Goal: Task Accomplishment & Management: Use online tool/utility

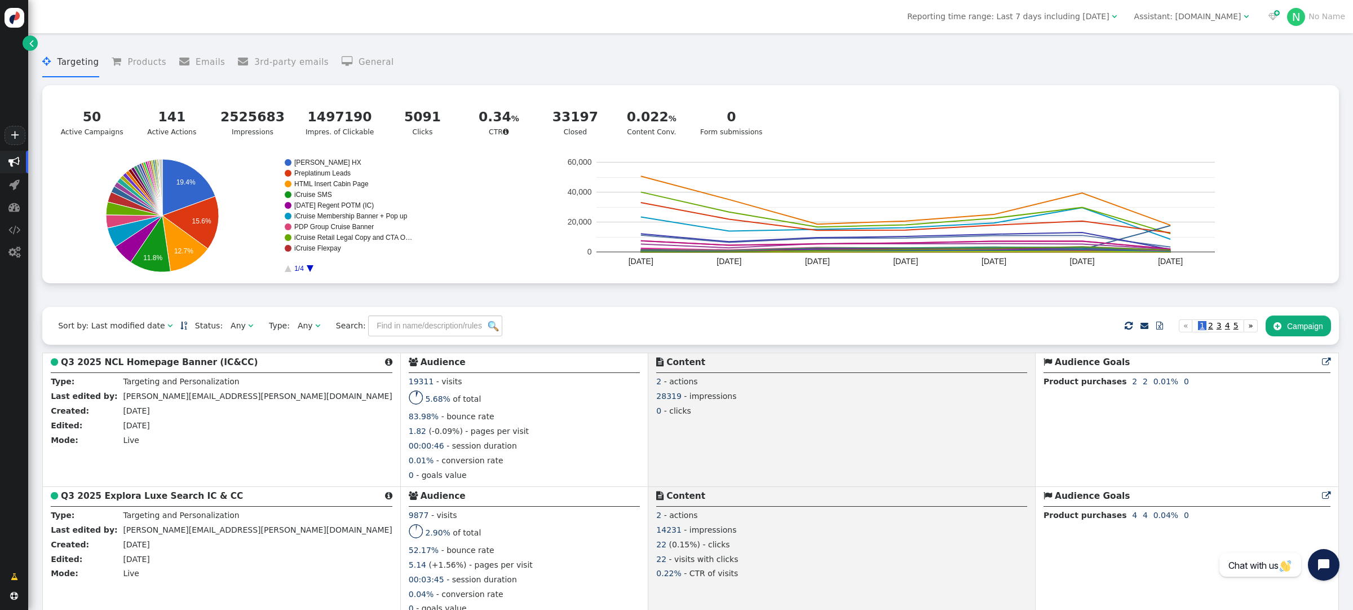
scroll to position [729, 0]
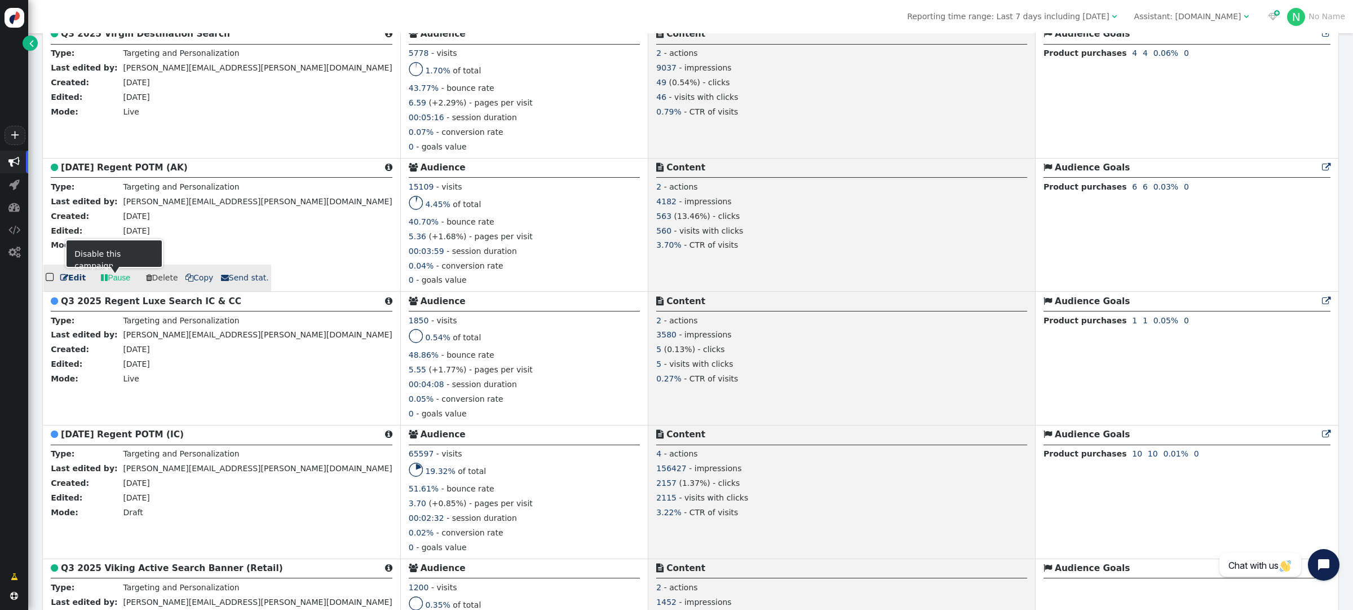
click at [124, 279] on link " Pause" at bounding box center [115, 278] width 45 height 20
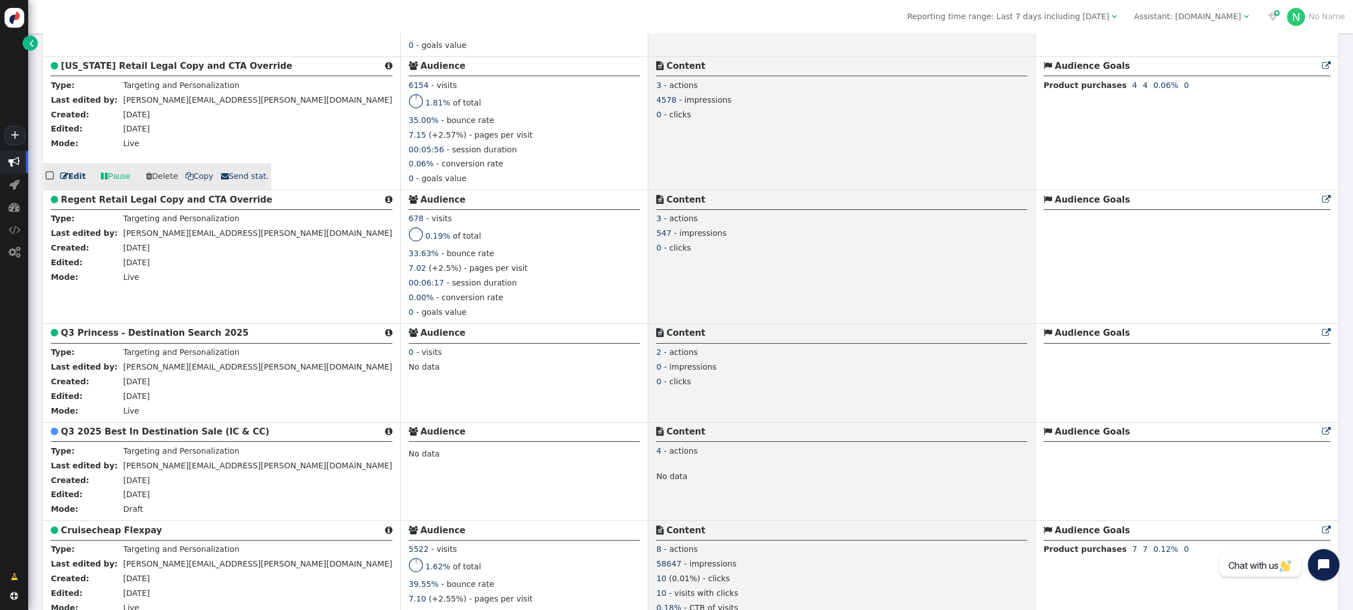
scroll to position [1655, 0]
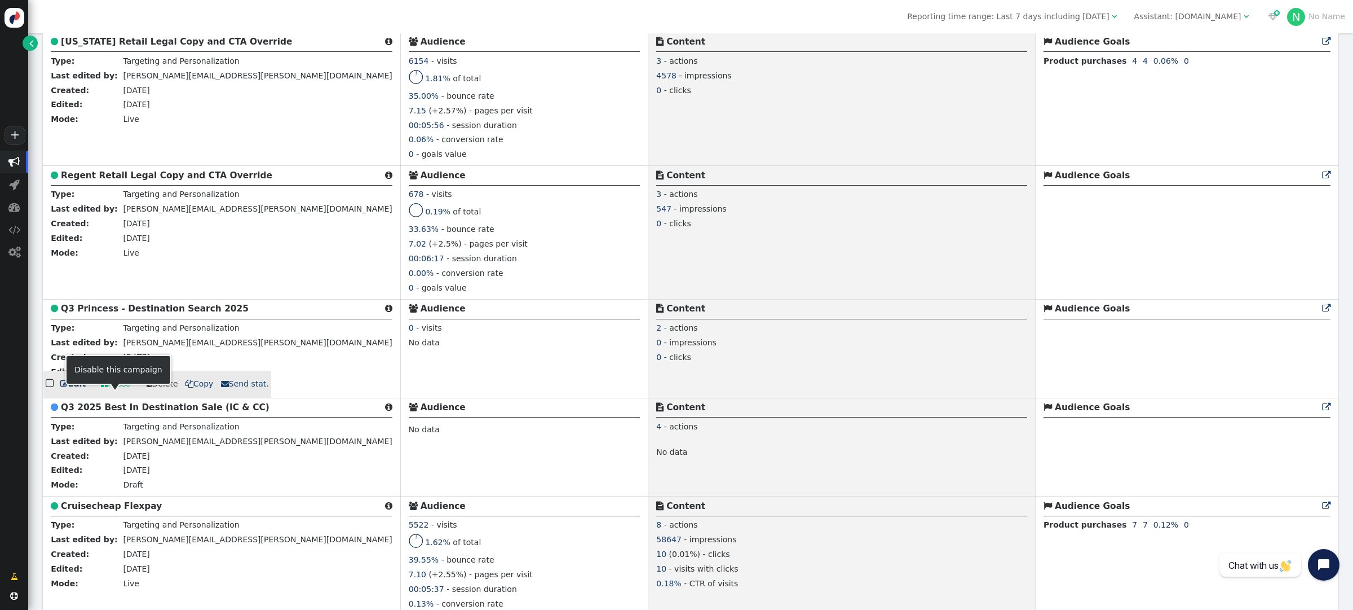
click at [113, 394] on link " Pause" at bounding box center [115, 384] width 45 height 20
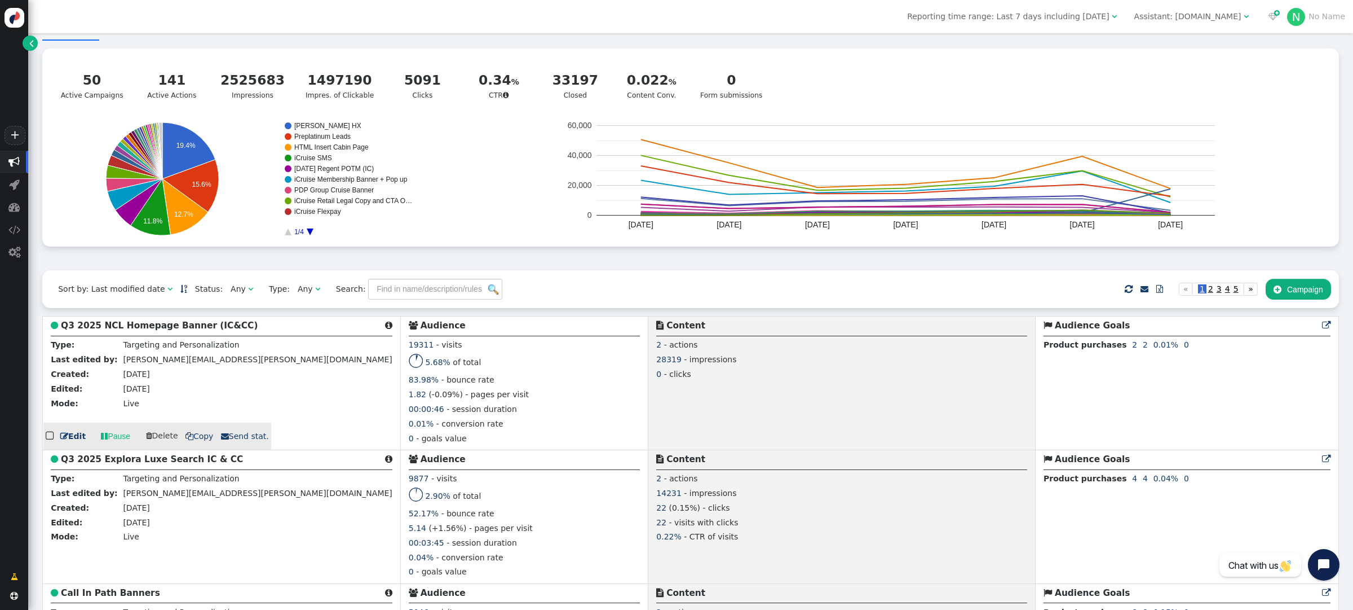
scroll to position [29, 0]
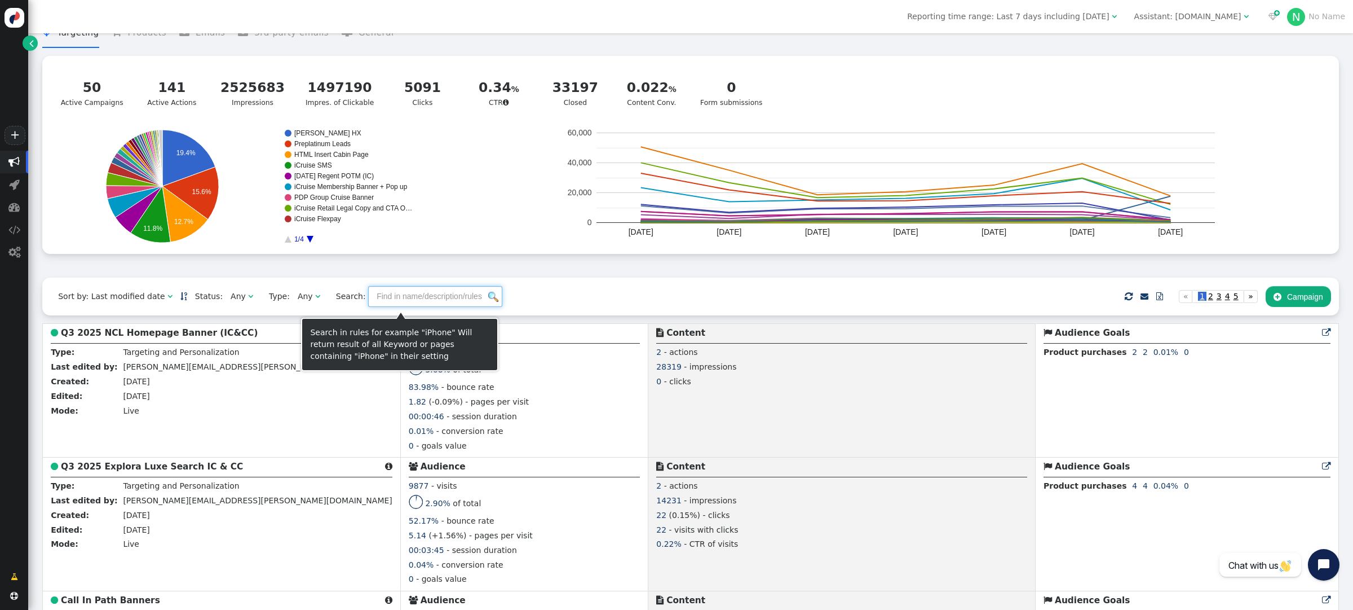
click at [387, 306] on input "text" at bounding box center [435, 296] width 134 height 20
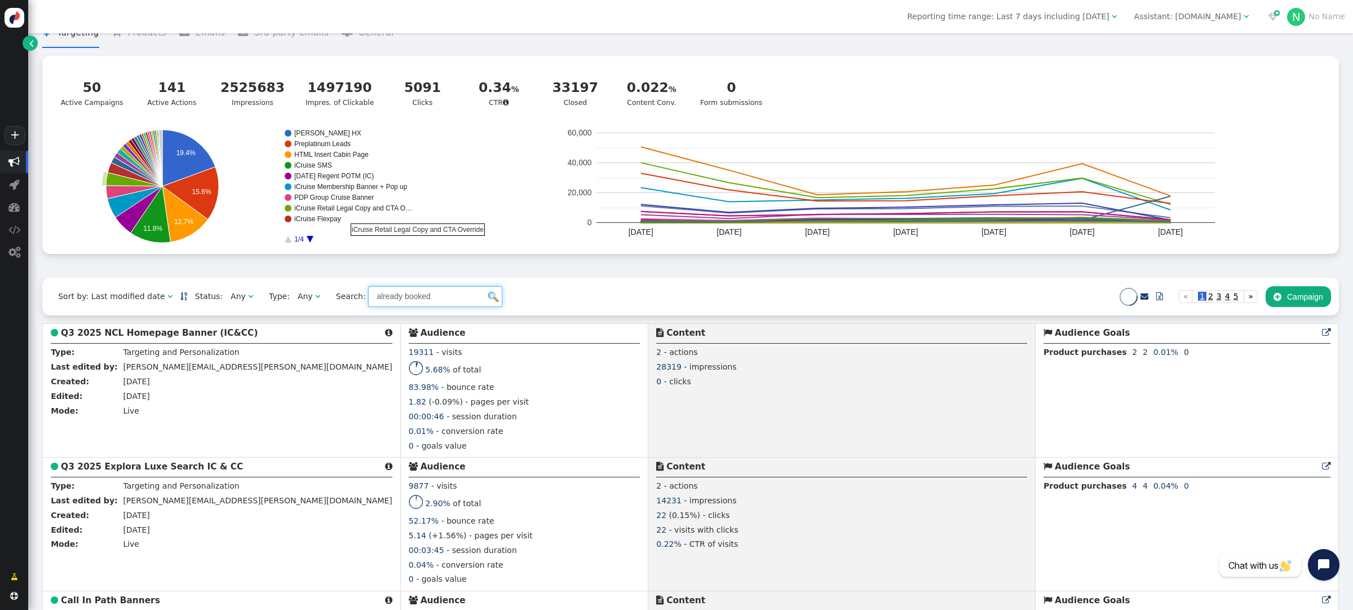
scroll to position [0, 0]
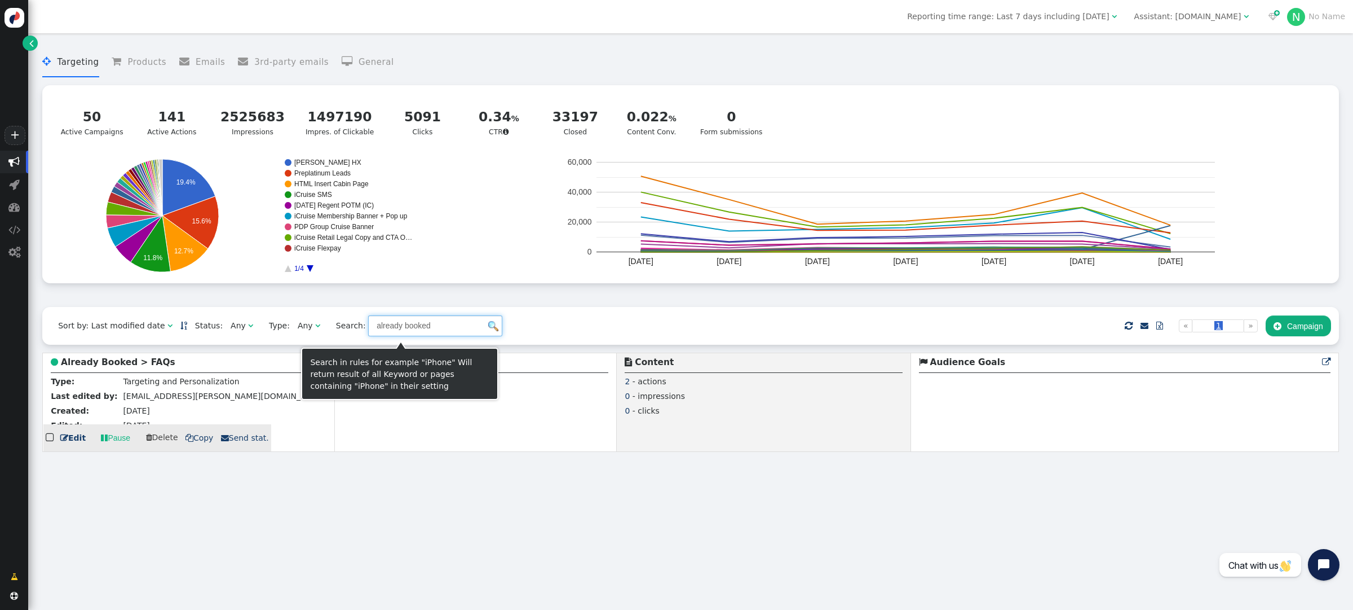
type input "already booked"
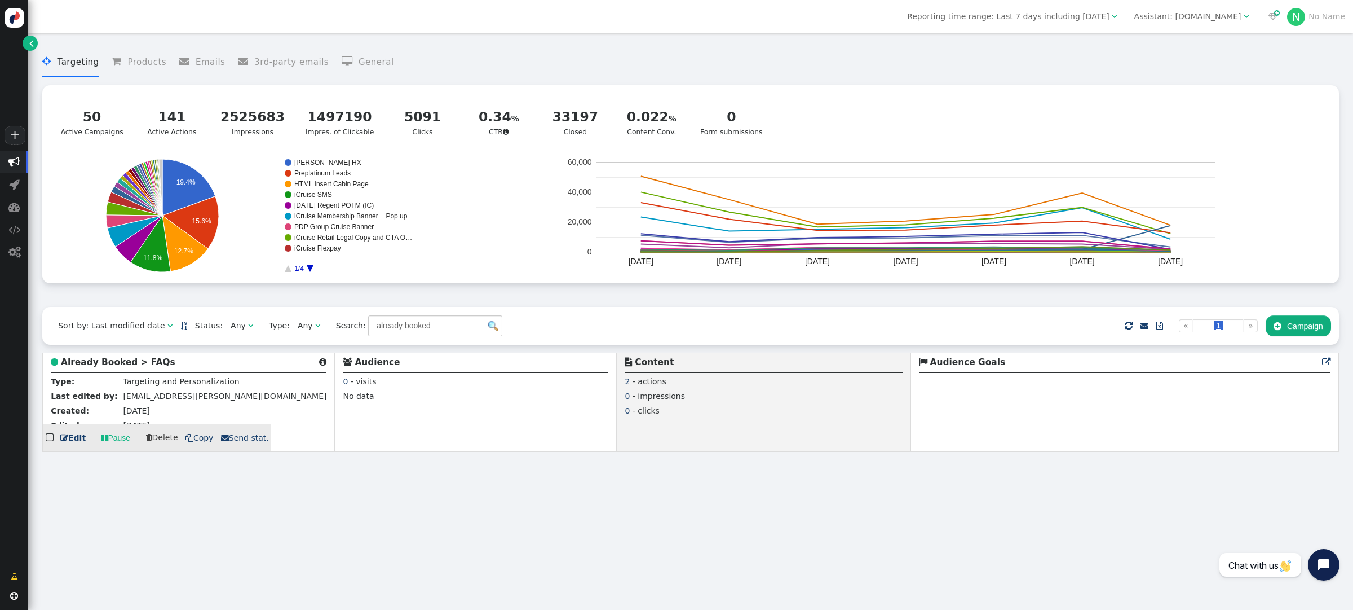
click at [128, 364] on b "Already Booked > FAQs" at bounding box center [118, 362] width 114 height 10
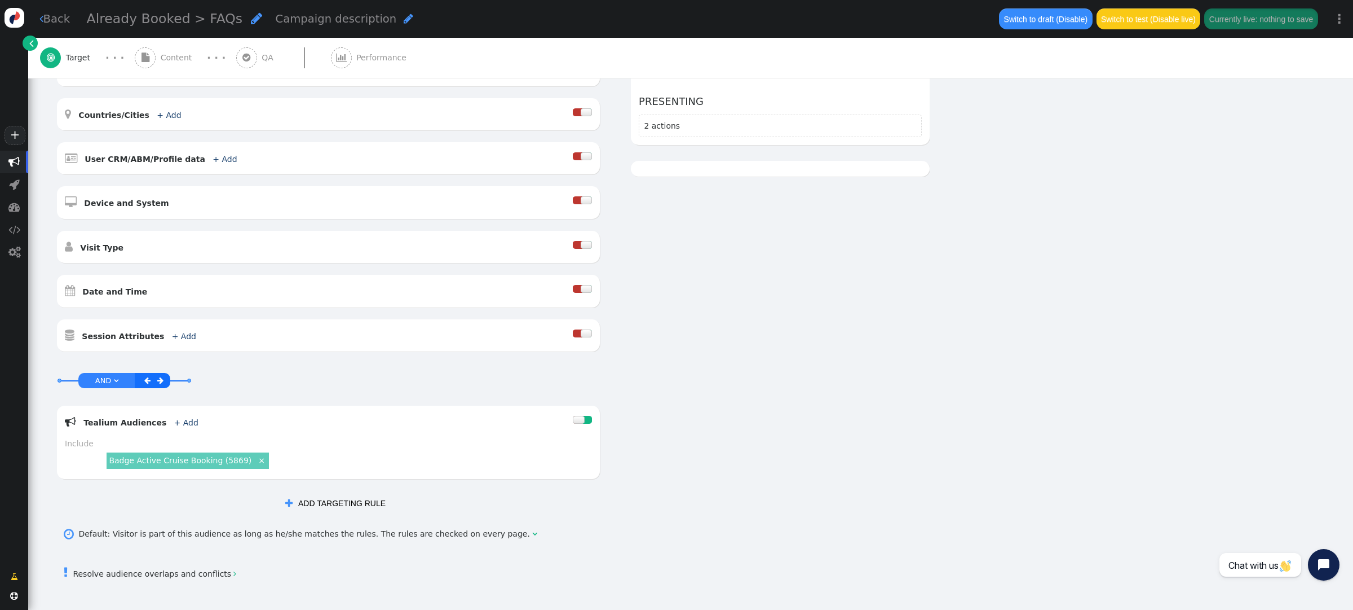
scroll to position [330, 0]
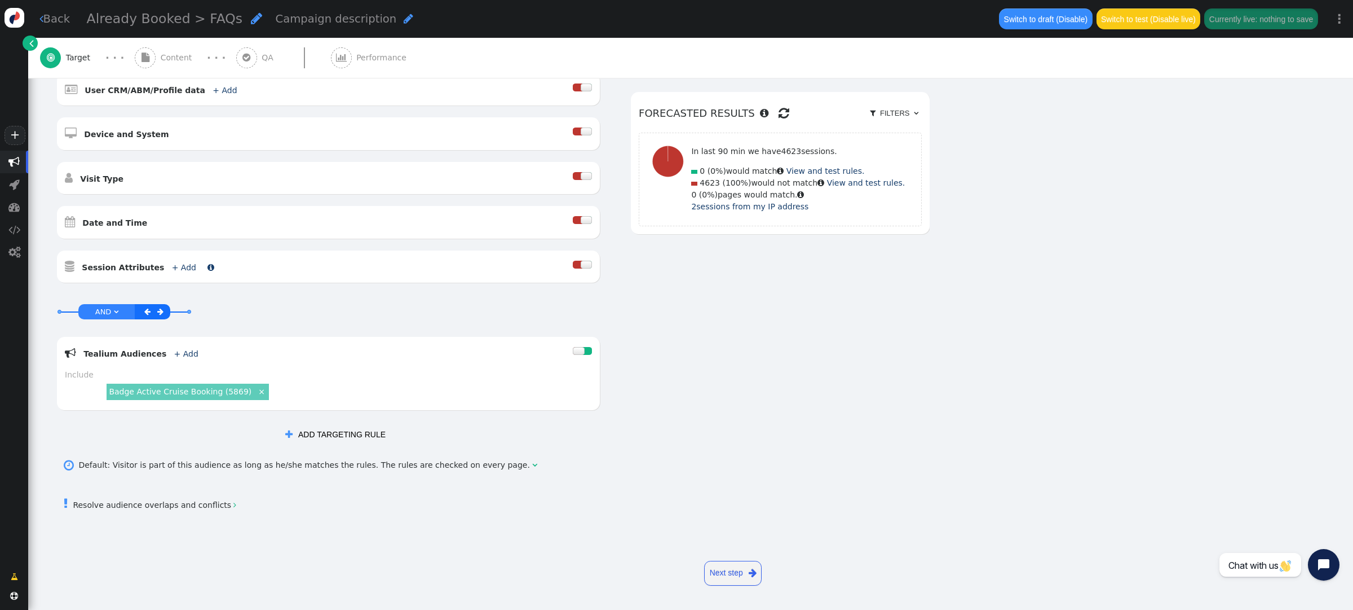
click at [175, 267] on link "+ Add" at bounding box center [184, 267] width 24 height 9
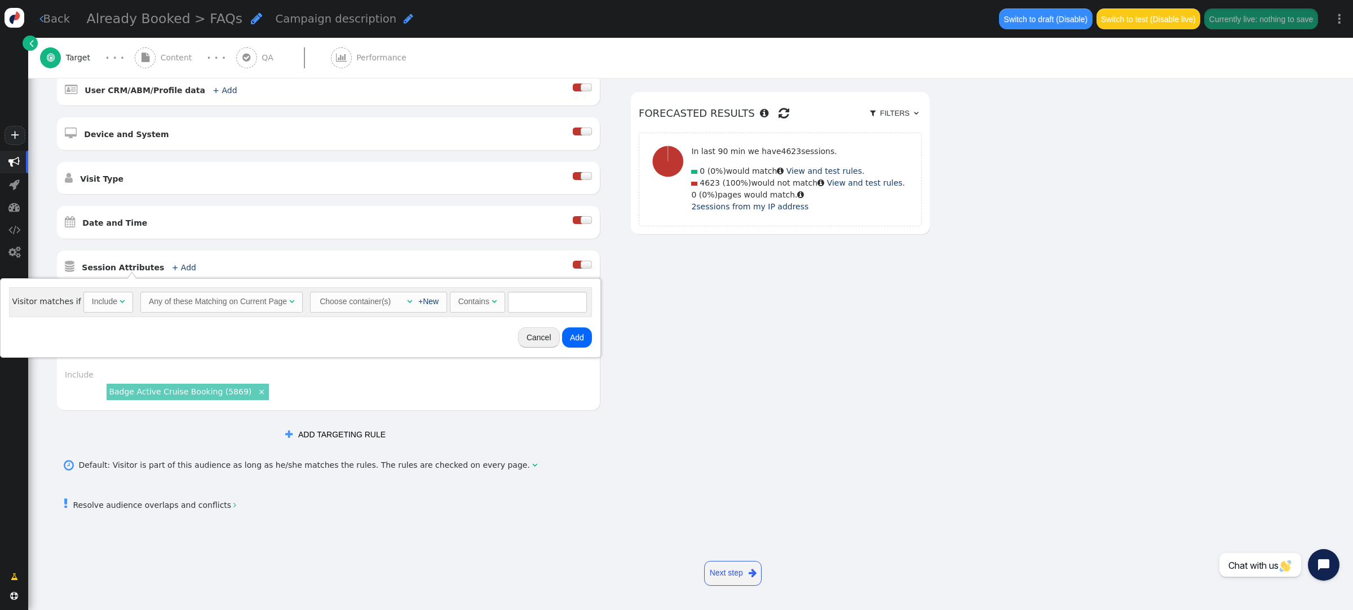
click at [526, 335] on button "Cancel" at bounding box center [539, 337] width 42 height 20
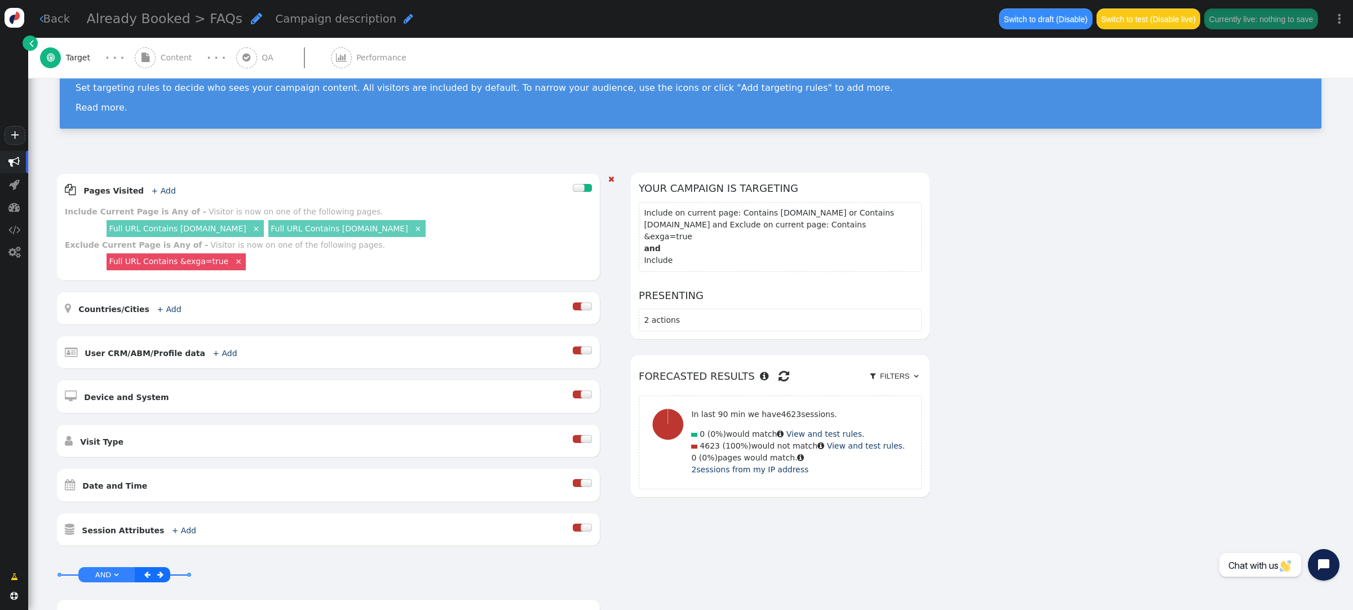
scroll to position [186, 0]
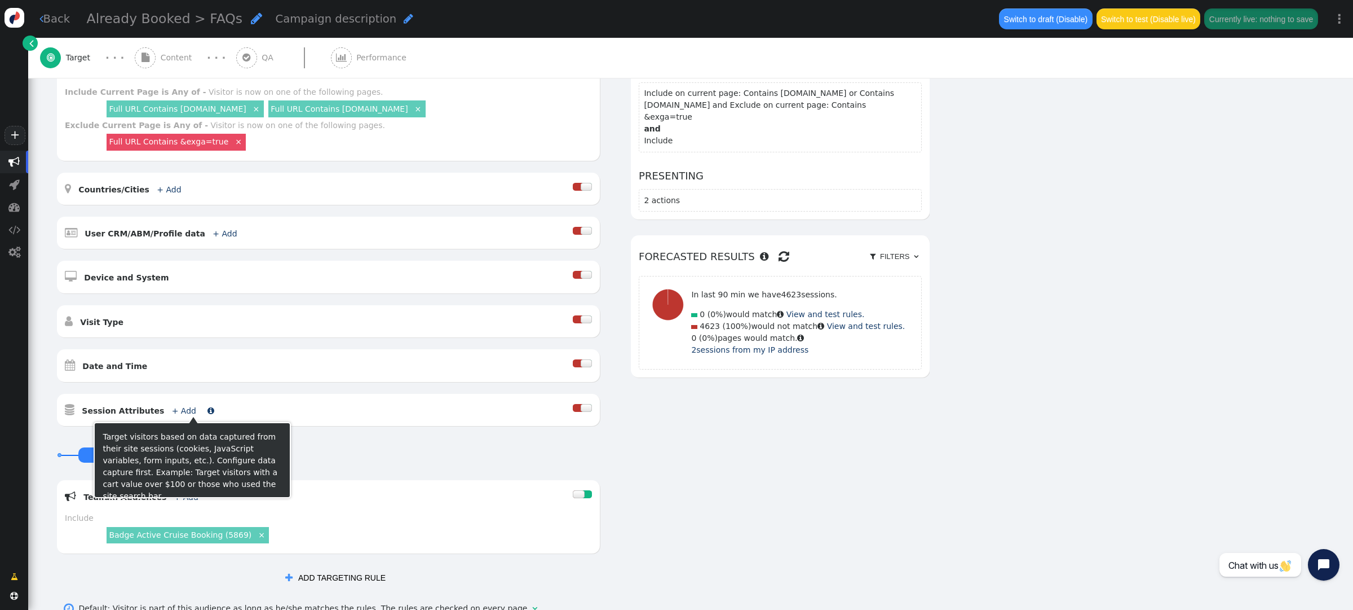
click at [173, 410] on link "+ Add" at bounding box center [184, 410] width 24 height 9
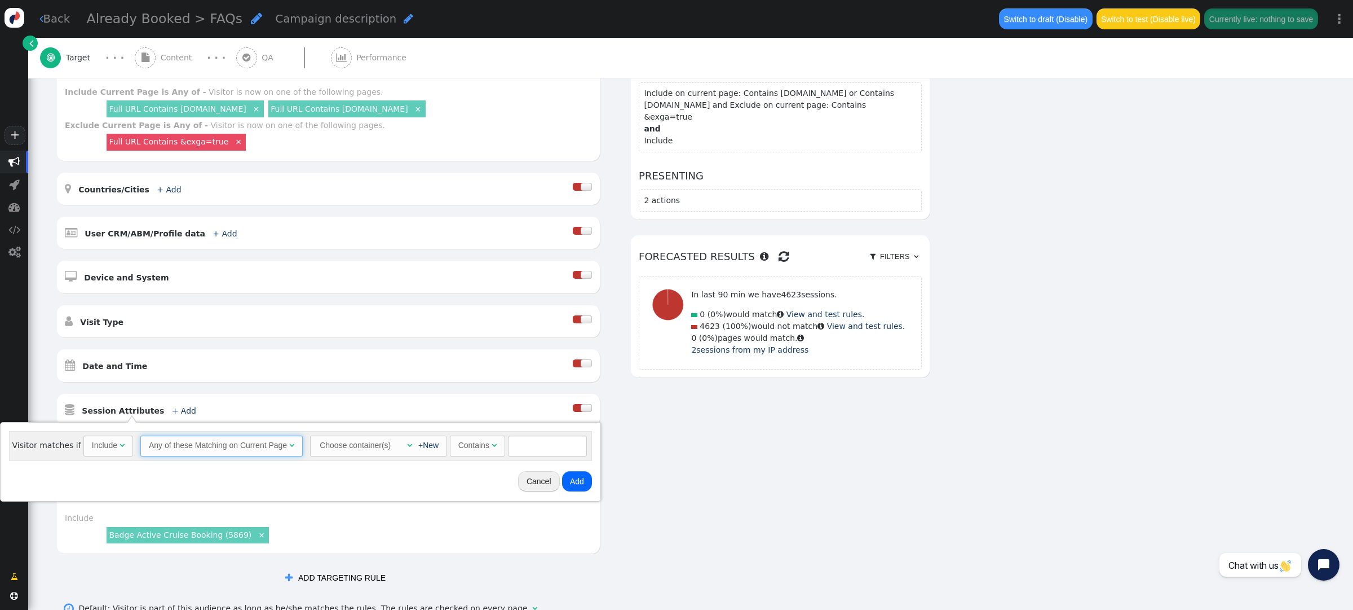
click at [289, 443] on span "" at bounding box center [291, 445] width 5 height 8
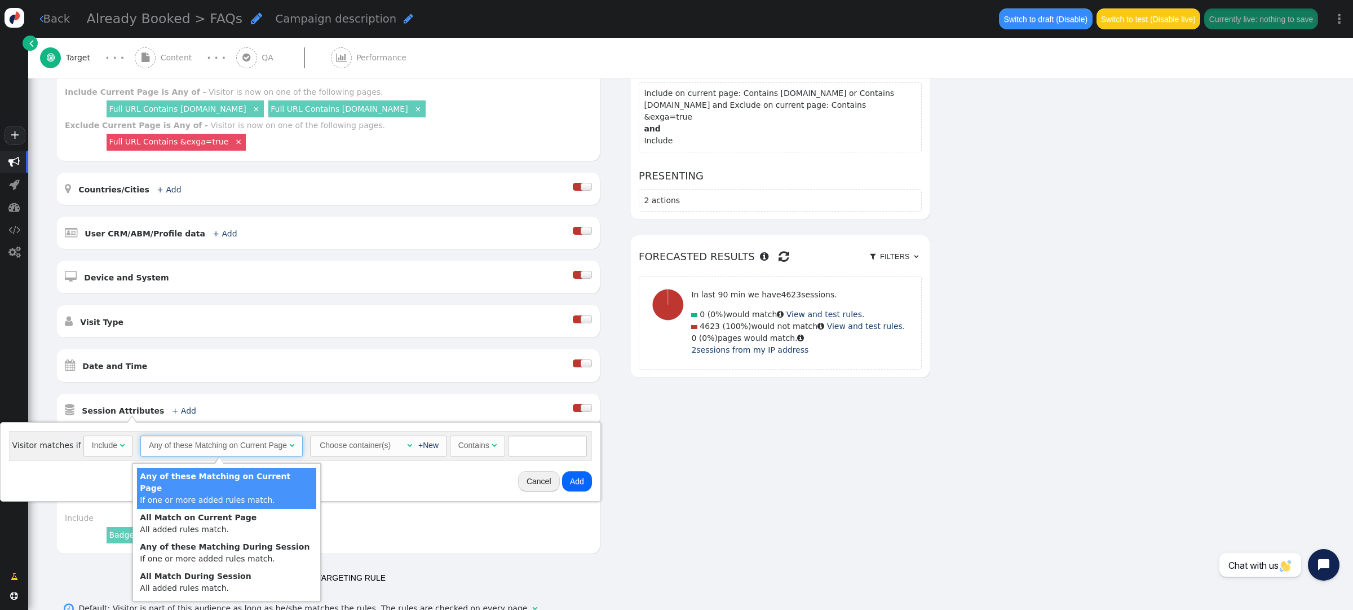
click at [389, 467] on div "Cancel Add" at bounding box center [301, 481] width 592 height 32
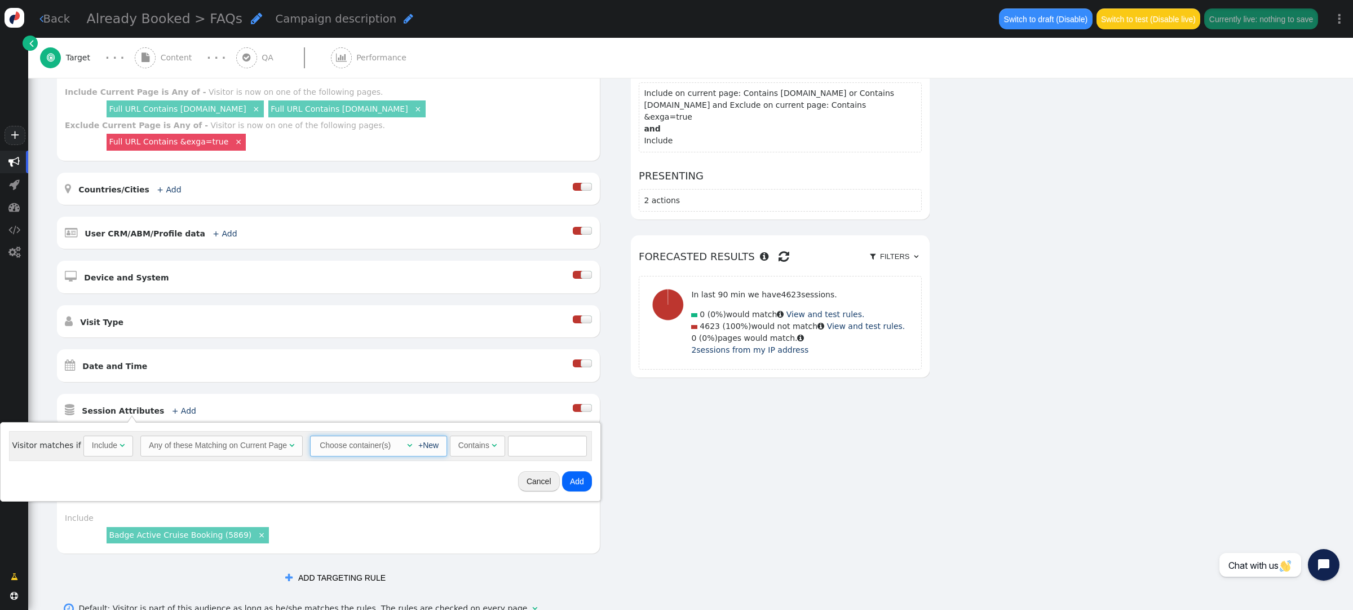
click at [407, 445] on span "" at bounding box center [409, 445] width 5 height 8
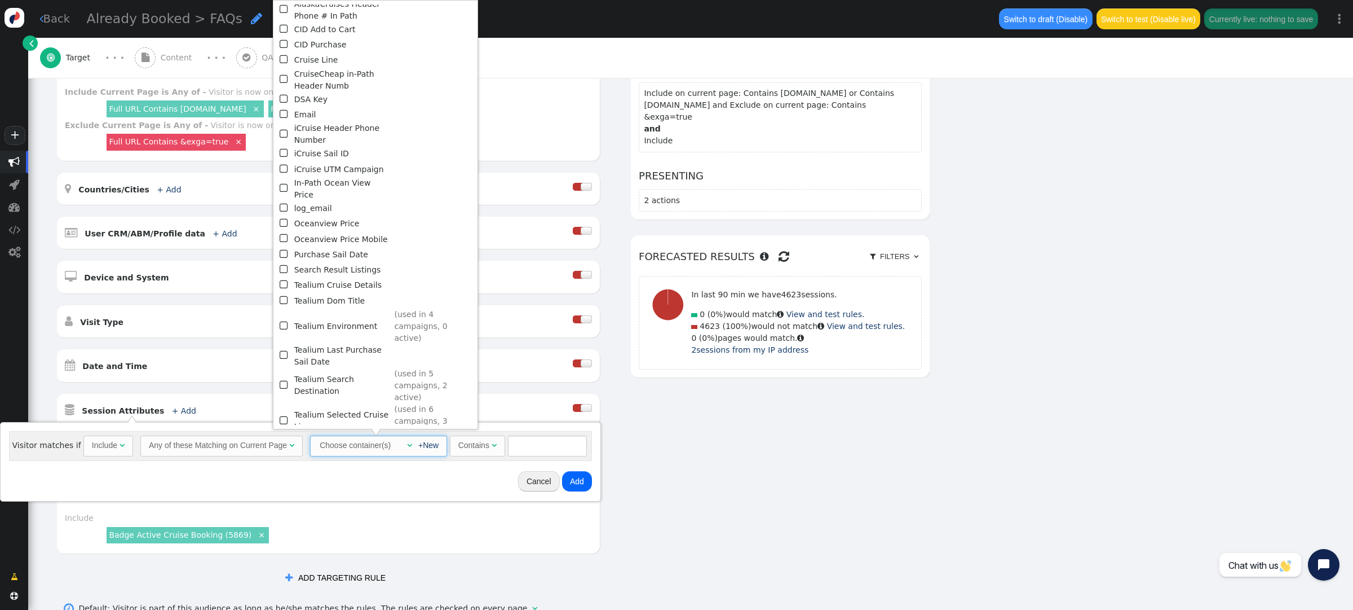
scroll to position [0, 0]
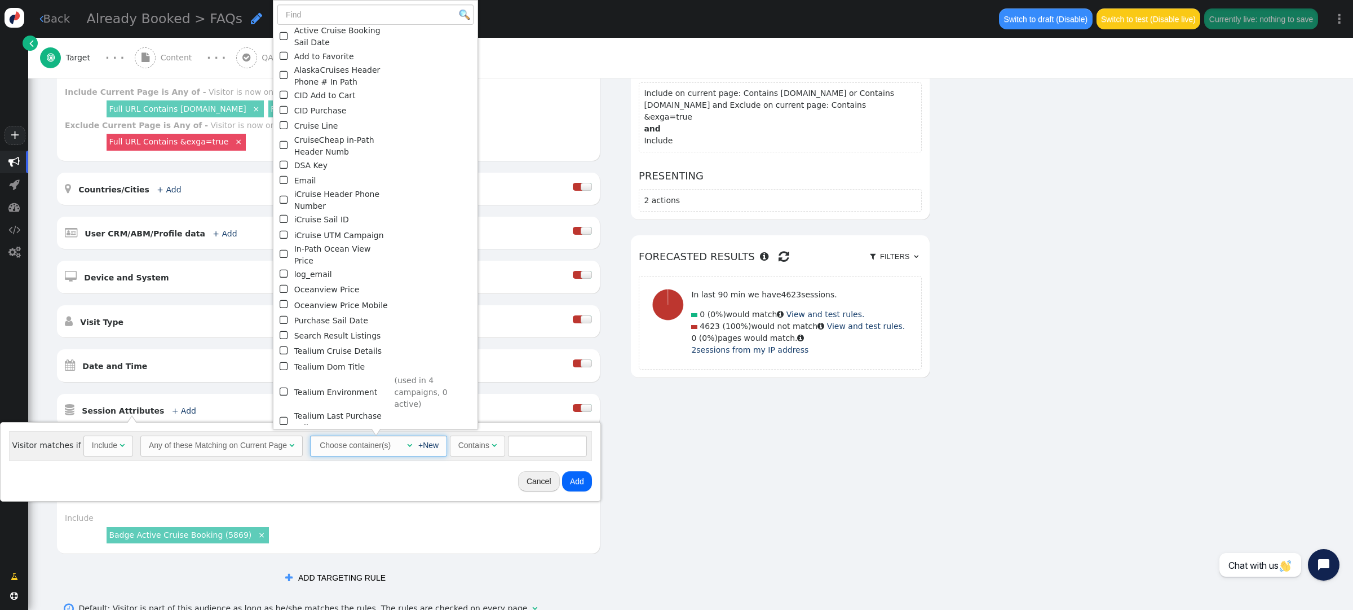
click at [669, 423] on div "AND OR XOR AND     Pages Visited + Add  Include Current Page is Any of - V…" at bounding box center [493, 320] width 874 height 535
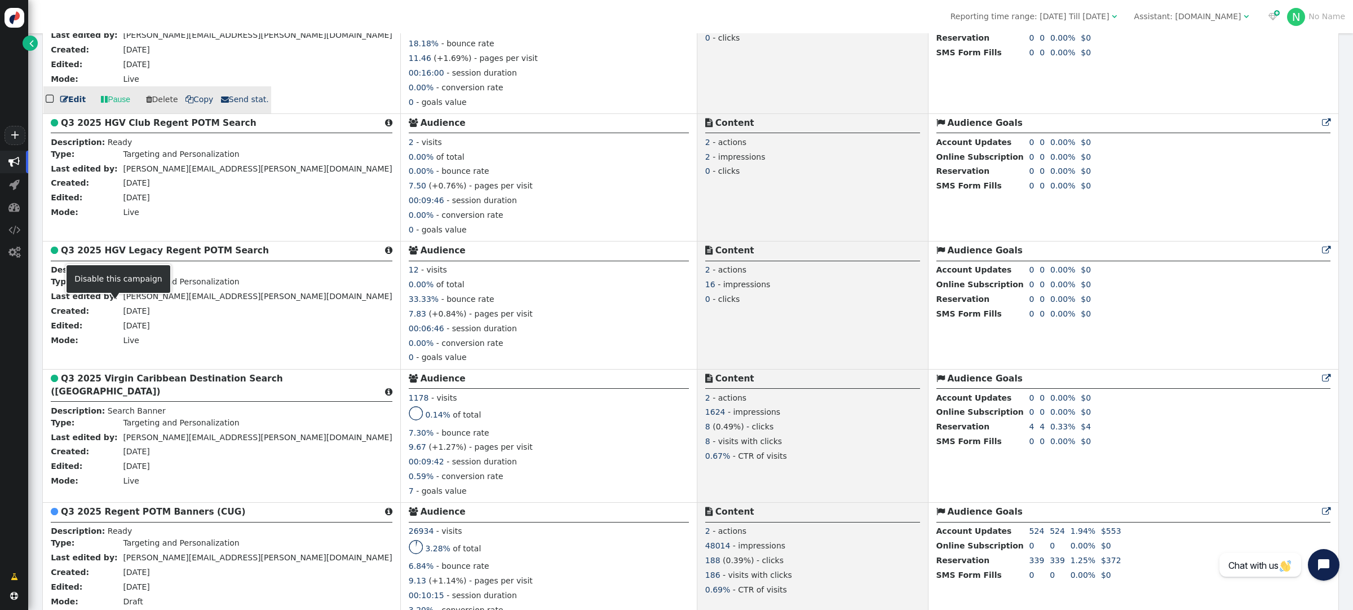
scroll to position [1548, 0]
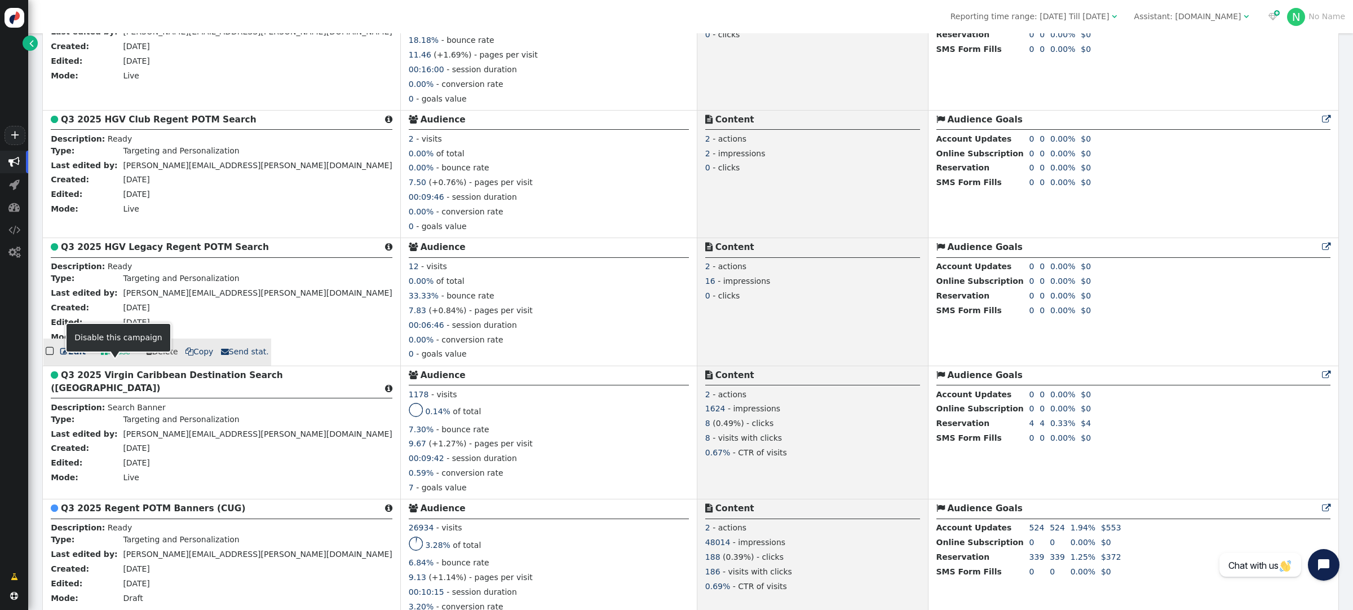
click at [115, 362] on link " Pause" at bounding box center [115, 352] width 45 height 20
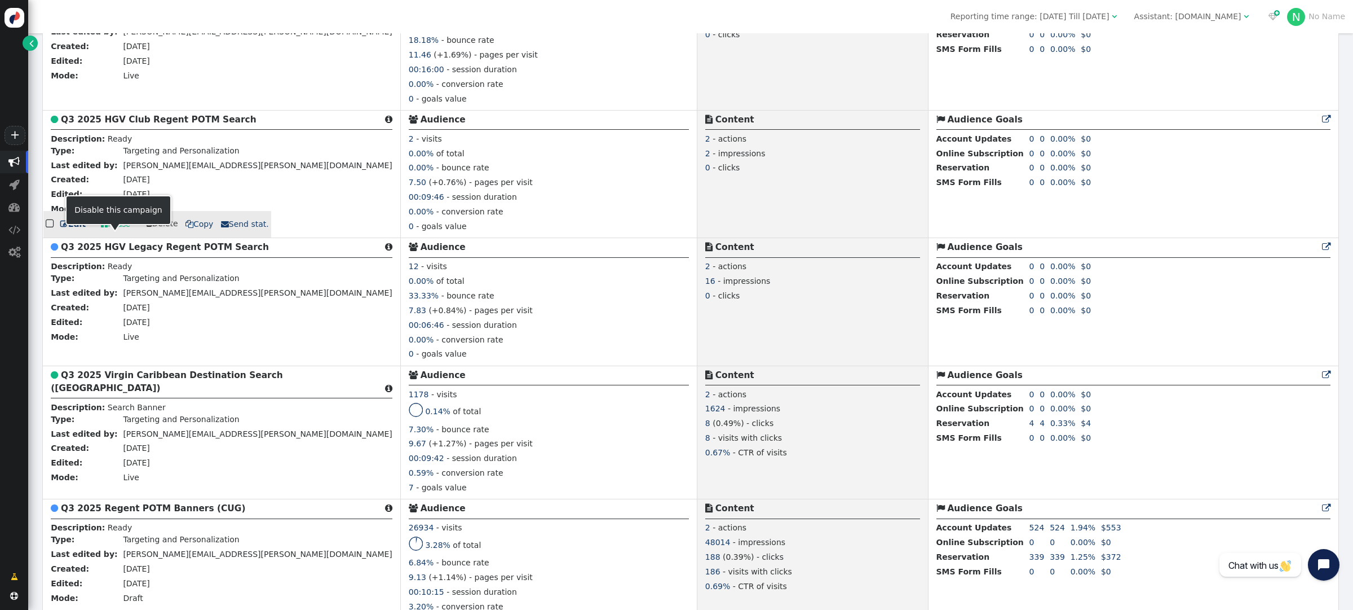
click at [122, 234] on link " Pause" at bounding box center [115, 224] width 45 height 20
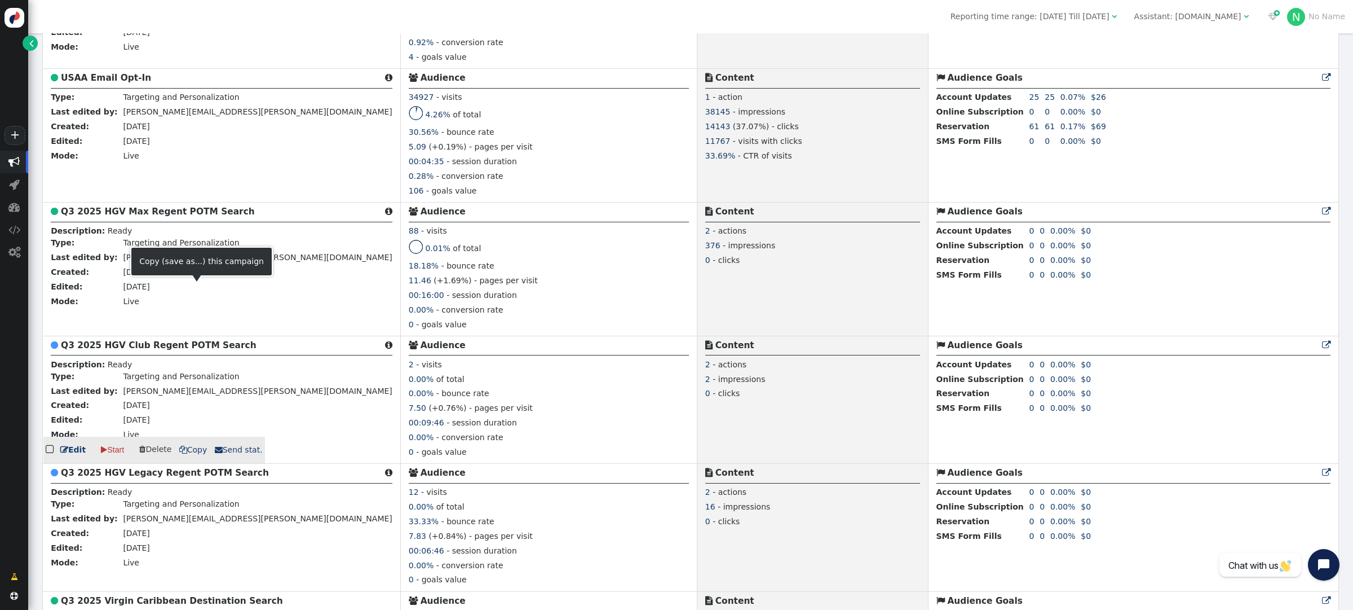
scroll to position [1322, 0]
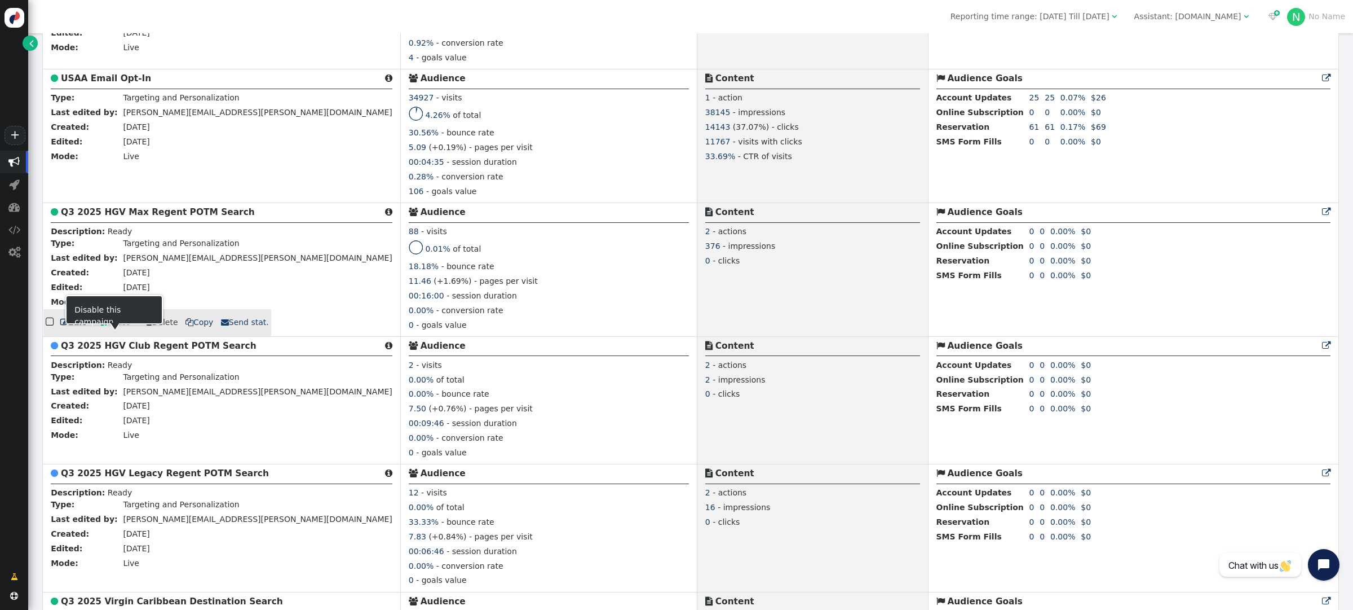
click at [112, 333] on link " Pause" at bounding box center [115, 322] width 45 height 20
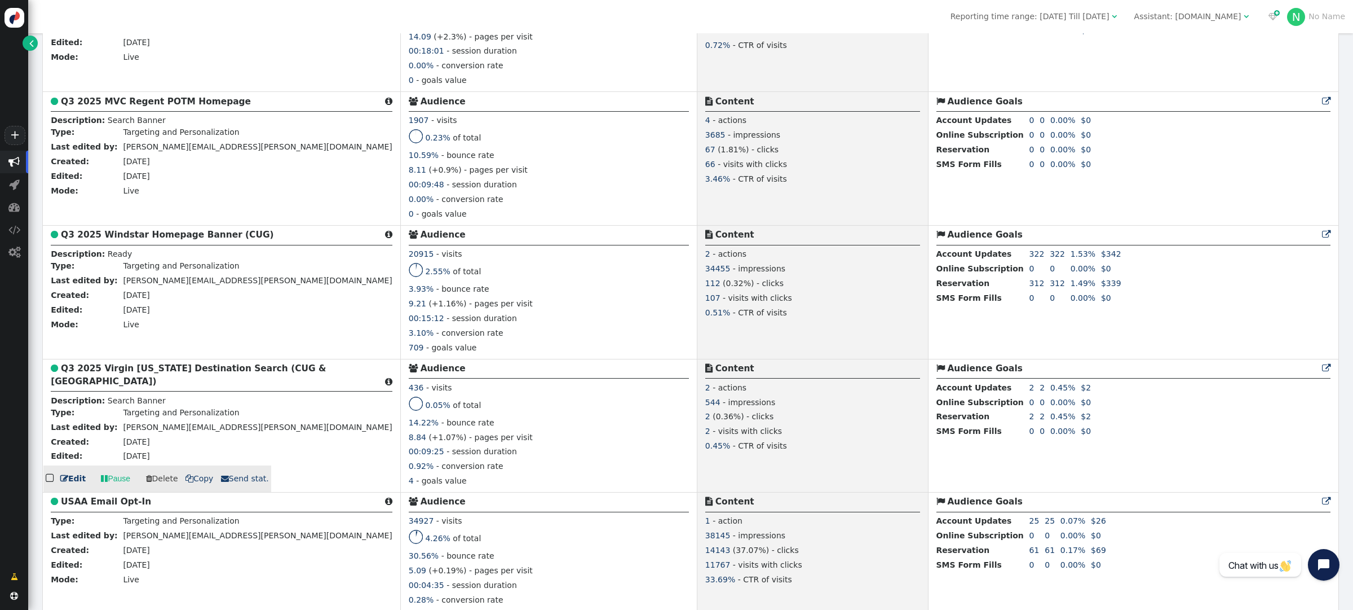
scroll to position [845, 0]
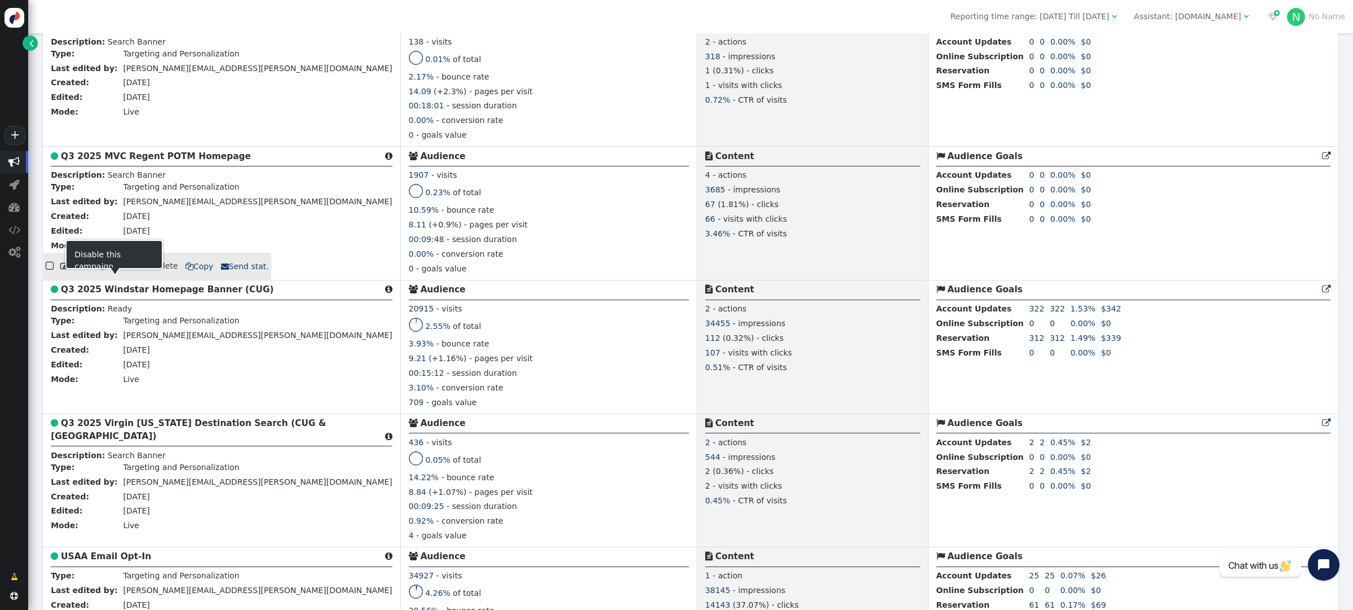
click at [117, 276] on link " Pause" at bounding box center [115, 266] width 45 height 20
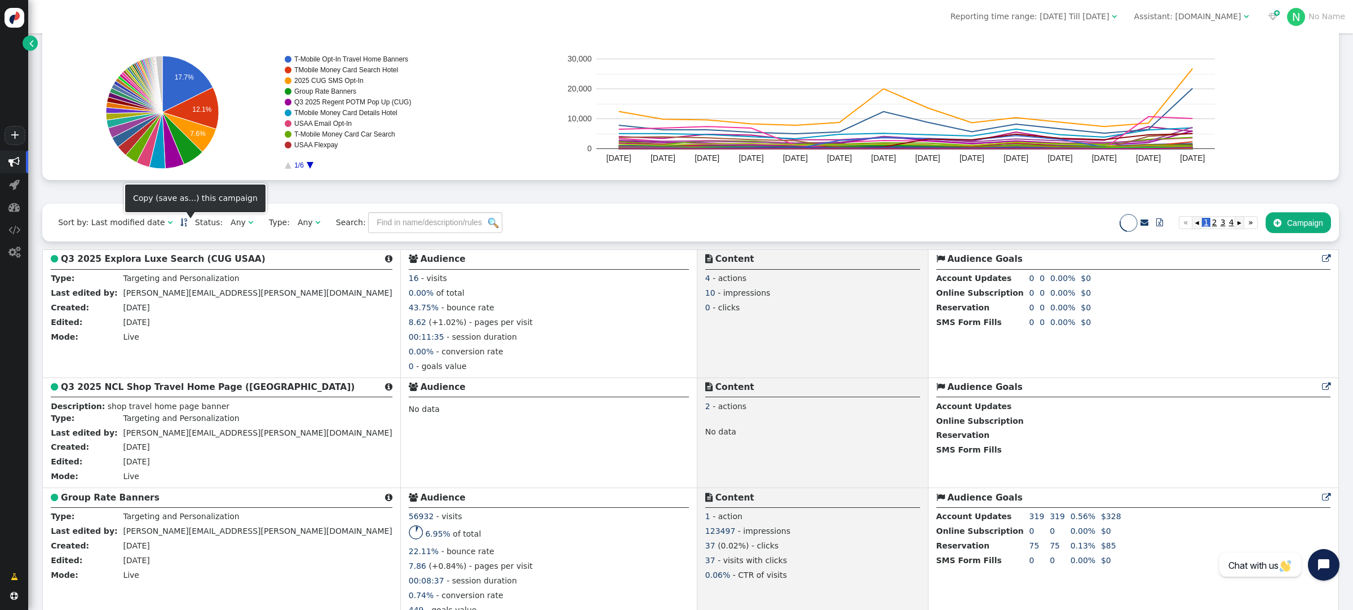
scroll to position [94, 0]
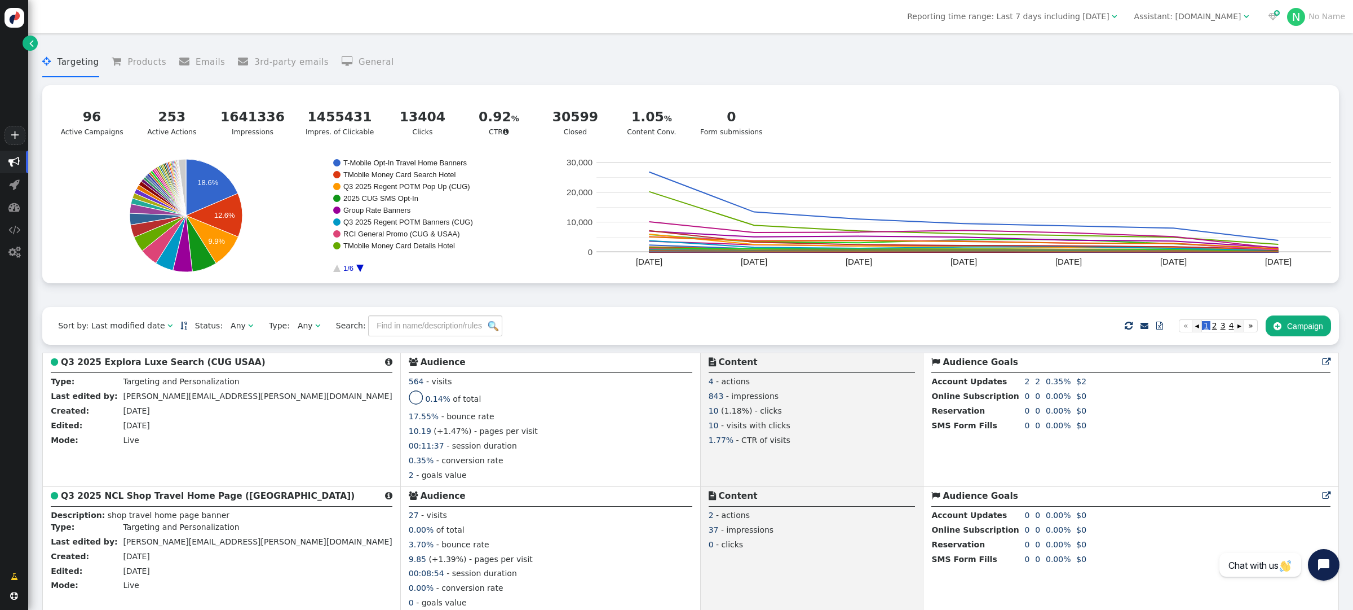
click at [1132, 19] on span "Assistant: mustdotravels.com " at bounding box center [1192, 16] width 130 height 18
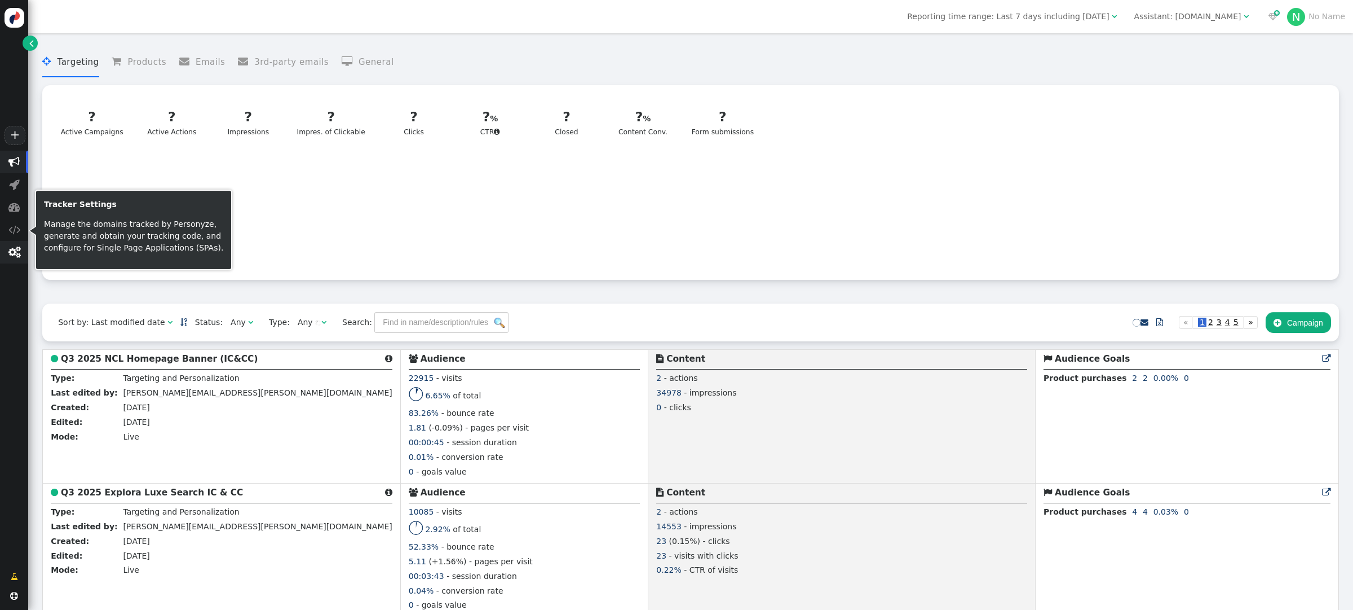
click at [10, 251] on span "" at bounding box center [14, 251] width 12 height 11
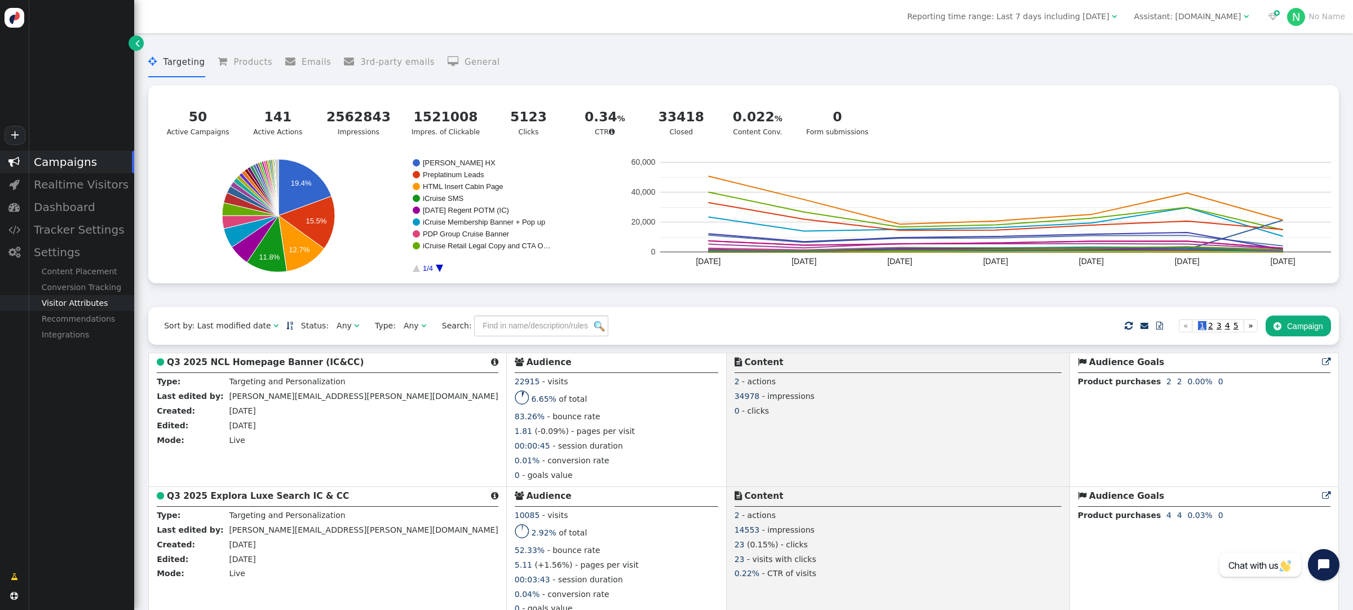
click at [87, 298] on div "Visitor Attributes" at bounding box center [81, 303] width 106 height 16
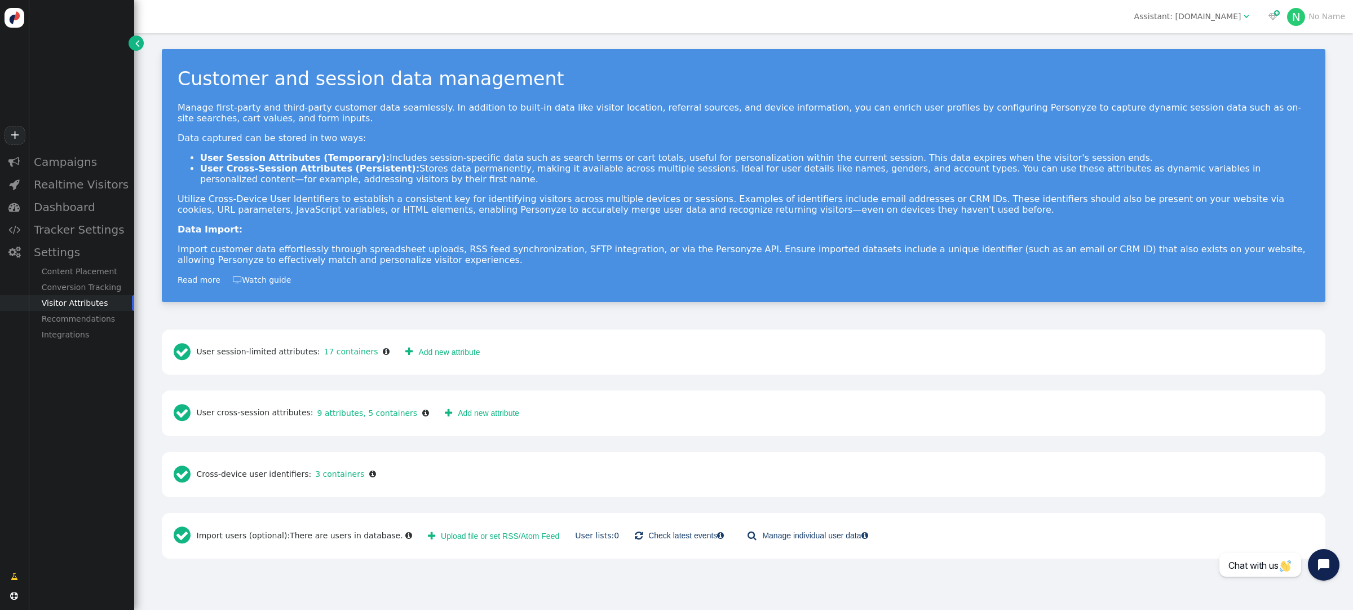
click at [440, 352] on link " Add new attribute" at bounding box center [443, 352] width 90 height 20
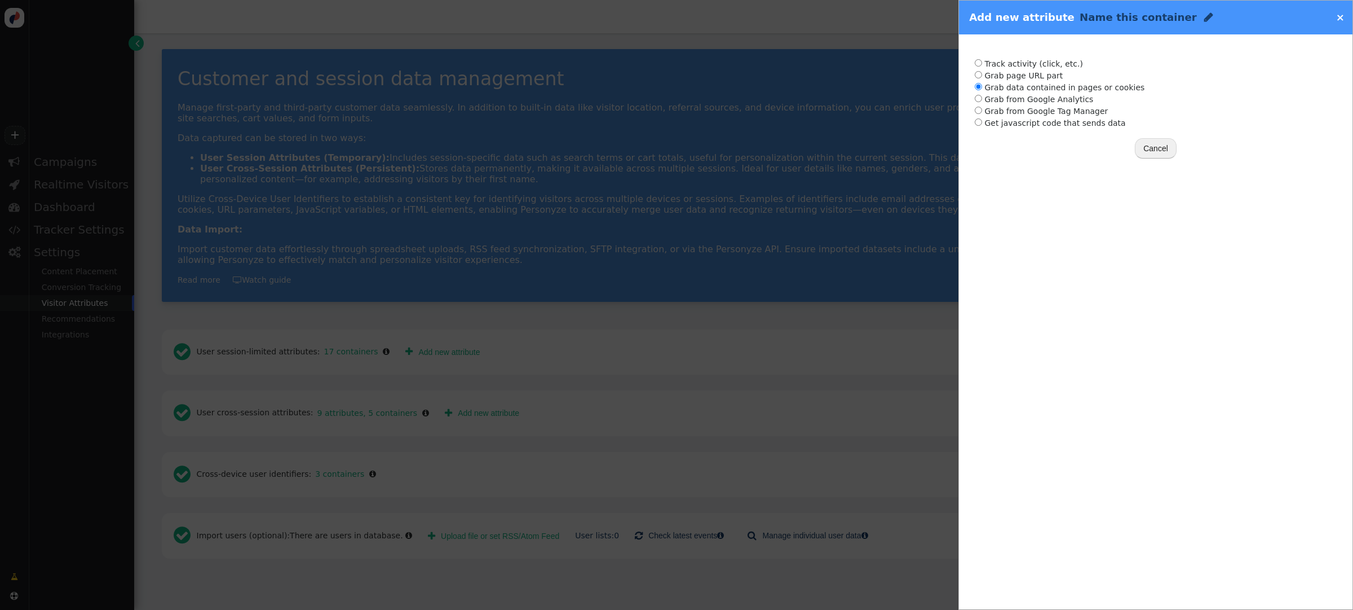
radio input "true"
click at [977, 87] on input "radio" at bounding box center [978, 86] width 7 height 7
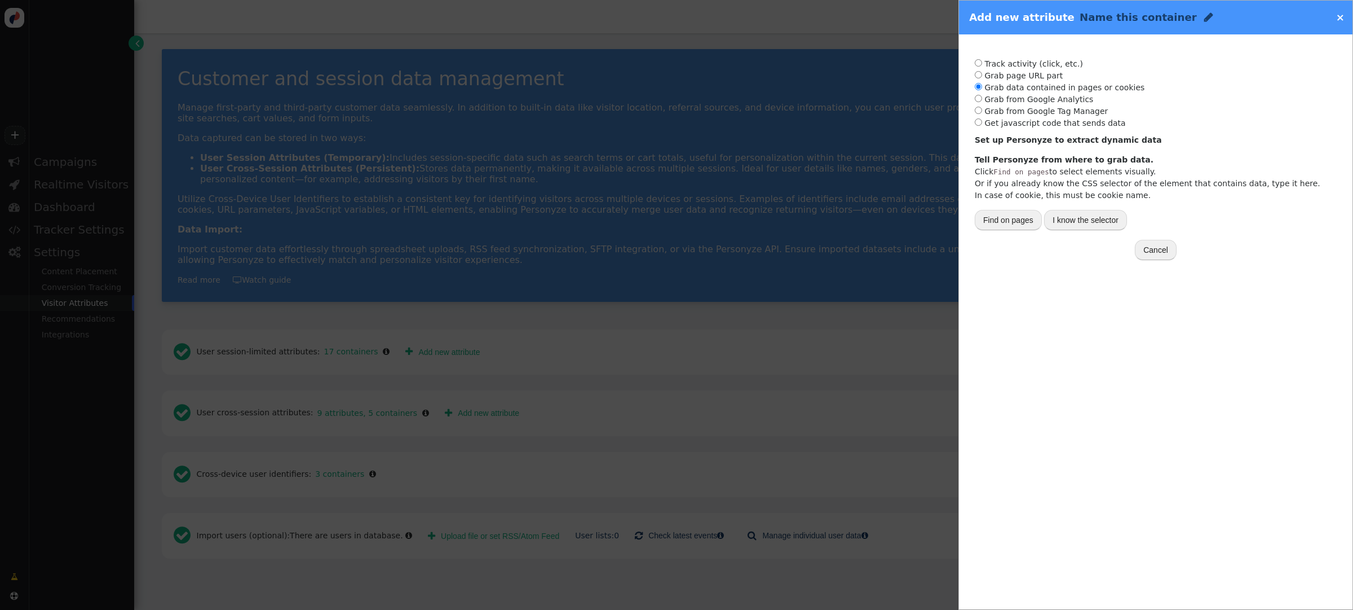
click at [1060, 221] on button "I know the selector" at bounding box center [1085, 220] width 83 height 20
click at [1009, 260] on div "-- Select one --" at bounding box center [1009, 257] width 52 height 12
click at [1107, 257] on input "text" at bounding box center [1167, 258] width 158 height 20
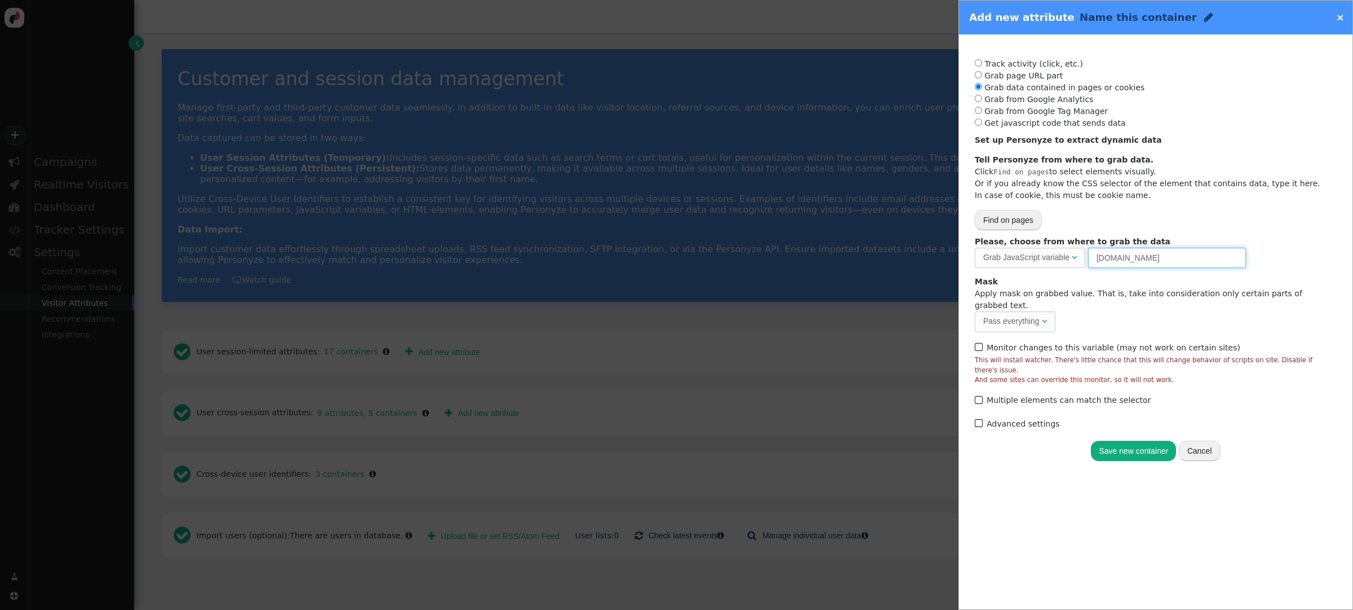
drag, startPoint x: 1163, startPoint y: 258, endPoint x: 1010, endPoint y: 254, distance: 153.4
click at [1010, 254] on div "Please, choose from where to grab the data Grab JavaScript variable  URL param…" at bounding box center [1156, 252] width 362 height 32
paste input "['va.properties.5460']"
type input "utag.data['va.properties.5460']"
click at [1204, 14] on span "" at bounding box center [1208, 17] width 9 height 11
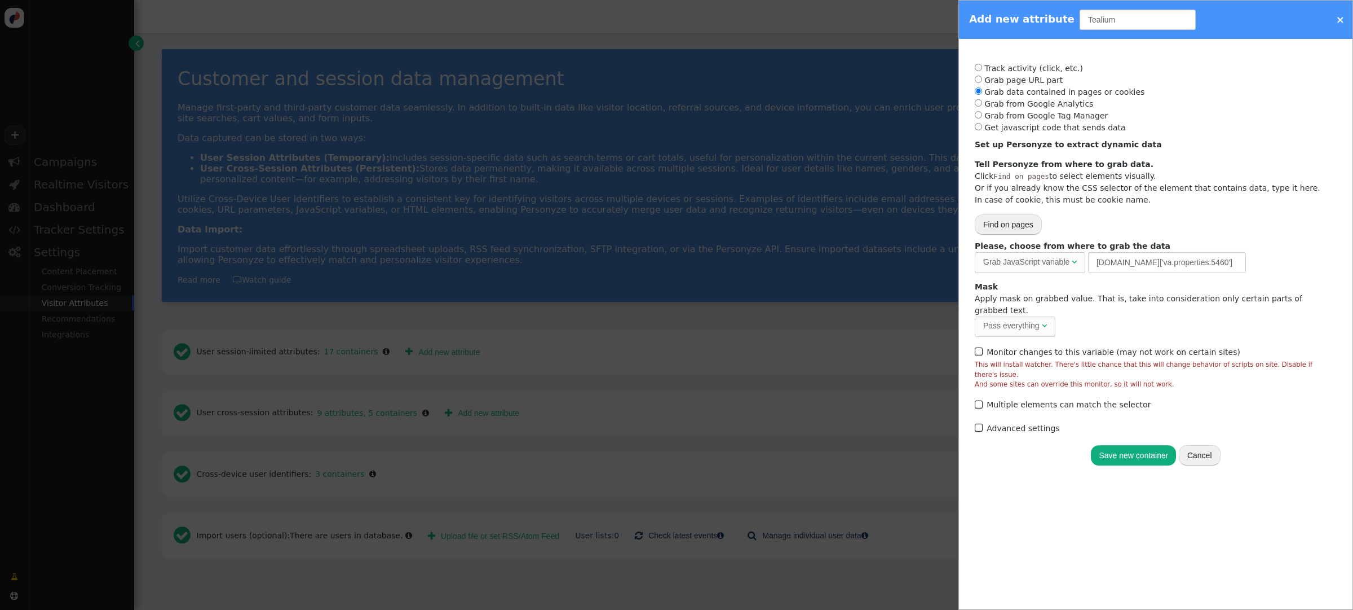
type input "Tealium"
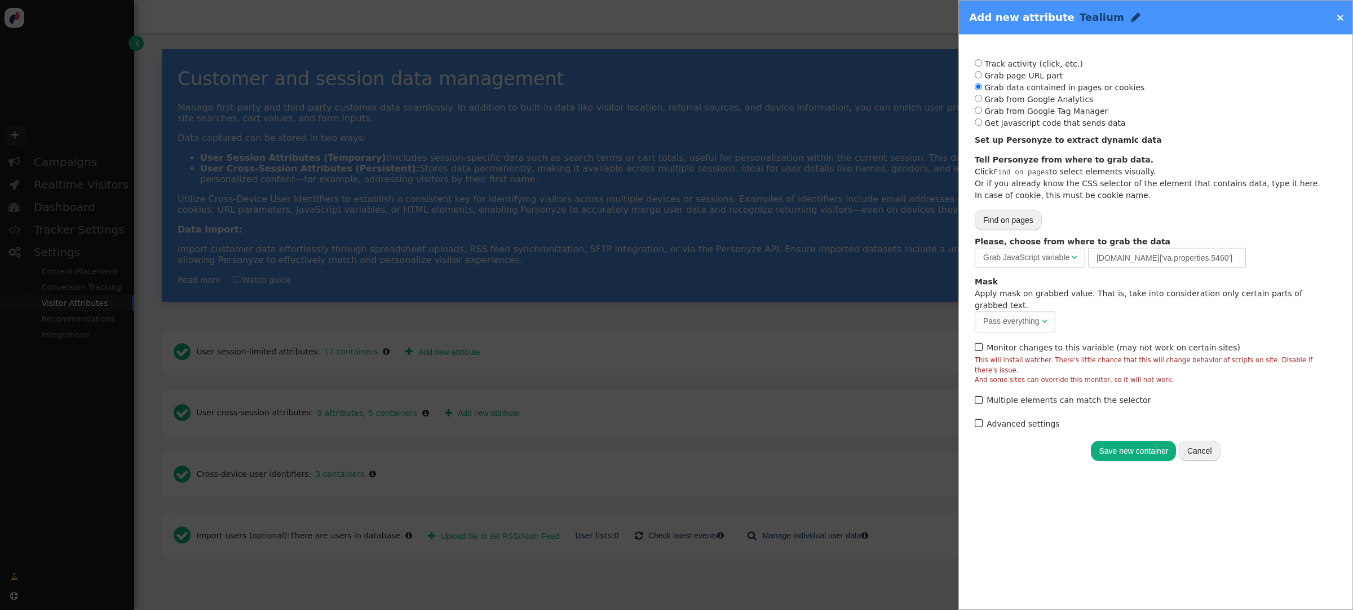
click at [1132, 18] on span "" at bounding box center [1136, 17] width 9 height 11
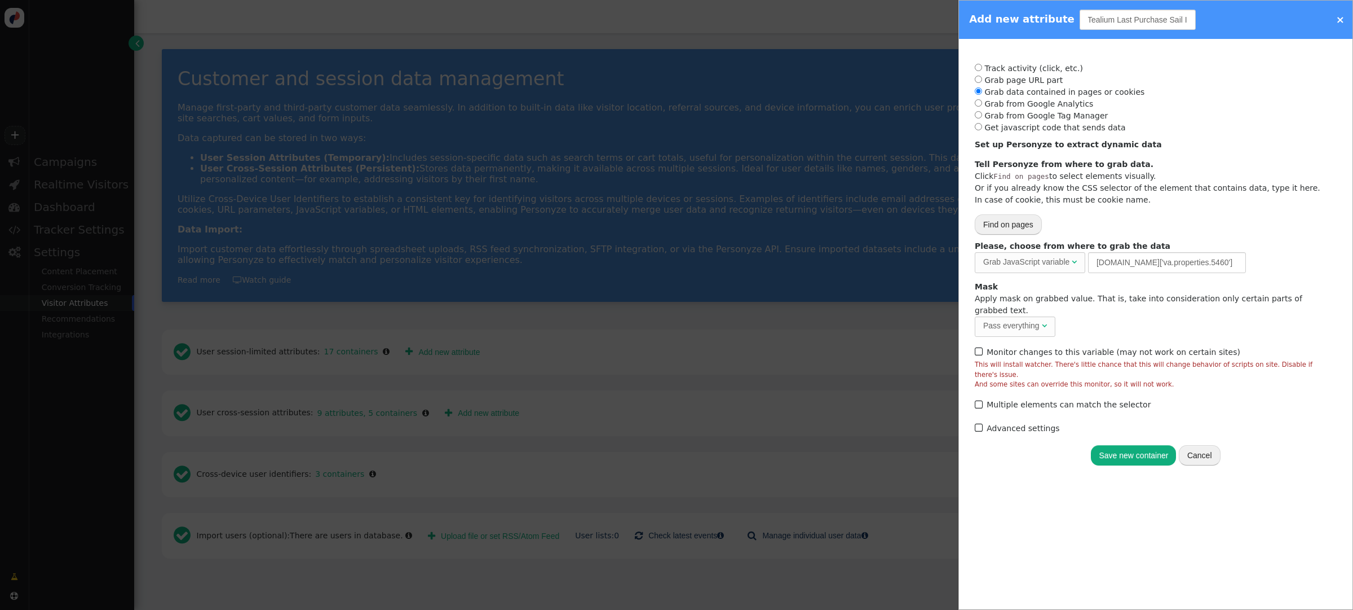
type input "Tealium Last Purchase Sail ID"
click at [1108, 445] on button "Save new container" at bounding box center [1133, 455] width 85 height 20
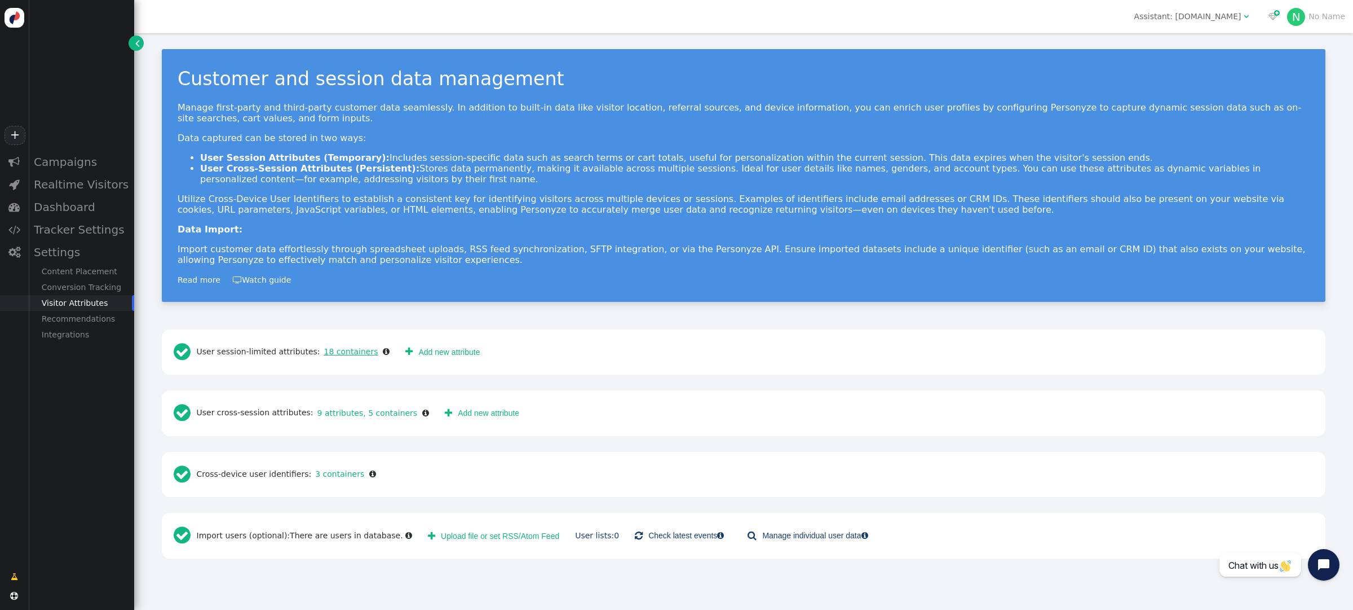
click at [346, 350] on link "18 containers" at bounding box center [349, 351] width 58 height 9
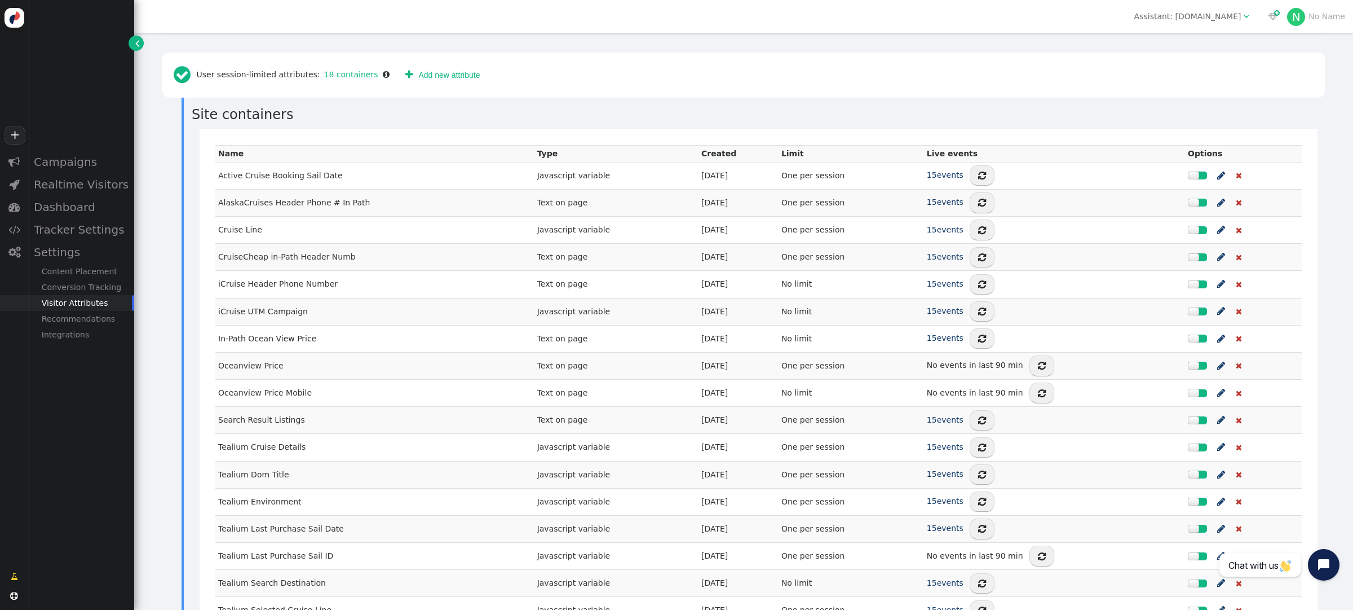
scroll to position [275, 0]
click at [426, 76] on link " Add new attribute" at bounding box center [443, 77] width 90 height 20
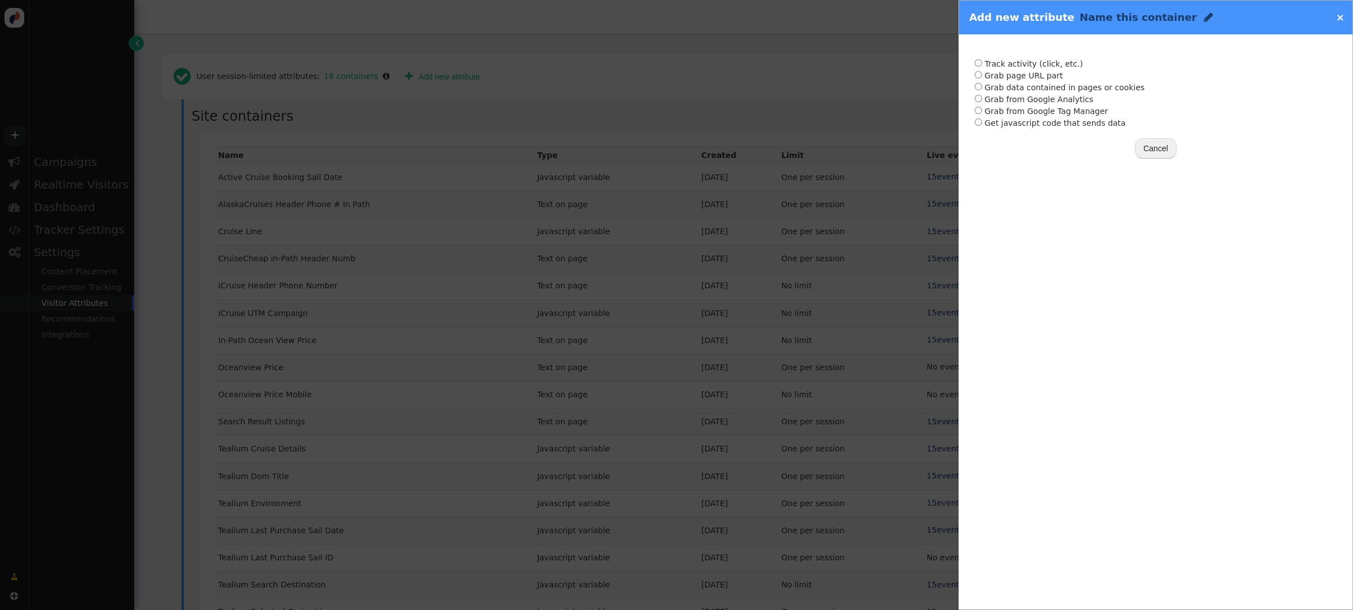
click at [1341, 19] on link "×" at bounding box center [1340, 17] width 8 height 12
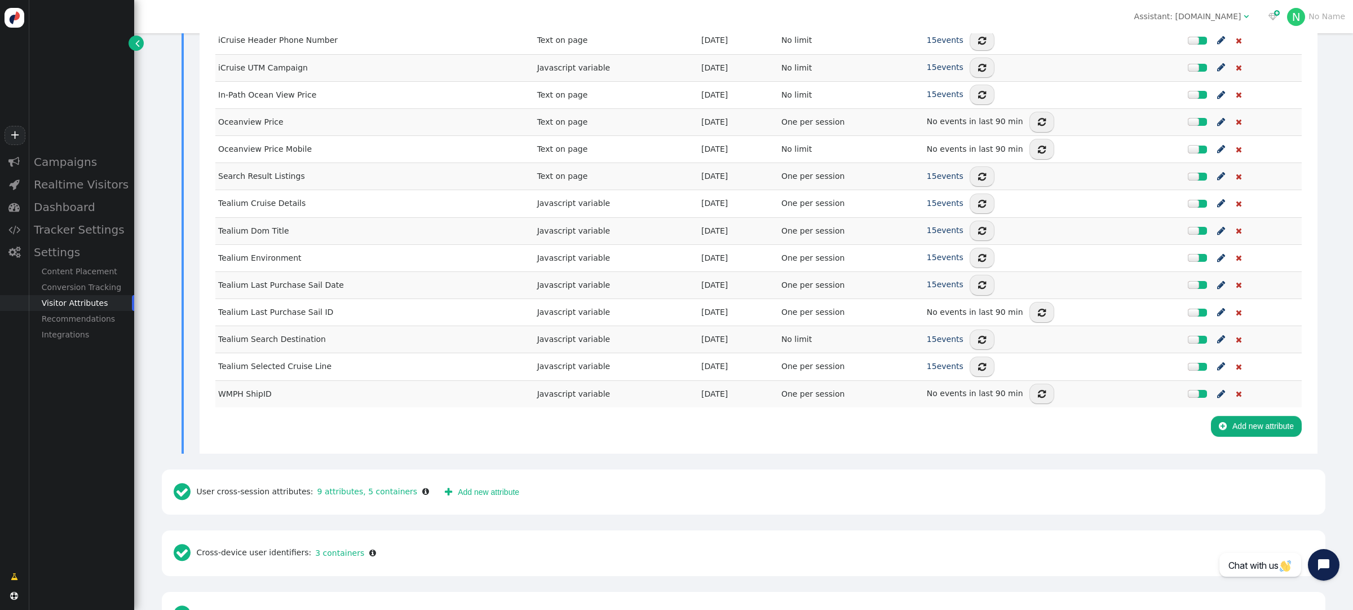
scroll to position [523, 0]
click at [1217, 311] on span "" at bounding box center [1221, 310] width 8 height 14
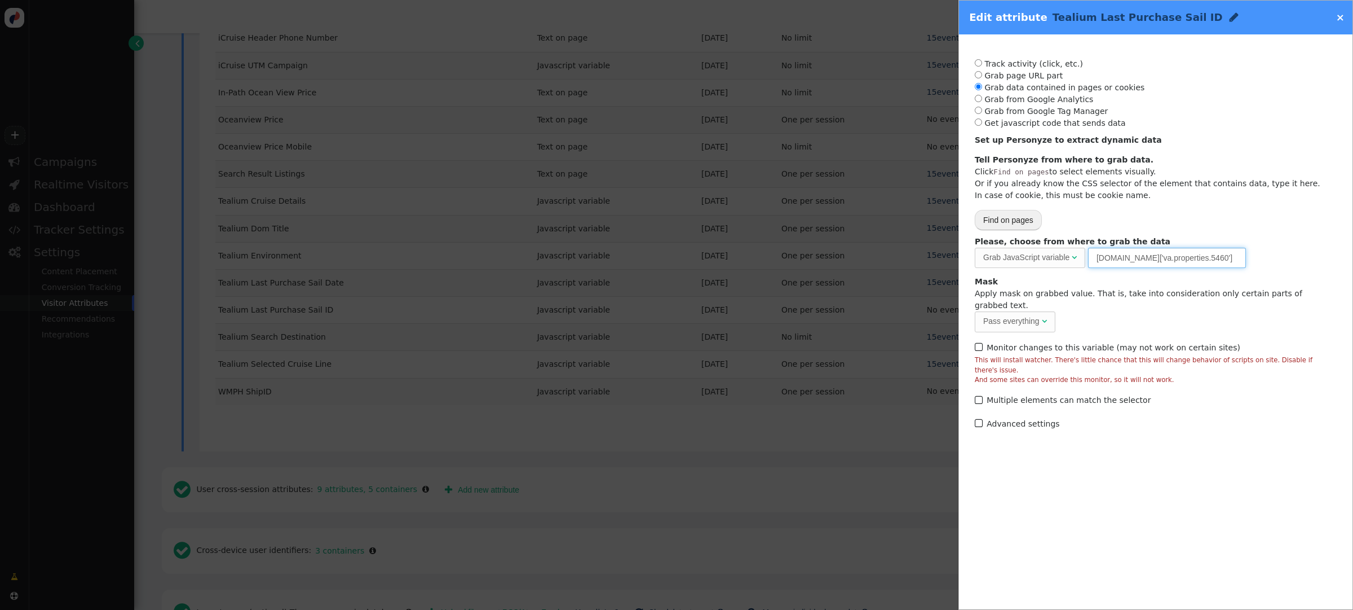
drag, startPoint x: 1172, startPoint y: 257, endPoint x: 1021, endPoint y: 250, distance: 151.3
click at [1021, 250] on div "Please, choose from where to grab the data Grab JavaScript variable  URL param…" at bounding box center [1156, 252] width 362 height 32
click at [1341, 19] on link "×" at bounding box center [1340, 17] width 8 height 12
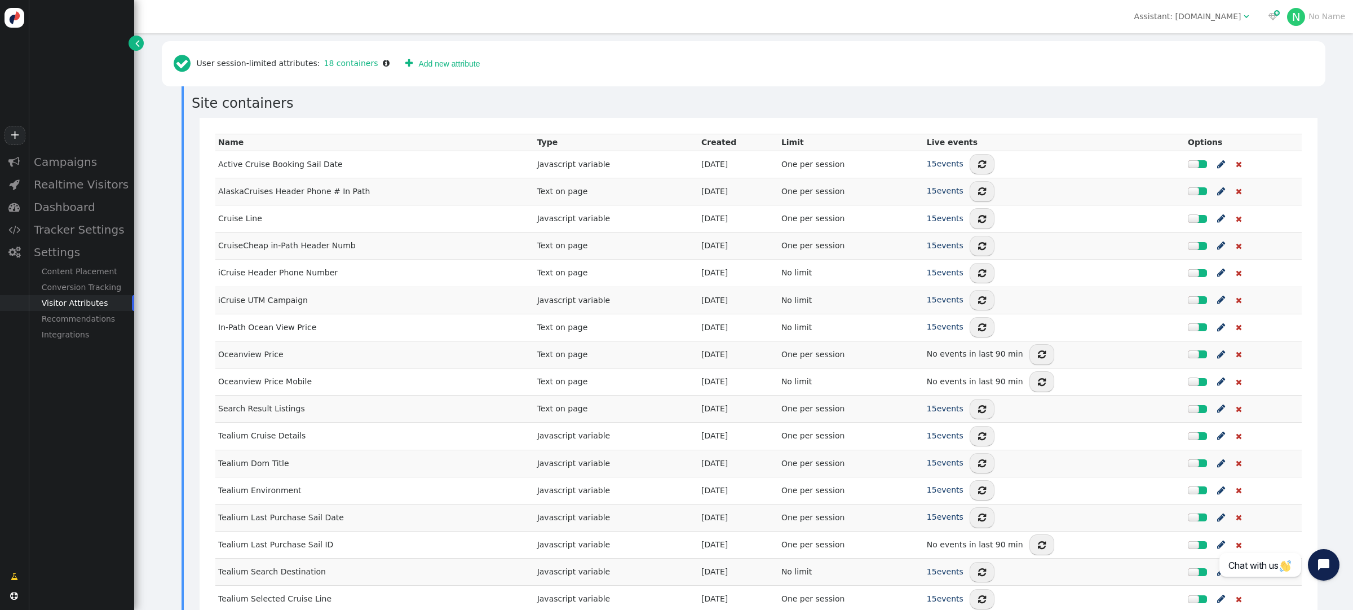
scroll to position [0, 0]
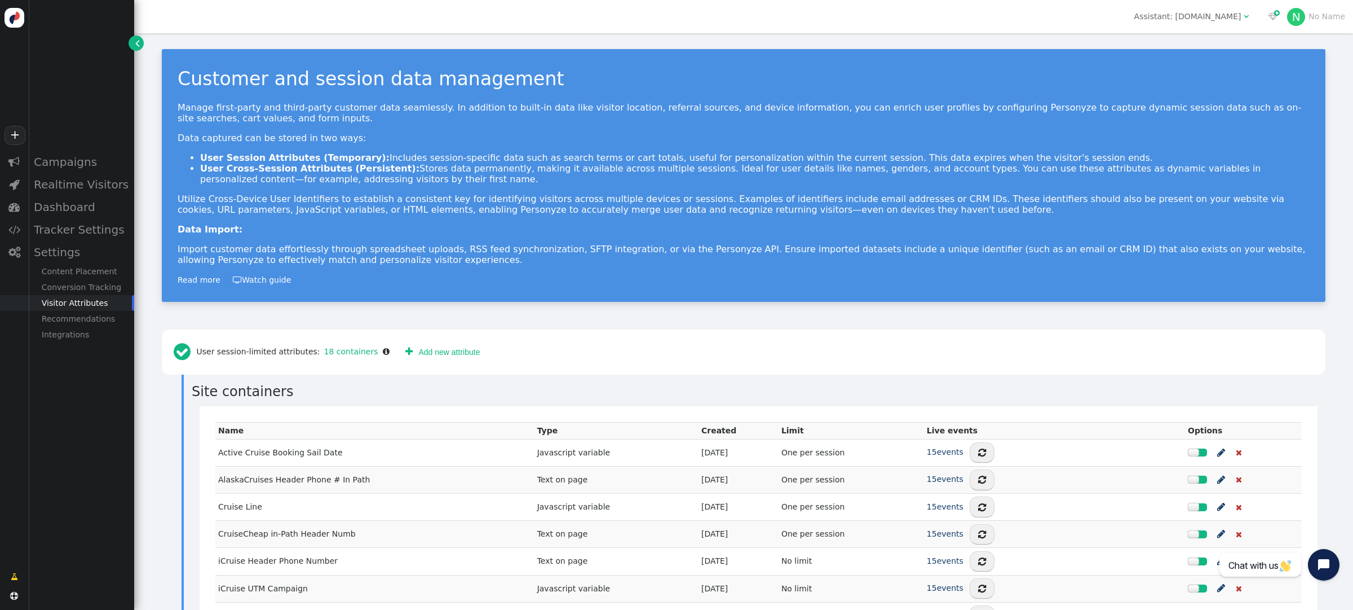
click at [426, 354] on link " Add new attribute" at bounding box center [443, 352] width 90 height 20
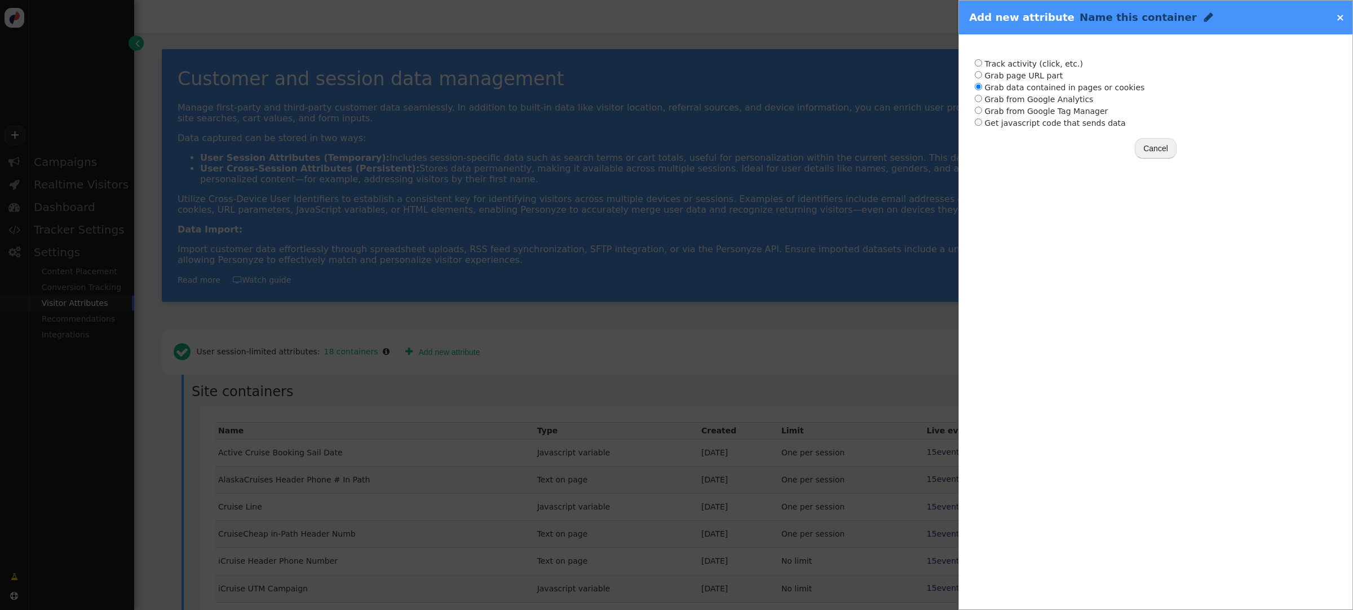
radio input "true"
click at [978, 88] on input "radio" at bounding box center [978, 86] width 7 height 7
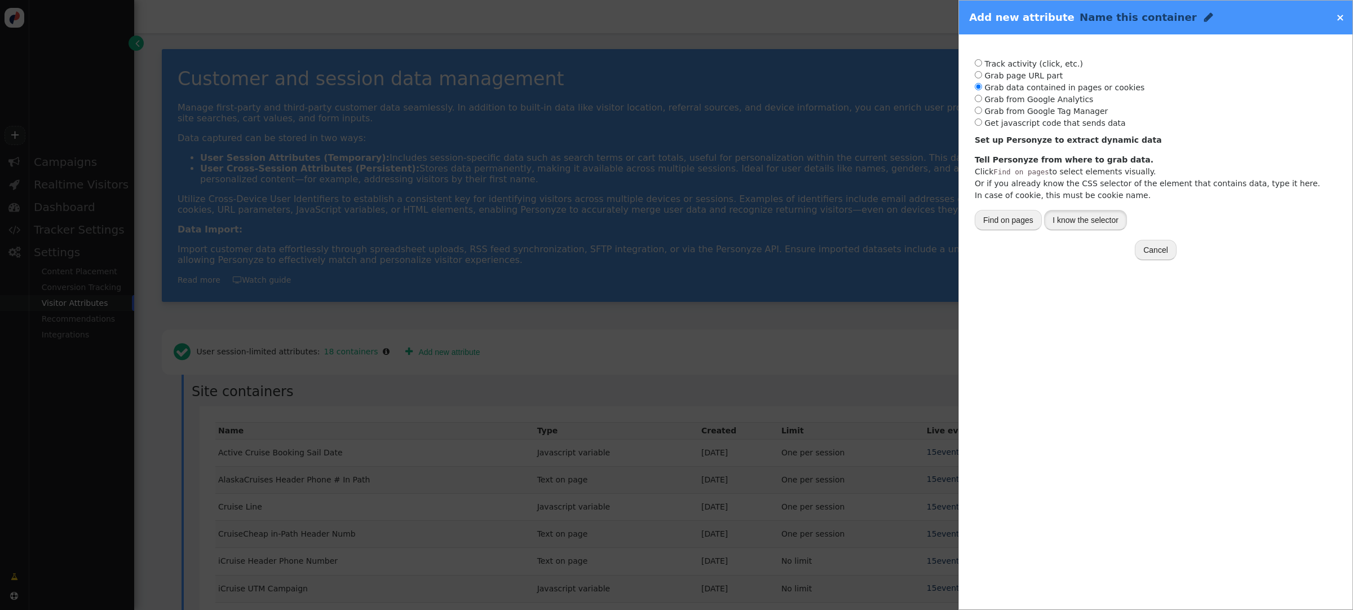
click at [1071, 223] on button "I know the selector" at bounding box center [1085, 220] width 83 height 20
click at [1025, 264] on span "-- Select one -- " at bounding box center [1013, 258] width 77 height 20
click at [1112, 263] on input "text" at bounding box center [1167, 258] width 158 height 20
paste input "utag.data['va.properties.5460']"
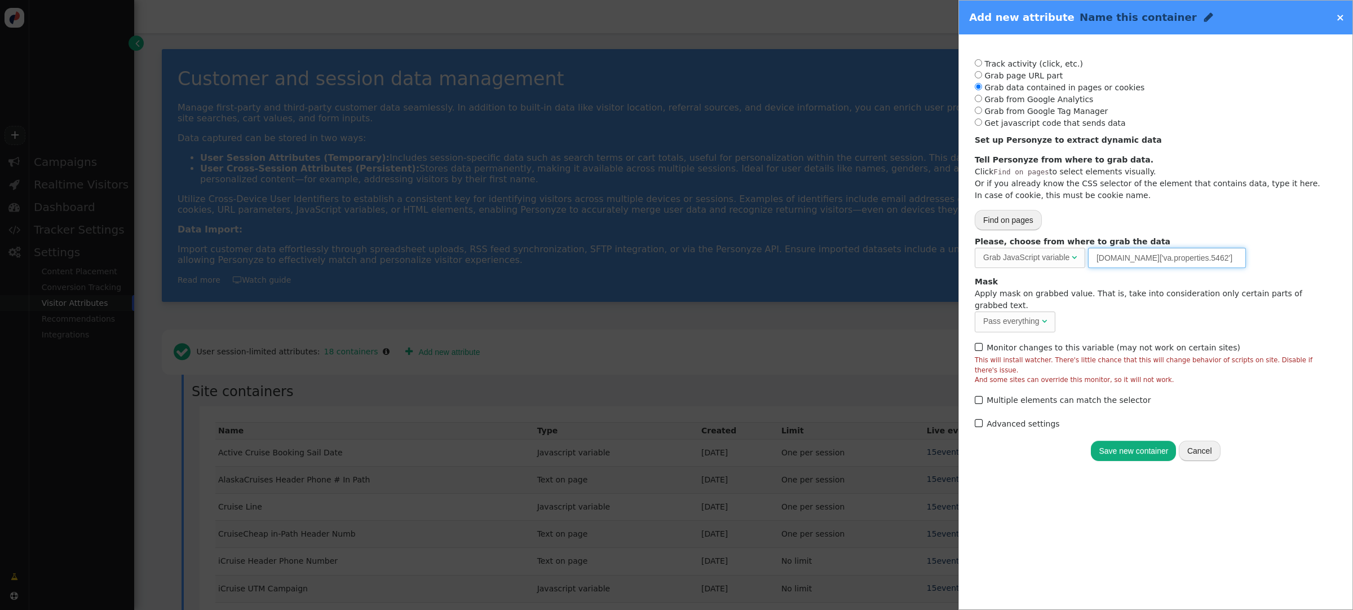
type input "utag.data['va.properties.5462']"
click at [1204, 21] on span "" at bounding box center [1208, 17] width 9 height 11
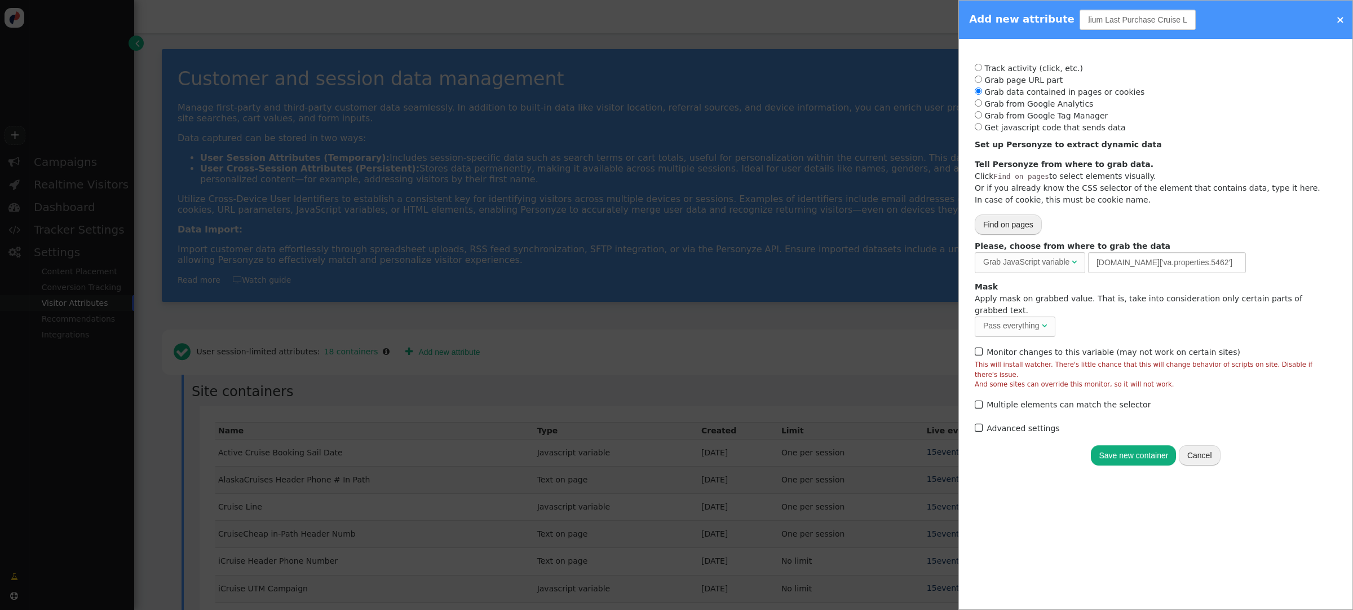
scroll to position [0, 23]
type input "Tealium Last Purchase Cruise Line"
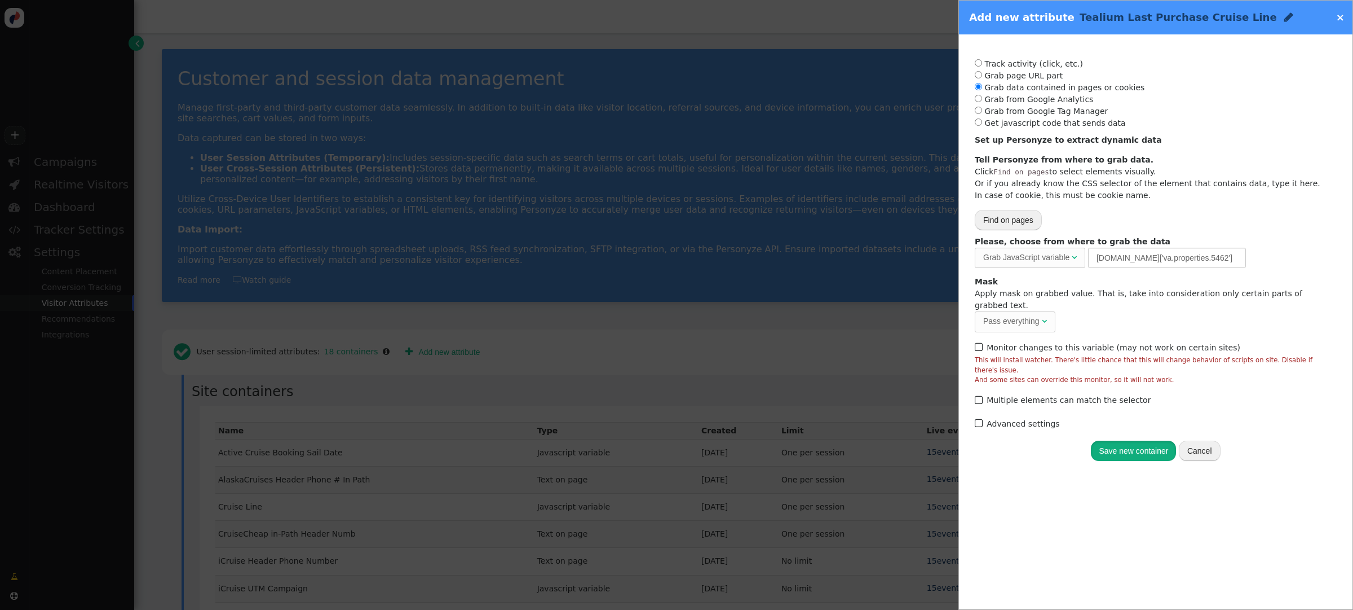
click at [1154, 440] on button "Save new container" at bounding box center [1133, 450] width 85 height 20
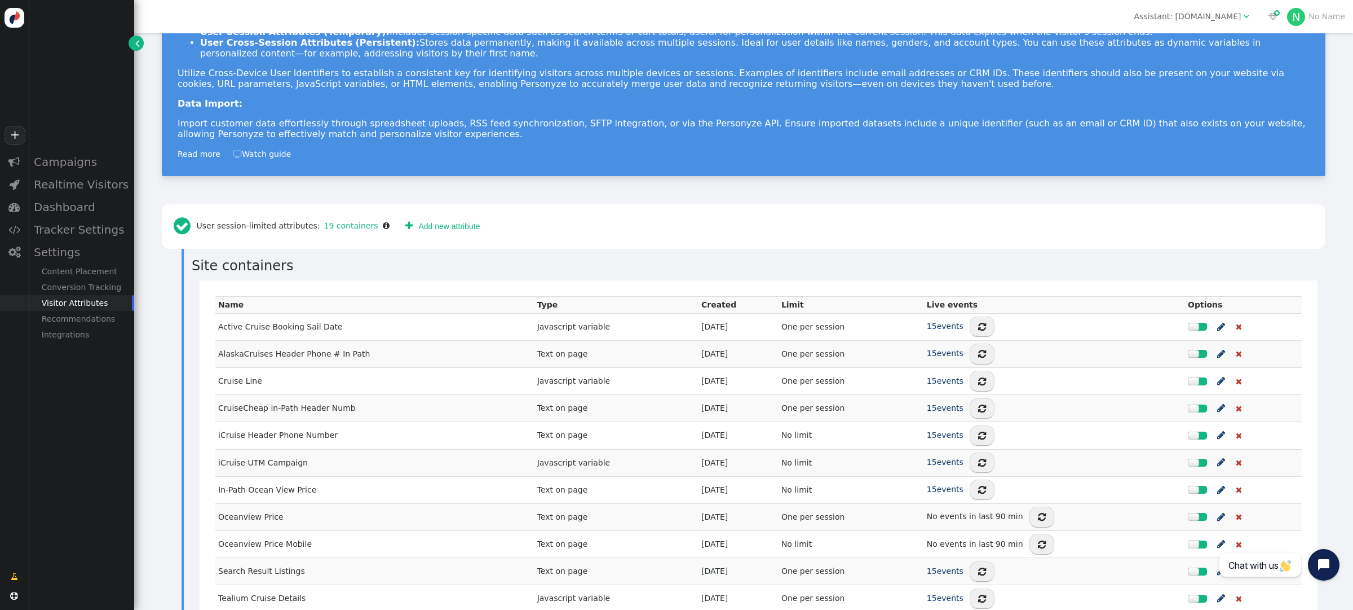
scroll to position [135, 0]
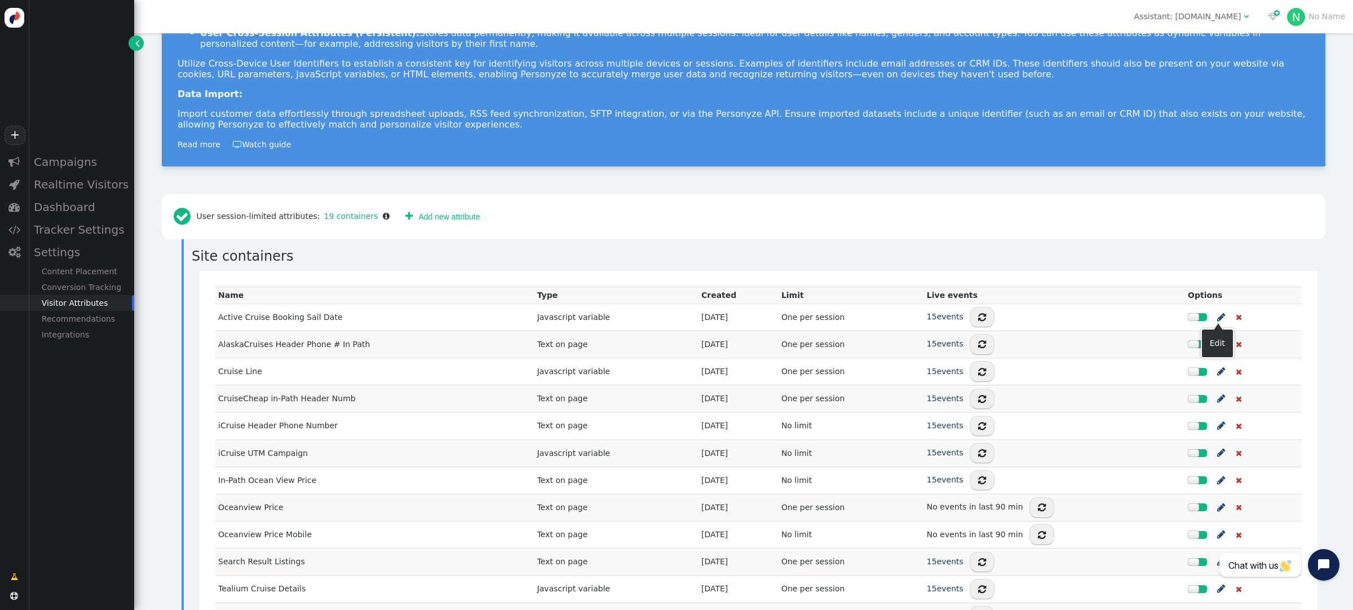
click at [1217, 319] on span "" at bounding box center [1221, 317] width 8 height 14
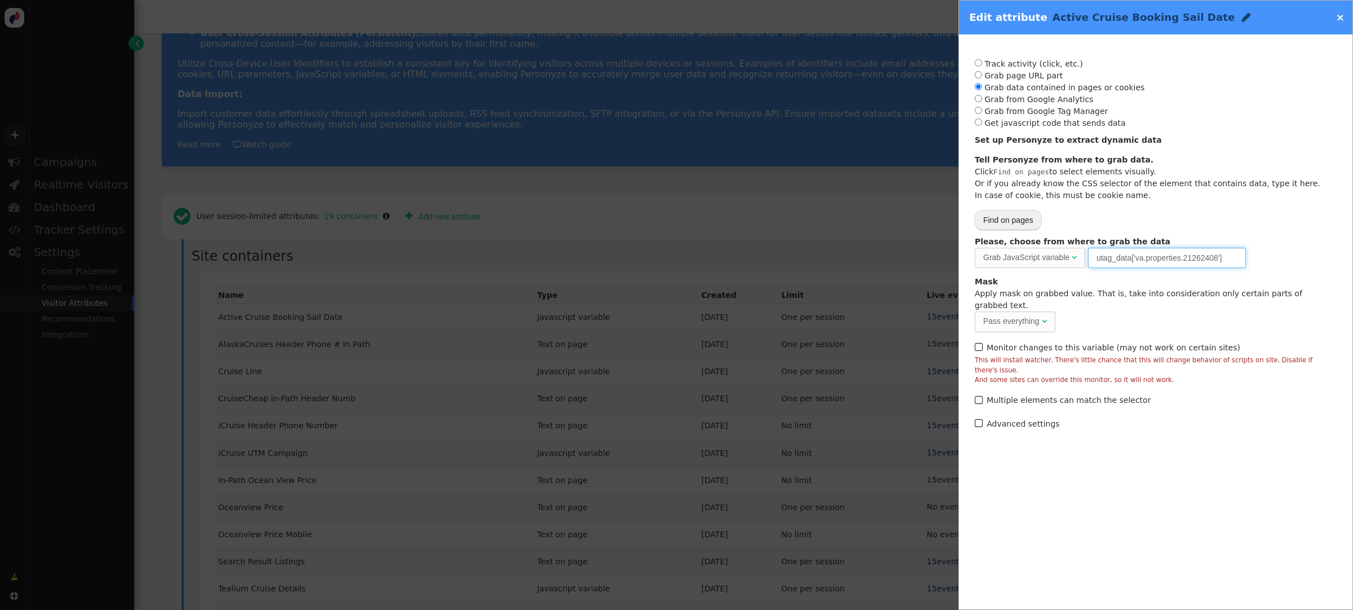
drag, startPoint x: 1228, startPoint y: 259, endPoint x: 1075, endPoint y: 251, distance: 153.6
click at [1075, 251] on div "Please, choose from where to grab the data Grab JavaScript variable  URL param…" at bounding box center [1156, 252] width 362 height 32
click at [1341, 17] on link "×" at bounding box center [1340, 17] width 8 height 12
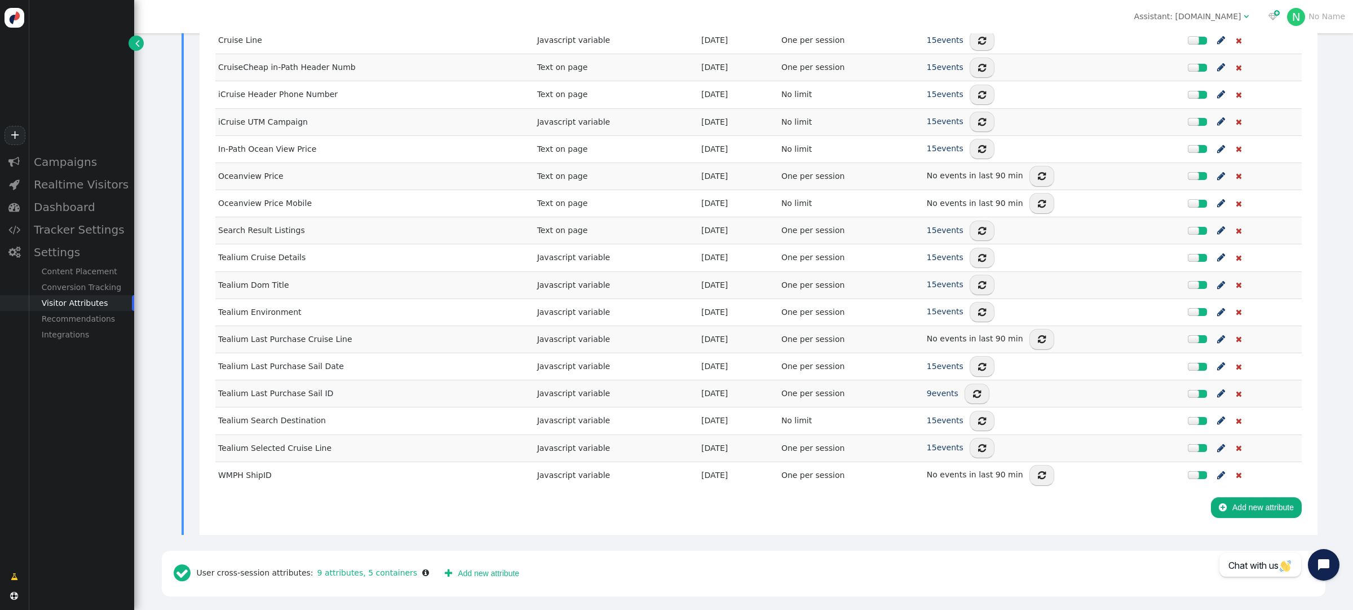
scroll to position [467, 0]
click at [299, 449] on span "Tealium Selected Cruise Line" at bounding box center [274, 447] width 113 height 9
click at [301, 391] on span "Tealium Last Purchase Sail ID" at bounding box center [275, 392] width 115 height 9
click at [306, 369] on span "Tealium Last Purchase Sail Date" at bounding box center [281, 365] width 126 height 9
click at [302, 339] on span "Tealium Last Purchase Cruise Line" at bounding box center [285, 338] width 134 height 9
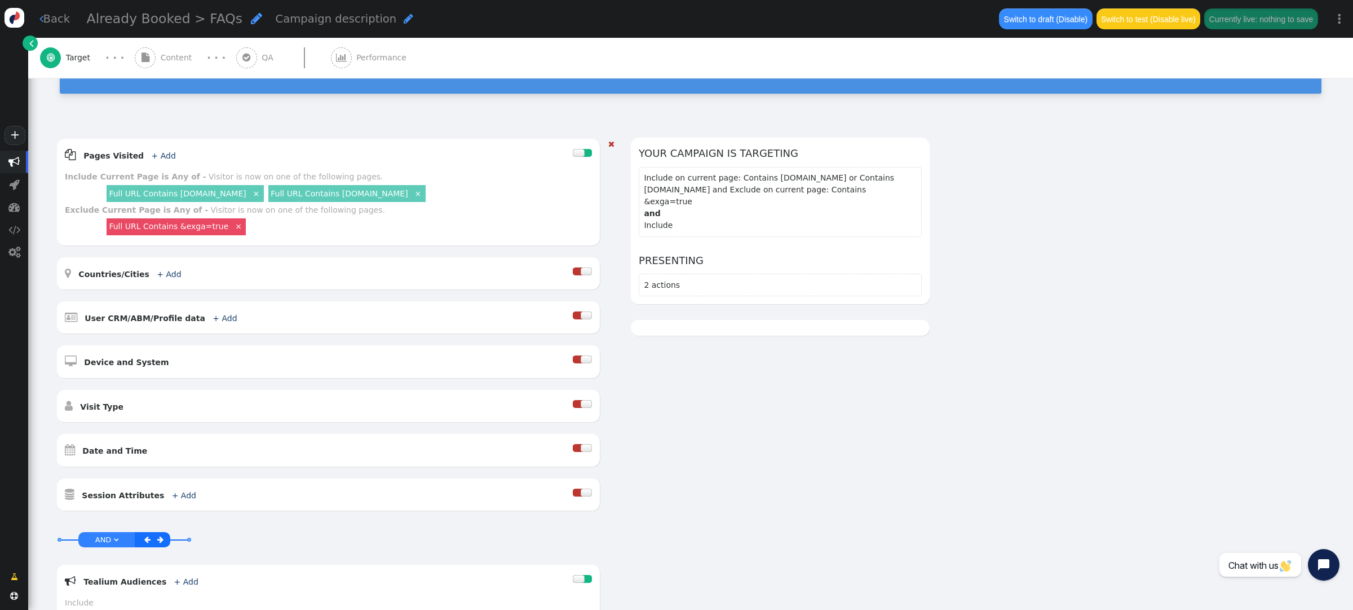
scroll to position [330, 0]
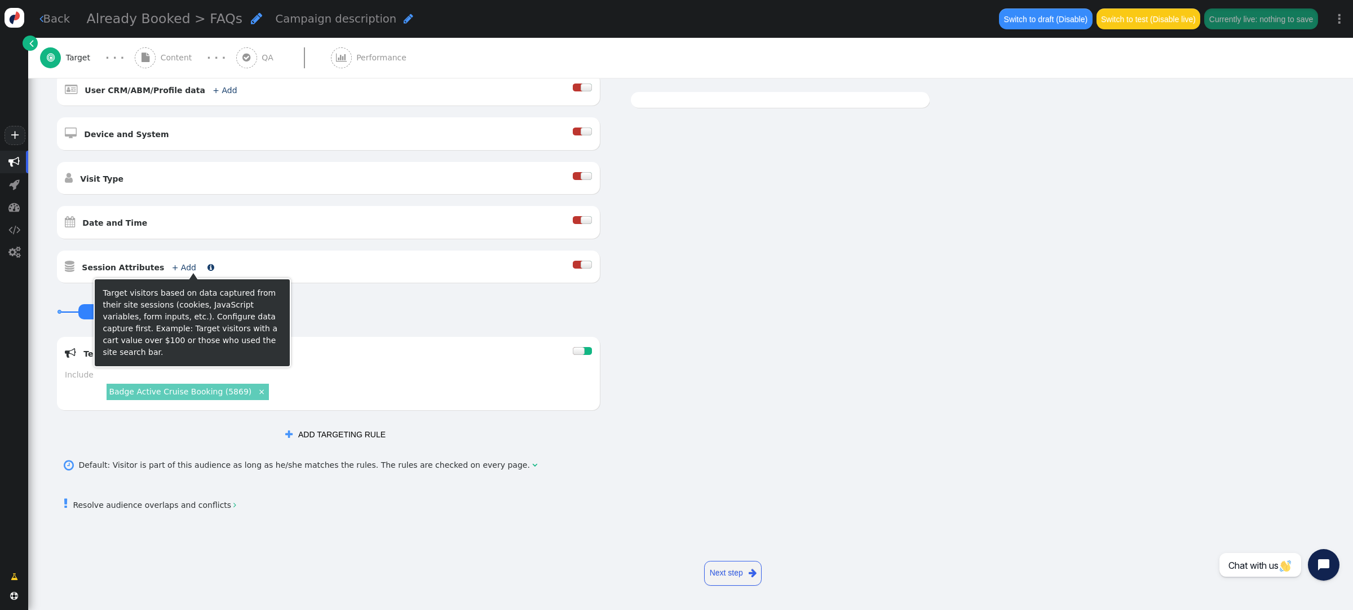
click at [177, 263] on link "+ Add" at bounding box center [184, 267] width 24 height 9
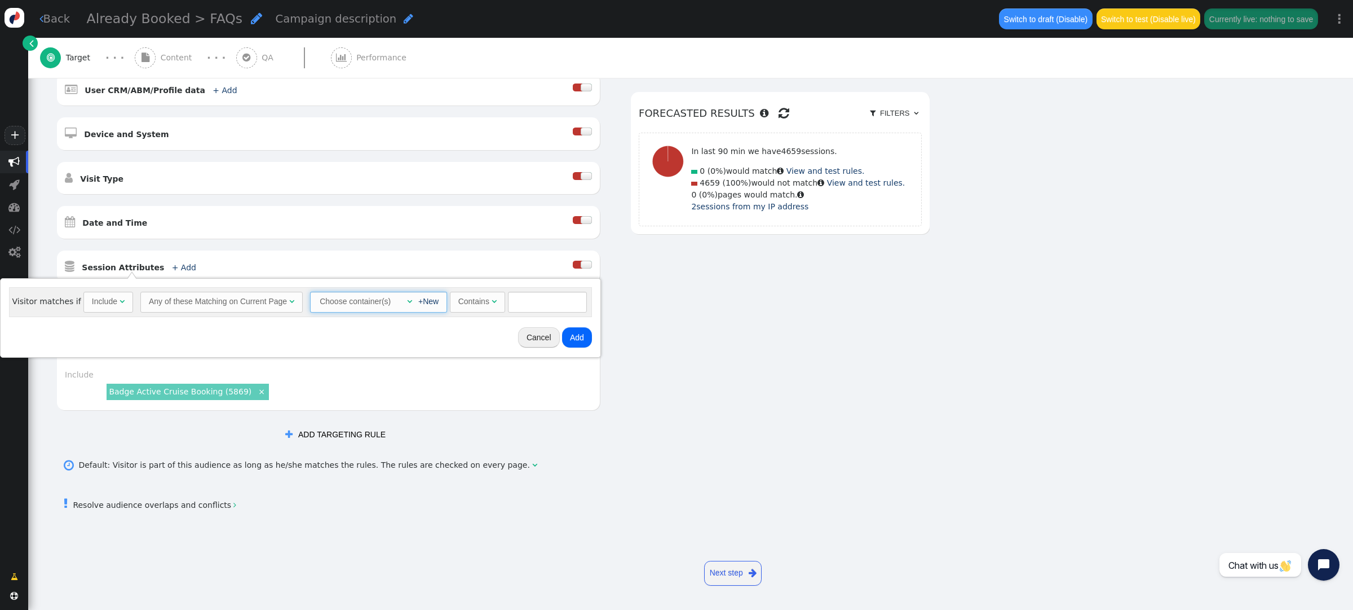
click at [412, 298] on div "+New" at bounding box center [425, 301] width 27 height 12
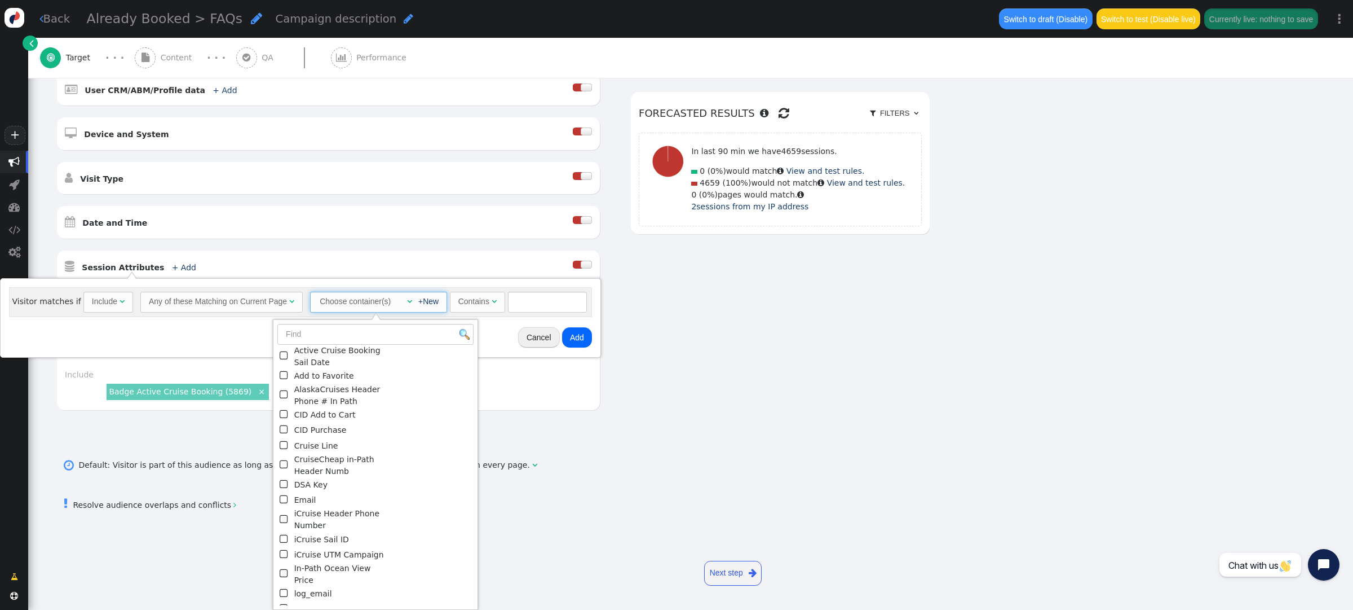
scroll to position [229, 0]
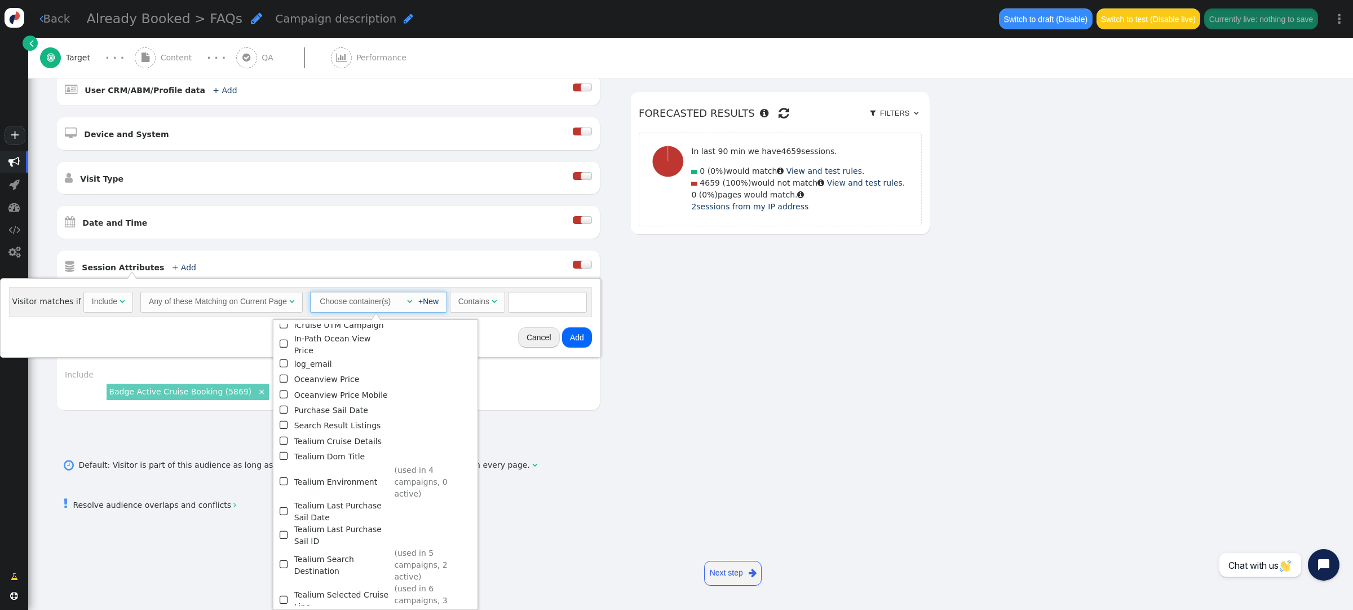
click at [283, 527] on span "" at bounding box center [285, 534] width 10 height 15
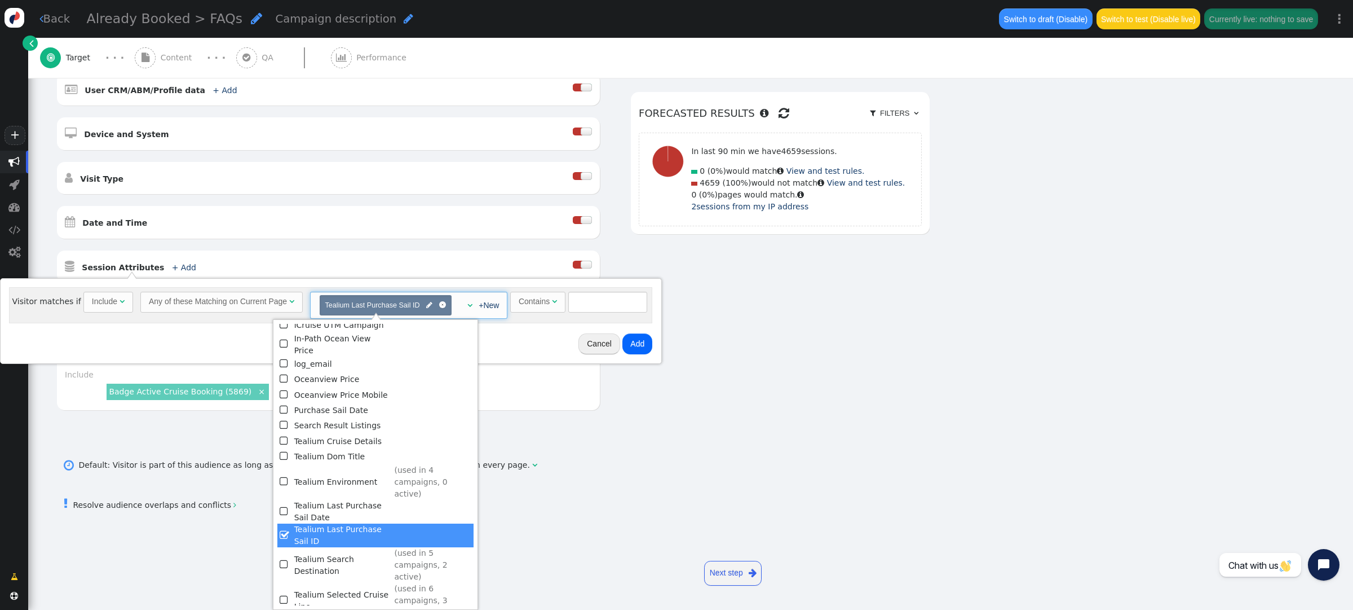
click at [541, 416] on td " Tealium Audiences + Add  Include Badge Active Cruise Booking (5869) × Exclude" at bounding box center [328, 379] width 544 height 86
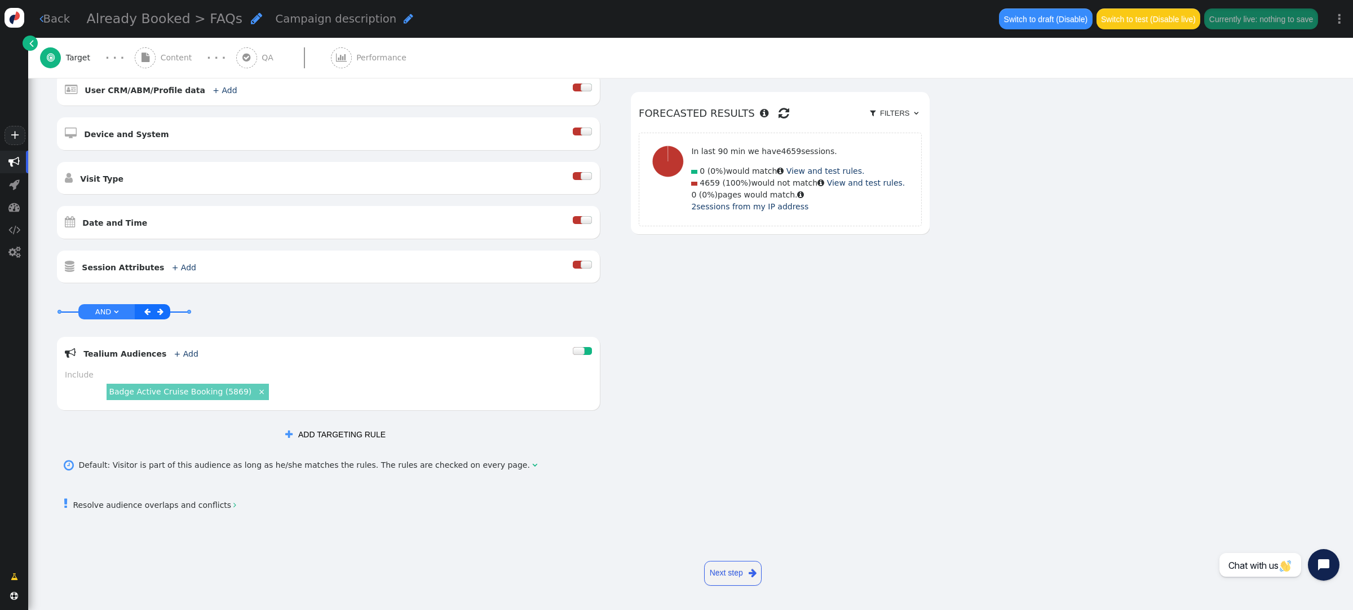
click at [545, 296] on div "AND OR XOR AND     Tealium Audiences + Add  Include Badge Active Cruise Bo…" at bounding box center [328, 359] width 544 height 126
click at [172, 266] on link "+ Add" at bounding box center [184, 267] width 24 height 9
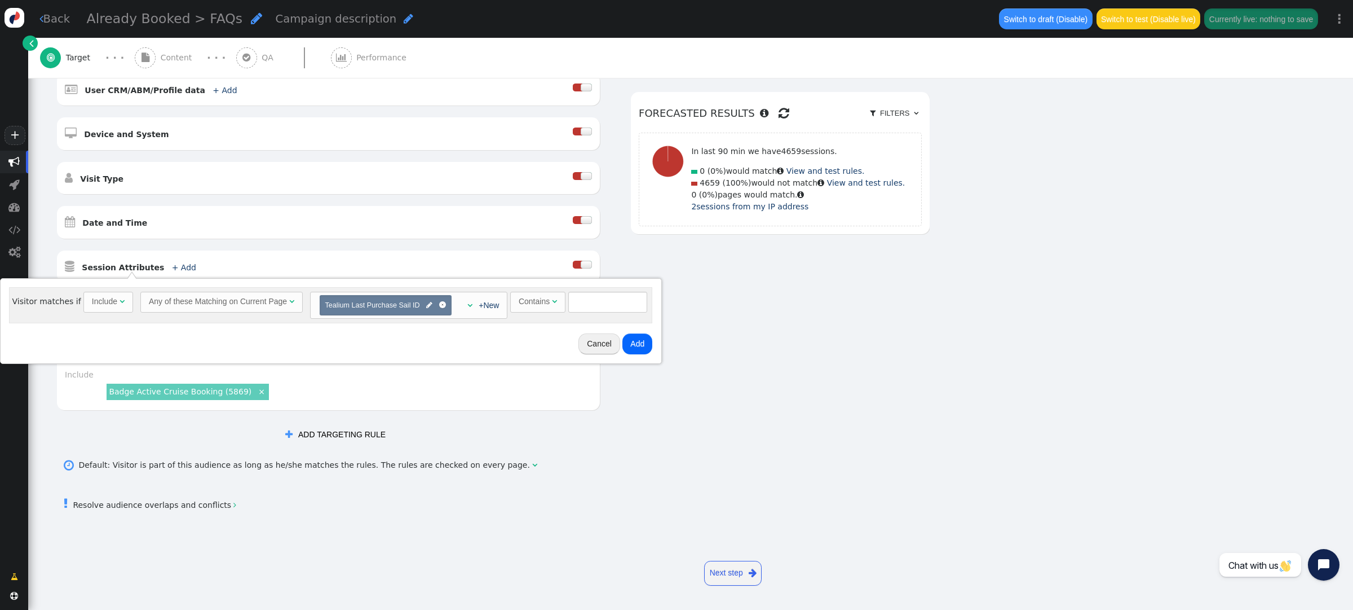
click at [528, 302] on div "Contains" at bounding box center [534, 301] width 31 height 12
click at [562, 344] on button "Add" at bounding box center [568, 343] width 30 height 20
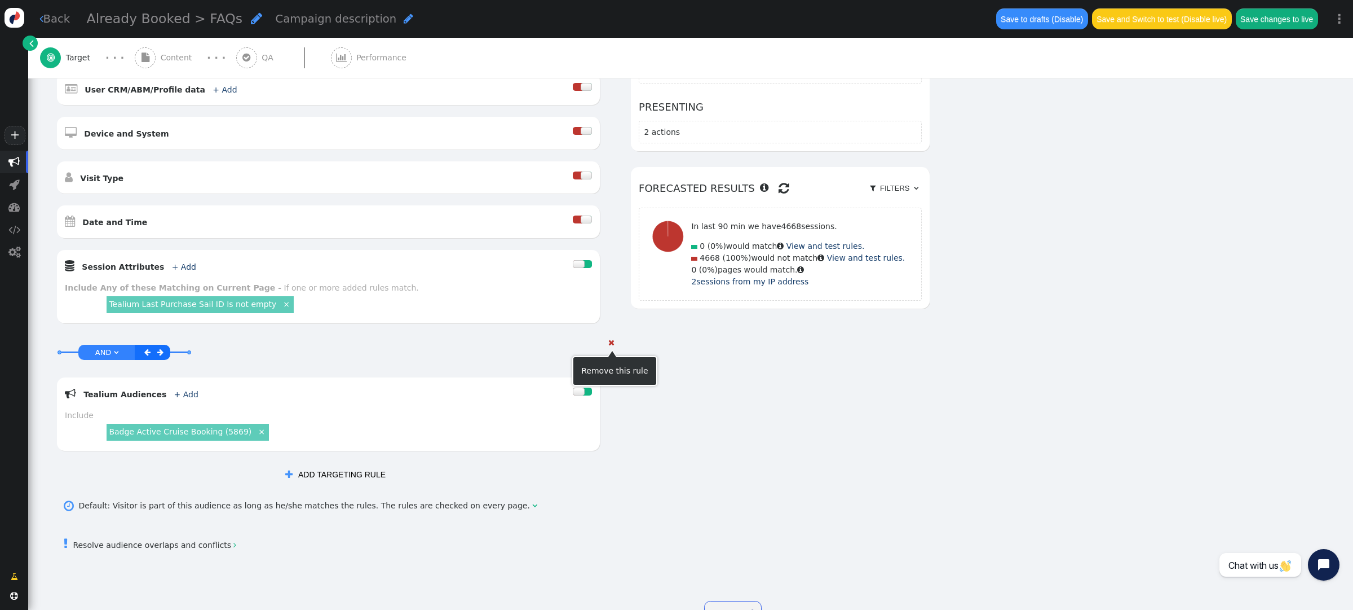
click at [611, 341] on span "" at bounding box center [611, 342] width 6 height 8
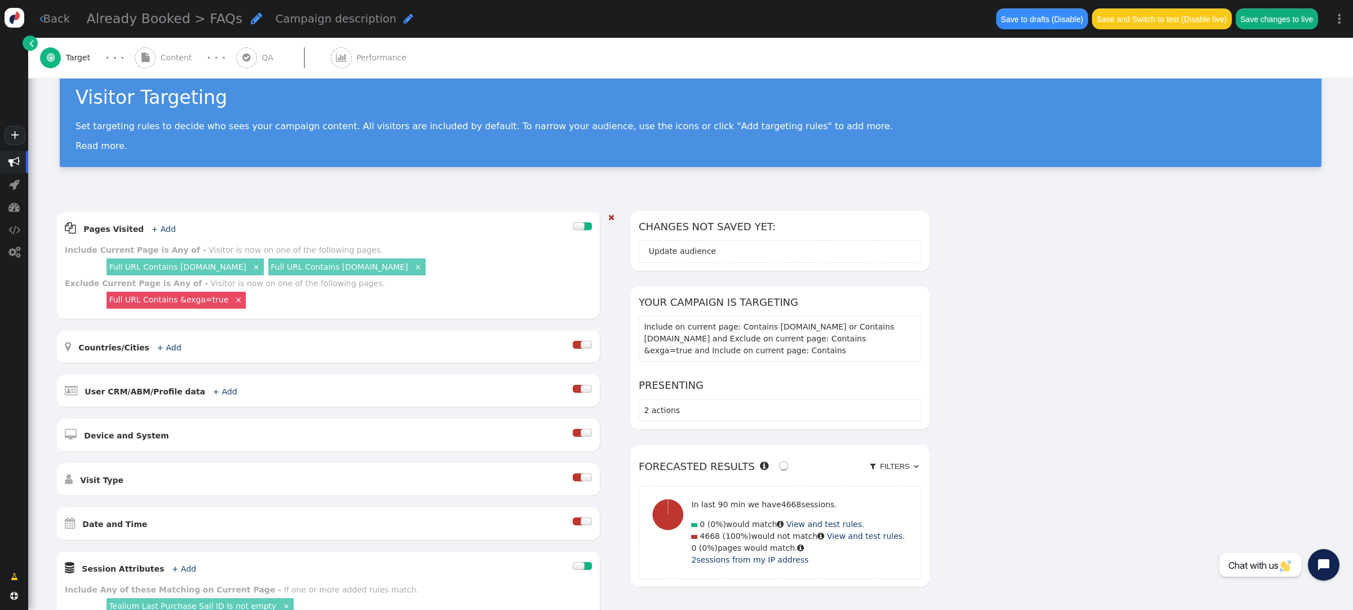
scroll to position [0, 0]
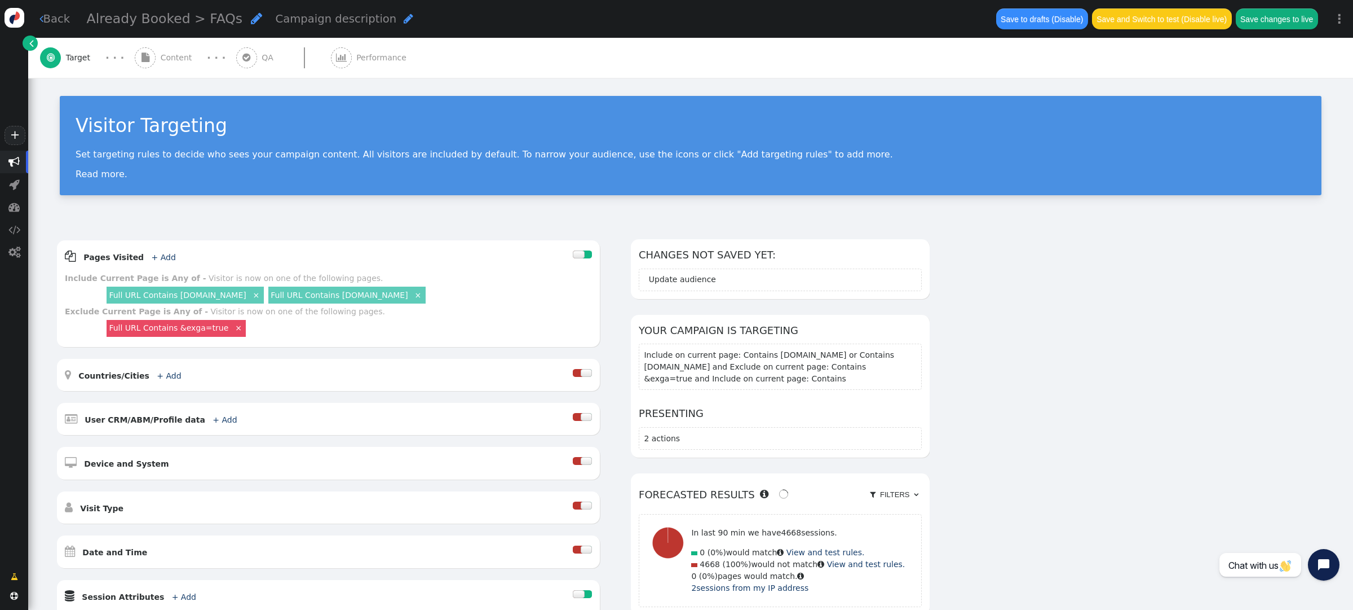
click at [173, 60] on span "Content" at bounding box center [179, 58] width 36 height 12
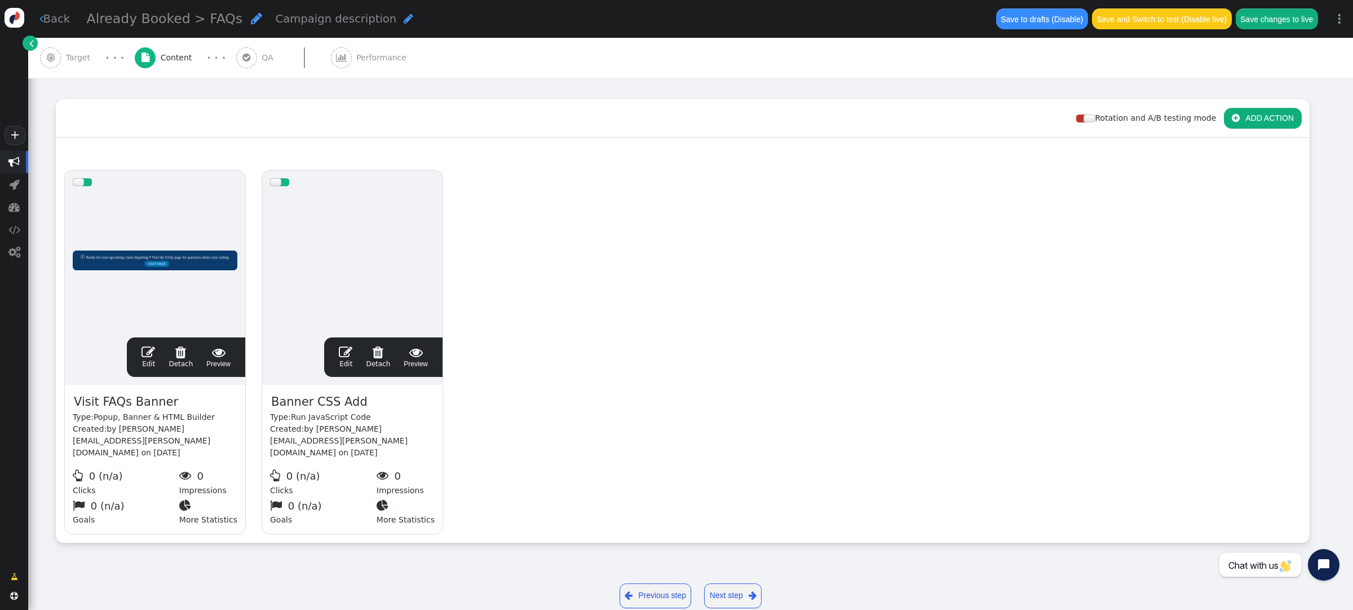
scroll to position [141, 0]
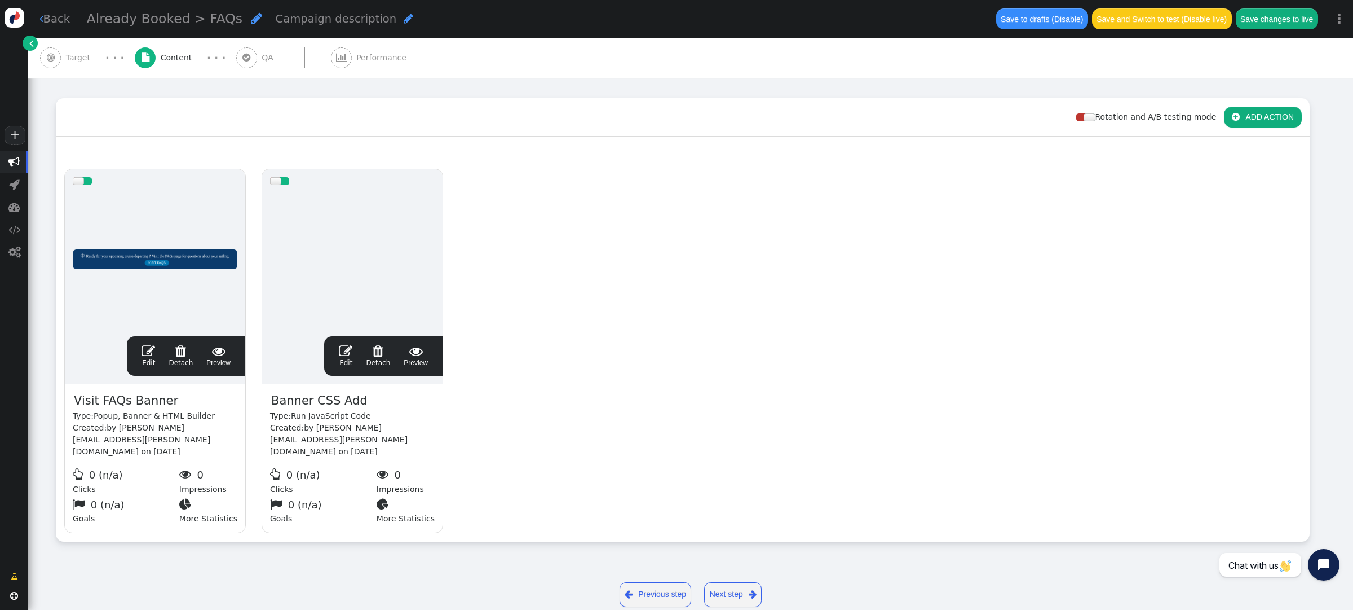
click at [144, 344] on span "" at bounding box center [149, 351] width 14 height 14
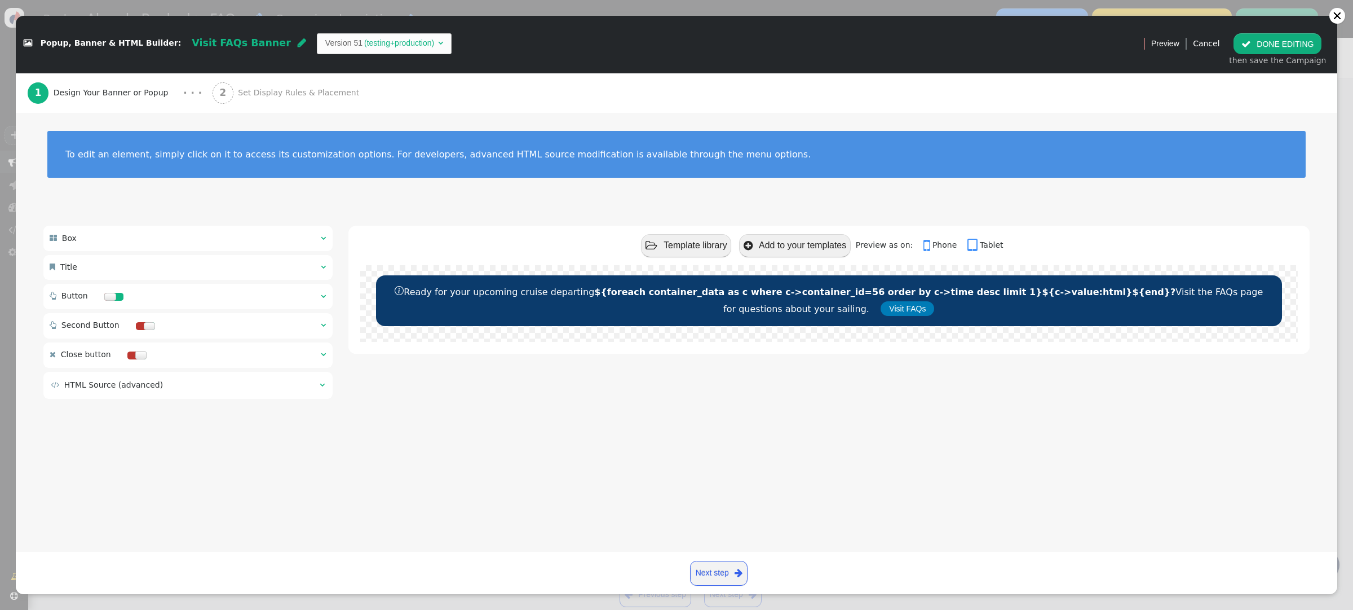
click at [251, 87] on span "Set Display Rules & Placement" at bounding box center [301, 93] width 126 height 12
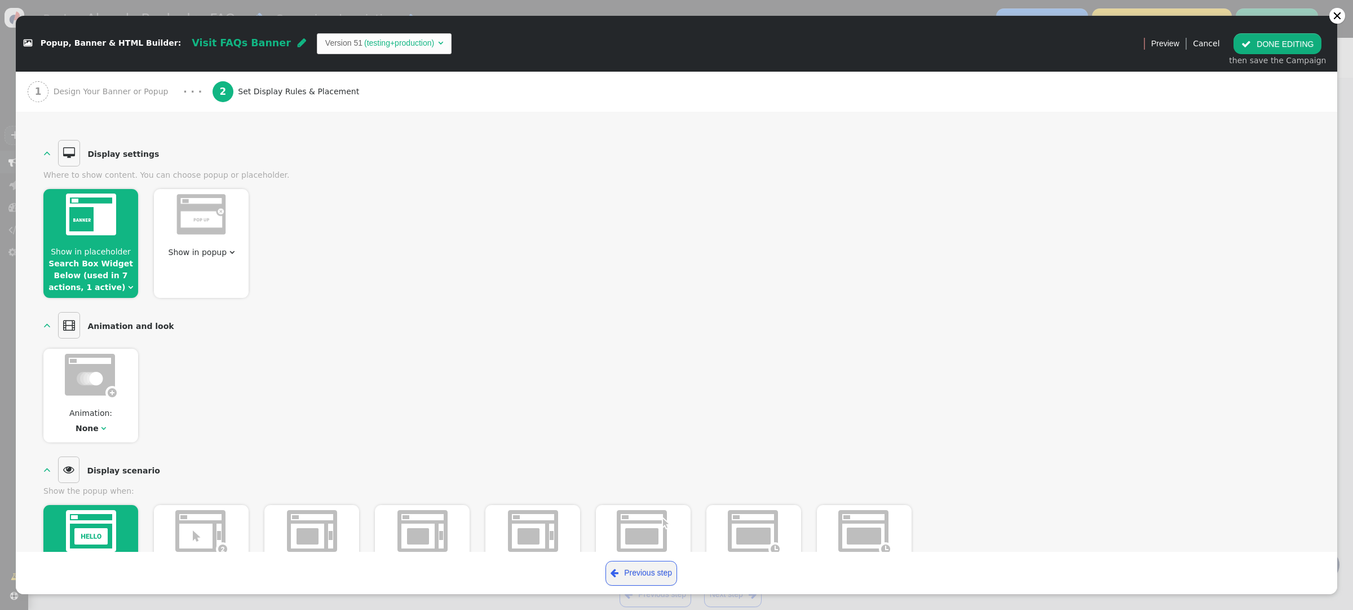
scroll to position [89, 0]
click at [128, 288] on span "" at bounding box center [130, 289] width 5 height 8
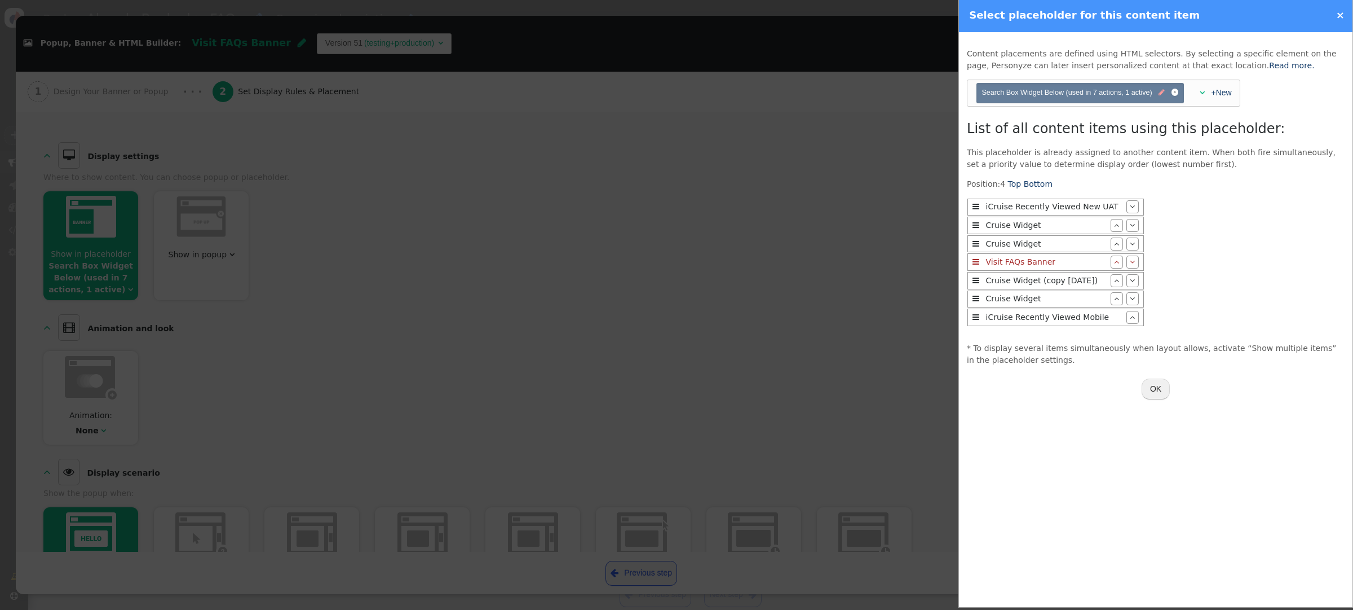
click at [1162, 92] on span "" at bounding box center [1162, 92] width 6 height 11
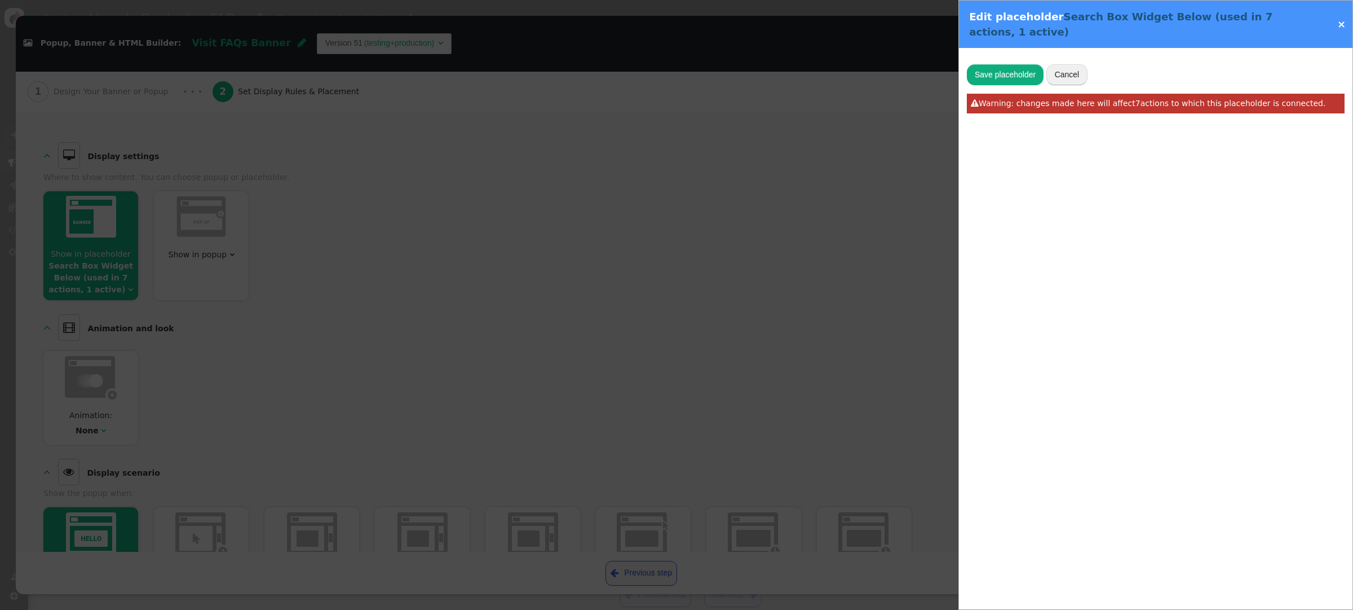
type input "Search Box Widget Below"
type input "#best-sellers"
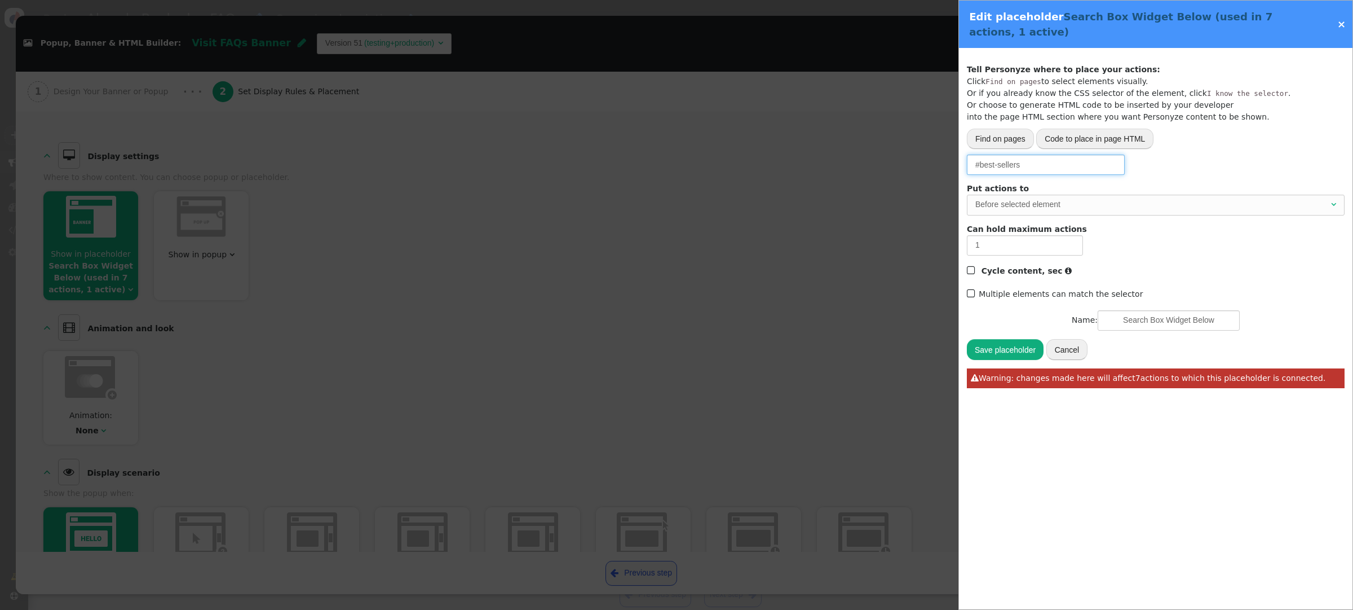
drag, startPoint x: 972, startPoint y: 151, endPoint x: 838, endPoint y: 145, distance: 133.8
click at [838, 609] on div " Popup, Banner & HTML Builder: Visit FAQs Banner  Version 51 (testing+product…" at bounding box center [676, 610] width 1353 height 0
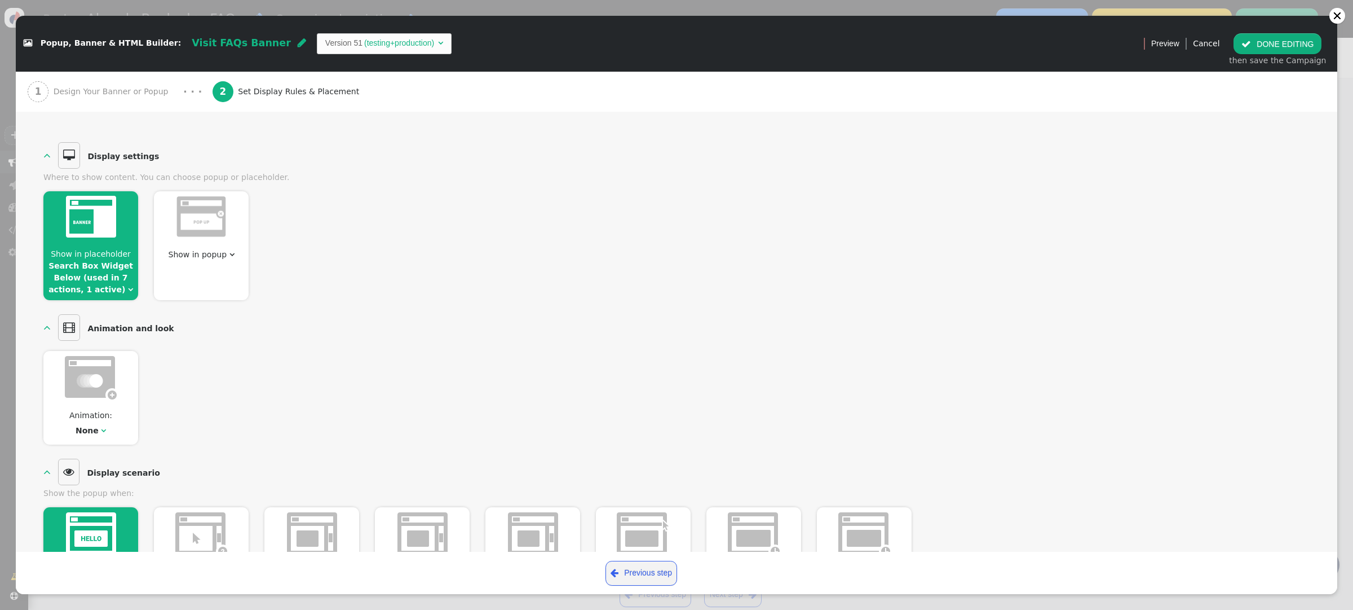
click at [124, 294] on span "Show in placeholder Search Box Widget Below (used in 7 actions, 1 active) " at bounding box center [90, 271] width 95 height 47
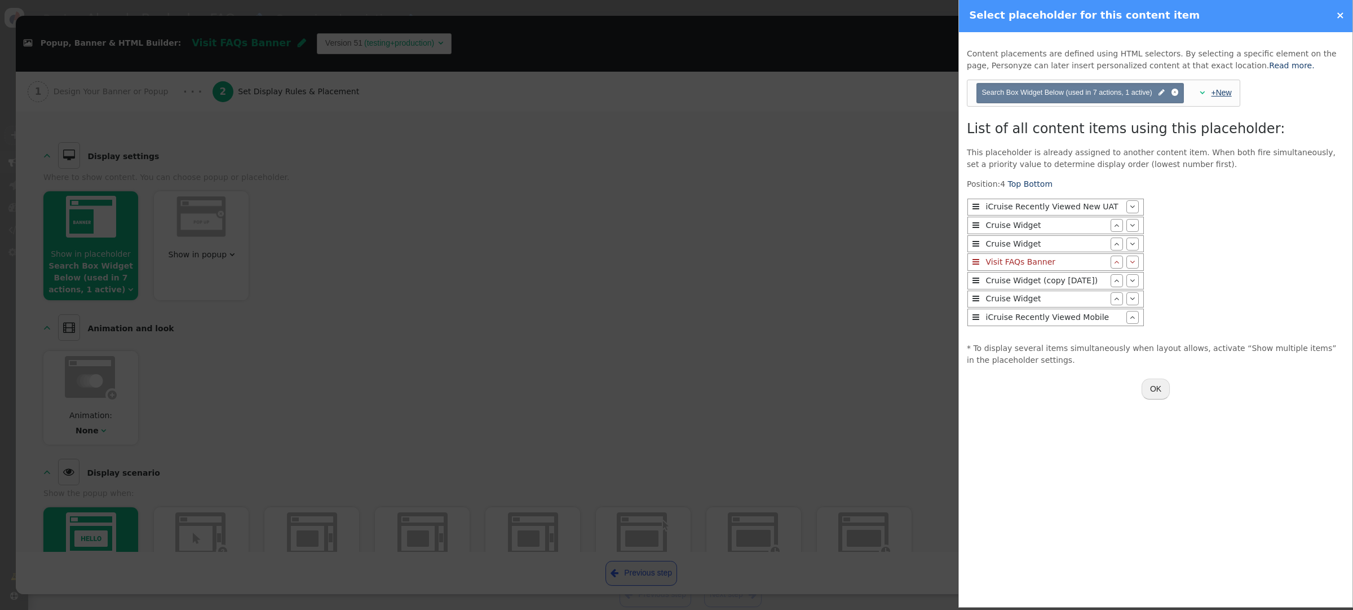
click at [1219, 94] on link "+New" at bounding box center [1222, 92] width 20 height 9
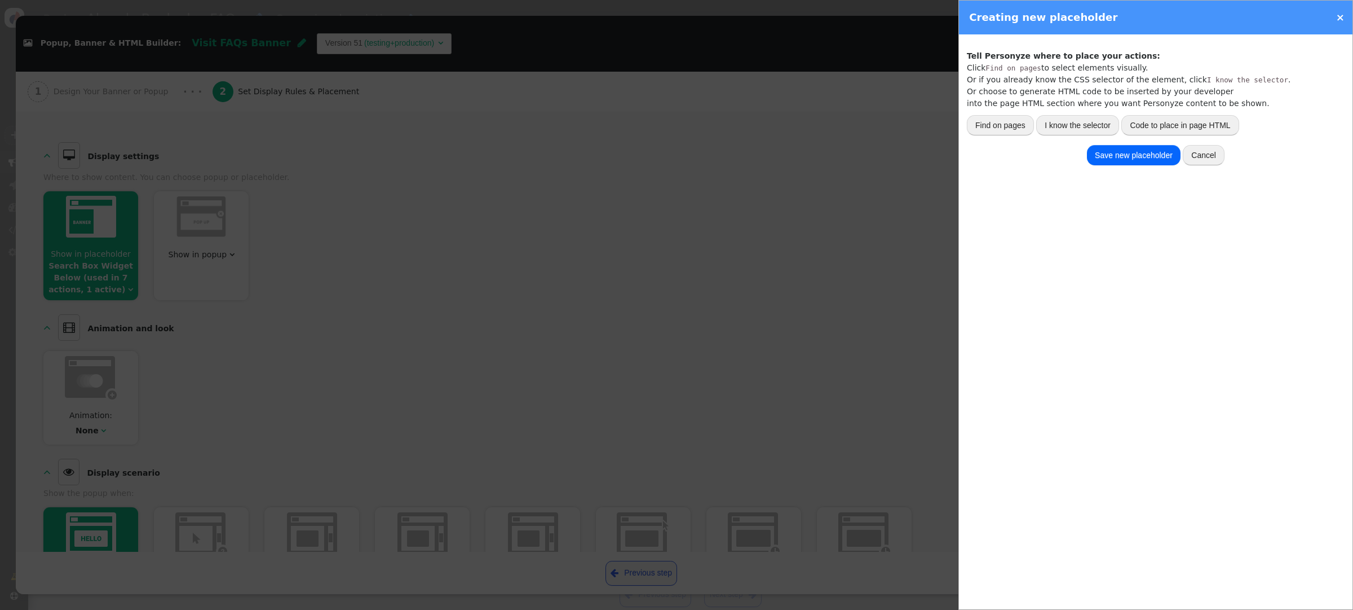
click at [1096, 117] on button "I know the selector" at bounding box center [1077, 125] width 83 height 20
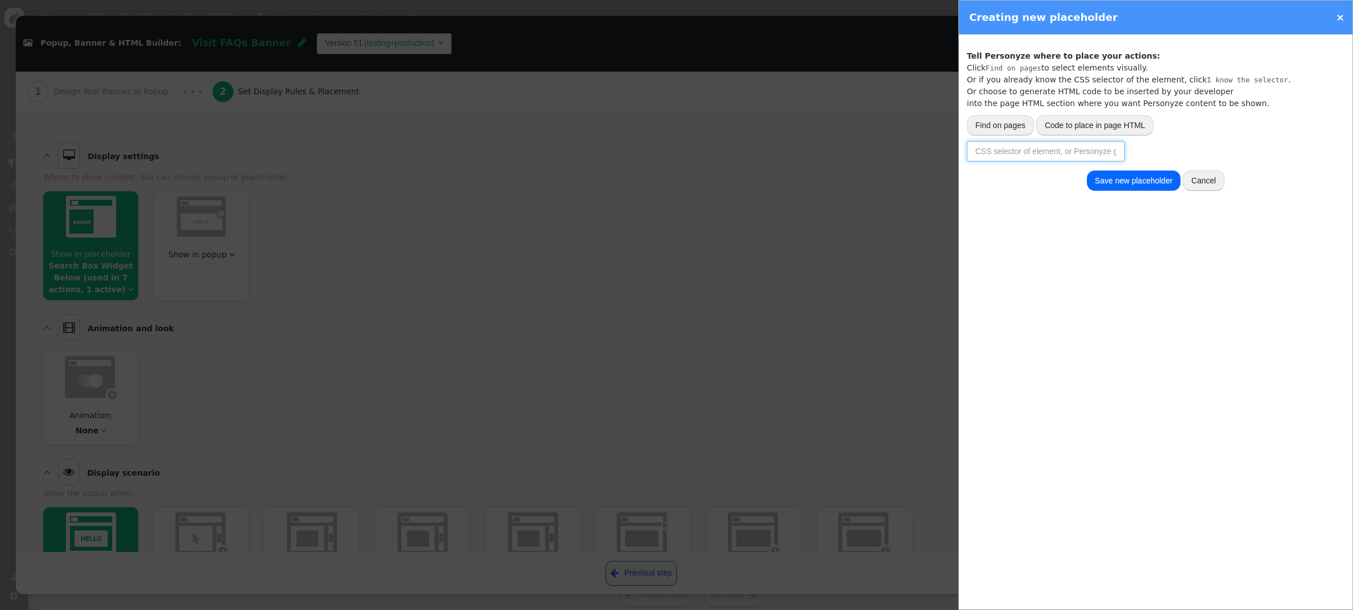
click at [1072, 156] on input "text" at bounding box center [1046, 151] width 158 height 20
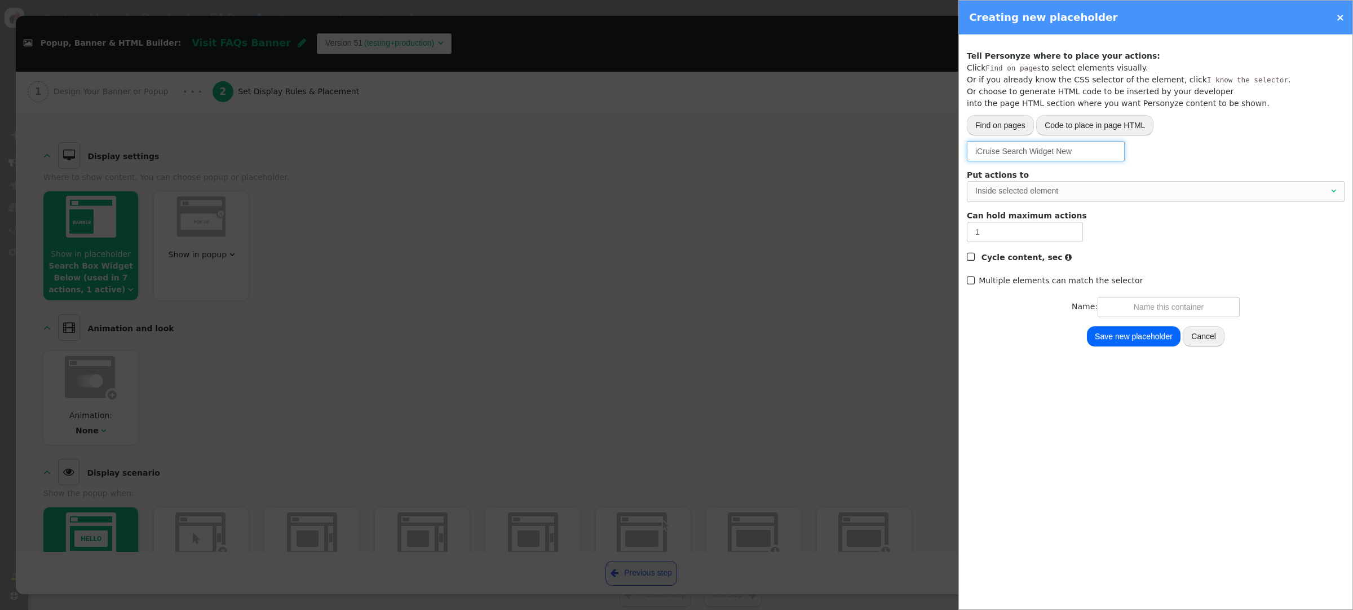
click at [1049, 193] on div "Inside selected element" at bounding box center [1153, 191] width 354 height 12
type input "iCruise Search Widget New"
drag, startPoint x: 1085, startPoint y: 152, endPoint x: 901, endPoint y: 145, distance: 184.5
click at [901, 609] on div " Popup, Banner & HTML Builder: Visit FAQs Banner  Version 51 (testing+product…" at bounding box center [676, 610] width 1353 height 0
click at [1111, 304] on input "text" at bounding box center [1169, 307] width 142 height 20
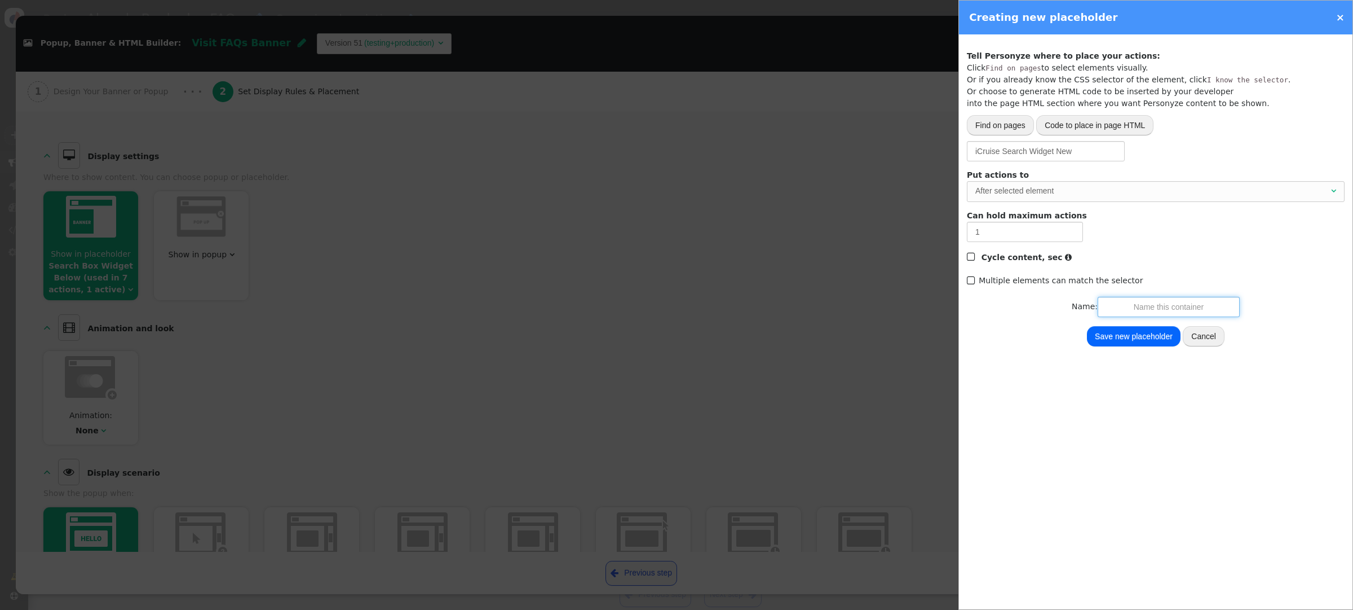
paste input "iCruise Search Widget New"
type input "iCruise Search Widget New"
drag, startPoint x: 1063, startPoint y: 148, endPoint x: 816, endPoint y: 143, distance: 246.5
click at [817, 609] on div " Popup, Banner & HTML Builder: Visit FAQs Banner  Version 51 (testing+product…" at bounding box center [676, 610] width 1353 height 0
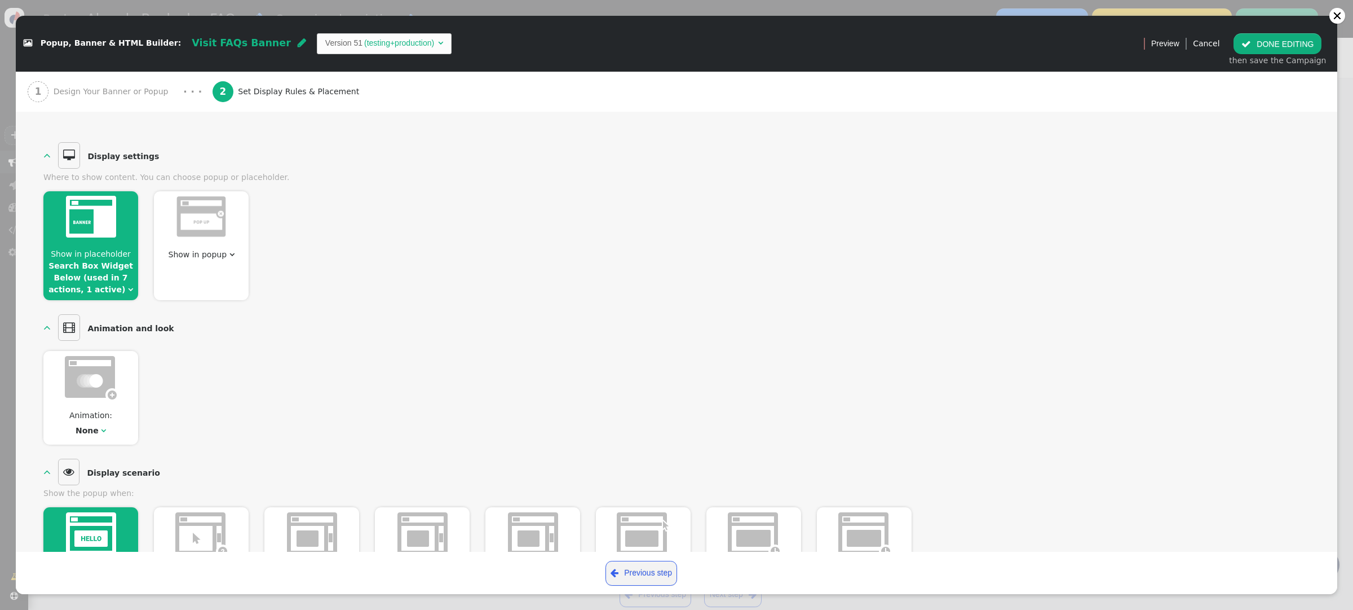
click at [120, 286] on span "Show in placeholder Search Box Widget Below (used in 7 actions, 1 active) " at bounding box center [90, 271] width 95 height 47
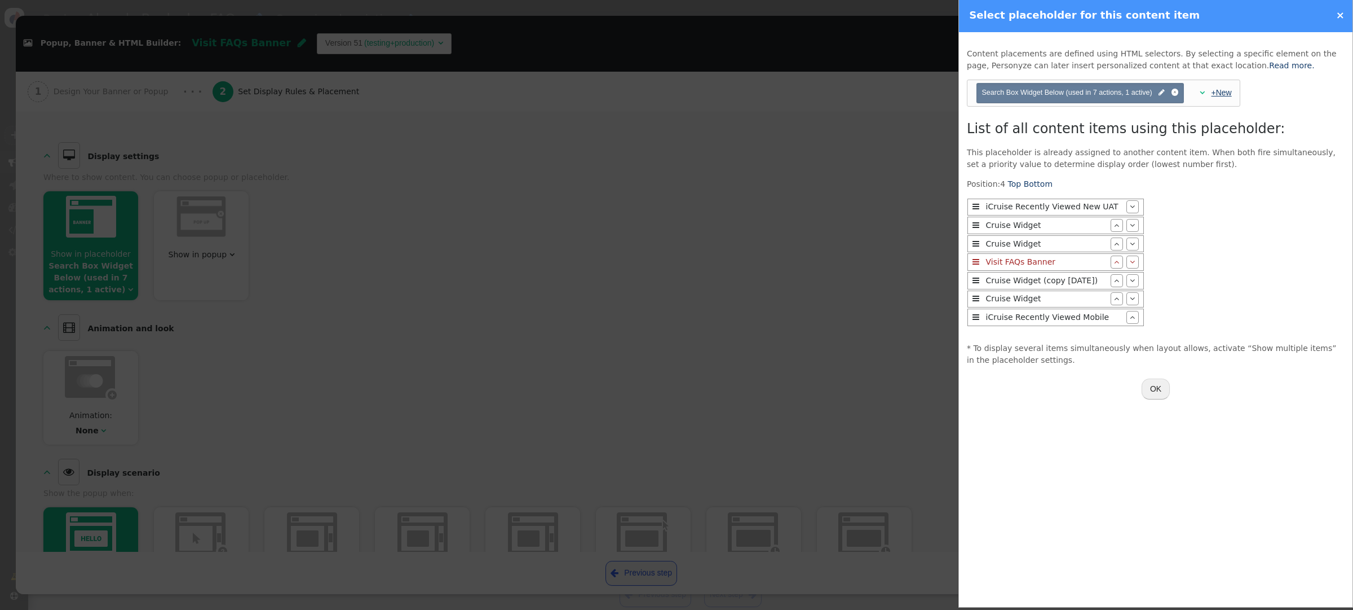
click at [1226, 95] on link "+New" at bounding box center [1222, 92] width 20 height 9
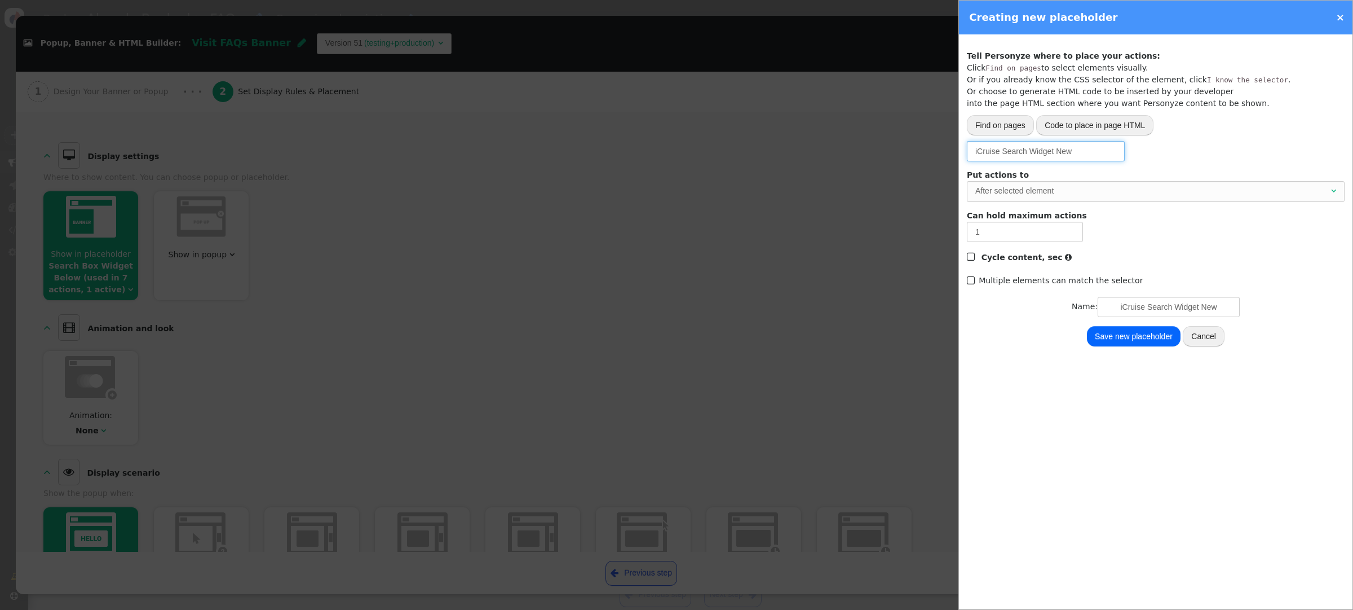
drag, startPoint x: 1073, startPoint y: 152, endPoint x: 991, endPoint y: 152, distance: 82.3
click at [990, 153] on input "iCruise Search Widget New" at bounding box center [1046, 151] width 158 height 20
type input "i"
type input ".search-row"
click at [1118, 339] on button "Save new placeholder" at bounding box center [1134, 336] width 94 height 20
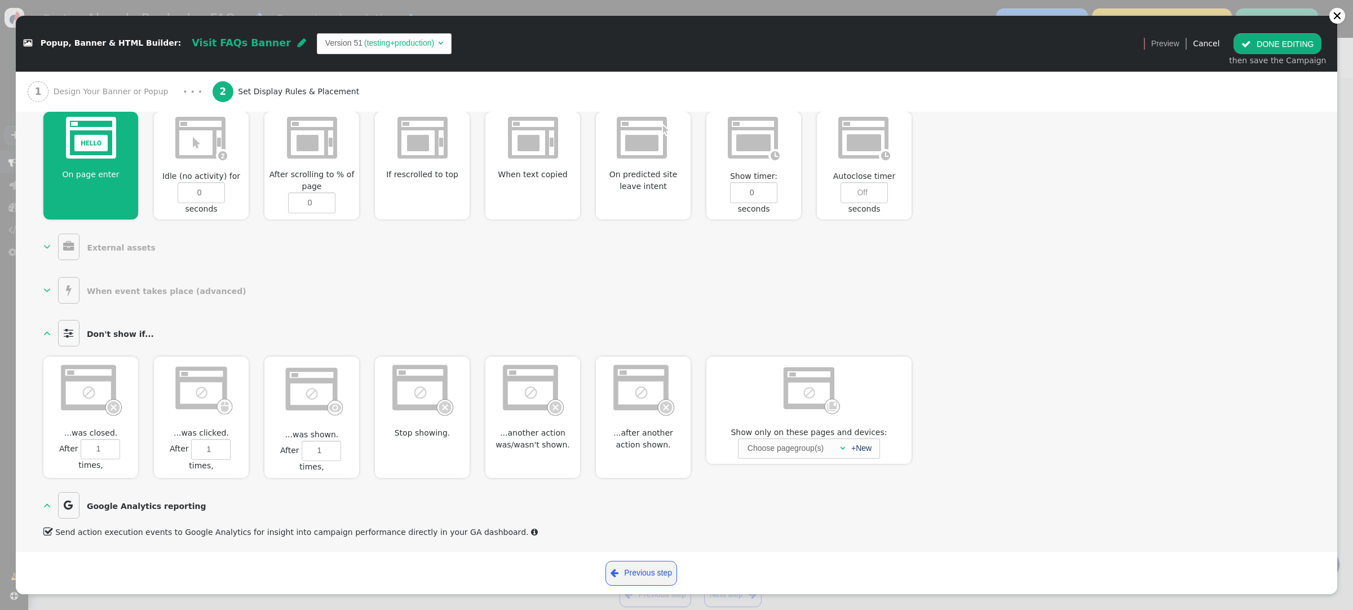
scroll to position [0, 0]
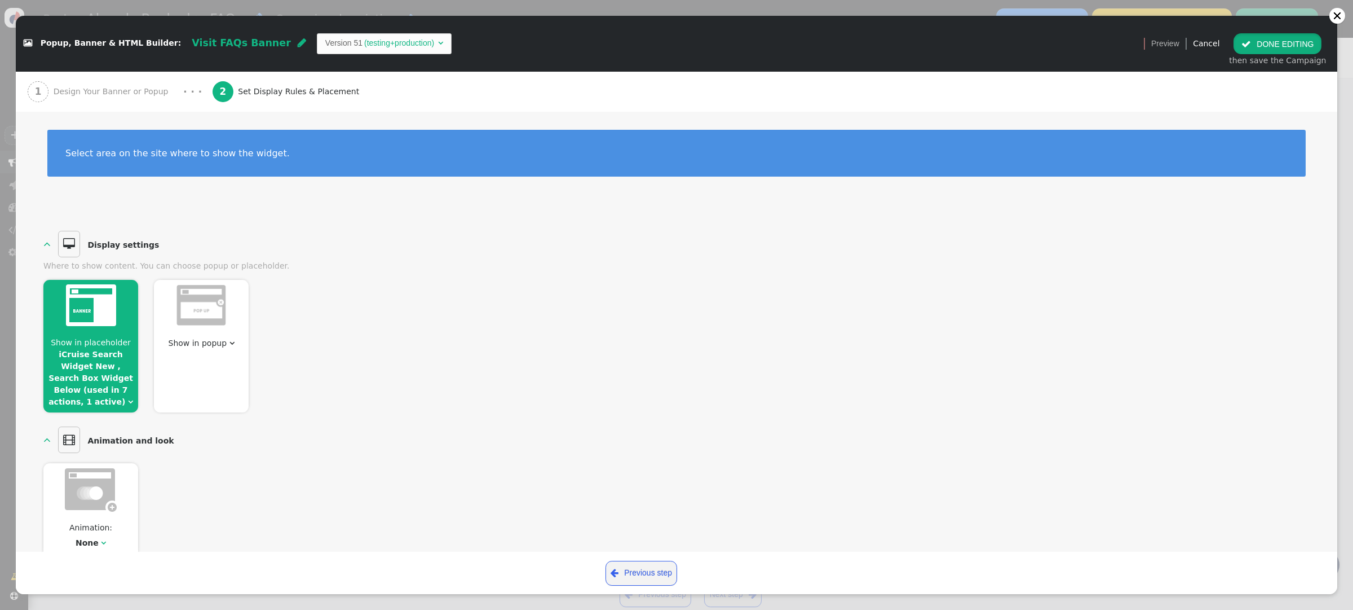
click at [1270, 40] on button " DONE EDITING" at bounding box center [1278, 43] width 88 height 20
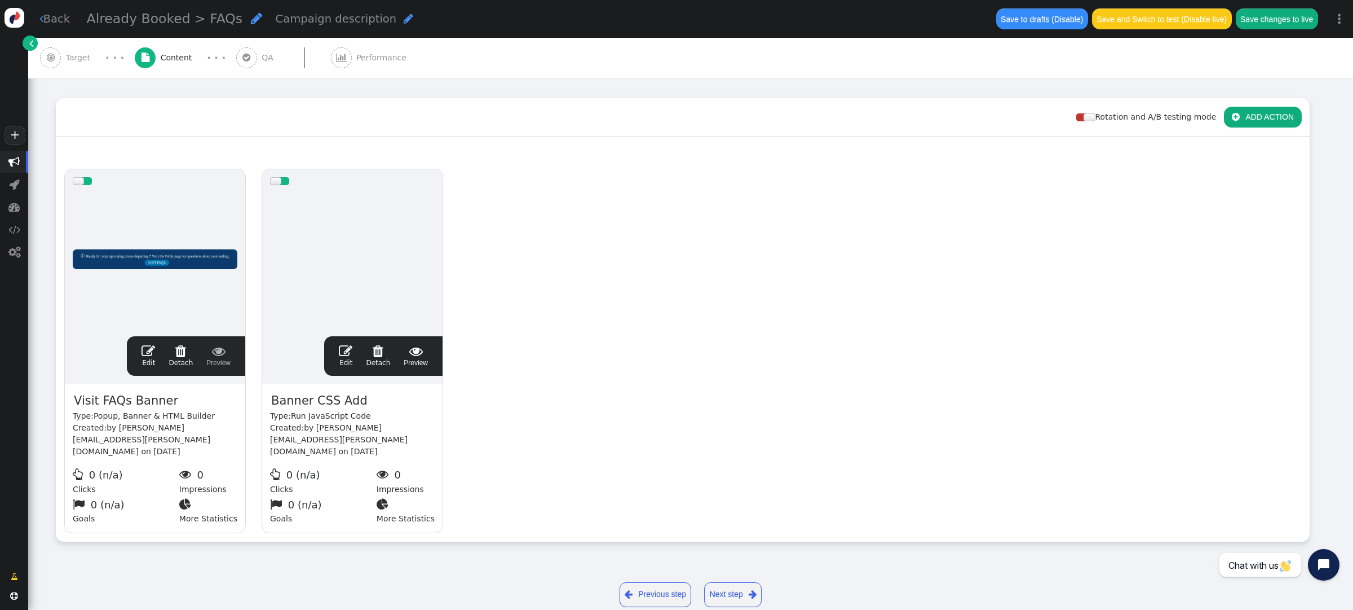
click at [81, 56] on span "Target" at bounding box center [80, 58] width 29 height 12
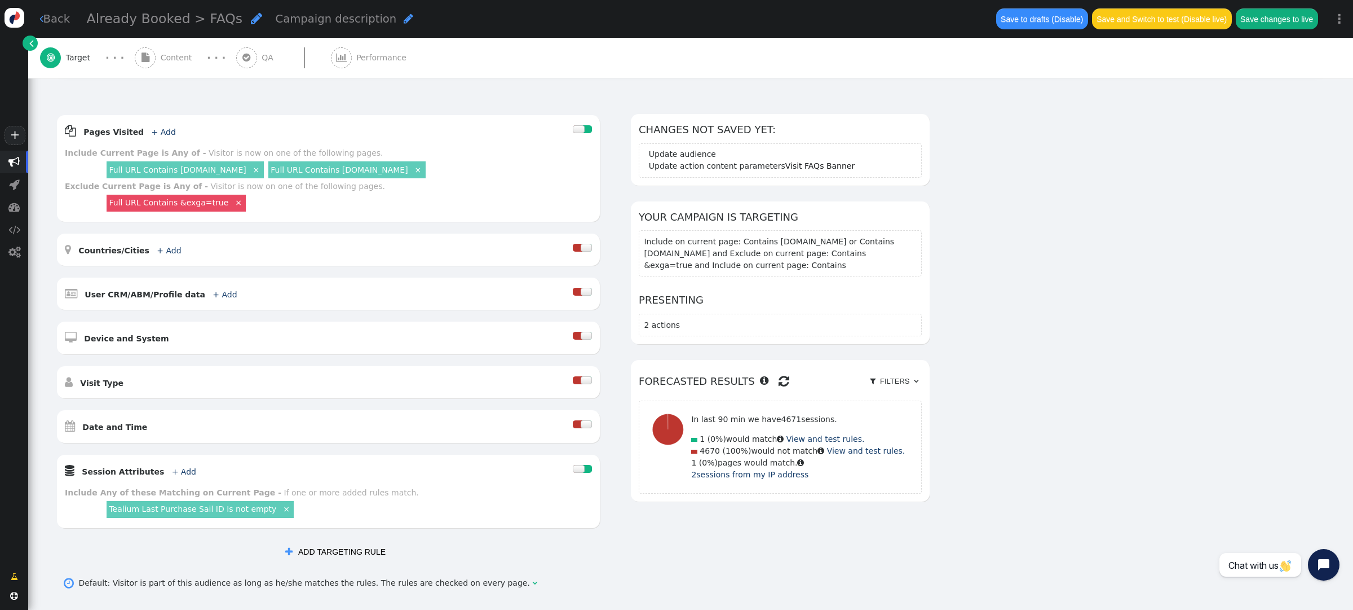
click at [1196, 15] on button "Save and Switch to test (Disable live)" at bounding box center [1162, 18] width 140 height 20
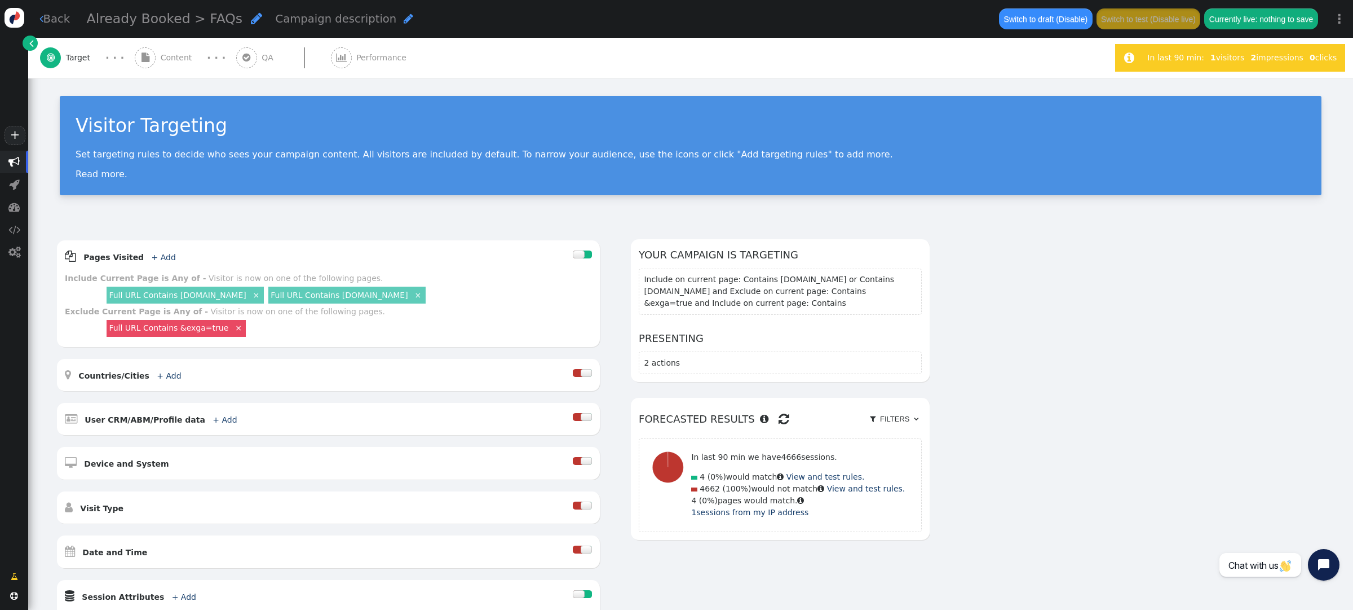
click at [177, 55] on span "Content" at bounding box center [179, 58] width 36 height 12
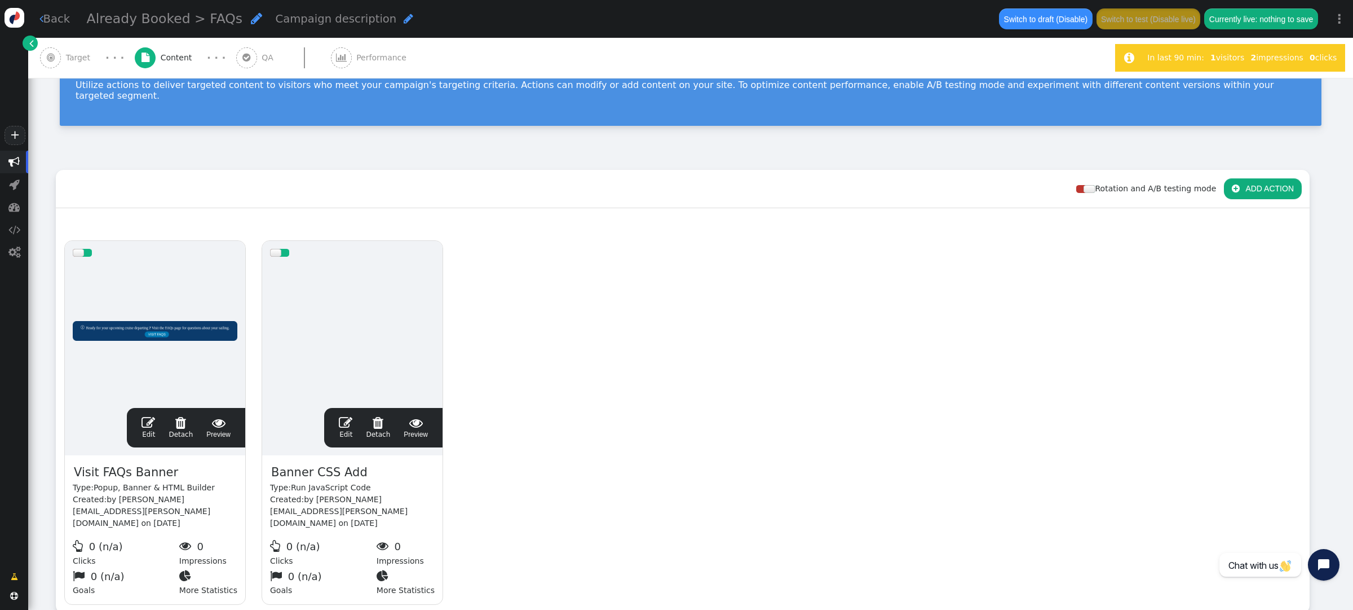
scroll to position [141, 0]
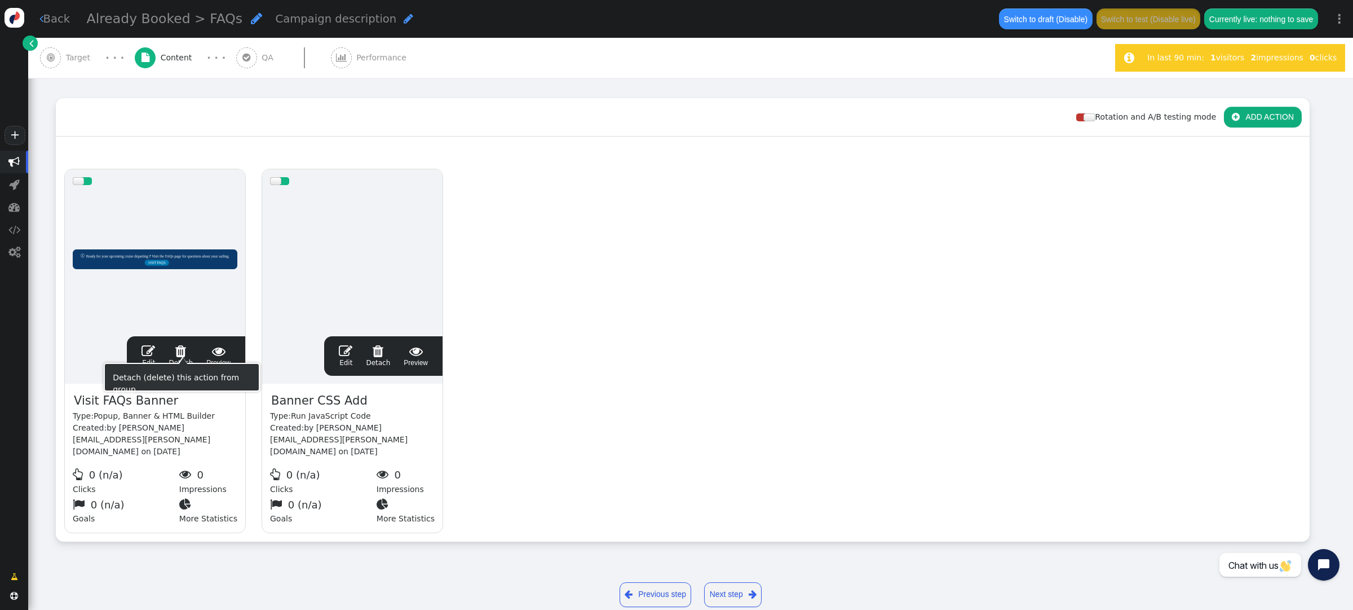
click at [145, 344] on span "" at bounding box center [149, 351] width 14 height 14
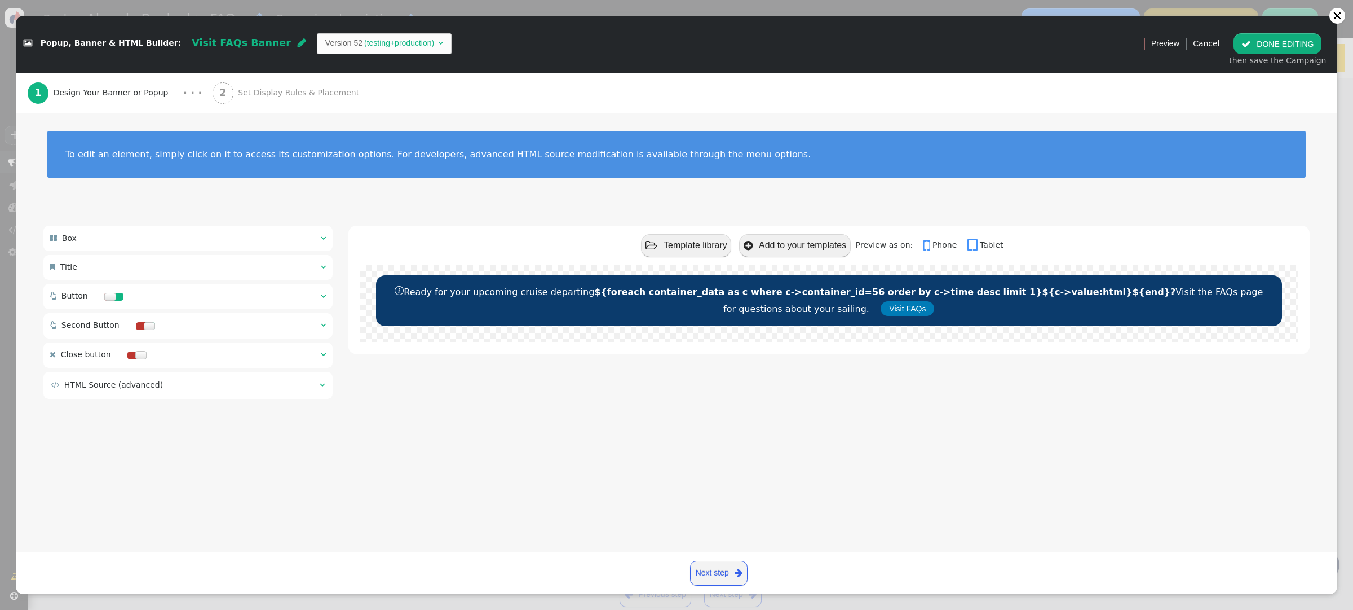
click at [235, 85] on div "2 Set Display Rules & Placement" at bounding box center [289, 93] width 152 height 40
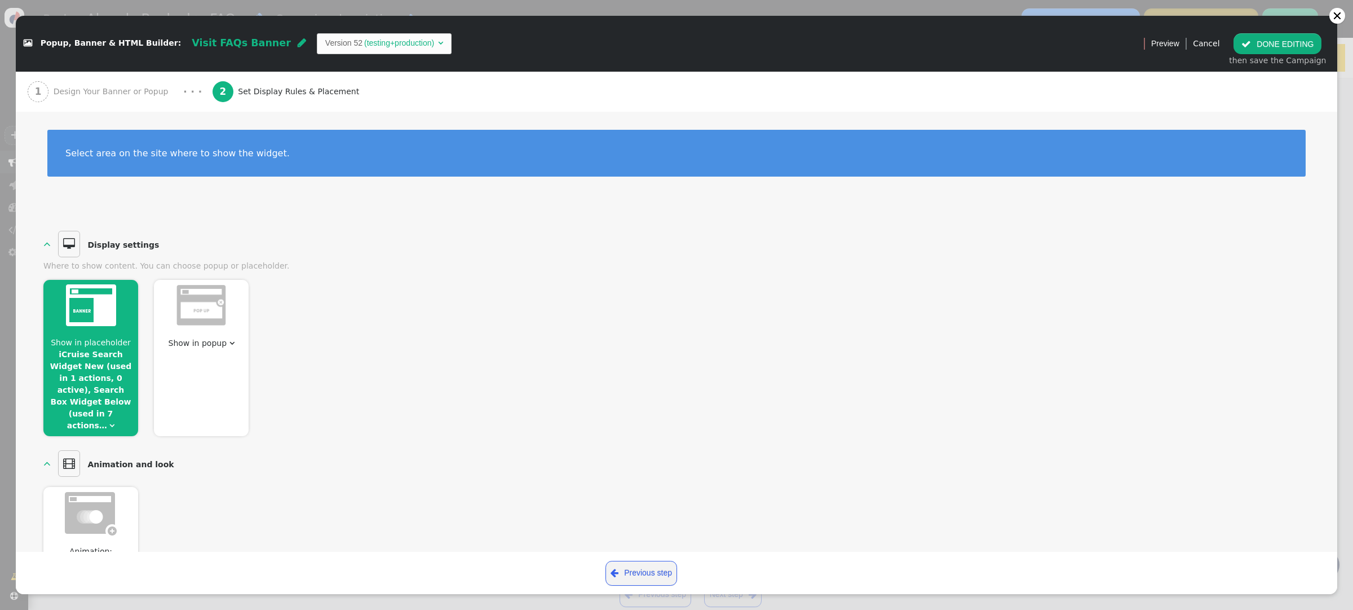
click at [109, 421] on span "" at bounding box center [111, 425] width 5 height 8
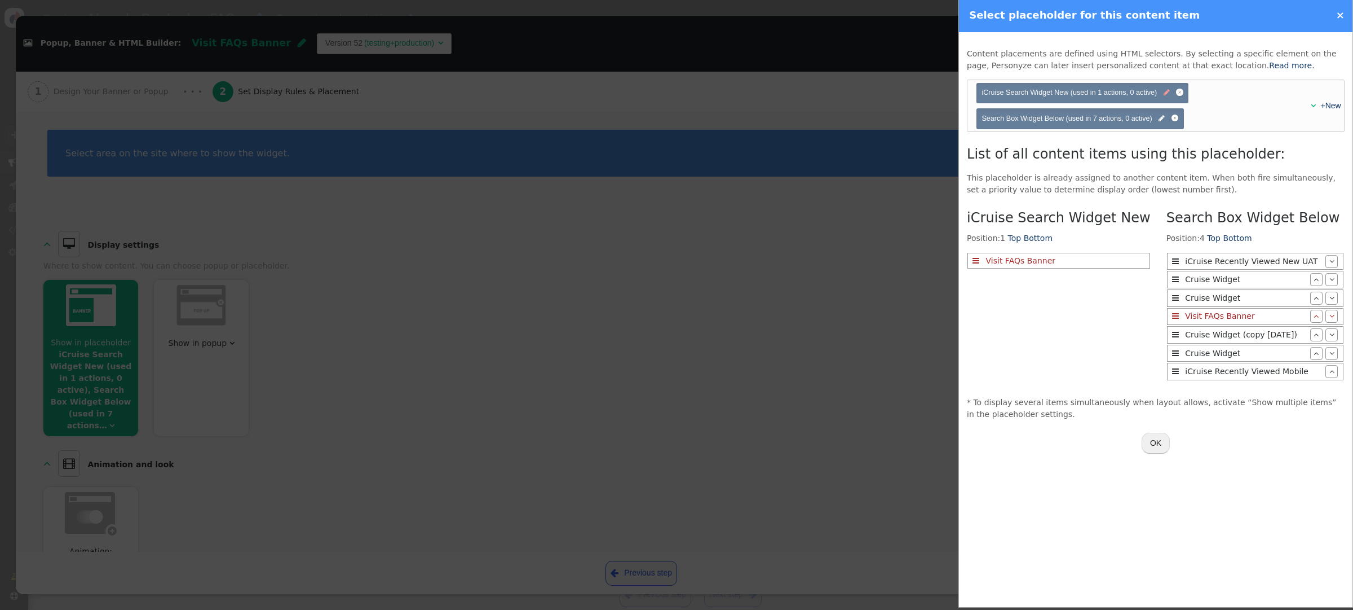
click at [1165, 94] on span "" at bounding box center [1167, 92] width 6 height 11
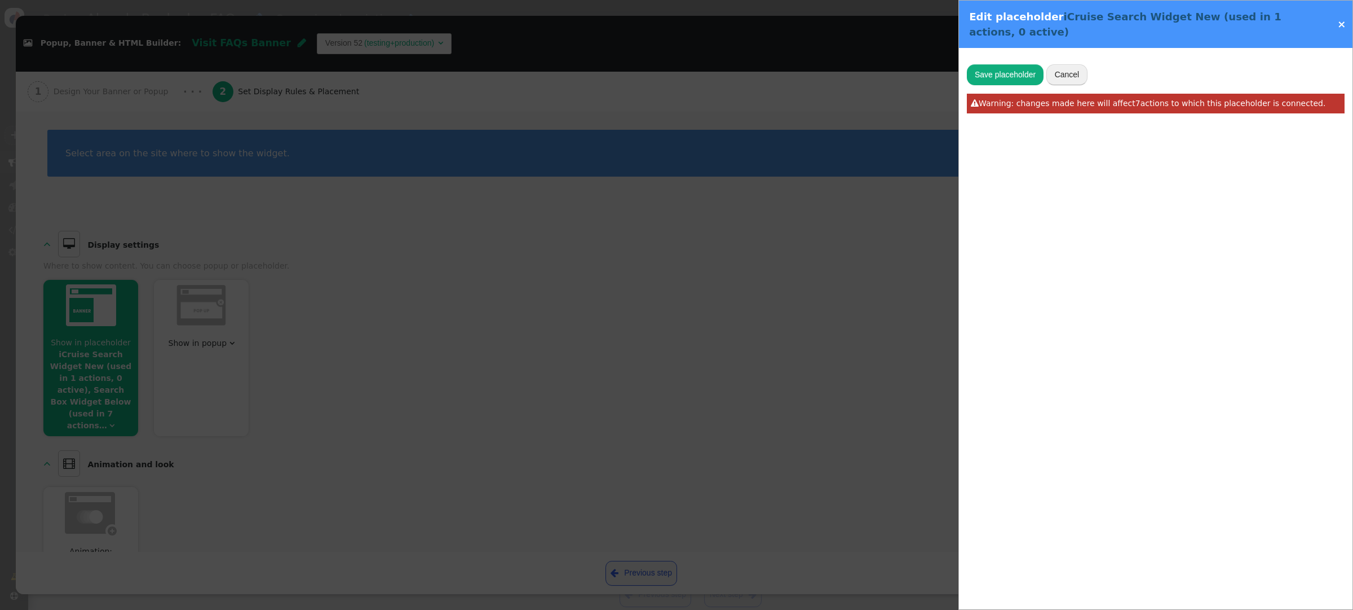
type input "iCruise Search Widget New"
type input ".search-row"
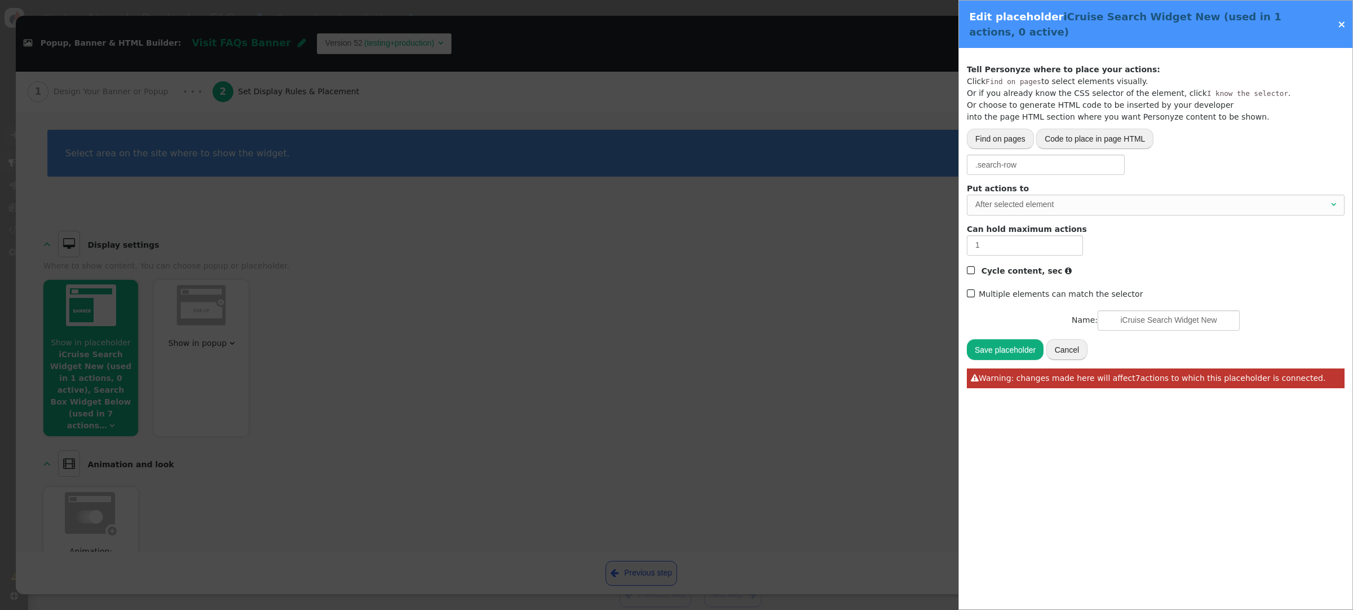
click at [1343, 26] on link "×" at bounding box center [1342, 24] width 8 height 12
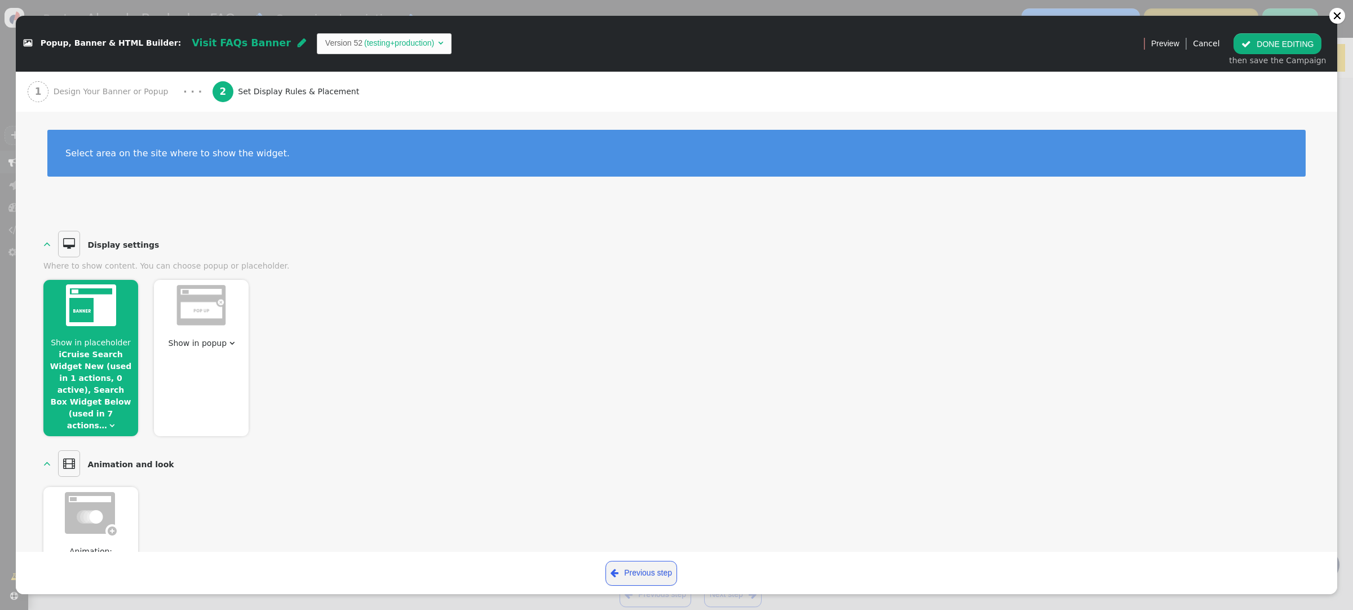
click at [114, 409] on span "Show in placeholder iCruise Search Widget New (used in 1 actions, 0 active), Se…" at bounding box center [90, 384] width 95 height 95
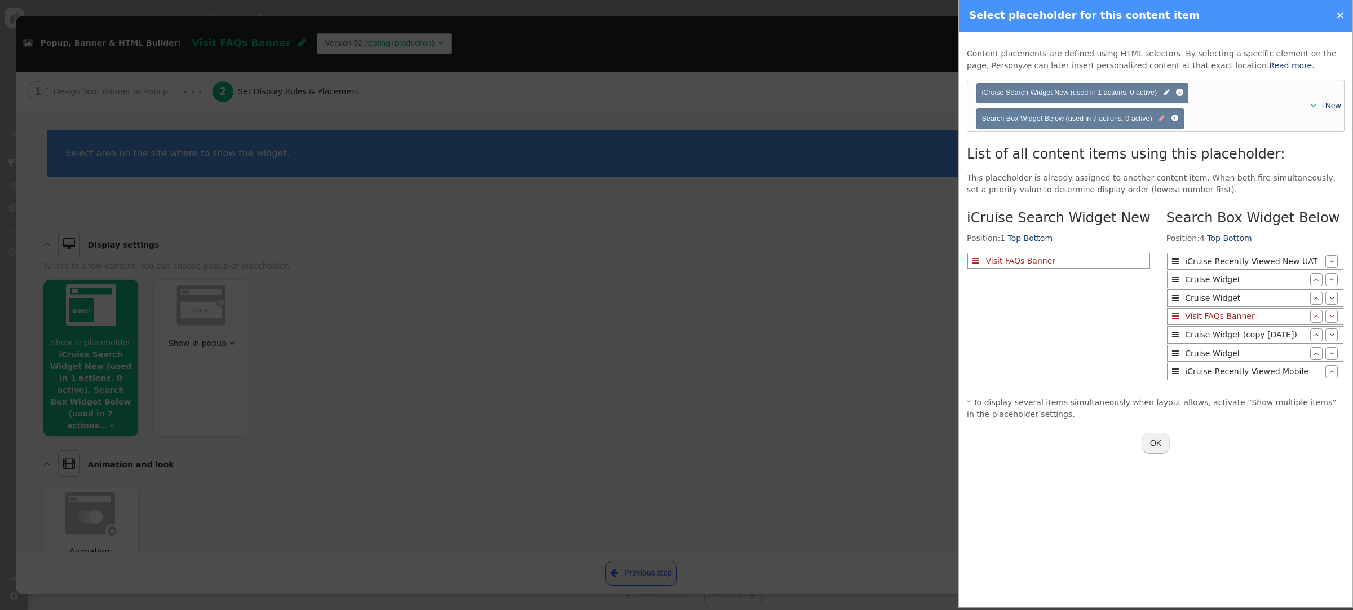
click at [1161, 122] on span "" at bounding box center [1162, 118] width 6 height 11
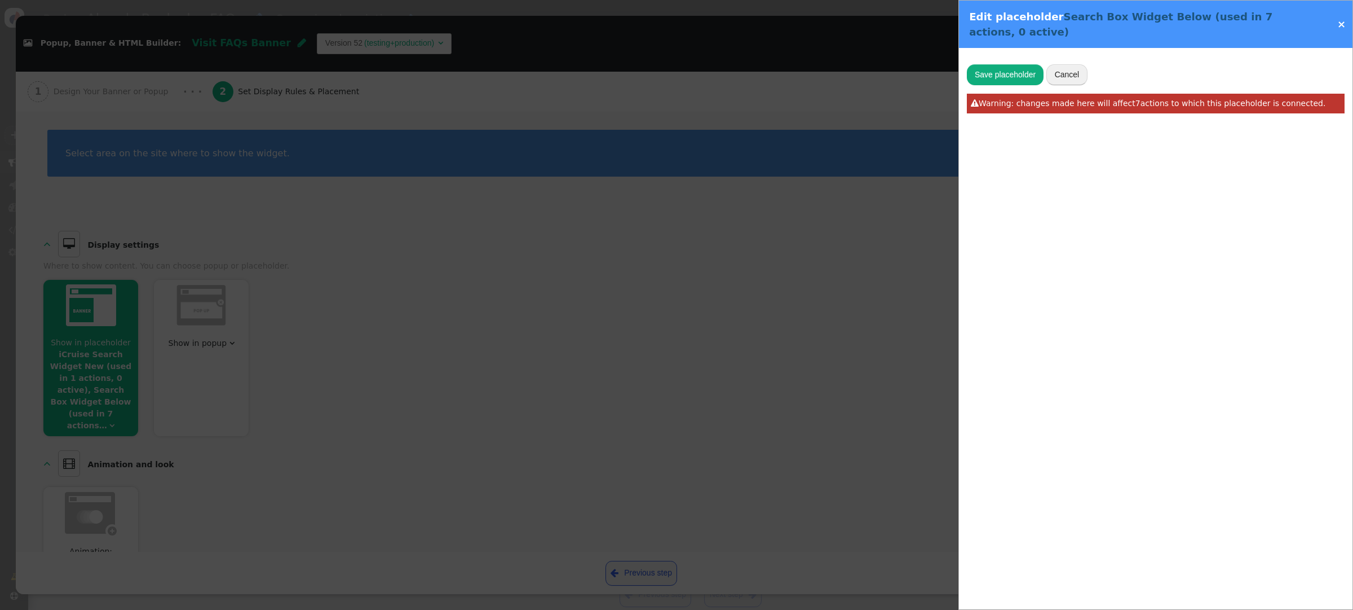
type input "#best-sellers"
type input "Search Box Widget Below"
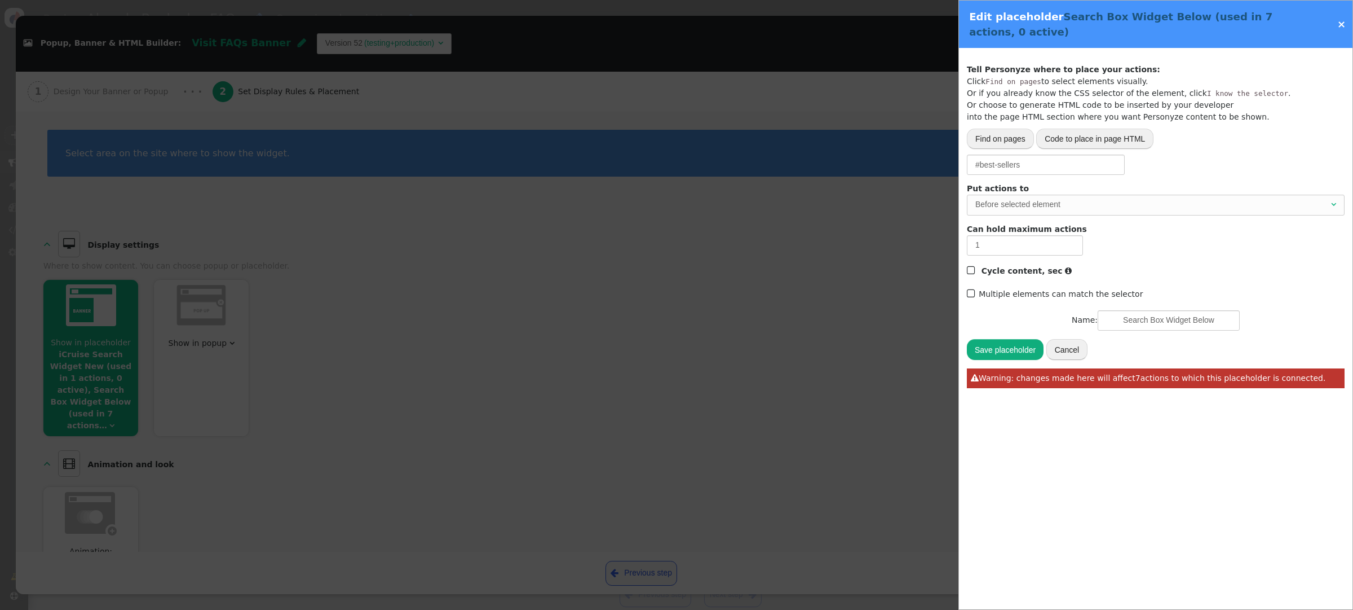
click at [1340, 18] on link "×" at bounding box center [1342, 24] width 8 height 12
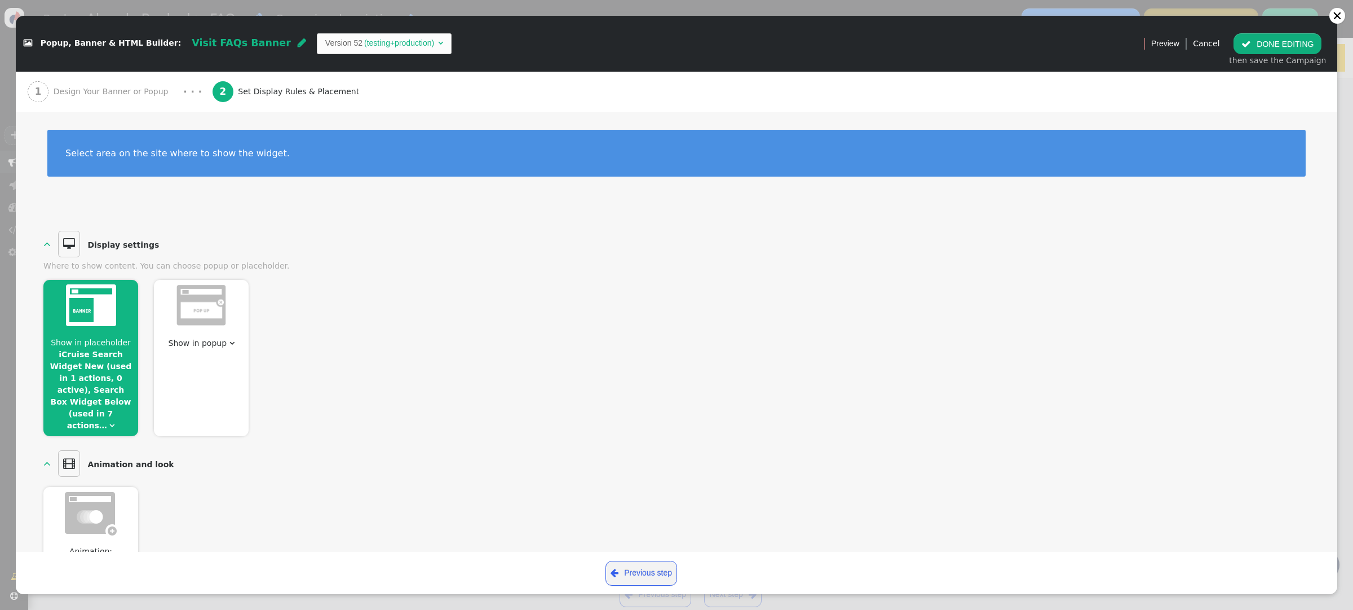
click at [95, 93] on span "Design Your Banner or Popup" at bounding box center [114, 92] width 120 height 12
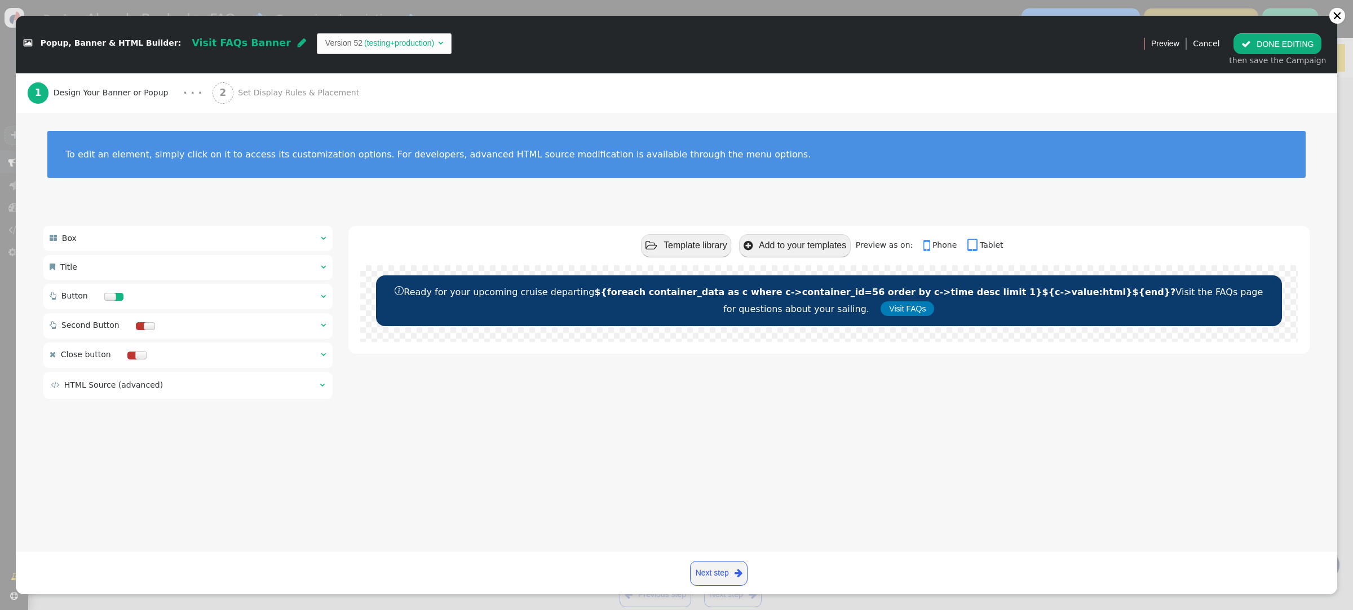
click at [321, 386] on span "" at bounding box center [322, 385] width 5 height 8
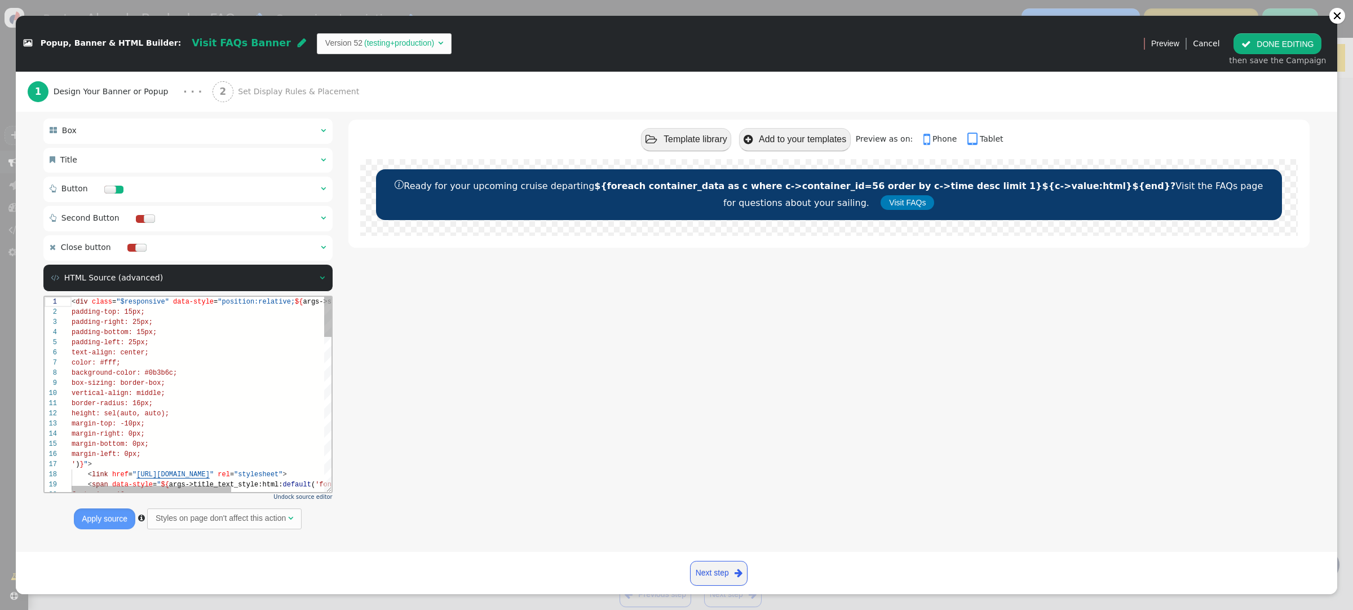
scroll to position [114, 0]
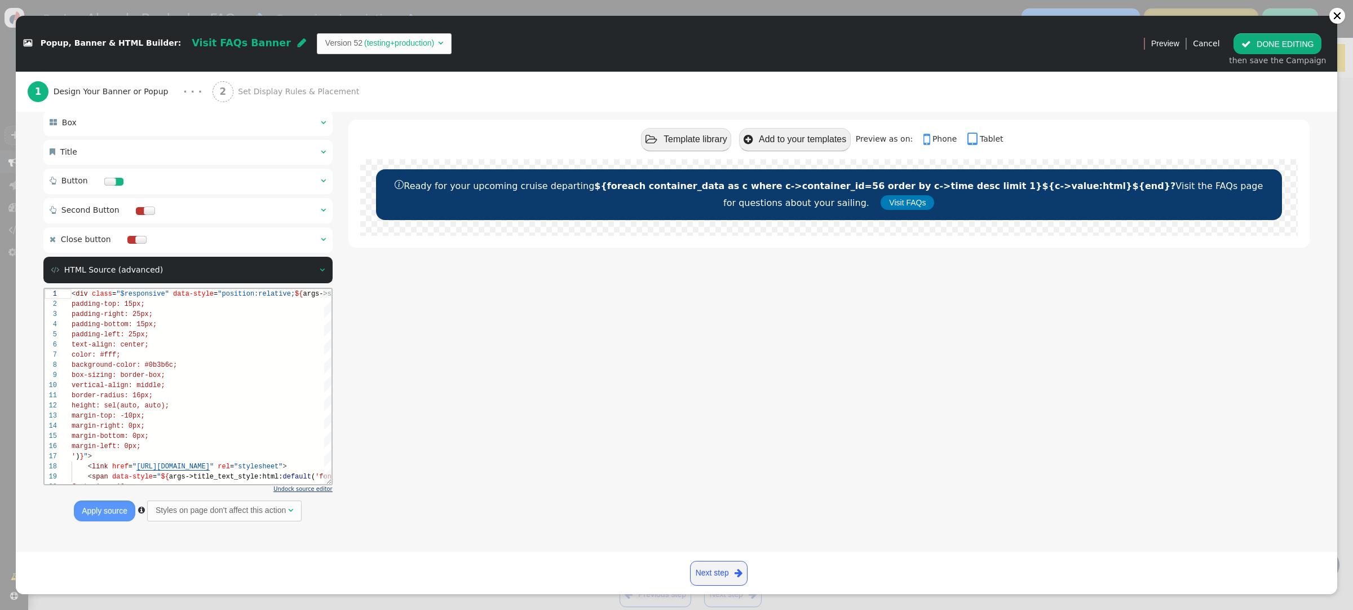
click at [297, 491] on span "Undock source editor" at bounding box center [302, 488] width 59 height 6
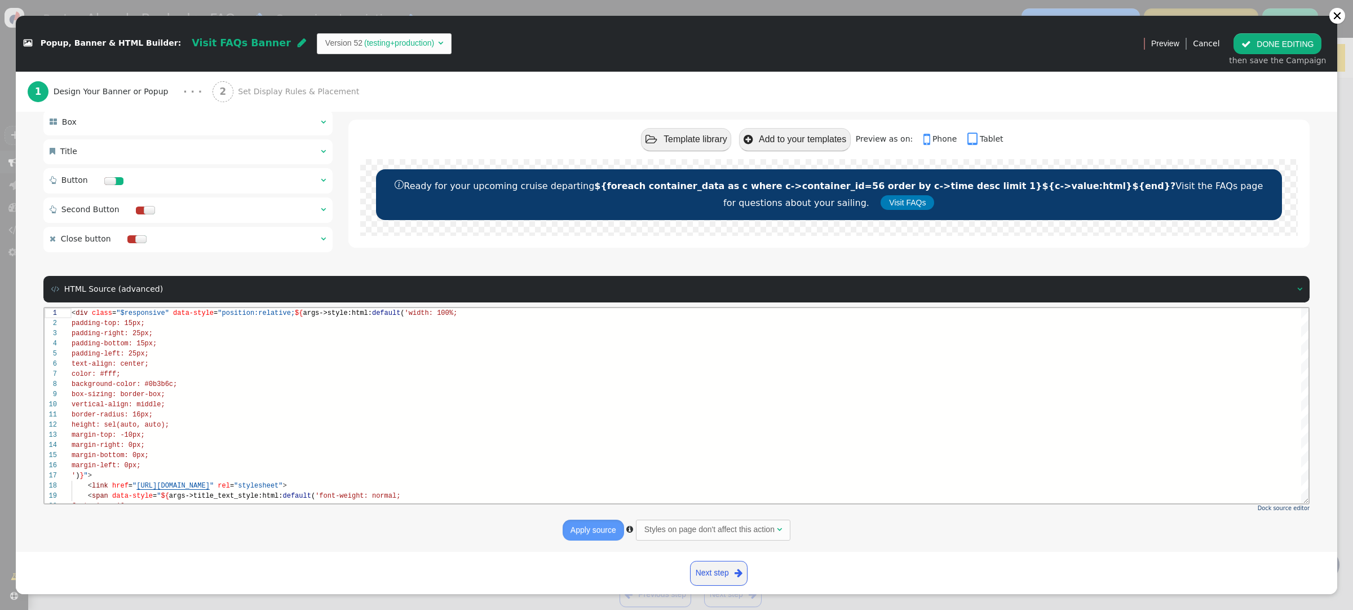
scroll to position [119, 0]
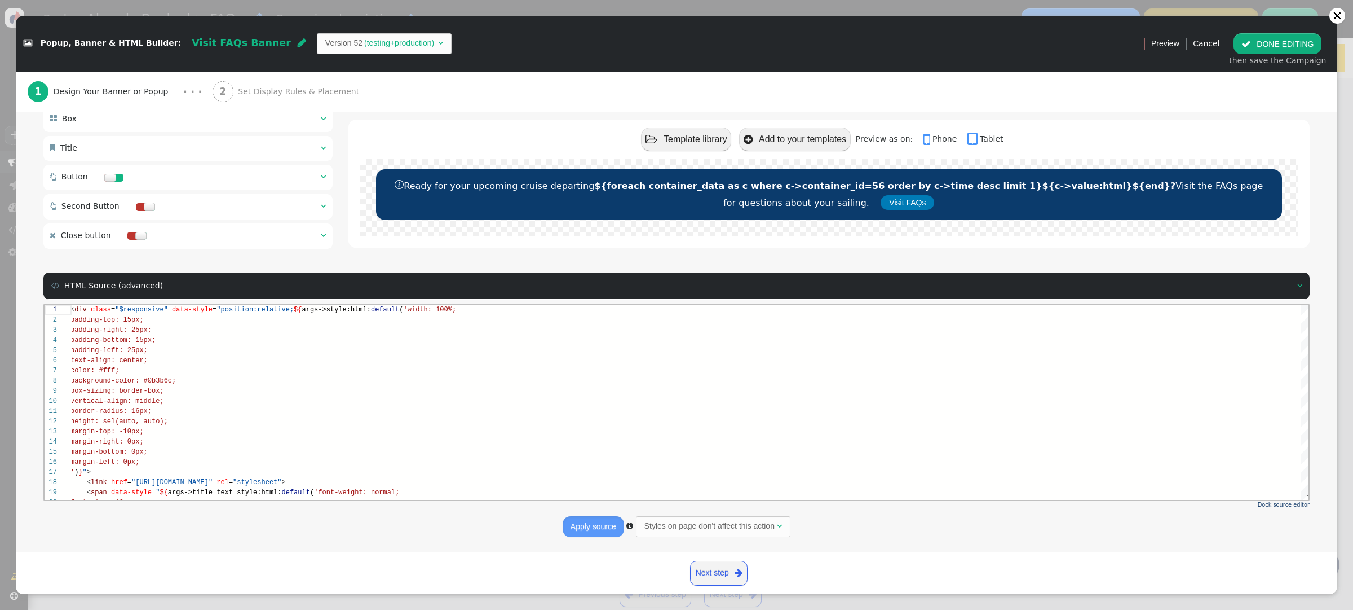
click at [325, 145] on span "" at bounding box center [323, 148] width 5 height 8
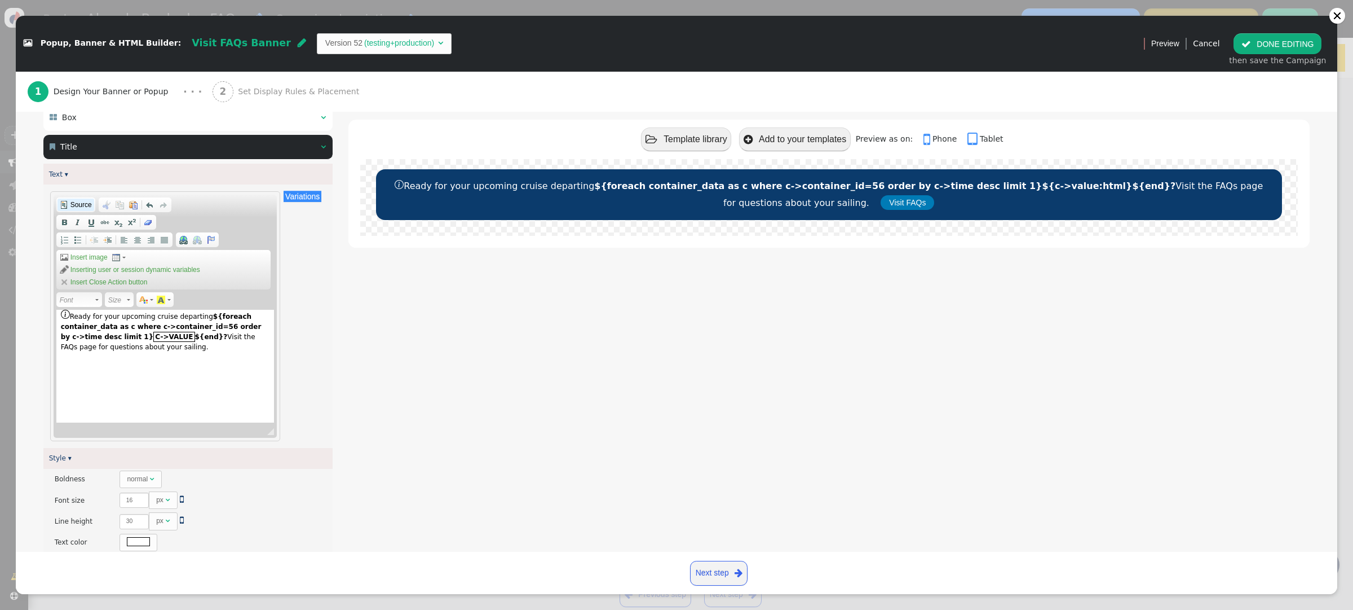
click at [76, 207] on span "Source" at bounding box center [80, 204] width 23 height 9
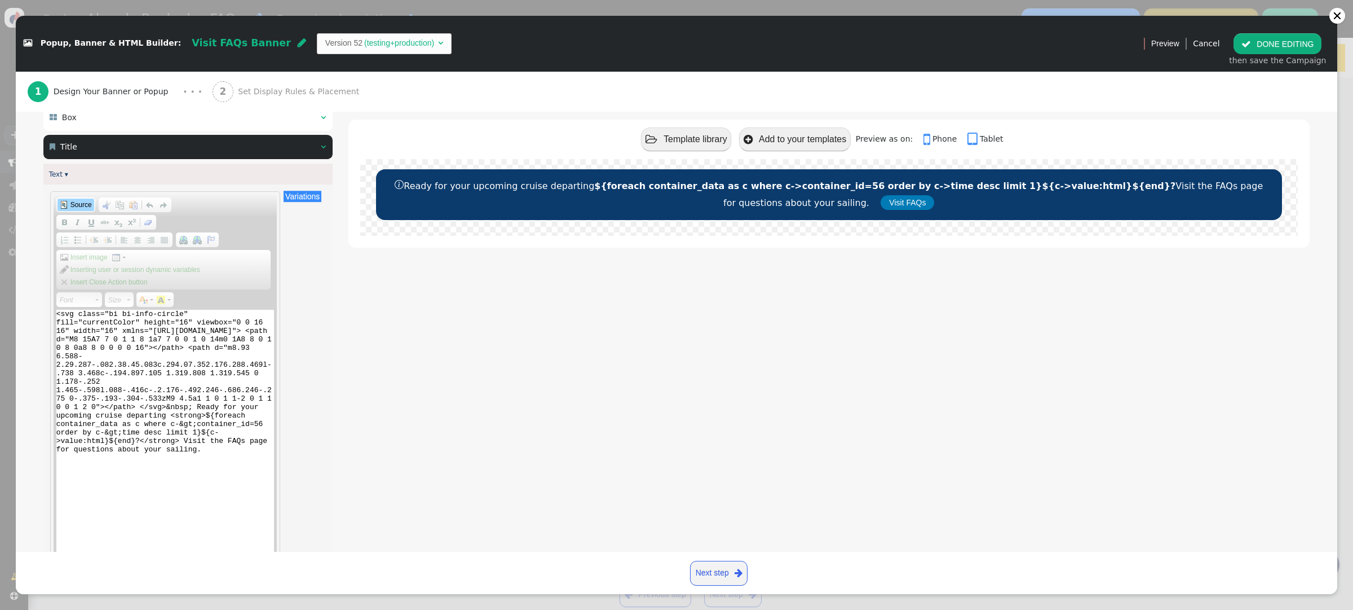
drag, startPoint x: 272, startPoint y: 431, endPoint x: 291, endPoint y: 590, distance: 160.7
click at [302, 603] on div " Popup, Banner & HTML Builder: Visit FAQs Banner  Version 52 (testing+product…" at bounding box center [676, 305] width 1353 height 610
click at [214, 418] on textarea "<svg class="bi bi-info-circle" fill="currentColor" height="16" viewbox="0 0 16 …" at bounding box center [165, 435] width 218 height 251
drag, startPoint x: 207, startPoint y: 416, endPoint x: 135, endPoint y: 443, distance: 77.1
click at [135, 443] on textarea "<svg class="bi bi-info-circle" fill="currentColor" height="16" viewbox="0 0 16 …" at bounding box center [165, 435] width 218 height 251
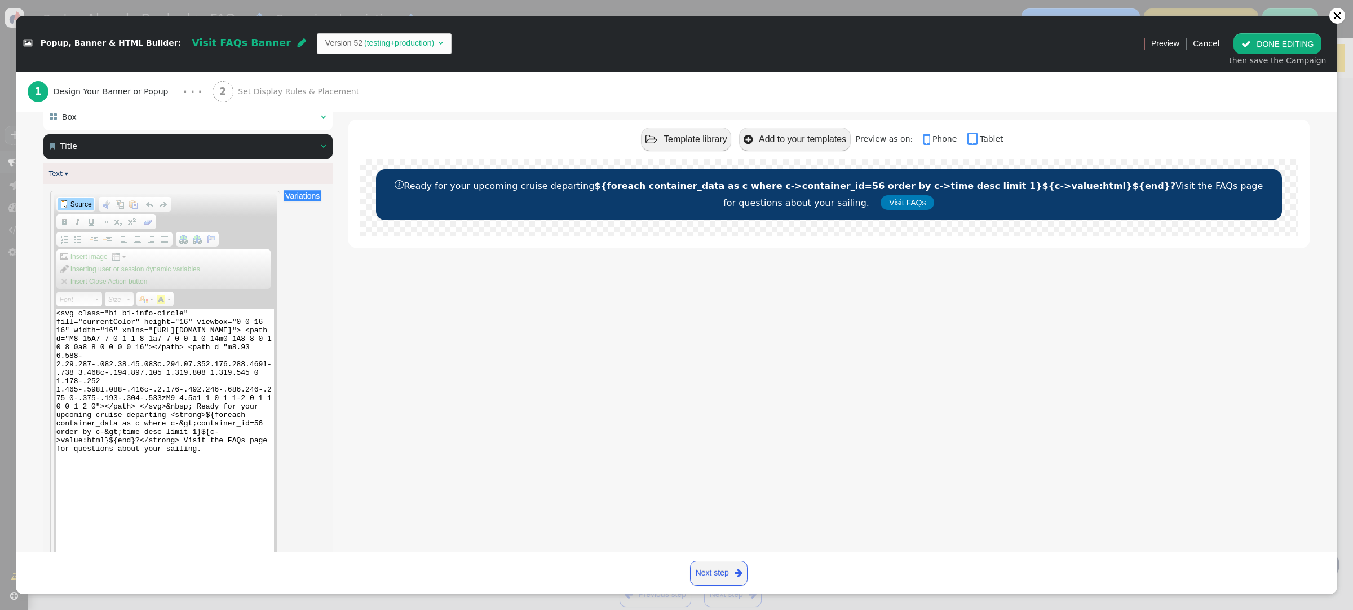
scroll to position [118, 0]
click at [607, 186] on strong "${foreach container_data as c where c->container_id=56 order by c->time desc li…" at bounding box center [884, 185] width 581 height 11
click at [204, 416] on textarea "<svg class="bi bi-info-circle" fill="currentColor" height="16" viewbox="0 0 16 …" at bounding box center [165, 435] width 218 height 251
drag, startPoint x: 171, startPoint y: 416, endPoint x: 151, endPoint y: 430, distance: 25.5
click at [134, 439] on textarea "<svg class="bi bi-info-circle" fill="currentColor" height="16" viewbox="0 0 16 …" at bounding box center [165, 435] width 218 height 251
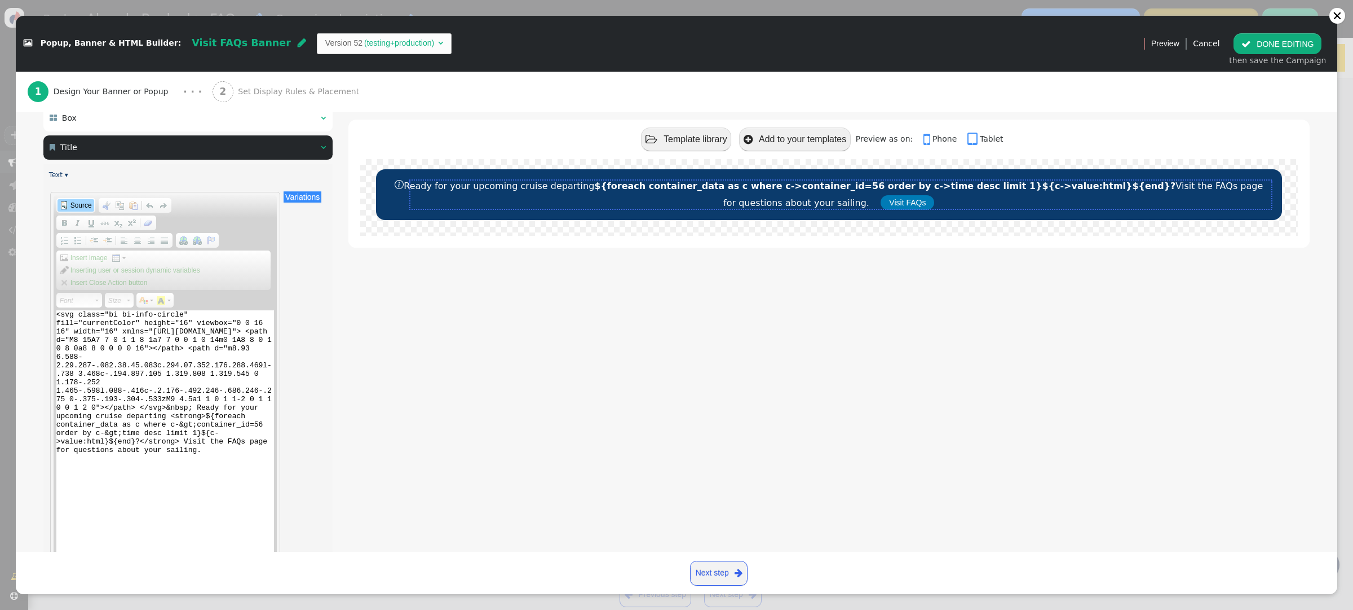
drag, startPoint x: 95, startPoint y: 417, endPoint x: 104, endPoint y: 416, distance: 9.1
click at [95, 417] on textarea "<svg class="bi bi-info-circle" fill="currentColor" height="16" viewbox="0 0 16 …" at bounding box center [165, 435] width 218 height 251
paste textarea "<strong>${foreach container_data as c where c-&gt;container_id=56 order by c-&g…"
click at [173, 424] on textarea "<svg class="bi bi-info-circle" fill="currentColor" height="16" viewbox="0 0 16 …" at bounding box center [165, 435] width 218 height 251
click at [209, 431] on textarea "<svg class="bi bi-info-circle" fill="currentColor" height="16" viewbox="0 0 16 …" at bounding box center [165, 435] width 218 height 251
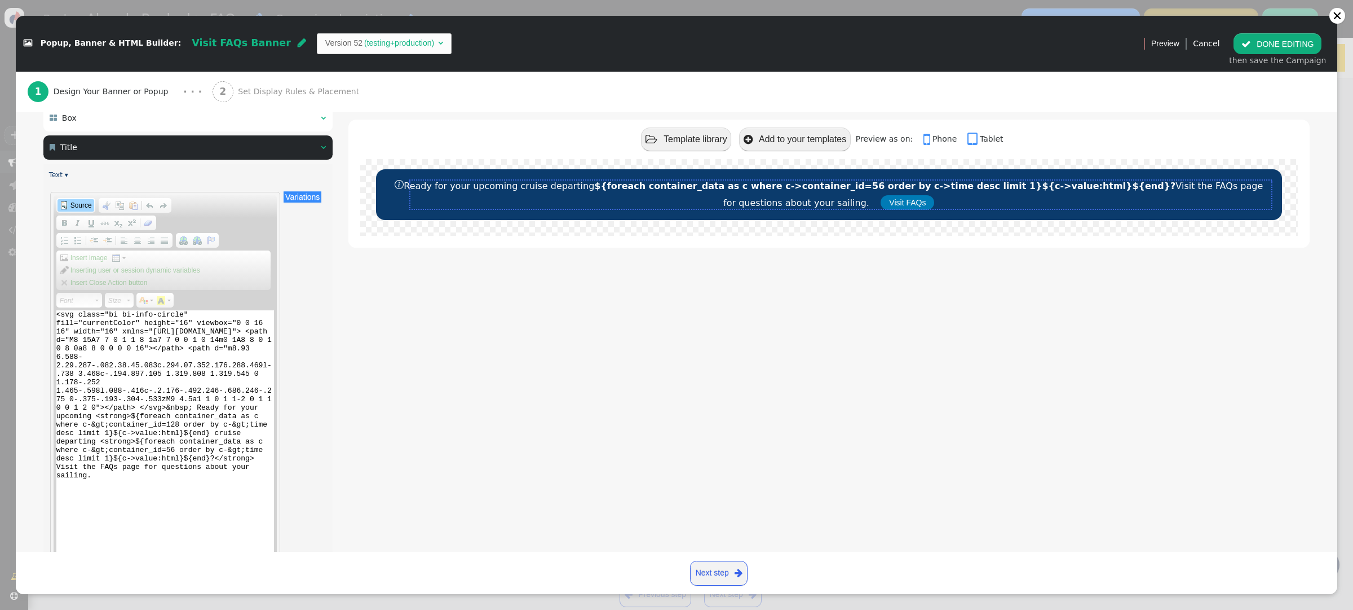
drag, startPoint x: 219, startPoint y: 431, endPoint x: 228, endPoint y: 427, distance: 10.4
click at [219, 431] on textarea "<svg class="bi bi-info-circle" fill="currentColor" height="16" viewbox="0 0 16 …" at bounding box center [165, 435] width 218 height 251
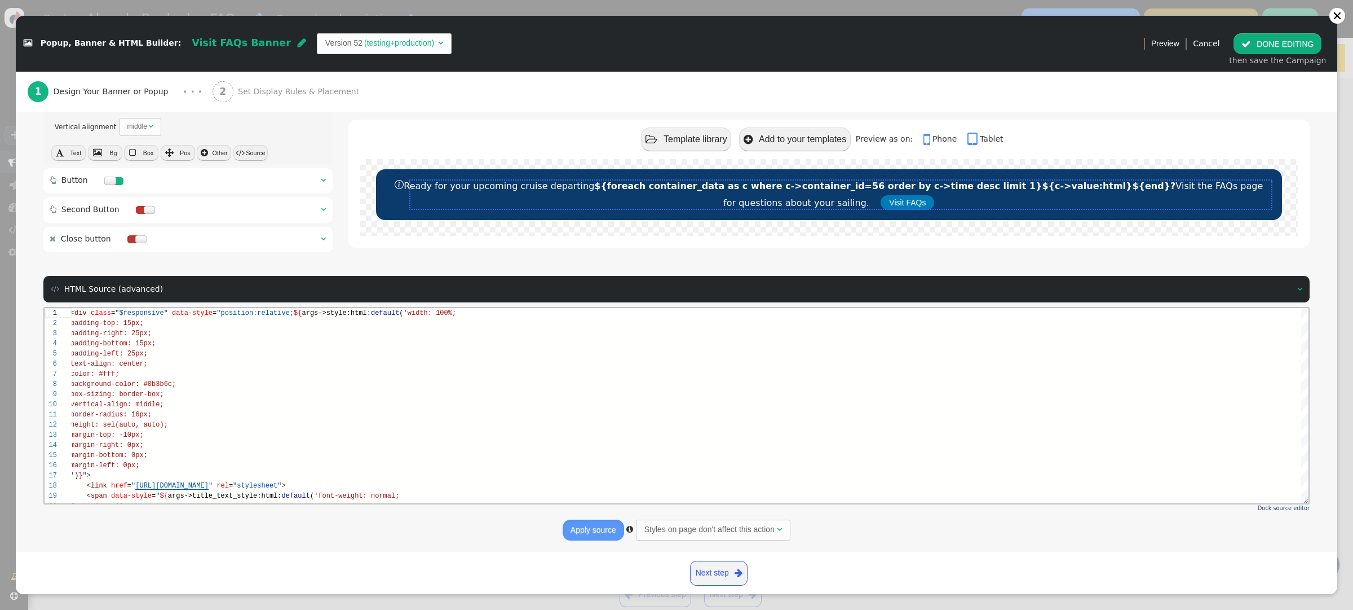
scroll to position [800, 0]
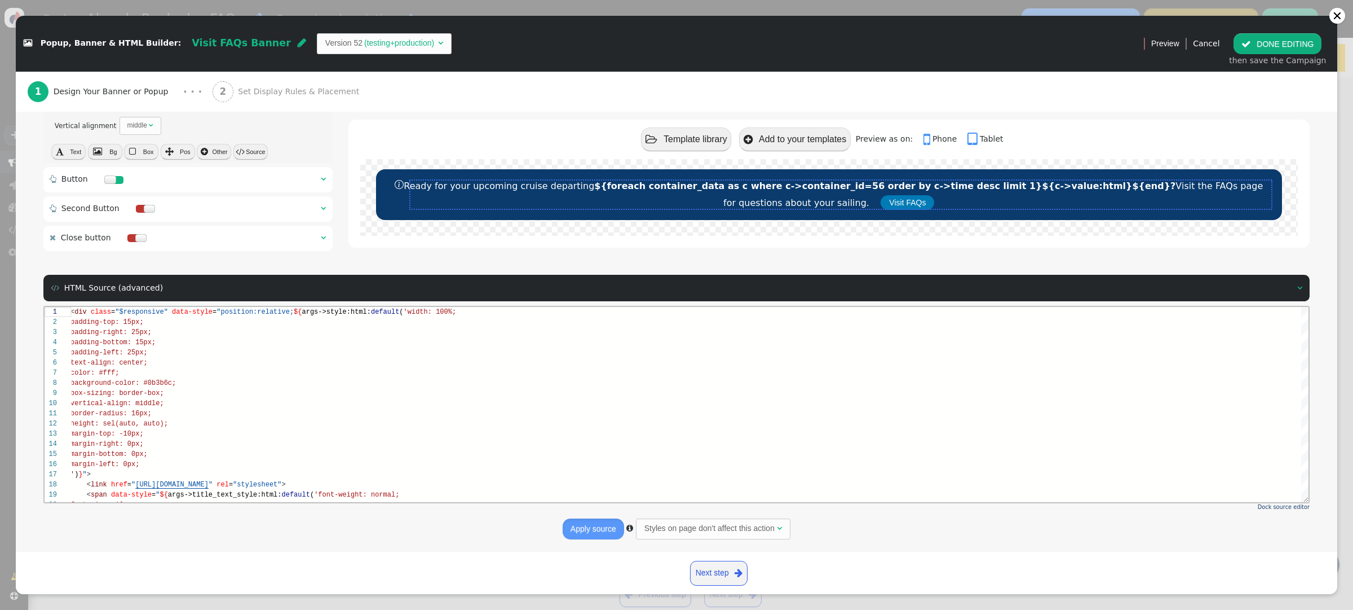
type textarea "<svg class="bi bi-info-circle" fill="currentColor" height="16" viewbox="0 0 16 …"
click at [604, 528] on button "Apply source" at bounding box center [593, 528] width 61 height 20
click at [601, 526] on button "Apply source" at bounding box center [593, 528] width 61 height 20
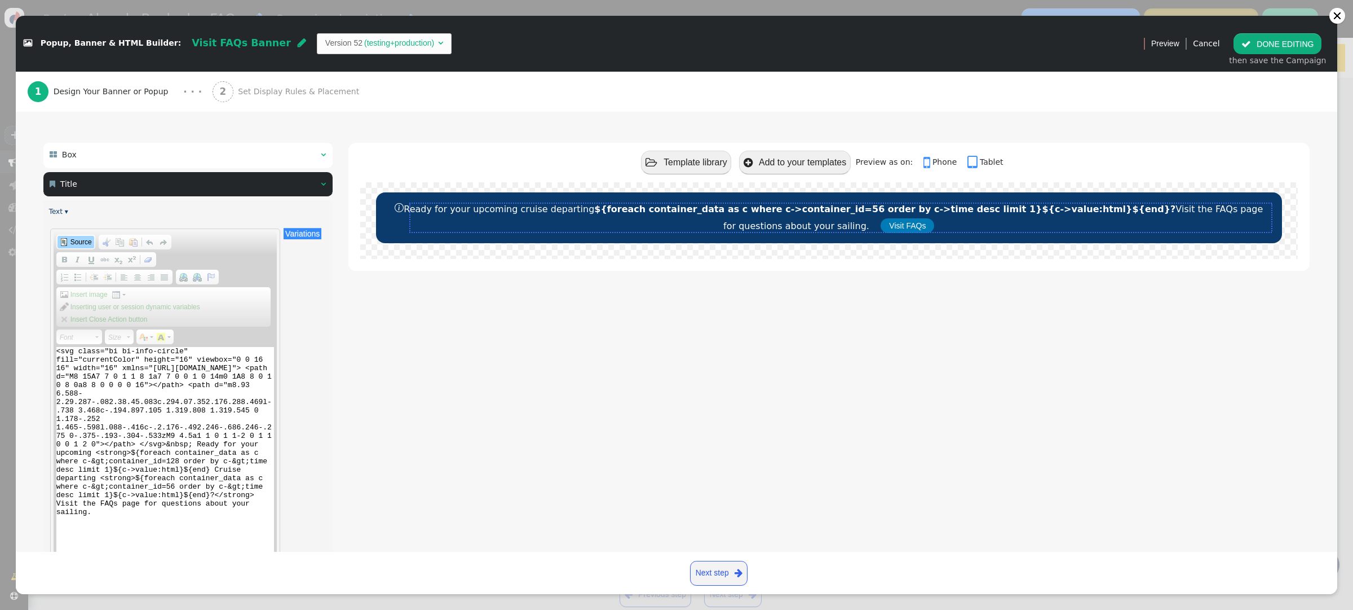
scroll to position [73, 0]
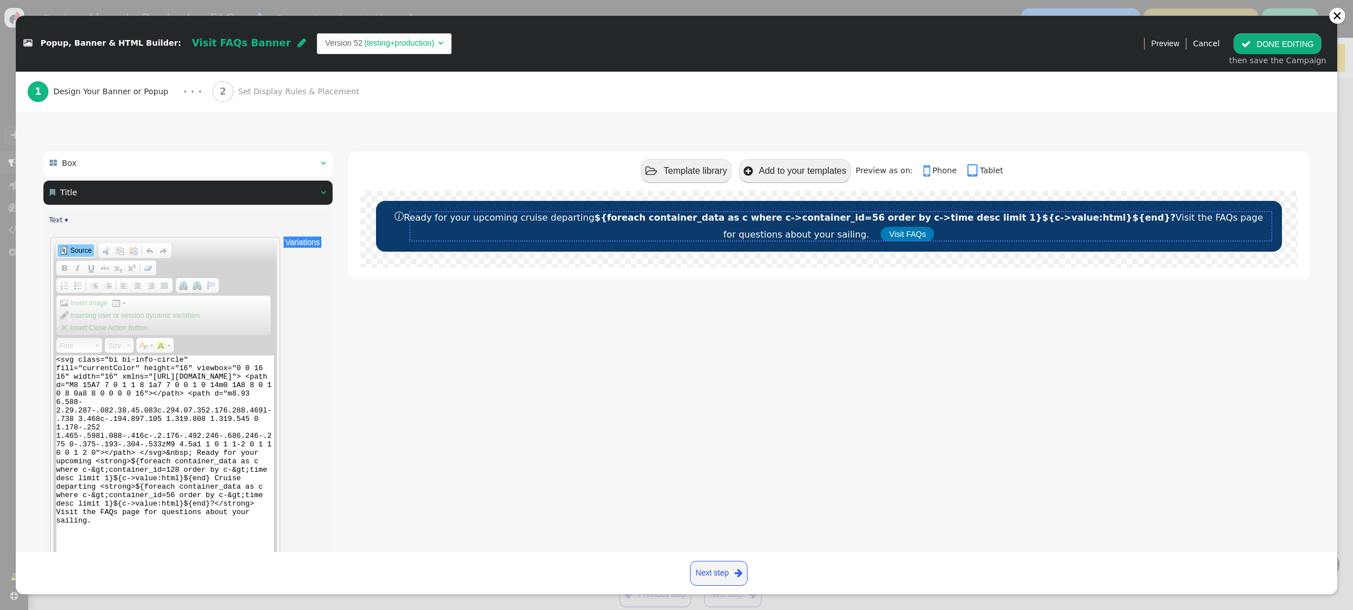
click at [70, 251] on span "Source" at bounding box center [80, 250] width 23 height 9
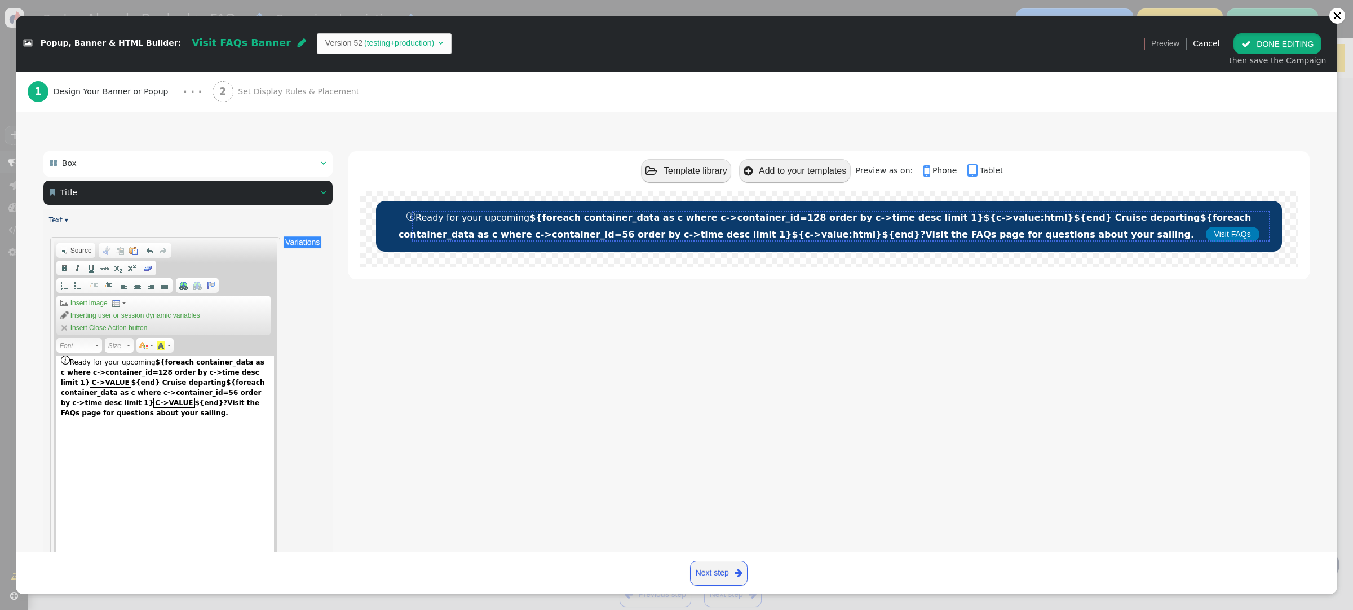
click at [1264, 47] on button " DONE EDITING" at bounding box center [1278, 43] width 88 height 20
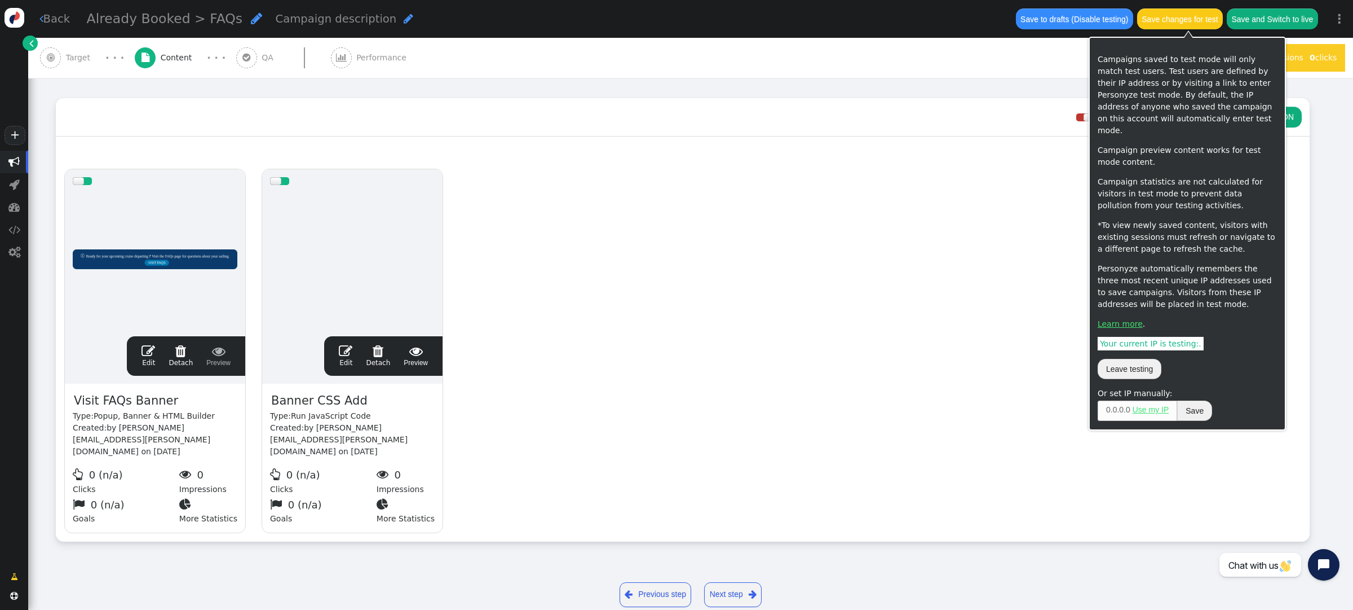
click at [1185, 22] on button "Save changes for test" at bounding box center [1180, 18] width 86 height 20
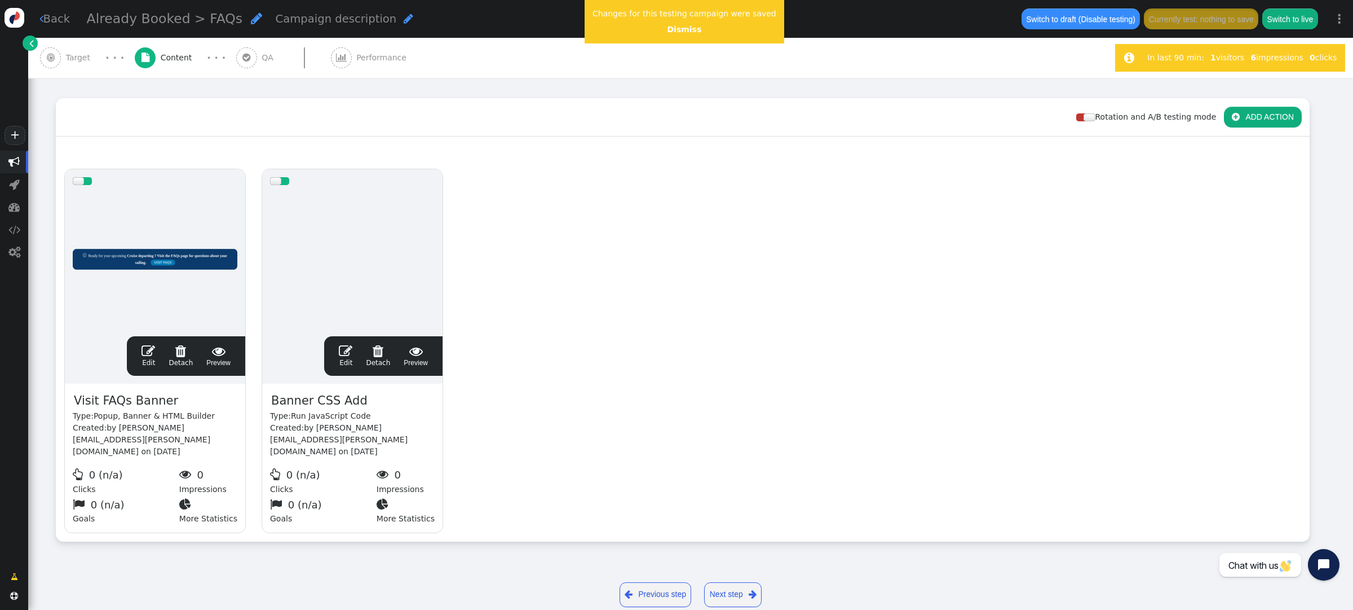
click at [145, 344] on span "" at bounding box center [149, 351] width 14 height 14
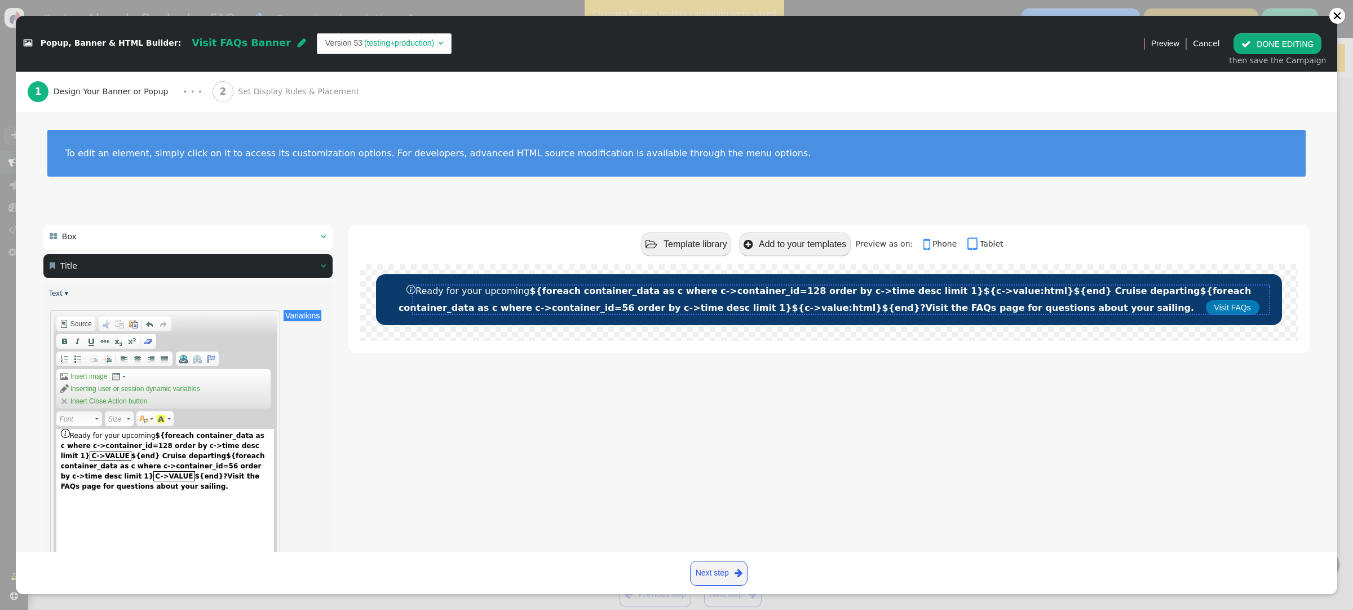
scroll to position [101, 0]
click at [81, 322] on span "Source" at bounding box center [80, 323] width 23 height 9
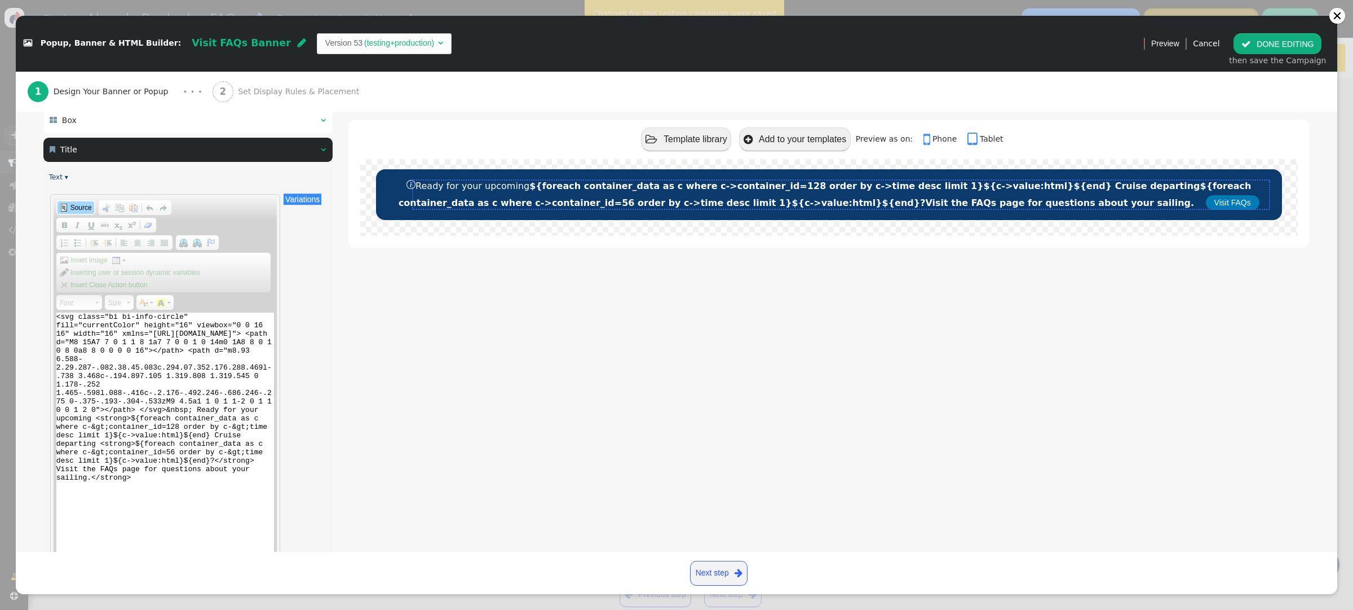
scroll to position [121, 0]
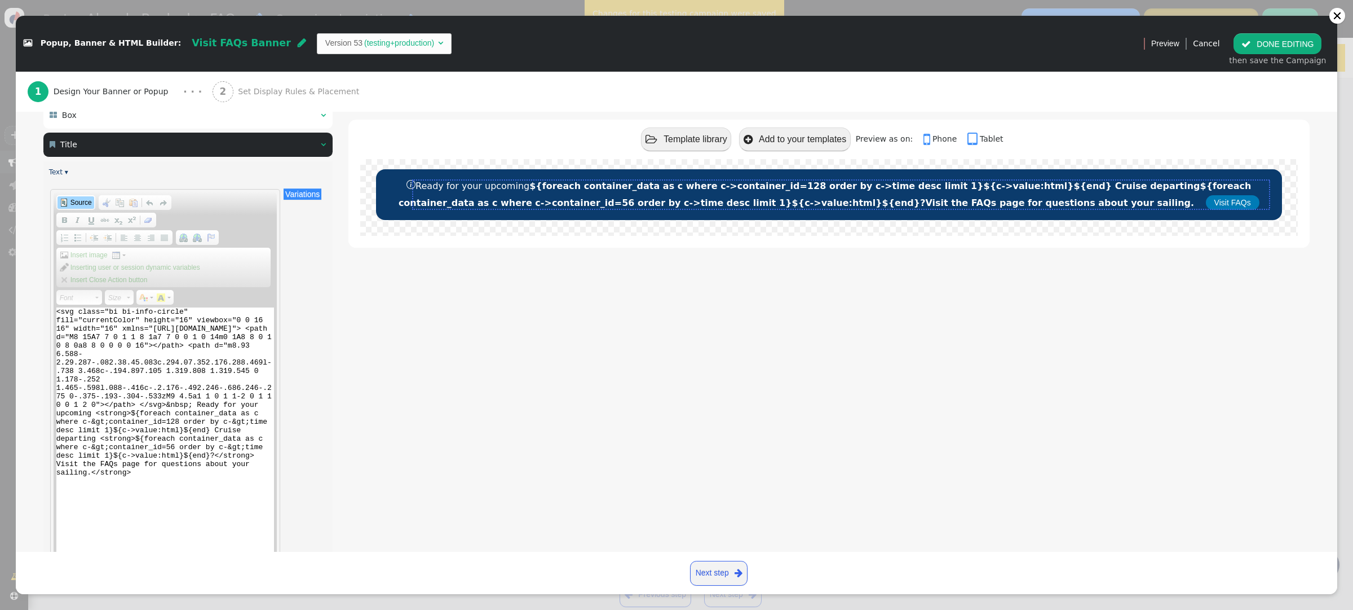
click at [173, 431] on textarea "<svg class="bi bi-info-circle" fill="currentColor" height="16" viewbox="0 0 16 …" at bounding box center [165, 432] width 218 height 251
drag, startPoint x: 100, startPoint y: 439, endPoint x: 135, endPoint y: 438, distance: 35.0
click at [135, 438] on textarea "<svg class="bi bi-info-circle" fill="currentColor" height="16" viewbox="0 0 16 …" at bounding box center [165, 432] width 218 height 251
click at [240, 430] on textarea "<svg class="bi bi-info-circle" fill="currentColor" height="16" viewbox="0 0 16 …" at bounding box center [165, 432] width 218 height 251
paste textarea "<strong>"
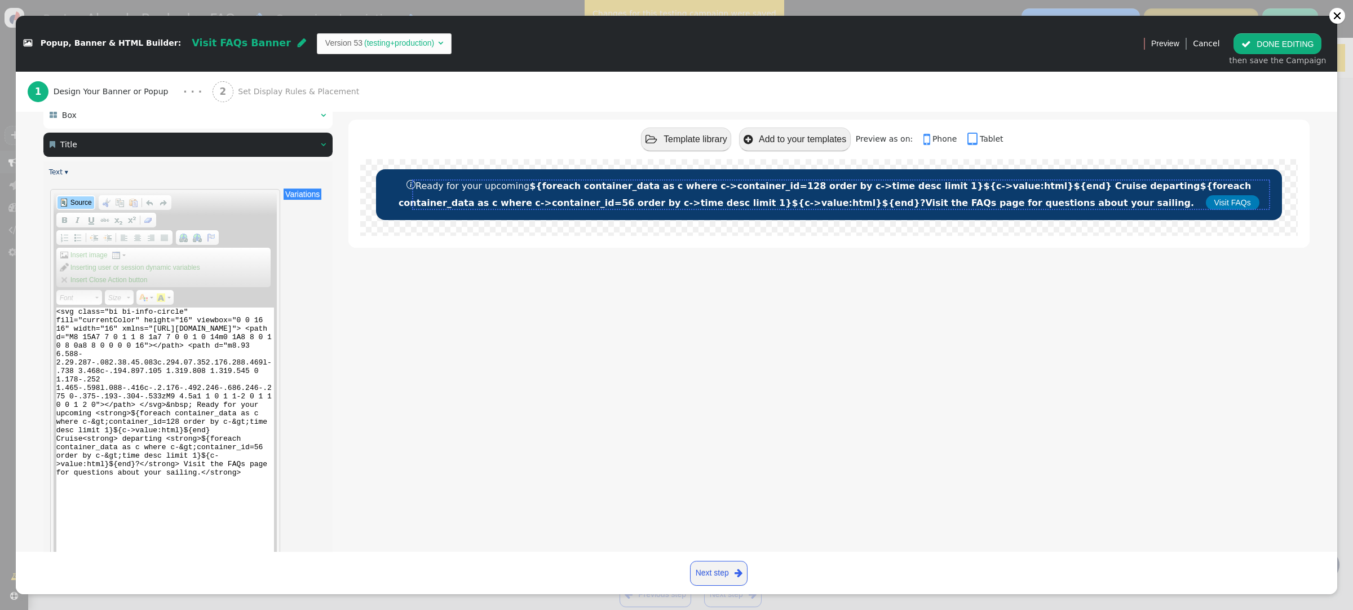
click at [87, 439] on textarea "<svg class="bi bi-info-circle" fill="currentColor" height="16" viewbox="0 0 16 …" at bounding box center [165, 432] width 218 height 251
type textarea "<svg class="bi bi-info-circle" fill="currentColor" height="16" viewbox="0 0 16 …"
click at [80, 201] on span "Source" at bounding box center [80, 202] width 23 height 9
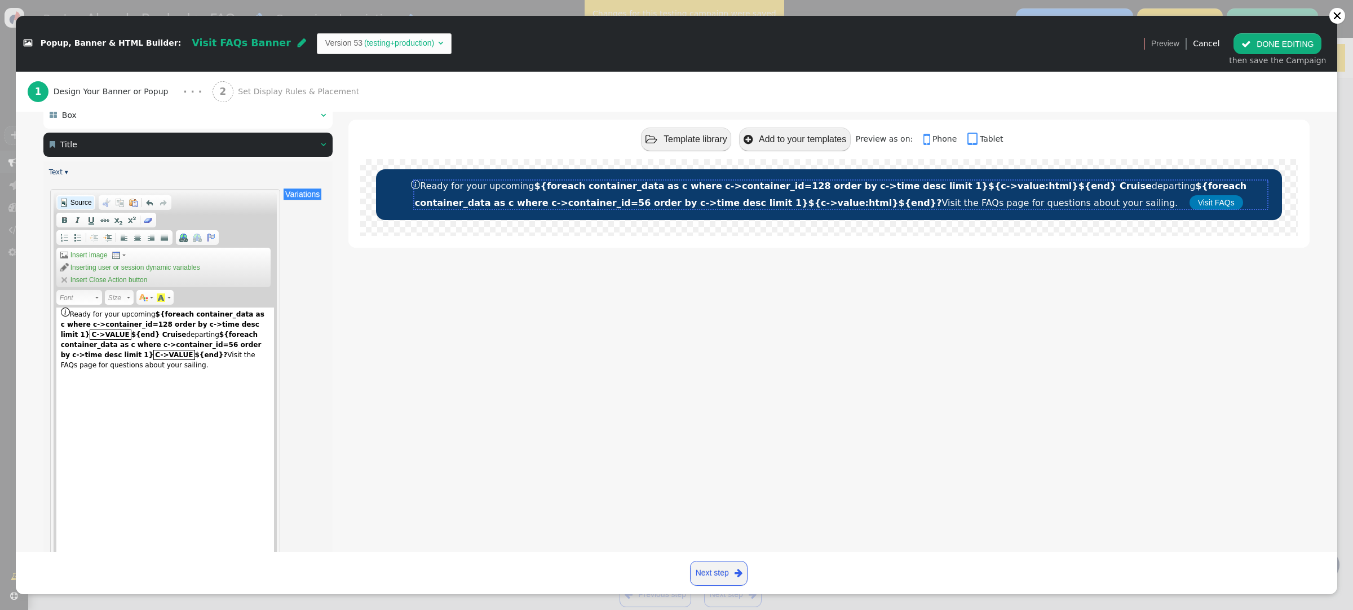
click at [82, 206] on span "Source" at bounding box center [80, 202] width 23 height 9
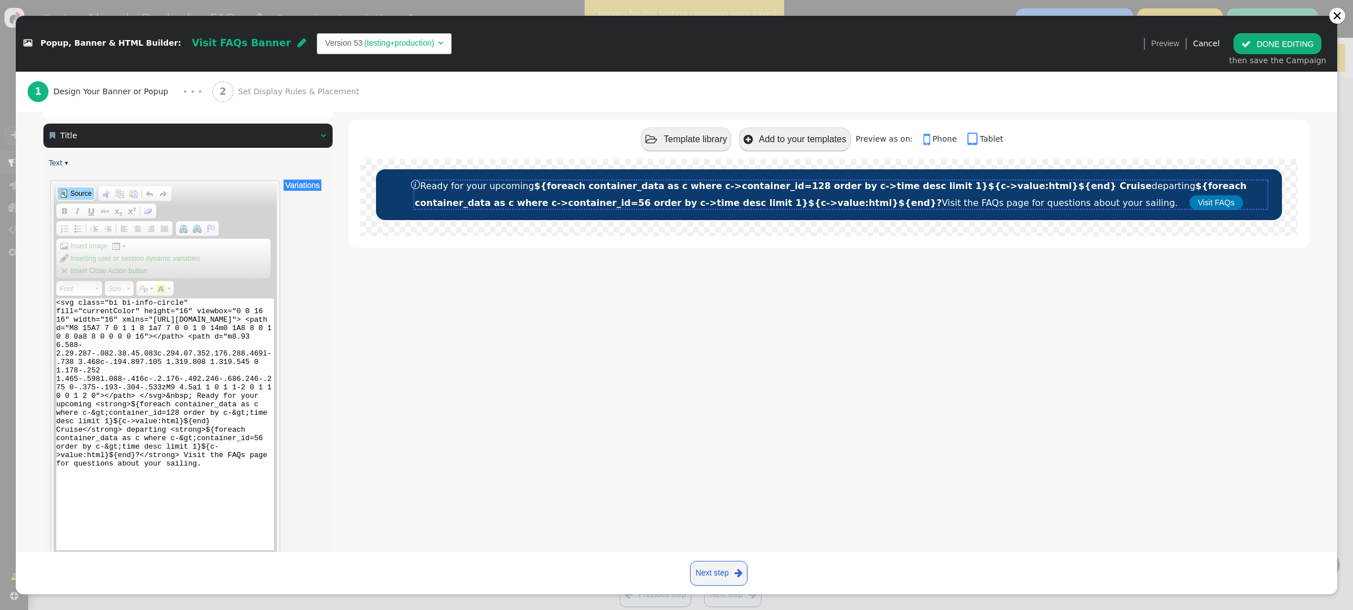
scroll to position [135, 0]
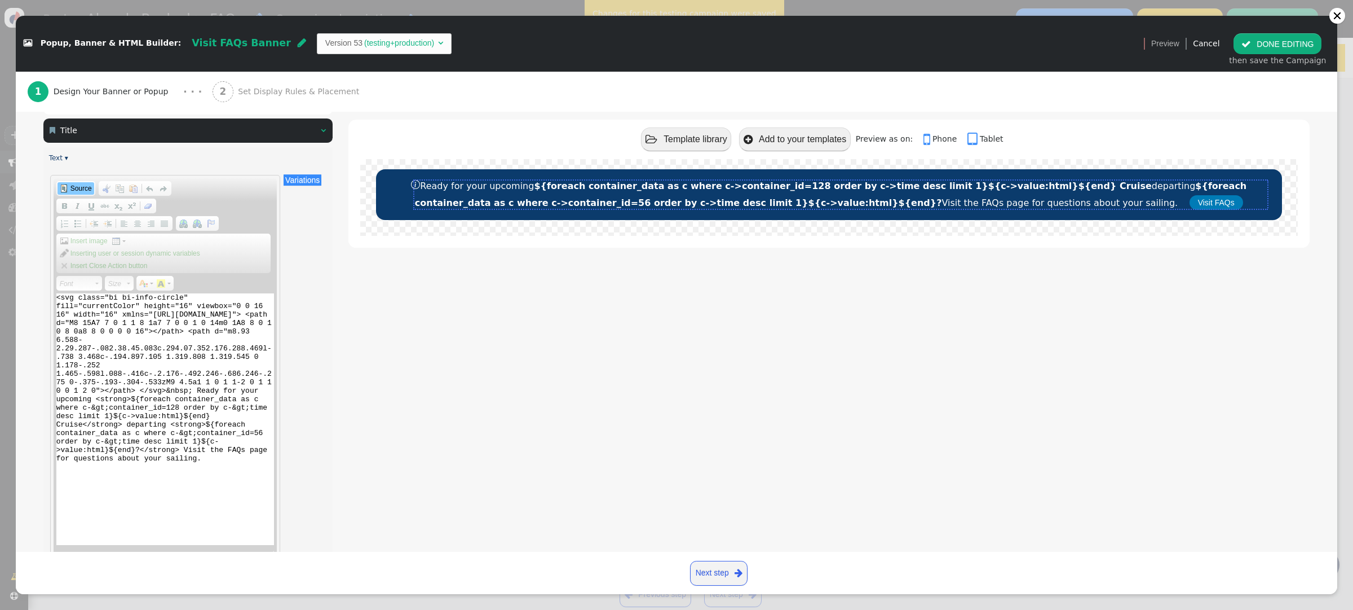
click at [78, 184] on span "Source" at bounding box center [80, 188] width 23 height 9
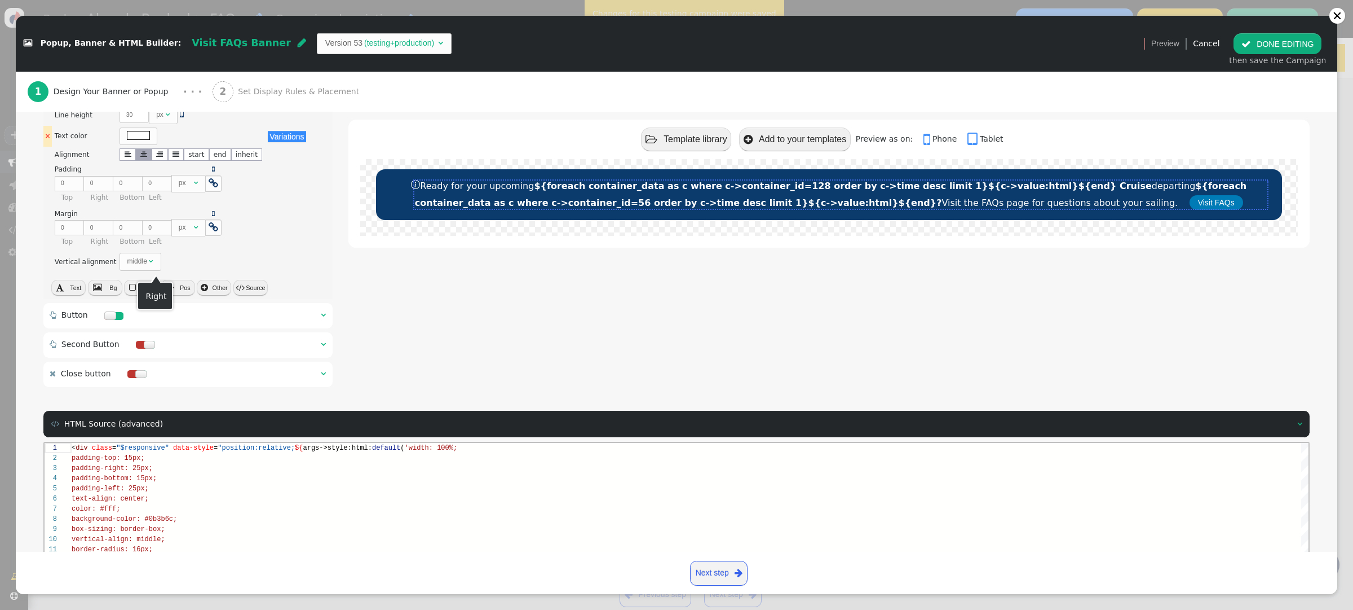
scroll to position [665, 0]
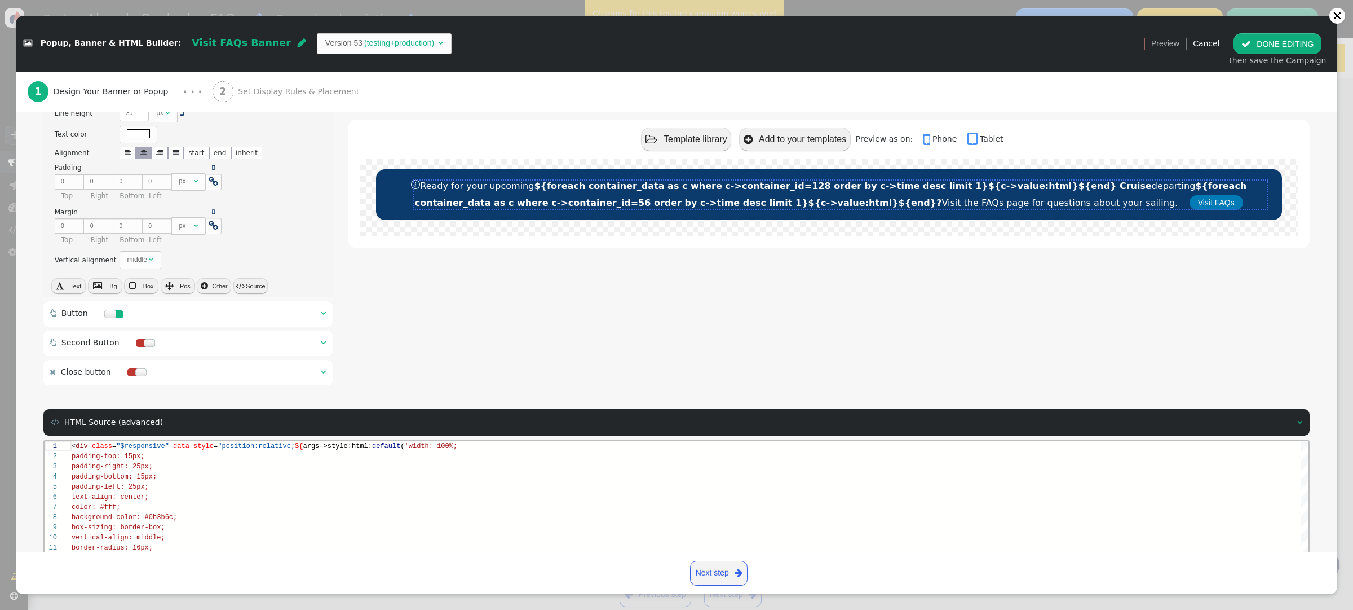
click at [321, 314] on span "" at bounding box center [323, 313] width 5 height 8
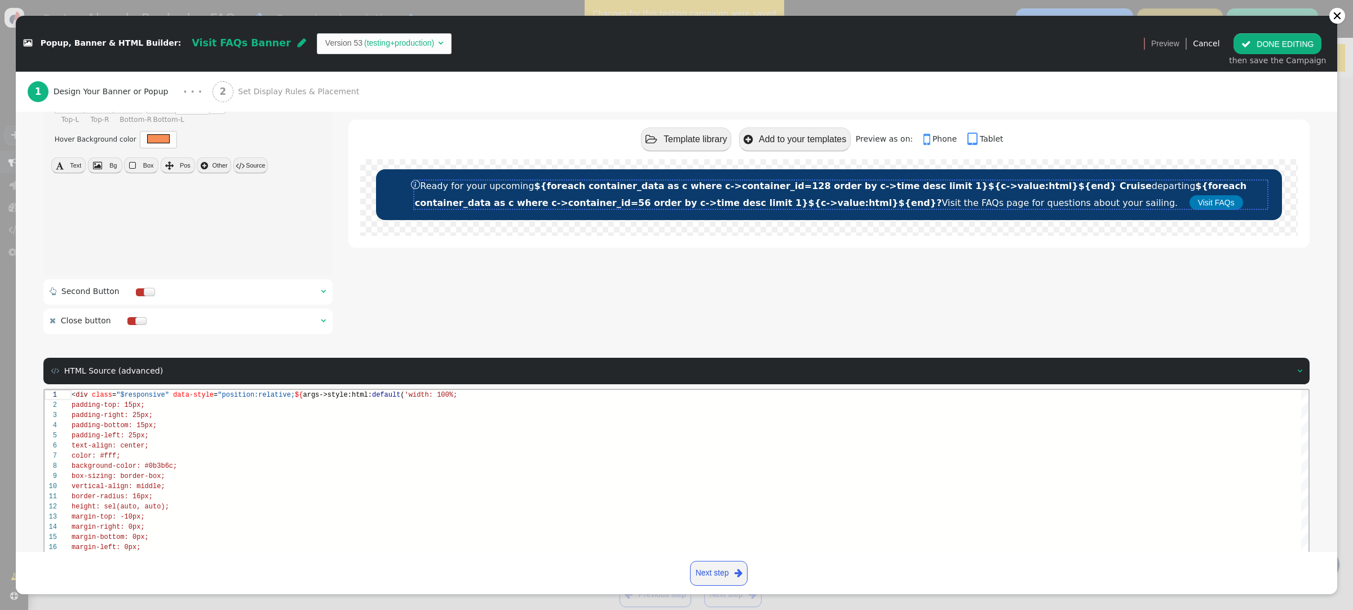
scroll to position [122, 0]
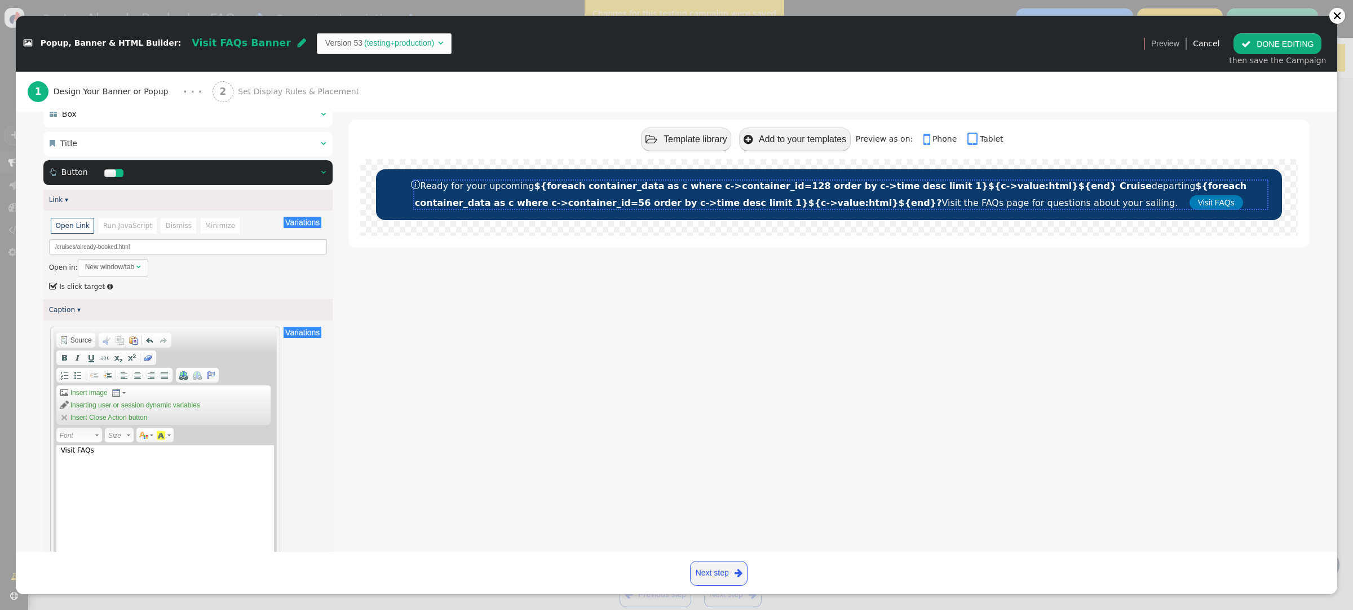
click at [1266, 48] on button " DONE EDITING" at bounding box center [1278, 43] width 88 height 20
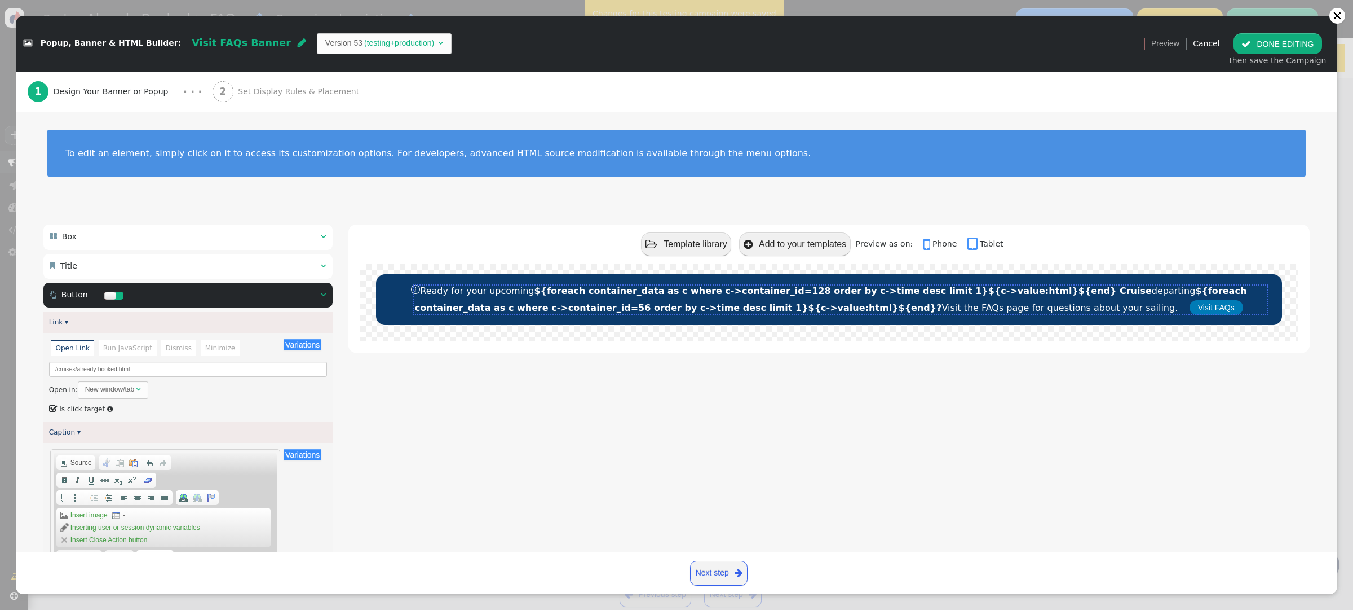
scroll to position [101, 0]
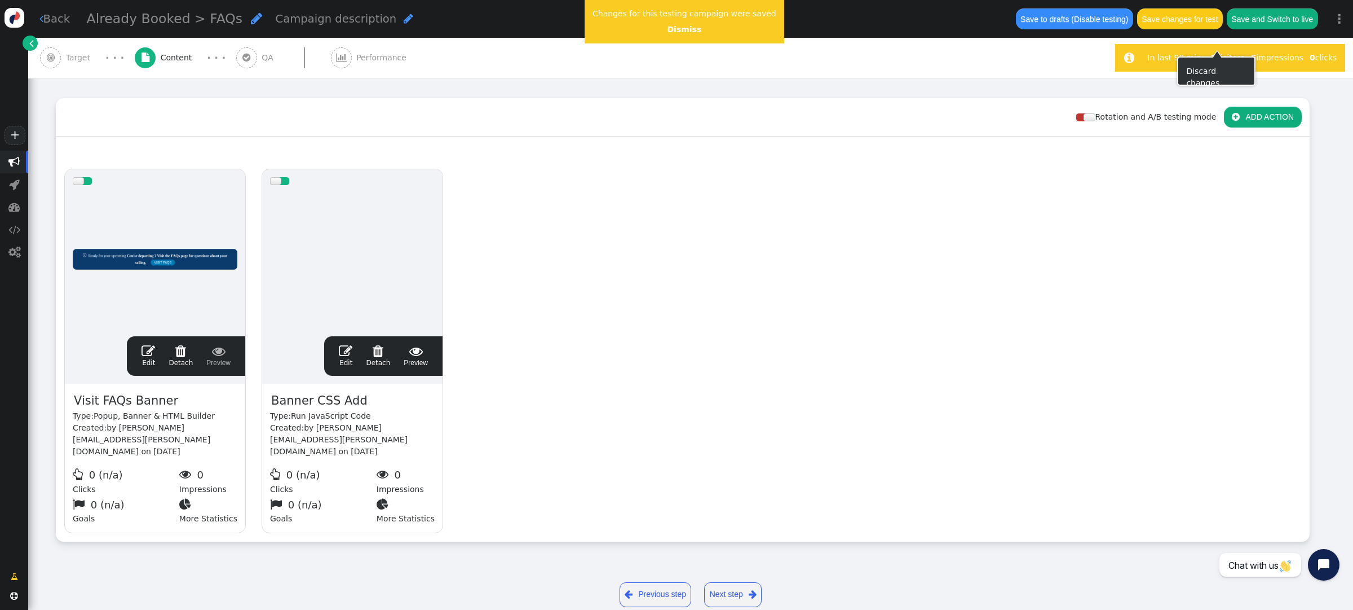
click at [1180, 26] on button "Save changes for test" at bounding box center [1180, 18] width 86 height 20
click at [249, 61] on span "" at bounding box center [246, 57] width 21 height 21
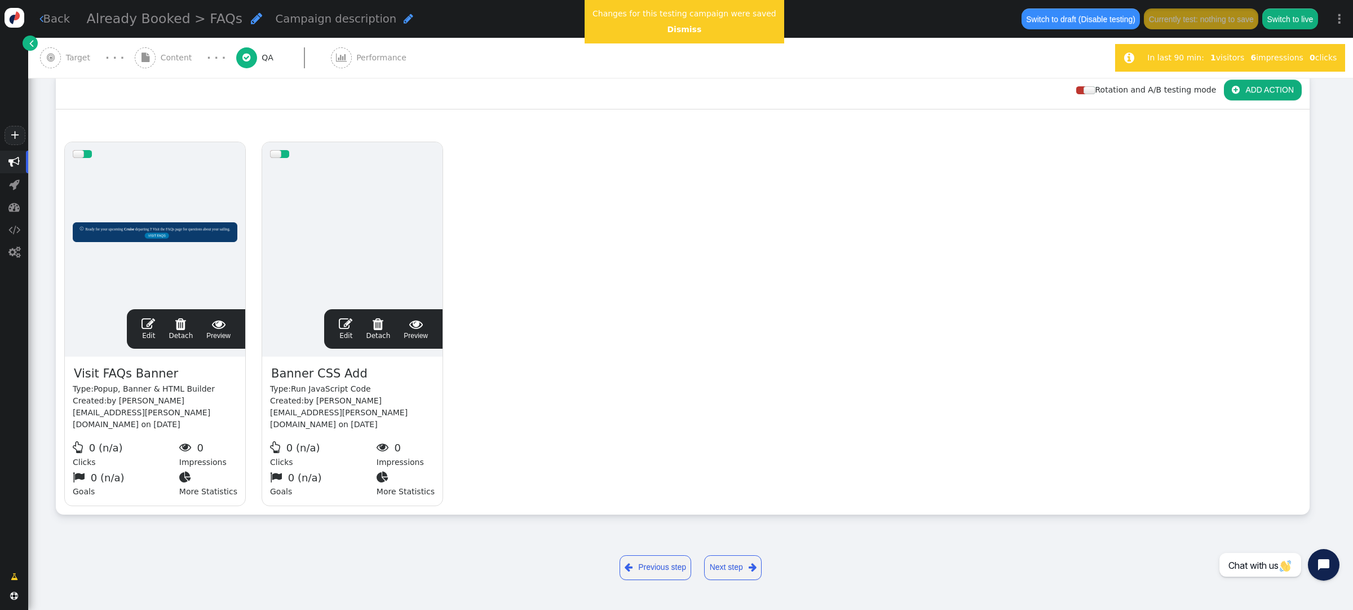
scroll to position [0, 0]
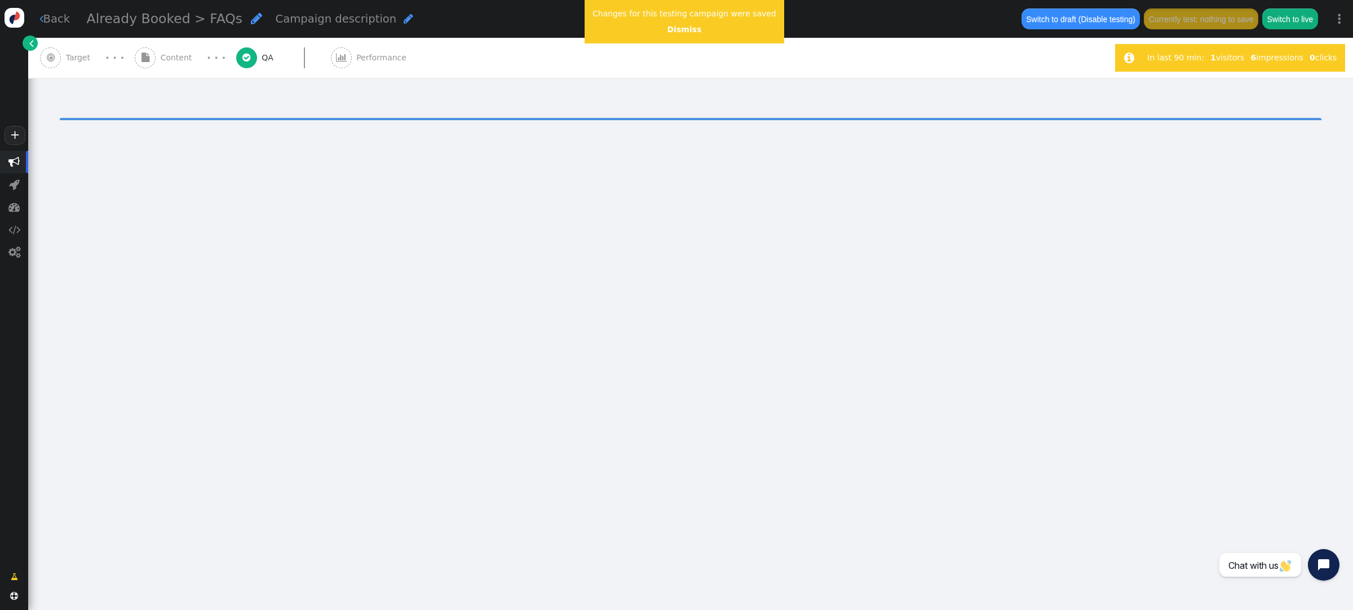
type input "http://m.alaskacruises.com/"
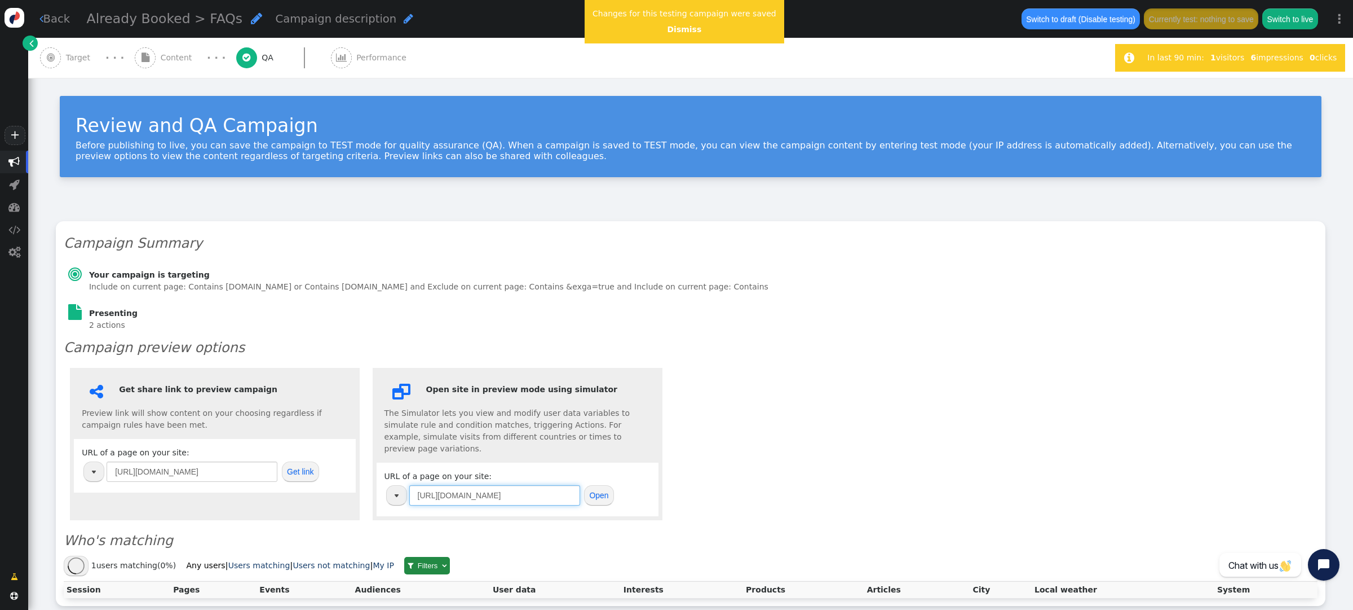
drag, startPoint x: 513, startPoint y: 486, endPoint x: 388, endPoint y: 470, distance: 125.7
click at [388, 470] on div "URL of a page on your site: http://m.alaskacruises.com/ Open" at bounding box center [518, 488] width 266 height 37
paste input "s://www.icruise"
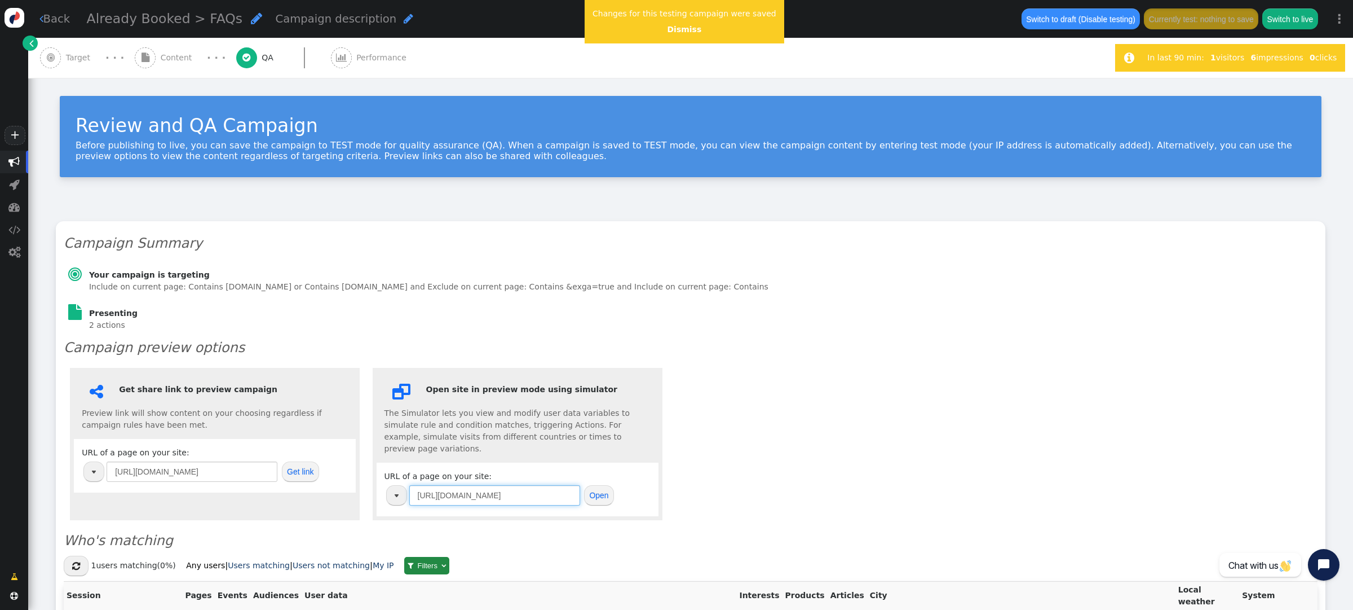
type input "https://www.icruise.com/"
click at [597, 485] on button "Open" at bounding box center [599, 495] width 30 height 20
click at [193, 58] on span "Content" at bounding box center [179, 58] width 36 height 12
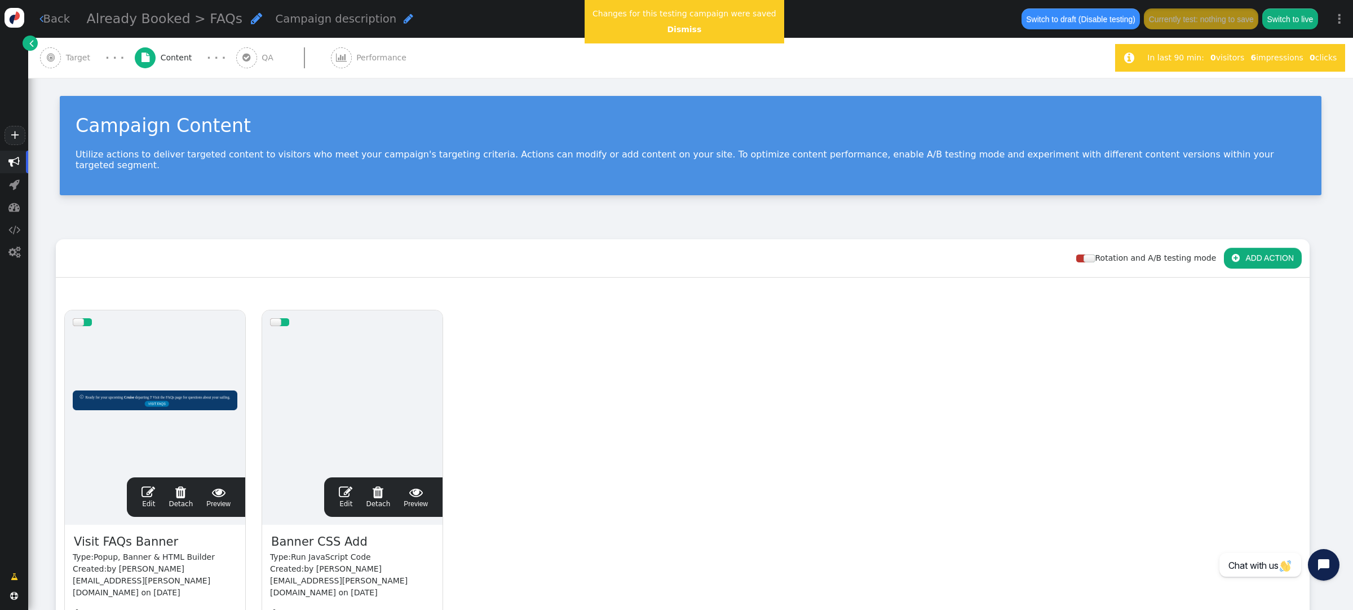
click at [151, 485] on span "" at bounding box center [149, 492] width 14 height 14
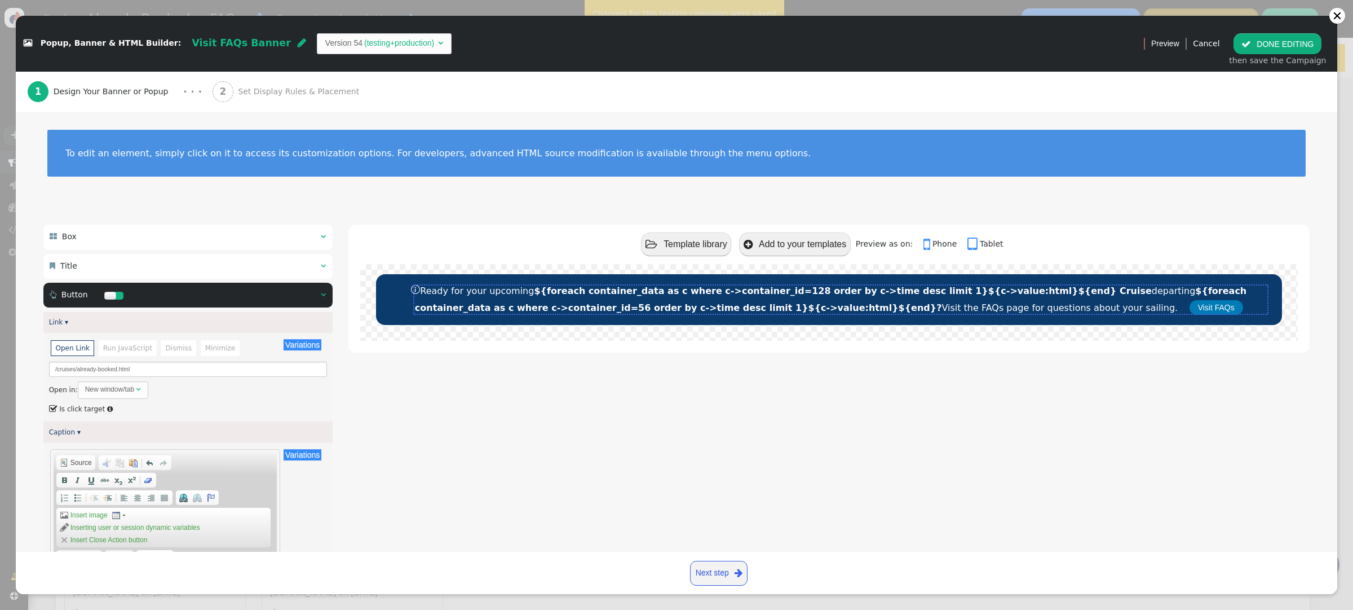
scroll to position [101, 0]
click at [250, 92] on span "Set Display Rules & Placement" at bounding box center [301, 92] width 126 height 12
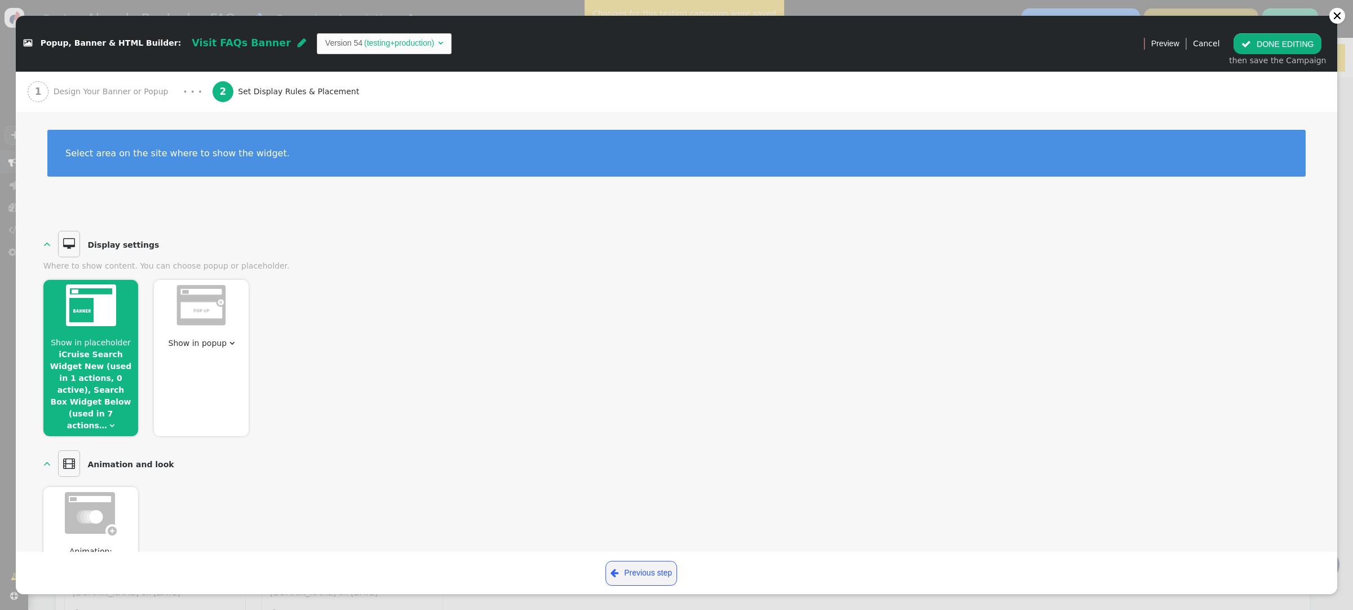
click at [111, 421] on span "" at bounding box center [111, 425] width 5 height 8
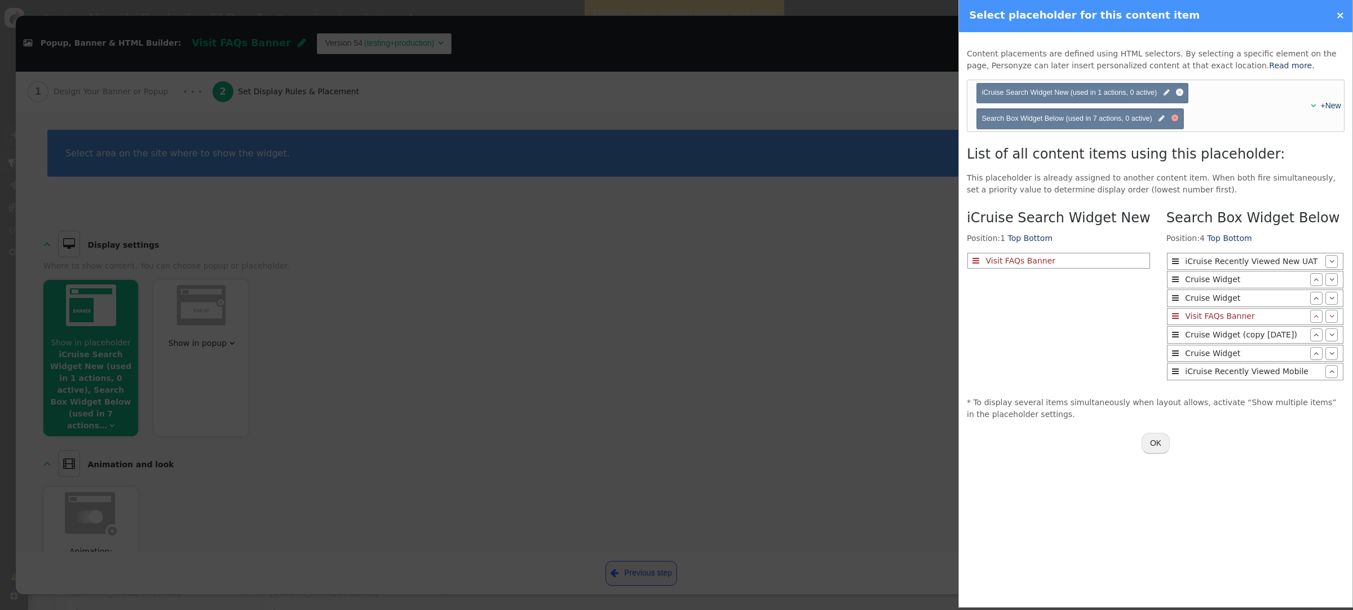
click at [1177, 118] on div at bounding box center [1175, 117] width 7 height 7
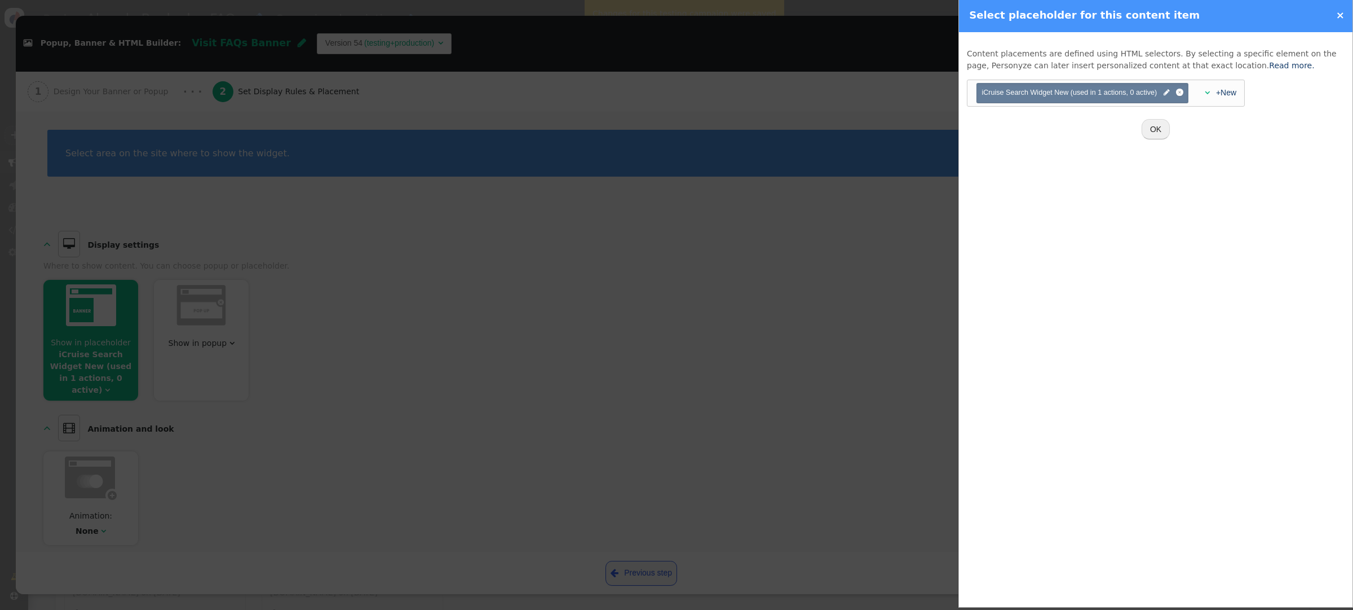
click at [1162, 131] on button "OK" at bounding box center [1156, 129] width 28 height 20
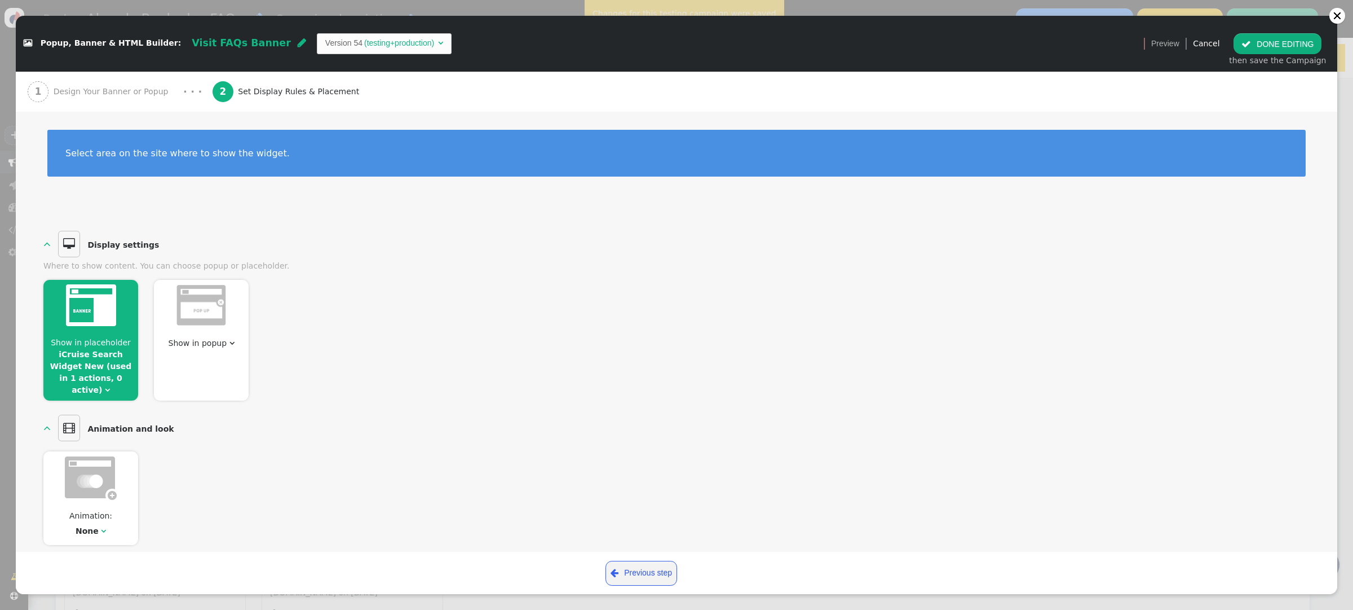
click at [1299, 52] on button " DONE EDITING" at bounding box center [1278, 43] width 88 height 20
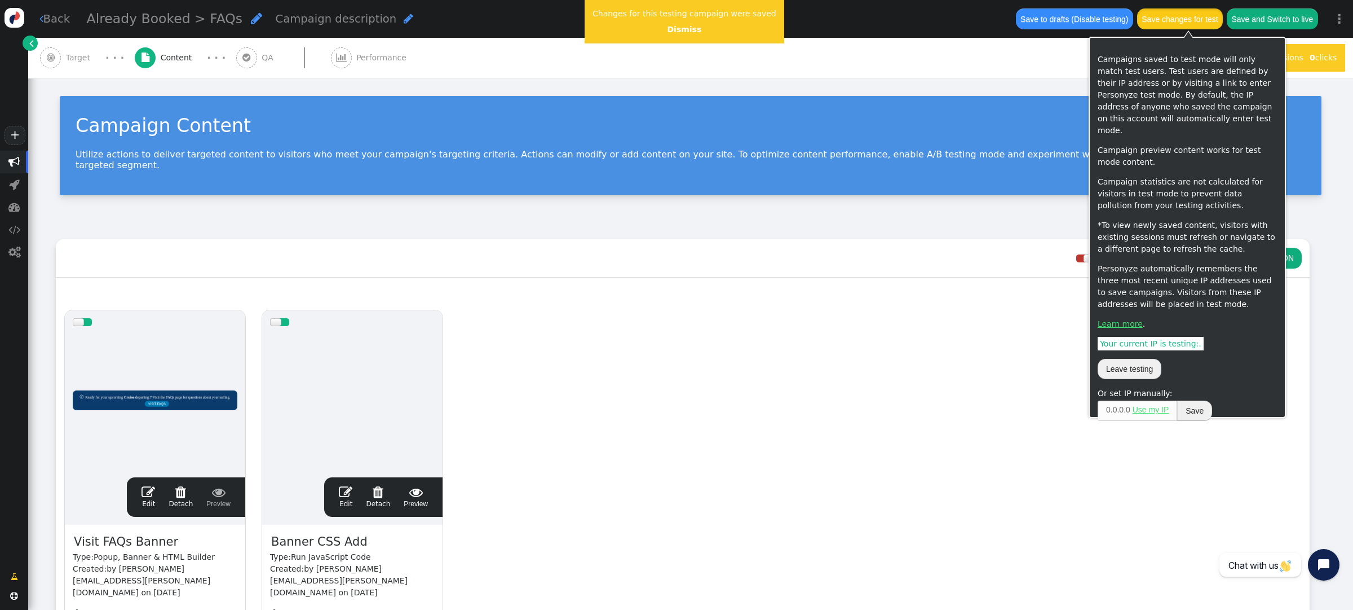
click at [1181, 15] on button "Save changes for test" at bounding box center [1180, 18] width 86 height 20
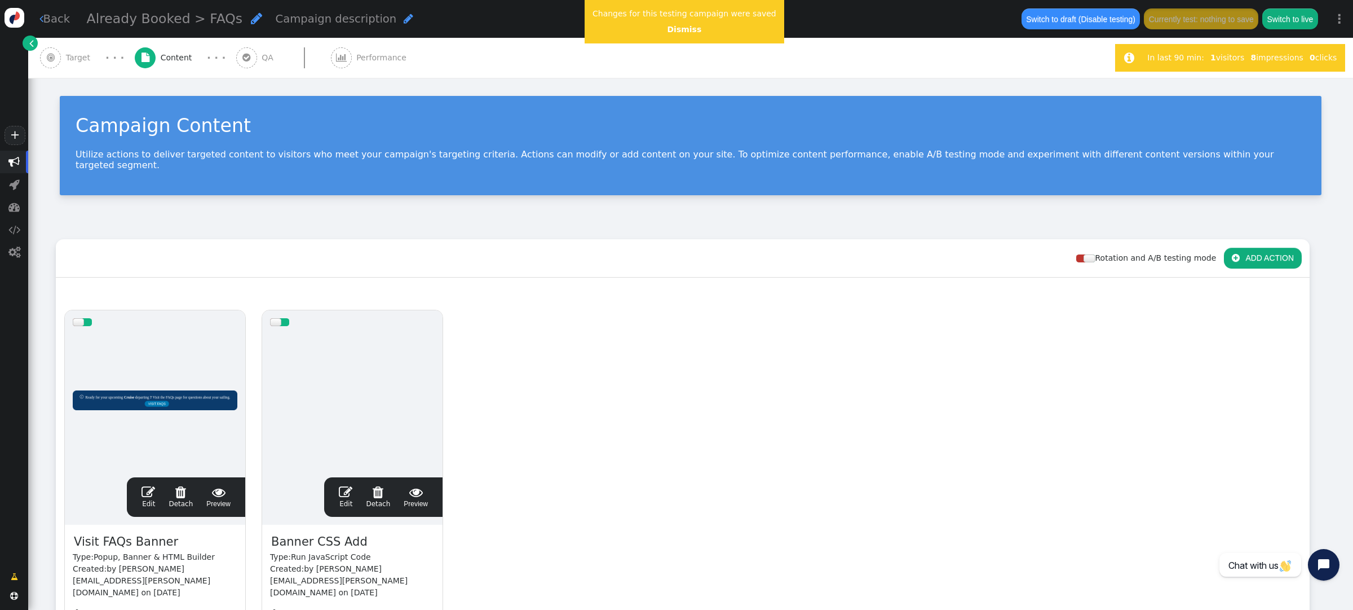
click at [74, 55] on span "Target" at bounding box center [80, 58] width 29 height 12
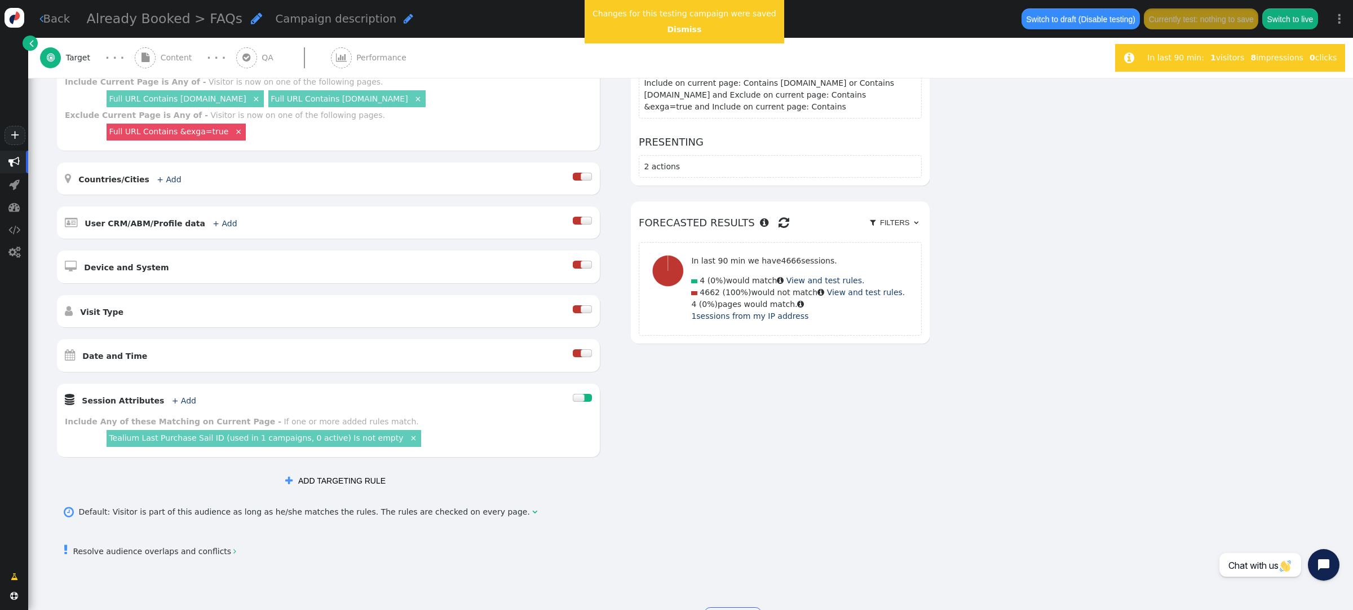
scroll to position [243, 0]
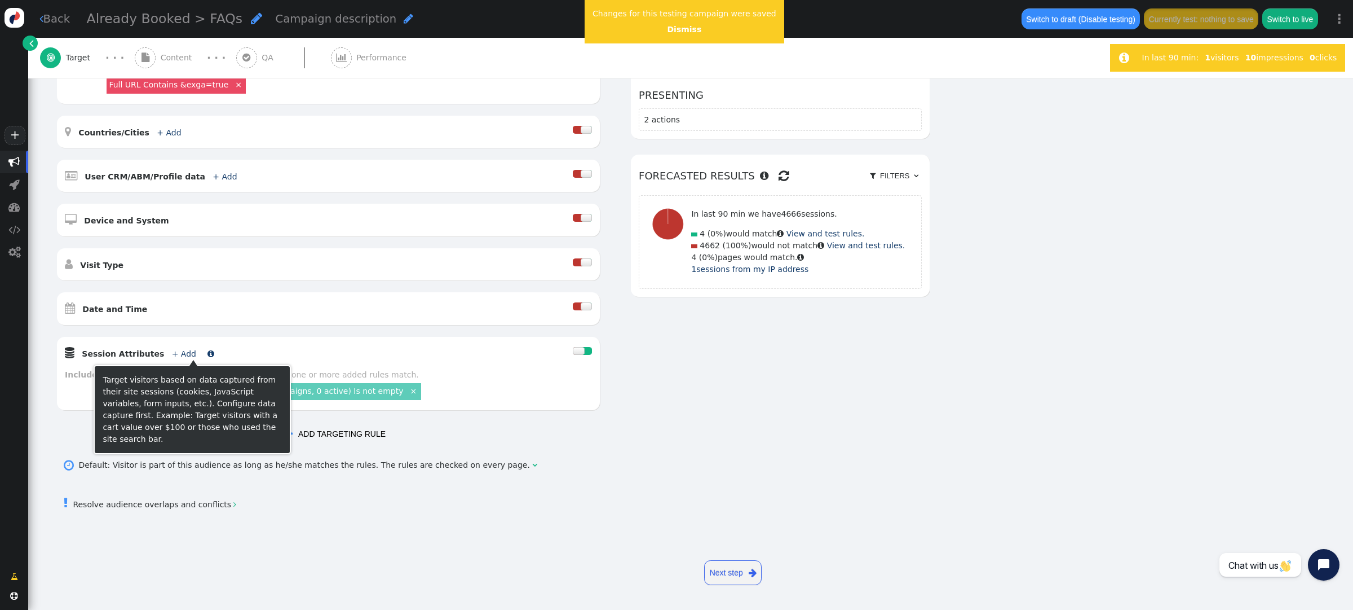
click at [173, 352] on link "+ Add" at bounding box center [184, 353] width 24 height 9
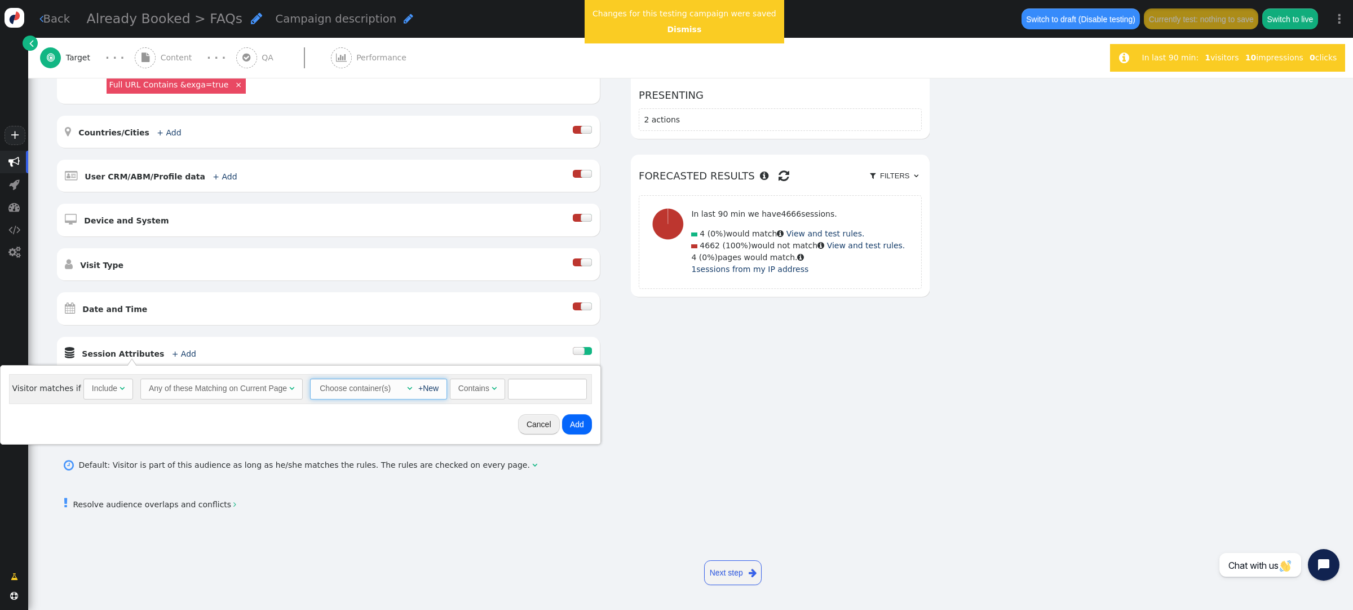
click at [407, 389] on span "" at bounding box center [409, 388] width 5 height 8
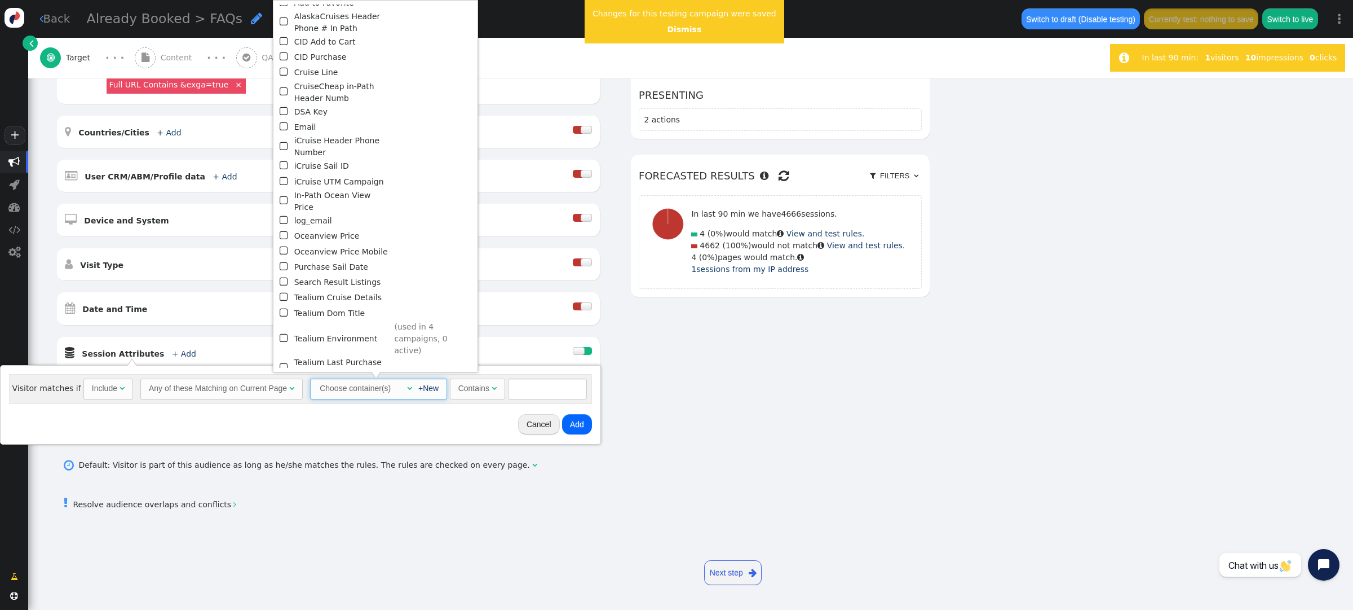
scroll to position [48, 0]
click at [289, 336] on span "" at bounding box center [285, 343] width 10 height 15
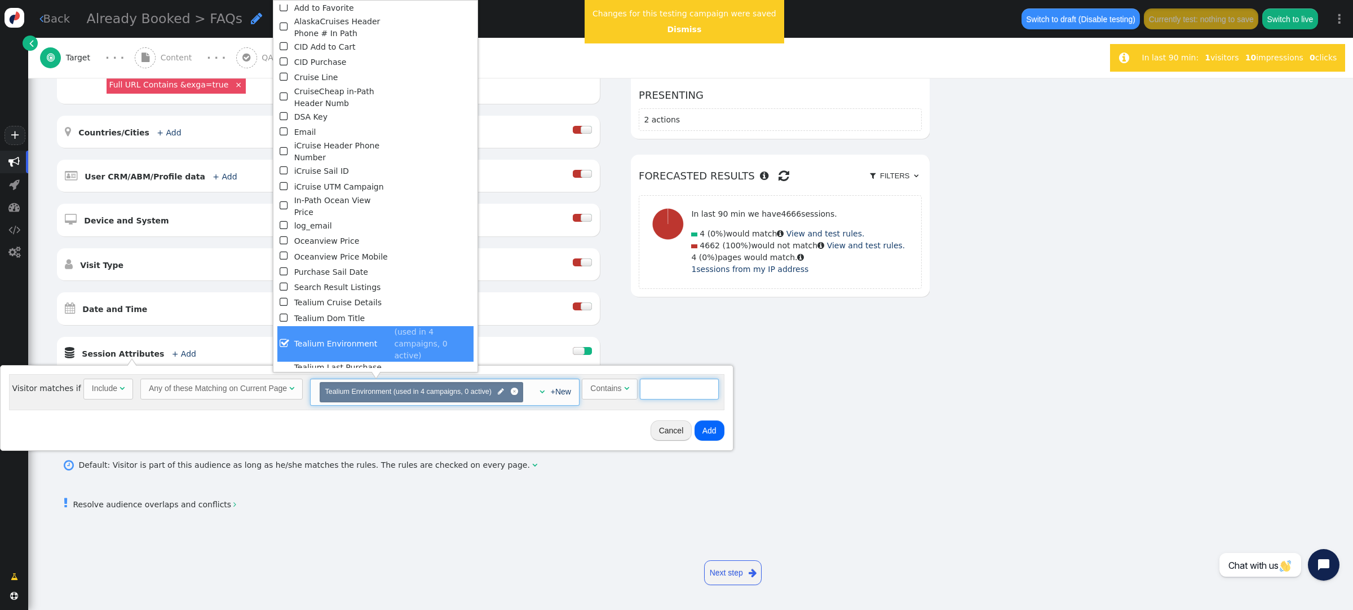
click at [654, 392] on input "text" at bounding box center [679, 388] width 79 height 20
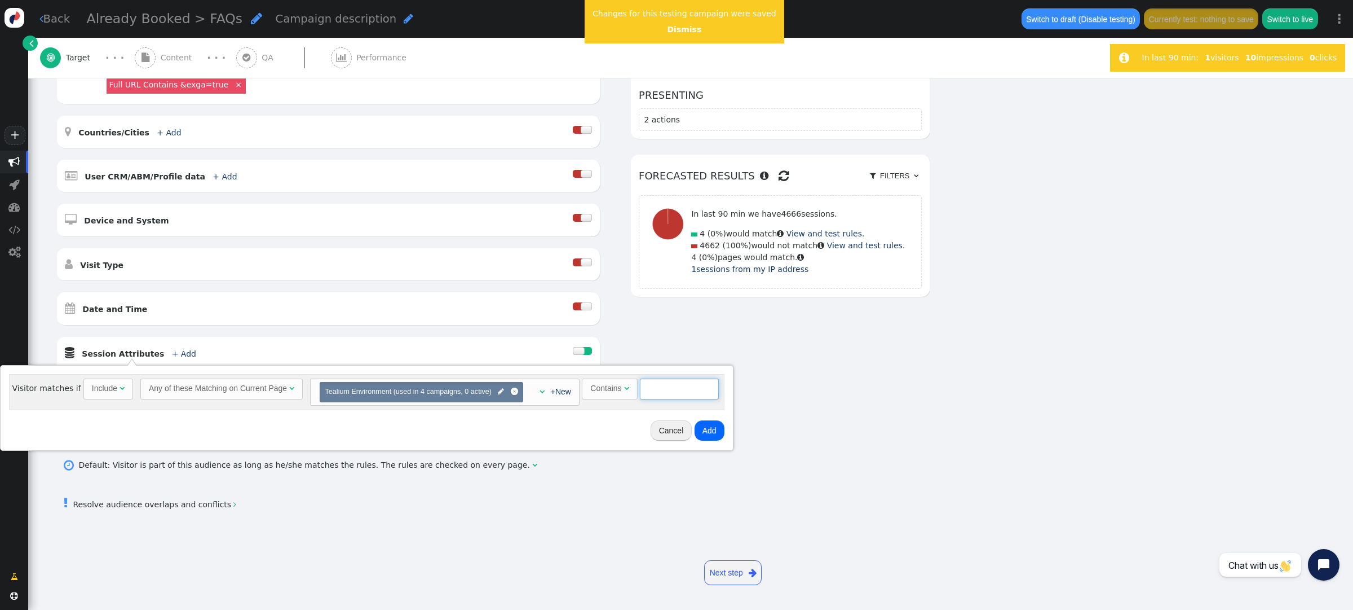
click at [656, 392] on input "text" at bounding box center [679, 388] width 79 height 20
type input "qa"
click at [719, 434] on button "Add" at bounding box center [710, 430] width 30 height 20
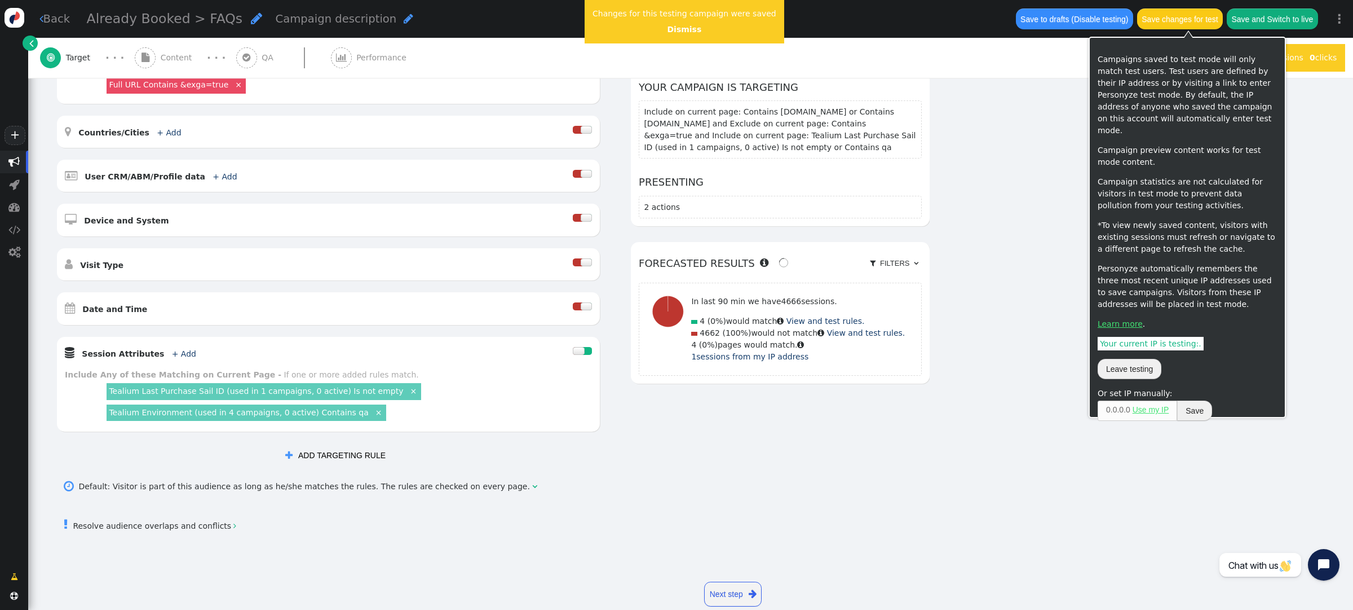
click at [1205, 25] on button "Save changes for test" at bounding box center [1180, 18] width 86 height 20
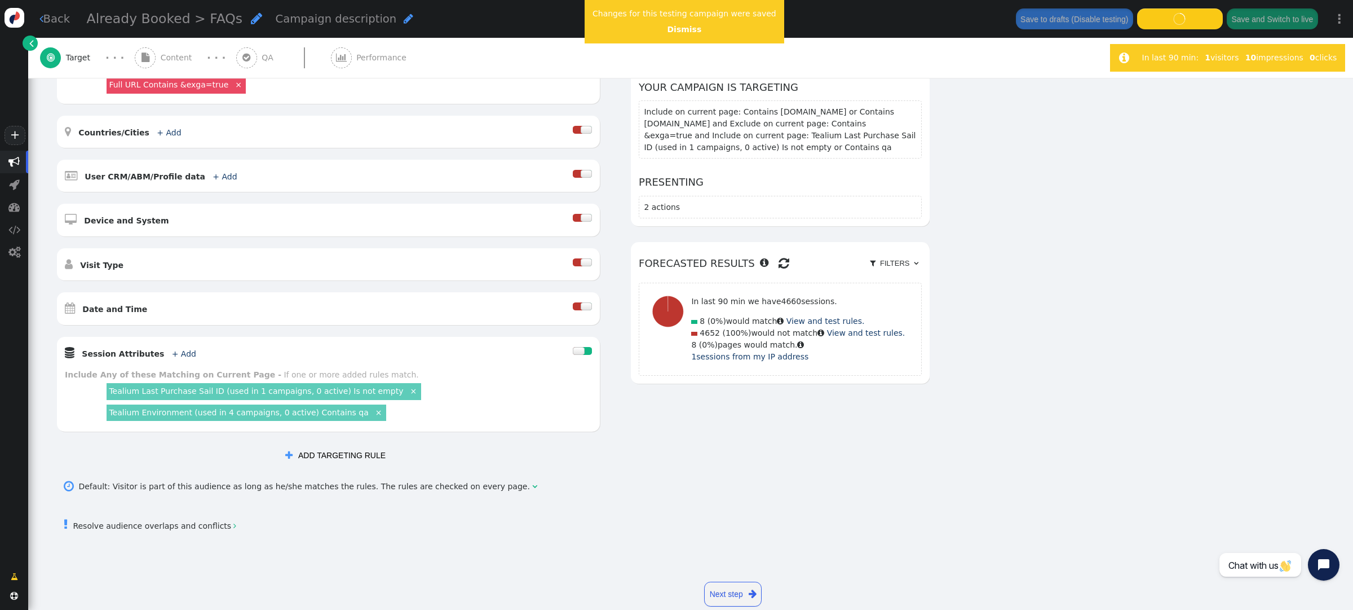
click at [159, 56] on div " Content" at bounding box center [166, 58] width 62 height 40
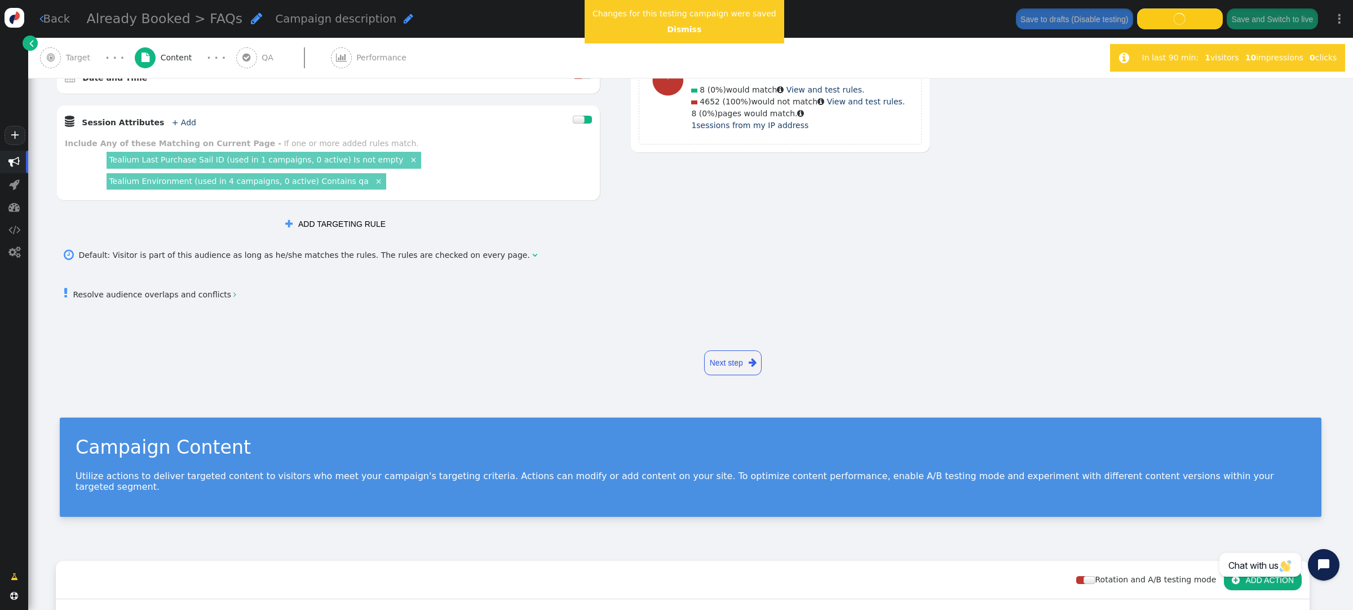
scroll to position [125, 0]
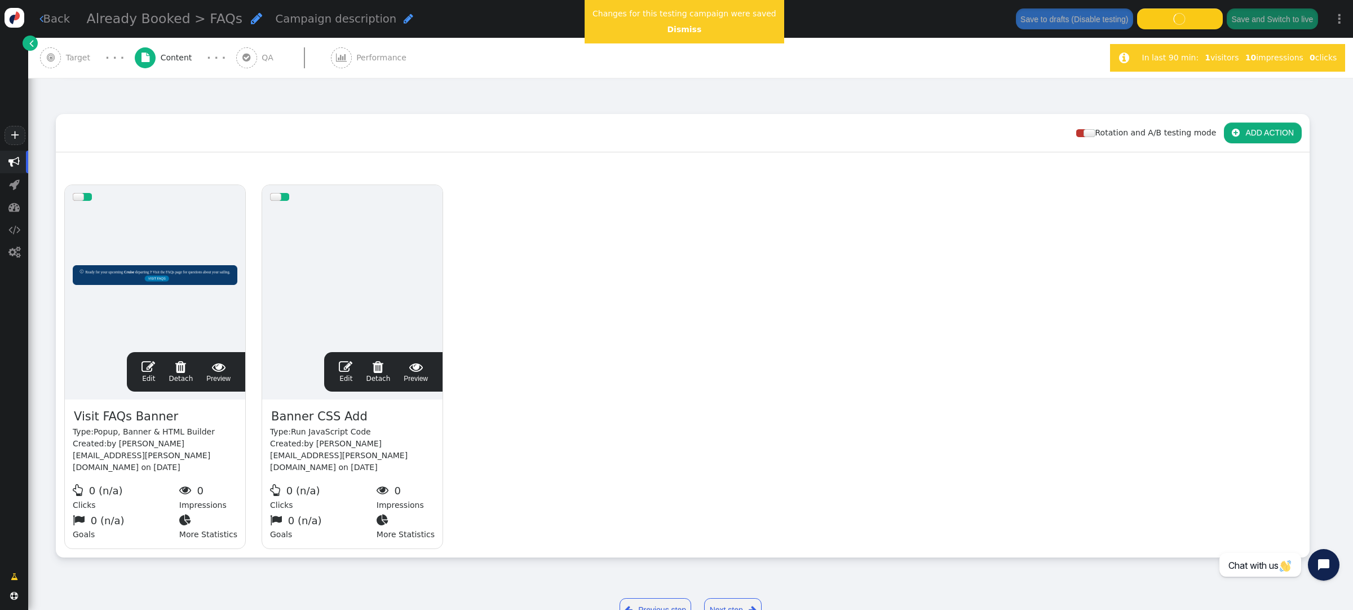
click at [145, 360] on span "" at bounding box center [149, 367] width 14 height 14
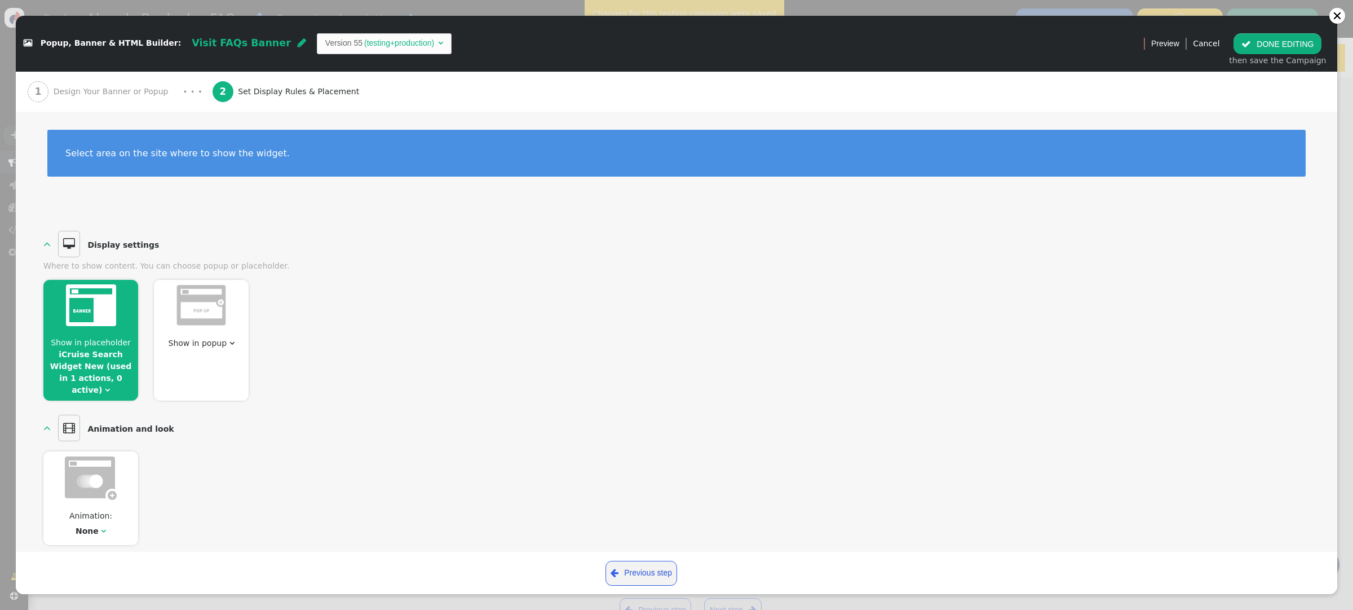
scroll to position [0, 0]
click at [110, 386] on span "" at bounding box center [107, 390] width 5 height 8
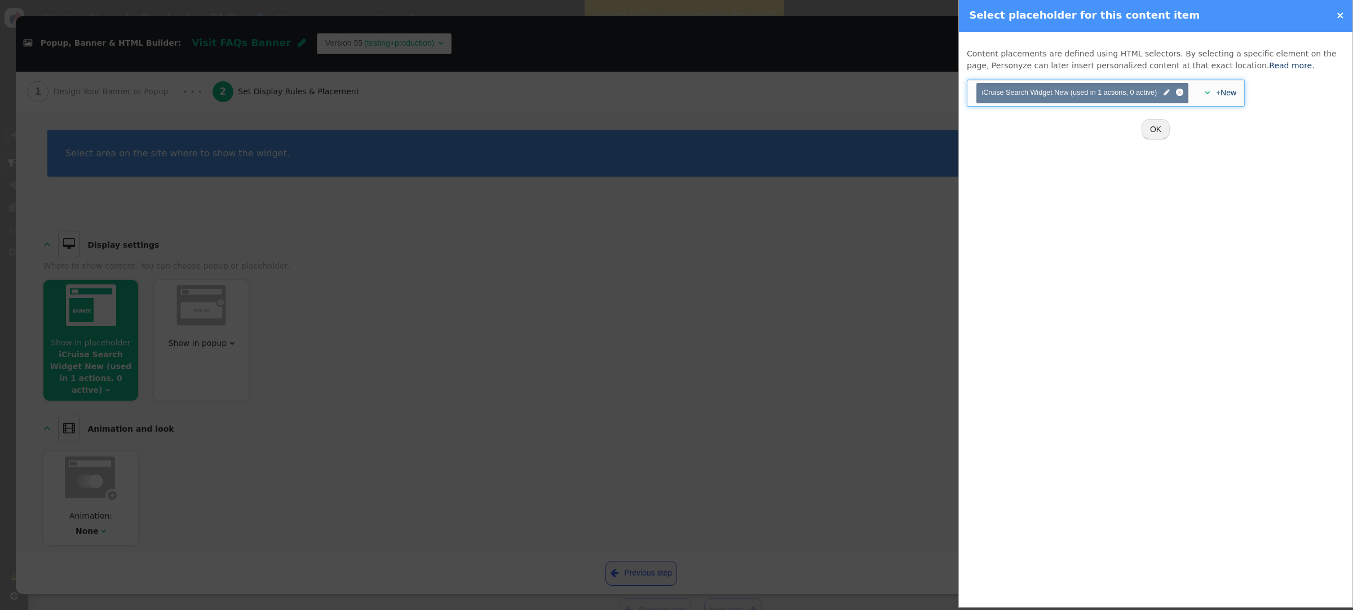
click at [1208, 93] on span "" at bounding box center [1207, 93] width 5 height 8
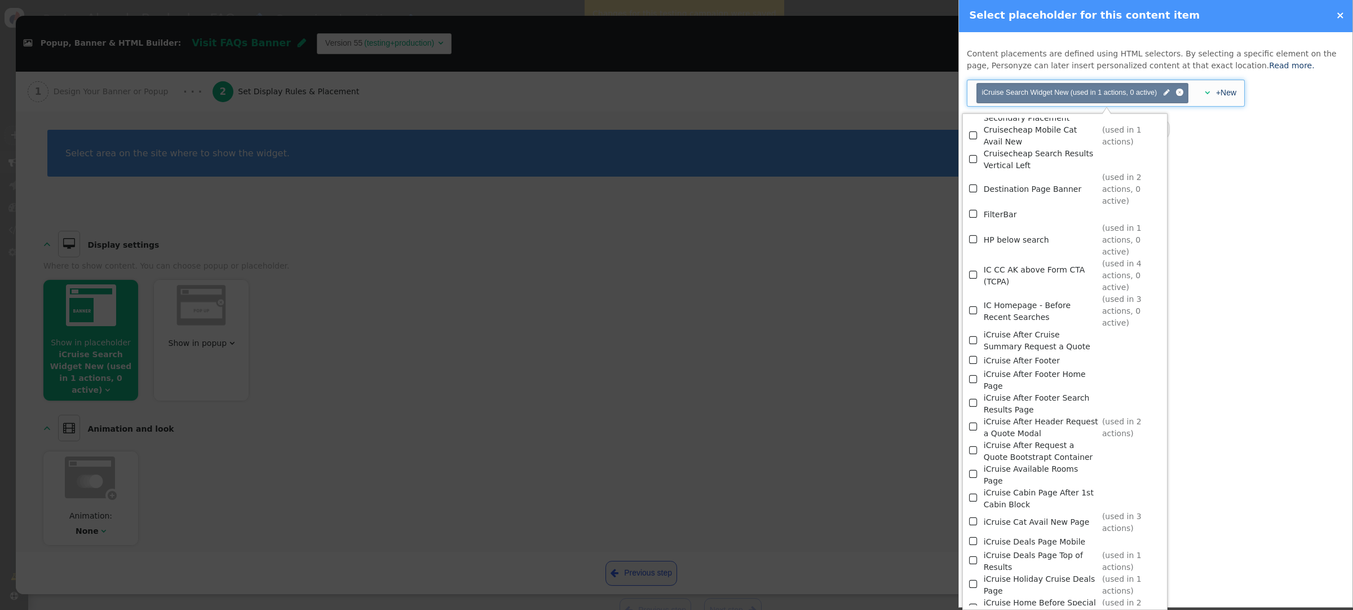
scroll to position [1754, 0]
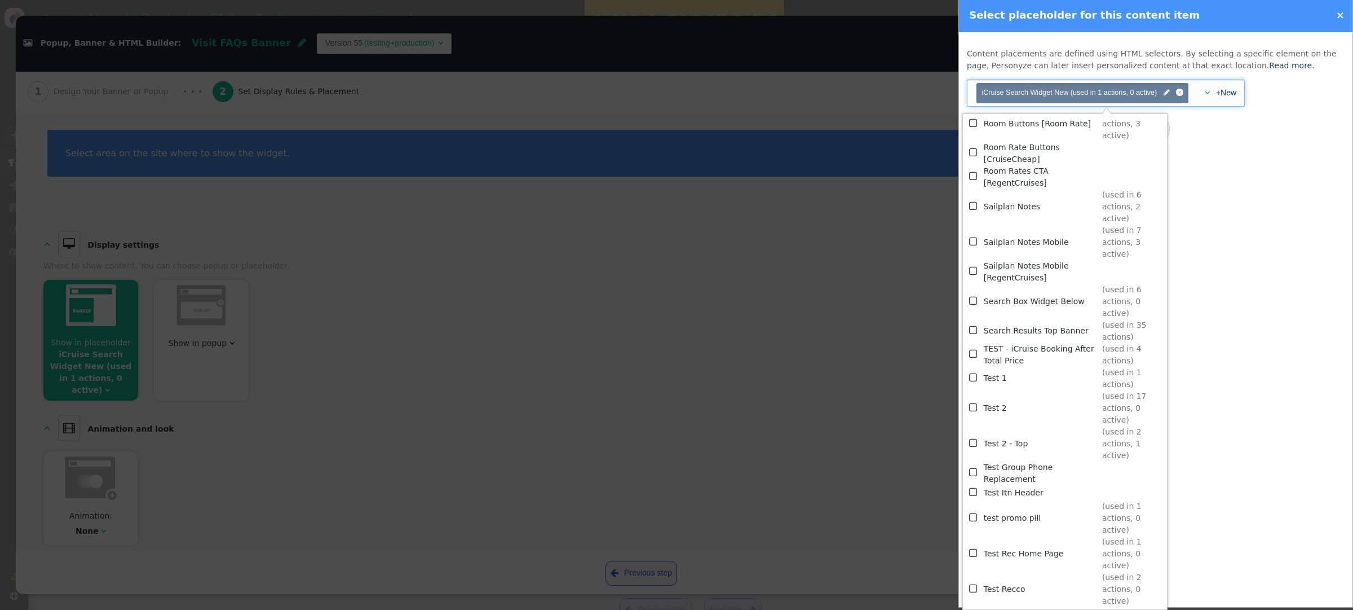
click at [1221, 183] on div "Content placements are defined using HTML selectors. By selecting a specific el…" at bounding box center [1156, 319] width 394 height 575
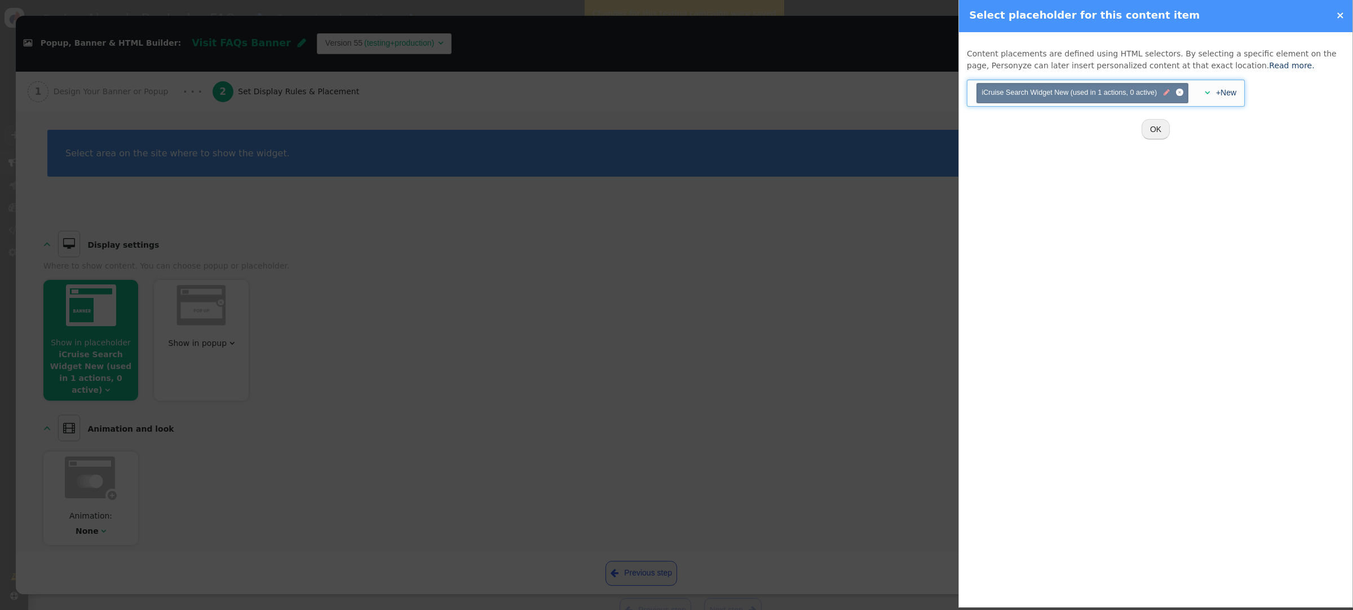
click at [1168, 95] on span "" at bounding box center [1167, 92] width 6 height 11
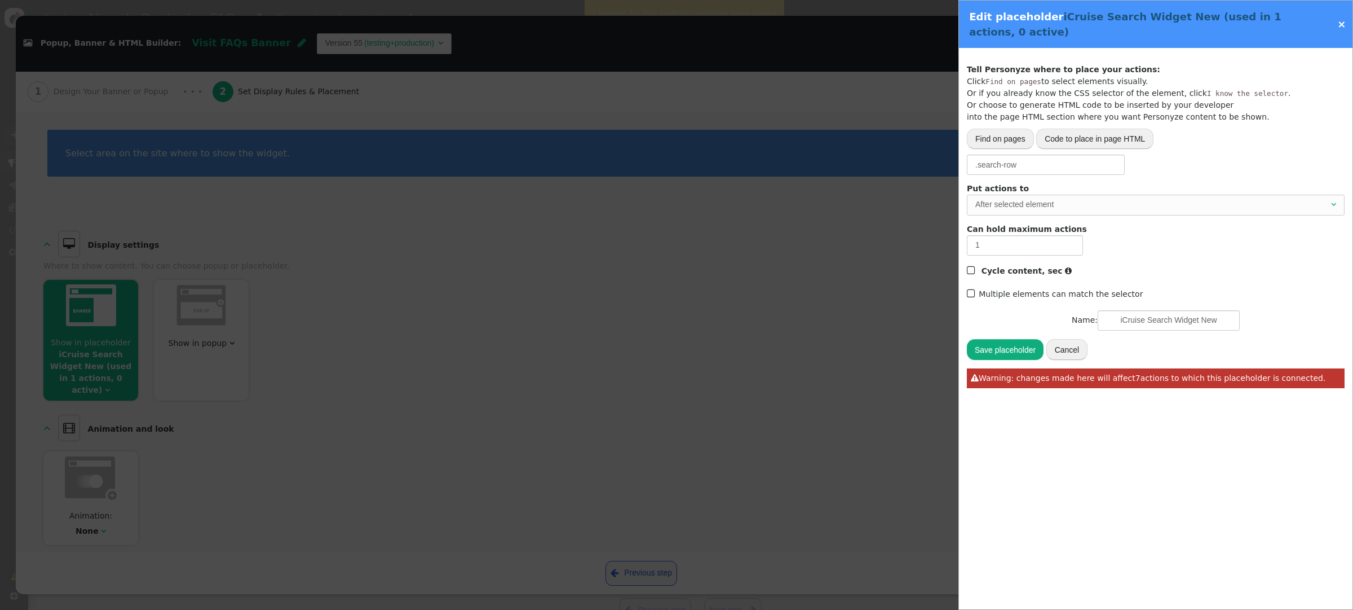
click at [1070, 208] on div "After selected element" at bounding box center [1153, 204] width 354 height 12
click at [1058, 210] on div "Before selected element" at bounding box center [1153, 204] width 354 height 12
click at [990, 345] on button "Save placeholder" at bounding box center [1005, 349] width 77 height 20
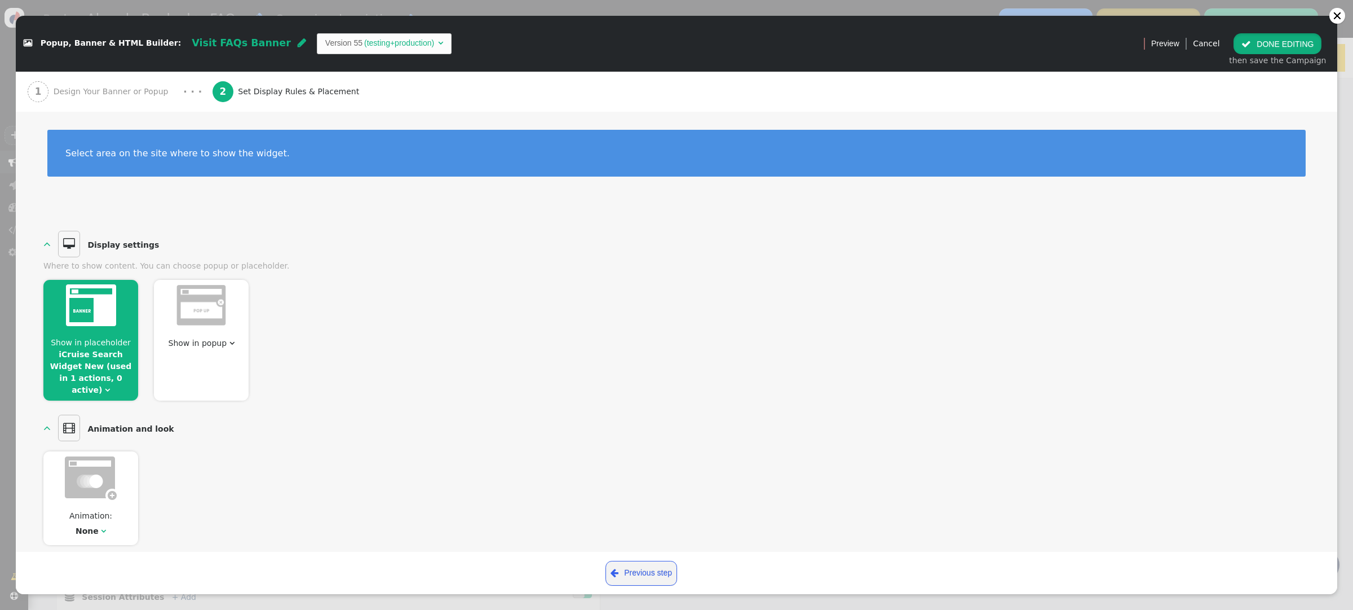
click at [1250, 44] on span "" at bounding box center [1247, 43] width 10 height 9
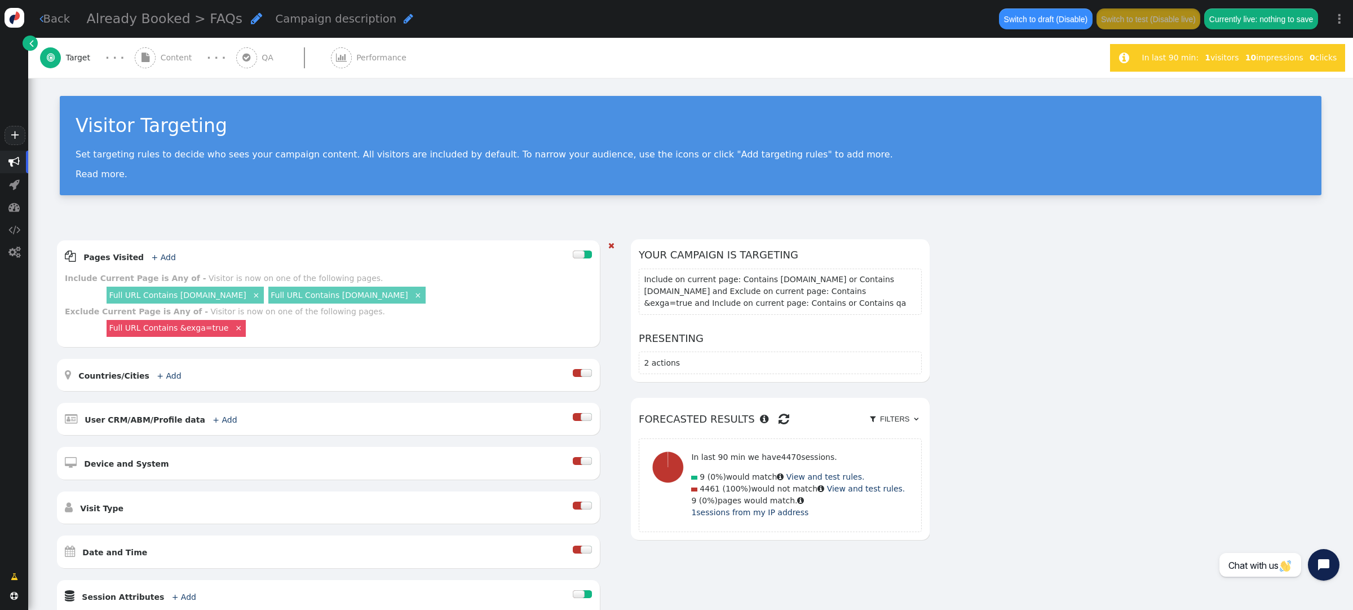
scroll to position [265, 0]
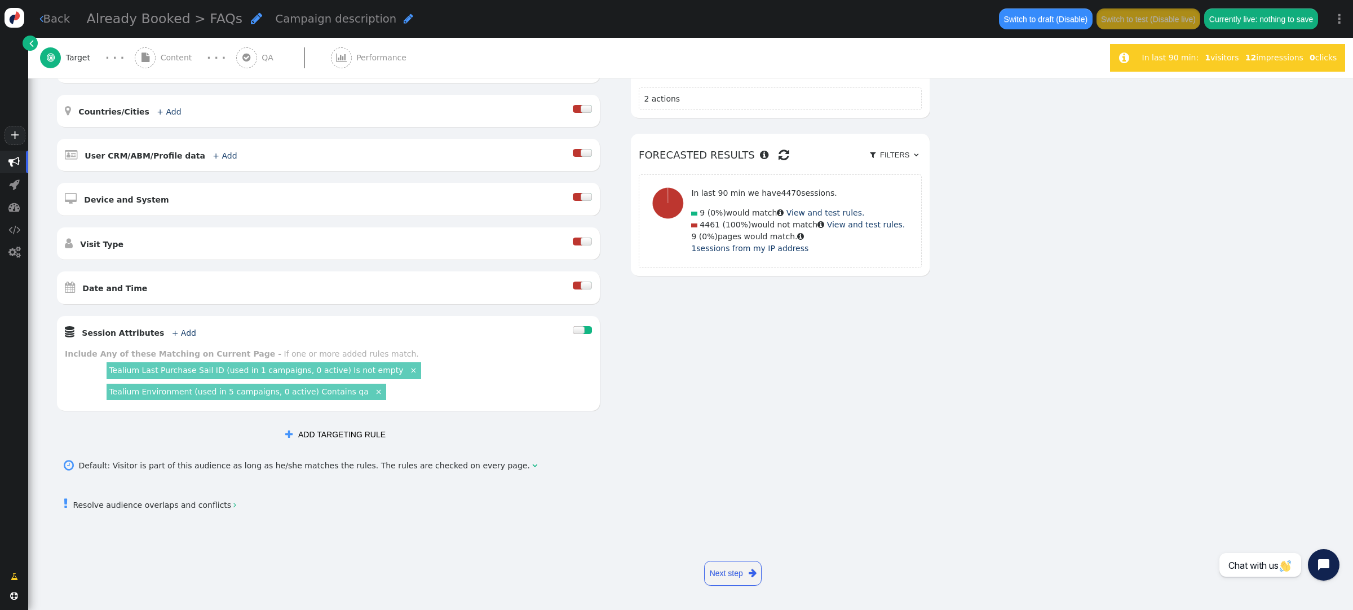
click at [1048, 30] on div "Switch to draft (Disable) Switch to test (Disable live) Currently live: nothing…" at bounding box center [1158, 19] width 334 height 38
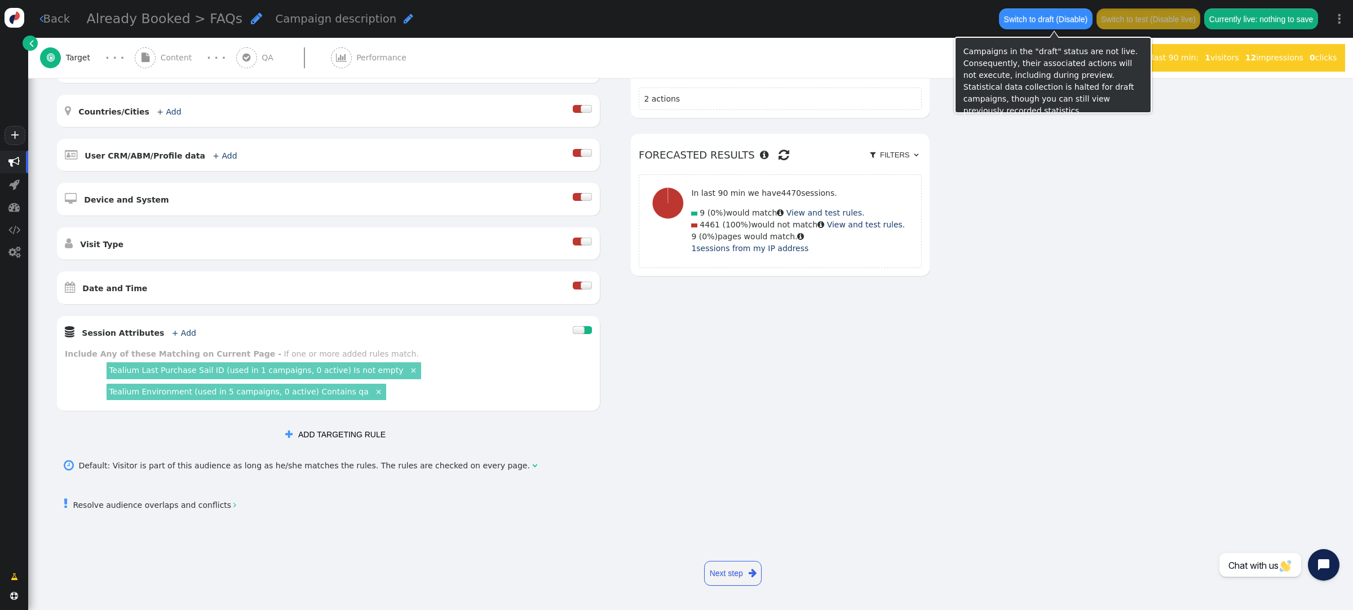
click at [1041, 21] on button "Switch to draft (Disable)" at bounding box center [1045, 18] width 93 height 20
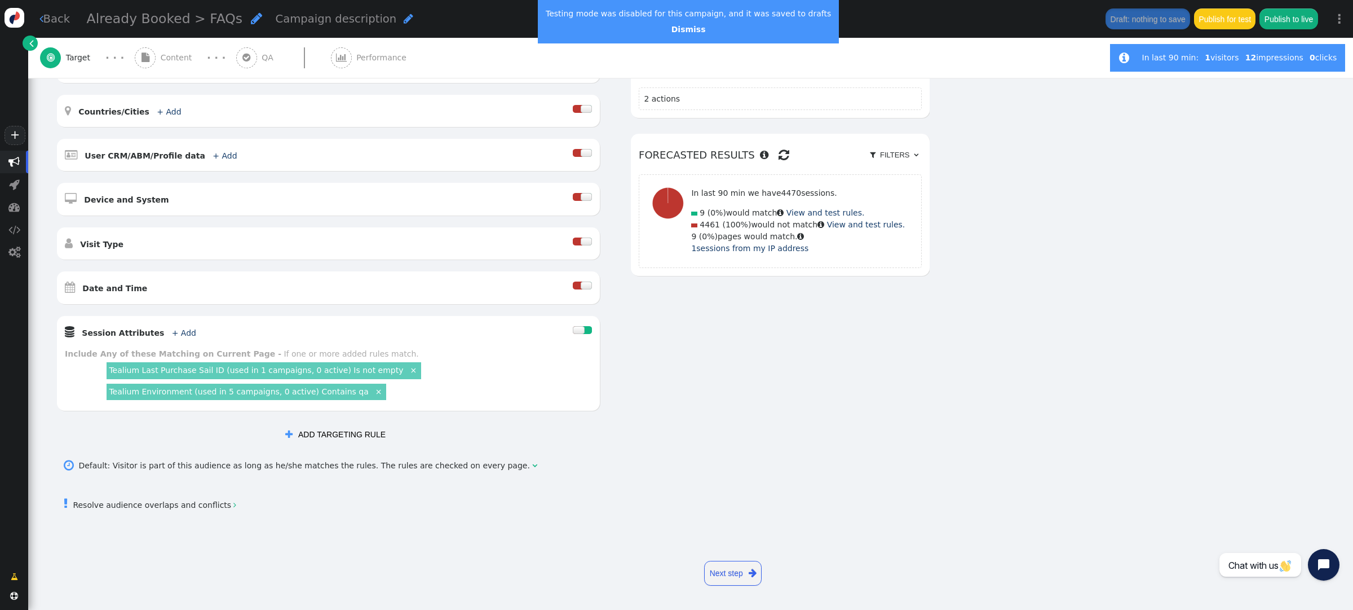
click at [173, 60] on span "Content" at bounding box center [179, 58] width 36 height 12
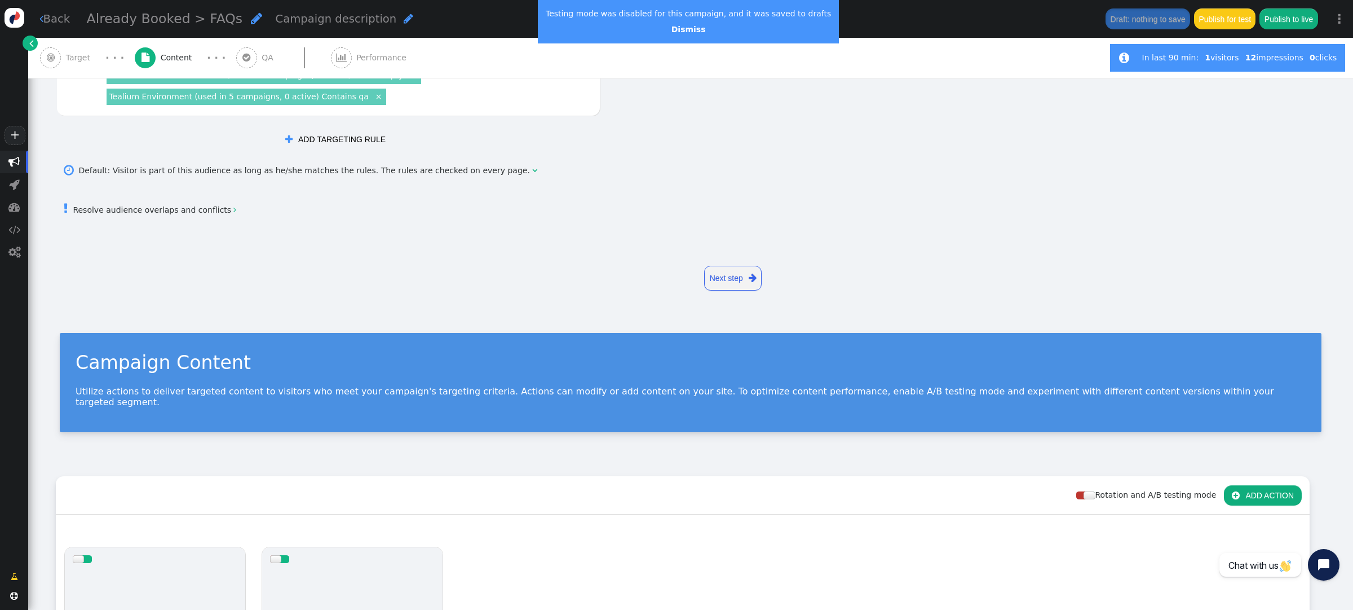
scroll to position [125, 0]
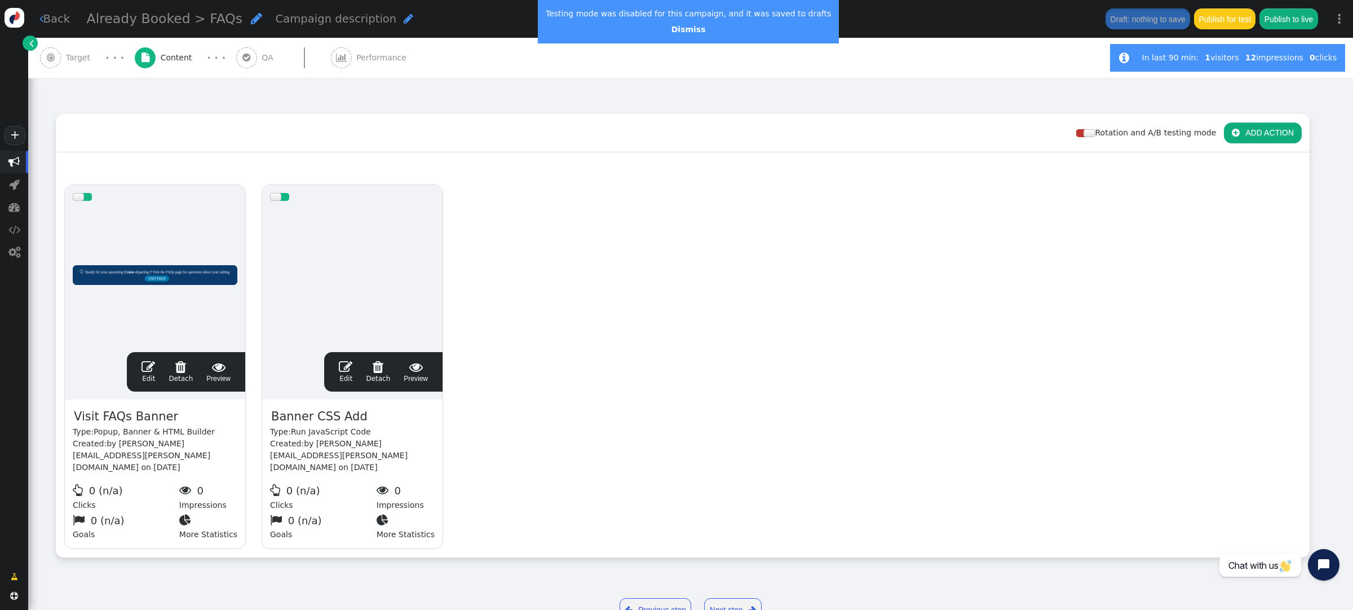
click at [148, 360] on span "" at bounding box center [149, 367] width 14 height 14
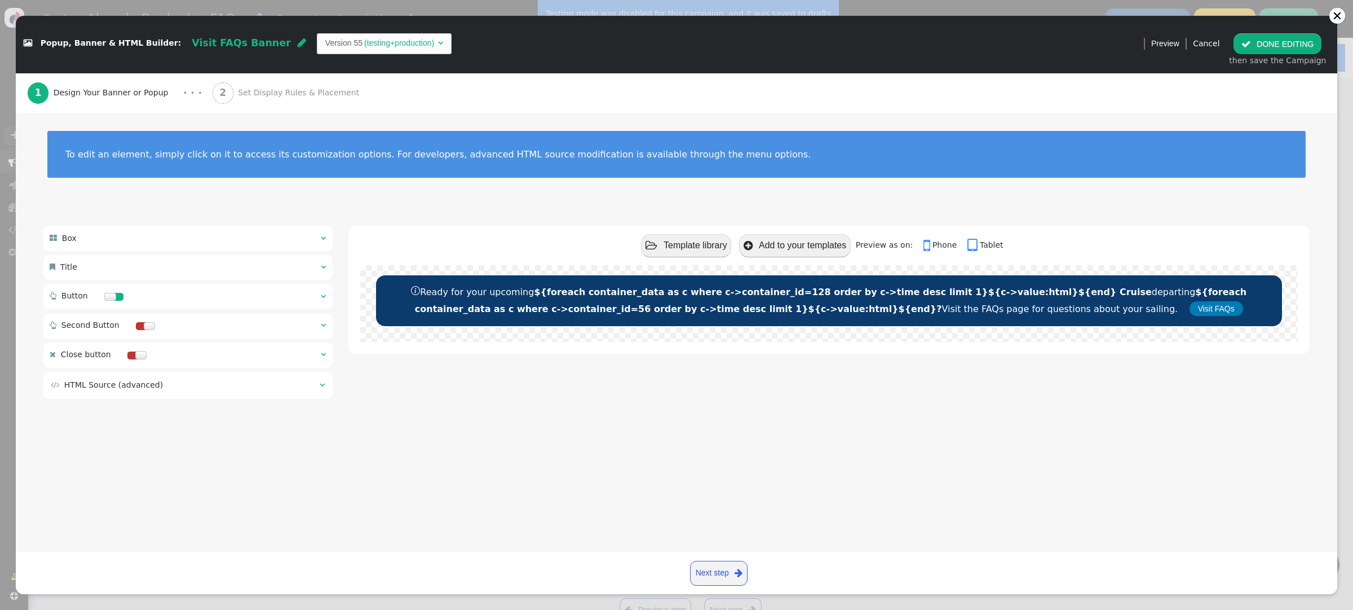
click at [288, 91] on span "Set Display Rules & Placement" at bounding box center [301, 93] width 126 height 12
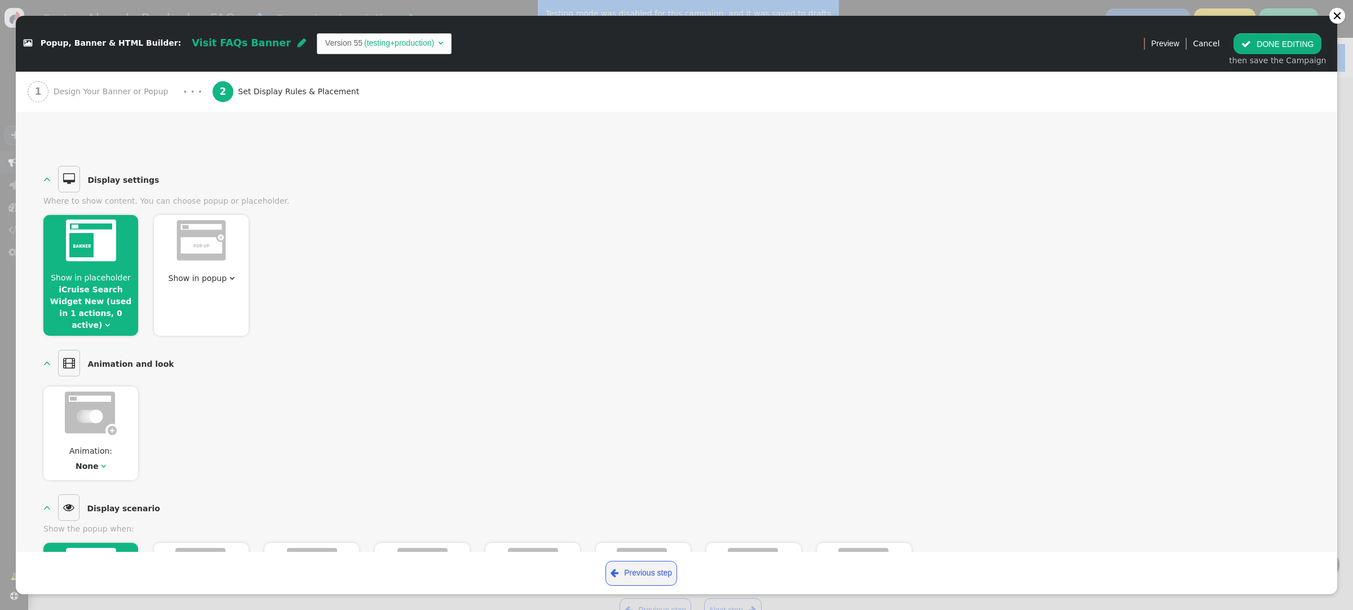
click at [110, 321] on span "" at bounding box center [107, 325] width 5 height 8
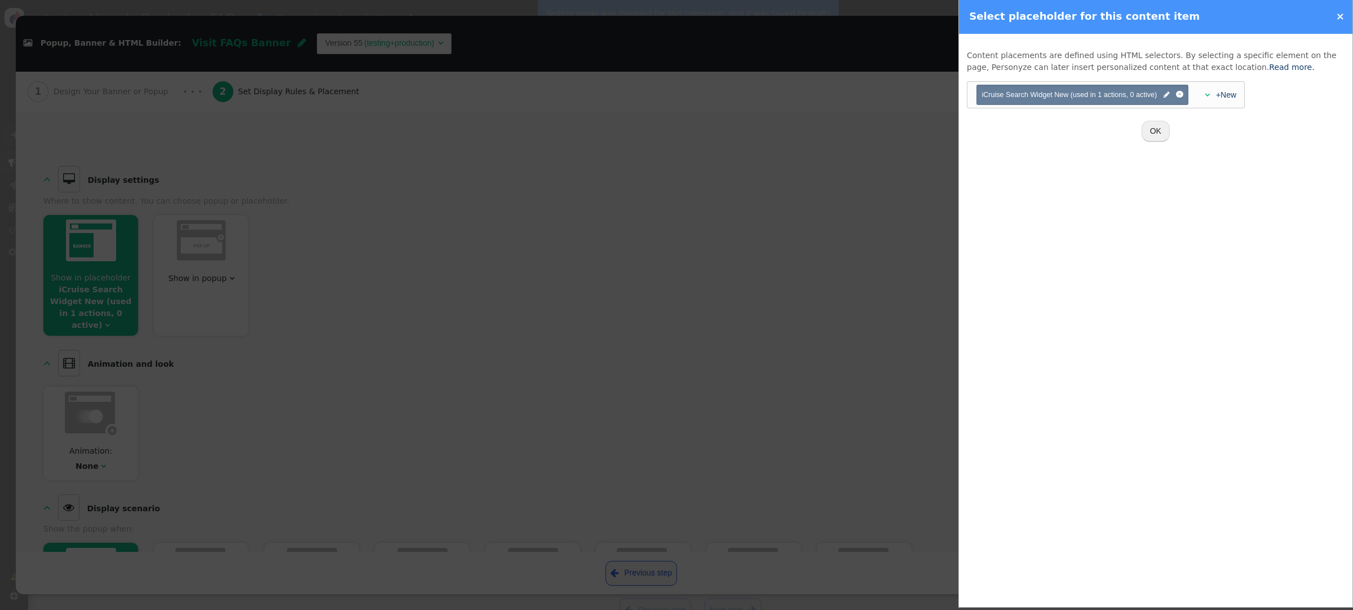
scroll to position [2, 0]
click at [1164, 96] on span "" at bounding box center [1167, 92] width 6 height 11
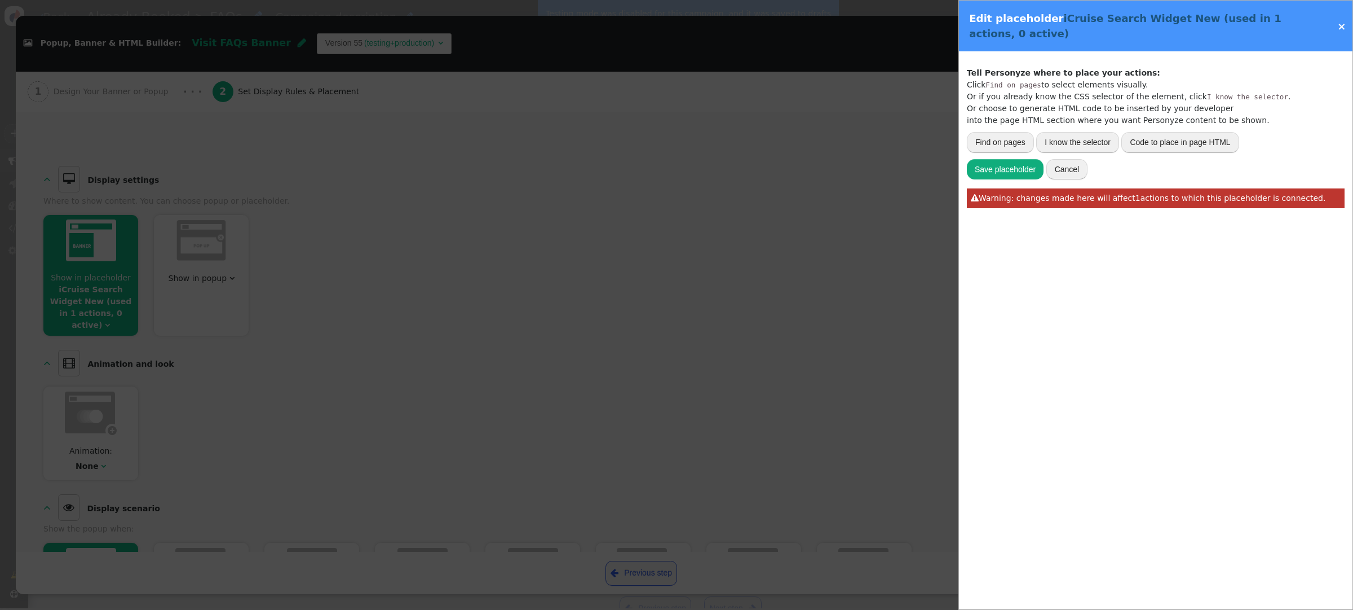
scroll to position [0, 0]
type input ".search-row"
type input "iCruise Search Widget New"
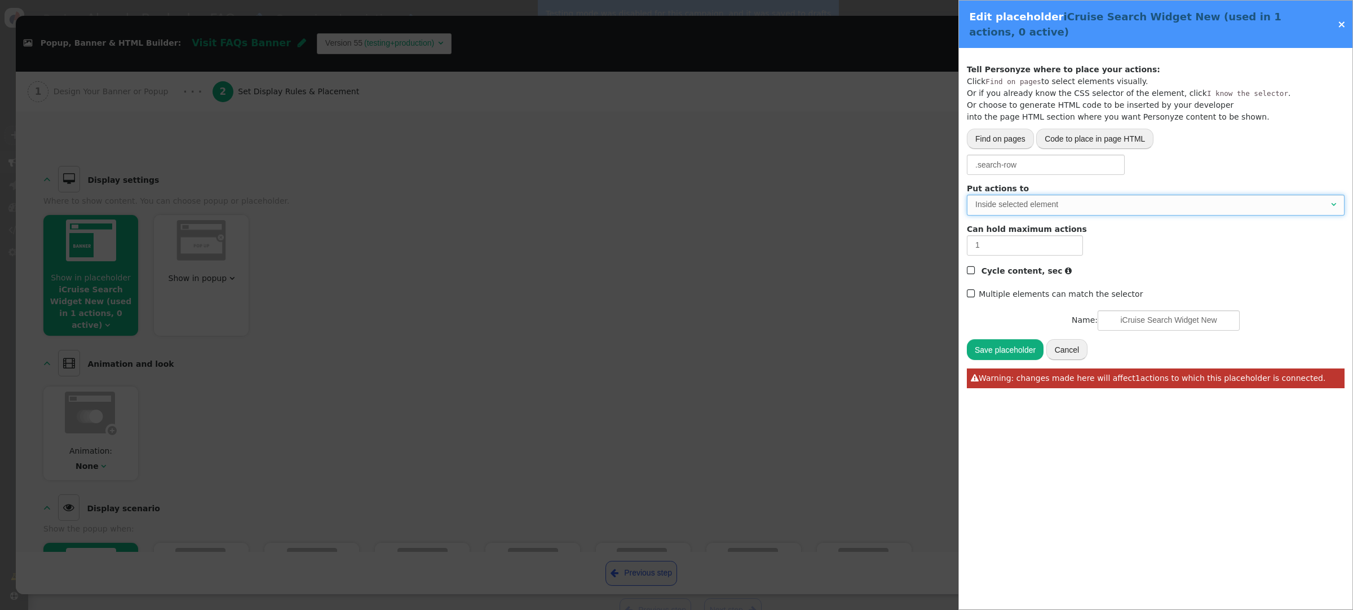
click at [1065, 196] on span "Inside selected element " at bounding box center [1156, 205] width 378 height 20
click at [1006, 356] on button "Save placeholder" at bounding box center [1005, 349] width 77 height 20
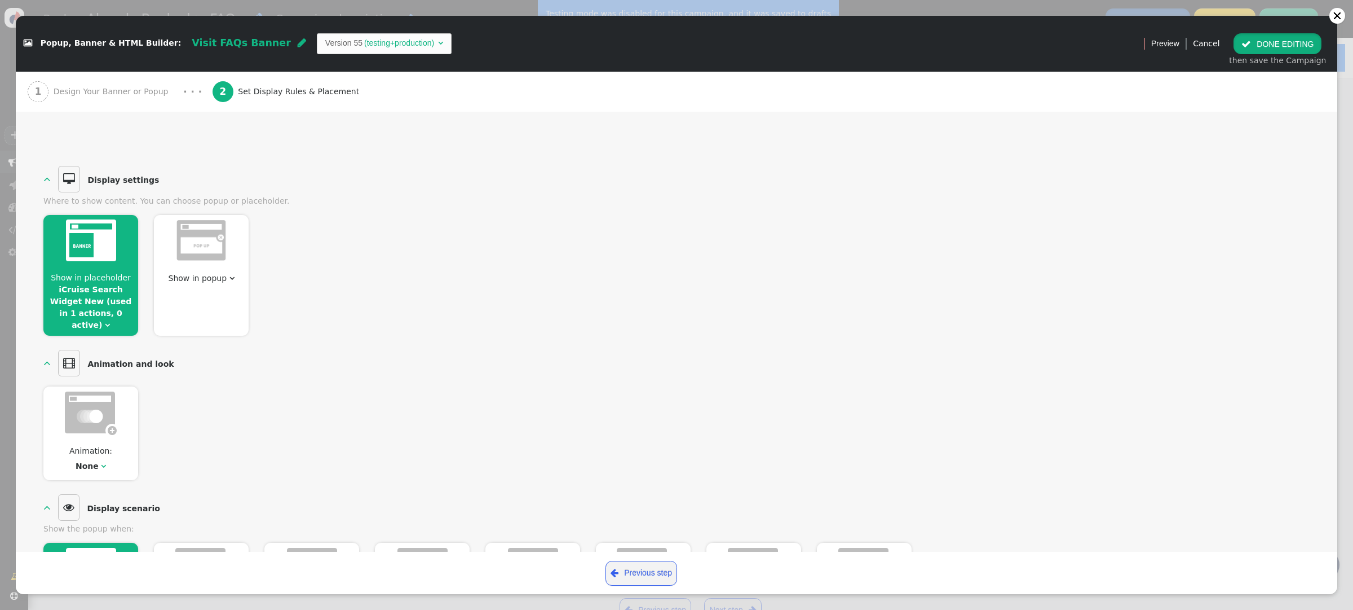
click at [1272, 45] on button " DONE EDITING" at bounding box center [1278, 43] width 88 height 20
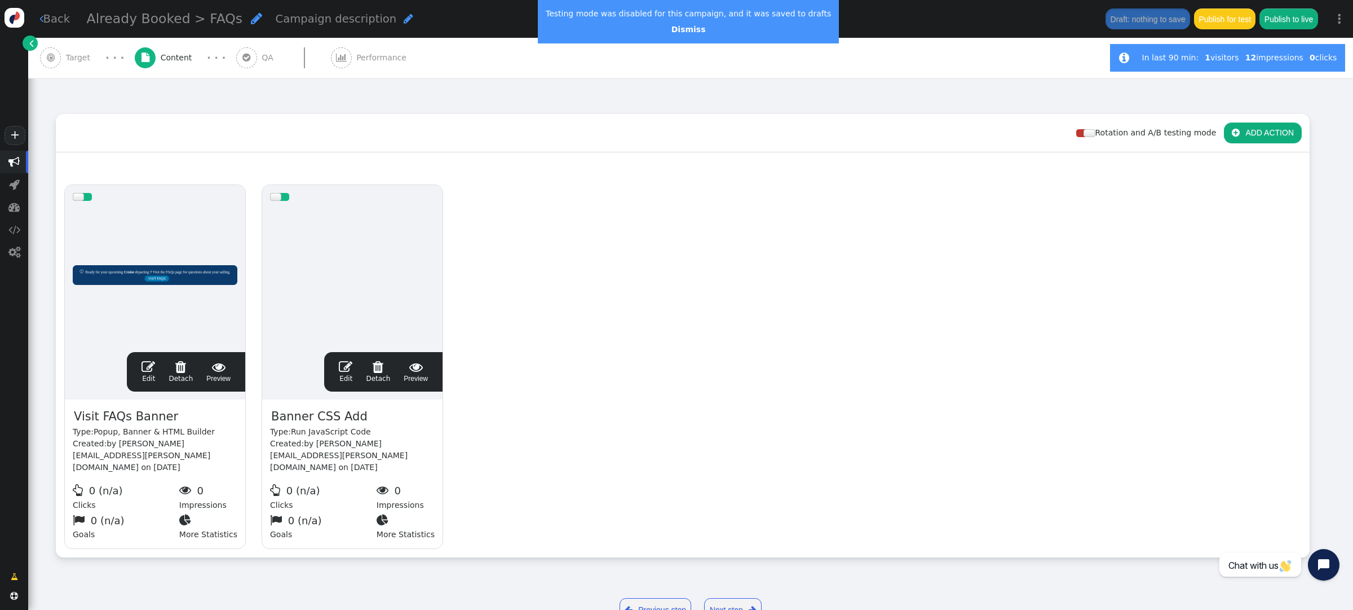
click at [1220, 20] on button "Publish for test" at bounding box center [1224, 18] width 61 height 20
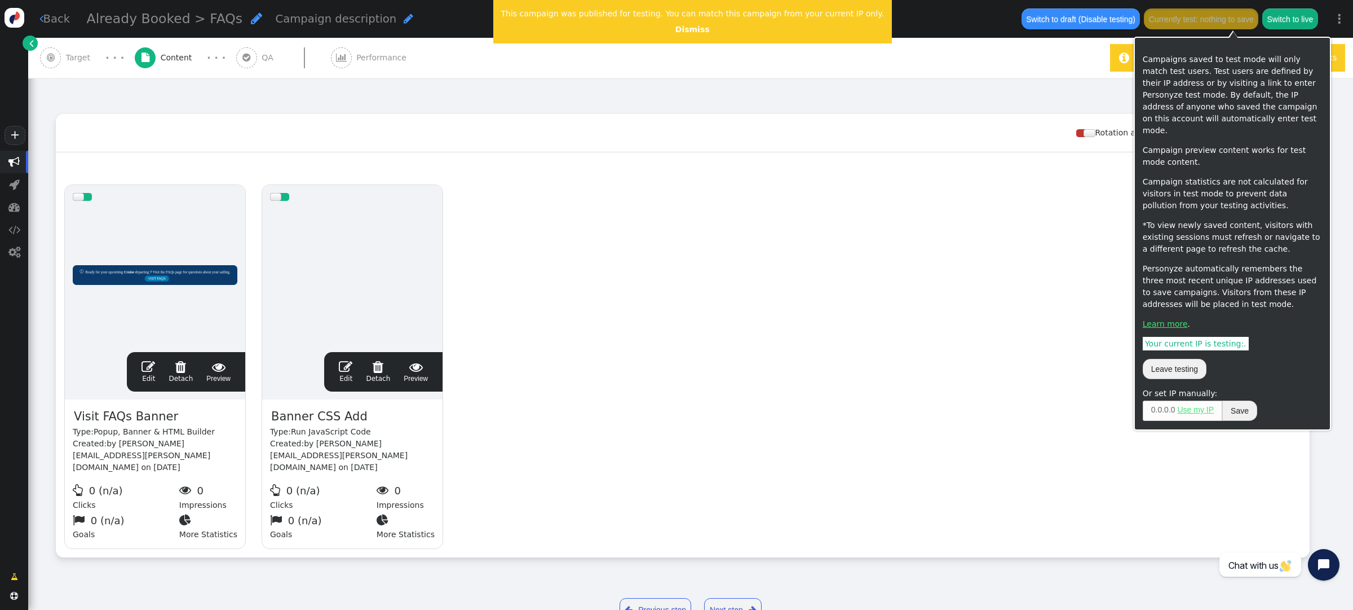
scroll to position [111, 0]
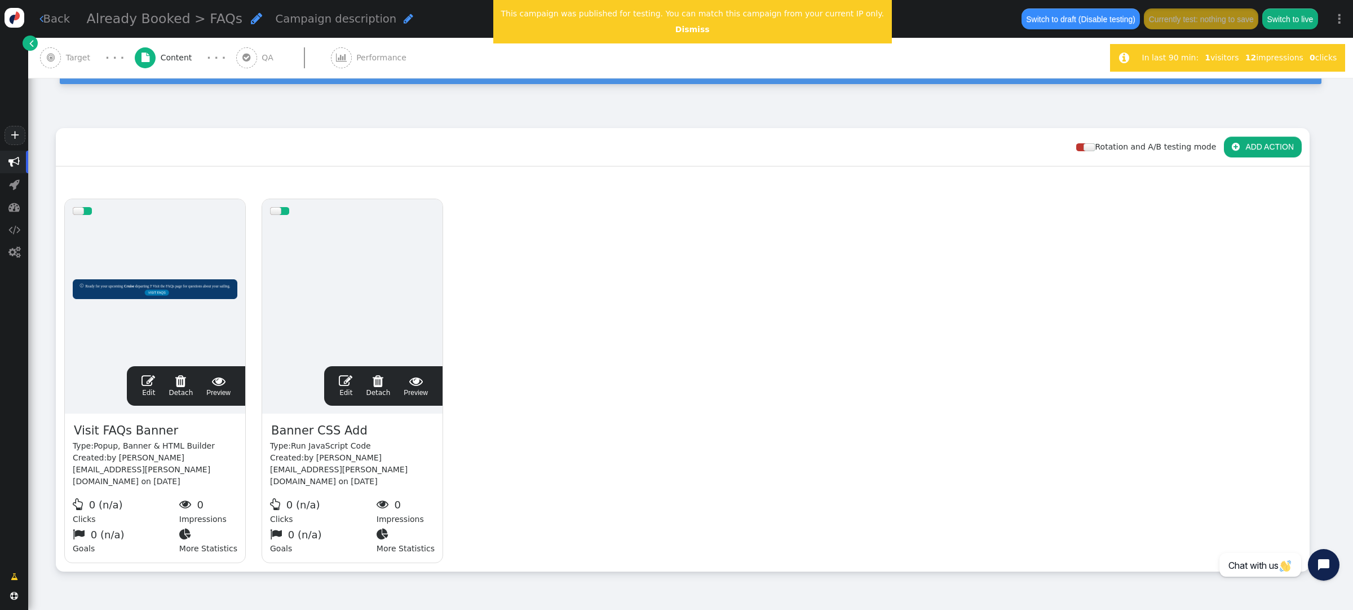
click at [76, 59] on span "Target" at bounding box center [80, 58] width 29 height 12
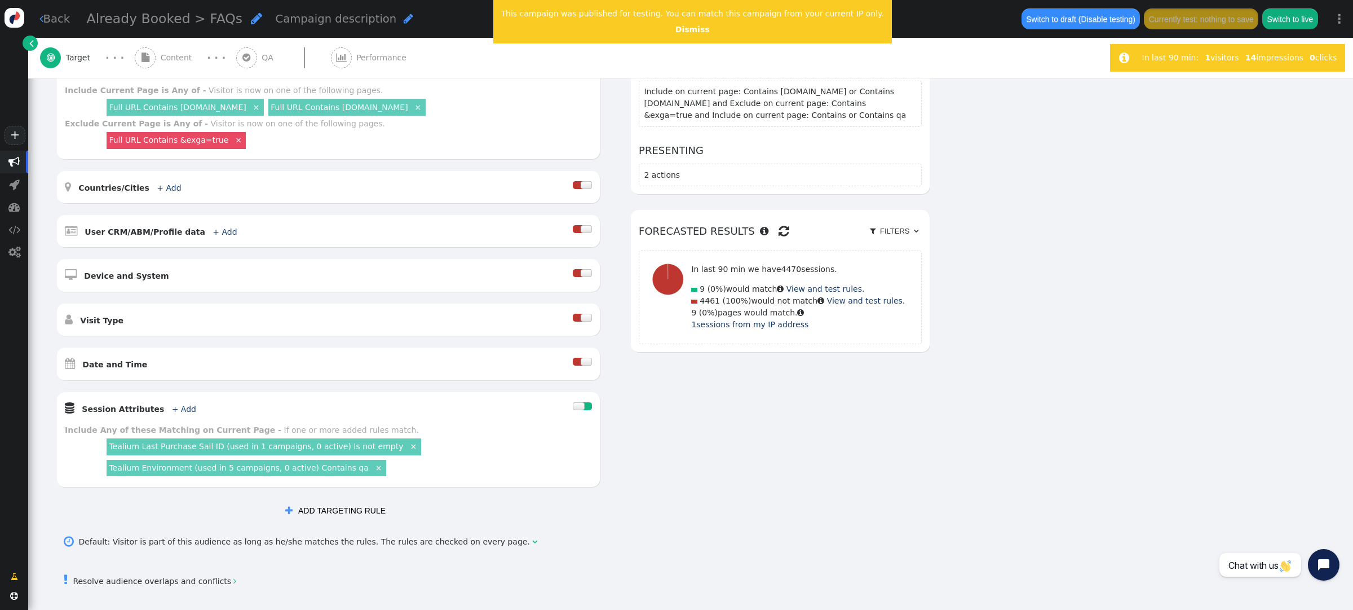
scroll to position [191, 0]
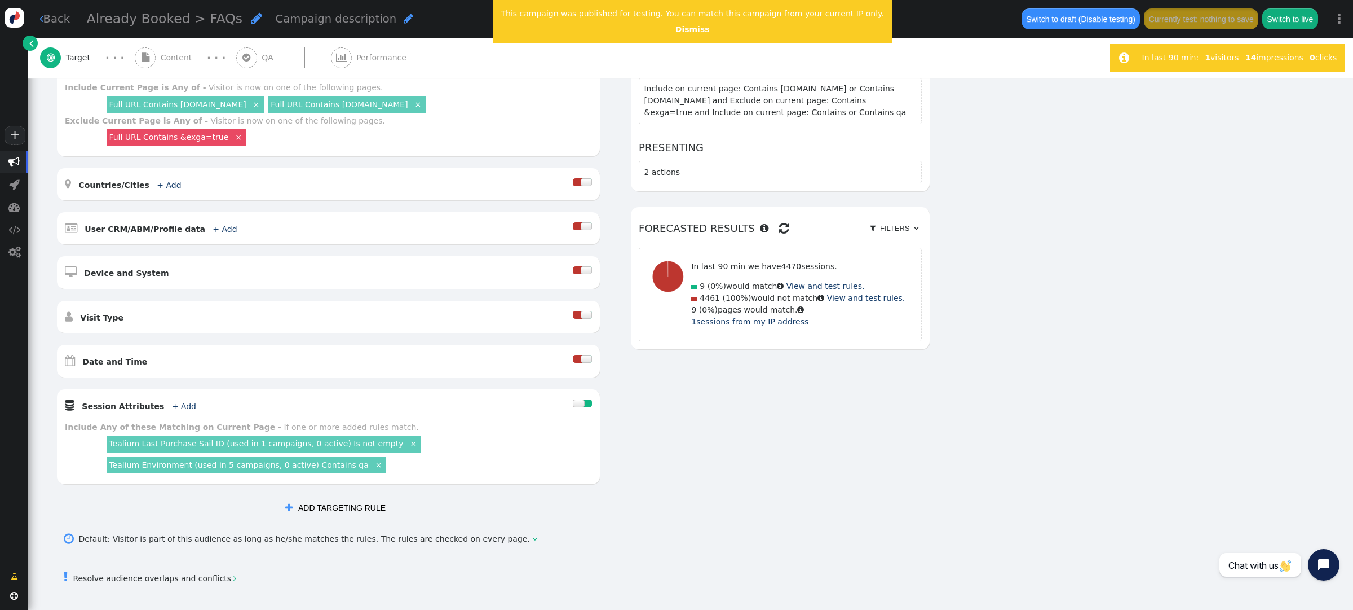
click at [186, 105] on link "Full URL Contains [DOMAIN_NAME]" at bounding box center [177, 104] width 137 height 9
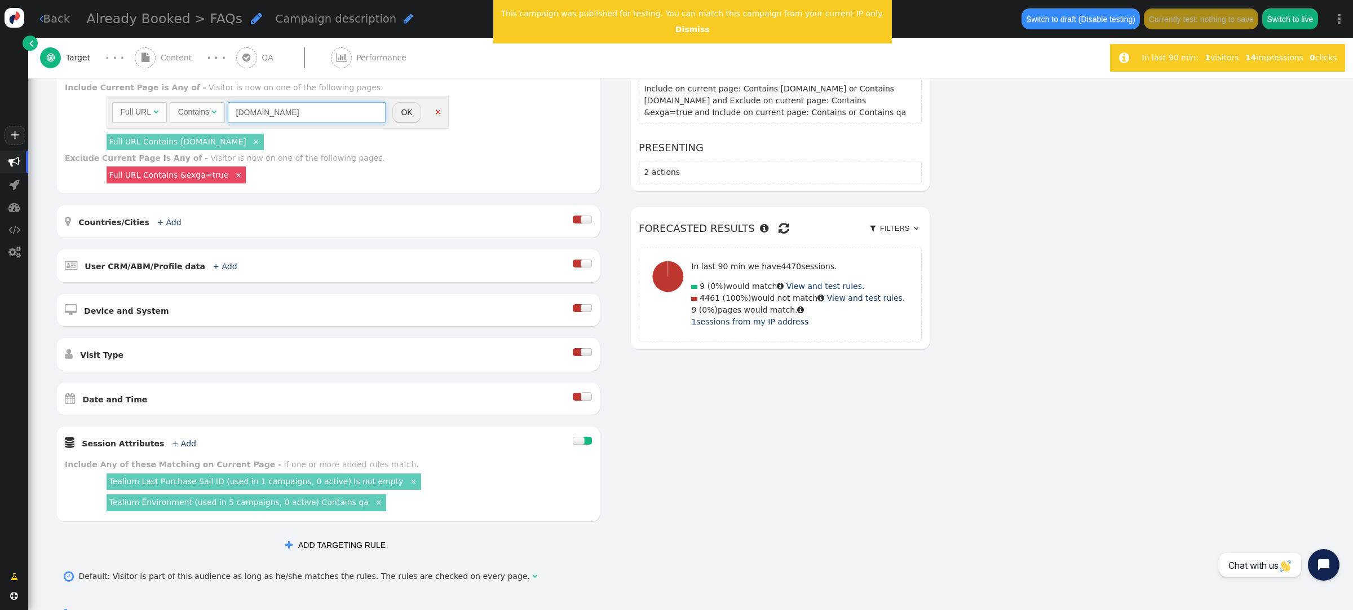
click at [232, 114] on input "[DOMAIN_NAME]" at bounding box center [307, 112] width 158 height 20
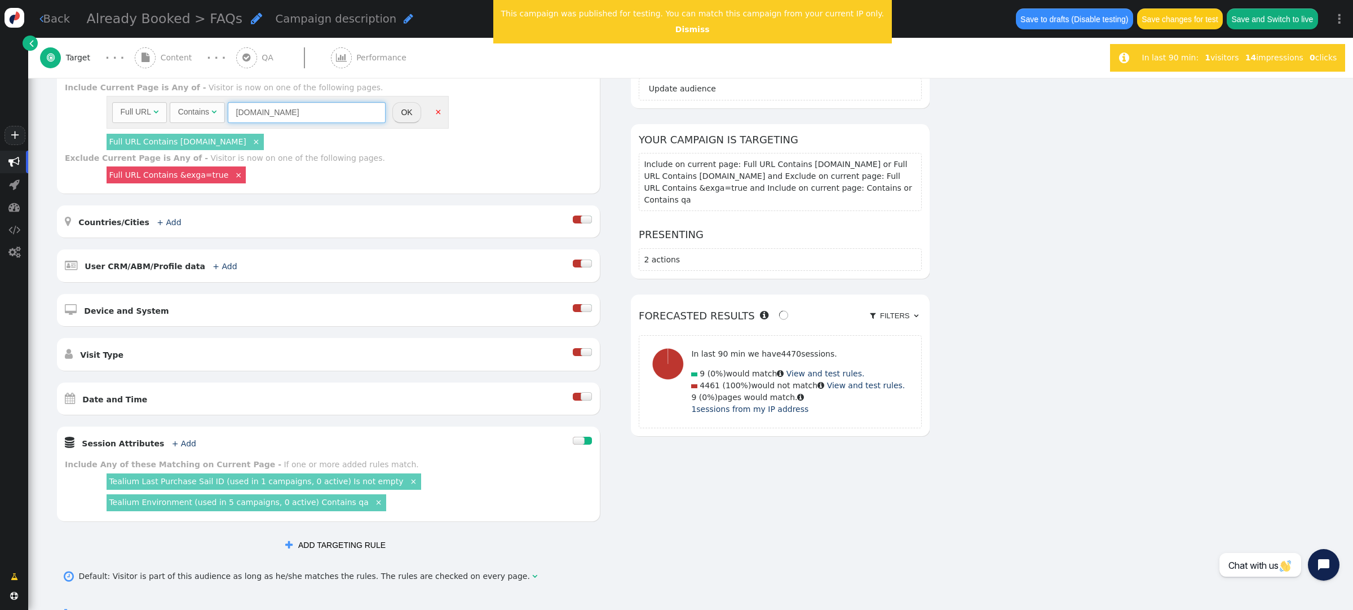
type input "[DOMAIN_NAME]"
click at [408, 114] on button "OK" at bounding box center [406, 112] width 28 height 20
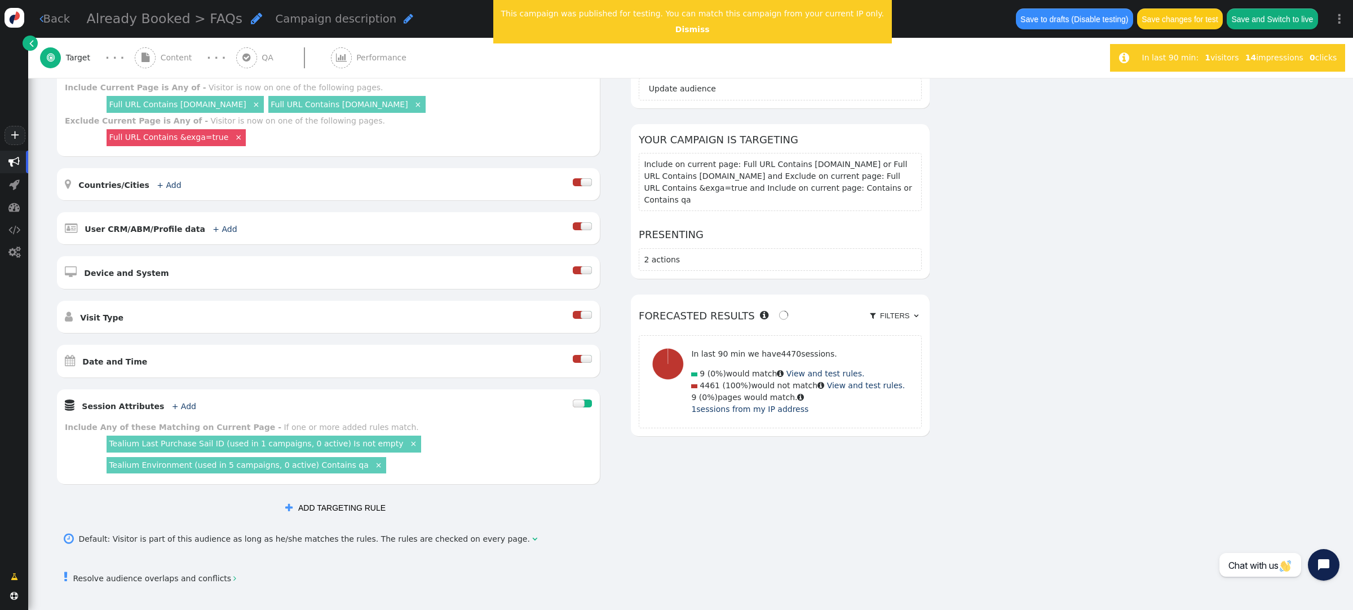
click at [326, 101] on link "Full URL Contains [DOMAIN_NAME]" at bounding box center [339, 104] width 137 height 9
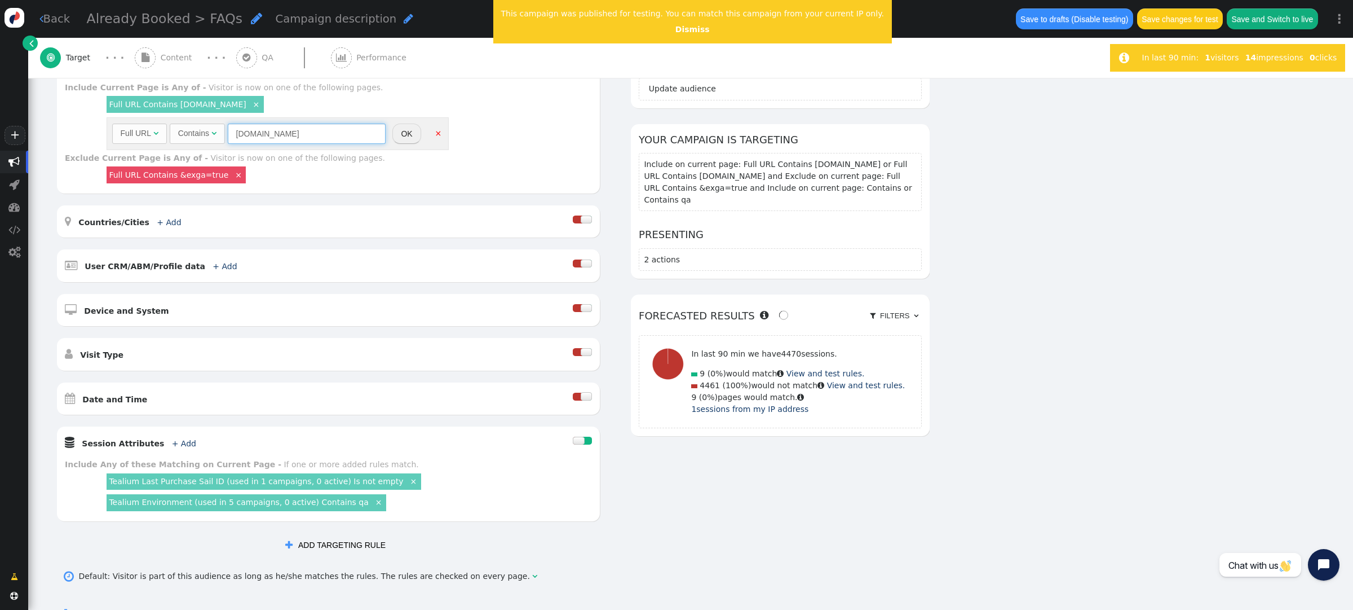
drag, startPoint x: 236, startPoint y: 134, endPoint x: 283, endPoint y: 119, distance: 49.2
click at [236, 134] on input "[DOMAIN_NAME]" at bounding box center [307, 133] width 158 height 20
type input "[DOMAIN_NAME]"
click at [410, 134] on button "OK" at bounding box center [406, 133] width 28 height 20
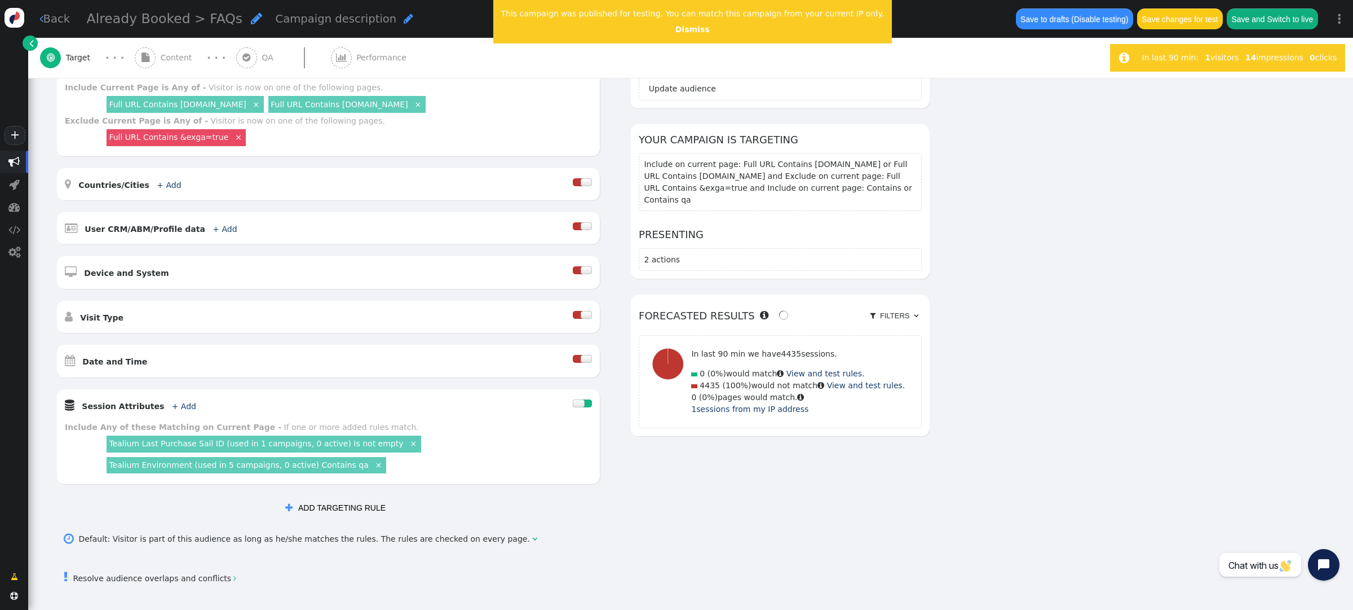
click at [1216, 237] on div "AND OR XOR AND     Pages Visited + Add  Include Current Page is Any of - V…" at bounding box center [691, 283] width 1270 height 470
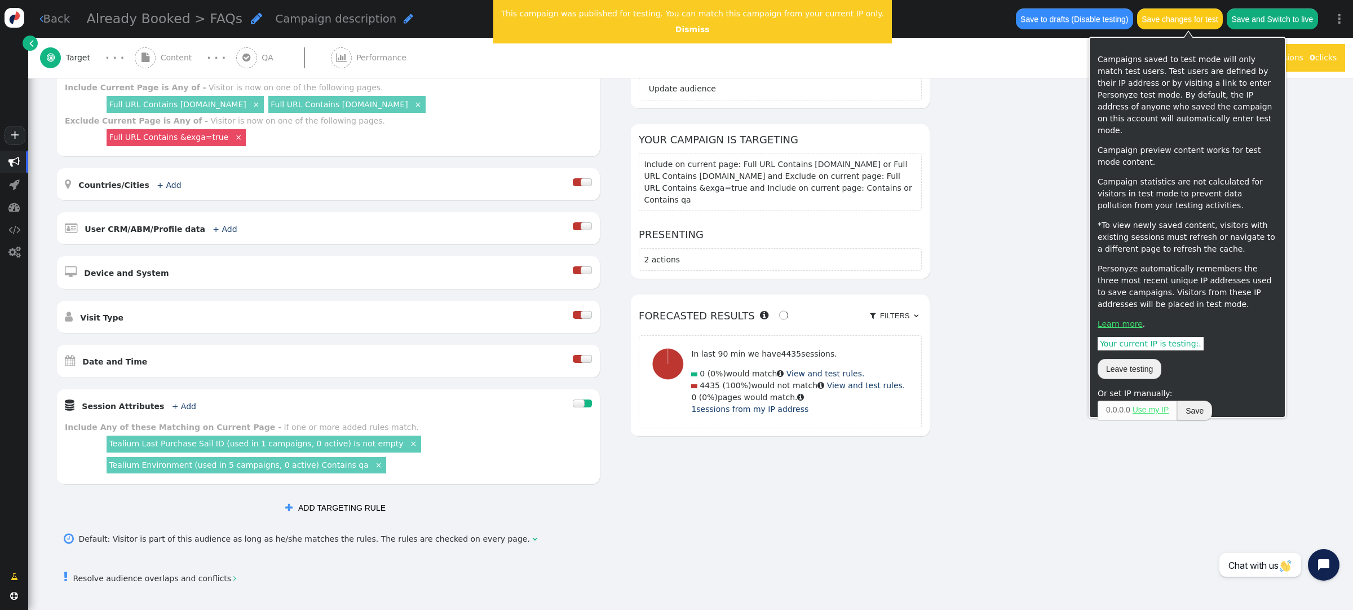
click at [1182, 20] on button "Save changes for test" at bounding box center [1180, 18] width 86 height 20
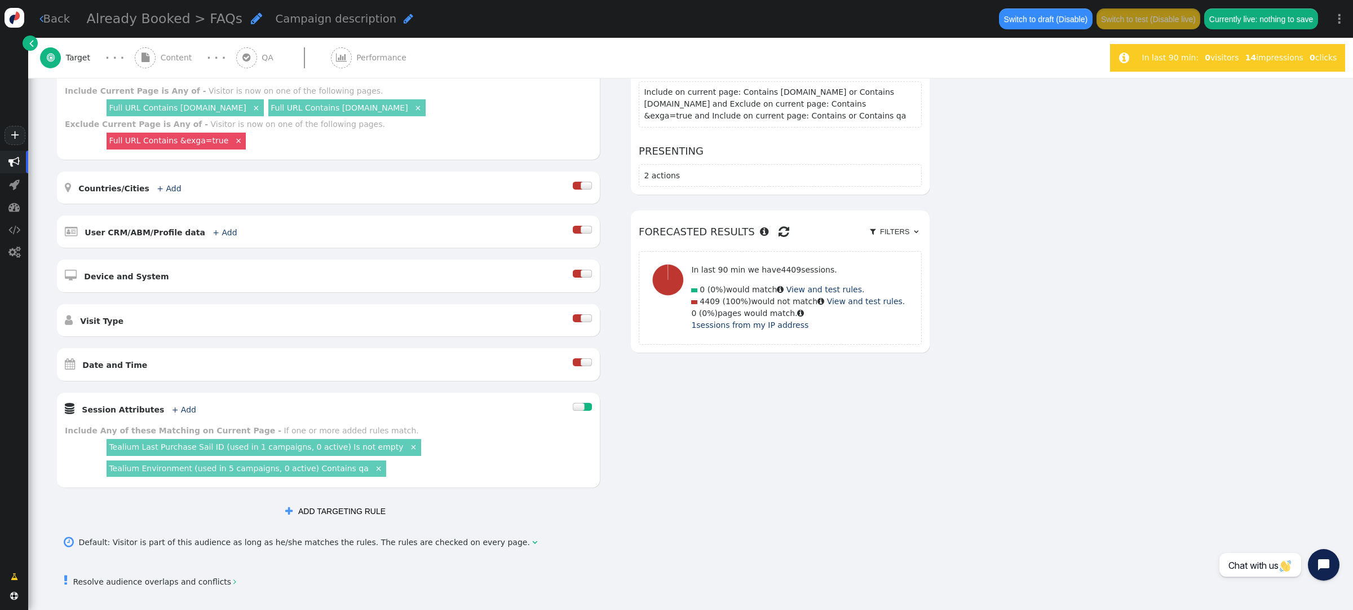
scroll to position [265, 0]
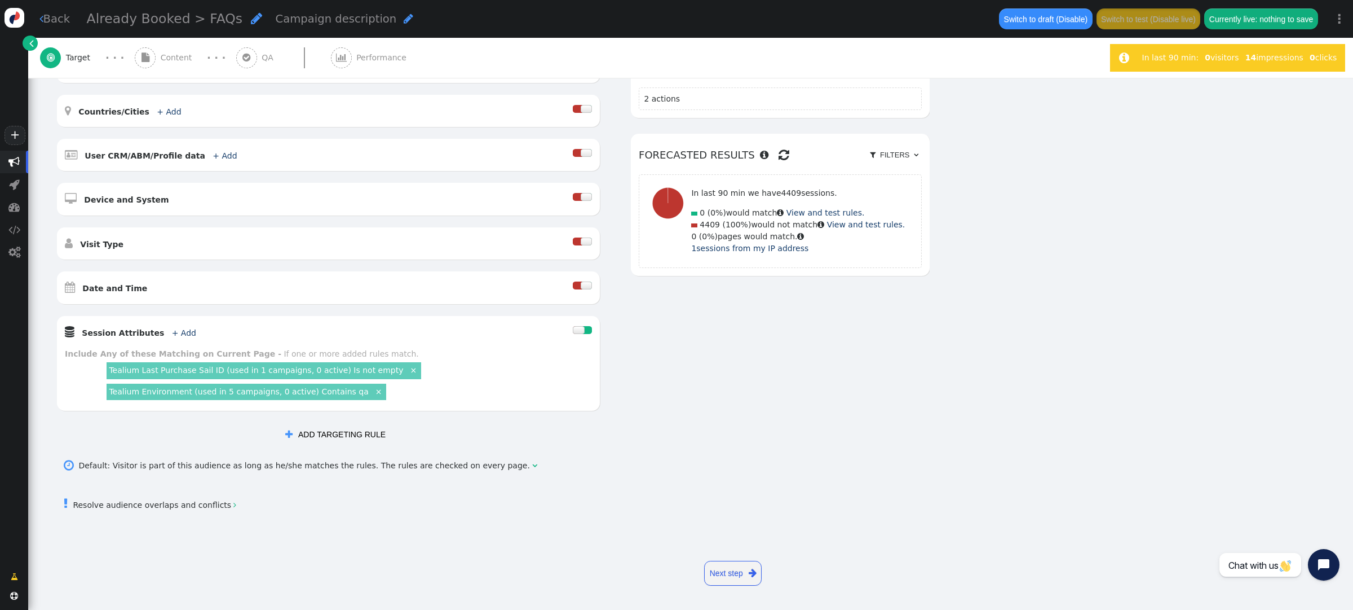
click at [373, 390] on link "×" at bounding box center [378, 391] width 10 height 10
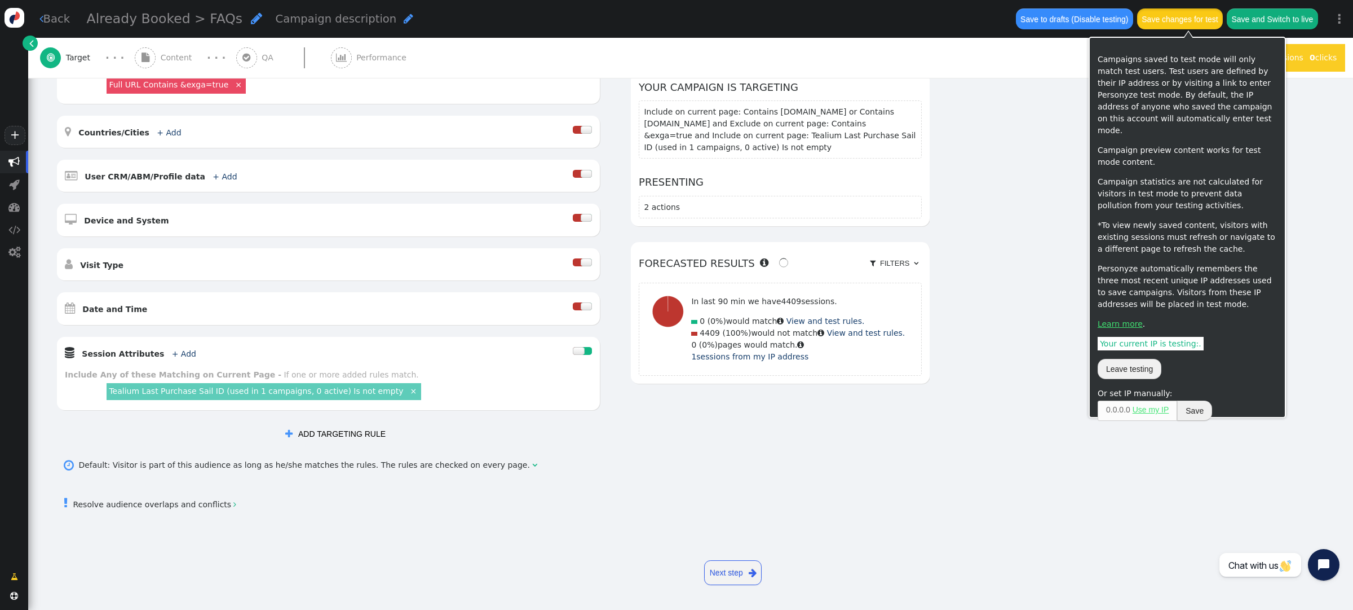
click at [1181, 19] on button "Save changes for test" at bounding box center [1180, 18] width 86 height 20
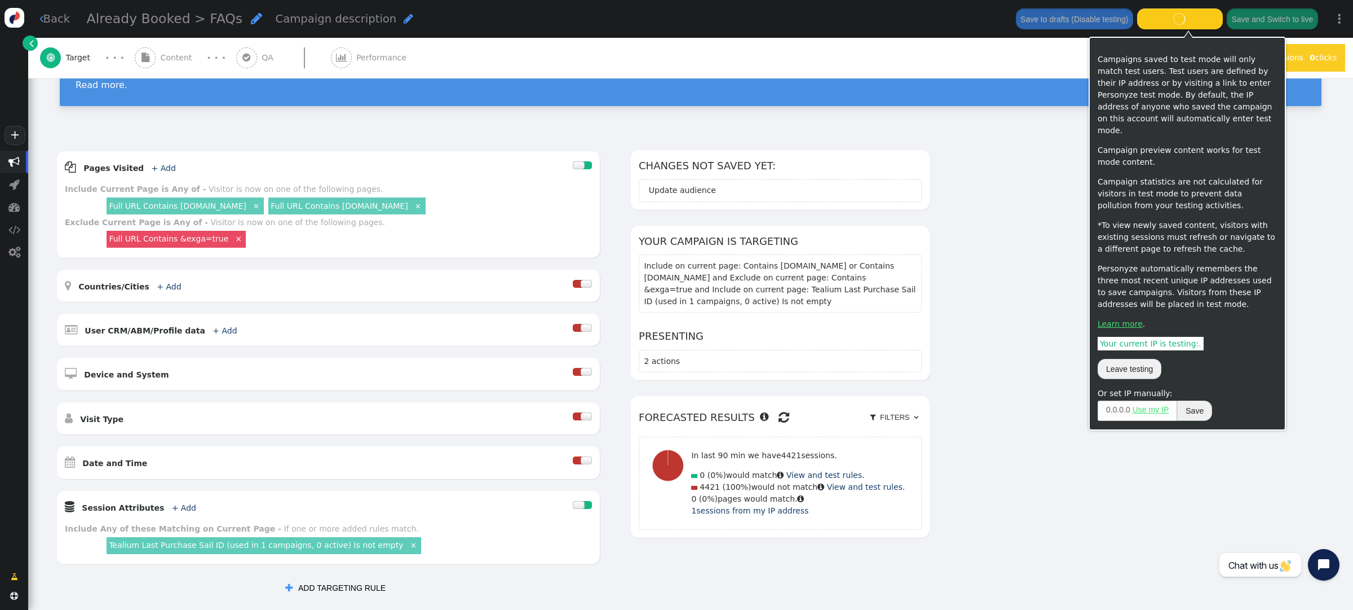
scroll to position [46, 0]
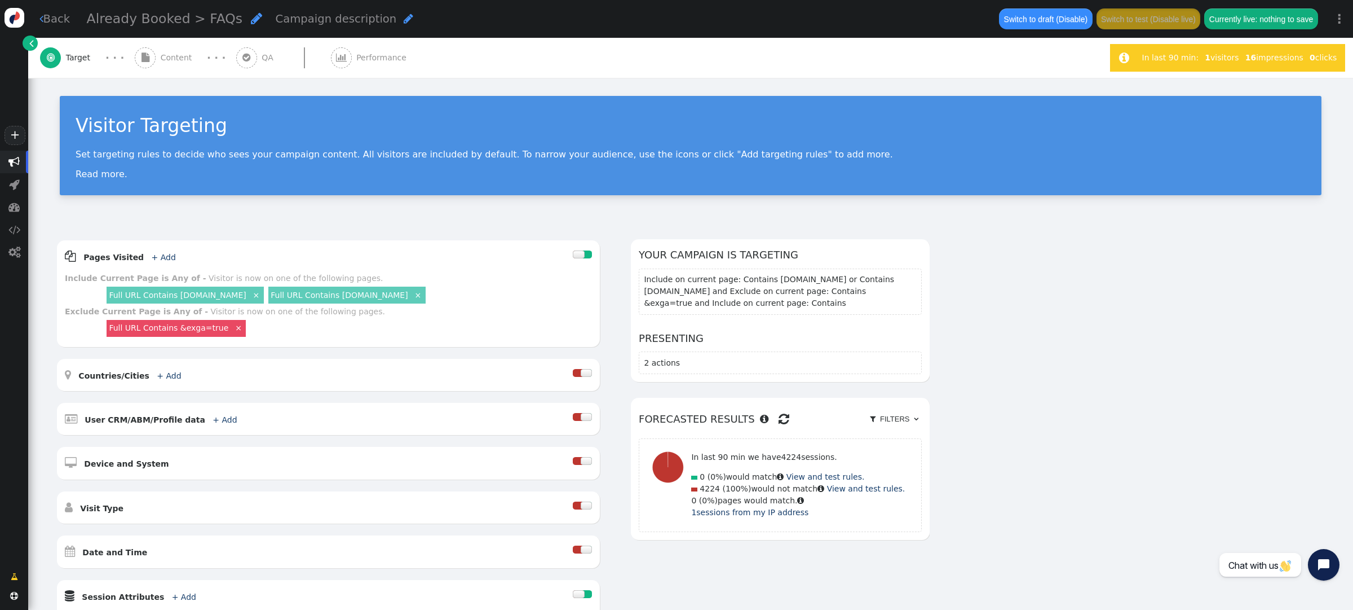
drag, startPoint x: 178, startPoint y: 58, endPoint x: 213, endPoint y: 64, distance: 36.0
click at [177, 58] on span "Content" at bounding box center [179, 58] width 36 height 12
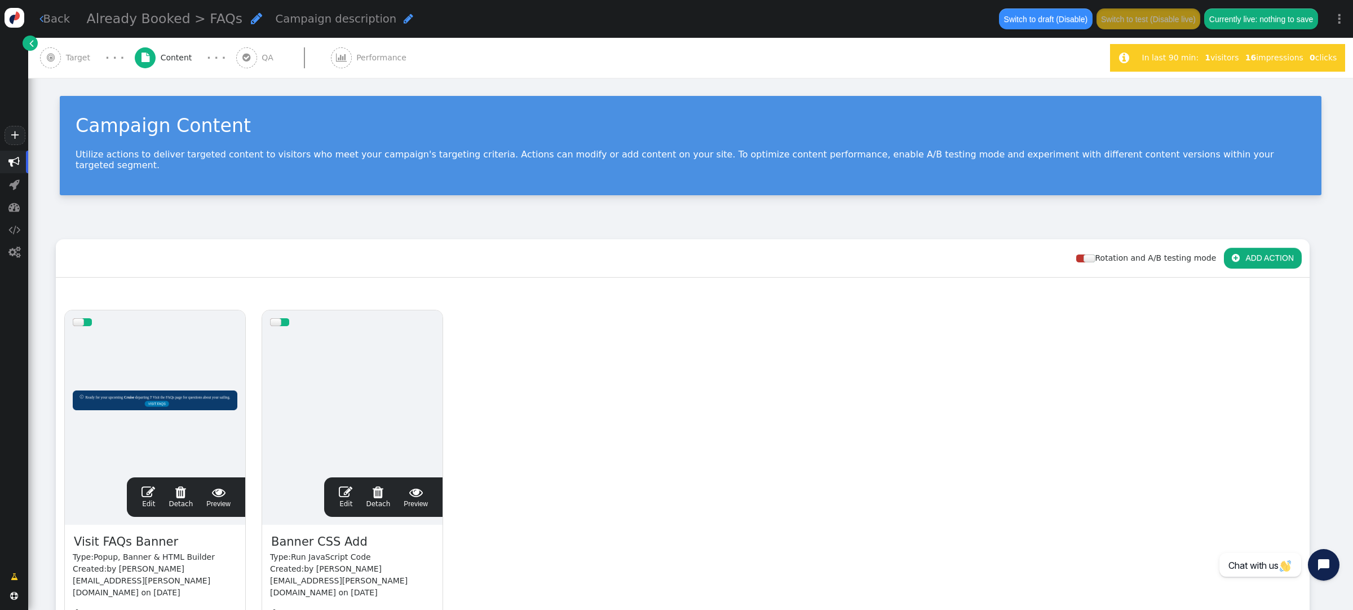
click at [148, 485] on span "" at bounding box center [149, 492] width 14 height 14
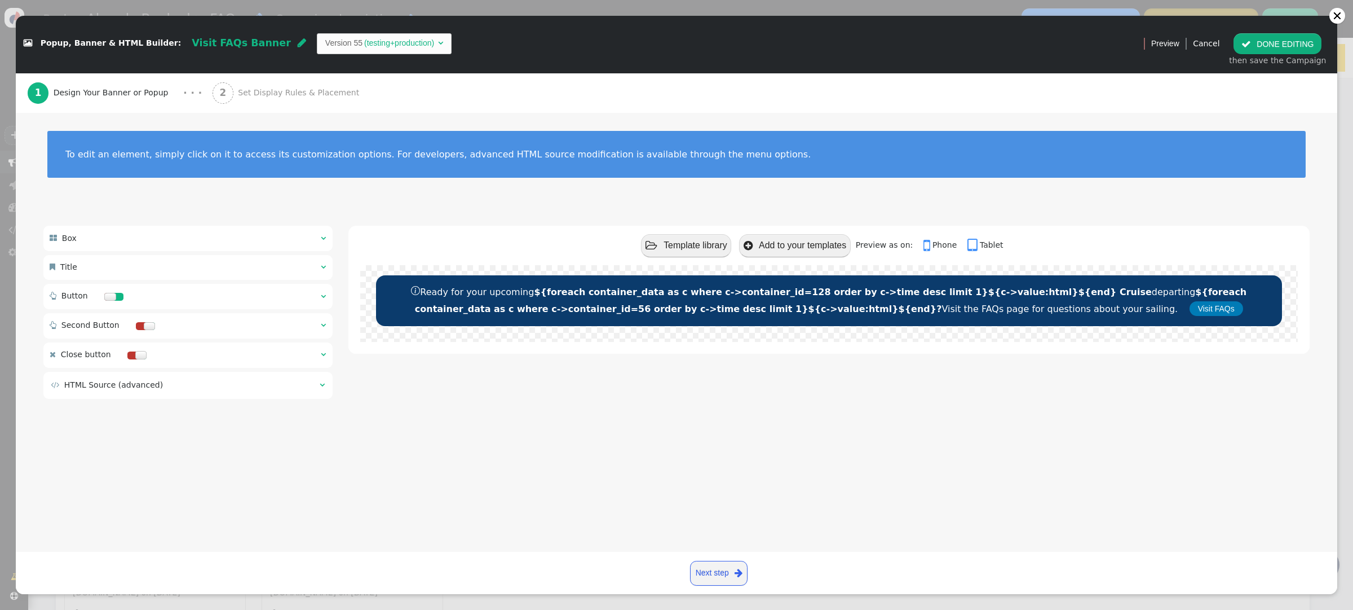
click at [267, 91] on span "Set Display Rules & Placement" at bounding box center [301, 93] width 126 height 12
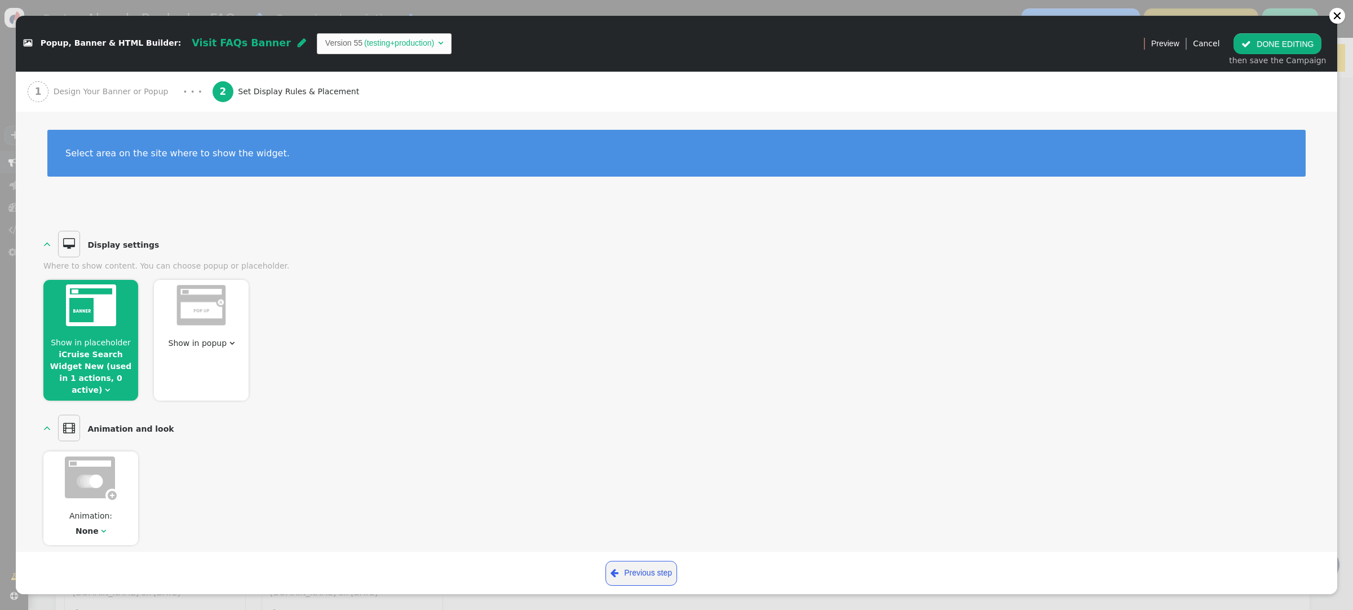
click at [132, 379] on span "Show in placeholder iCruise Search Widget New (used in 1 actions, 0 active) " at bounding box center [90, 366] width 95 height 59
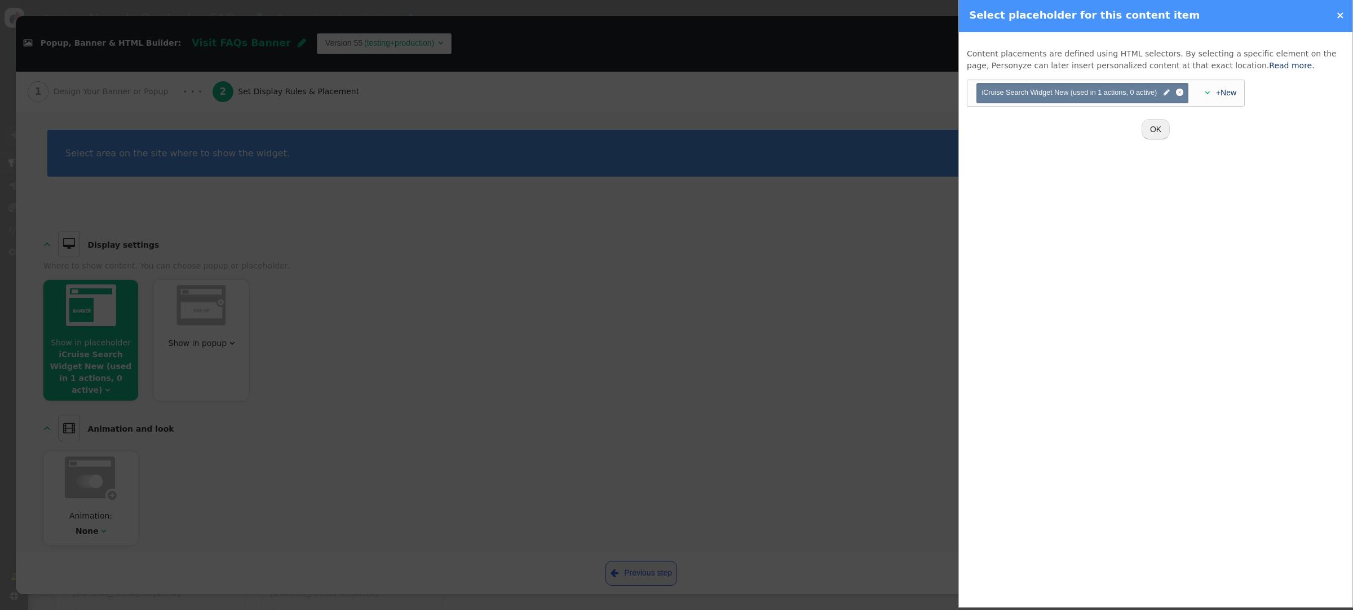
click at [1163, 95] on span "iCruise Search Widget New (used in 1 actions, 0 active) " at bounding box center [1082, 92] width 201 height 11
click at [1167, 94] on span "" at bounding box center [1167, 92] width 6 height 11
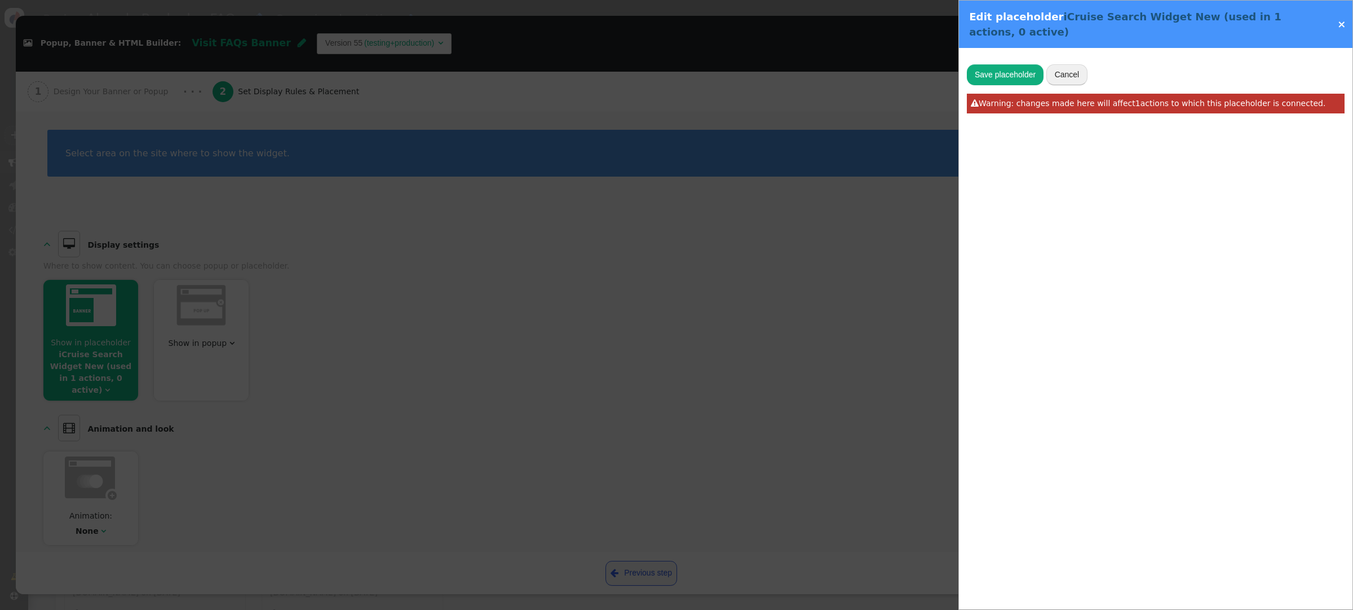
type input ".search-row"
type input "iCruise Search Widget New"
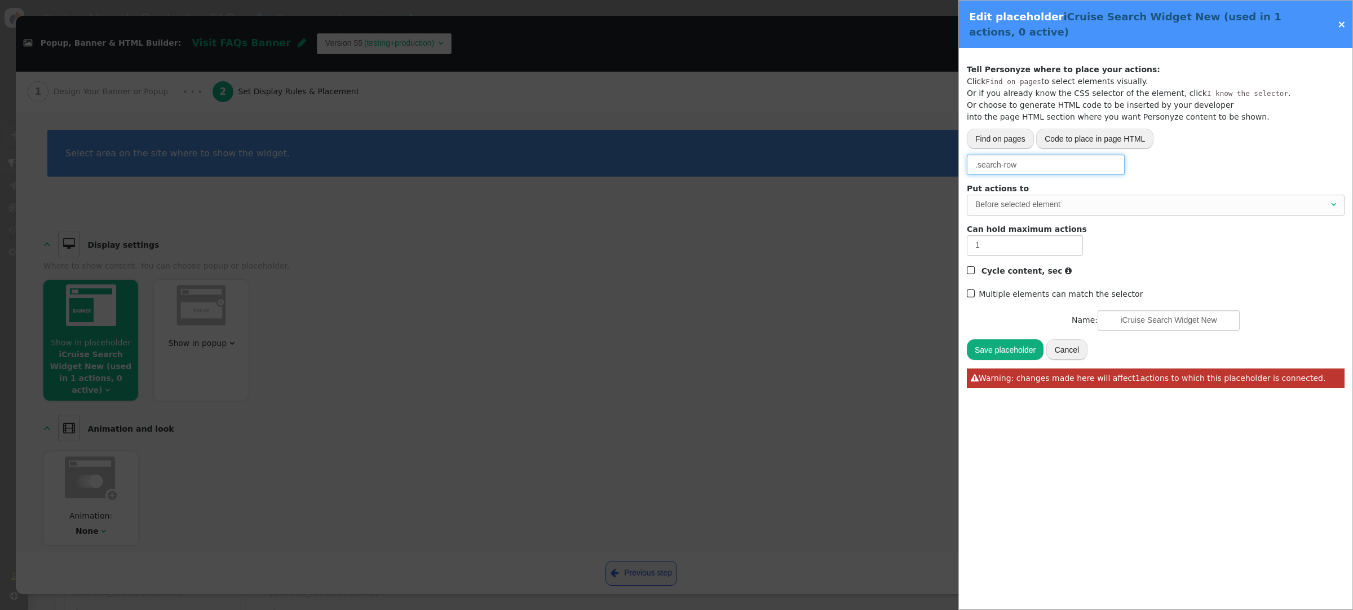
drag, startPoint x: 1018, startPoint y: 165, endPoint x: 857, endPoint y: 155, distance: 161.1
click at [857, 609] on div " Popup, Banner & HTML Builder: Visit FAQs Banner  Version 55 (testing+product…" at bounding box center [676, 610] width 1353 height 0
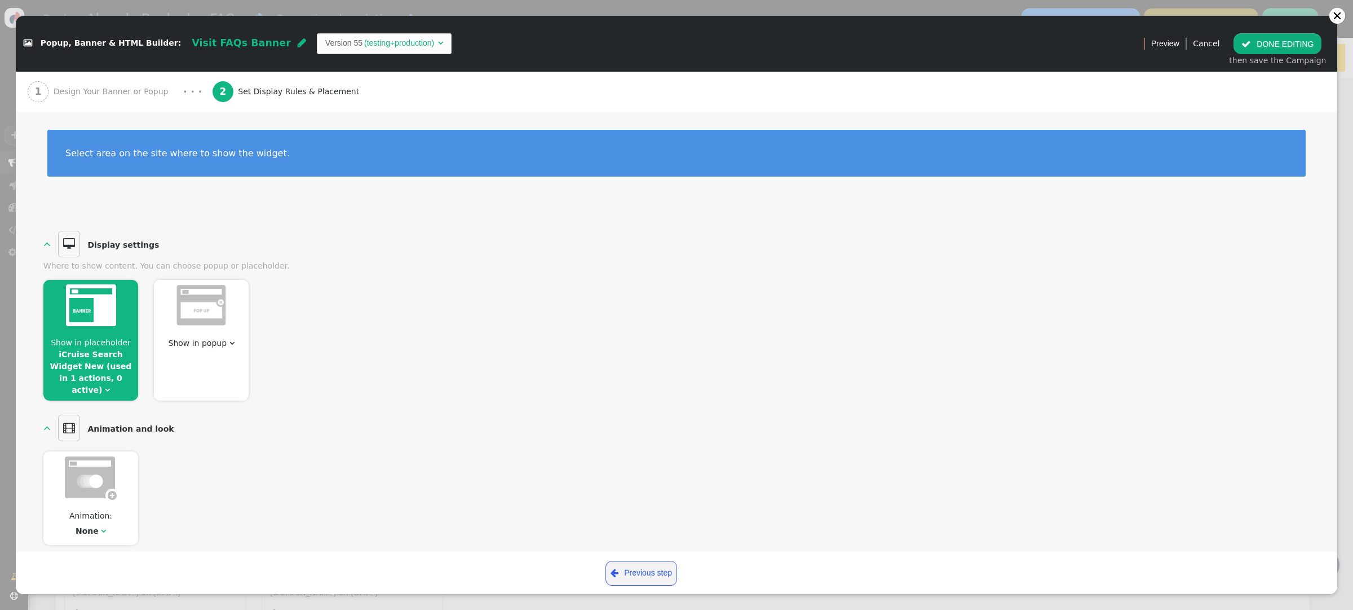
click at [114, 347] on span "Show in placeholder iCruise Search Widget New (used in 1 actions, 0 active) " at bounding box center [90, 366] width 95 height 59
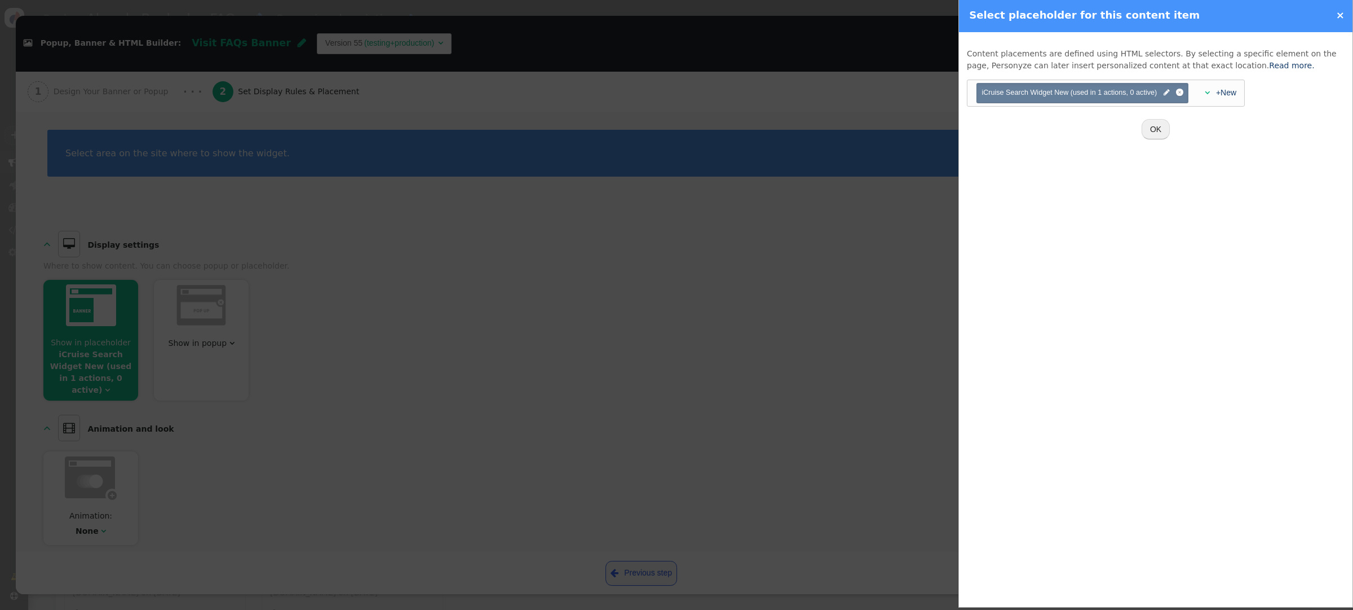
scroll to position [10, 0]
click at [1169, 94] on span "iCruise Search Widget New (used in 1 actions, 0 active) " at bounding box center [1082, 92] width 201 height 11
click at [1168, 94] on span "" at bounding box center [1167, 92] width 6 height 11
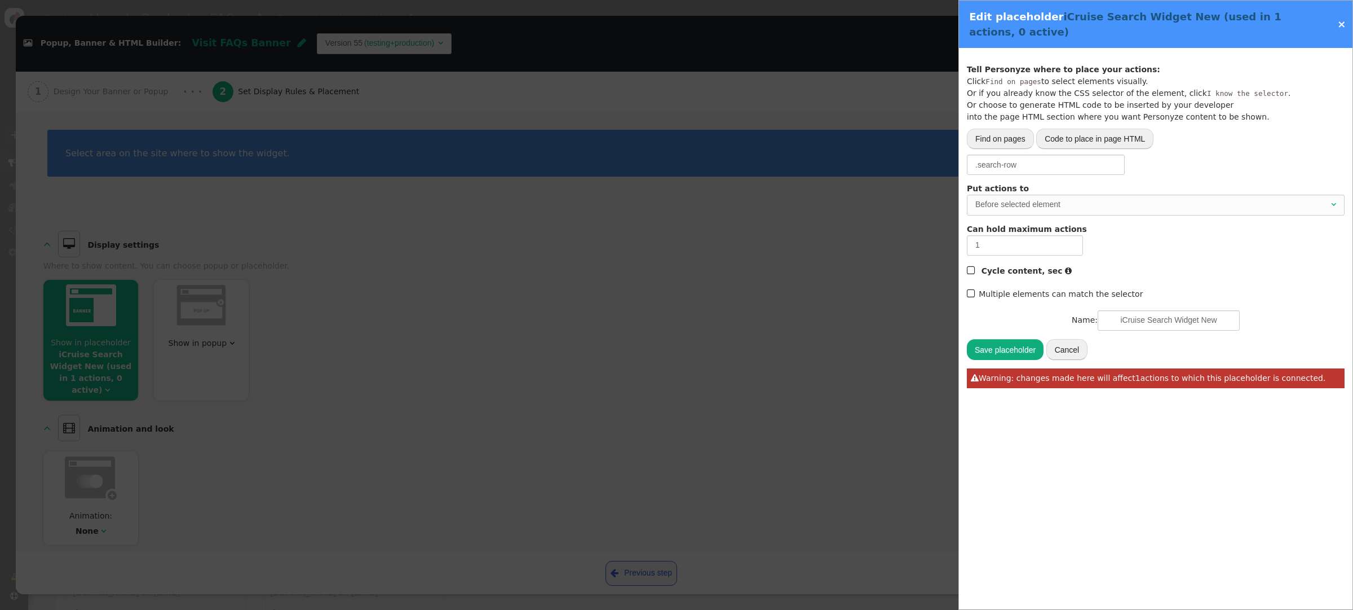
scroll to position [0, 0]
drag, startPoint x: 978, startPoint y: 166, endPoint x: 1073, endPoint y: 162, distance: 95.4
click at [1073, 162] on input ".search-row" at bounding box center [1046, 165] width 158 height 20
paste input "container-desk d-none d-lg-flex"
click at [1060, 165] on input ".search-container-desk d-none d-lg-flex" at bounding box center [1046, 165] width 158 height 20
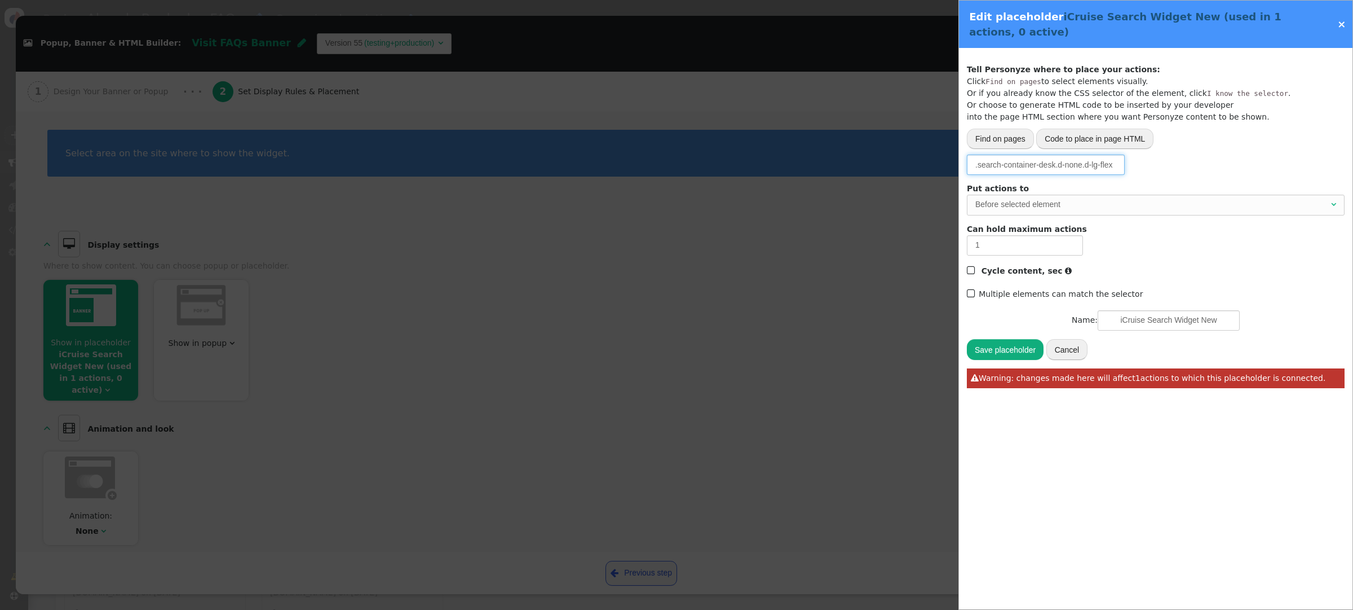
type input ".search-container-desk.d-none.d-lg-flex"
click at [996, 345] on button "Save placeholder" at bounding box center [1005, 349] width 77 height 20
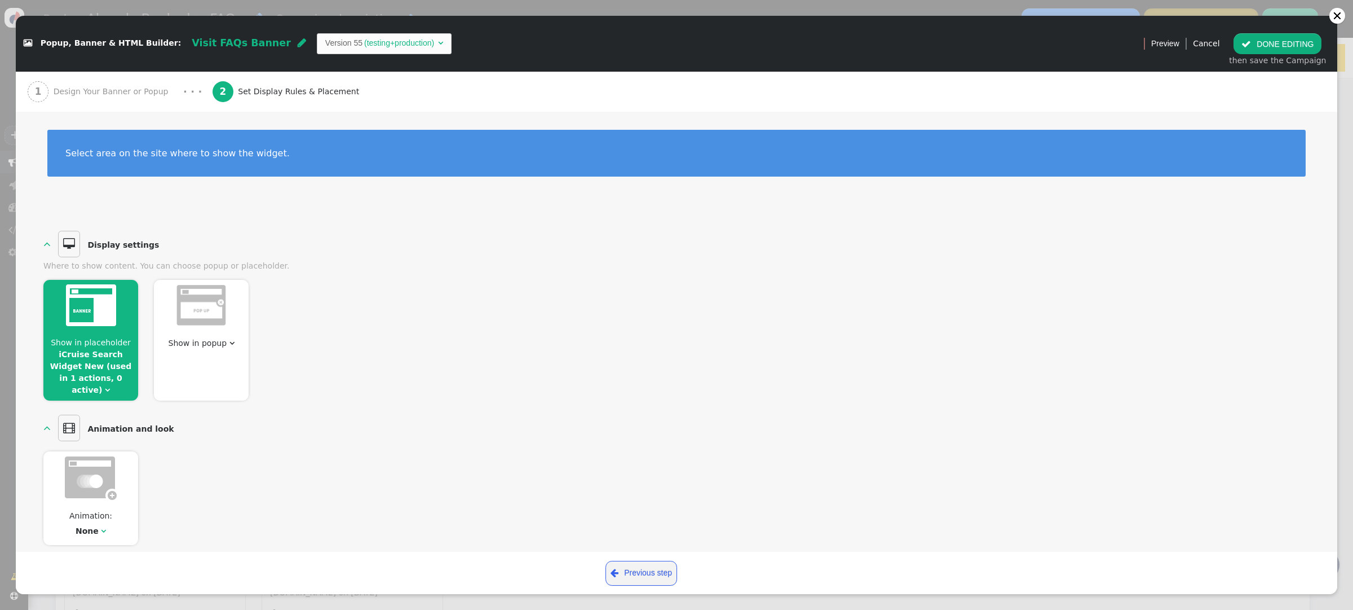
click at [1274, 45] on button " DONE EDITING" at bounding box center [1278, 43] width 88 height 20
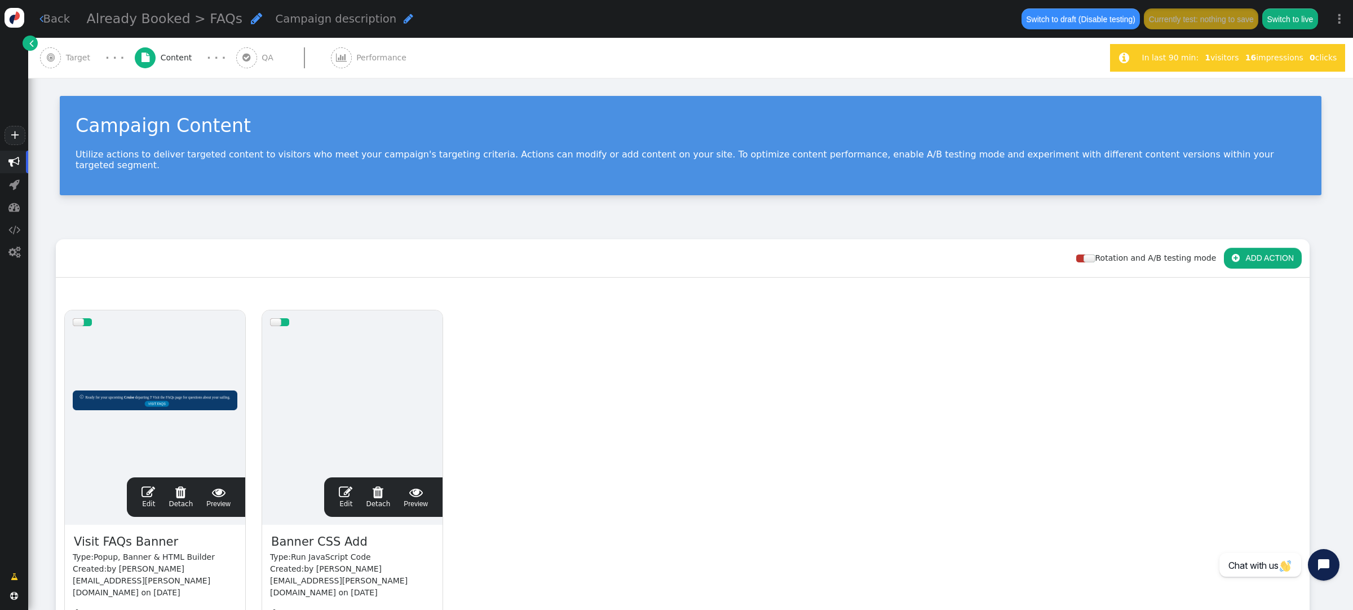
click at [147, 485] on span "" at bounding box center [149, 492] width 14 height 14
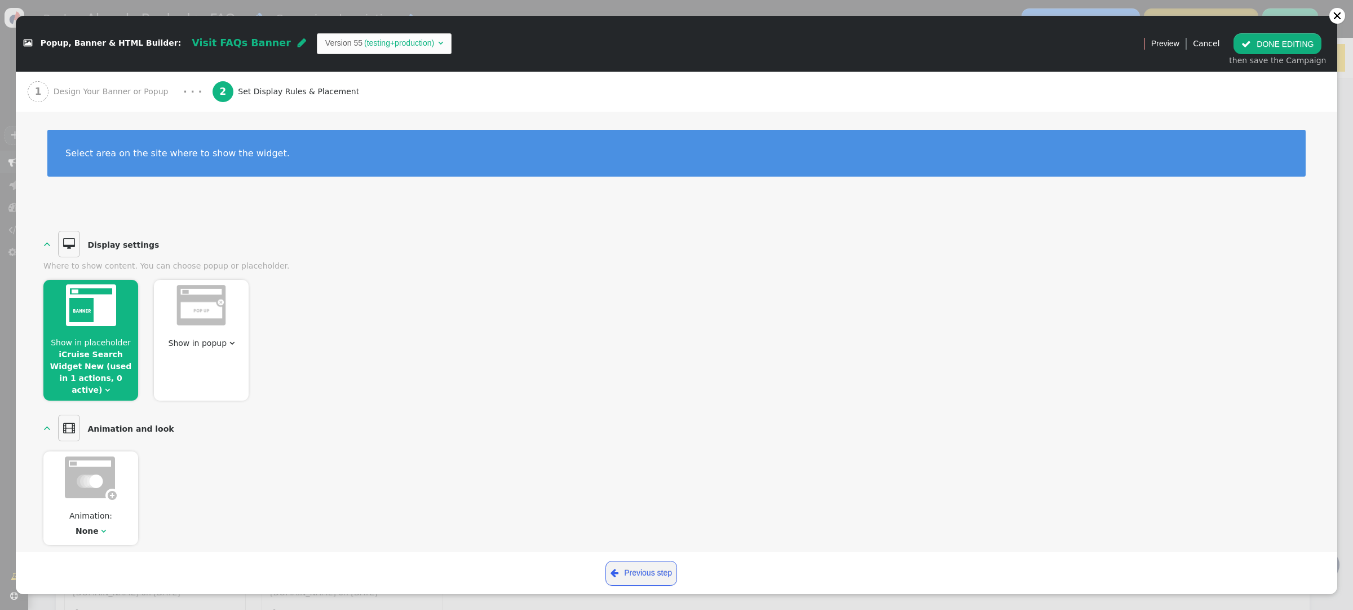
click at [110, 386] on span "" at bounding box center [107, 390] width 5 height 8
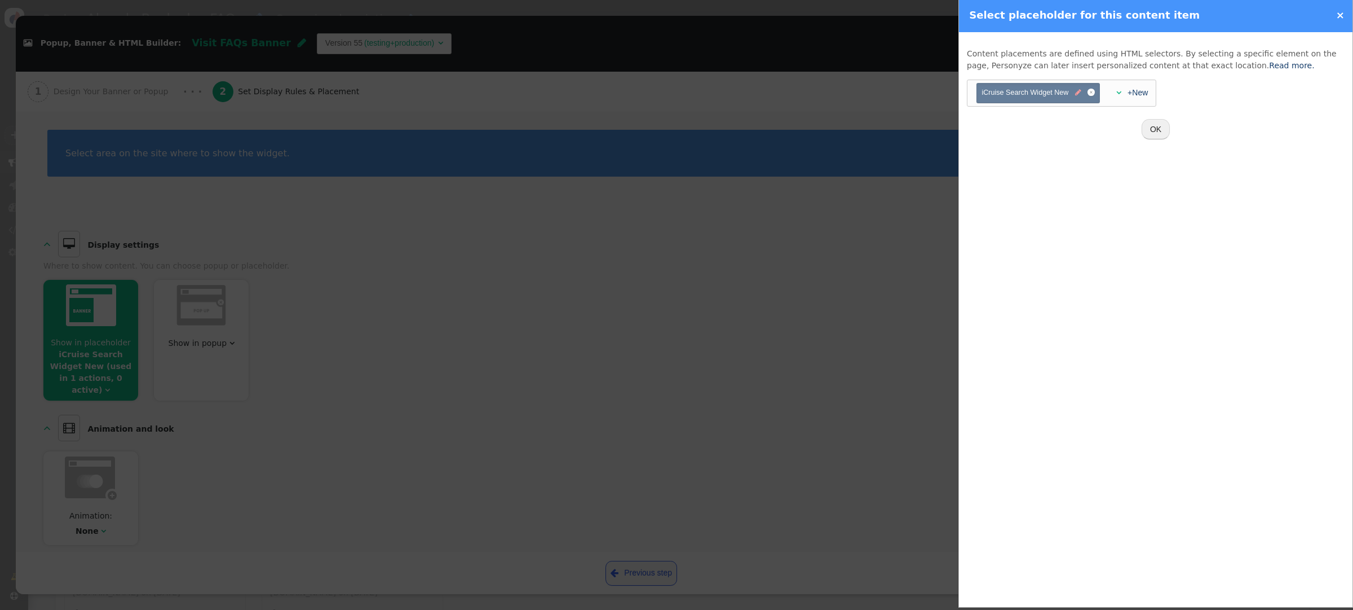
click at [1078, 95] on span "" at bounding box center [1078, 92] width 6 height 11
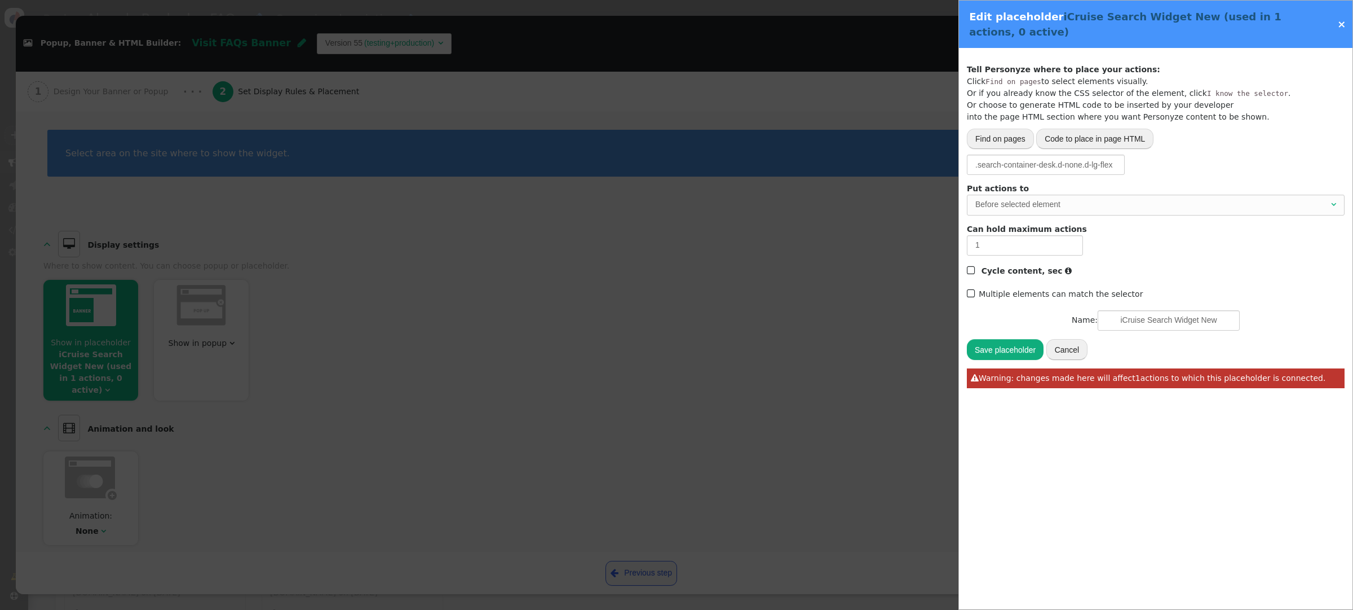
click at [1109, 201] on div "Before selected element" at bounding box center [1153, 204] width 354 height 12
click at [1012, 361] on div "Save placeholder Cancel  Warning: changes made here will affect 1 actions to w…" at bounding box center [1156, 363] width 378 height 50
click at [1010, 347] on button "Save placeholder" at bounding box center [1005, 349] width 77 height 20
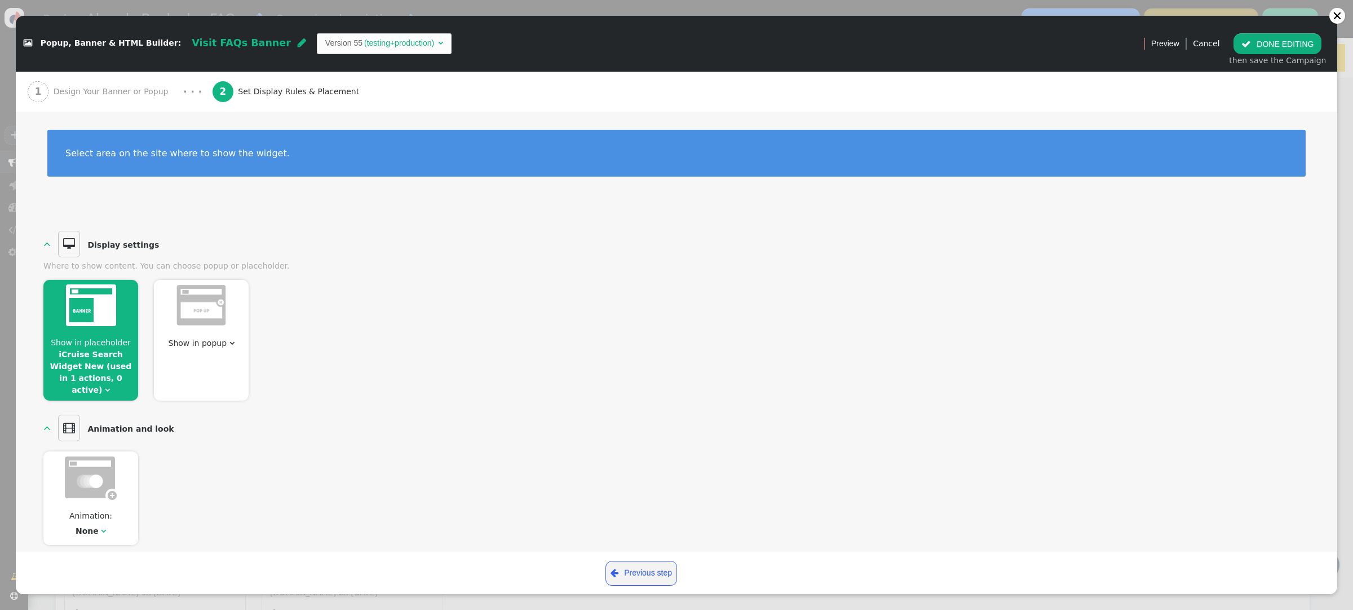
scroll to position [2, 0]
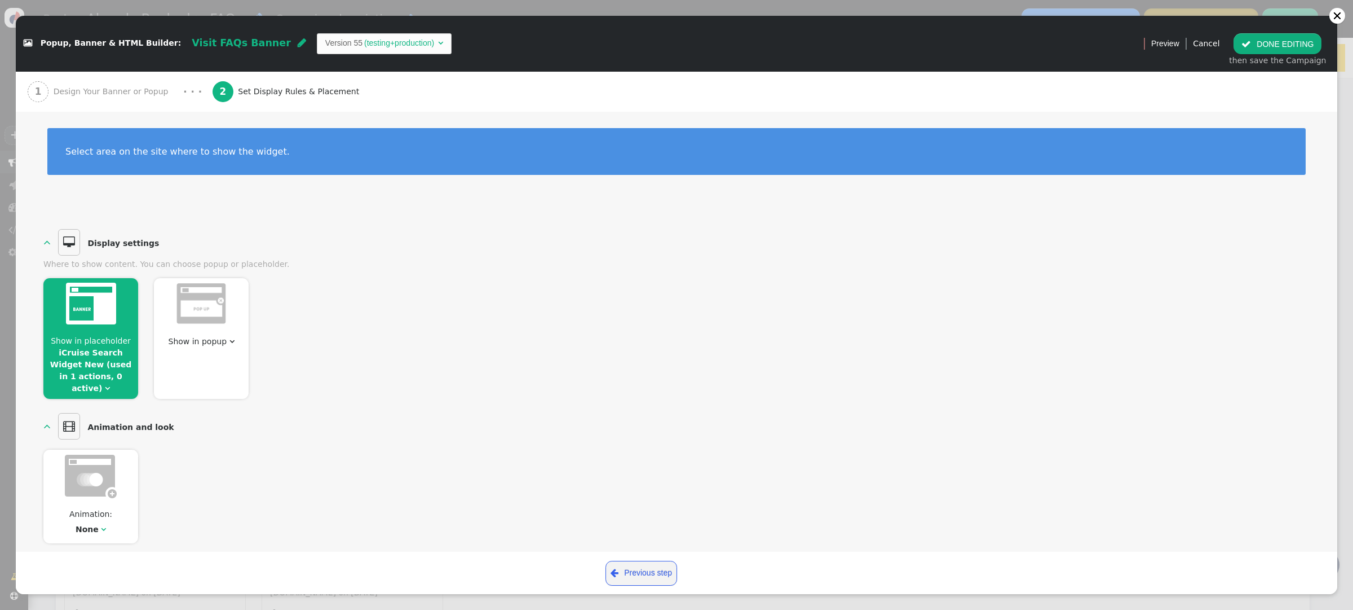
click at [131, 377] on span "Show in placeholder iCruise Search Widget New (used in 1 actions, 0 active) " at bounding box center [90, 364] width 95 height 59
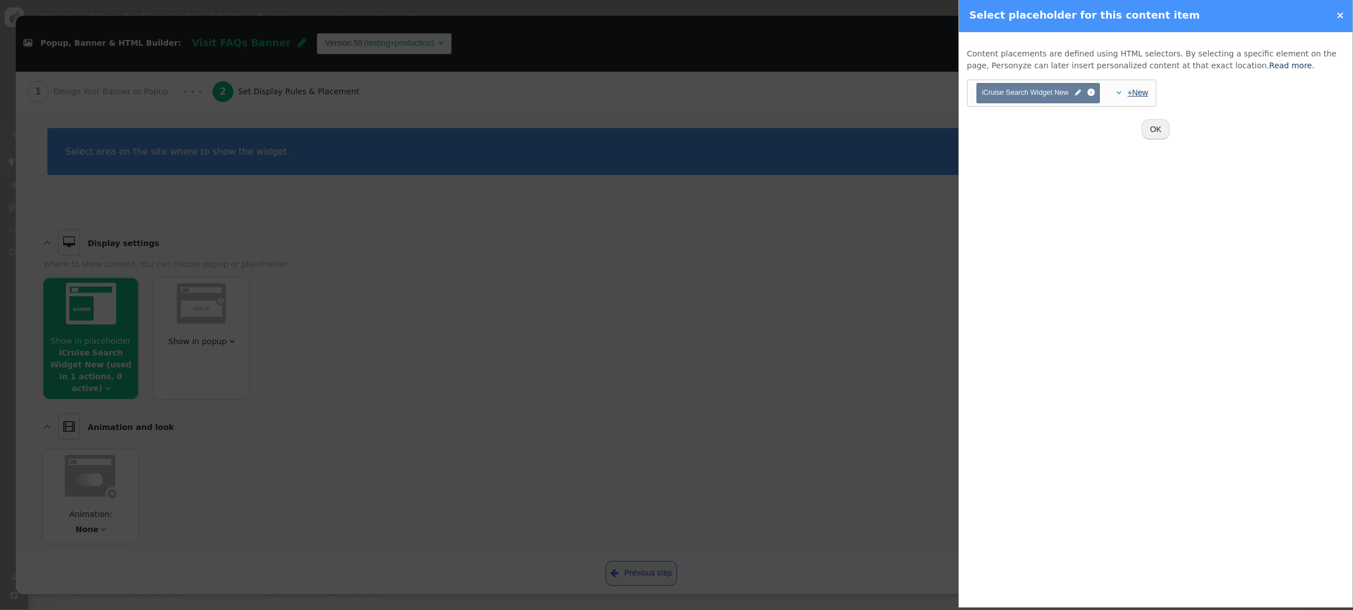
scroll to position [0, 0]
click at [1136, 92] on link "+New" at bounding box center [1138, 92] width 20 height 9
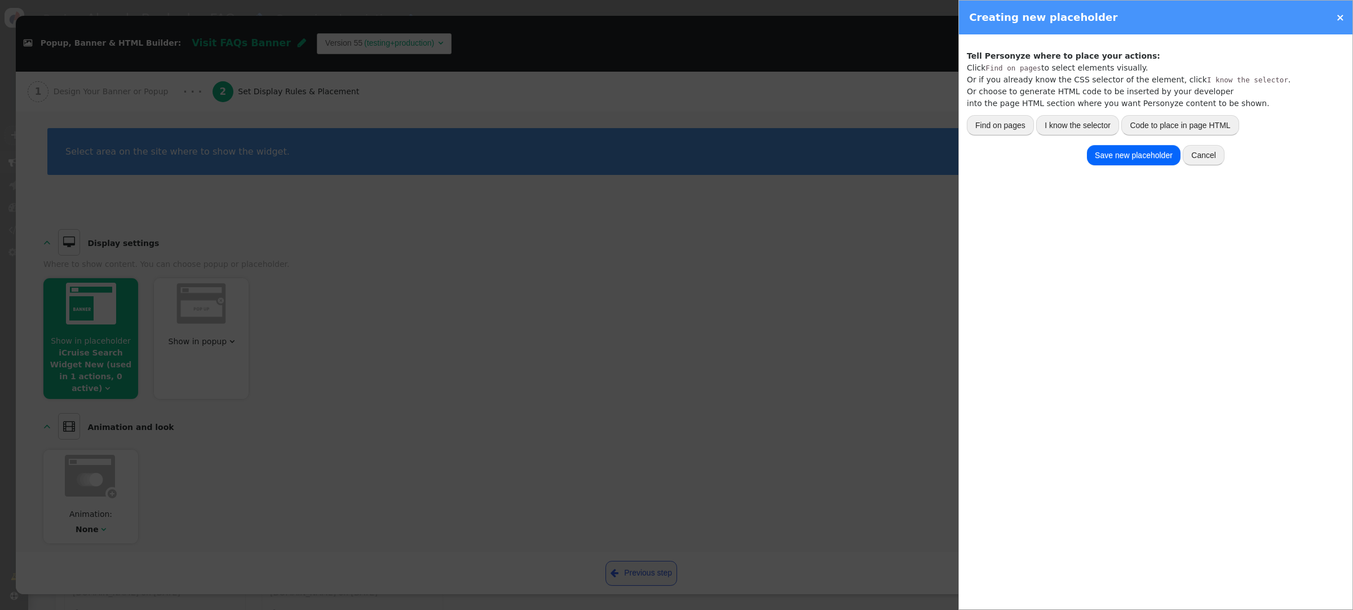
click at [1106, 126] on button "I know the selector" at bounding box center [1077, 125] width 83 height 20
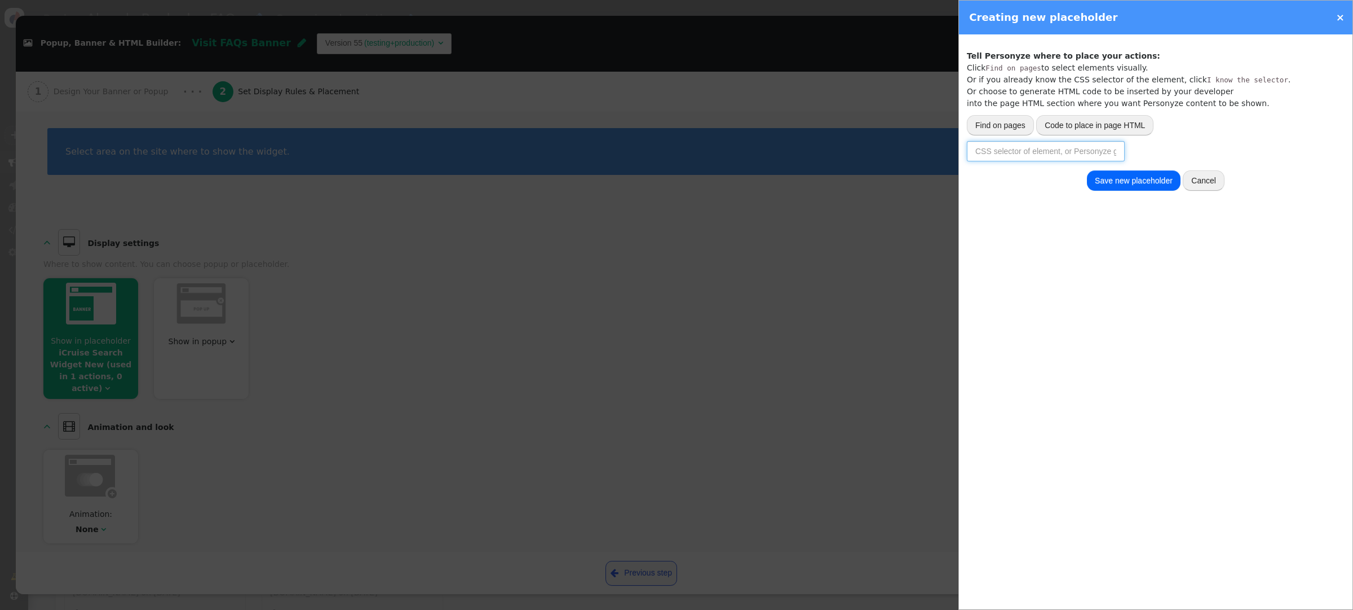
click at [1040, 152] on input "text" at bounding box center [1046, 151] width 158 height 20
paste input "button-wrapper qualifier-options"
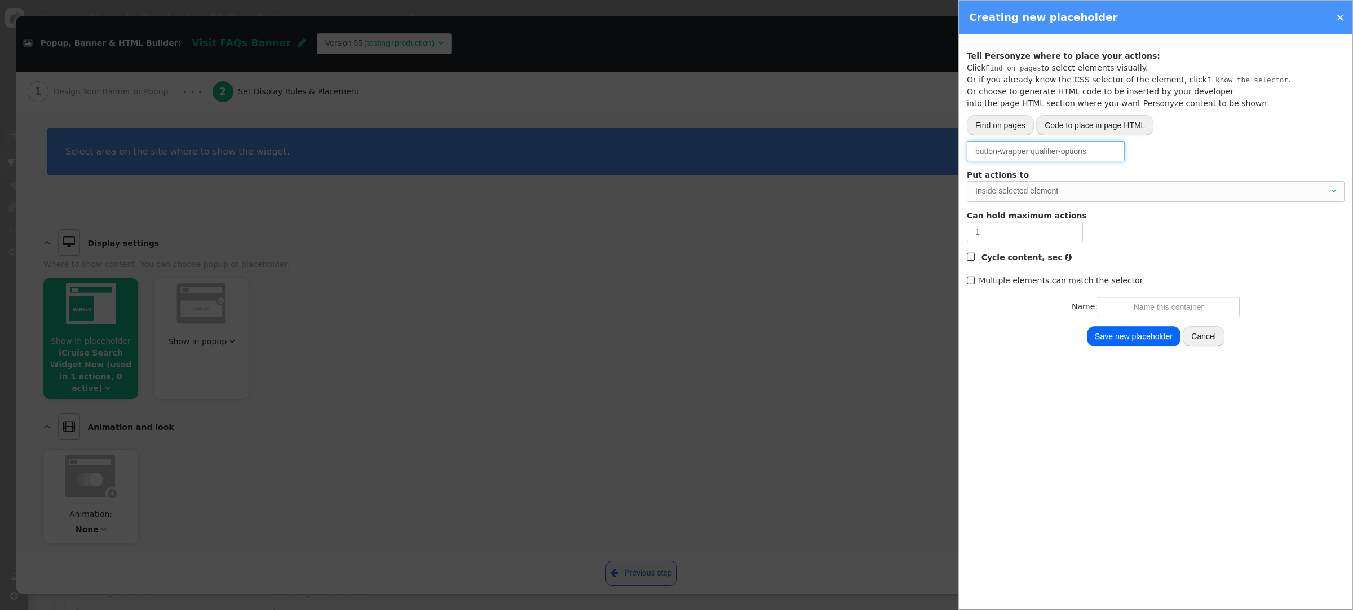
drag, startPoint x: 1028, startPoint y: 148, endPoint x: 1043, endPoint y: 145, distance: 15.5
click at [1029, 148] on input "button-wrapper qualifier-options" at bounding box center [1046, 151] width 158 height 20
type input ".button-wrapper.qualifier-options"
click at [1109, 181] on span "Inside selected element " at bounding box center [1156, 191] width 378 height 20
click at [1172, 308] on input "text" at bounding box center [1169, 307] width 142 height 20
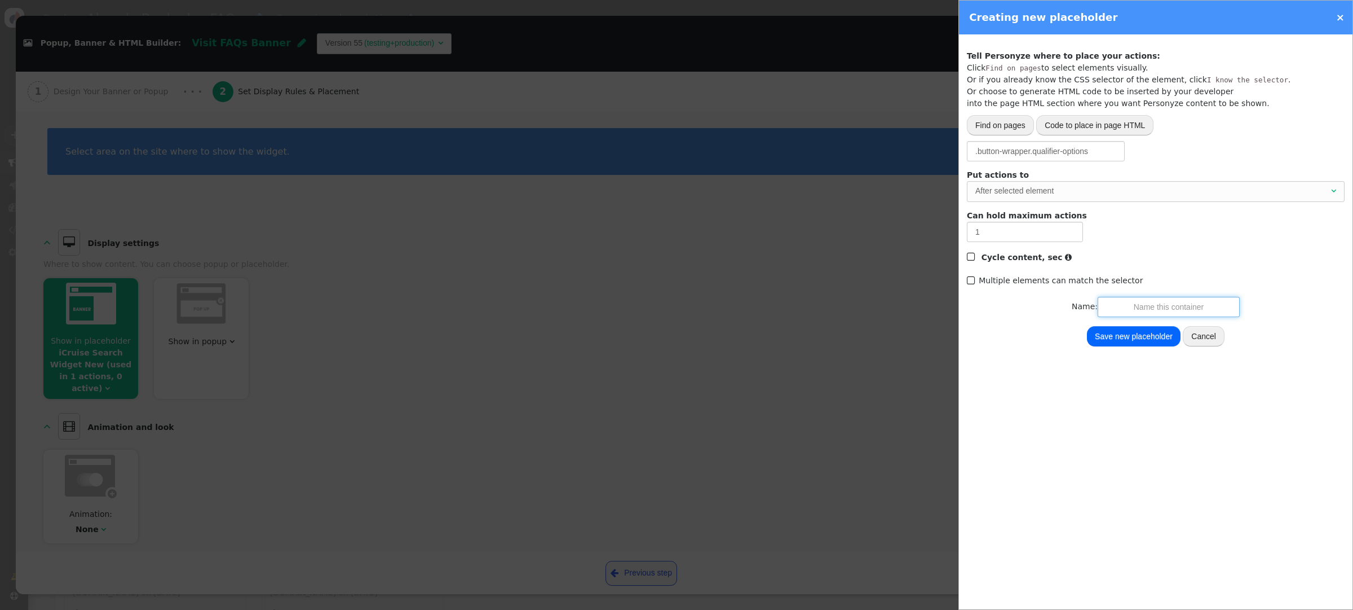
type input "X"
type input "Cruisecheap Search Widget New"
click at [1167, 328] on button "Save new placeholder" at bounding box center [1134, 336] width 94 height 20
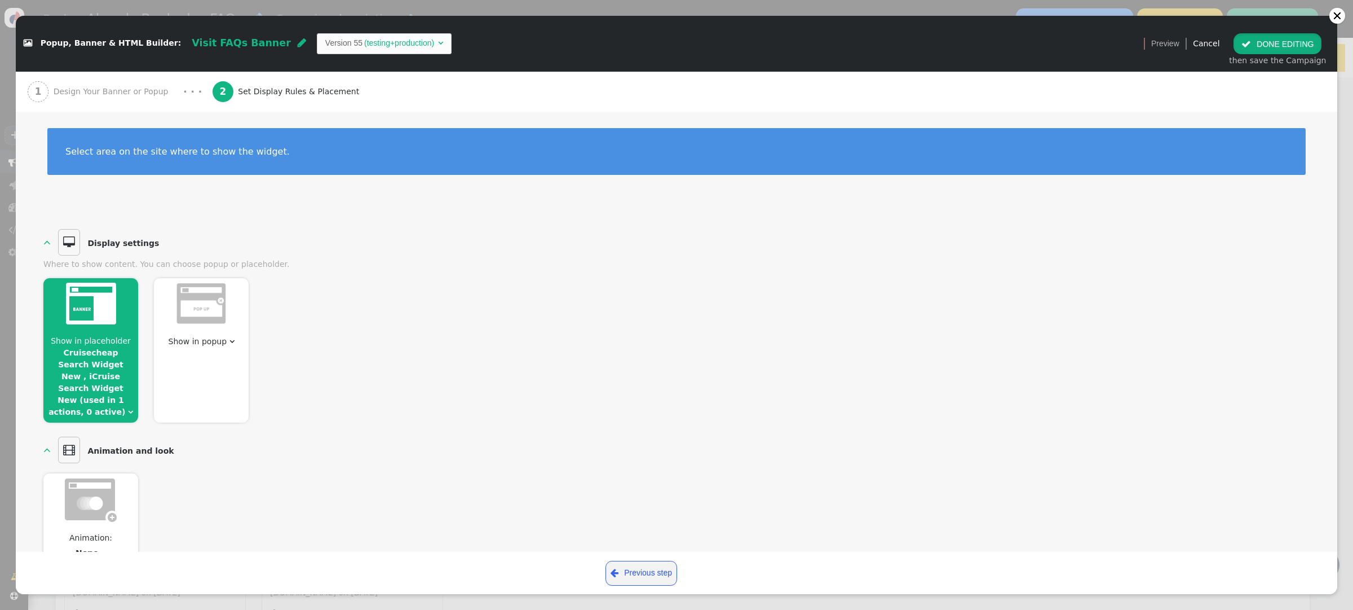
click at [1277, 42] on button " DONE EDITING" at bounding box center [1278, 43] width 88 height 20
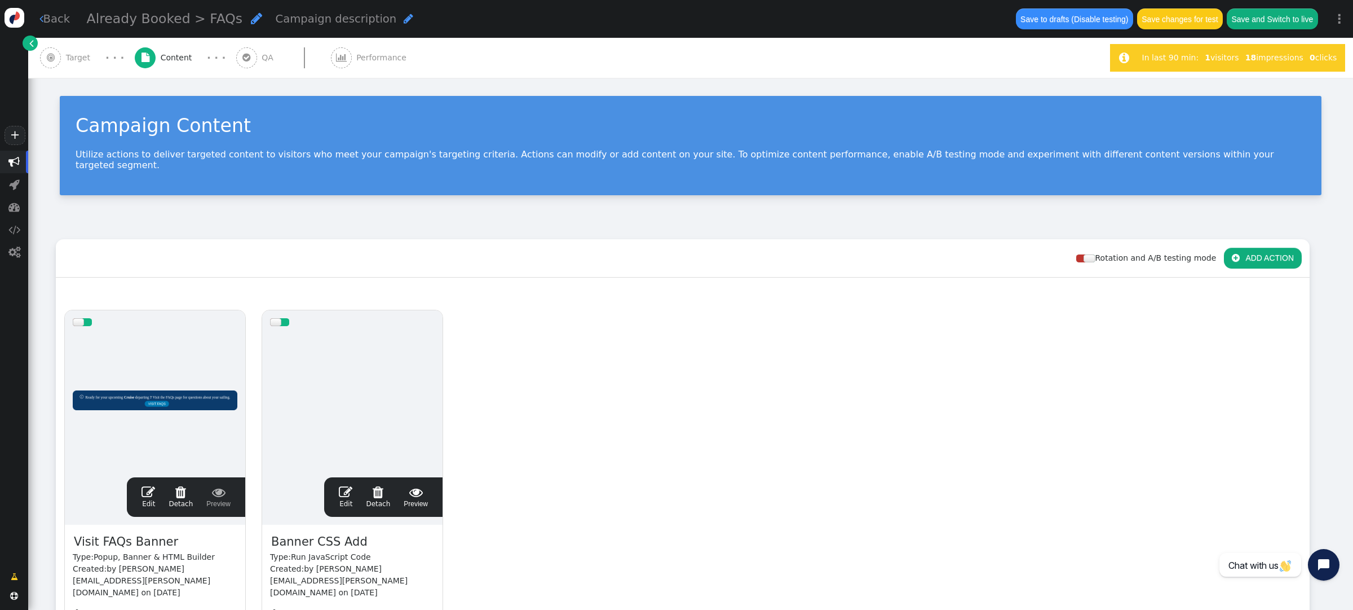
click at [1183, 25] on button "Save changes for test" at bounding box center [1180, 18] width 86 height 20
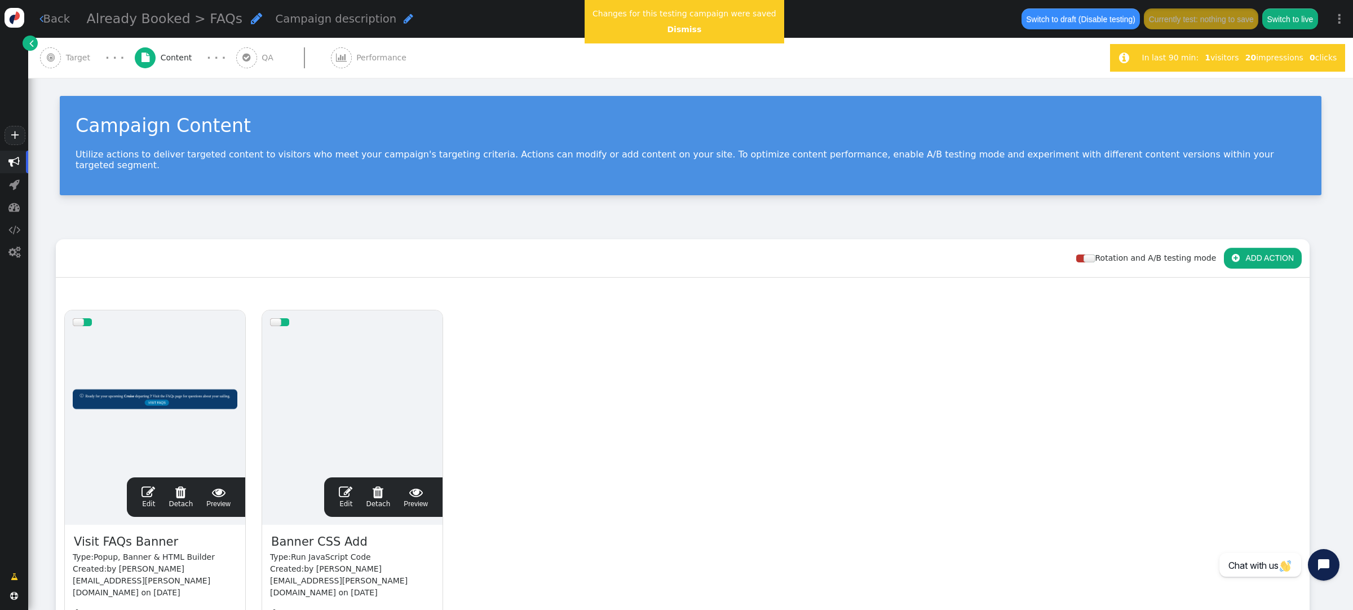
scroll to position [1, 0]
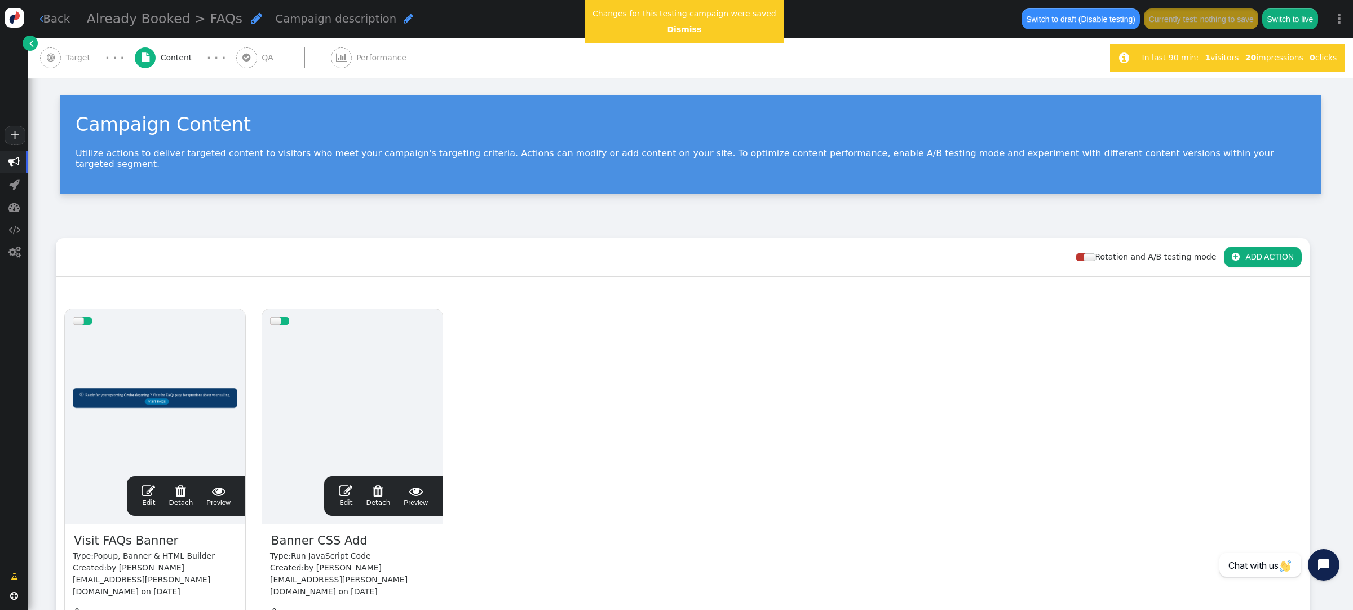
click at [149, 484] on span "" at bounding box center [149, 491] width 14 height 14
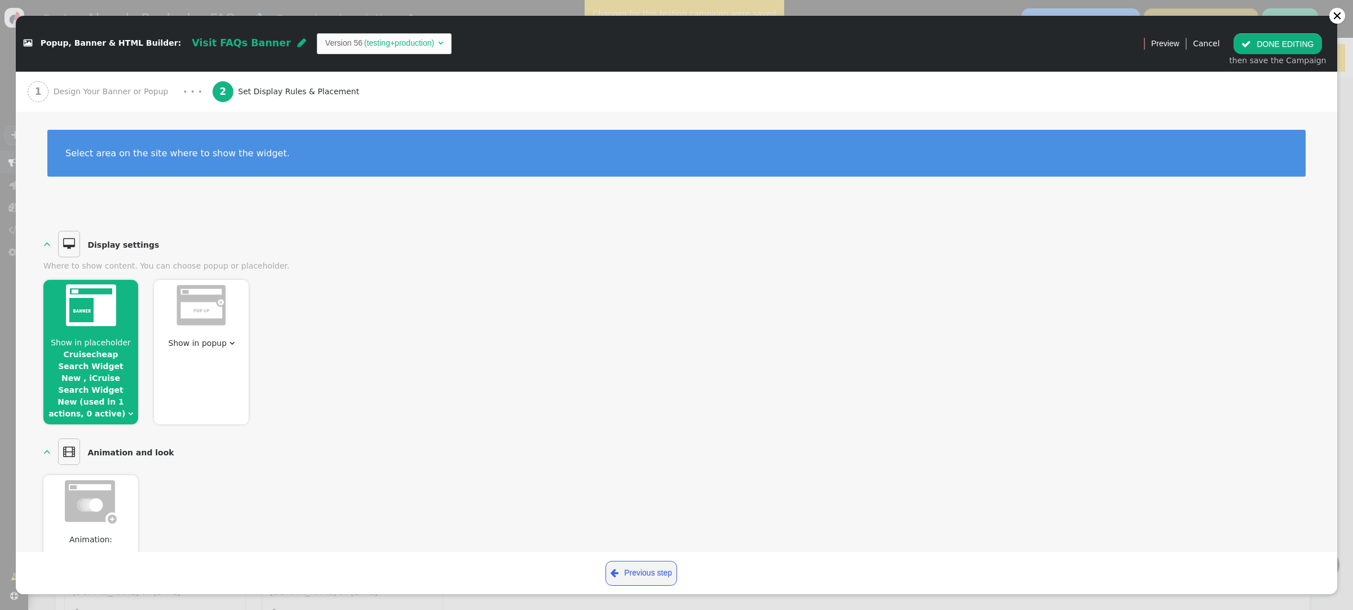
scroll to position [1, 0]
click at [118, 90] on span "Design Your Banner or Popup" at bounding box center [114, 92] width 120 height 12
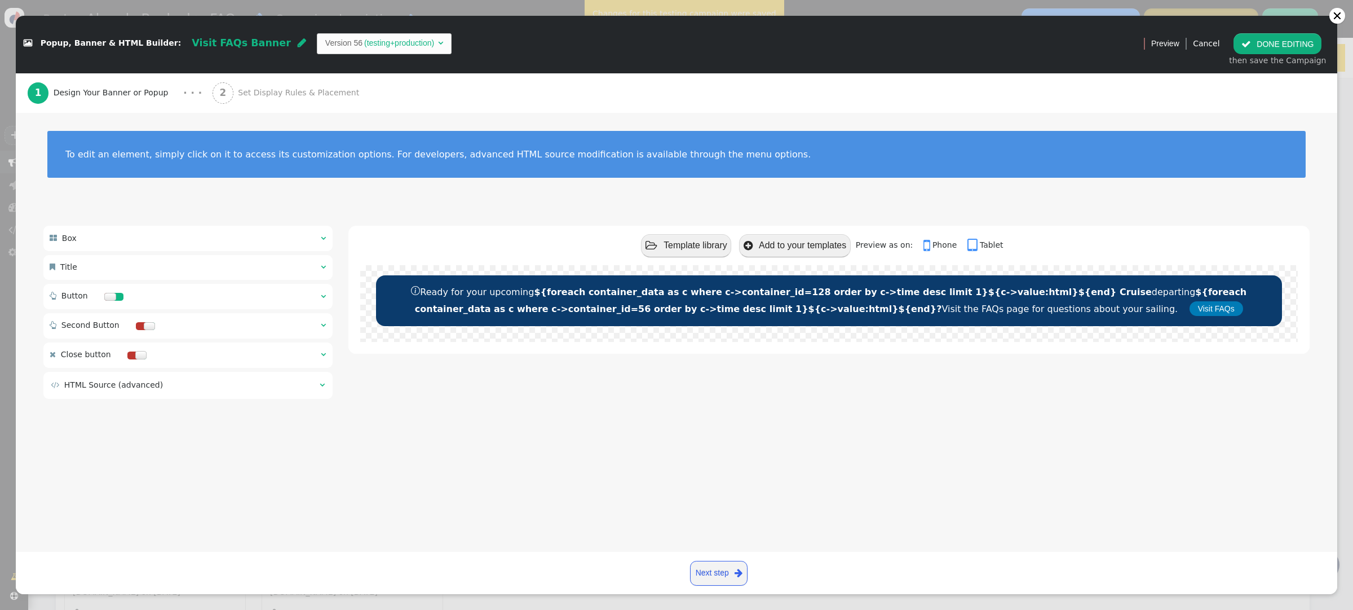
click at [328, 383] on div " HTML Source (advanced) " at bounding box center [187, 385] width 289 height 27
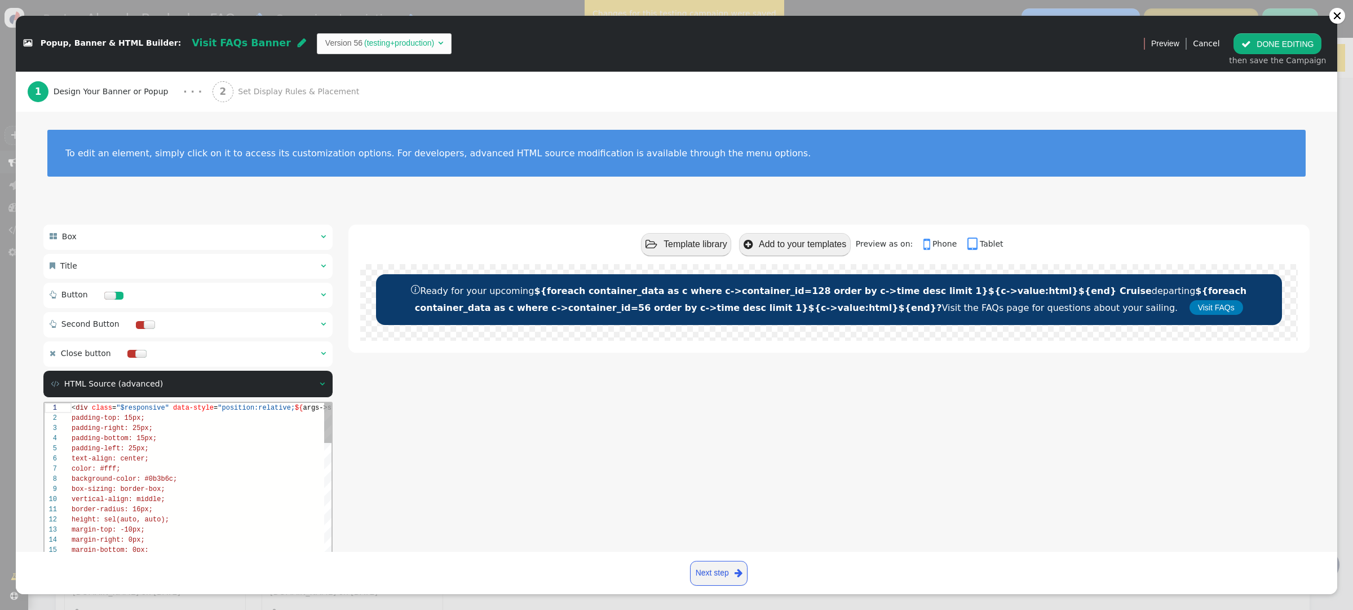
scroll to position [101, 0]
click at [174, 500] on div "margin-left: 0px;" at bounding box center [278, 498] width 412 height 10
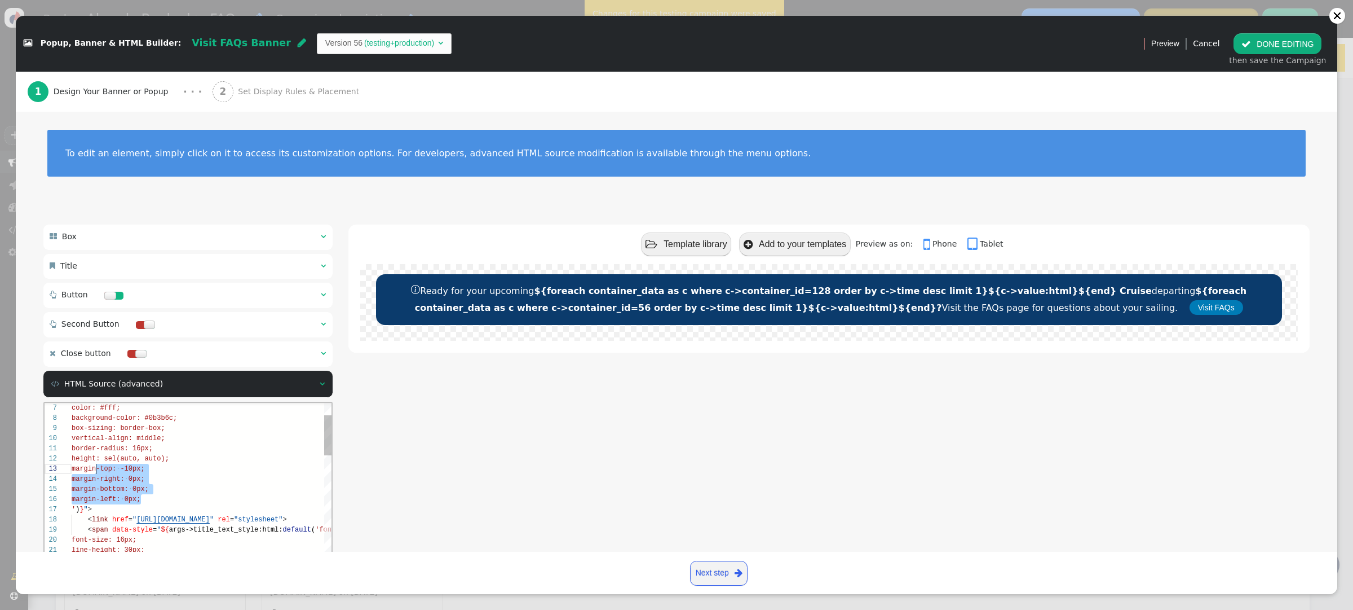
scroll to position [20, 24]
drag, startPoint x: 174, startPoint y: 500, endPoint x: 95, endPoint y: 470, distance: 83.9
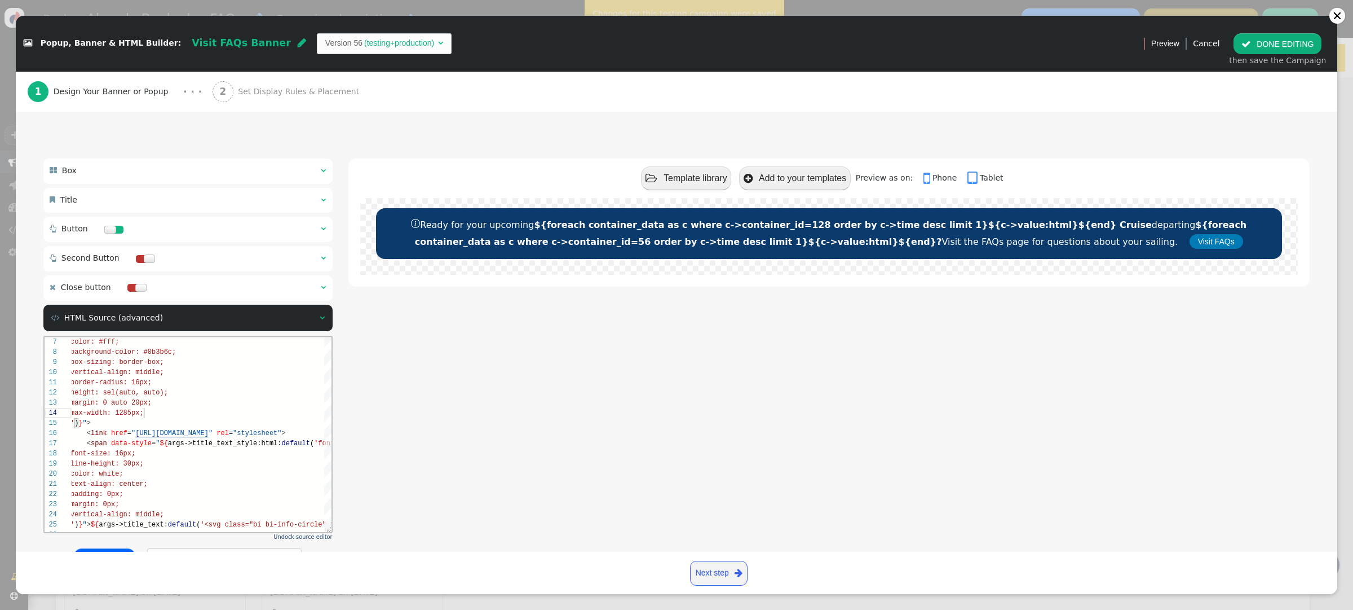
scroll to position [114, 0]
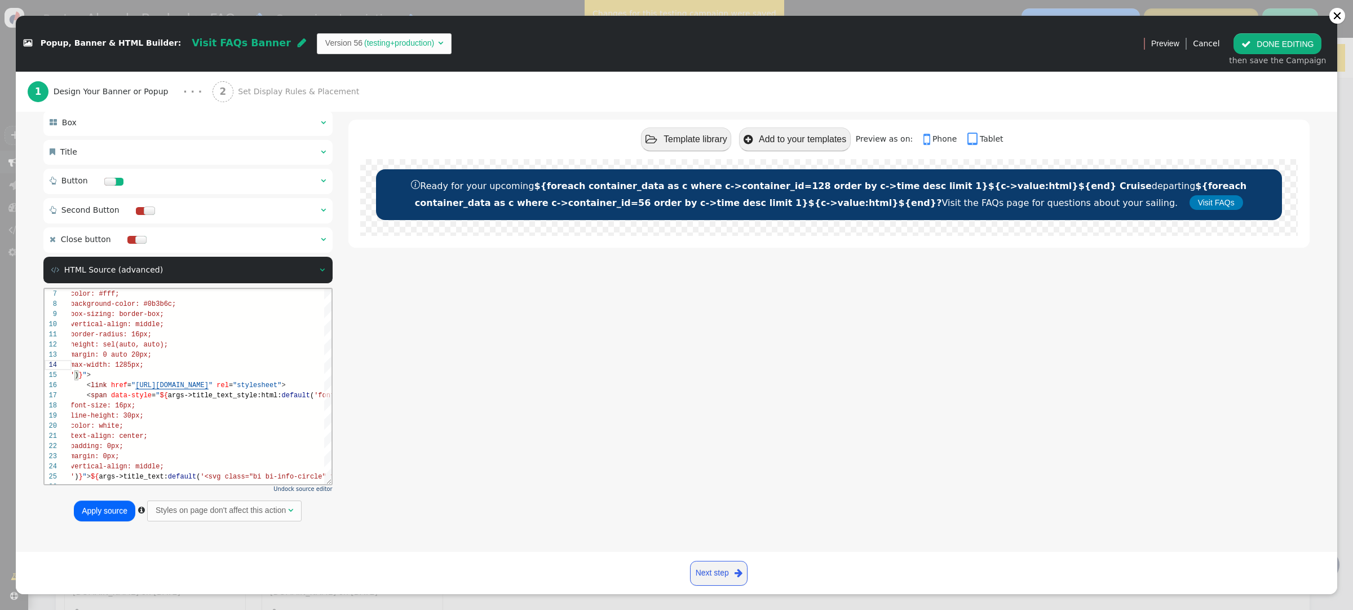
type textarea "border-radius: 16px; height: sel(auto, auto); margin: 0 auto 20px; max-width: 1…"
click at [105, 510] on button "Apply source" at bounding box center [104, 510] width 61 height 20
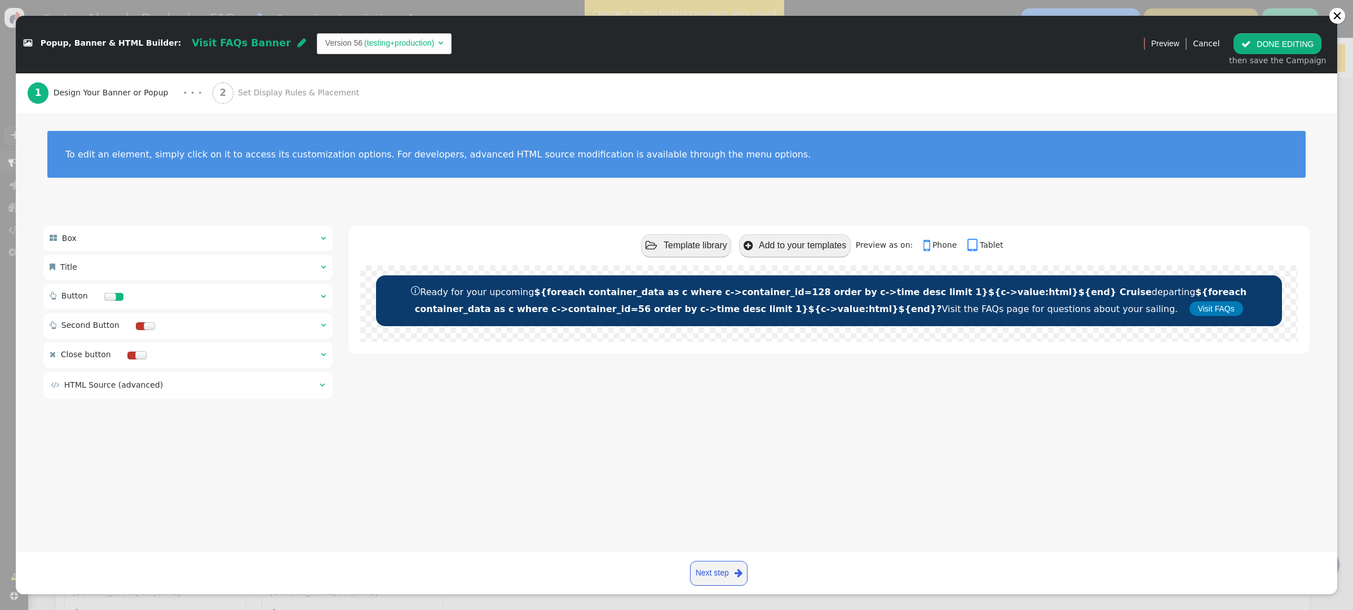
scroll to position [0, 0]
click at [1283, 46] on button " DONE EDITING" at bounding box center [1278, 43] width 88 height 20
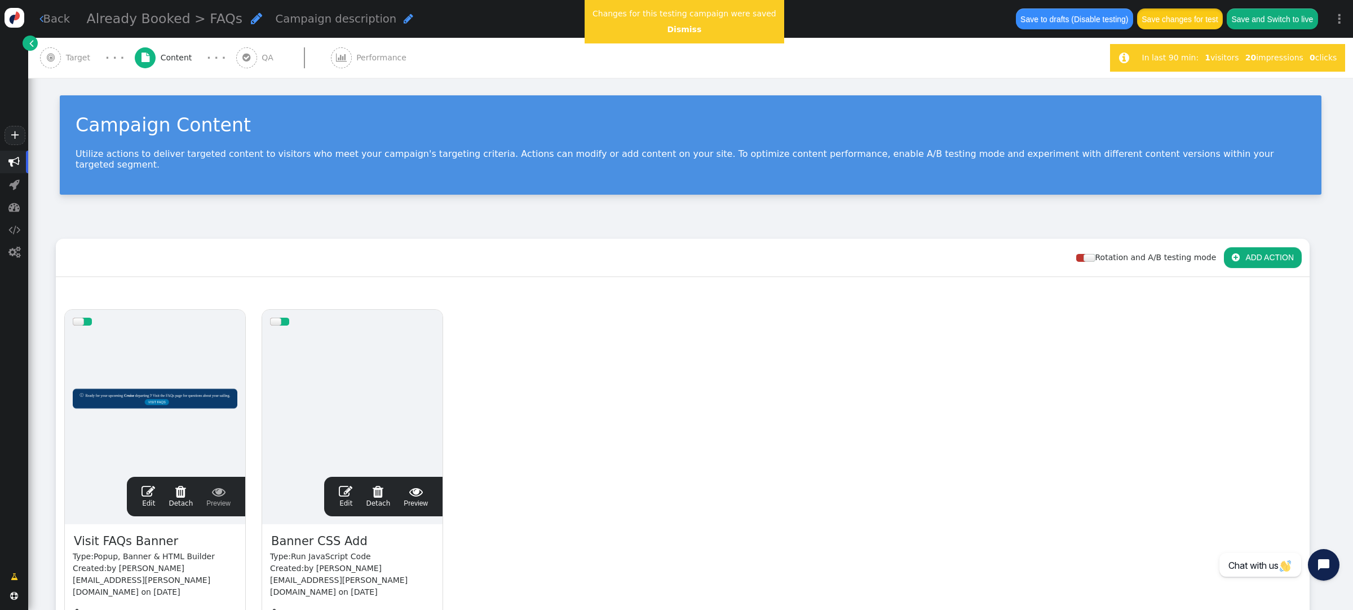
click at [1179, 20] on button "Save changes for test" at bounding box center [1180, 18] width 86 height 20
click at [672, 30] on link "Dismiss" at bounding box center [684, 29] width 34 height 9
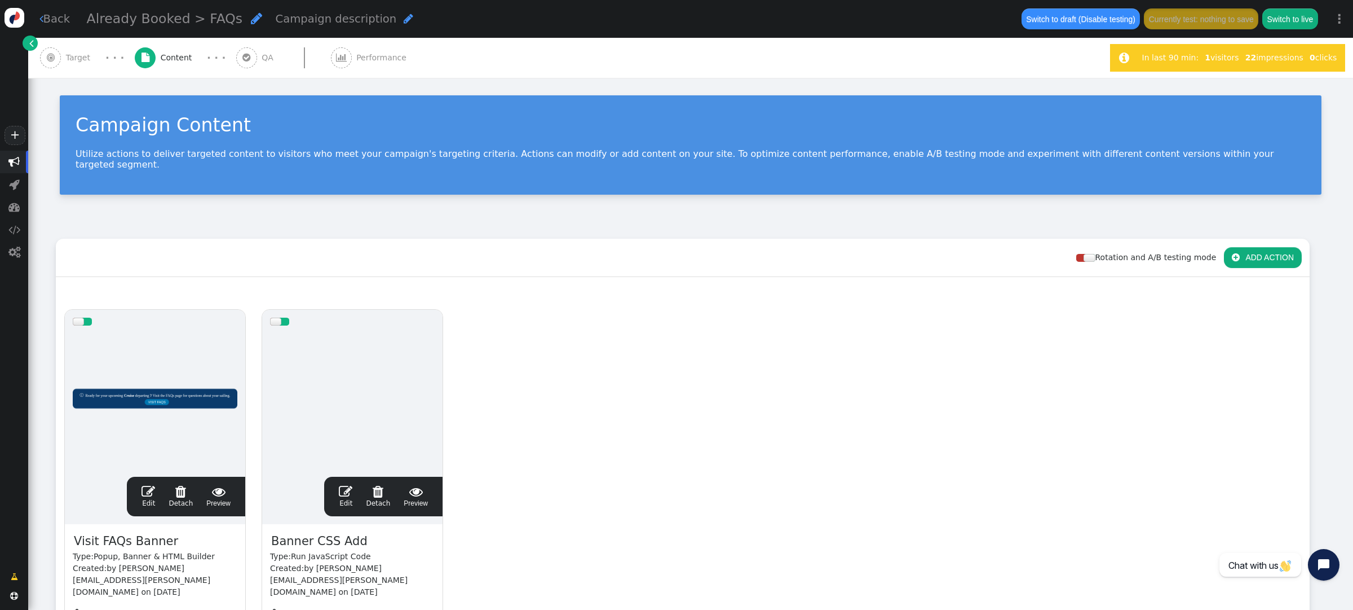
click at [150, 484] on span "" at bounding box center [149, 491] width 14 height 14
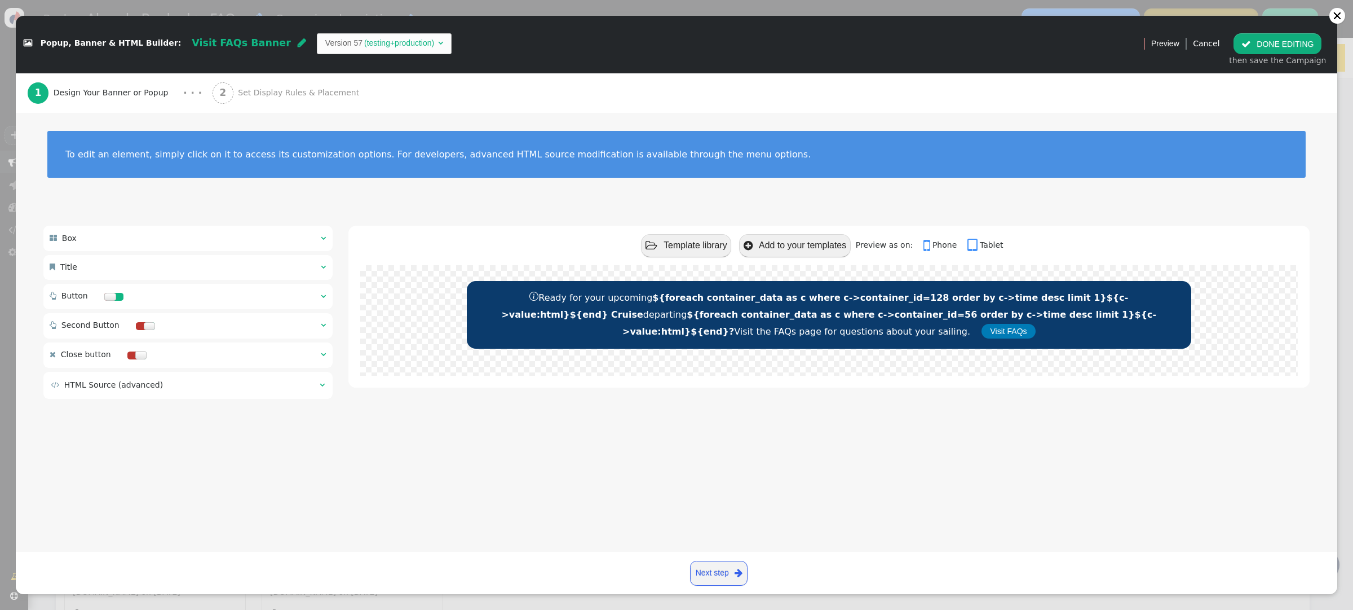
click at [1277, 40] on button " DONE EDITING" at bounding box center [1278, 43] width 88 height 20
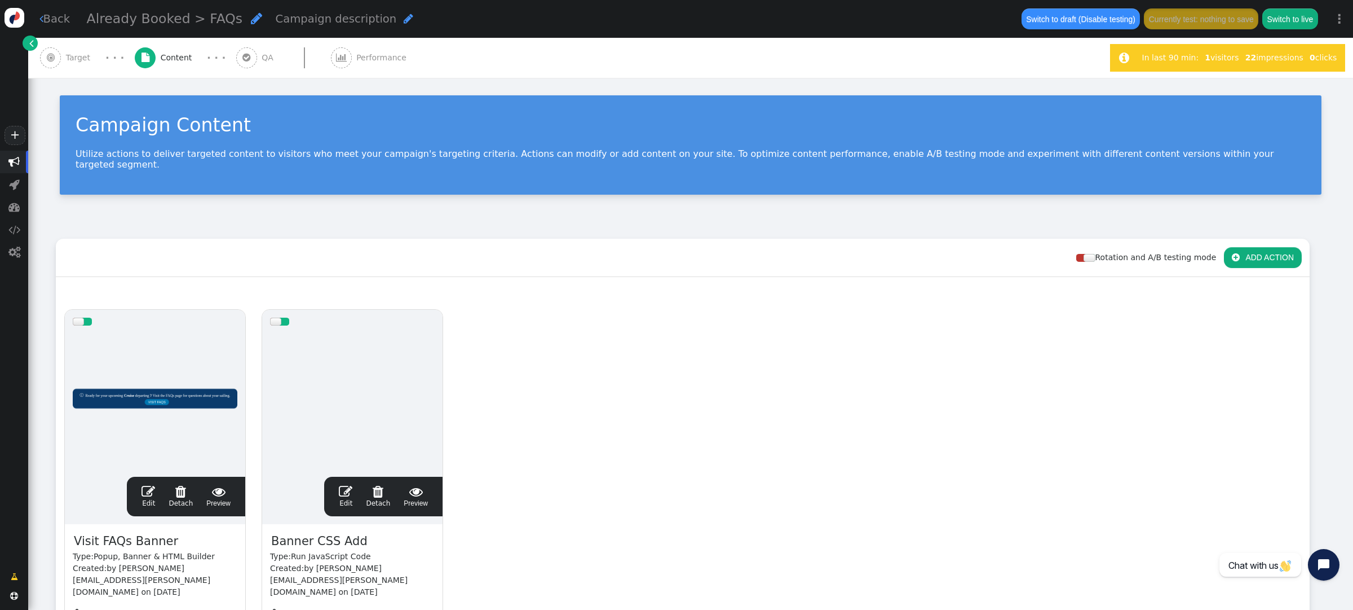
click at [352, 484] on span "" at bounding box center [346, 491] width 14 height 14
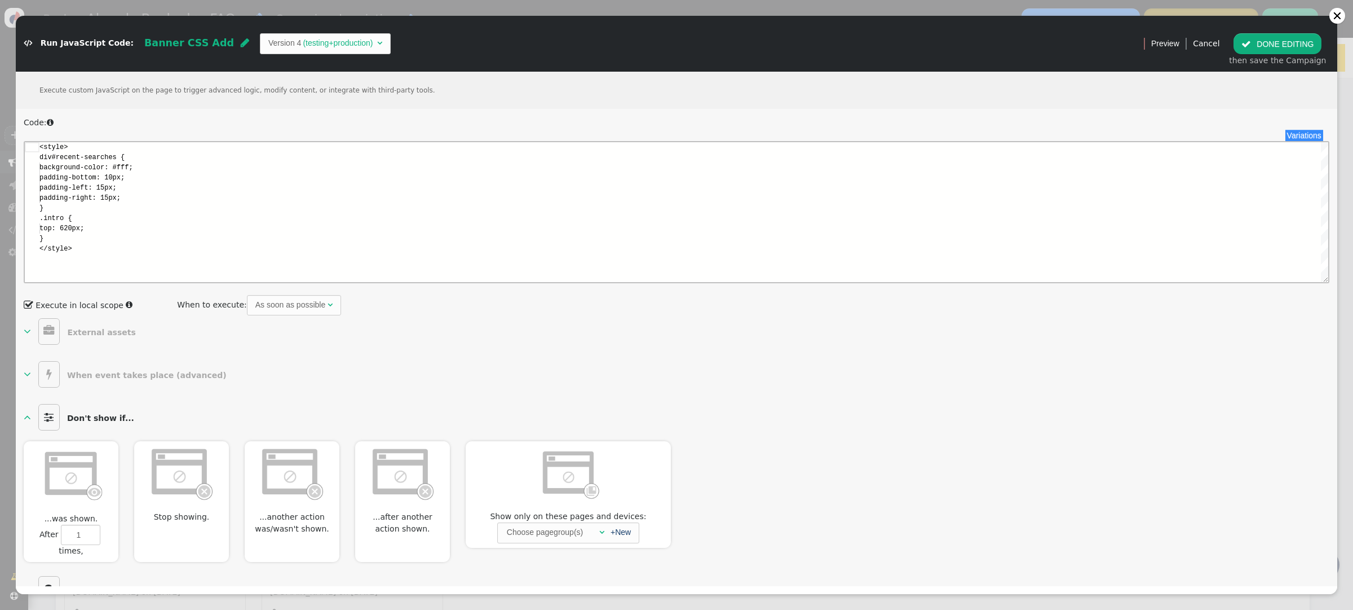
scroll to position [101, 0]
click at [1279, 43] on button " DONE EDITING" at bounding box center [1278, 43] width 88 height 20
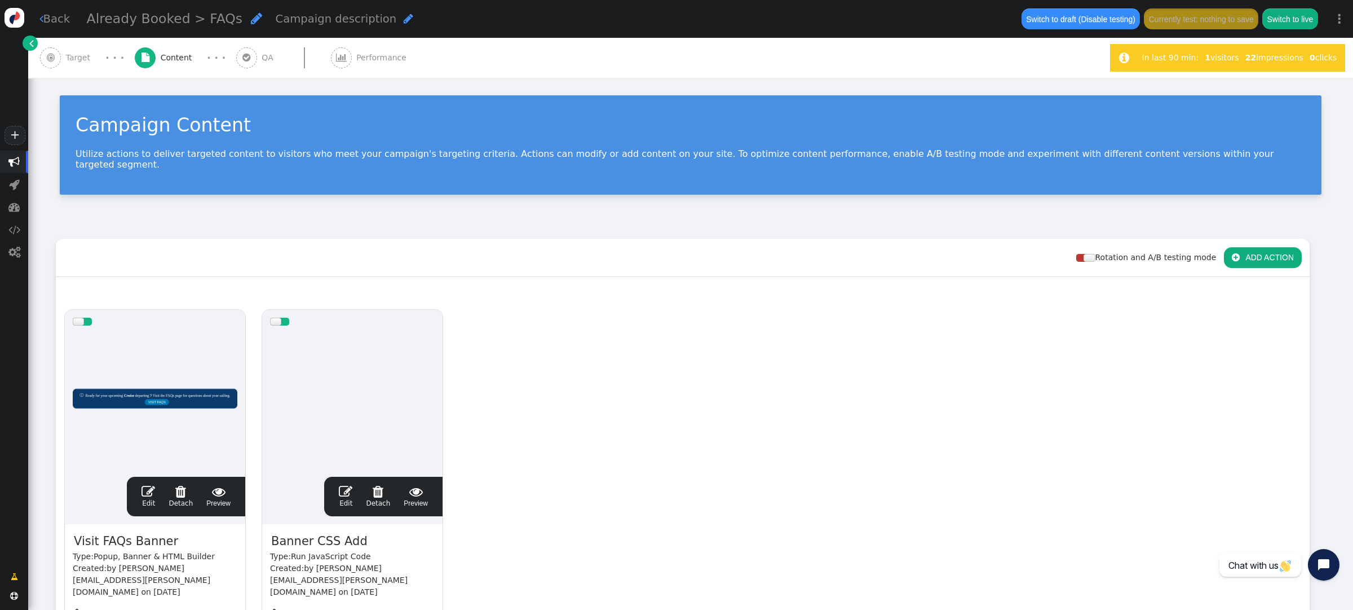
click at [148, 484] on span "" at bounding box center [149, 491] width 14 height 14
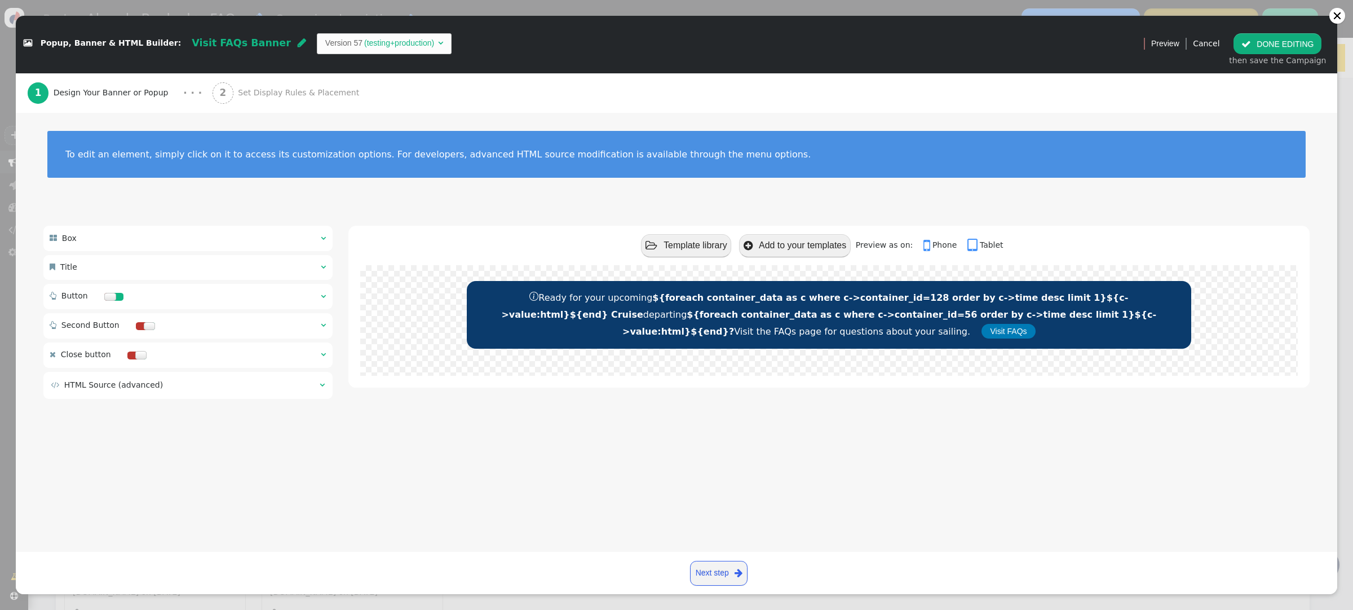
scroll to position [0, 0]
click at [323, 297] on span "" at bounding box center [323, 296] width 5 height 8
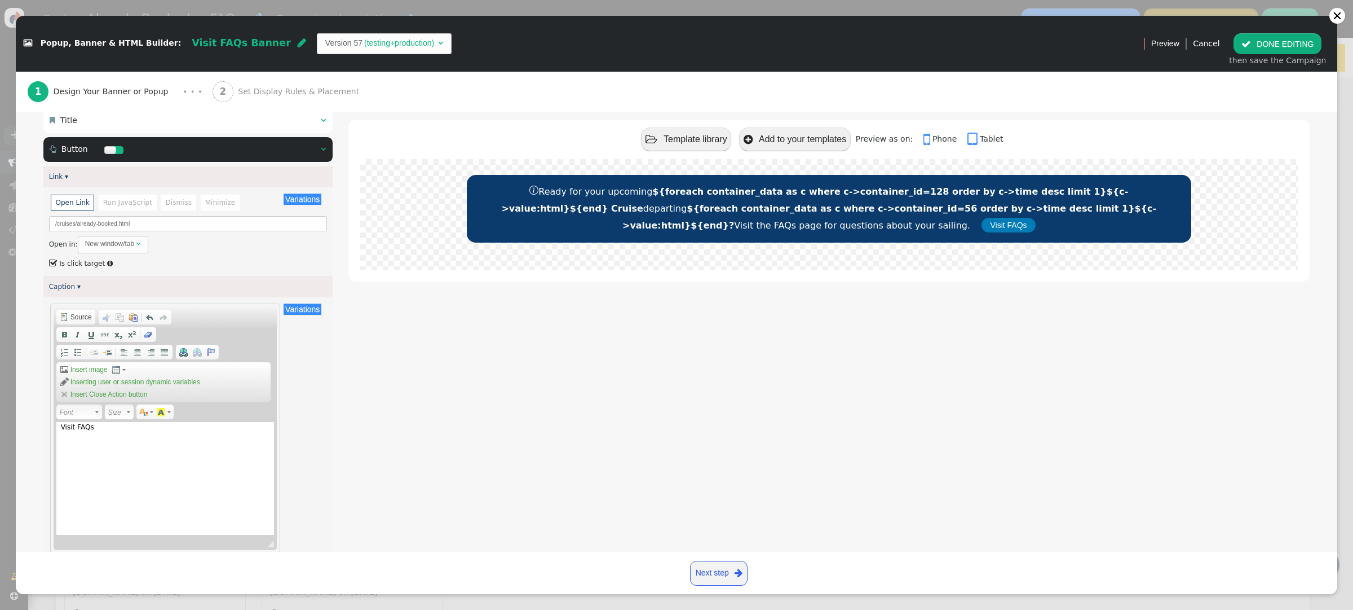
scroll to position [142, 0]
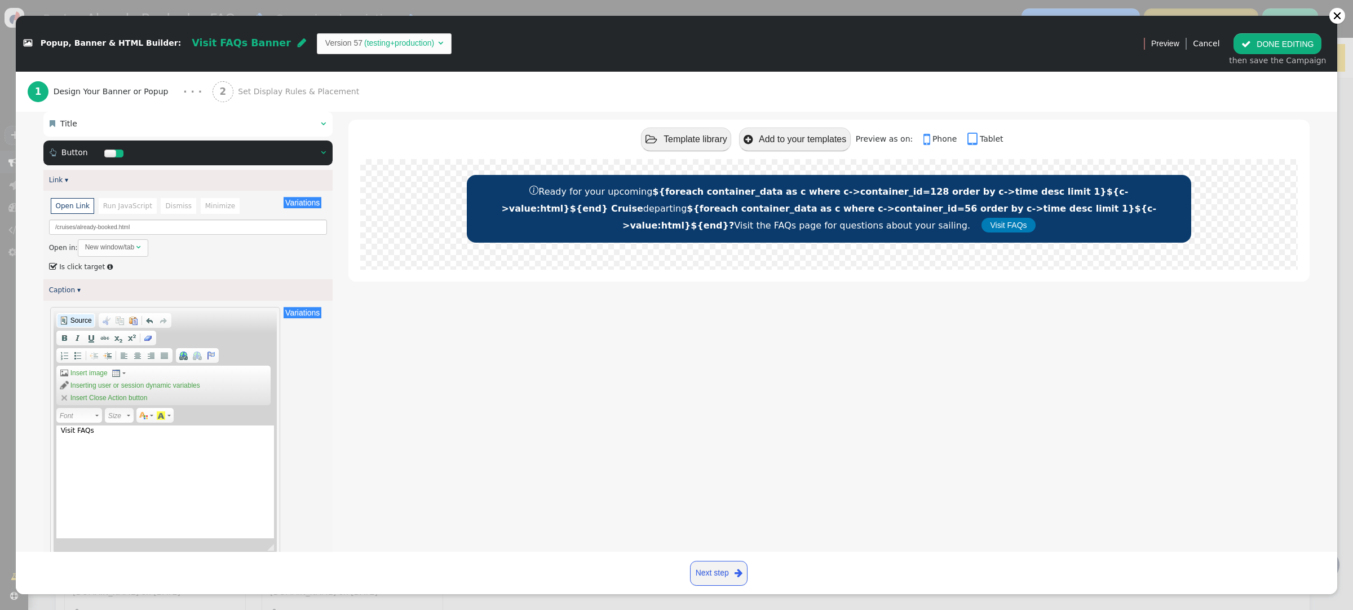
click at [75, 320] on span "Source" at bounding box center [80, 320] width 23 height 9
click at [76, 320] on span "Source" at bounding box center [80, 320] width 23 height 9
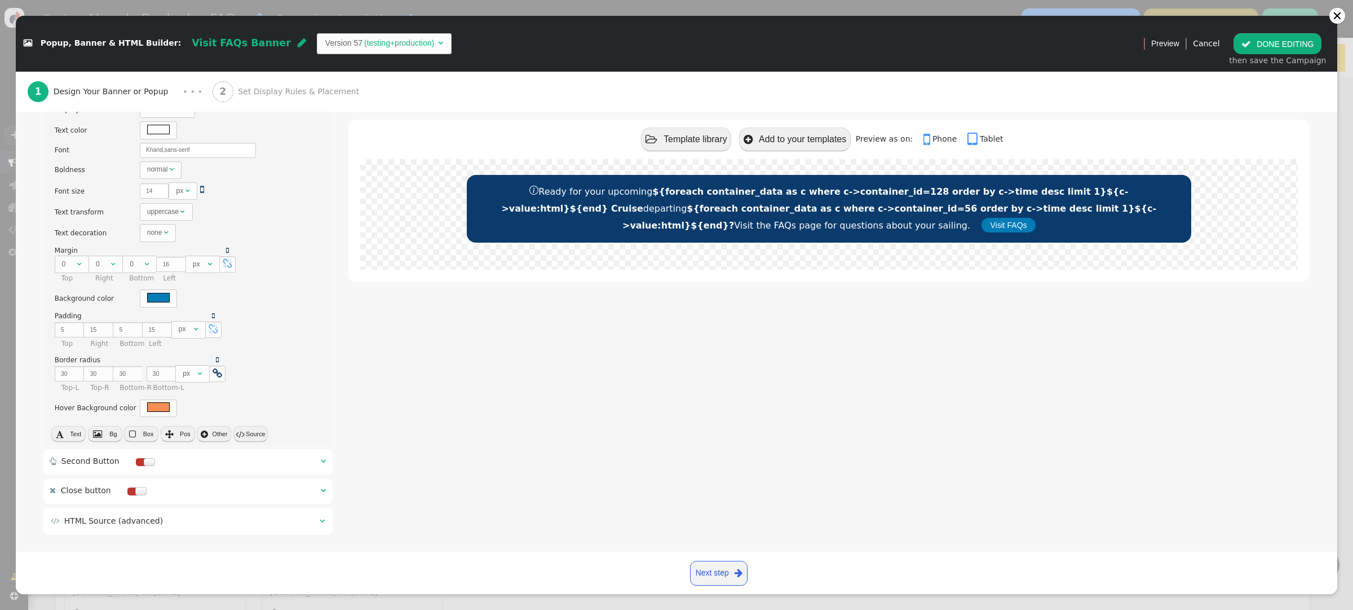
scroll to position [639, 0]
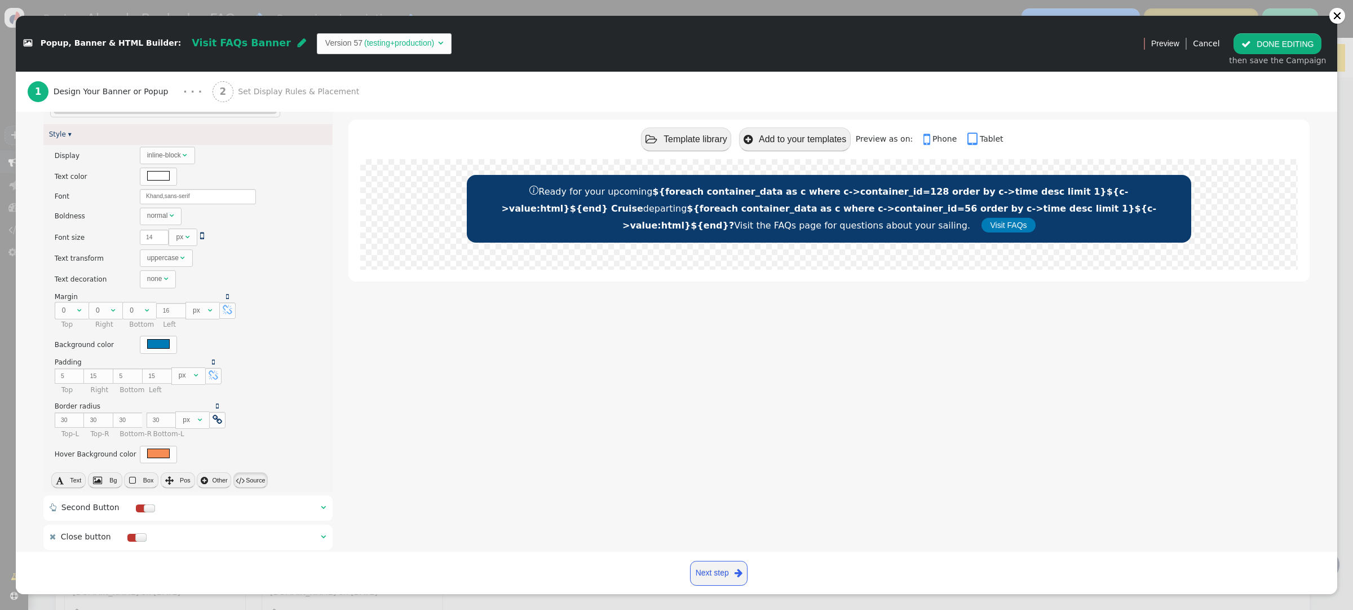
click at [246, 480] on button " Source" at bounding box center [250, 480] width 34 height 16
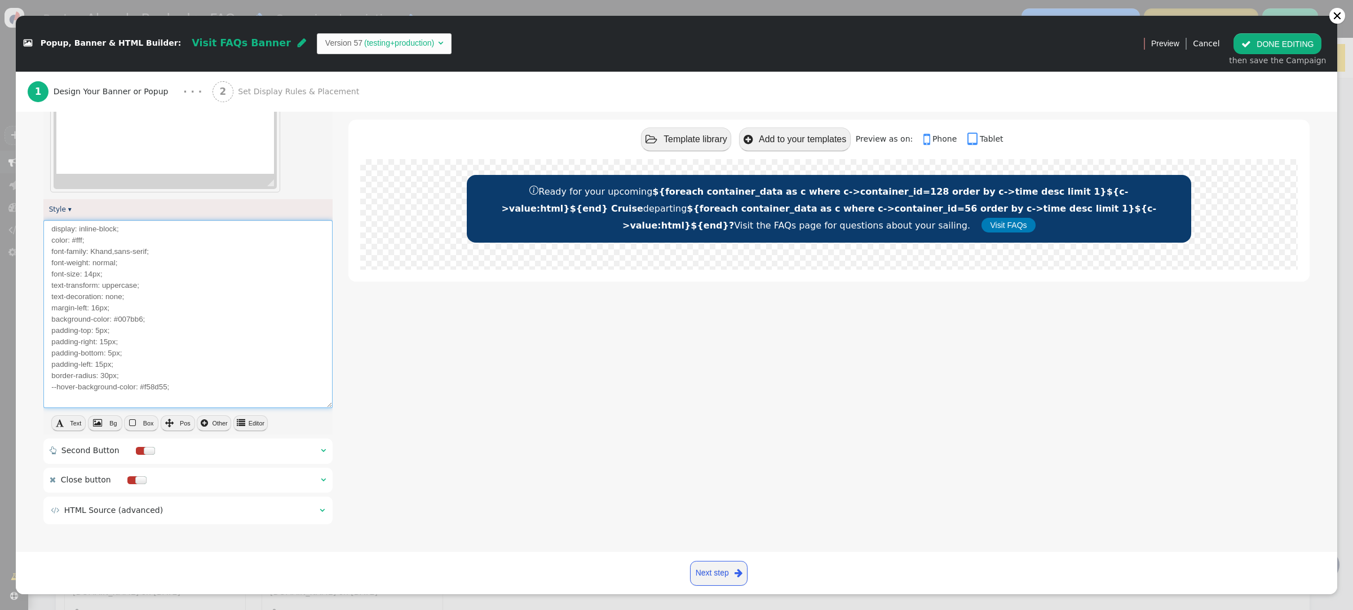
click at [120, 365] on textarea "display: inline-block; color: #fff; font-family: Khand,sans-serif; font-weight:…" at bounding box center [187, 313] width 289 height 187
drag, startPoint x: 100, startPoint y: 333, endPoint x: 123, endPoint y: 322, distance: 26.0
click at [100, 332] on textarea "display: inline-block; color: #fff; font-family: Khand,sans-serif; font-weight:…" at bounding box center [187, 313] width 289 height 187
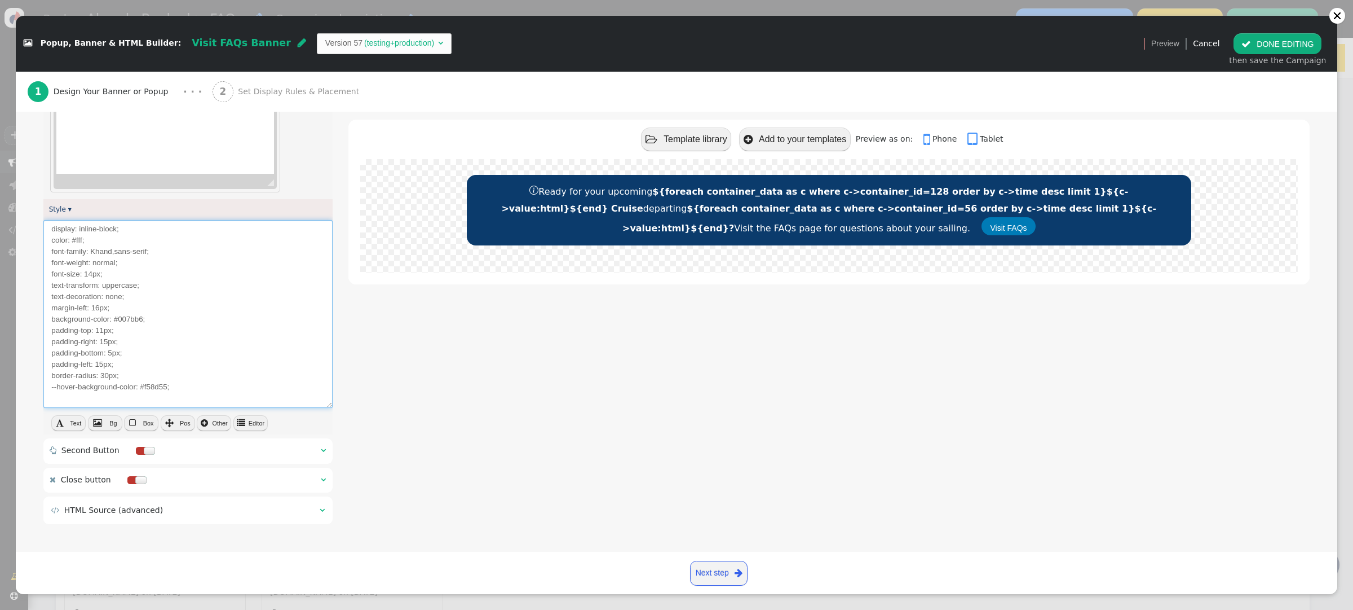
drag, startPoint x: 109, startPoint y: 355, endPoint x: 124, endPoint y: 350, distance: 15.7
click at [111, 352] on textarea "display: inline-block; color: #fff; font-family: Khand,sans-serif; font-weight:…" at bounding box center [187, 313] width 289 height 187
click at [168, 342] on textarea "display: inline-block; color: #fff; font-family: Khand,sans-serif; font-weight:…" at bounding box center [187, 313] width 289 height 187
drag, startPoint x: 138, startPoint y: 288, endPoint x: 103, endPoint y: 288, distance: 35.0
click at [103, 288] on textarea "display: inline-block; color: #fff; font-family: Khand,sans-serif; font-weight:…" at bounding box center [187, 313] width 289 height 187
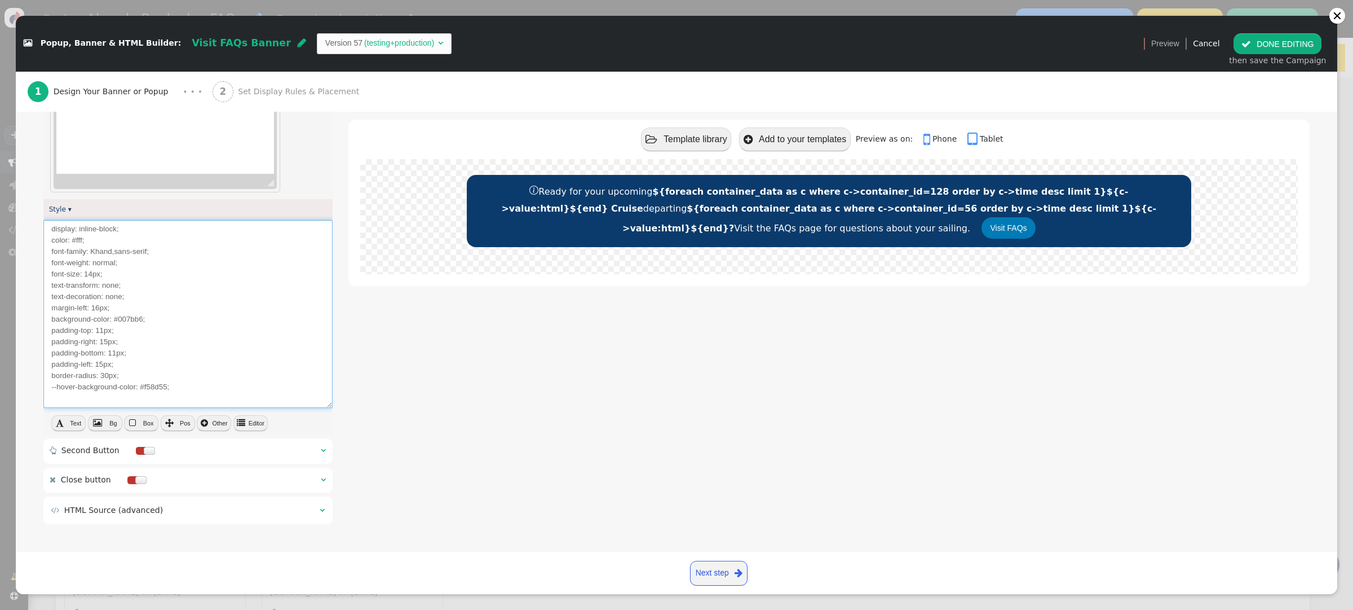
drag, startPoint x: 116, startPoint y: 264, endPoint x: 93, endPoint y: 266, distance: 22.6
click at [93, 266] on textarea "display: inline-block; color: #fff; font-family: Khand,sans-serif; font-weight:…" at bounding box center [187, 313] width 289 height 187
drag, startPoint x: 144, startPoint y: 321, endPoint x: 114, endPoint y: 321, distance: 29.9
click at [114, 321] on textarea "display: inline-block; color: #fff; font-family: Khand,sans-serif; font-weight:…" at bounding box center [187, 313] width 289 height 187
paste textarea "15CB9"
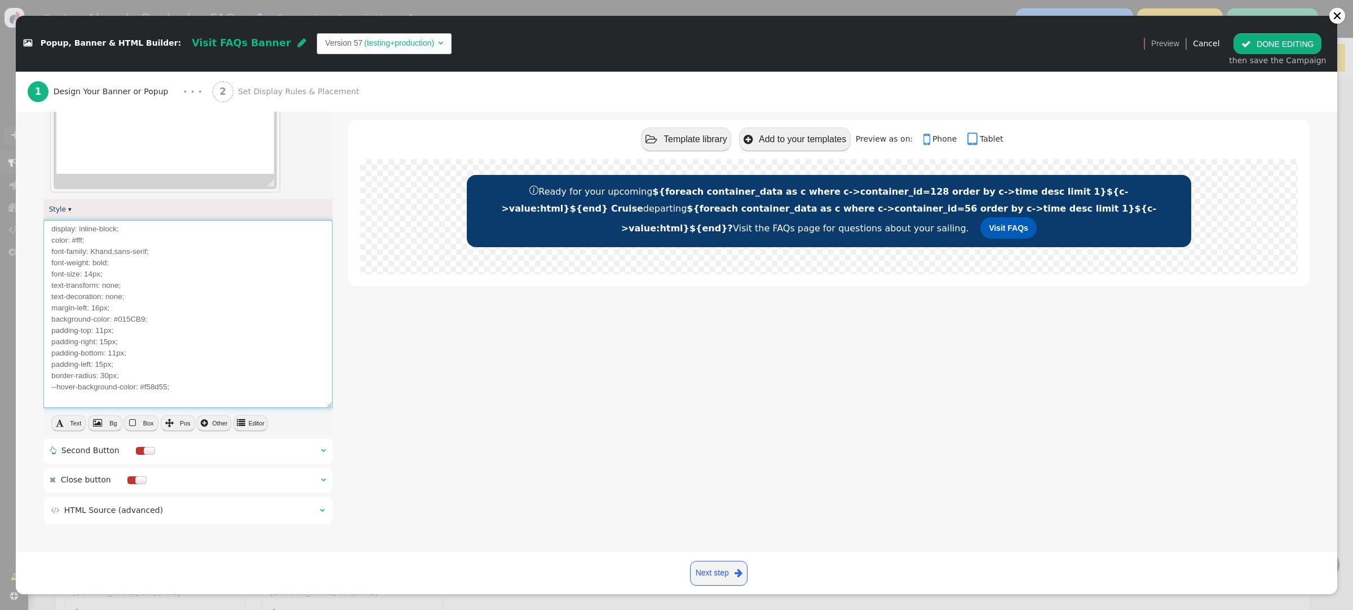
type textarea "display: inline-block; color: #fff; font-family: Khand,sans-serif; font-weight:…"
click at [394, 389] on div " Template library  Add to your templates Preview as on:  Phone  Tablet Read…" at bounding box center [828, 123] width 961 height 810
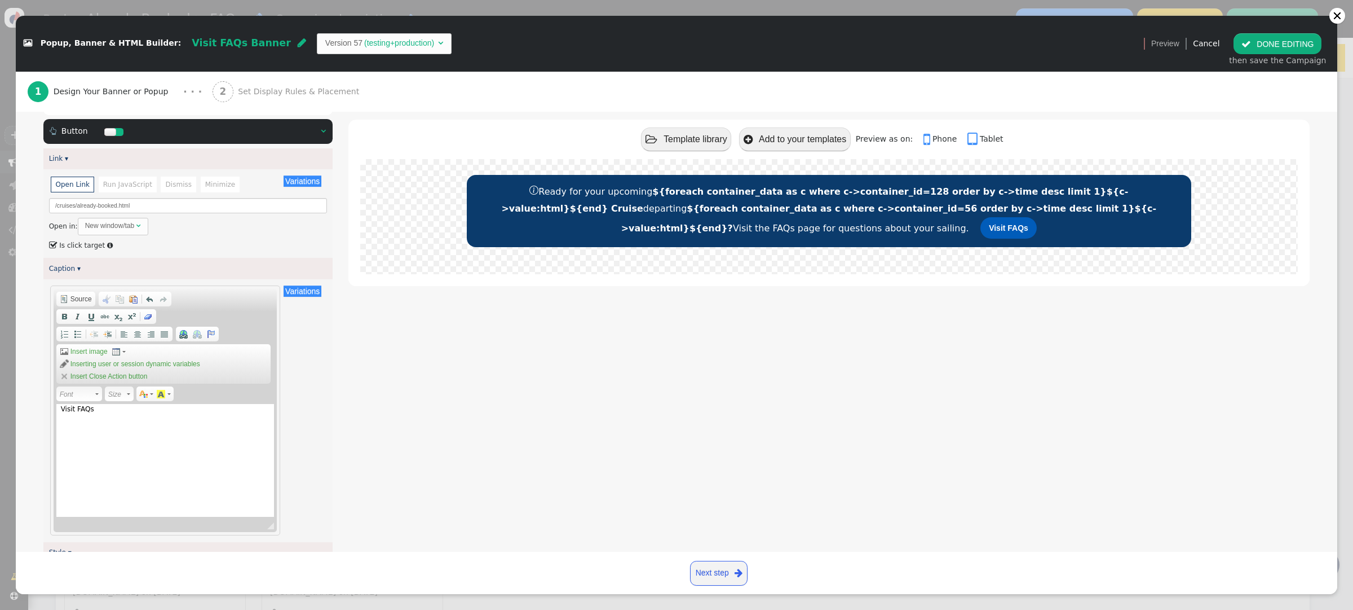
scroll to position [0, 0]
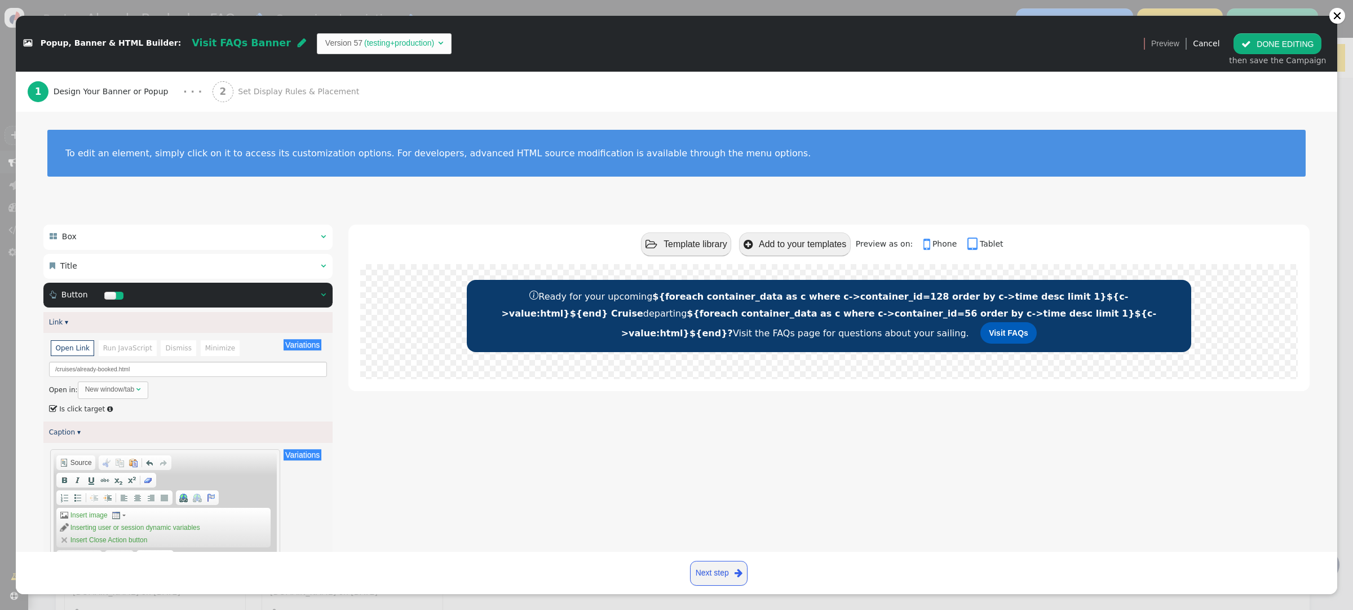
click at [323, 296] on span "" at bounding box center [323, 294] width 5 height 8
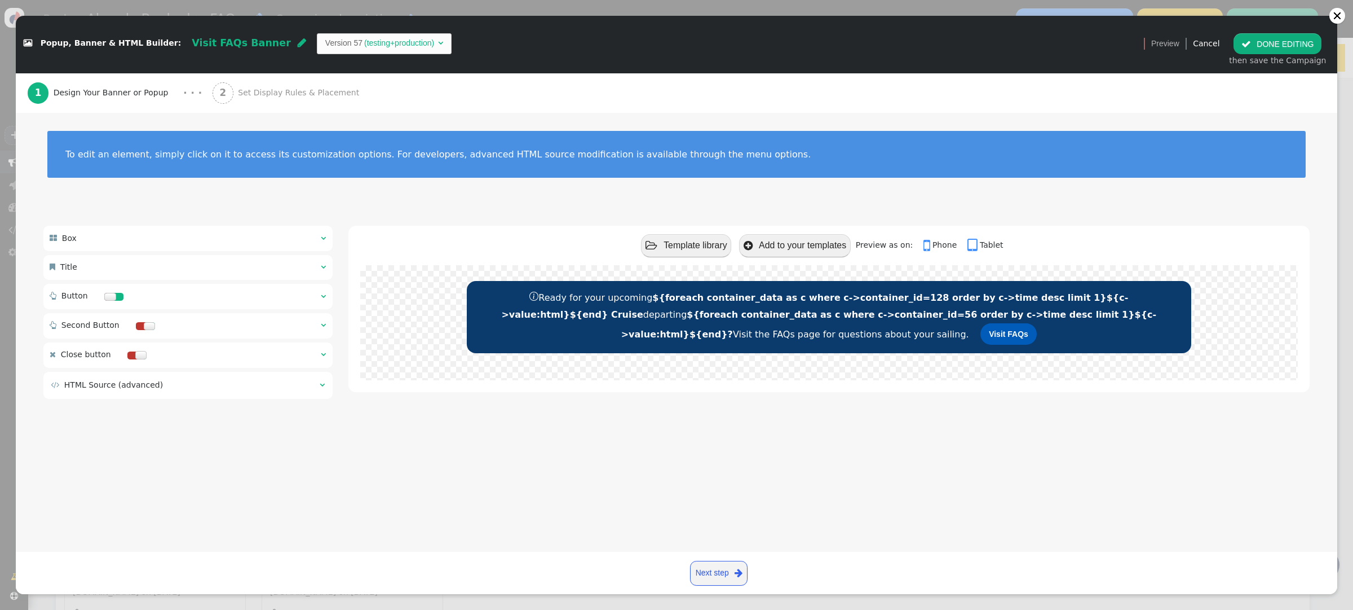
click at [325, 267] on span "" at bounding box center [323, 267] width 5 height 8
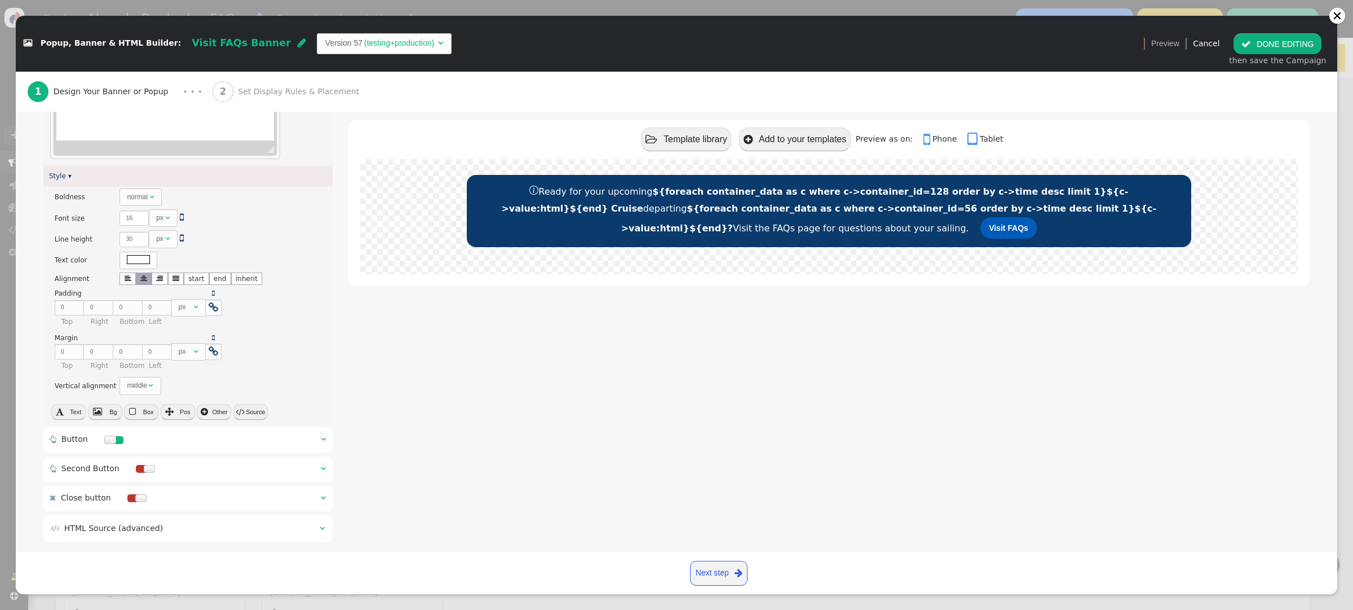
click at [249, 414] on button " Source" at bounding box center [250, 412] width 34 height 16
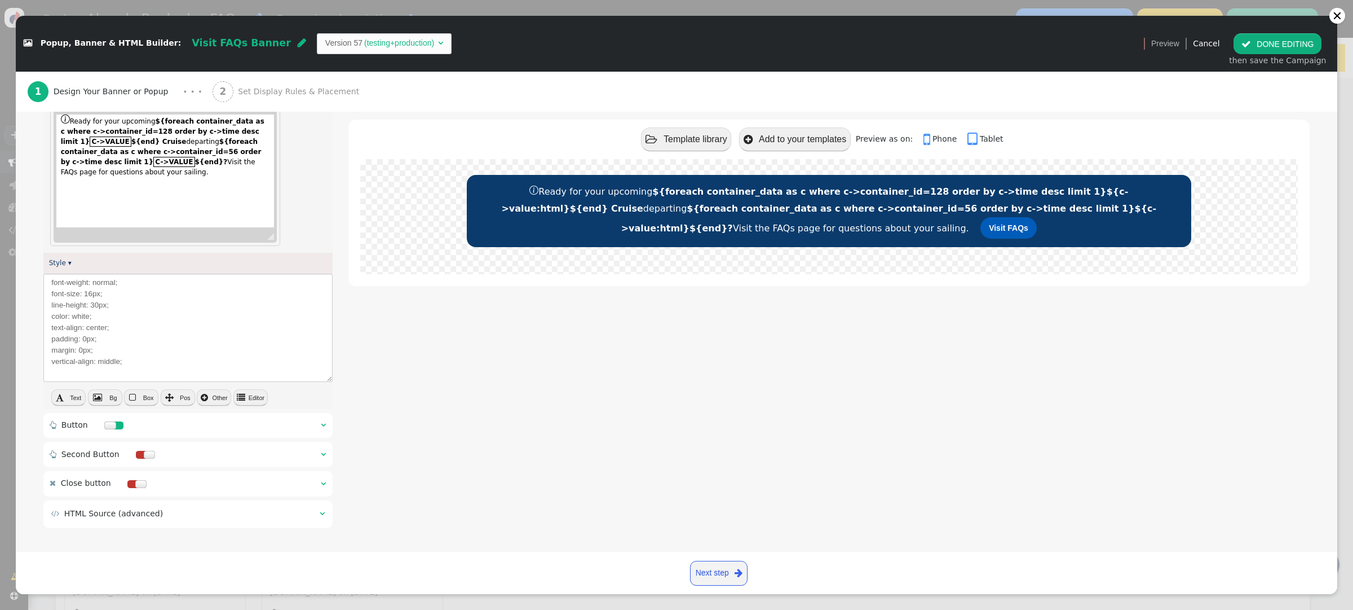
scroll to position [317, 0]
click at [77, 312] on textarea "font-weight: normal; font-size: 16px; line-height: 30px; color: white; text-ali…" at bounding box center [187, 324] width 289 height 109
drag, startPoint x: 90, startPoint y: 315, endPoint x: 72, endPoint y: 315, distance: 18.0
click at [72, 315] on textarea "font-weight: normal; font-size: 16px; line-height: 30px; color: white; text-ali…" at bounding box center [187, 324] width 289 height 109
paste textarea "#015CB9"
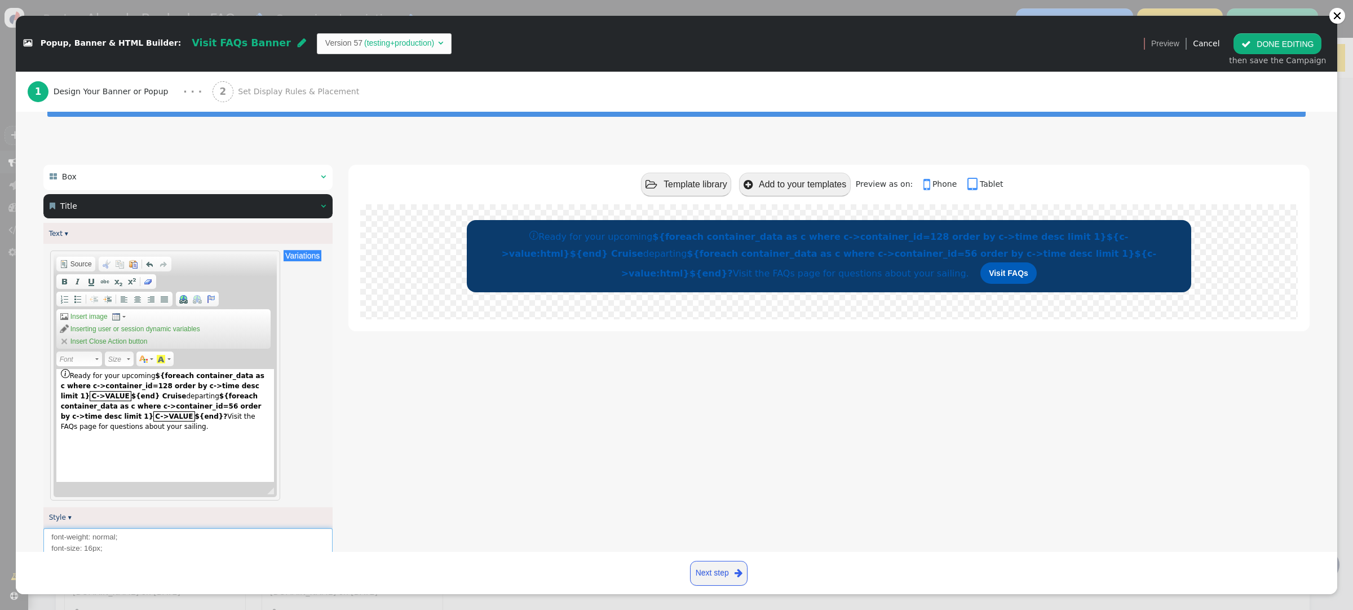
scroll to position [59, 0]
click at [75, 265] on span "Source" at bounding box center [80, 264] width 23 height 9
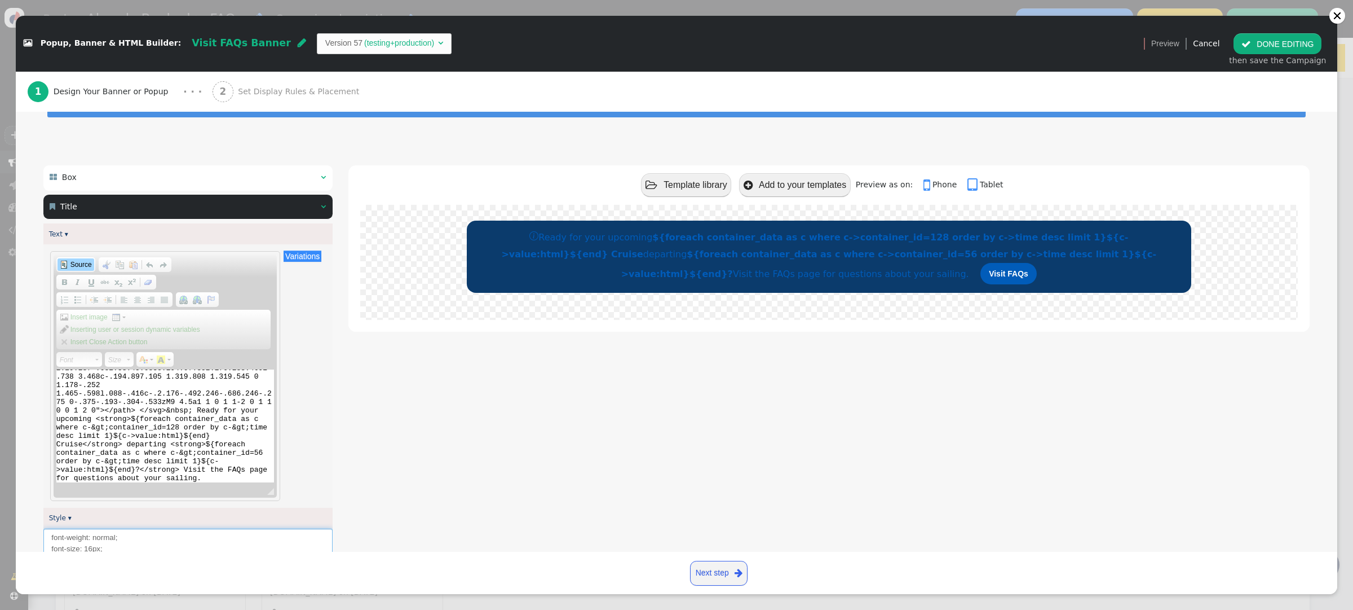
scroll to position [0, 0]
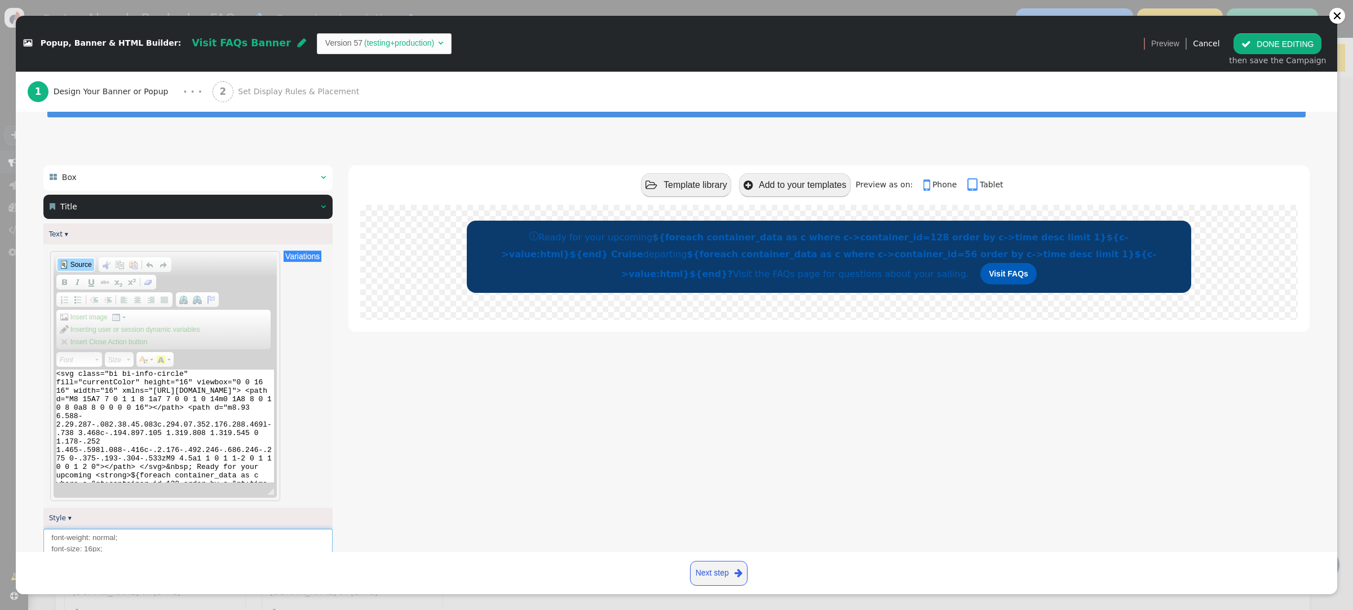
type textarea "font-weight: normal; font-size: 16px; line-height: 30px; color: #015CB9; text-a…"
click at [324, 176] on span "" at bounding box center [323, 177] width 5 height 8
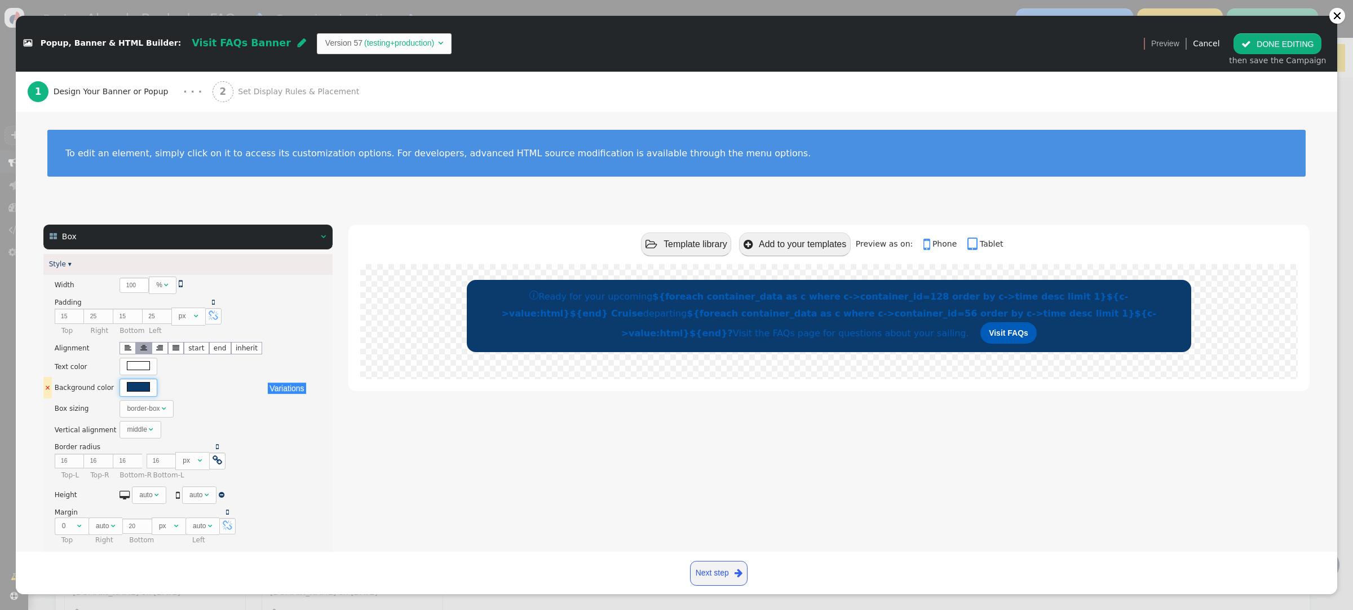
click at [139, 388] on div at bounding box center [138, 386] width 23 height 9
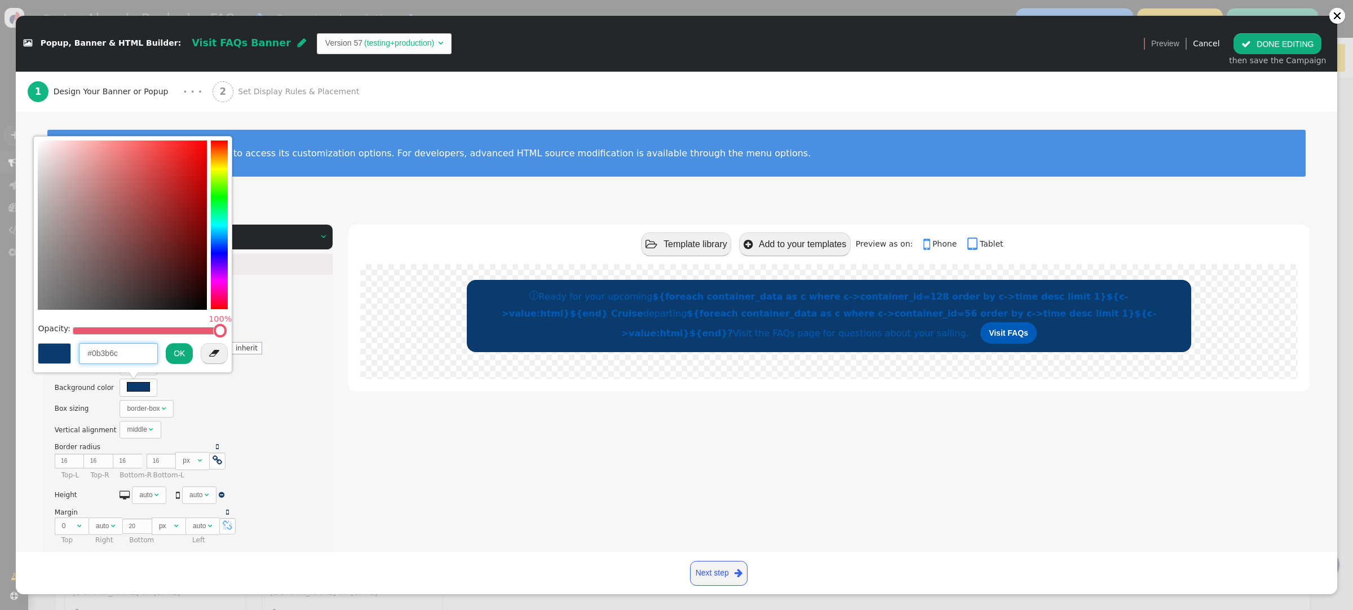
drag, startPoint x: 109, startPoint y: 351, endPoint x: 91, endPoint y: 352, distance: 18.6
click at [90, 352] on input "#0b3b6c" at bounding box center [118, 353] width 79 height 20
drag, startPoint x: 122, startPoint y: 354, endPoint x: 92, endPoint y: 354, distance: 29.9
click at [91, 355] on input "#0b3b6c" at bounding box center [118, 353] width 79 height 20
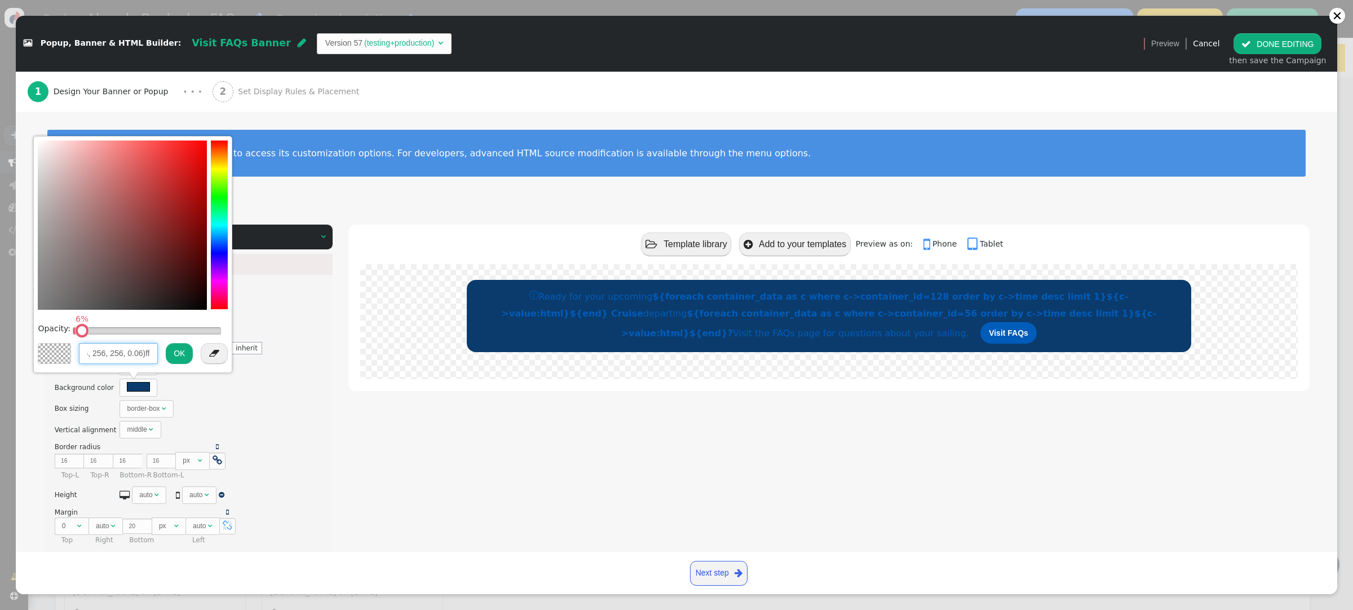
click at [144, 352] on input "rgba(256, 256, 256, 0.06)ff" at bounding box center [118, 353] width 79 height 20
drag, startPoint x: 107, startPoint y: 354, endPoint x: 140, endPoint y: 354, distance: 33.3
click at [140, 354] on input "rgba(256, 256, 256, 0.06)ff" at bounding box center [118, 353] width 79 height 20
type input "fff"
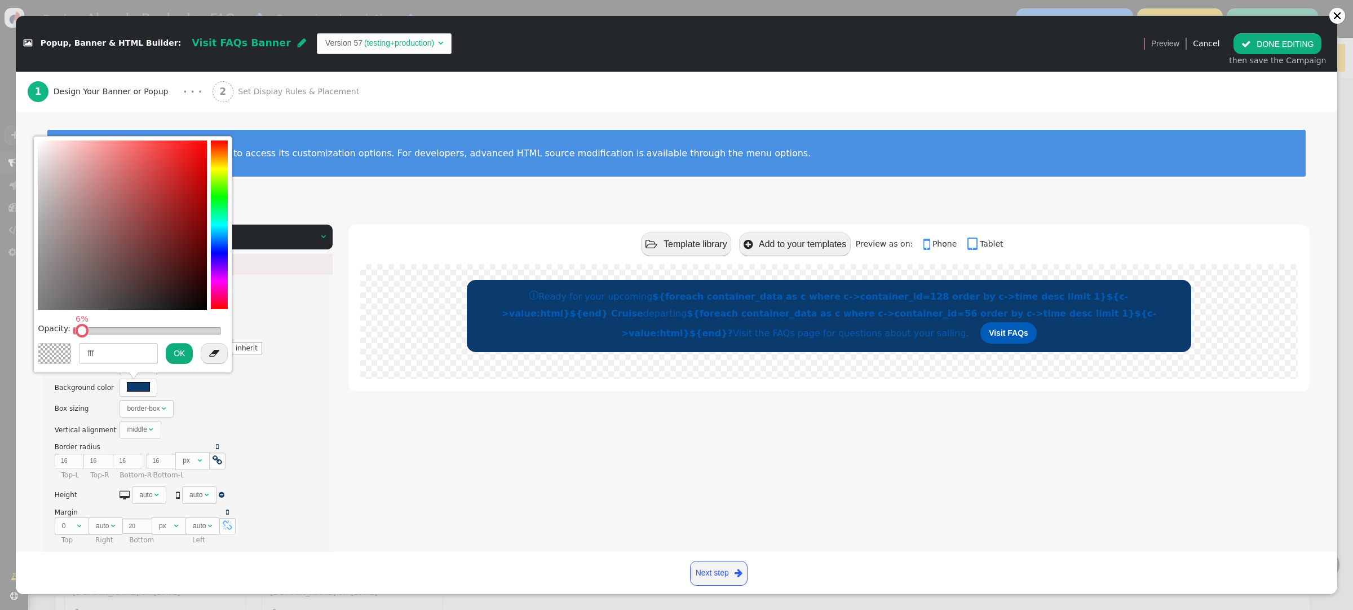
click at [175, 353] on button "OK" at bounding box center [179, 353] width 27 height 20
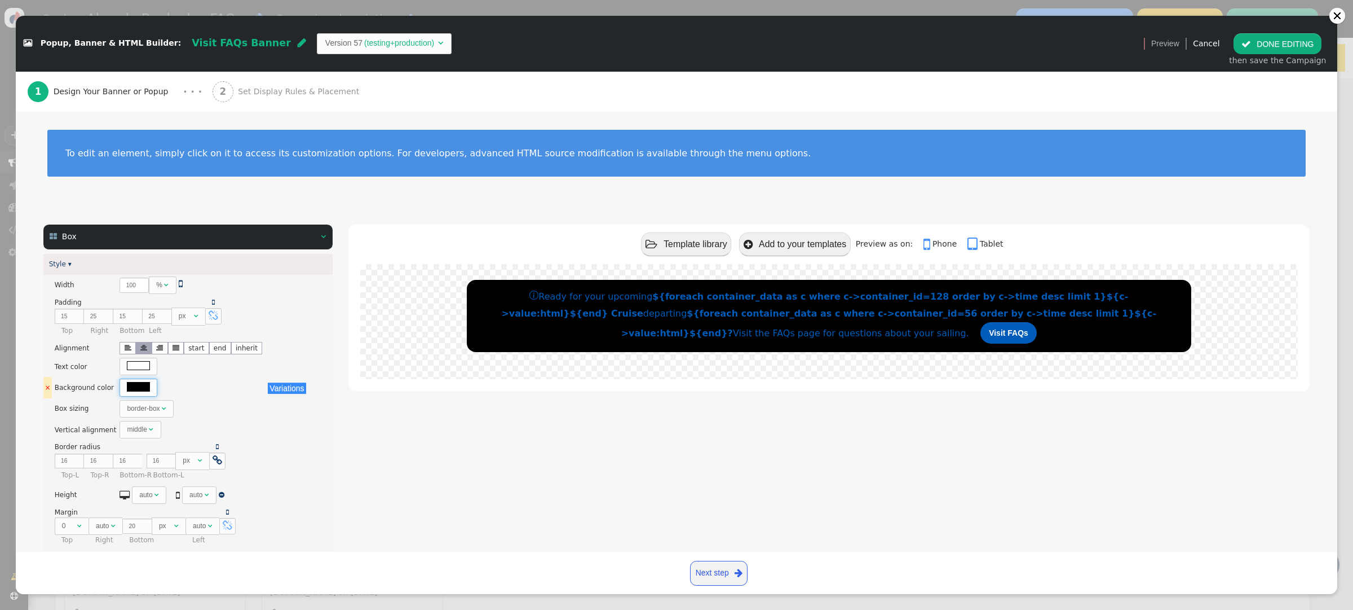
click at [134, 386] on div at bounding box center [138, 386] width 23 height 9
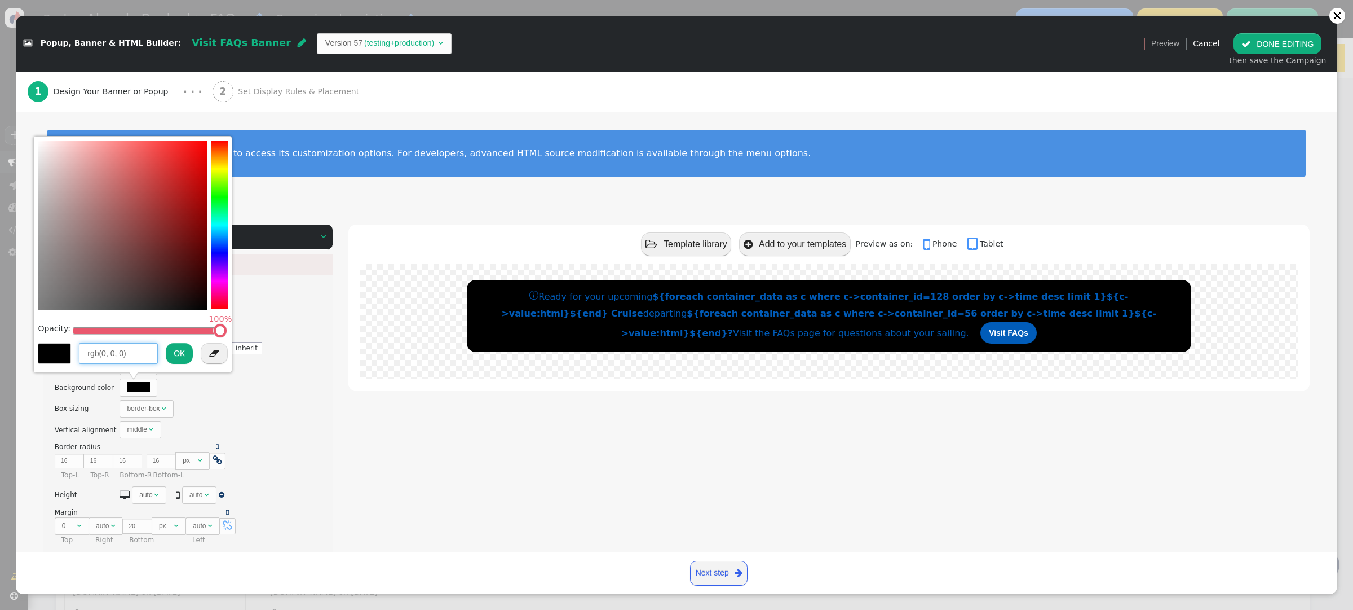
drag, startPoint x: 131, startPoint y: 351, endPoint x: 61, endPoint y: 351, distance: 69.9
click at [61, 351] on div "rgb(0, 0, 0) OK " at bounding box center [133, 355] width 190 height 26
type input "ffffff"
click at [179, 351] on button "OK" at bounding box center [179, 353] width 27 height 20
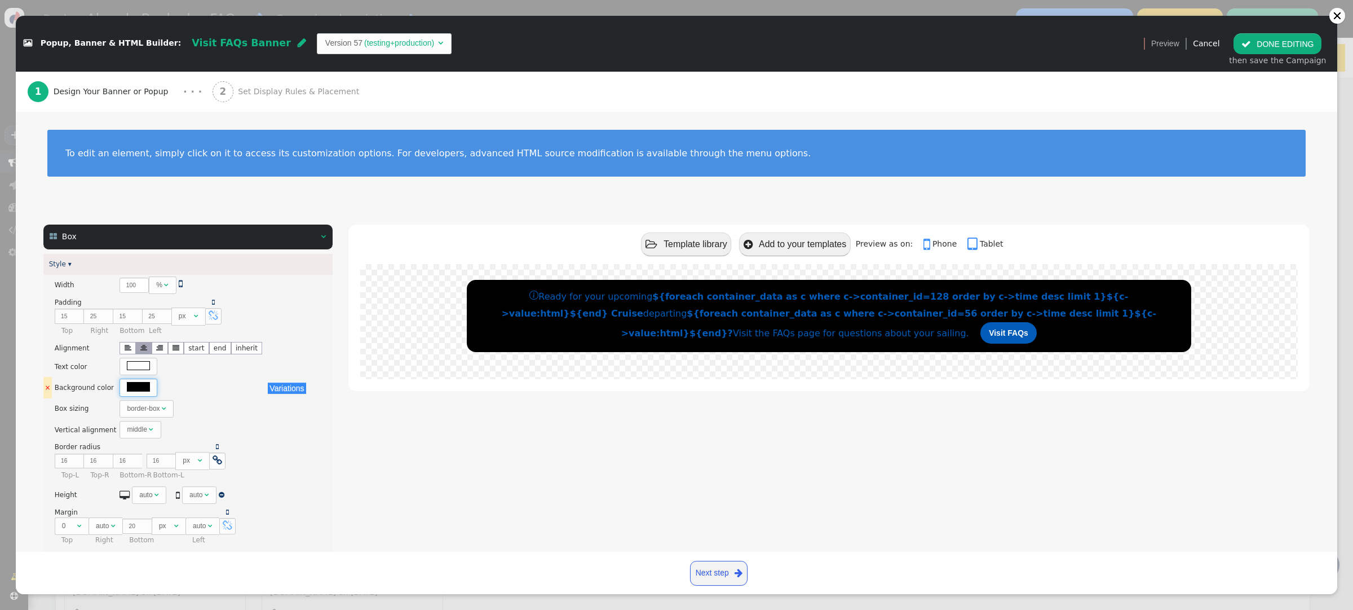
click at [120, 390] on div at bounding box center [139, 386] width 38 height 17
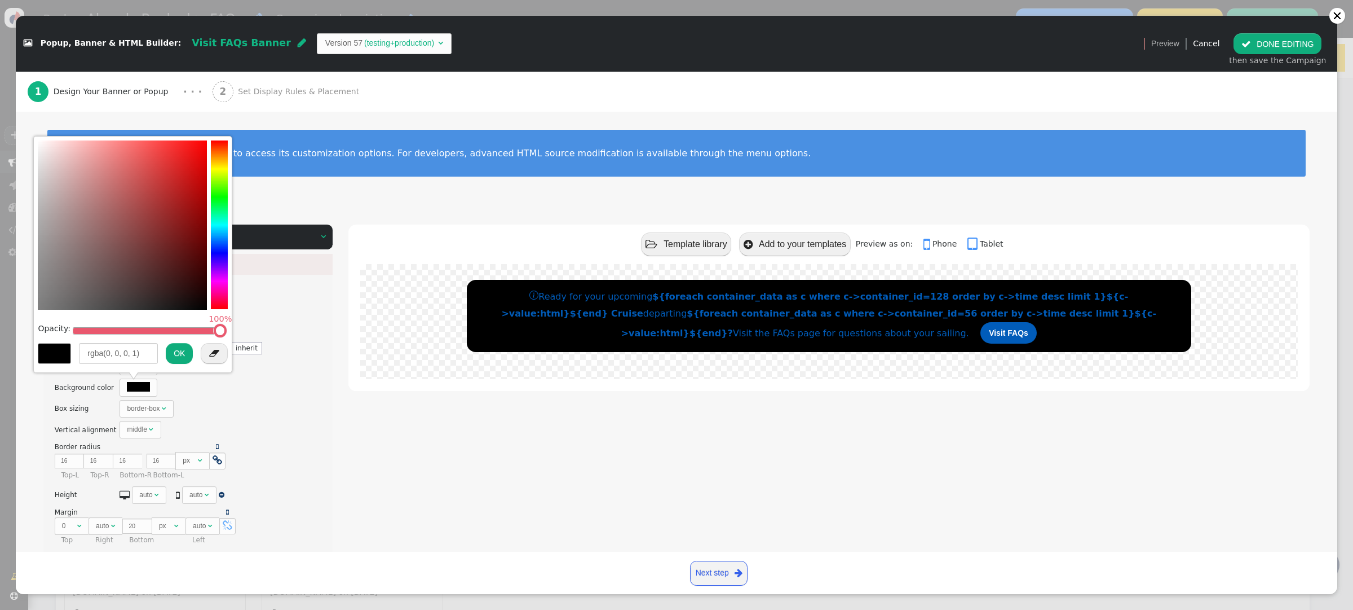
click at [37, 144] on div "Opacity: 100%  rgba(0, 0, 0, 1) OK " at bounding box center [132, 254] width 199 height 237
type input "rgb(250, 250, 250)"
click at [39, 144] on div at bounding box center [122, 145] width 169 height 2
drag, startPoint x: 39, startPoint y: 144, endPoint x: 32, endPoint y: 139, distance: 8.1
click at [32, 609] on div " Popup, Banner & HTML Builder: Visit FAQs Banner  Version 57 (testing+product…" at bounding box center [676, 610] width 1353 height 0
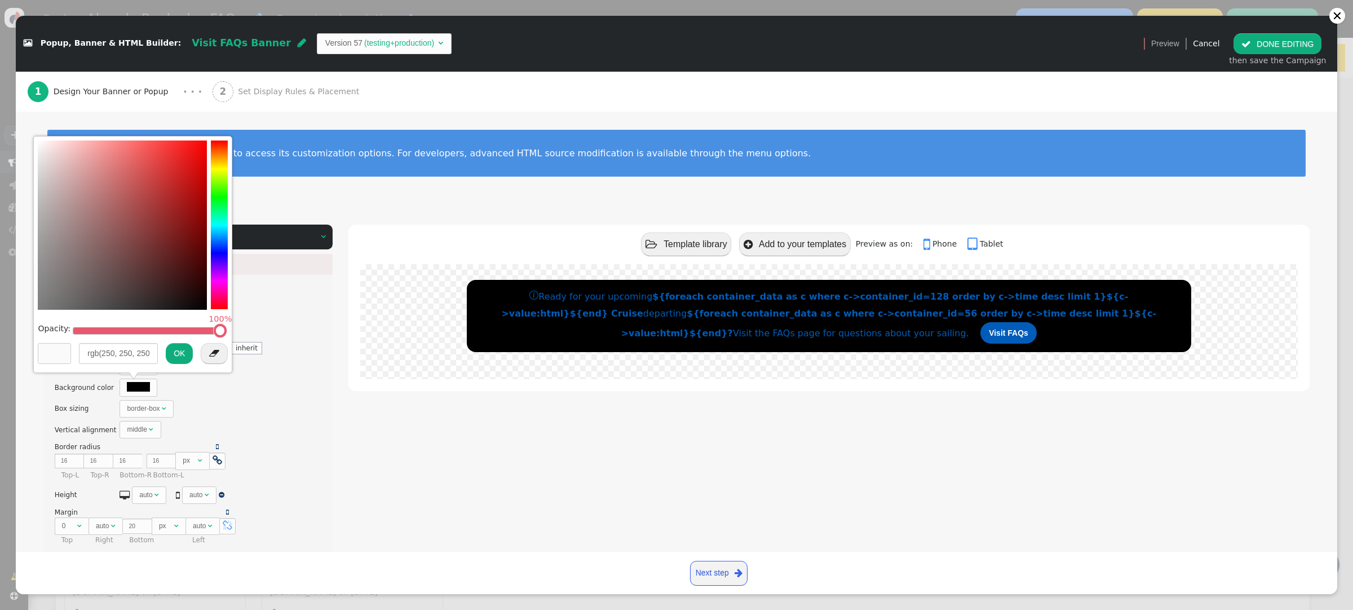
click at [173, 355] on button "OK" at bounding box center [179, 353] width 27 height 20
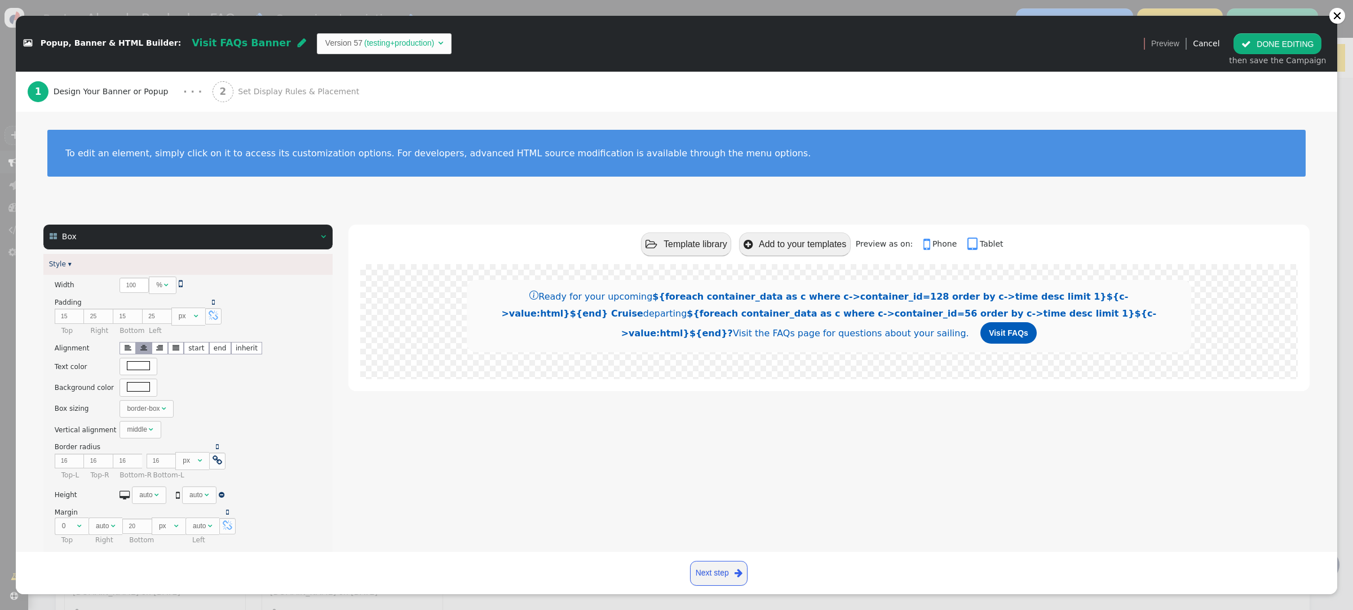
click at [1279, 43] on button " DONE EDITING" at bounding box center [1278, 43] width 88 height 20
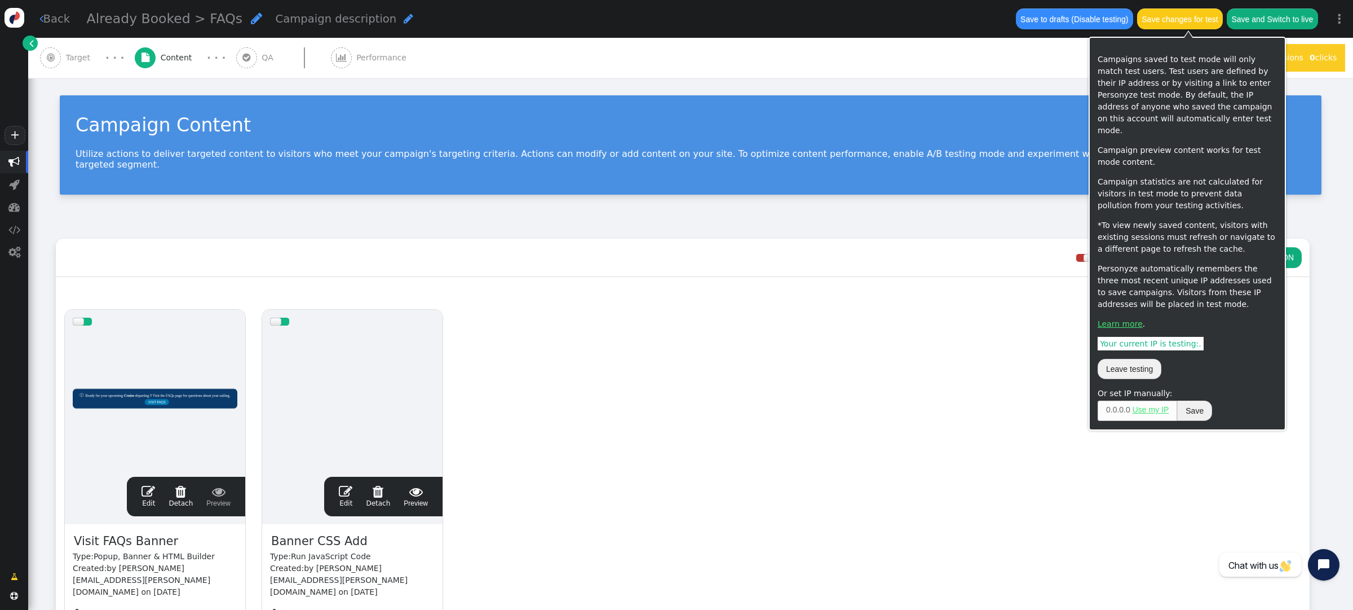
click at [1172, 25] on button "Save changes for test" at bounding box center [1180, 18] width 86 height 20
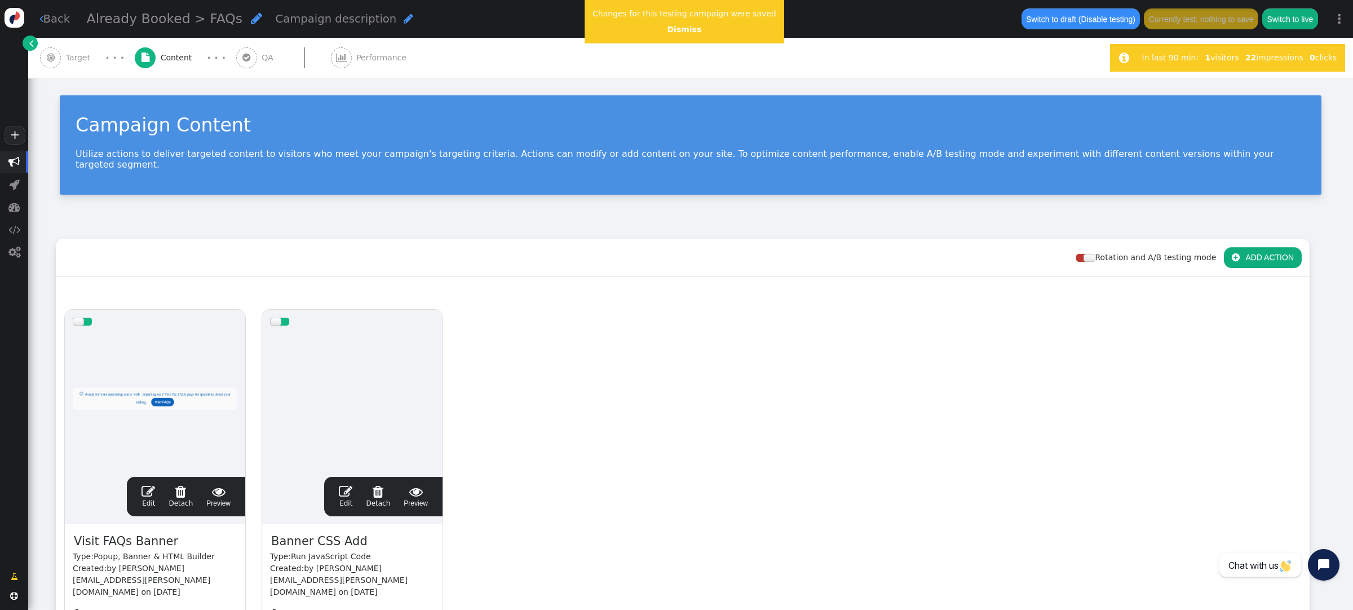
click at [151, 484] on span "" at bounding box center [149, 491] width 14 height 14
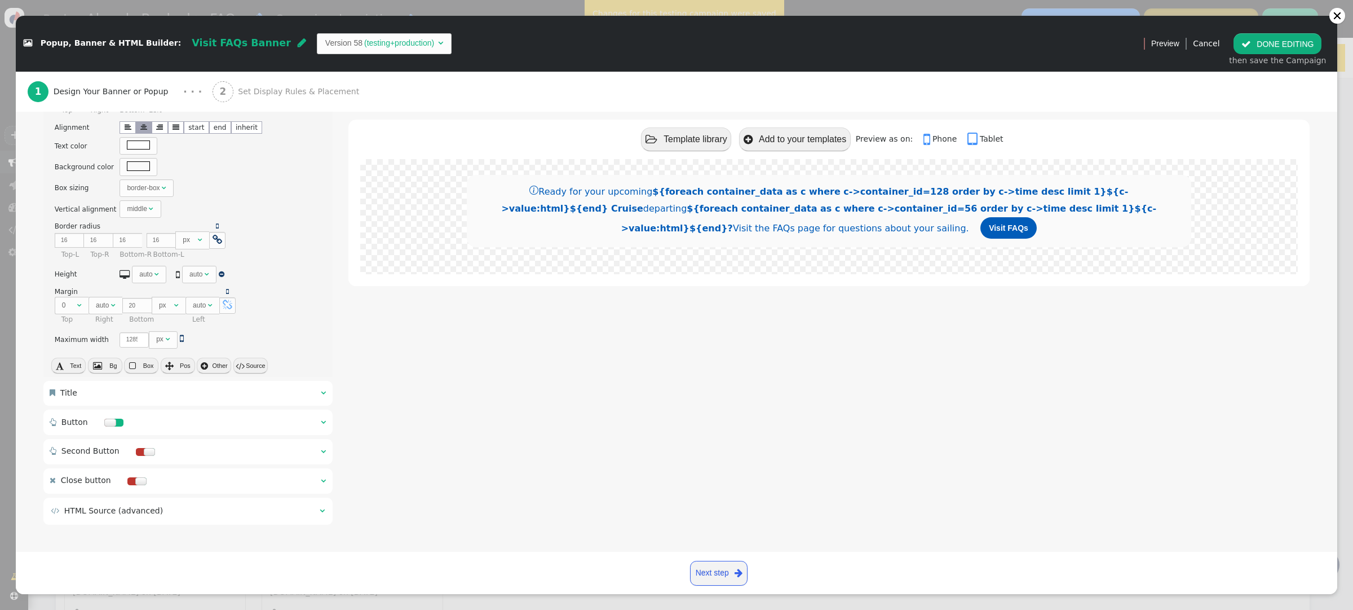
scroll to position [223, 0]
click at [324, 392] on span "" at bounding box center [323, 392] width 5 height 8
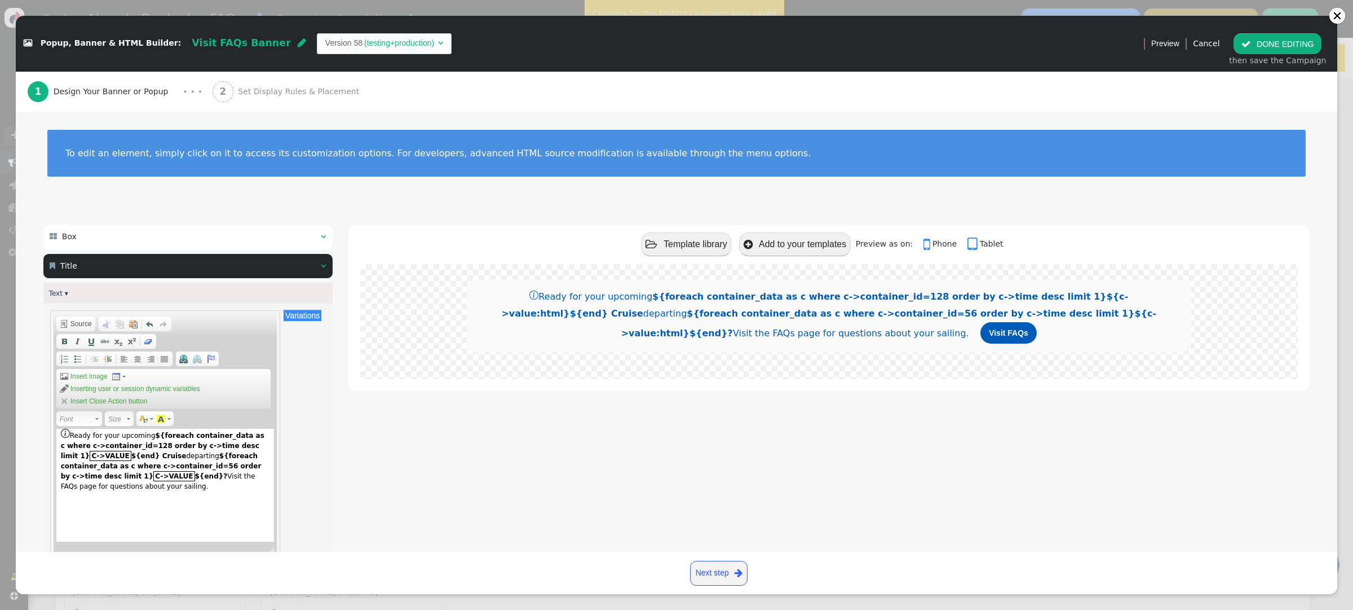
click at [155, 438] on strong "${foreach container_data as c where c->container_id=128 order by c->time desc l…" at bounding box center [163, 445] width 204 height 28
drag, startPoint x: 242, startPoint y: 456, endPoint x: 281, endPoint y: 450, distance: 39.9
click at [244, 454] on div "Ready for your upcoming cruise on ${foreach container_data as c where c->contai…" at bounding box center [165, 485] width 218 height 113
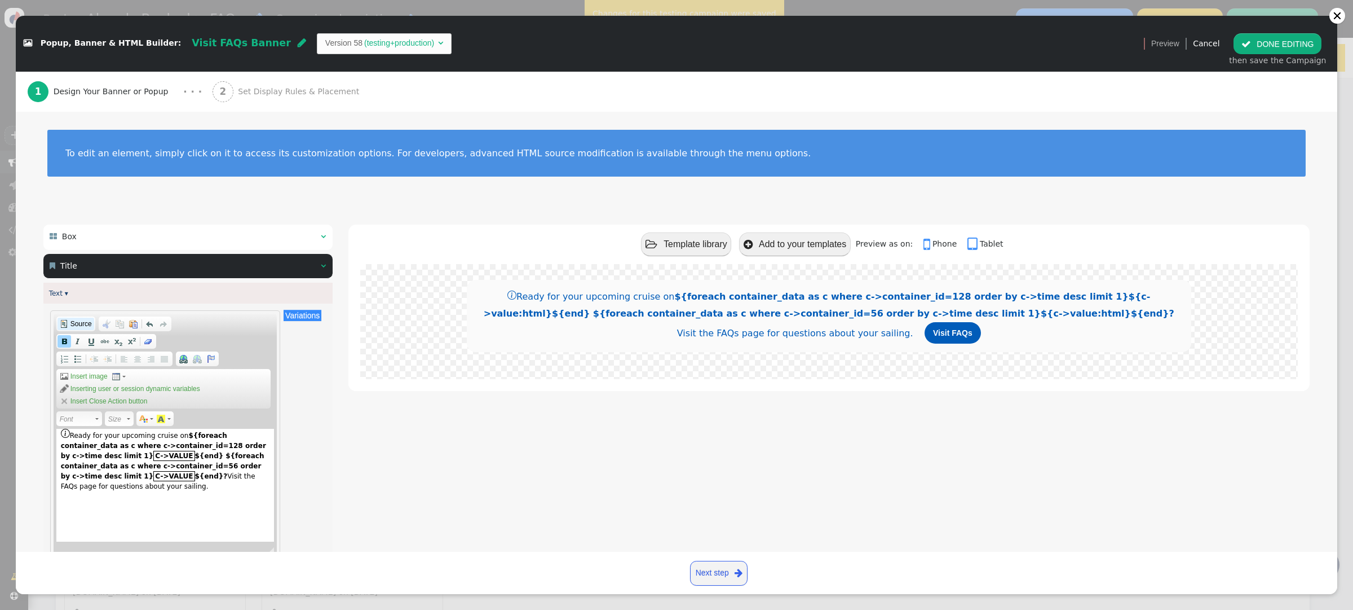
click at [74, 327] on span "Source" at bounding box center [80, 323] width 23 height 9
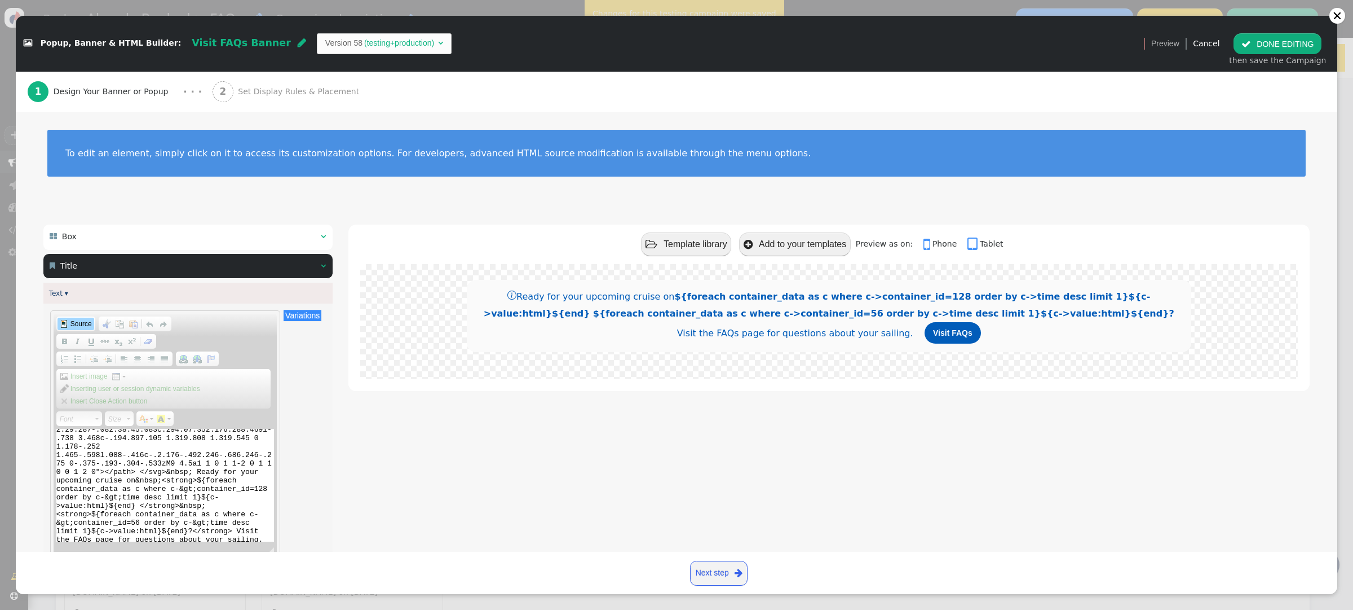
scroll to position [52, 0]
click at [204, 506] on textarea "<svg class="bi bi-info-circle" fill="currentColor" height="16" viewbox="0 0 16 …" at bounding box center [165, 485] width 218 height 113
type textarea "<svg class="bi bi-info-circle" fill="currentColor" height="16" viewbox="0 0 16 …"
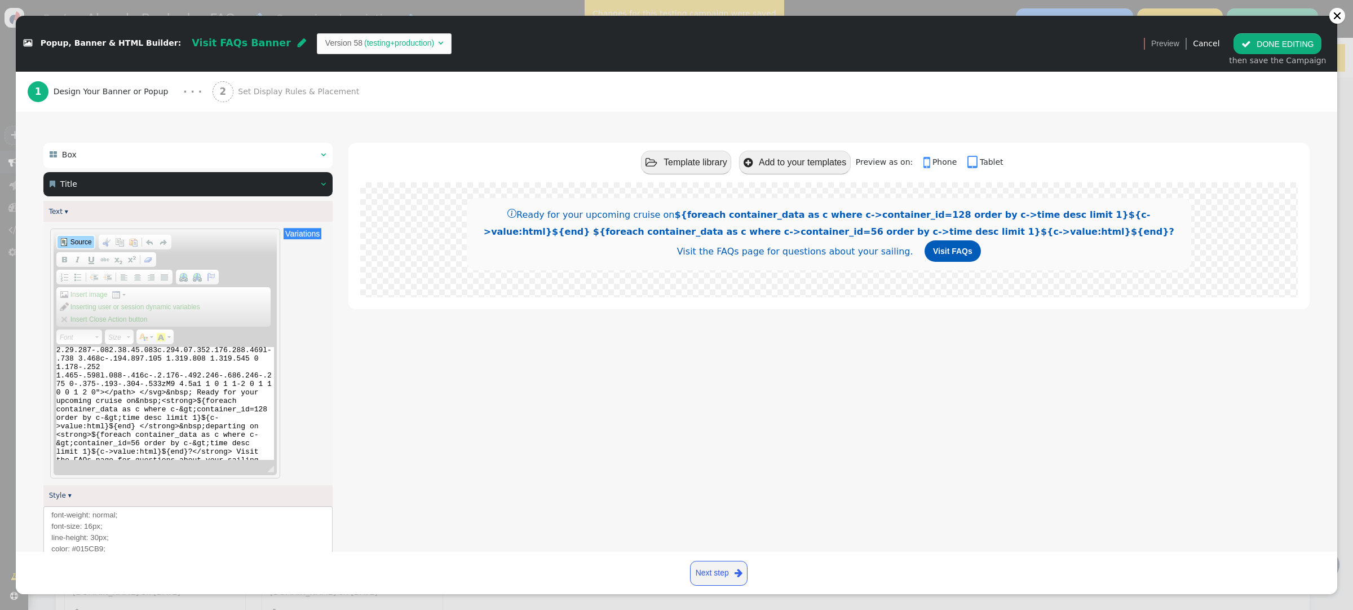
scroll to position [71, 0]
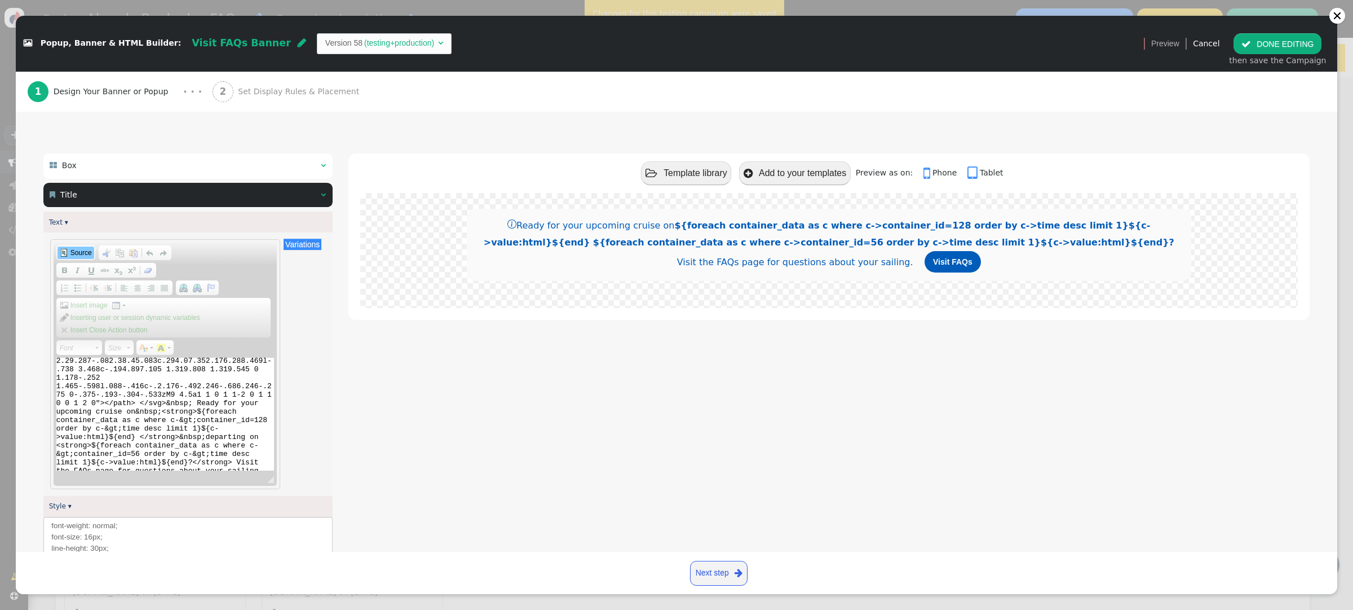
click at [74, 252] on span "Source" at bounding box center [80, 252] width 23 height 9
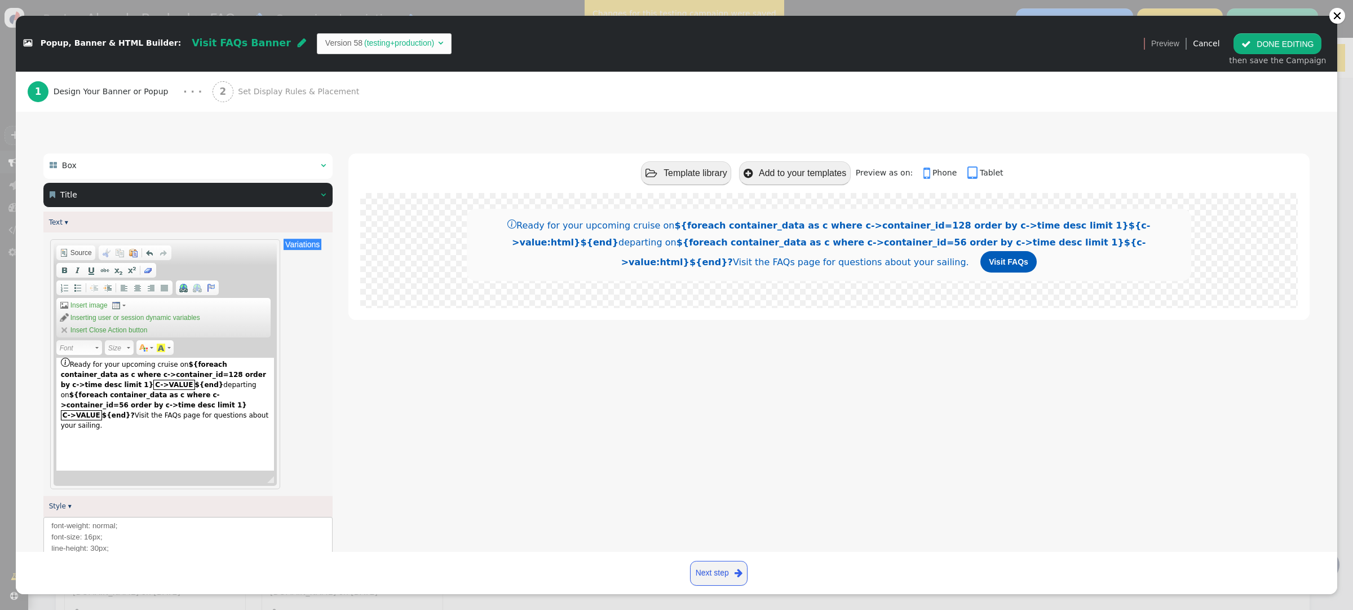
drag, startPoint x: 182, startPoint y: 365, endPoint x: 198, endPoint y: 359, distance: 17.3
click at [183, 364] on div "Ready for your upcoming cruise on ${foreach container_data as c where c->contai…" at bounding box center [165, 413] width 218 height 113
click at [1260, 44] on button " DONE EDITING" at bounding box center [1278, 43] width 88 height 20
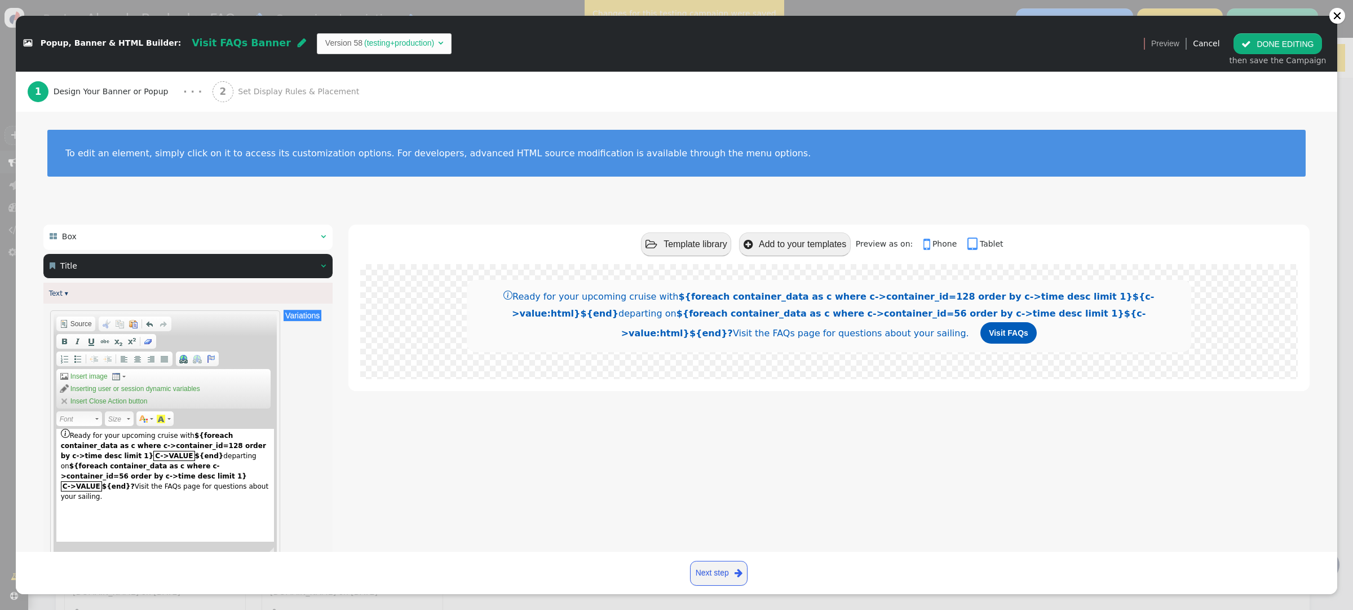
scroll to position [0, 0]
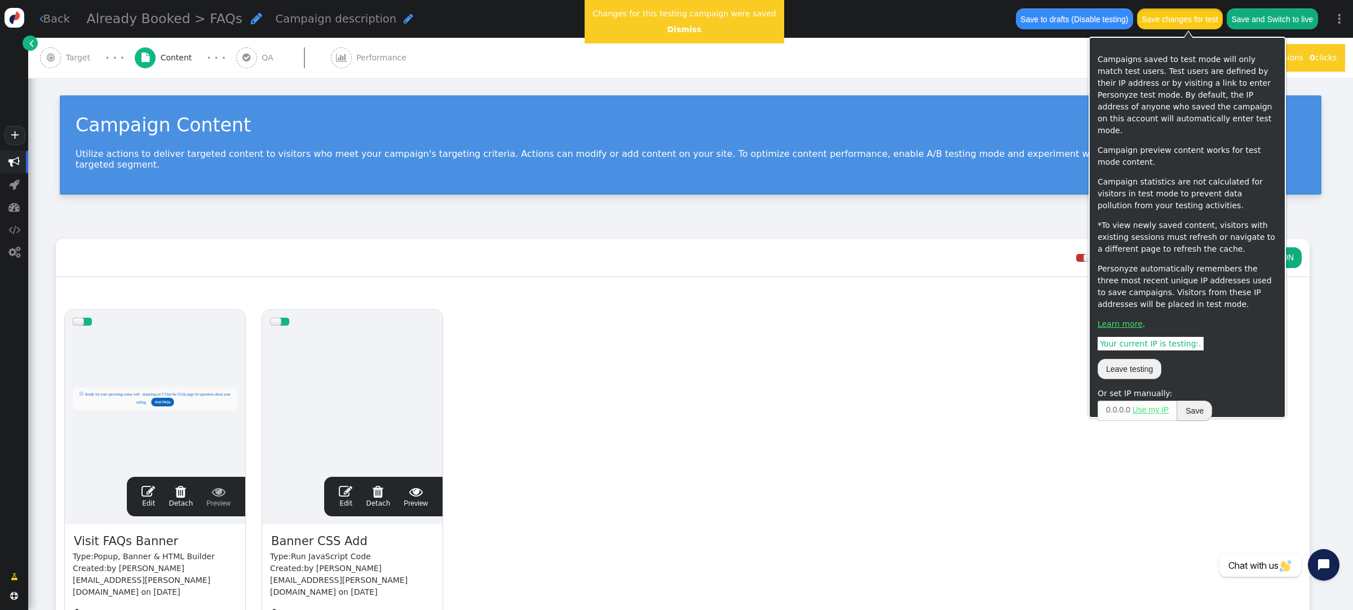
click at [1169, 21] on button "Save changes for test" at bounding box center [1180, 18] width 86 height 20
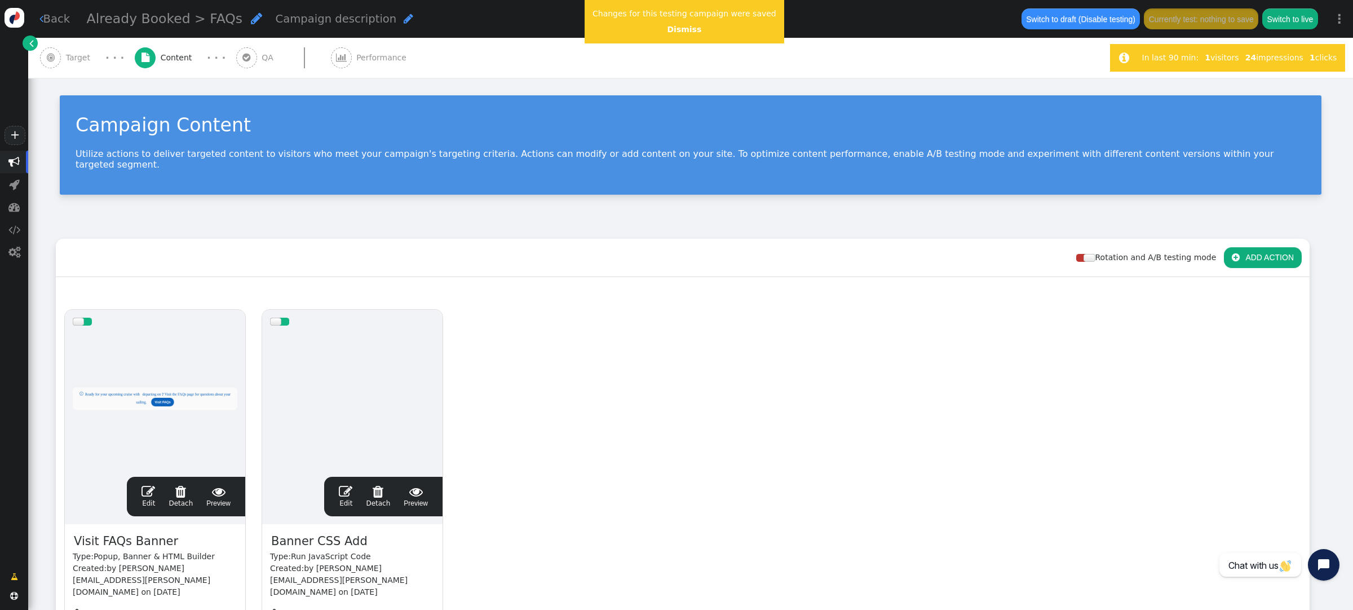
click at [149, 484] on span "" at bounding box center [149, 491] width 14 height 14
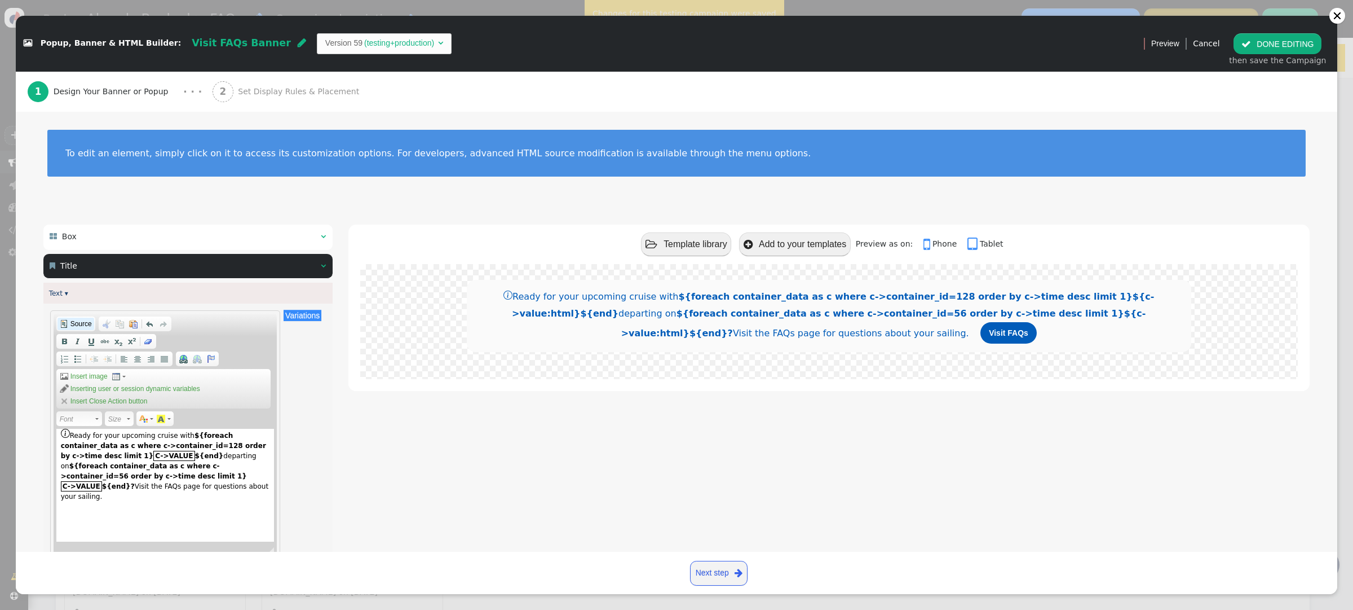
click at [88, 323] on span "Source" at bounding box center [80, 323] width 23 height 9
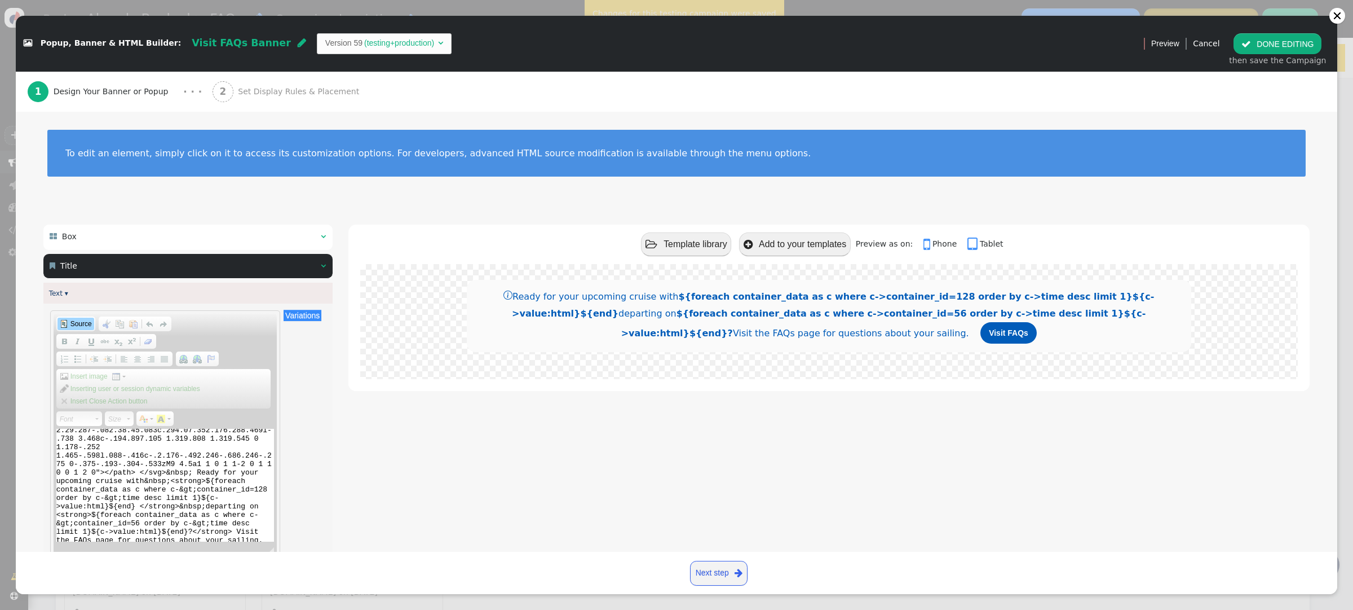
scroll to position [47, 0]
drag, startPoint x: 138, startPoint y: 515, endPoint x: 195, endPoint y: 505, distance: 57.8
click at [140, 512] on textarea "<svg class="bi bi-info-circle" fill="currentColor" height="16" viewbox="0 0 16 …" at bounding box center [165, 485] width 218 height 113
type textarea "<svg class="bi bi-info-circle" fill="currentColor" height="16" viewbox="0 0 16 …"
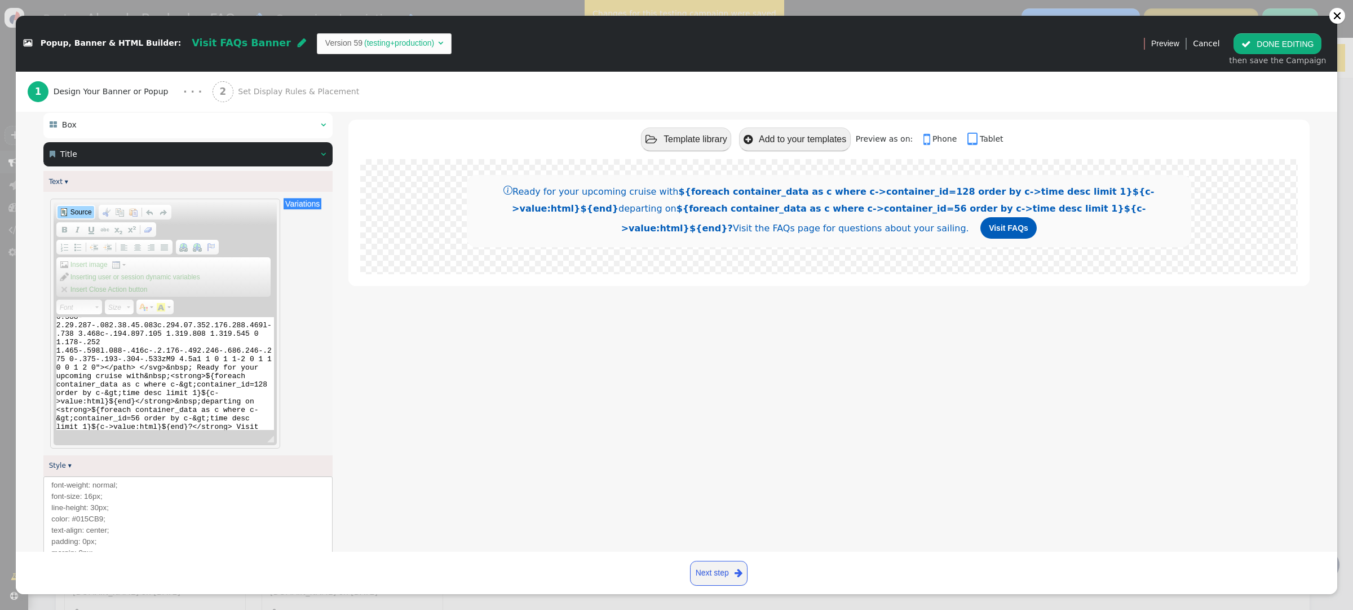
scroll to position [127, 0]
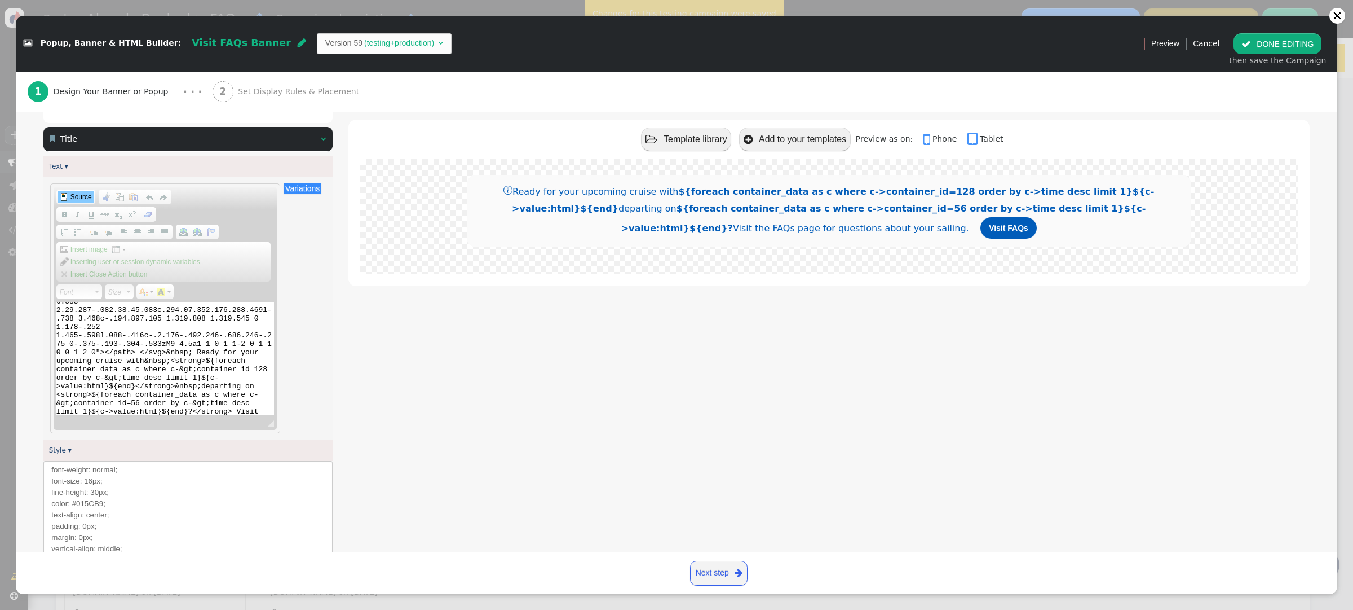
click at [69, 197] on span "Source" at bounding box center [80, 196] width 23 height 9
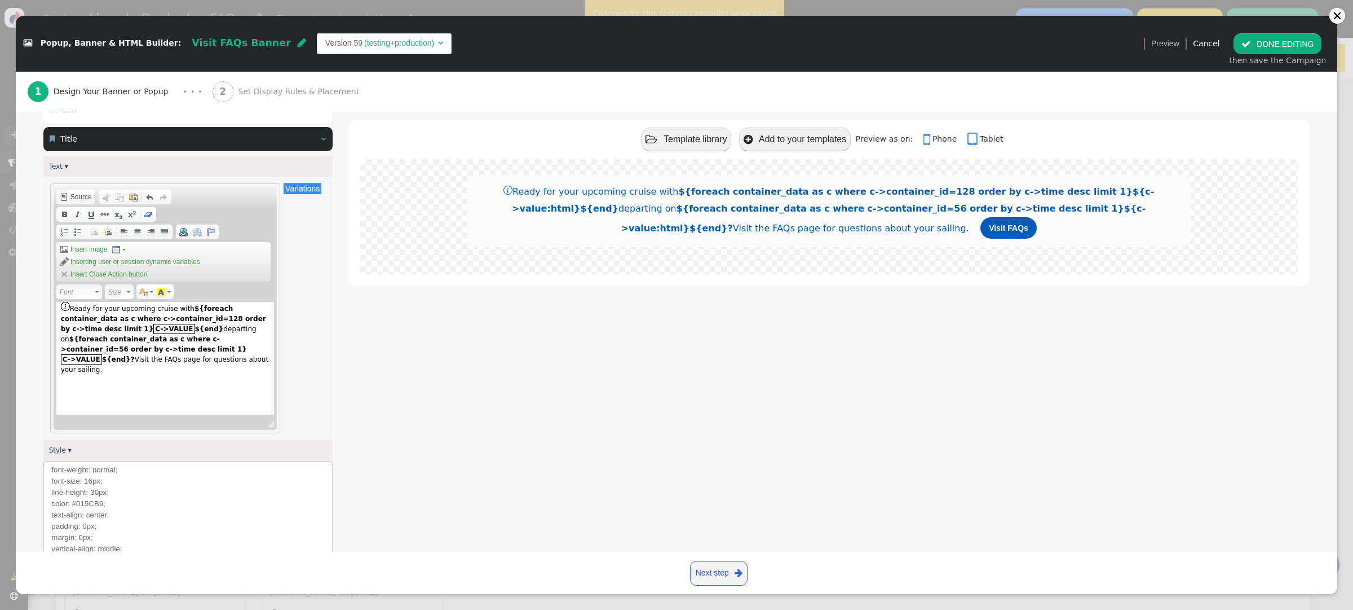
scroll to position [124, 0]
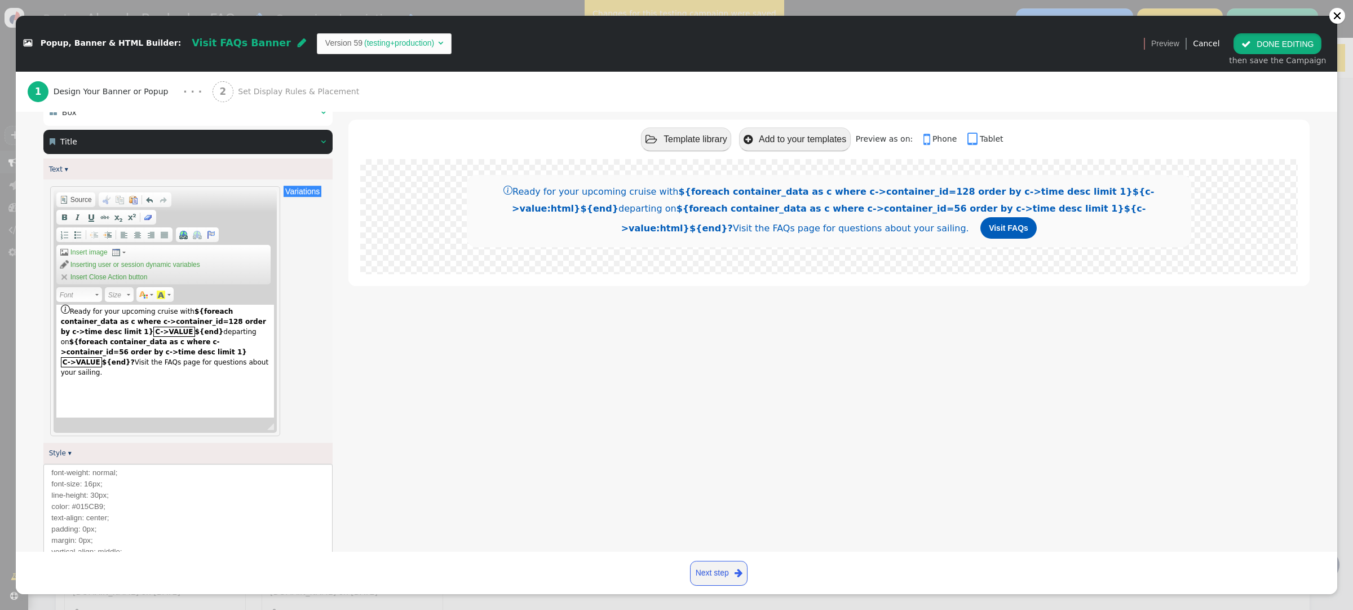
click at [1298, 43] on button " DONE EDITING" at bounding box center [1278, 43] width 88 height 20
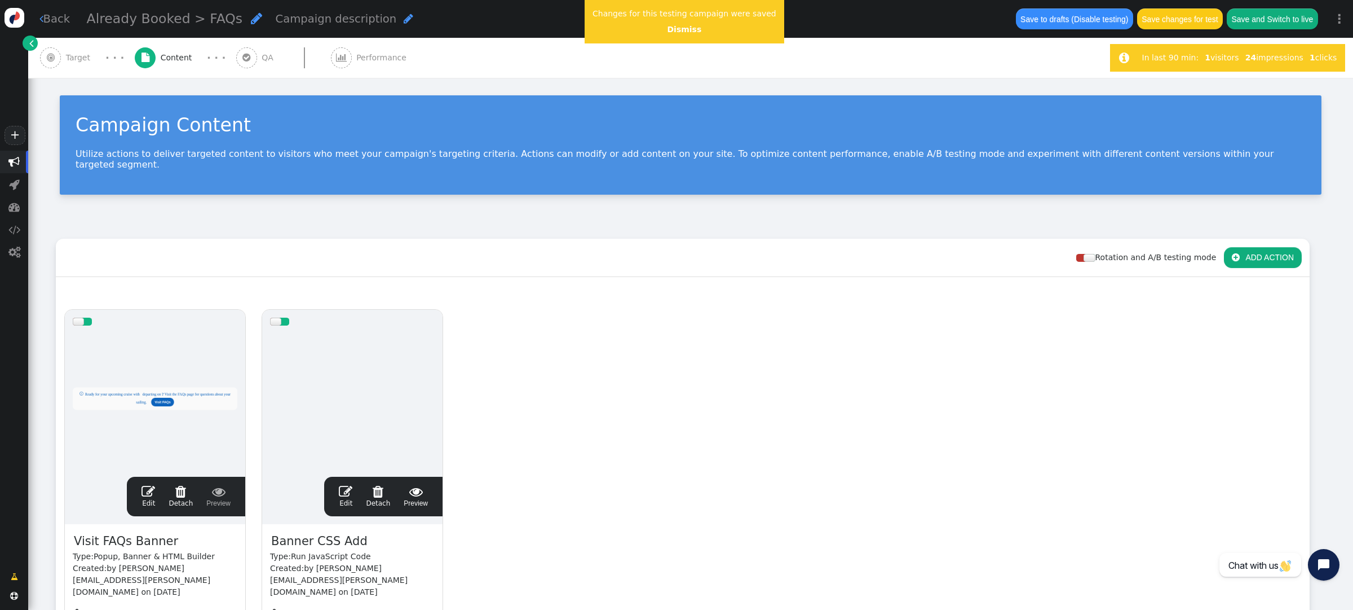
scroll to position [0, 0]
click at [151, 484] on span "" at bounding box center [149, 491] width 14 height 14
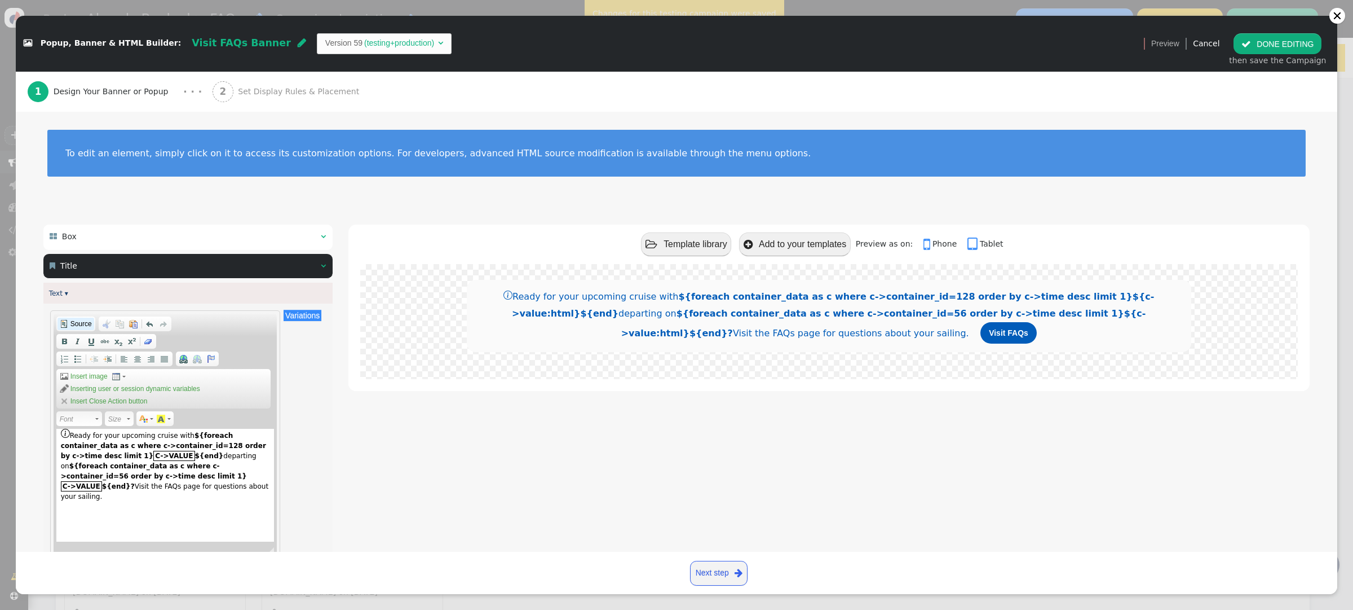
click at [73, 324] on span "Source" at bounding box center [80, 323] width 23 height 9
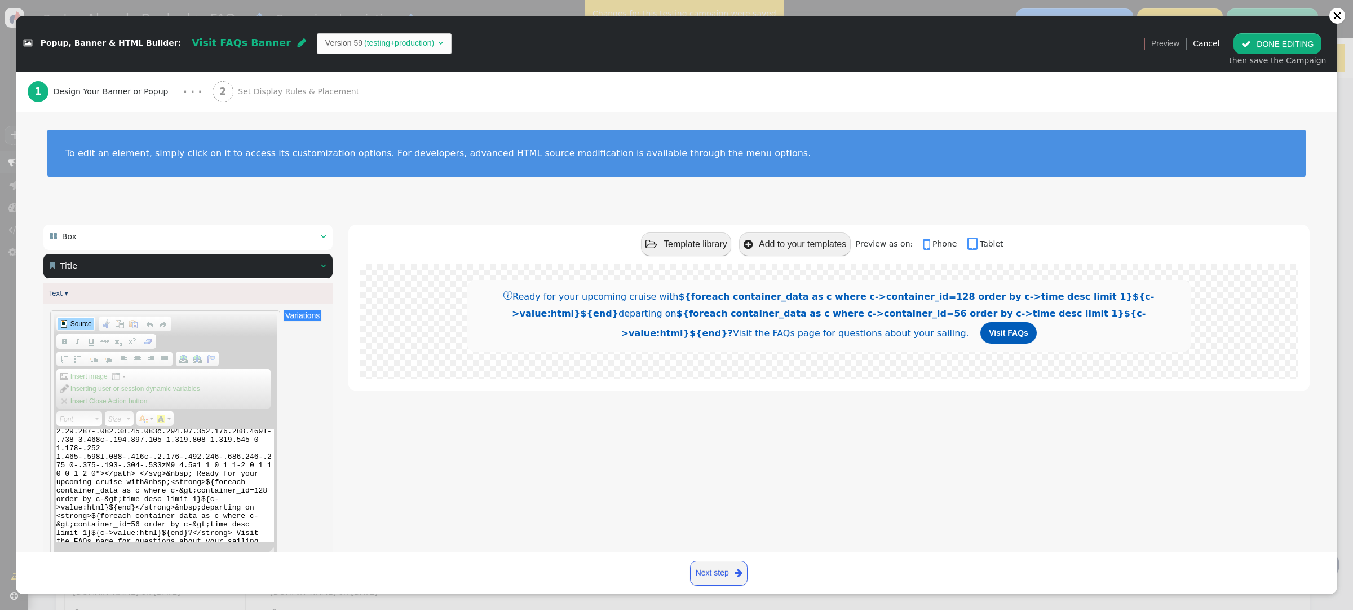
scroll to position [56, 0]
drag, startPoint x: 235, startPoint y: 529, endPoint x: 288, endPoint y: 513, distance: 55.3
click at [235, 528] on textarea "<svg class="bi bi-info-circle" fill="currentColor" height="16" viewbox="0 0 16 …" at bounding box center [165, 485] width 218 height 113
type textarea "<svg class="bi bi-info-circle" fill="currentColor" height="16" viewbox="0 0 16 …"
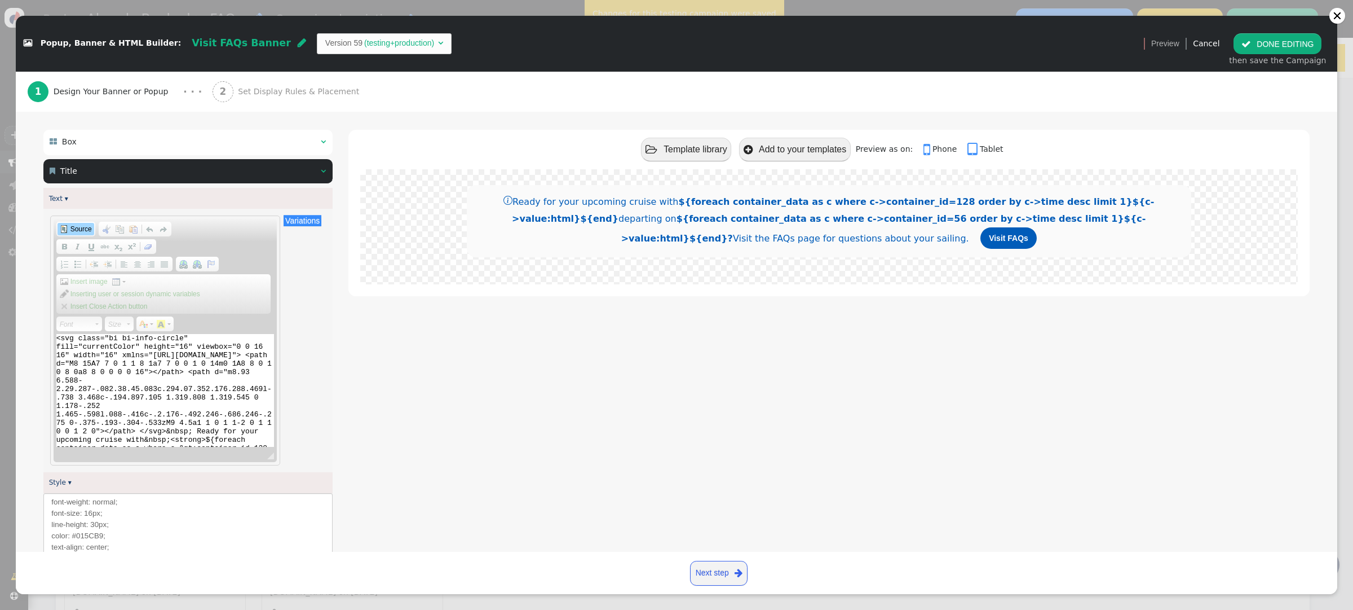
scroll to position [57, 0]
click at [76, 229] on span "Source" at bounding box center [80, 228] width 23 height 9
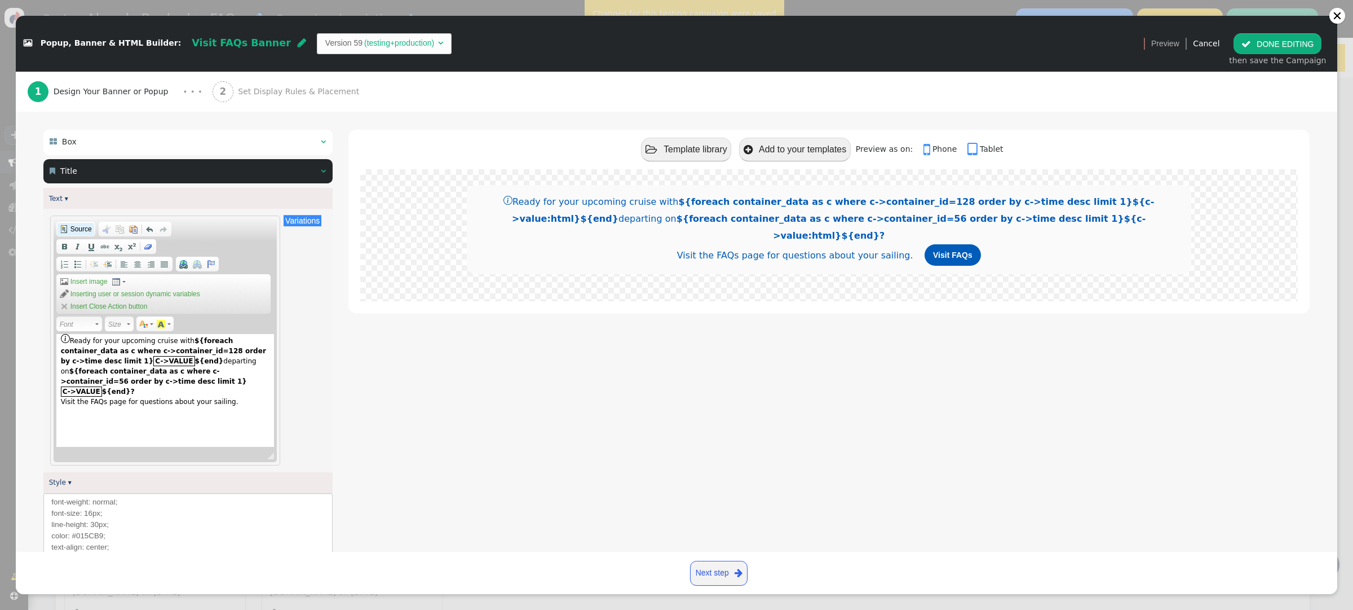
scroll to position [87, 0]
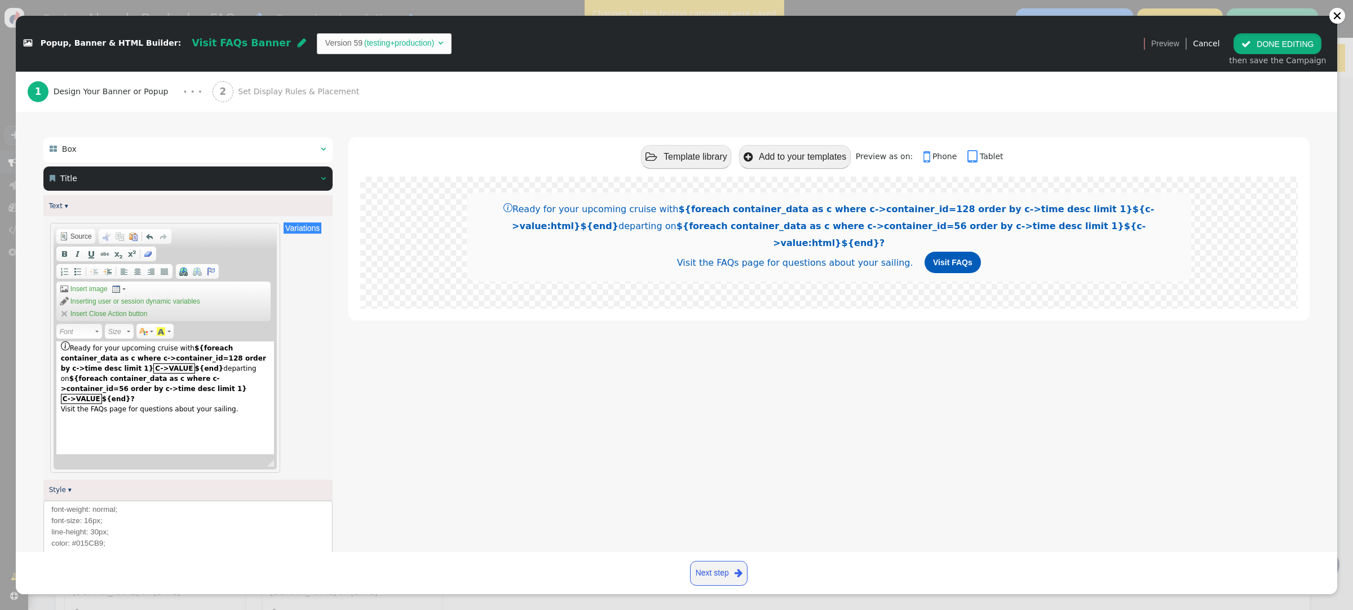
drag, startPoint x: 1271, startPoint y: 46, endPoint x: 1295, endPoint y: 44, distance: 23.7
click at [1271, 45] on button " DONE EDITING" at bounding box center [1278, 43] width 88 height 20
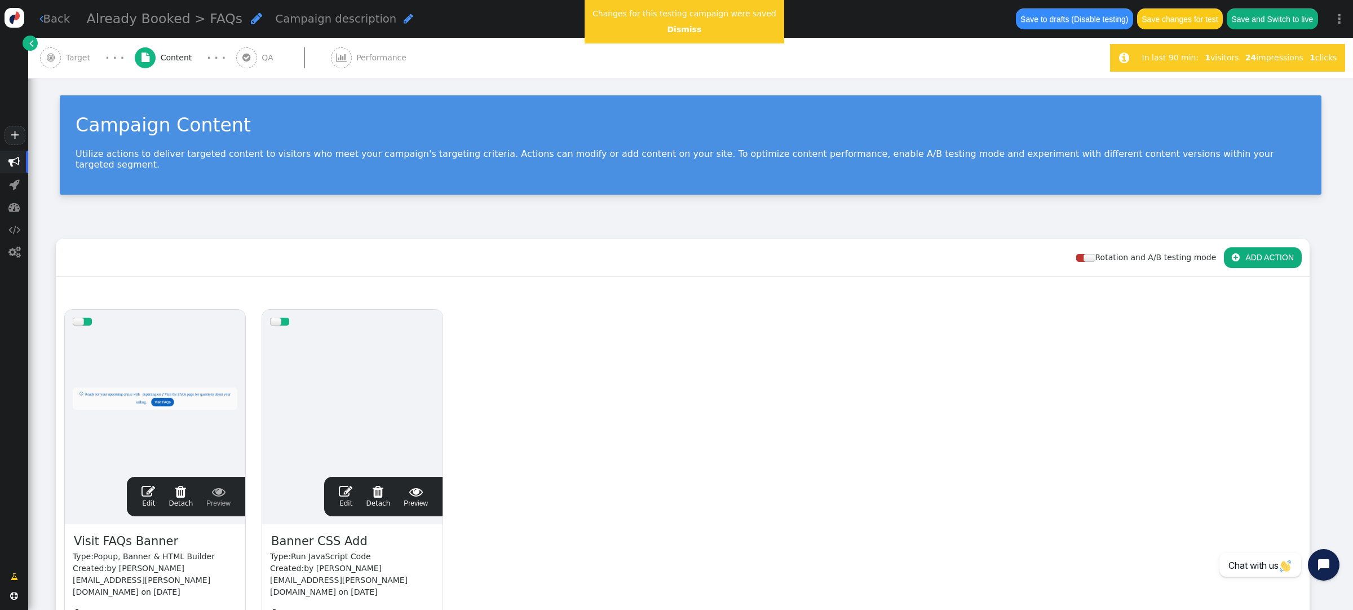
scroll to position [0, 0]
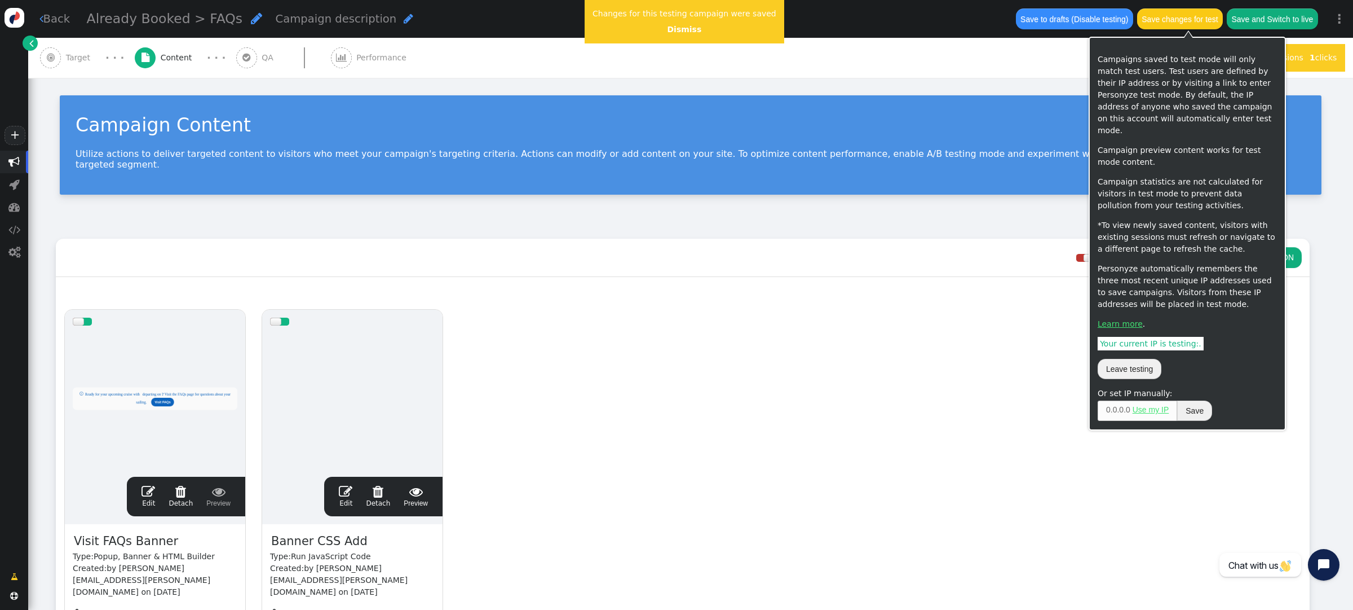
click at [1175, 18] on button "Save changes for test" at bounding box center [1180, 18] width 86 height 20
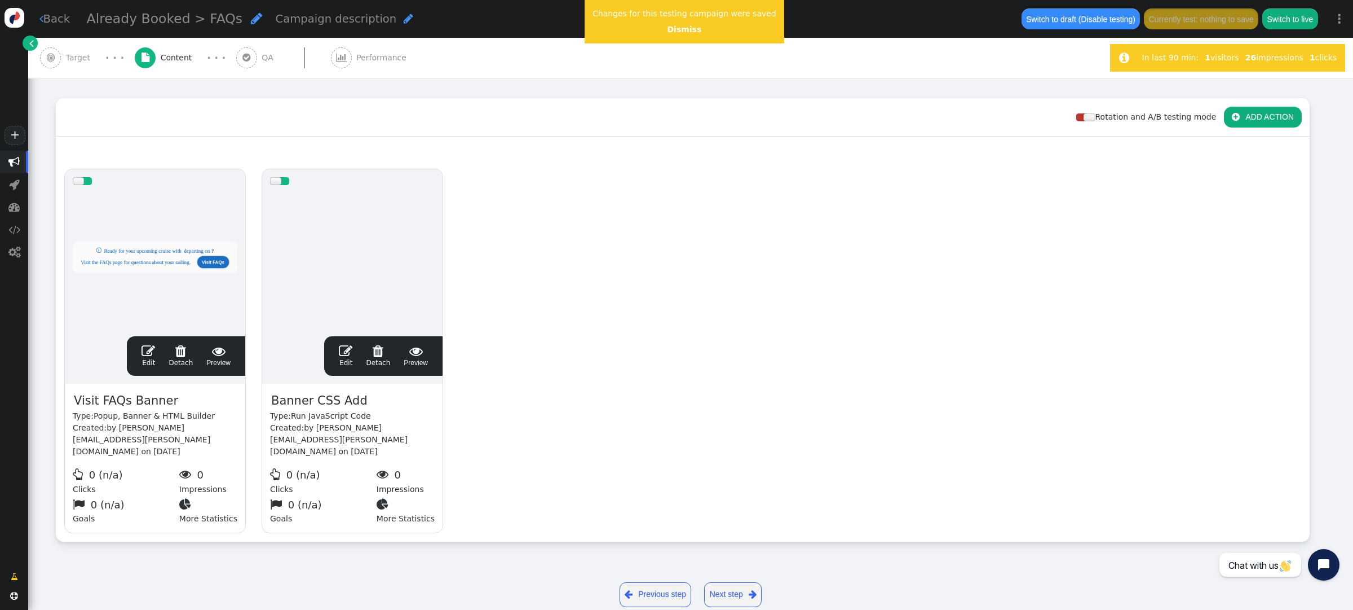
scroll to position [139, 0]
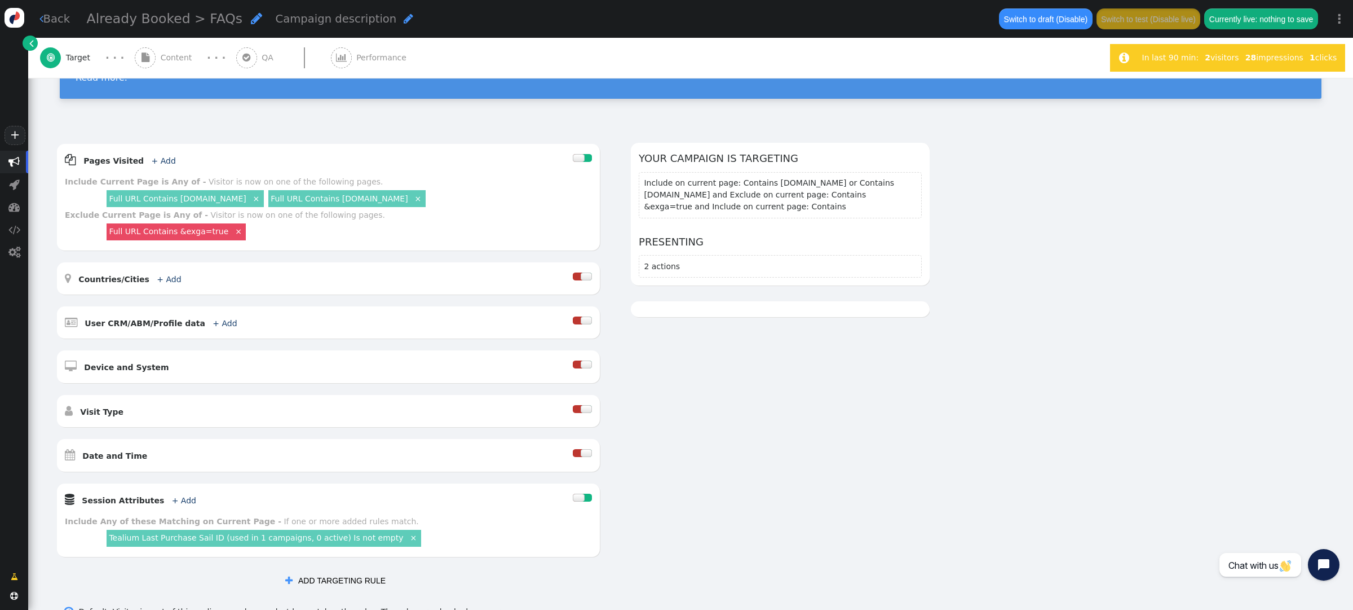
scroll to position [35, 0]
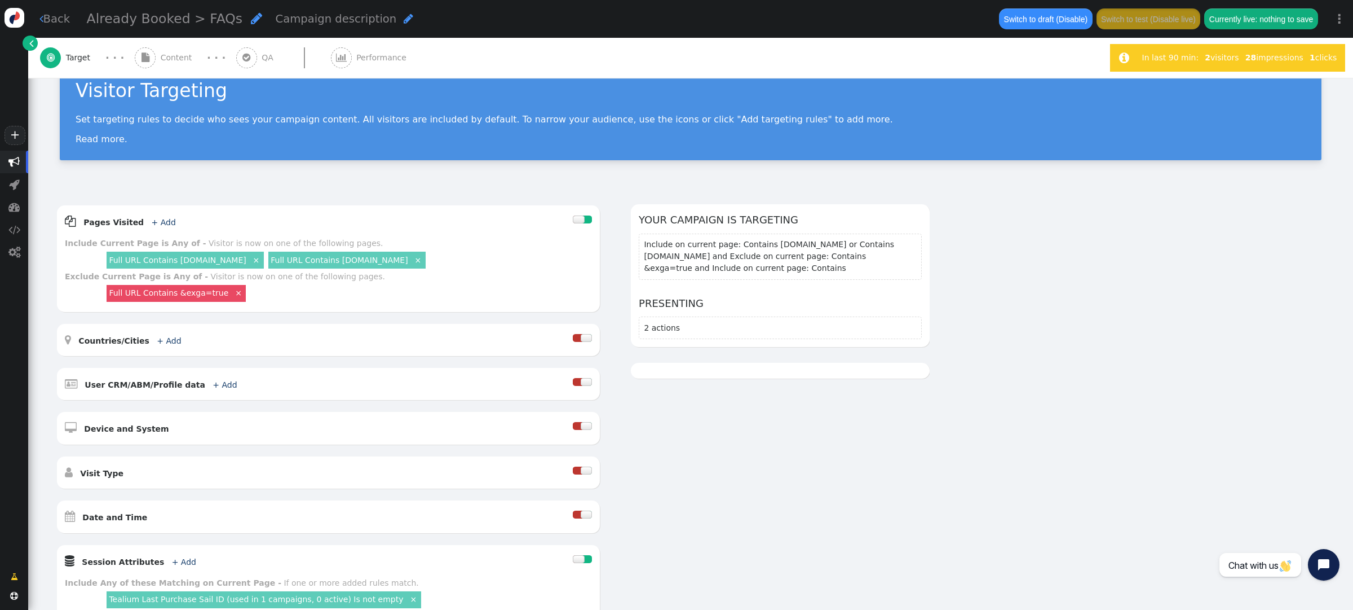
click at [170, 56] on span "Content" at bounding box center [179, 58] width 36 height 12
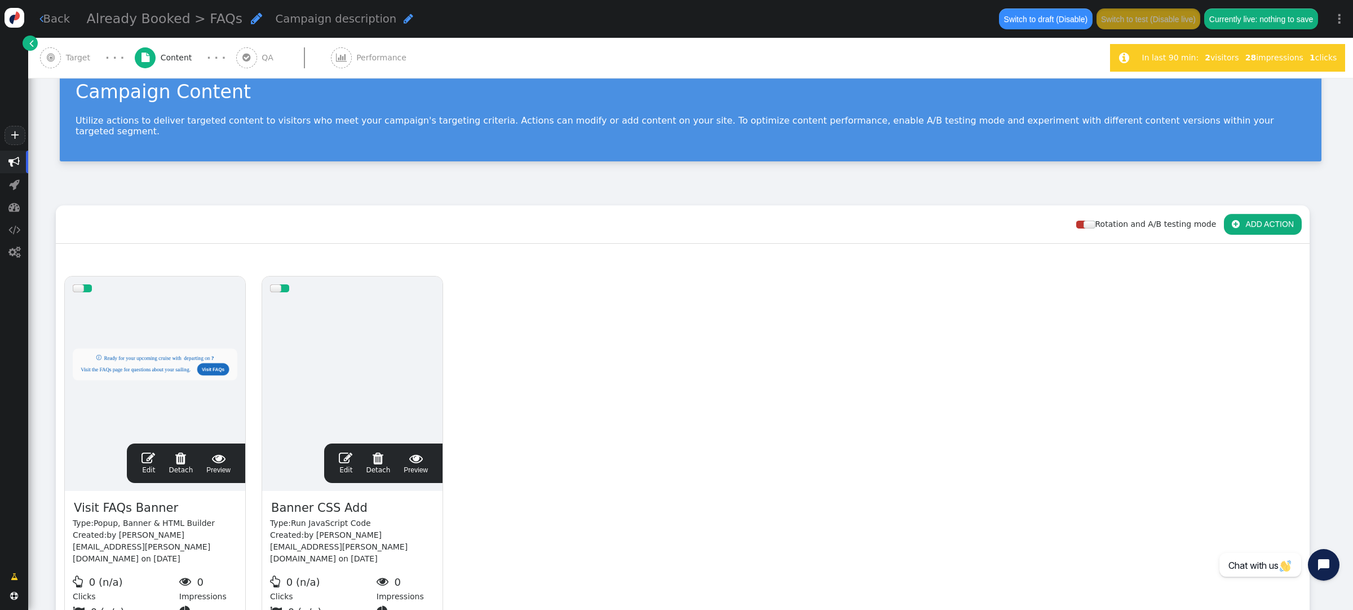
click at [249, 56] on span "" at bounding box center [246, 57] width 21 height 21
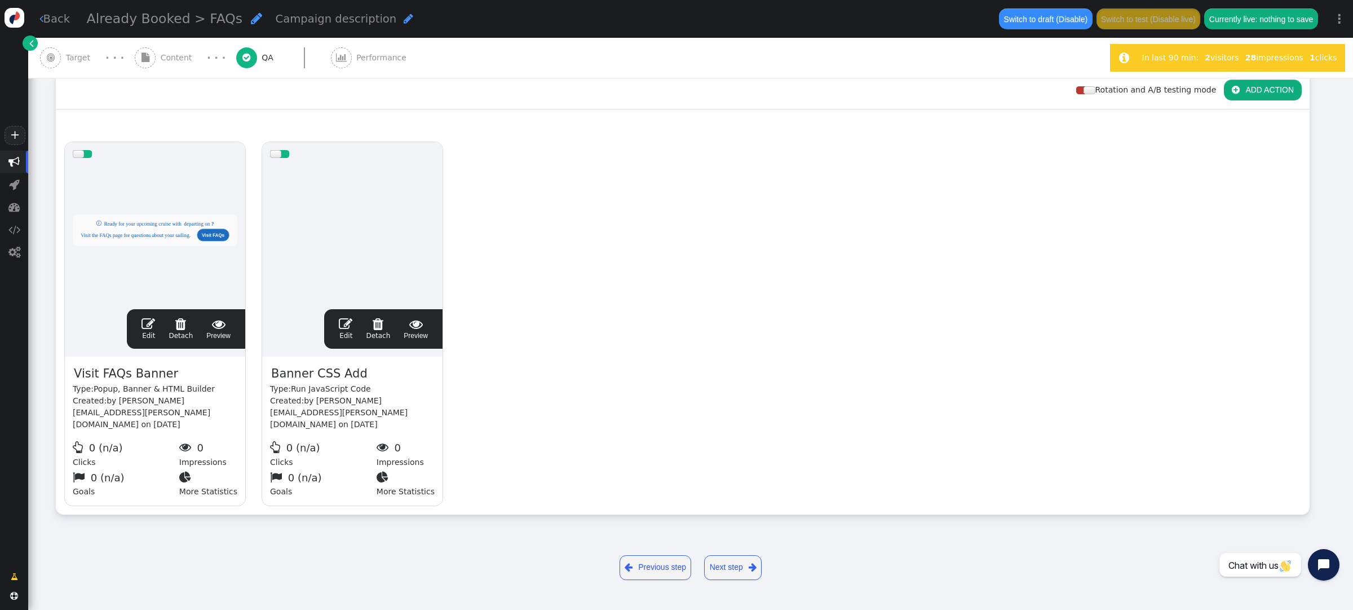
scroll to position [0, 0]
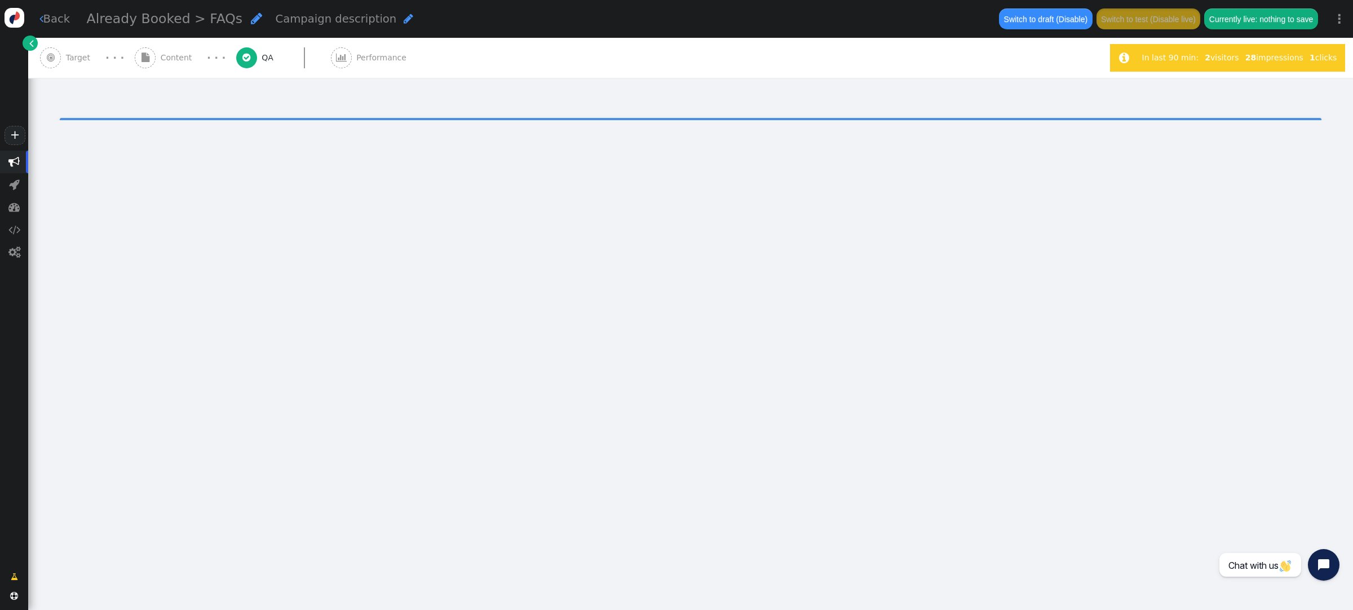
type input "[URL][DOMAIN_NAME]"
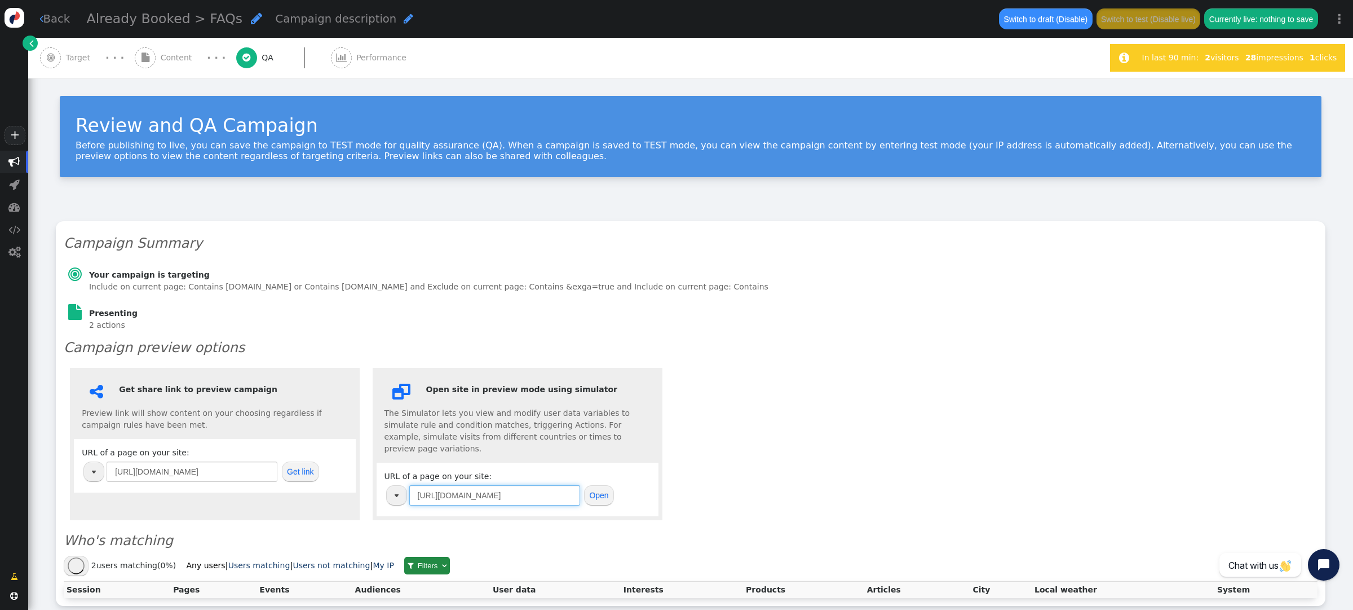
drag, startPoint x: 507, startPoint y: 484, endPoint x: 271, endPoint y: 461, distance: 237.4
click at [271, 461] on div " Get share link to preview campaign Preview link will show content on your cho…" at bounding box center [691, 443] width 1254 height 165
paste input "s://uat.cruisecheap"
type input "https://uat.cruisecheap.com/"
click at [601, 485] on button "Open" at bounding box center [599, 495] width 30 height 20
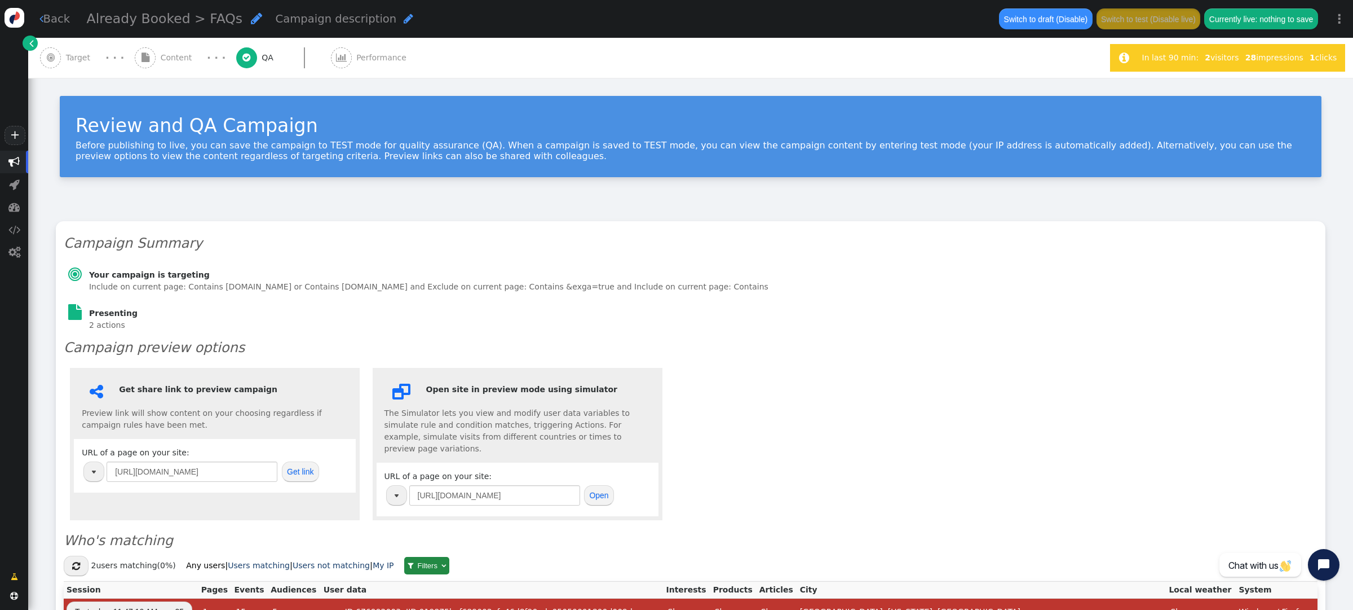
click at [155, 56] on span "" at bounding box center [145, 57] width 21 height 21
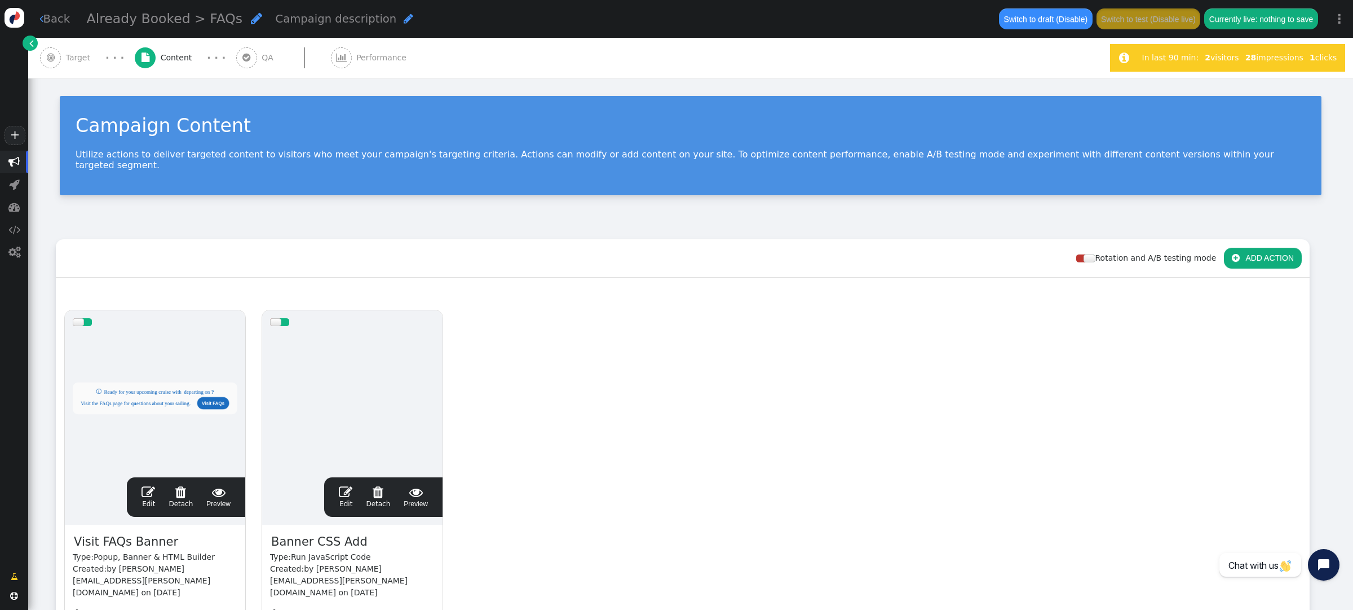
click at [151, 485] on span "" at bounding box center [149, 492] width 14 height 14
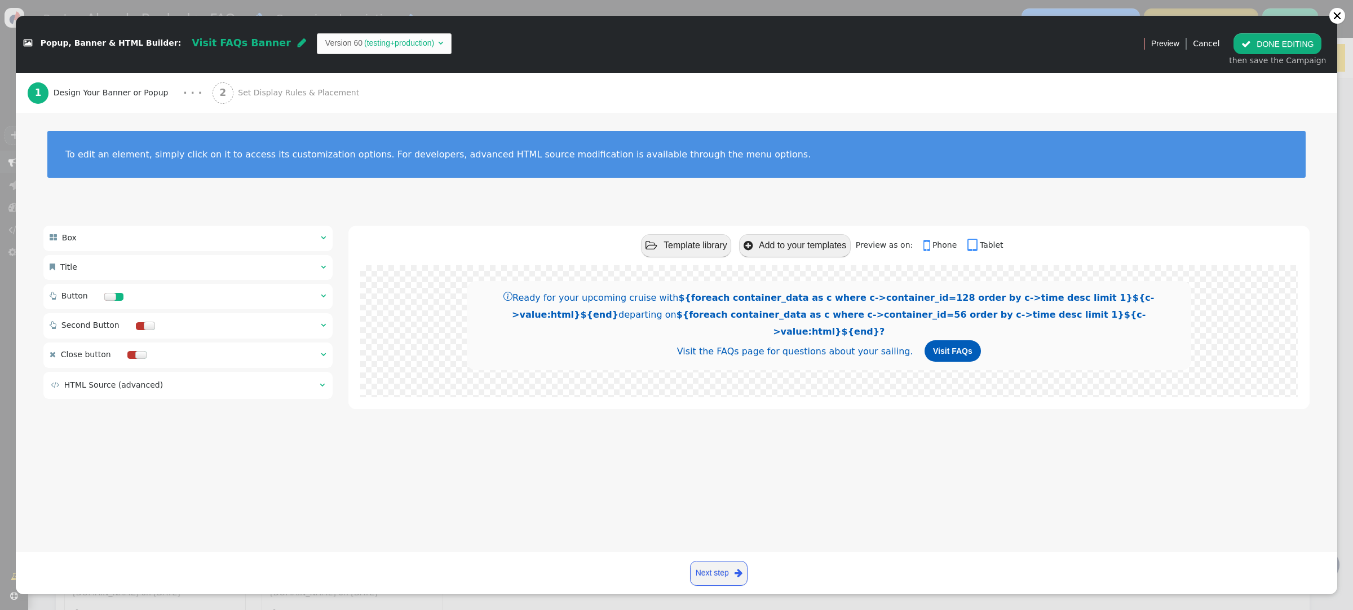
click at [282, 85] on div "2 Set Display Rules & Placement" at bounding box center [289, 93] width 152 height 40
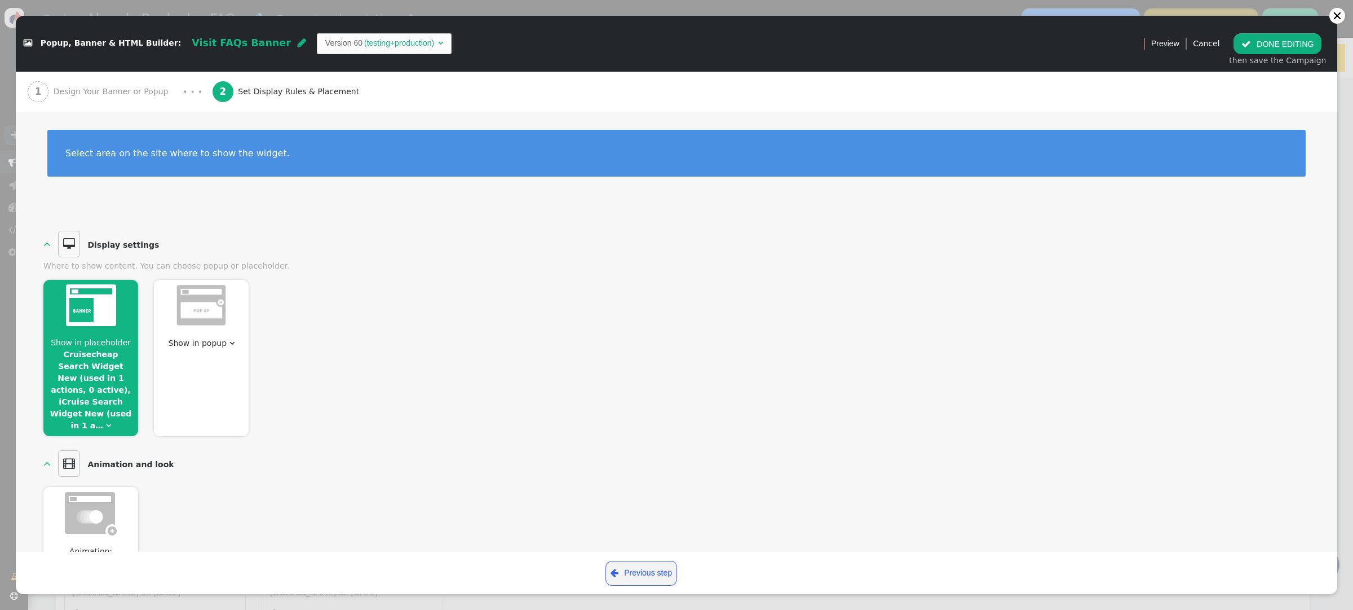
click at [83, 389] on link "Cruisecheap Search Widget New (used in 1 actions, 0 active), iCruise Search Wid…" at bounding box center [91, 390] width 82 height 80
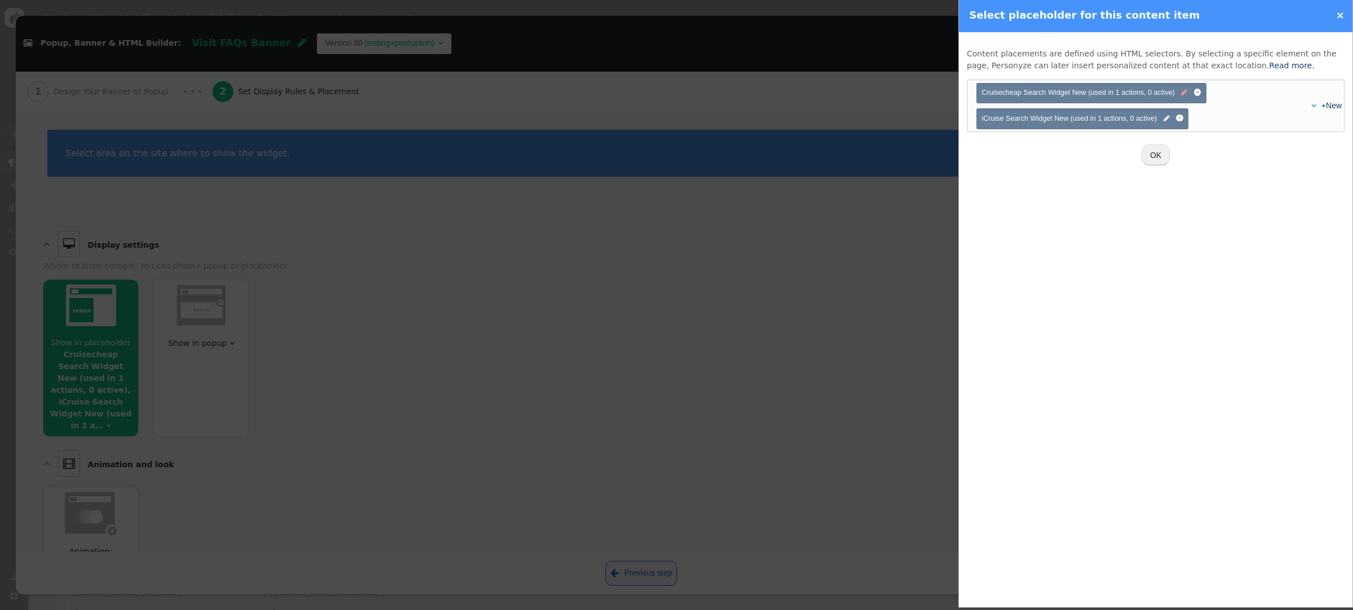
click at [1183, 95] on span "" at bounding box center [1184, 92] width 6 height 11
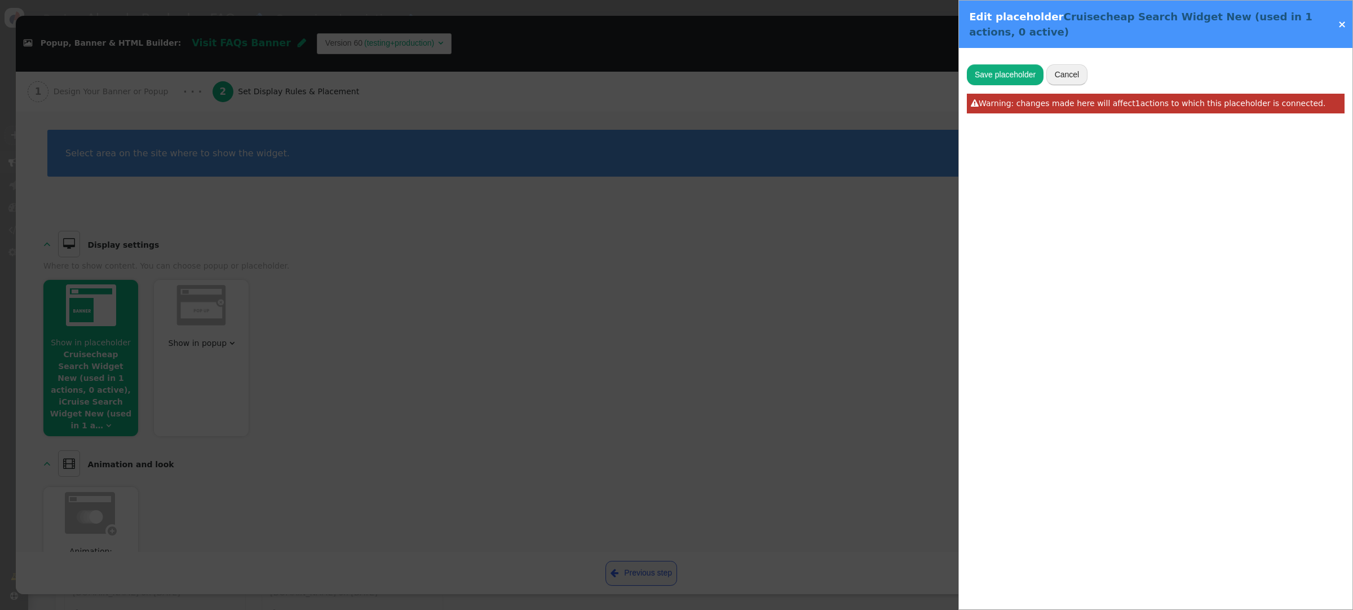
type input "Cruisecheap Search Widget New"
type input ".button-wrapper.qualifier-options"
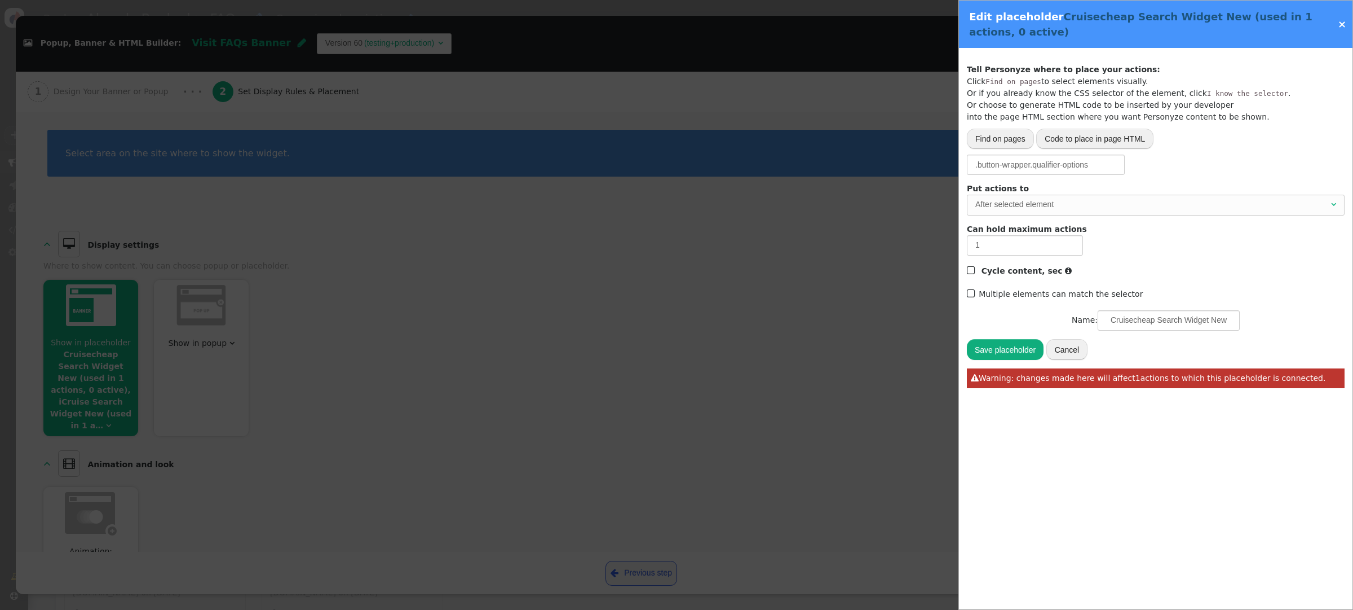
click at [1346, 24] on div "×" at bounding box center [1341, 23] width 23 height 15
click at [1344, 26] on link "×" at bounding box center [1342, 24] width 8 height 12
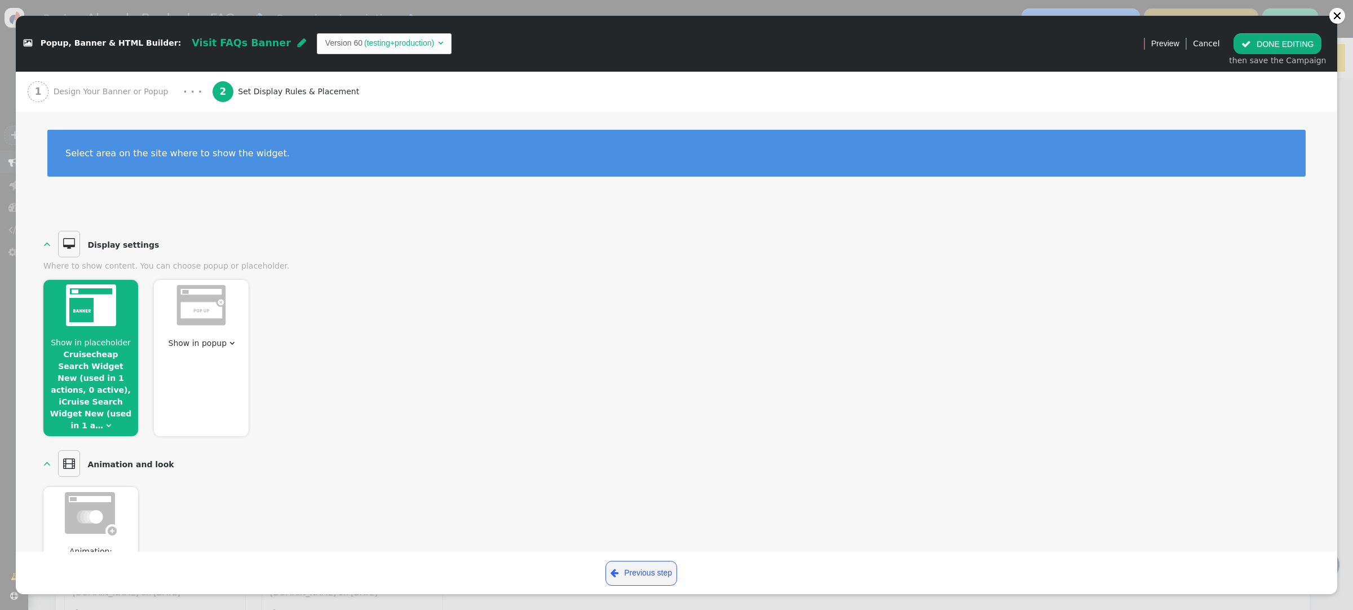
click at [95, 95] on span "Design Your Banner or Popup" at bounding box center [114, 92] width 120 height 12
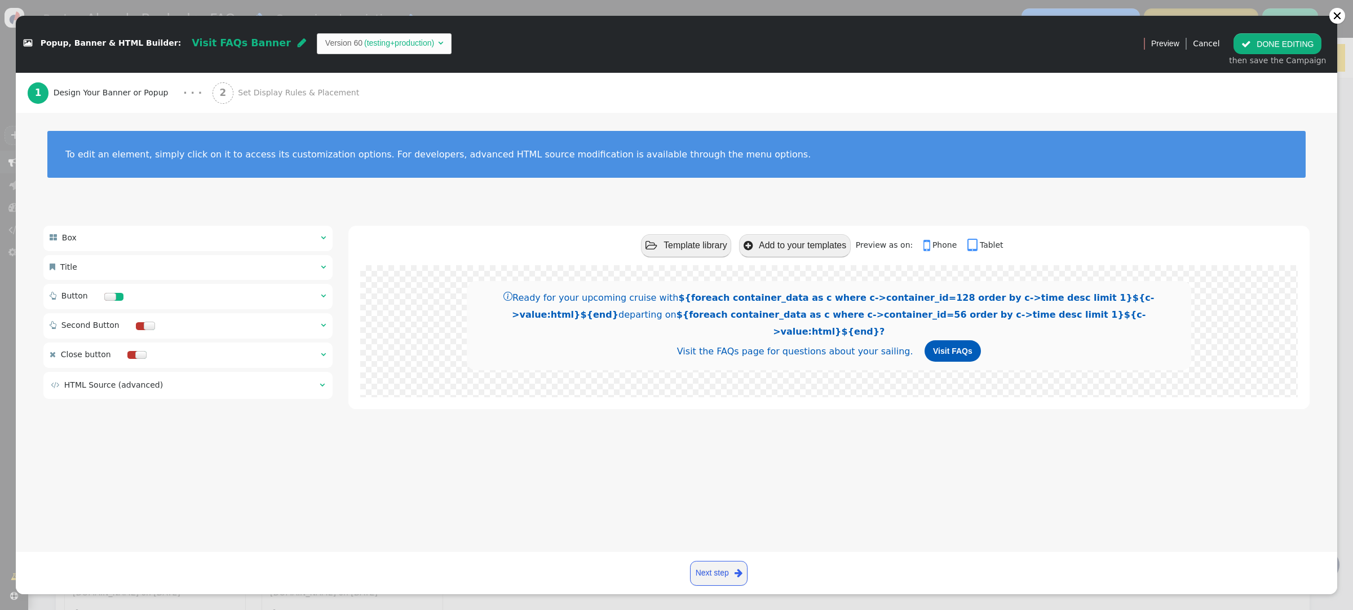
click at [1256, 39] on button " DONE EDITING" at bounding box center [1278, 43] width 88 height 20
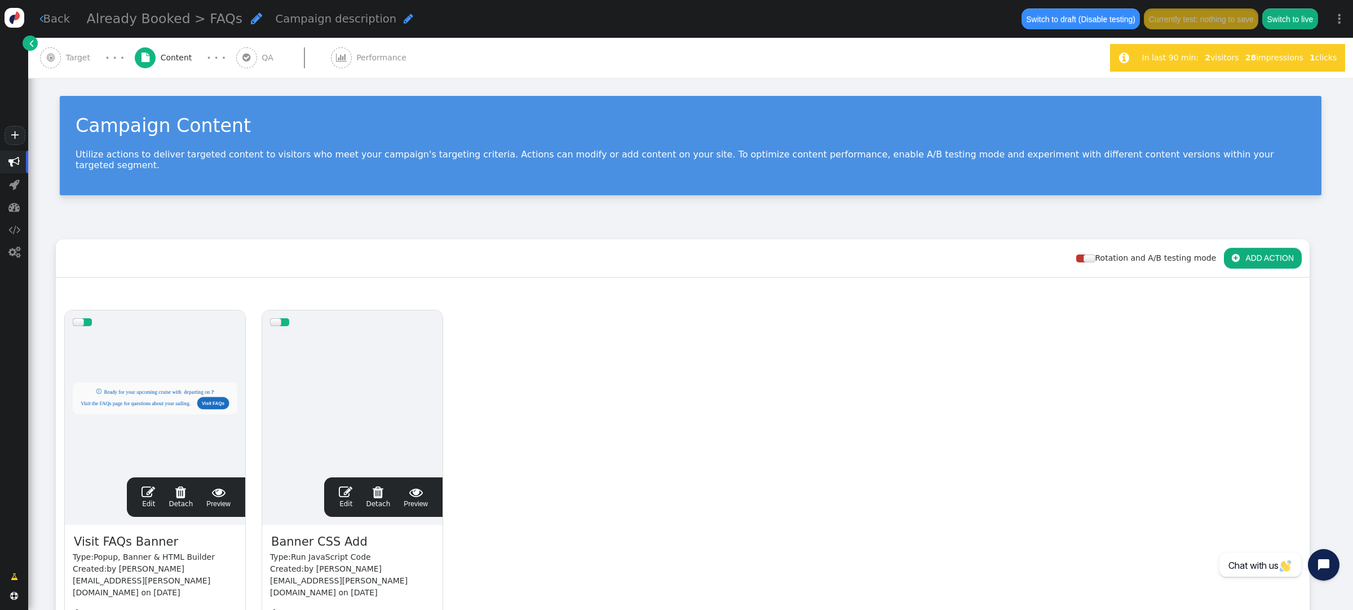
click at [83, 60] on span "Target" at bounding box center [80, 58] width 29 height 12
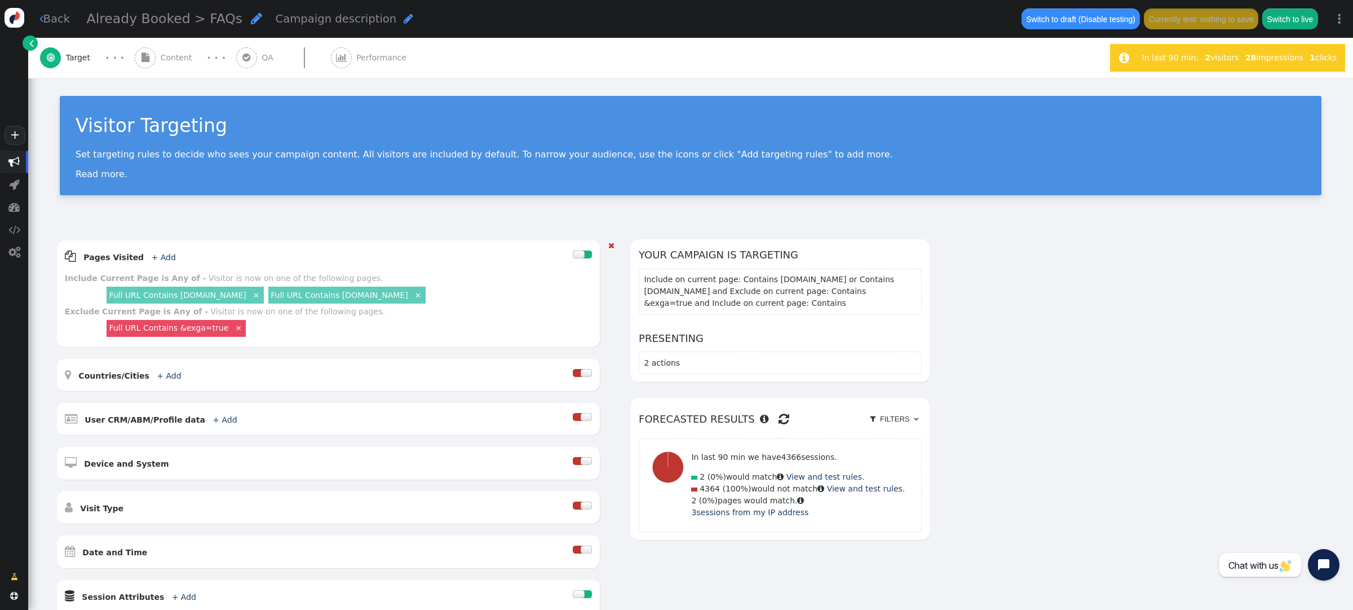
click at [211, 288] on div "Full URL Contains uat.icruise.com ×" at bounding box center [185, 294] width 157 height 16
click at [217, 295] on link "Full URL Contains [DOMAIN_NAME]" at bounding box center [177, 294] width 137 height 9
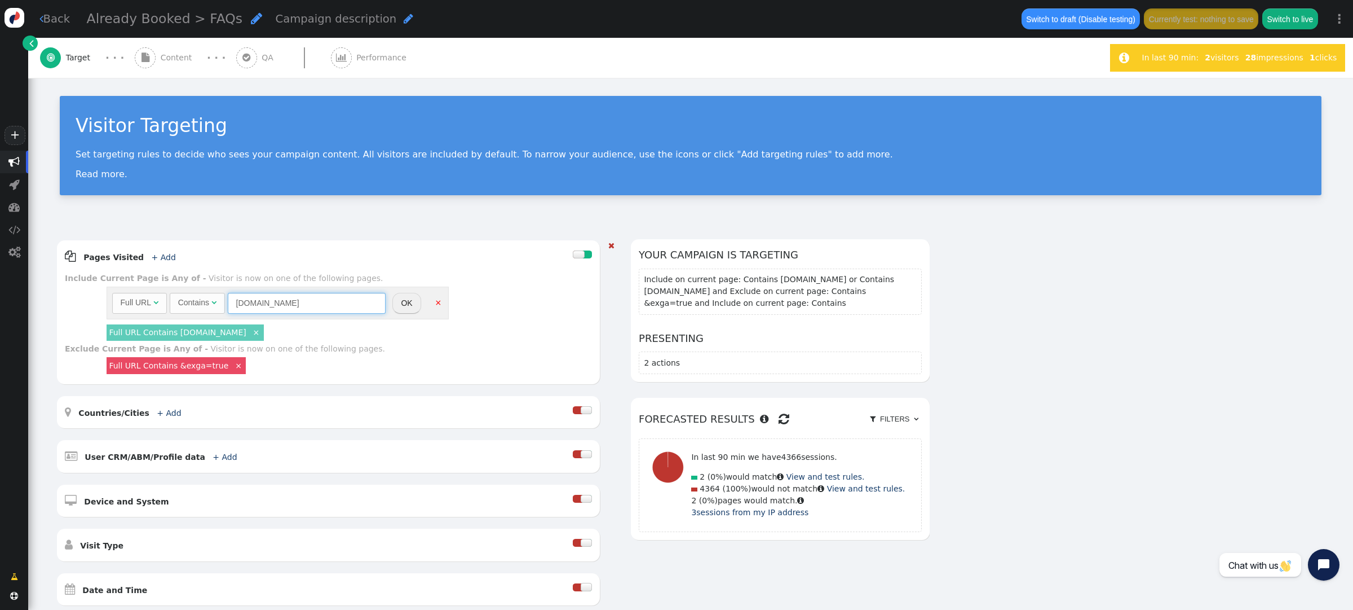
drag, startPoint x: 249, startPoint y: 303, endPoint x: 147, endPoint y: 296, distance: 102.3
click at [147, 296] on div "Full URL  Contains  uat.icruise.com = (Empty) *.  Desktop & Tablet " at bounding box center [248, 303] width 273 height 20
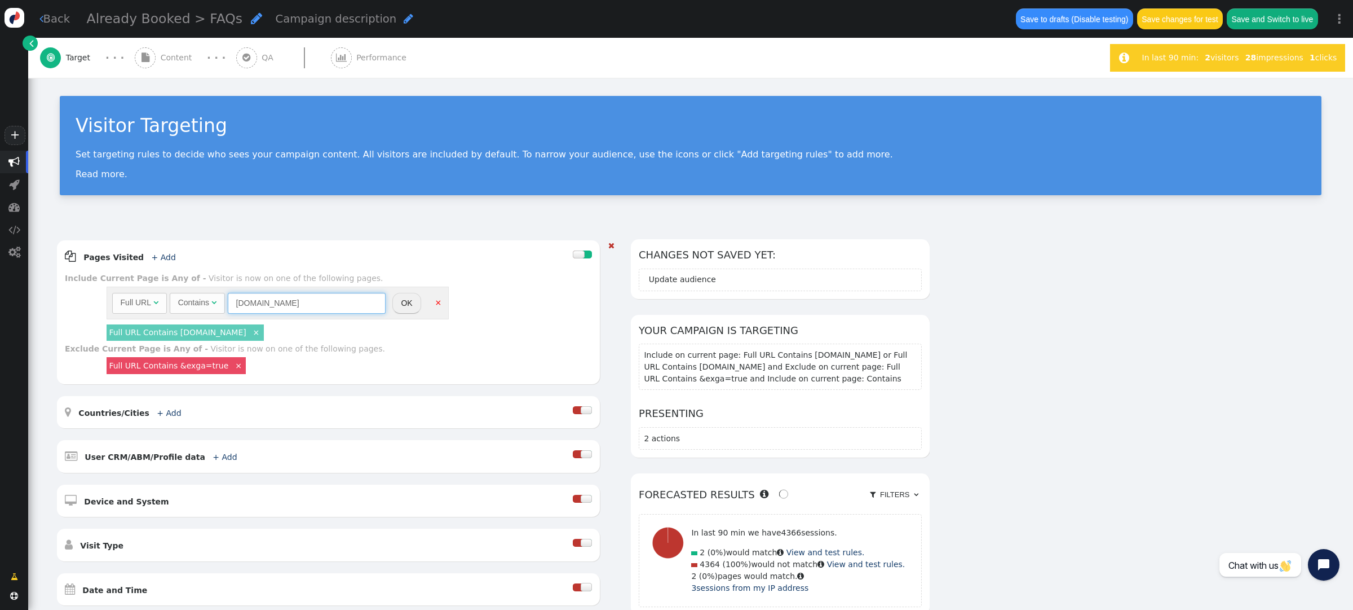
type input "[DOMAIN_NAME]"
click at [404, 302] on button "OK" at bounding box center [406, 303] width 28 height 20
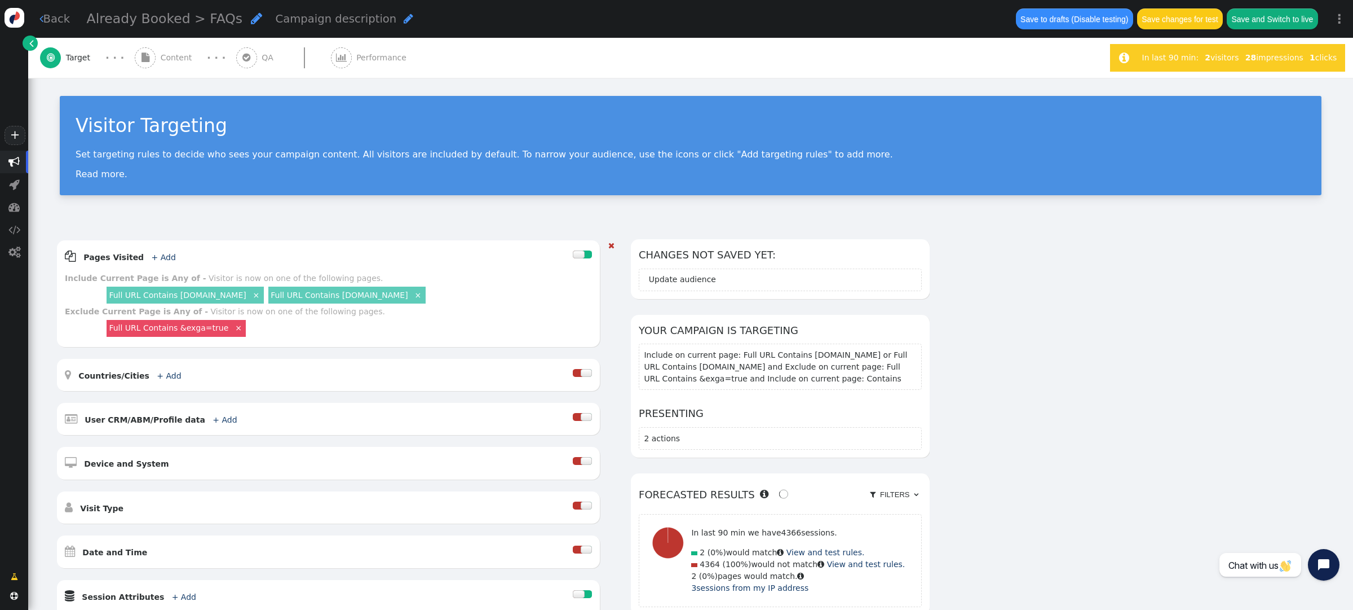
click at [309, 294] on link "Full URL Contains [DOMAIN_NAME]" at bounding box center [339, 294] width 137 height 9
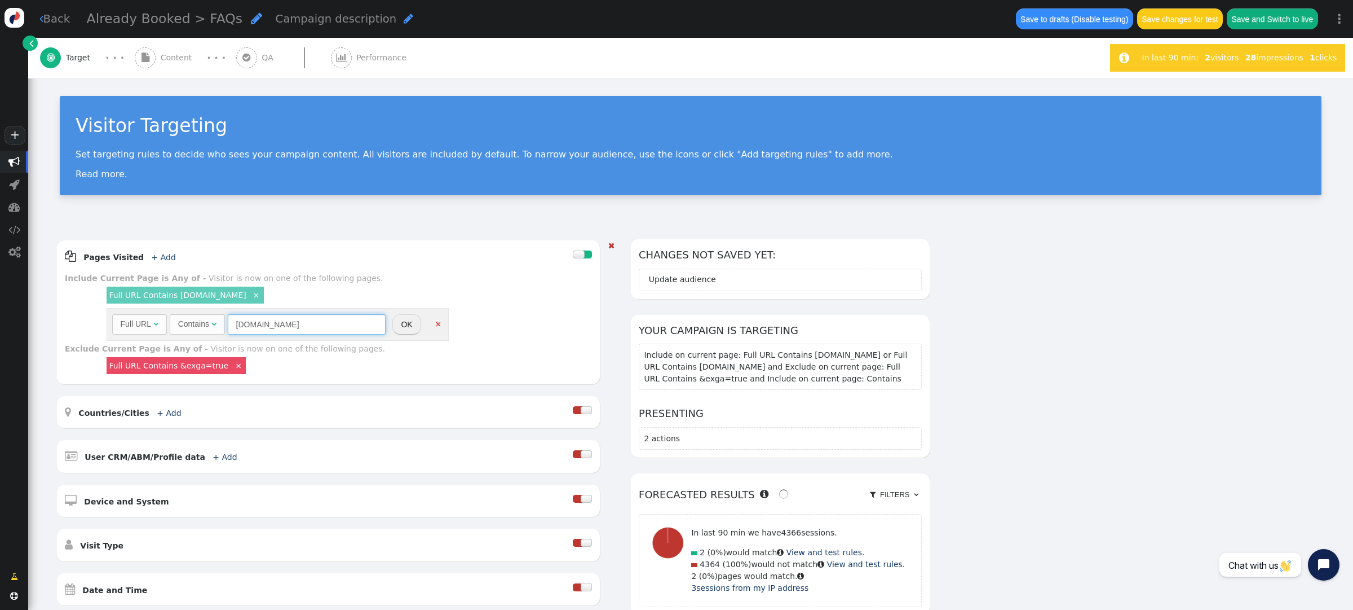
drag, startPoint x: 383, startPoint y: 303, endPoint x: 287, endPoint y: 303, distance: 96.4
click at [287, 314] on div "Full URL  Contains  uat.cruisecheap.com = (Empty) *.  Desktop & Tablet " at bounding box center [248, 324] width 273 height 20
type input "[DOMAIN_NAME]"
click at [421, 314] on button "OK" at bounding box center [406, 324] width 28 height 20
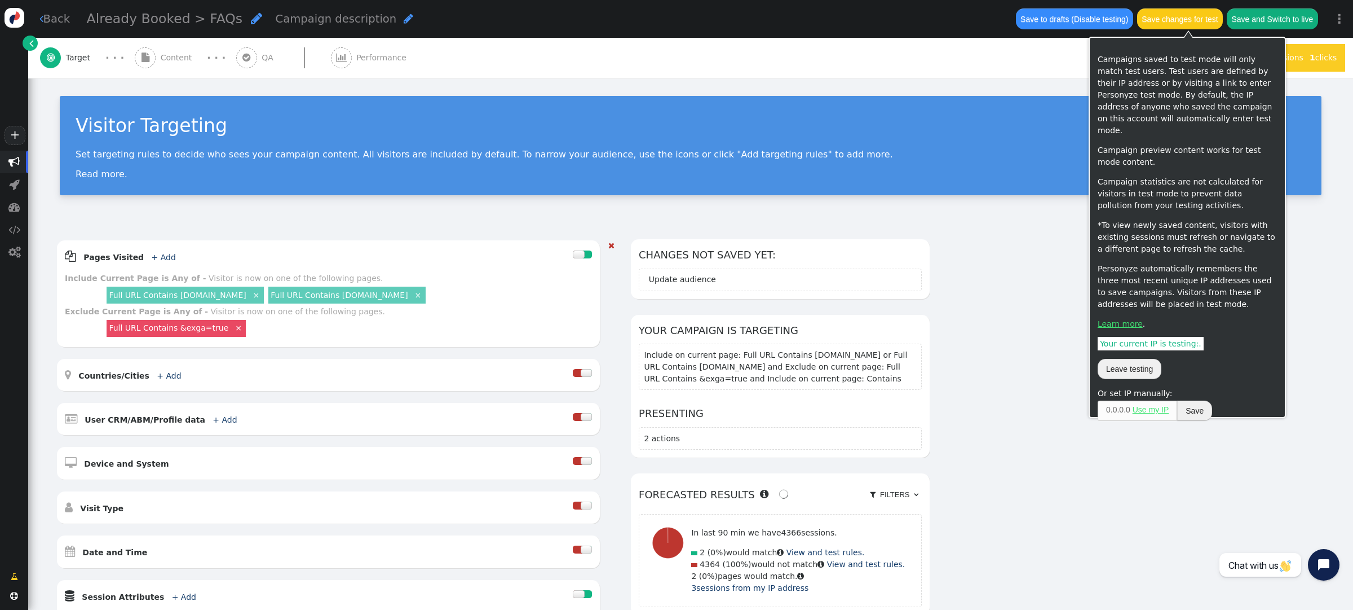
click at [1196, 21] on button "Save changes for test" at bounding box center [1180, 18] width 86 height 20
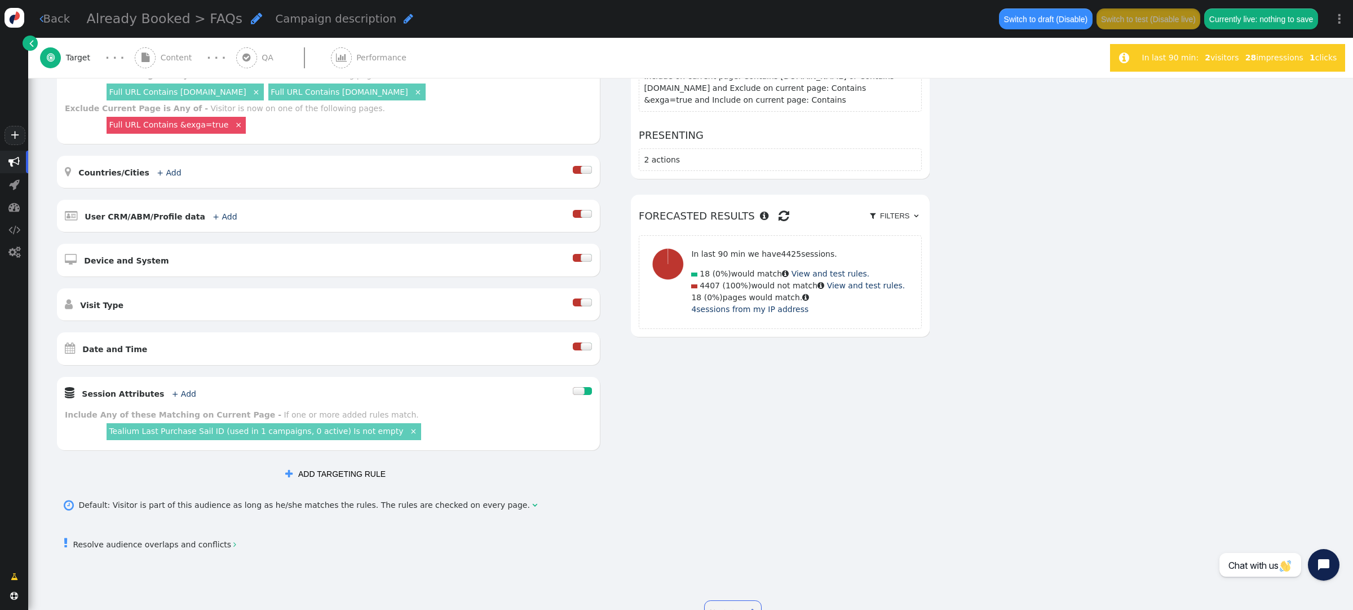
scroll to position [187, 0]
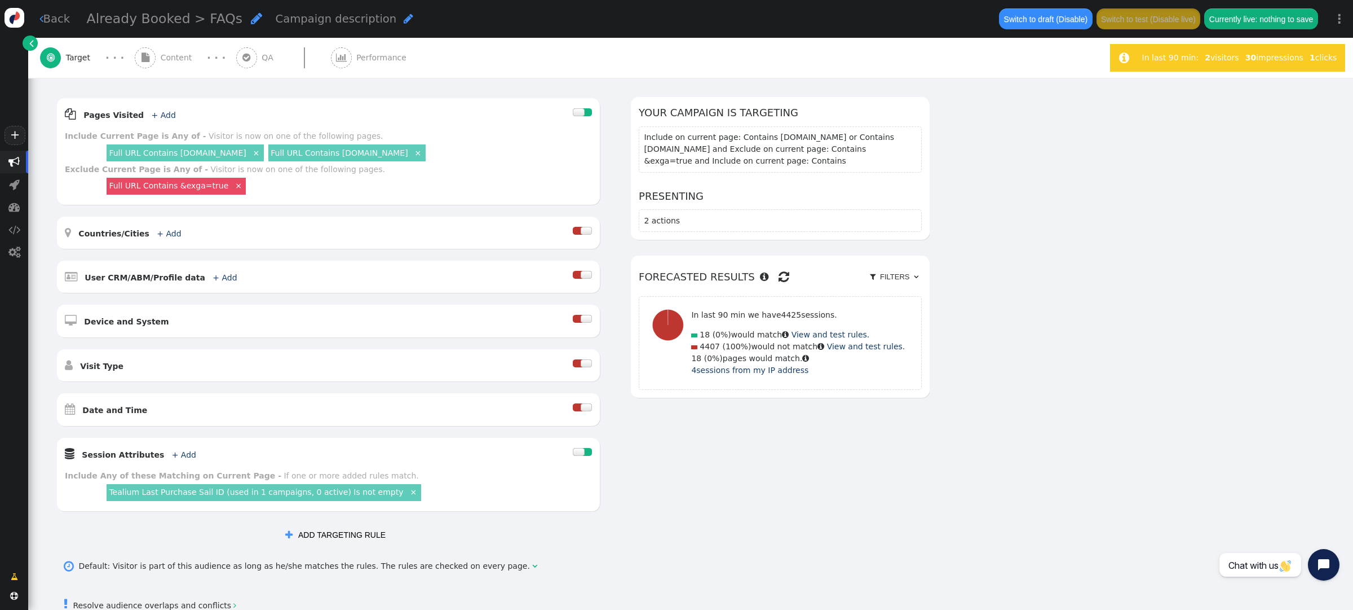
click at [159, 58] on div " Content" at bounding box center [166, 58] width 62 height 40
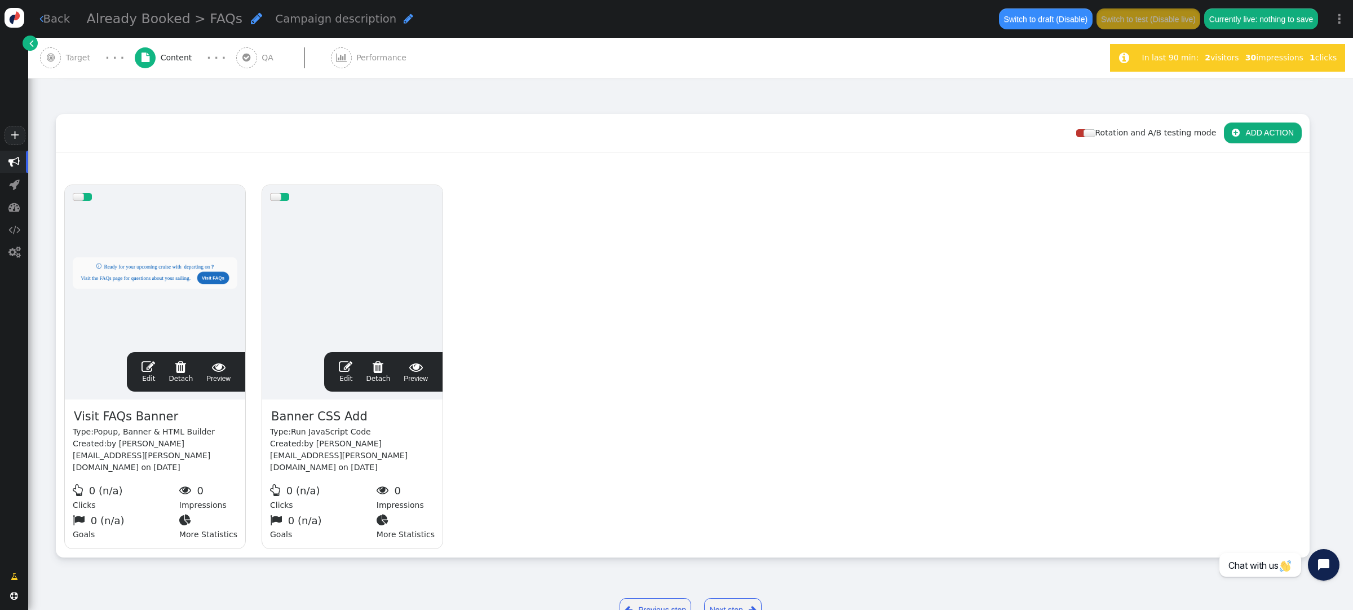
scroll to position [126, 0]
click at [151, 359] on span "" at bounding box center [149, 366] width 14 height 14
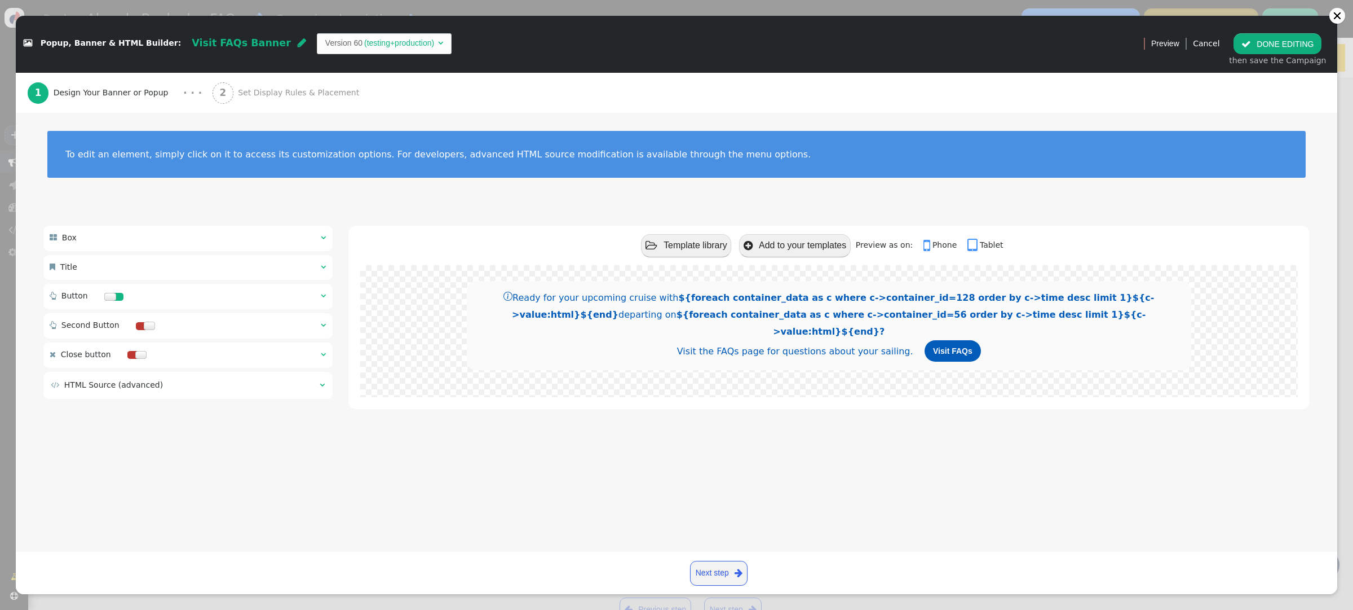
click at [325, 268] on span "" at bounding box center [323, 267] width 5 height 8
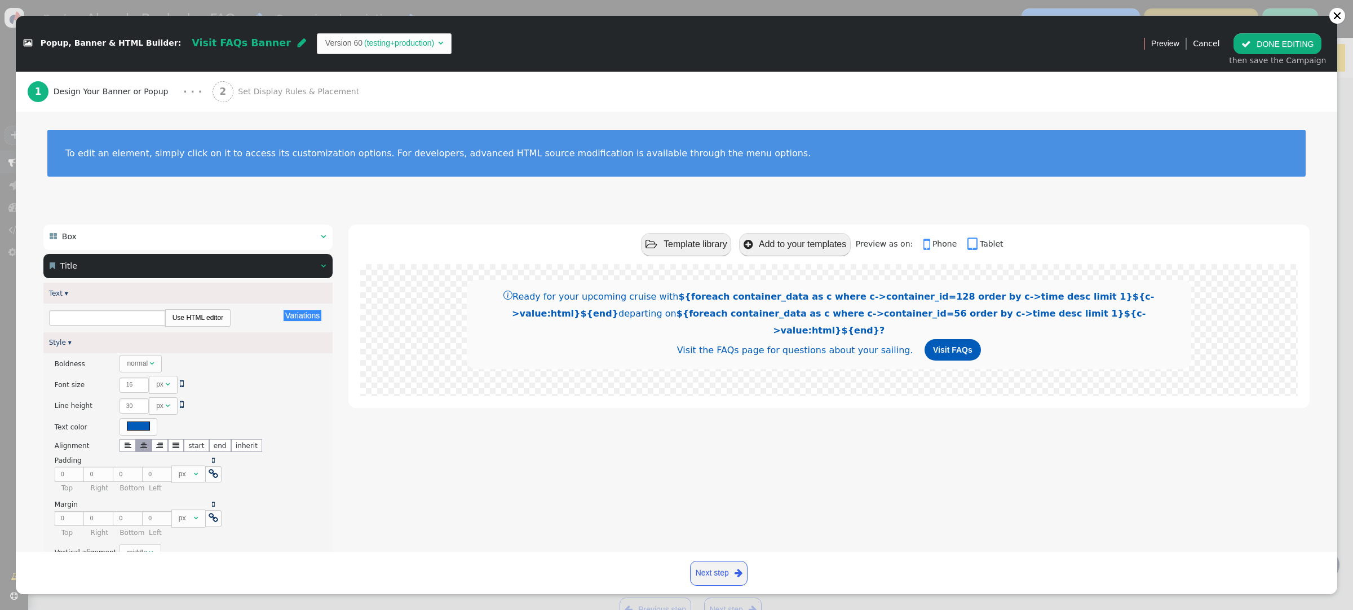
scroll to position [1, 0]
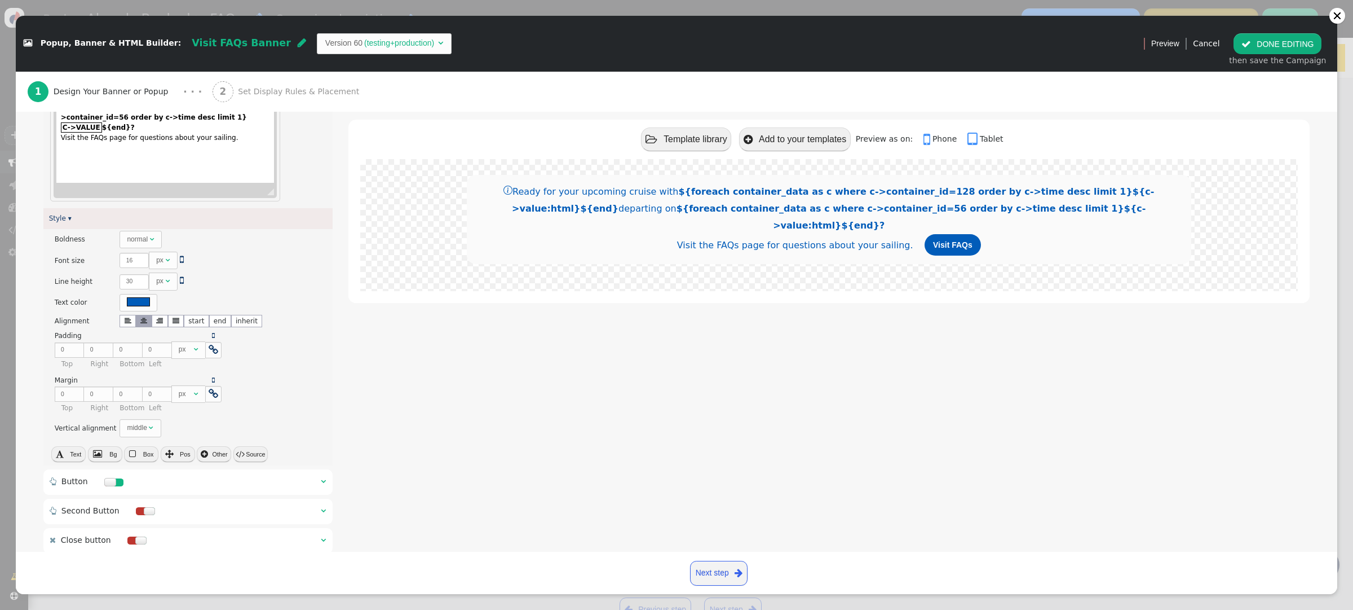
click at [248, 457] on button " Source" at bounding box center [250, 454] width 34 height 16
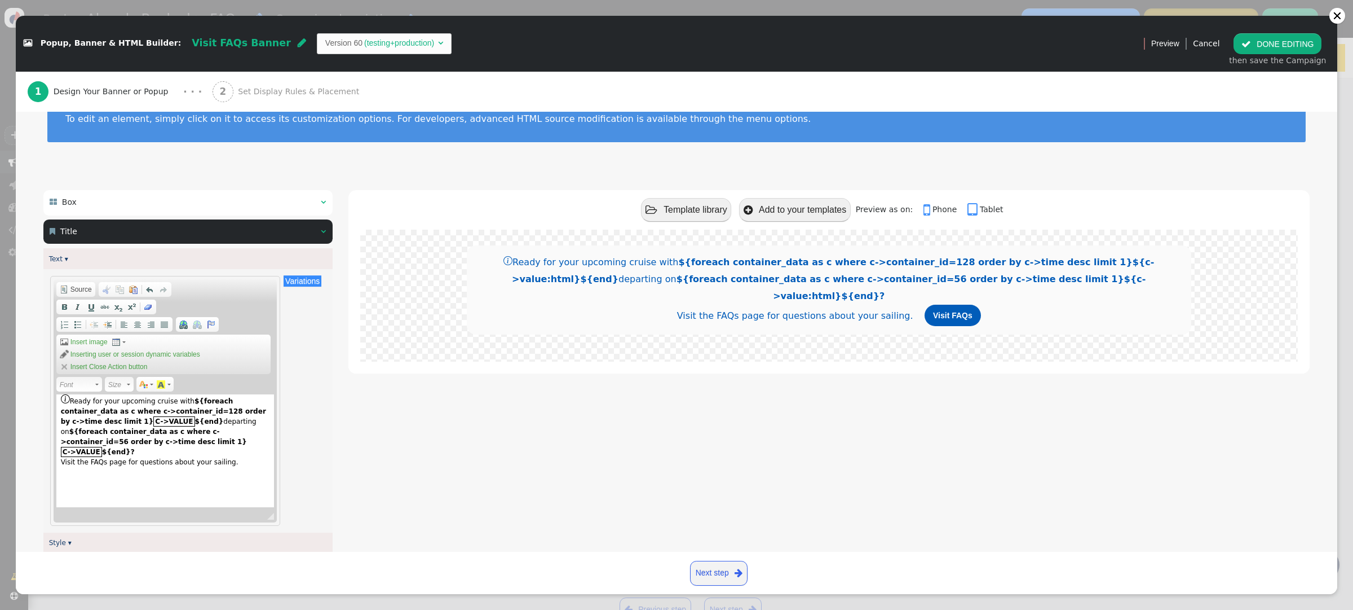
scroll to position [0, 0]
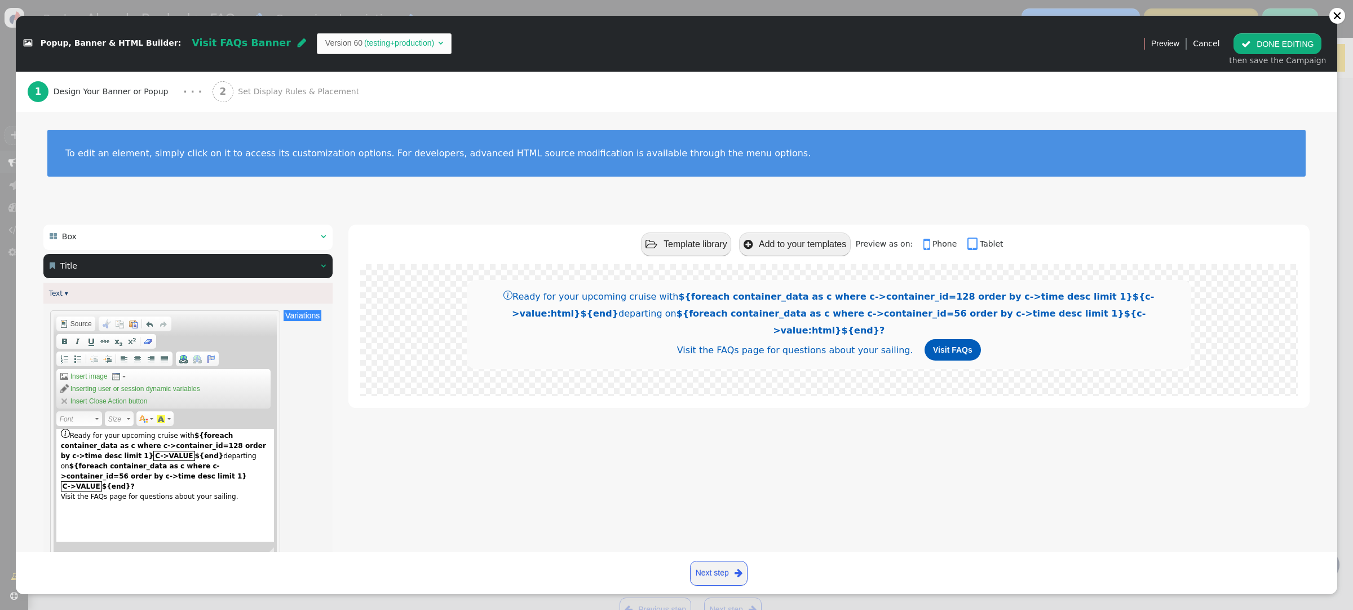
click at [324, 235] on span "" at bounding box center [323, 236] width 5 height 8
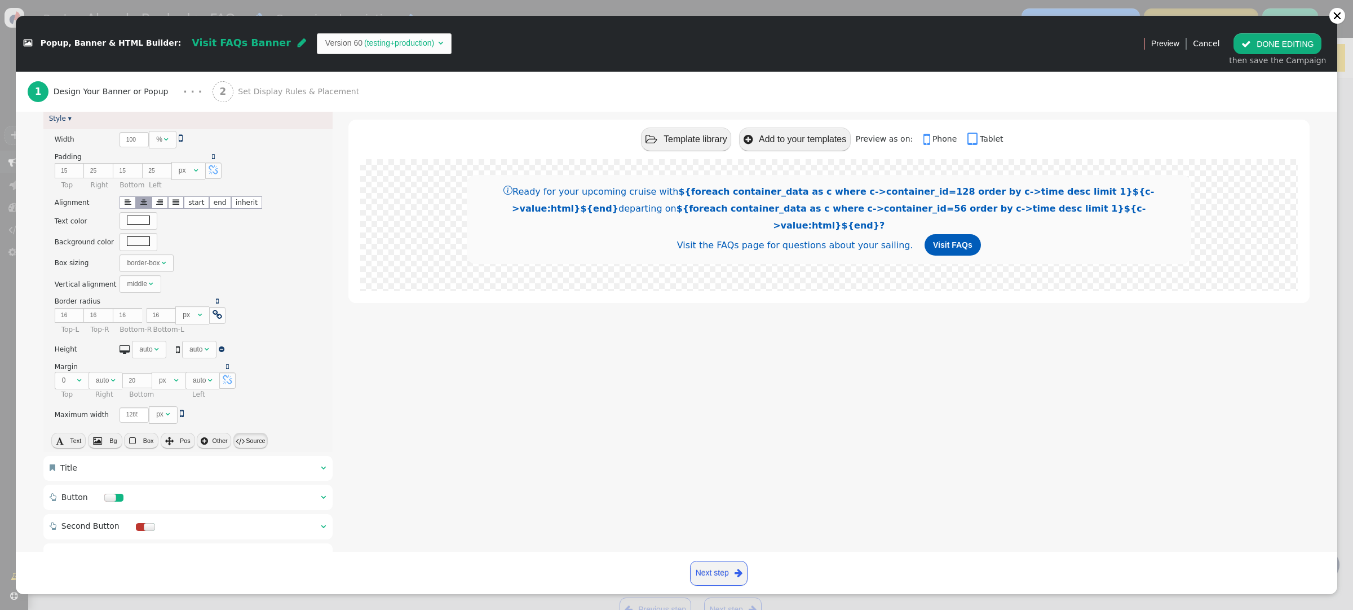
click at [249, 442] on button " Source" at bounding box center [250, 440] width 34 height 16
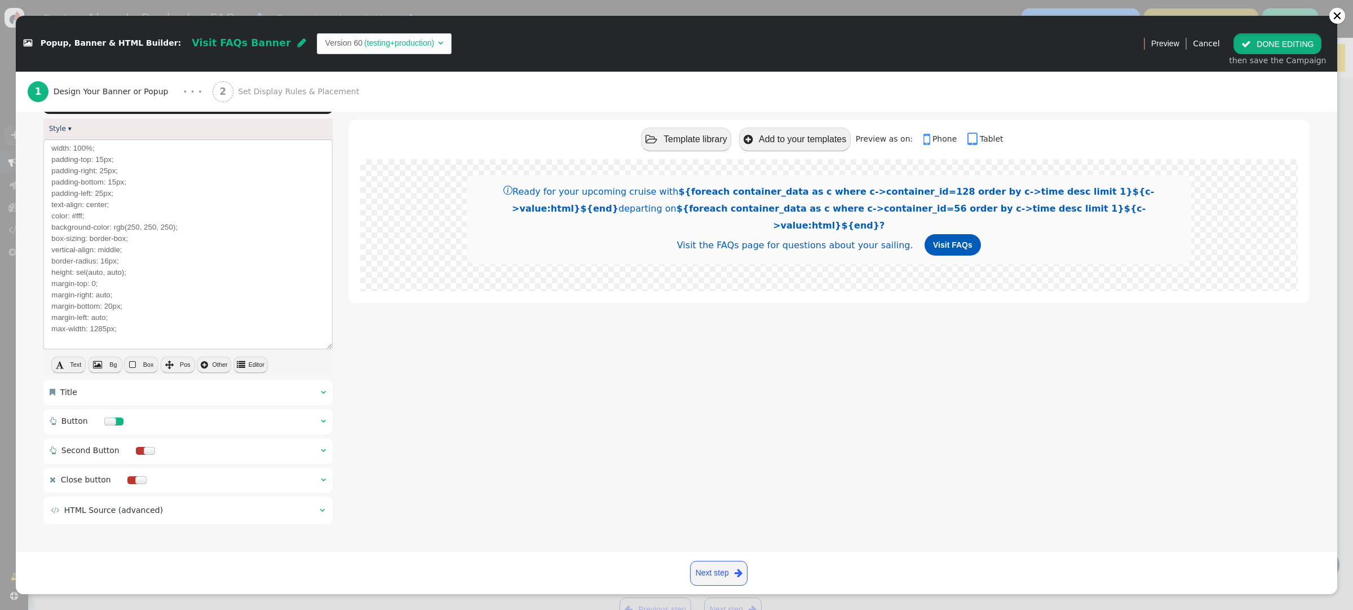
click at [1270, 47] on button " DONE EDITING" at bounding box center [1278, 43] width 88 height 20
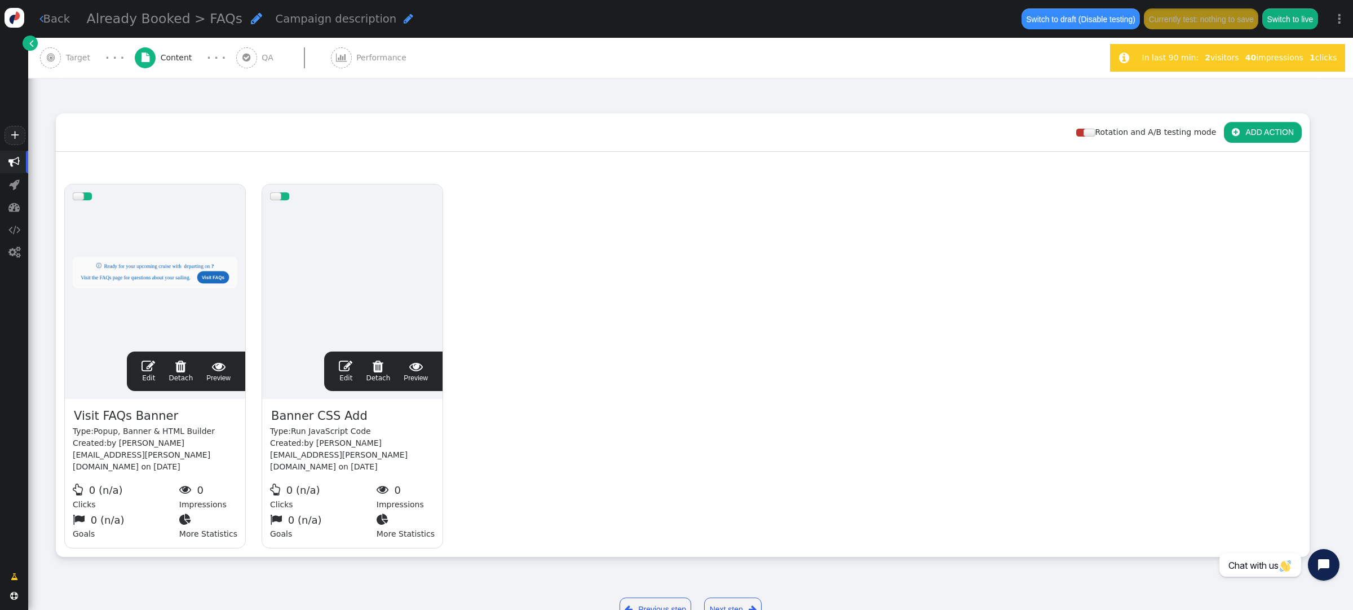
click at [152, 359] on span "" at bounding box center [149, 366] width 14 height 14
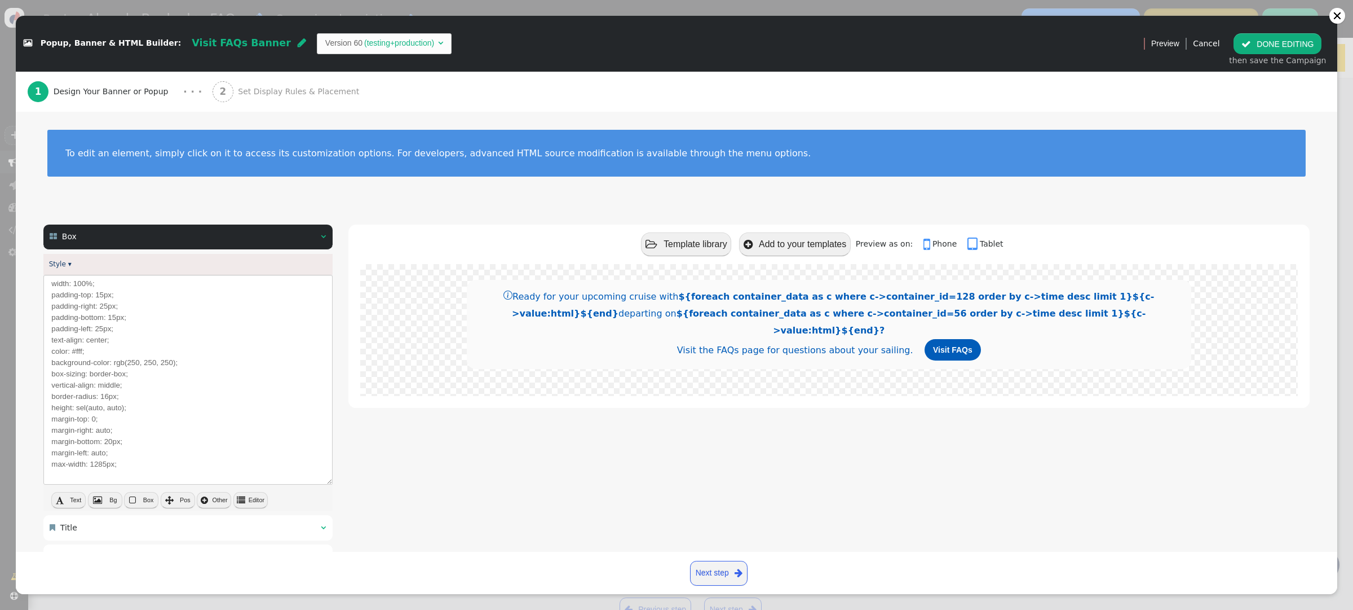
click at [254, 93] on span "Set Display Rules & Placement" at bounding box center [301, 92] width 126 height 12
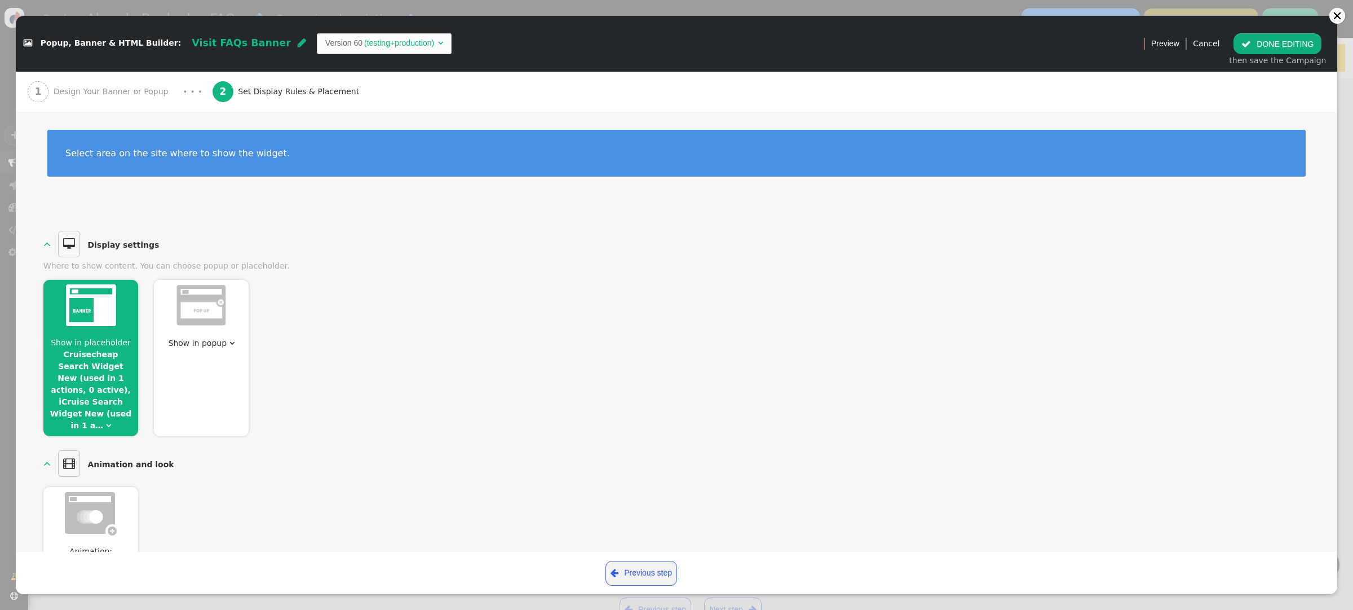
click at [103, 392] on link "Cruisecheap Search Widget New (used in 1 actions, 0 active), iCruise Search Wid…" at bounding box center [91, 390] width 82 height 80
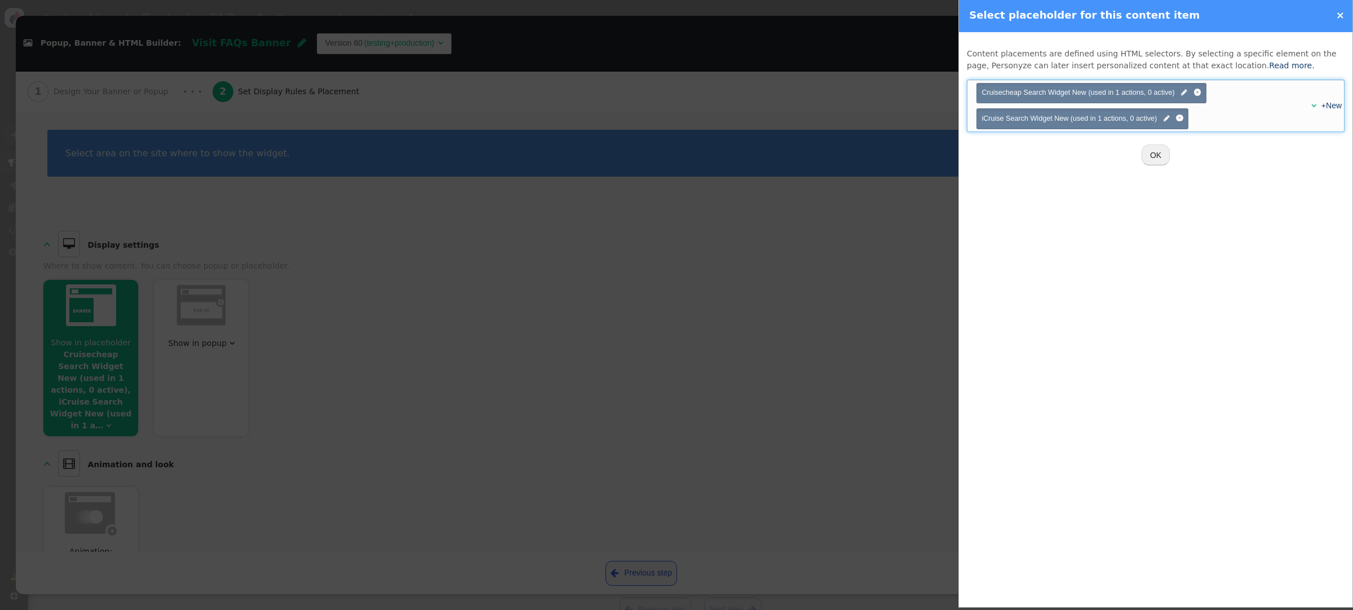
click at [1313, 107] on span "" at bounding box center [1314, 105] width 5 height 8
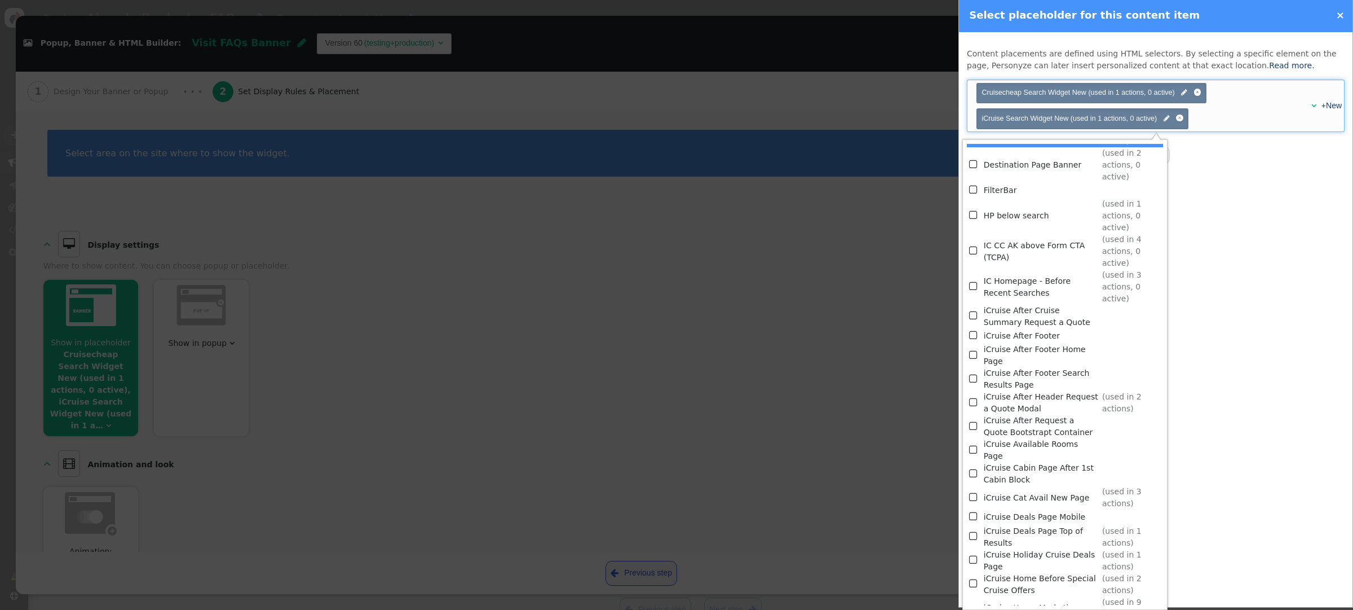
scroll to position [457, 0]
click at [1042, 285] on td "IC Homepage - Before Recent Searches" at bounding box center [1041, 292] width 114 height 36
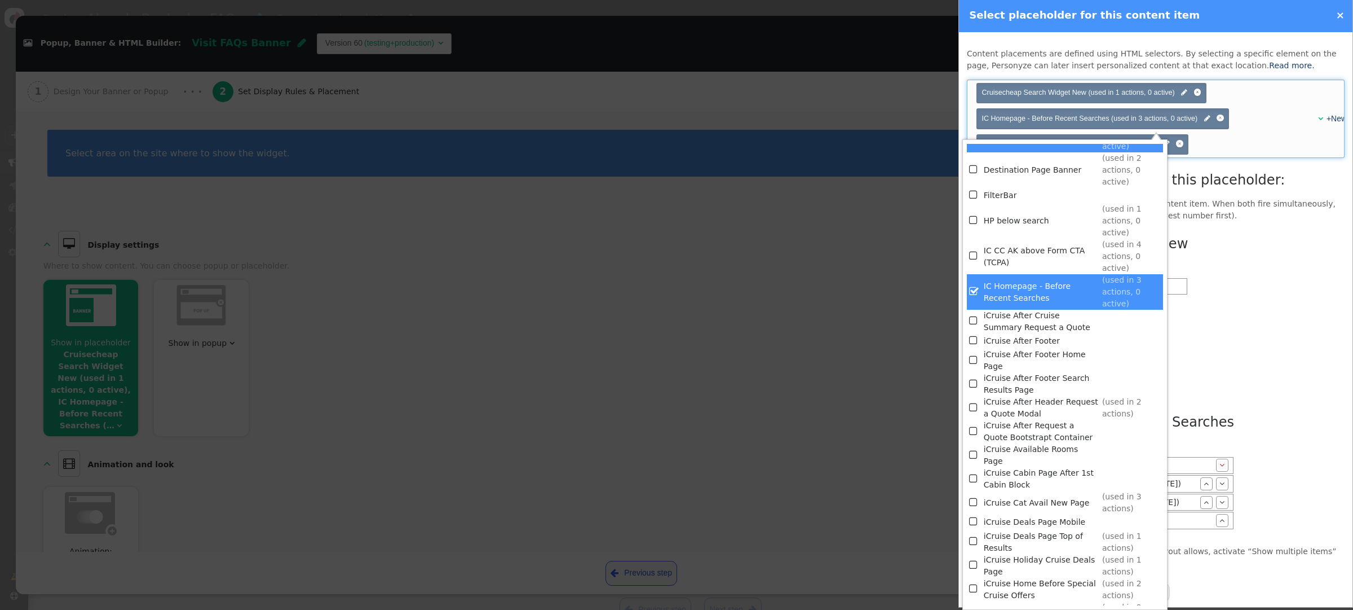
click at [1270, 313] on div "Cruisecheap Search Widget New Position: 1 Top Bottom  Visit FAQs Banner   iC…" at bounding box center [1156, 383] width 378 height 308
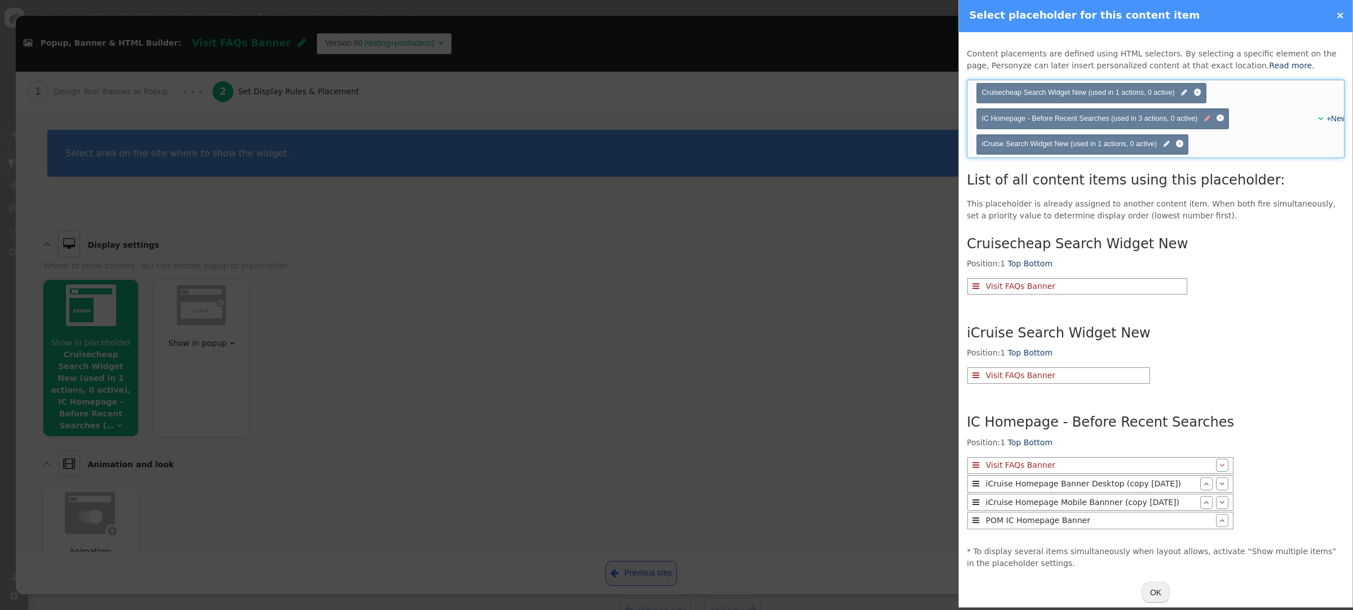
click at [1207, 121] on span "" at bounding box center [1207, 118] width 6 height 11
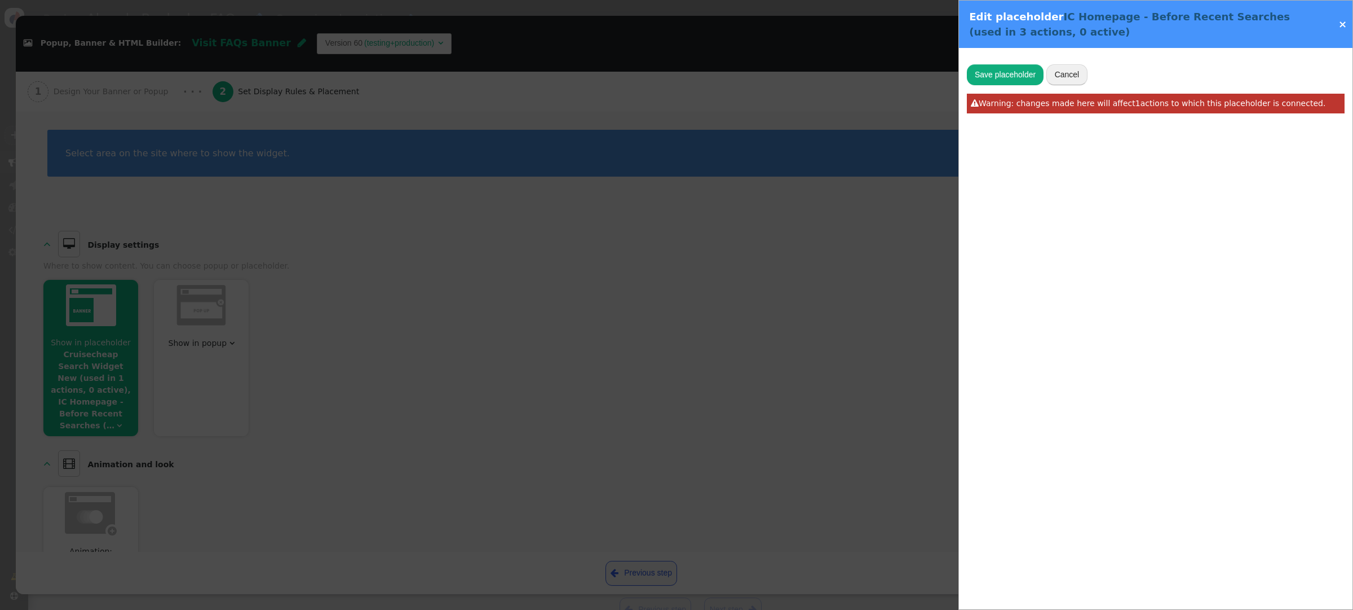
type input "IC Homepage - Before Recent Searches"
type input "#best-sellers"
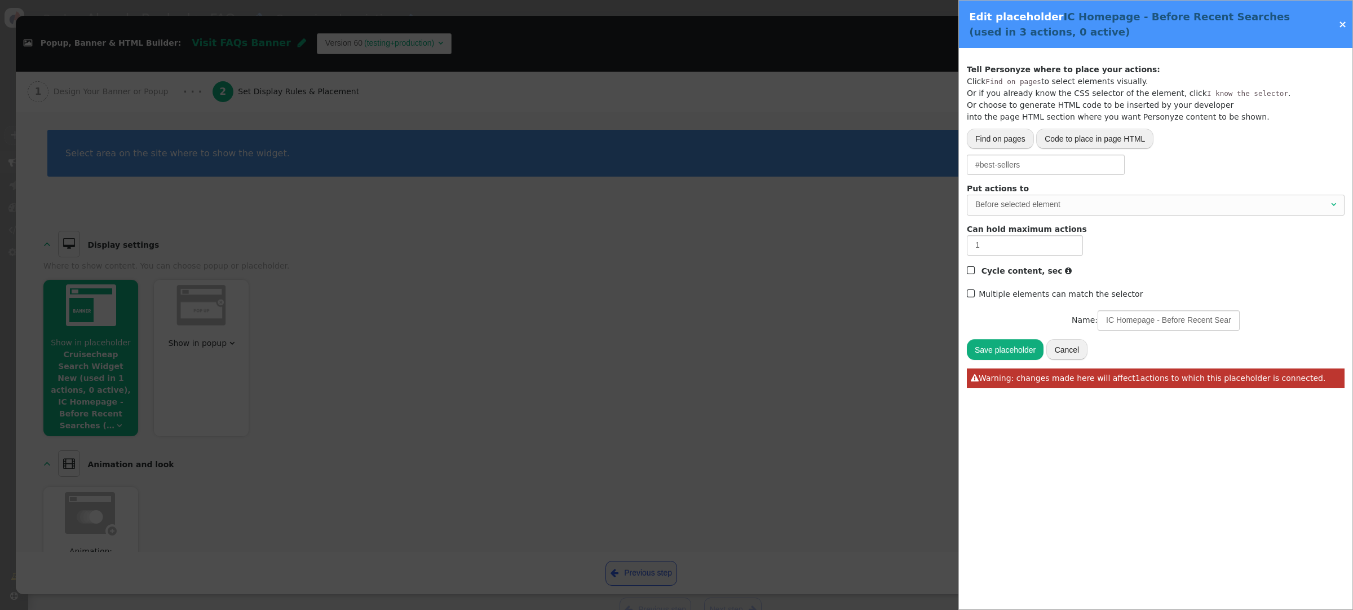
click at [1343, 24] on link "×" at bounding box center [1343, 24] width 8 height 12
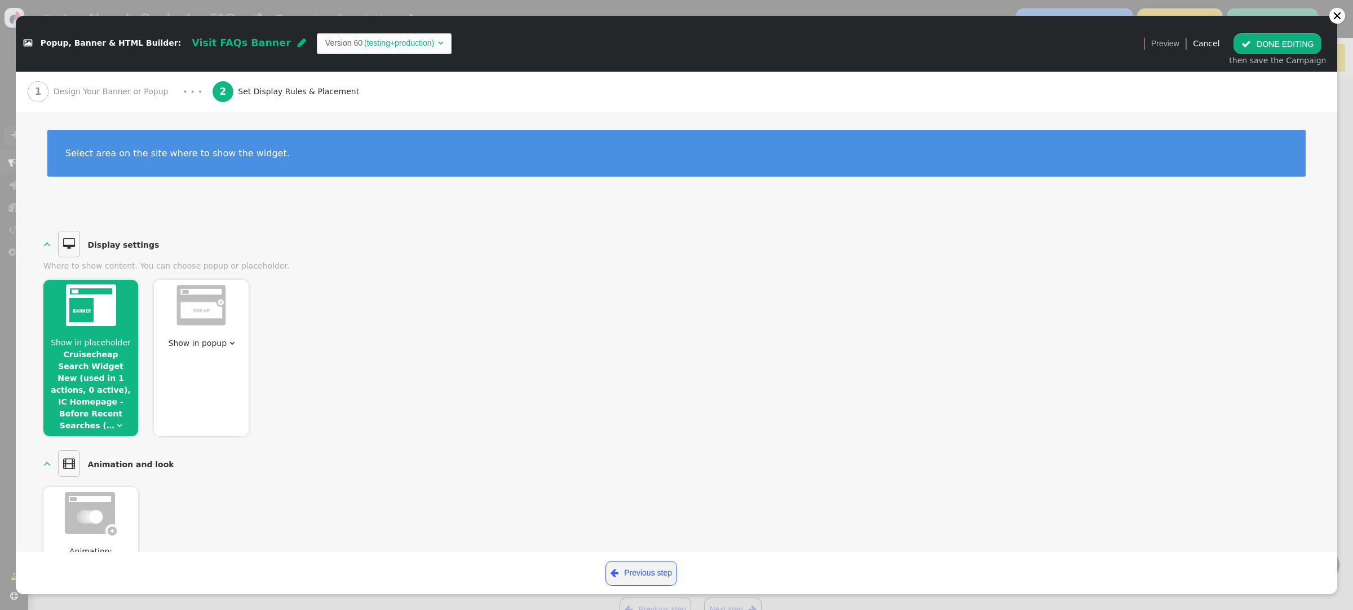
click at [120, 412] on span "Show in placeholder Cruisecheap Search Widget New (used in 1 actions, 0 active)…" at bounding box center [90, 384] width 95 height 95
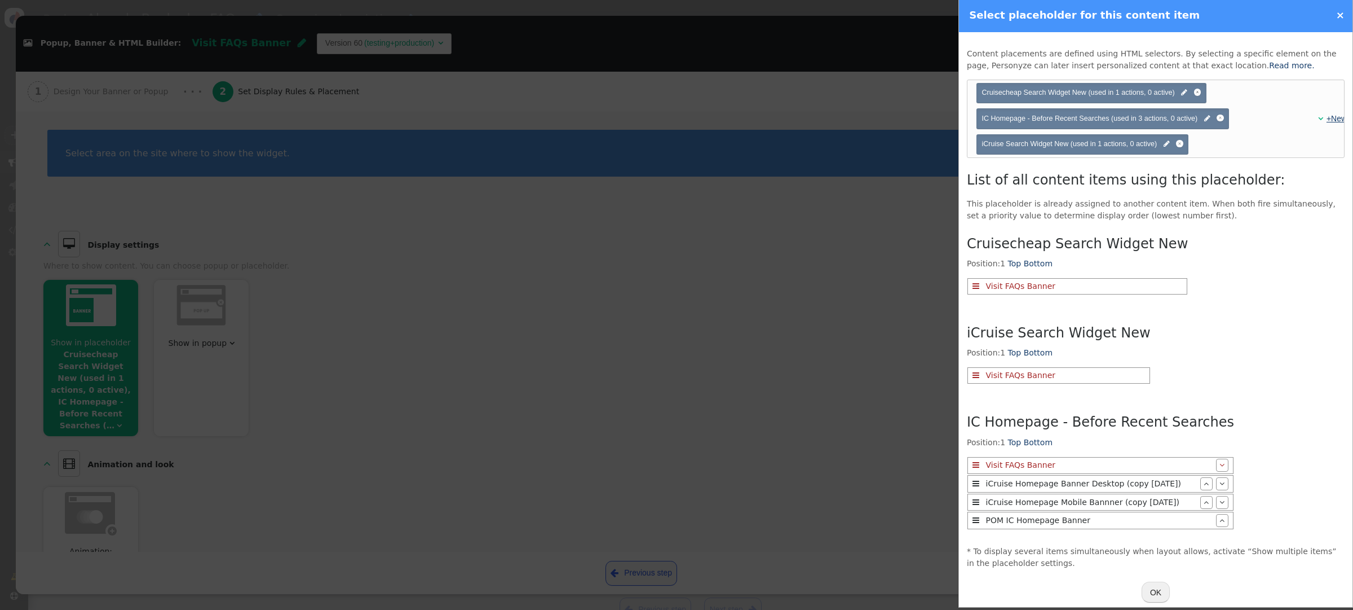
click at [1332, 117] on link "+New" at bounding box center [1337, 118] width 20 height 9
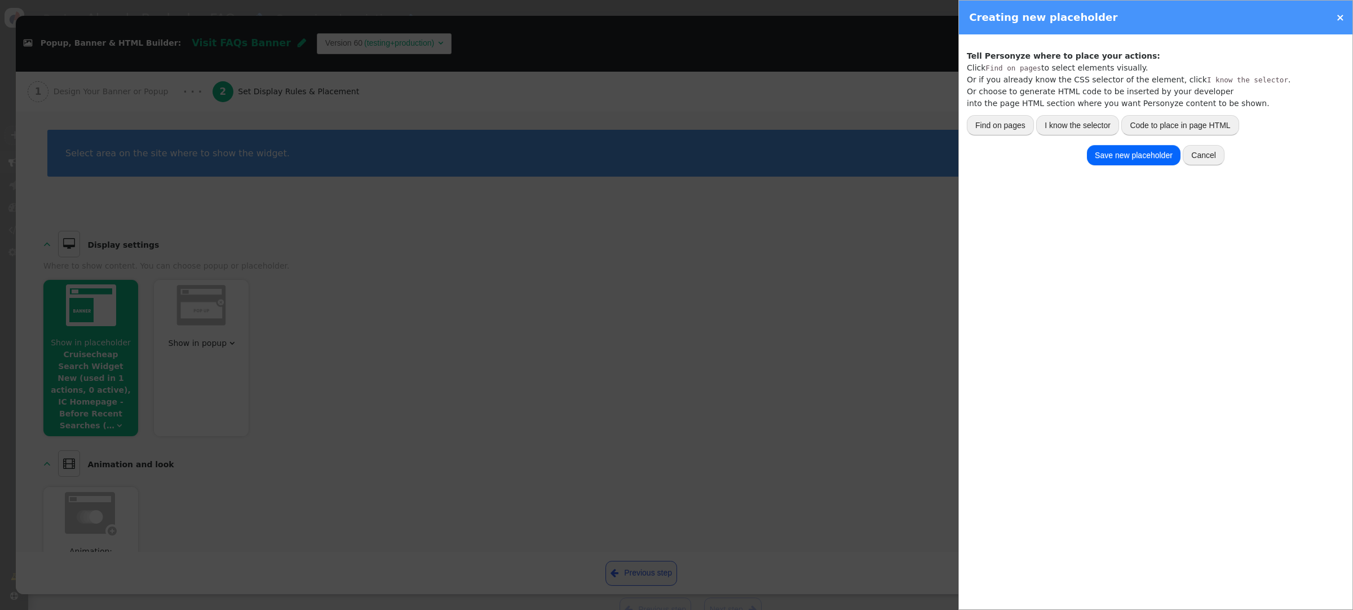
click at [1087, 126] on button "I know the selector" at bounding box center [1077, 125] width 83 height 20
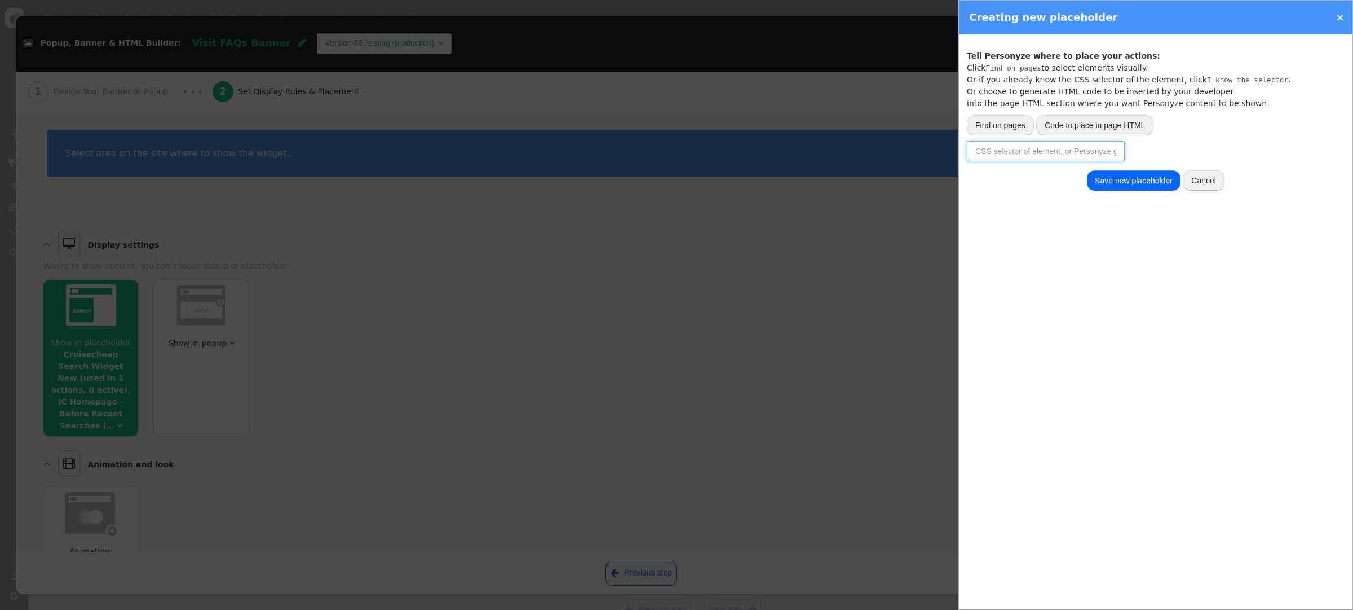
drag, startPoint x: 1014, startPoint y: 151, endPoint x: 1021, endPoint y: 150, distance: 6.9
click at [1014, 151] on input "text" at bounding box center [1046, 151] width 158 height 20
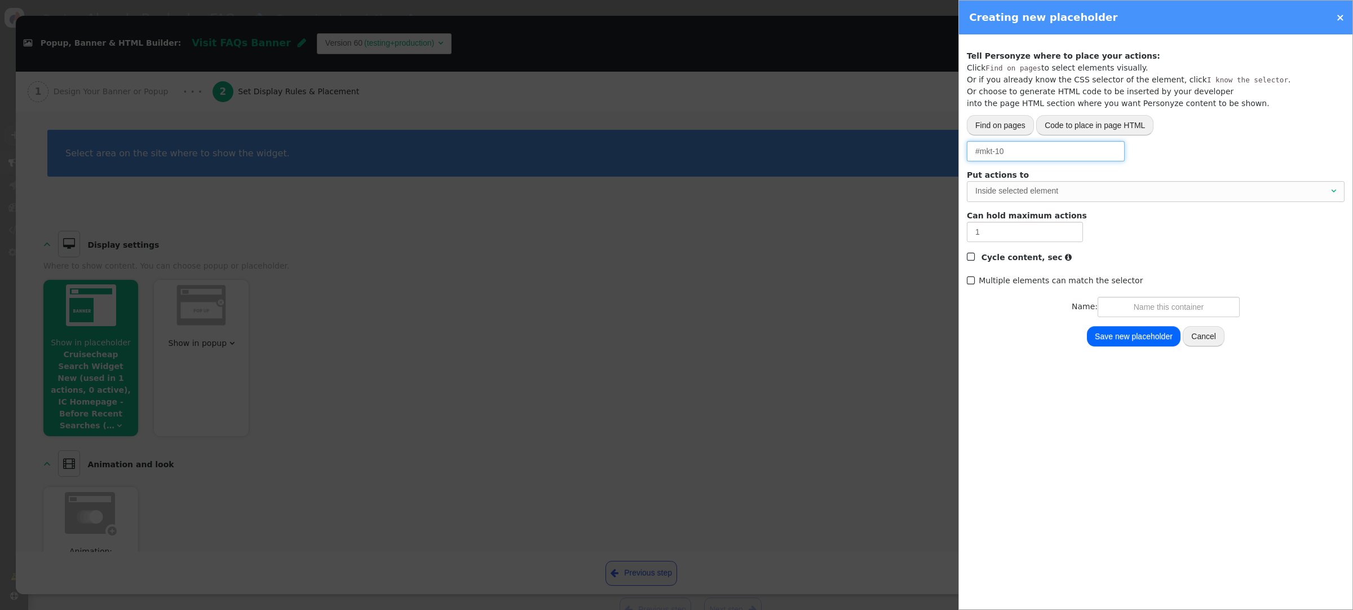
click at [1096, 185] on div "Inside selected element" at bounding box center [1153, 191] width 354 height 12
type input "#mkt-10"
click at [1132, 306] on input "text" at bounding box center [1169, 307] width 142 height 20
click at [1157, 308] on input "iCruise Before Top Marketing Container" at bounding box center [1169, 307] width 142 height 20
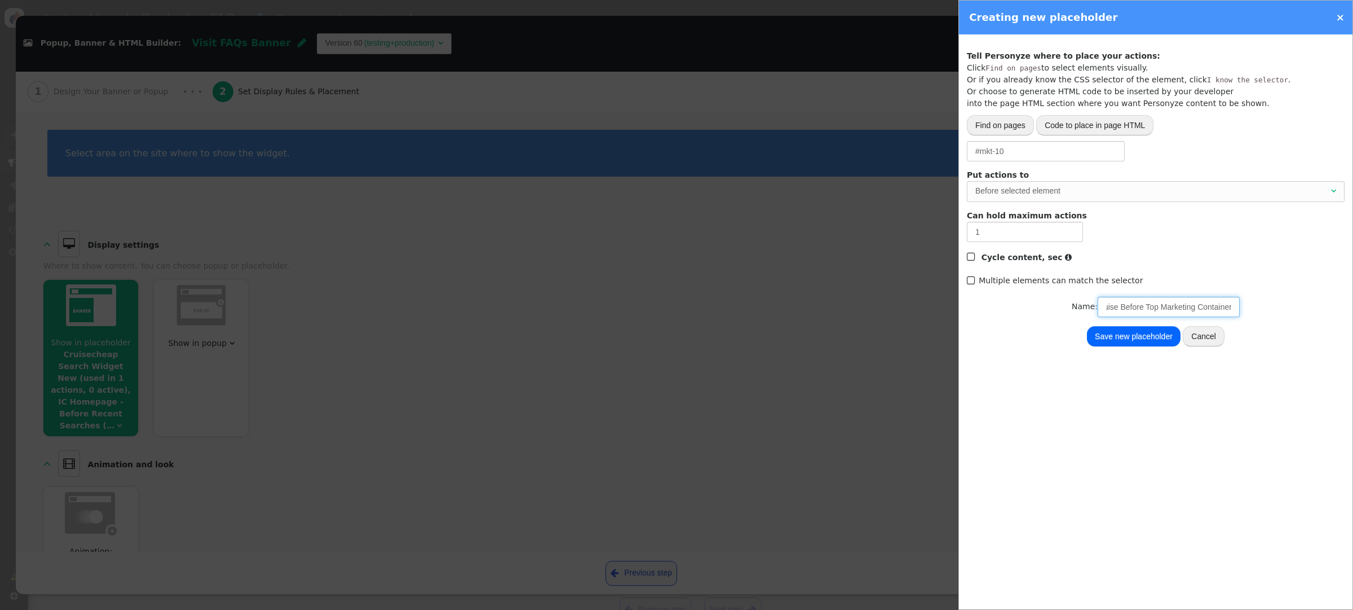
click at [1122, 307] on input "iCruise Before Top Marketing Container" at bounding box center [1169, 307] width 142 height 20
type input "iCruise Home Page Before Top Marketing Container"
click at [1156, 330] on button "Save new placeholder" at bounding box center [1134, 336] width 94 height 20
click at [1151, 338] on button "Save new placeholder" at bounding box center [1134, 336] width 94 height 20
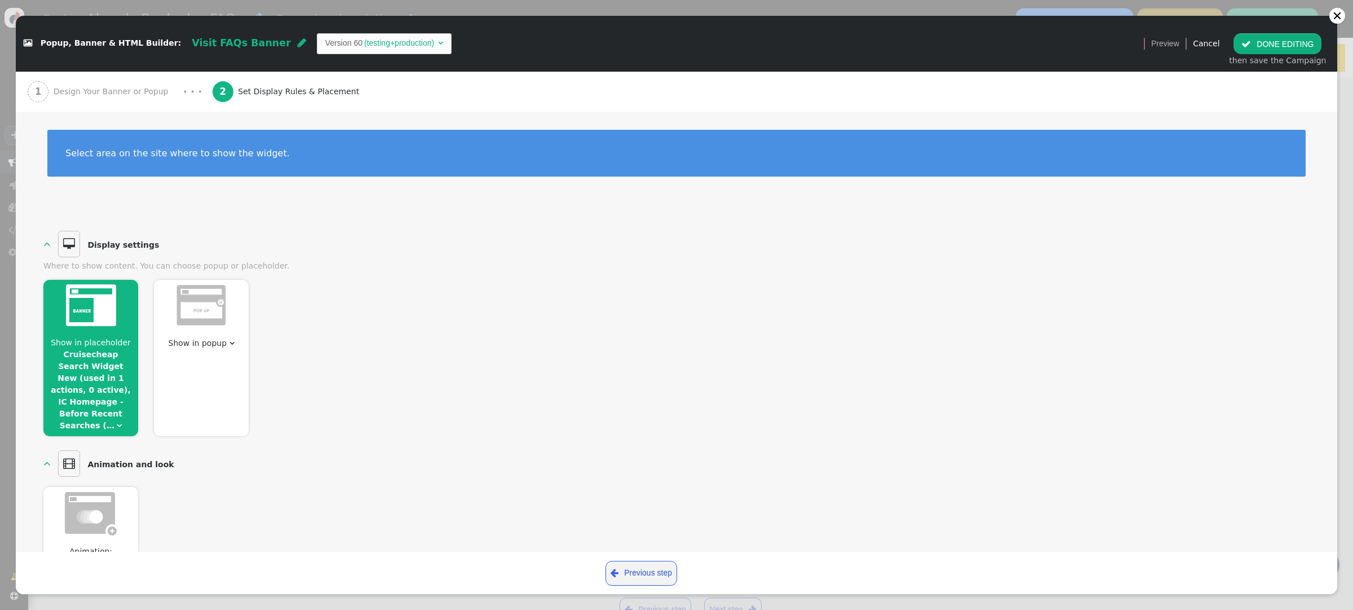
click at [117, 389] on link "Cruisecheap Search Widget New (used in 1 actions, 0 active), IC Homepage - Befo…" at bounding box center [91, 390] width 80 height 80
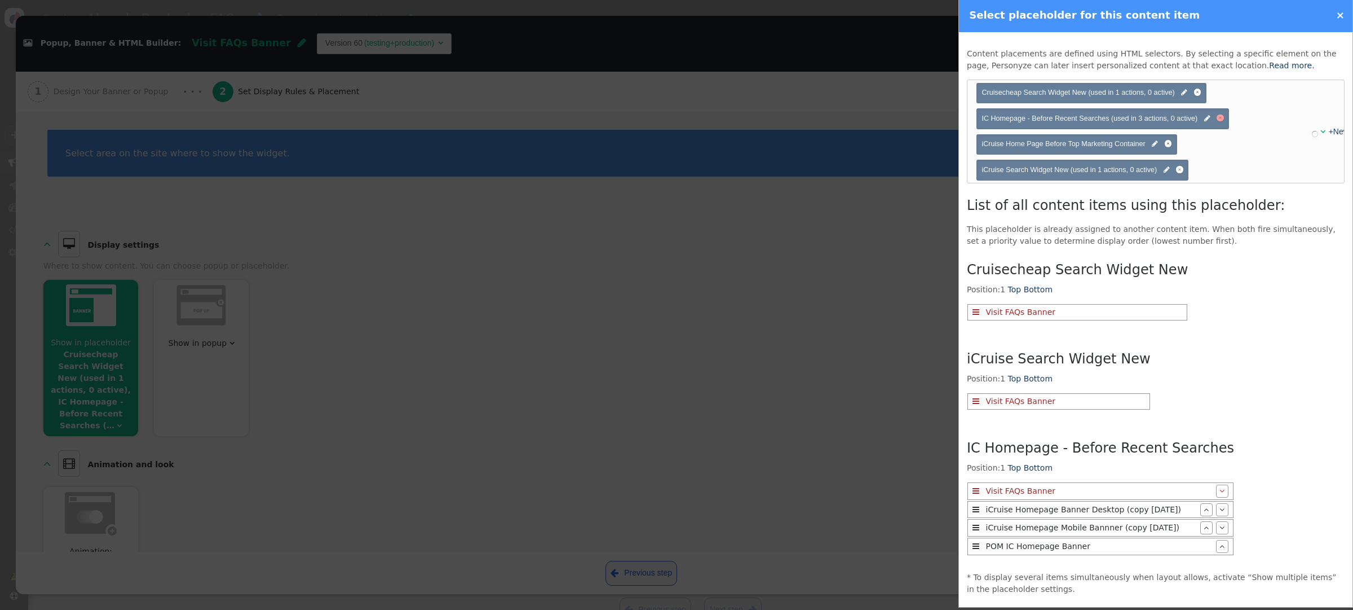
click at [1220, 121] on div at bounding box center [1220, 117] width 7 height 7
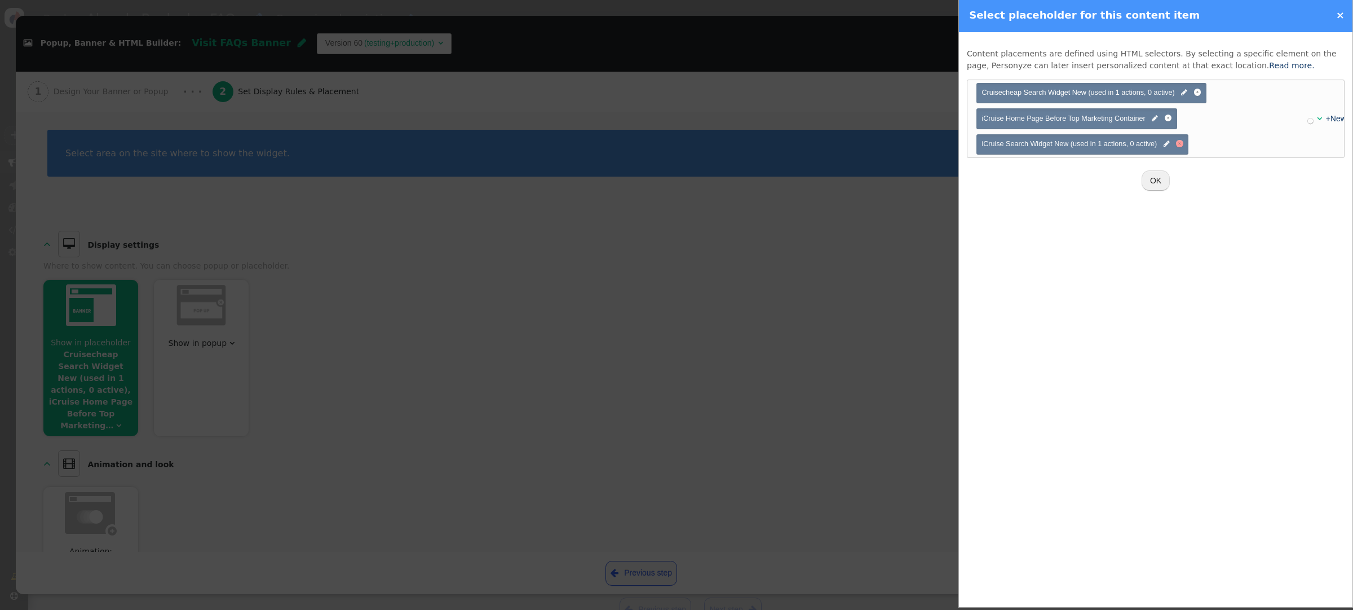
click at [1181, 144] on div at bounding box center [1179, 143] width 7 height 7
click at [1157, 155] on button "OK" at bounding box center [1156, 154] width 28 height 20
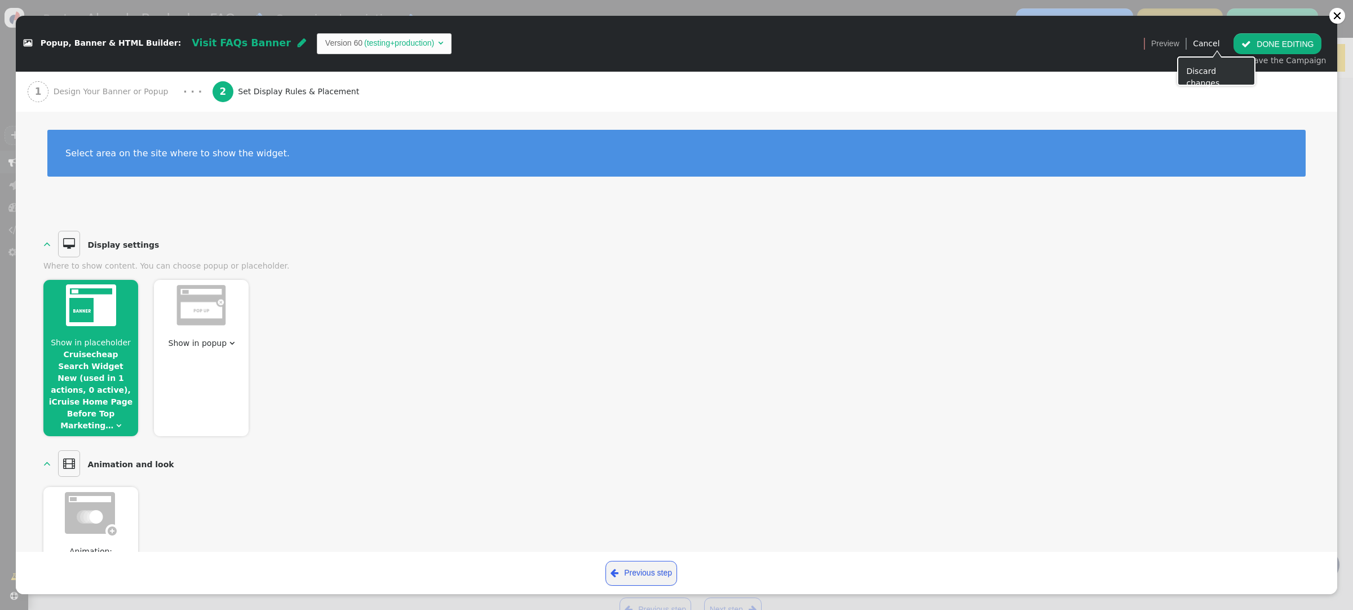
click at [1251, 43] on span "" at bounding box center [1247, 43] width 10 height 9
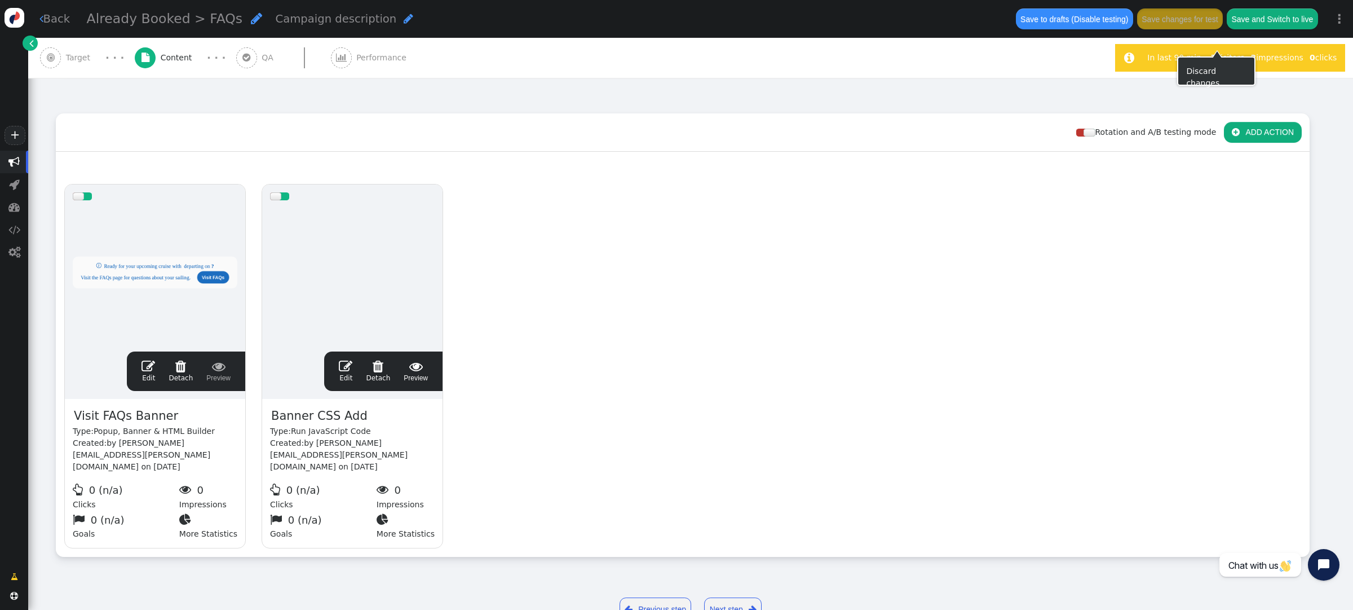
click at [1199, 24] on button "Save changes for test" at bounding box center [1180, 18] width 86 height 20
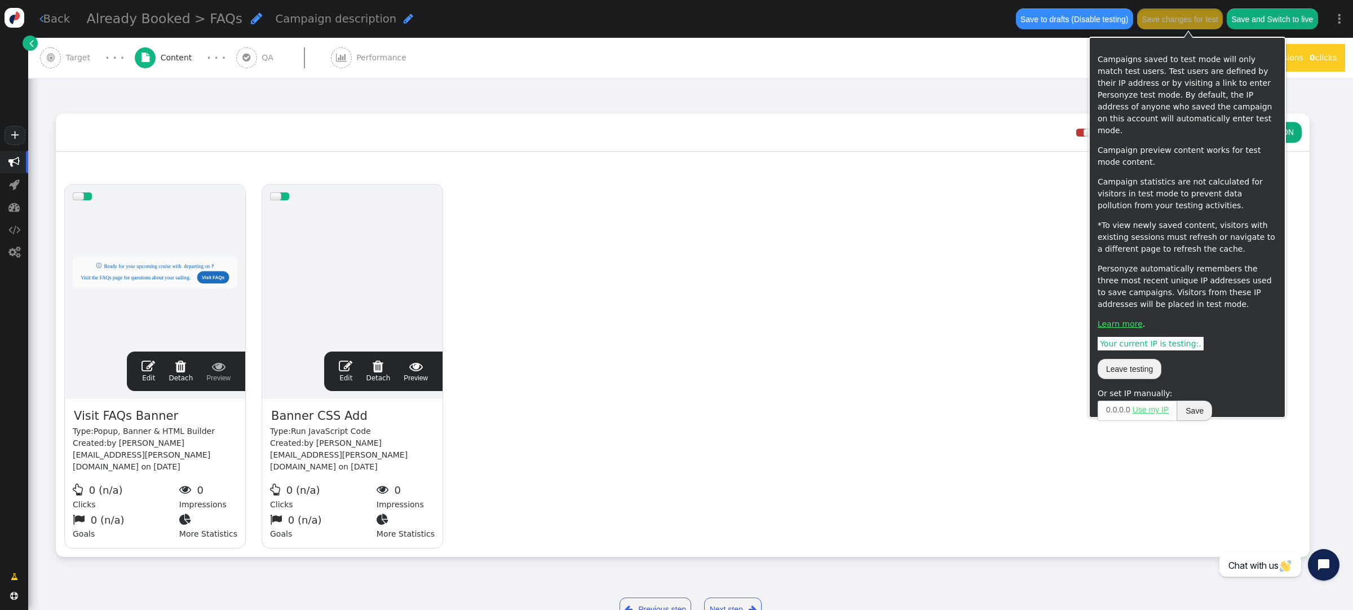
click at [1099, 25] on button "Save to drafts (Disable testing)" at bounding box center [1074, 18] width 117 height 20
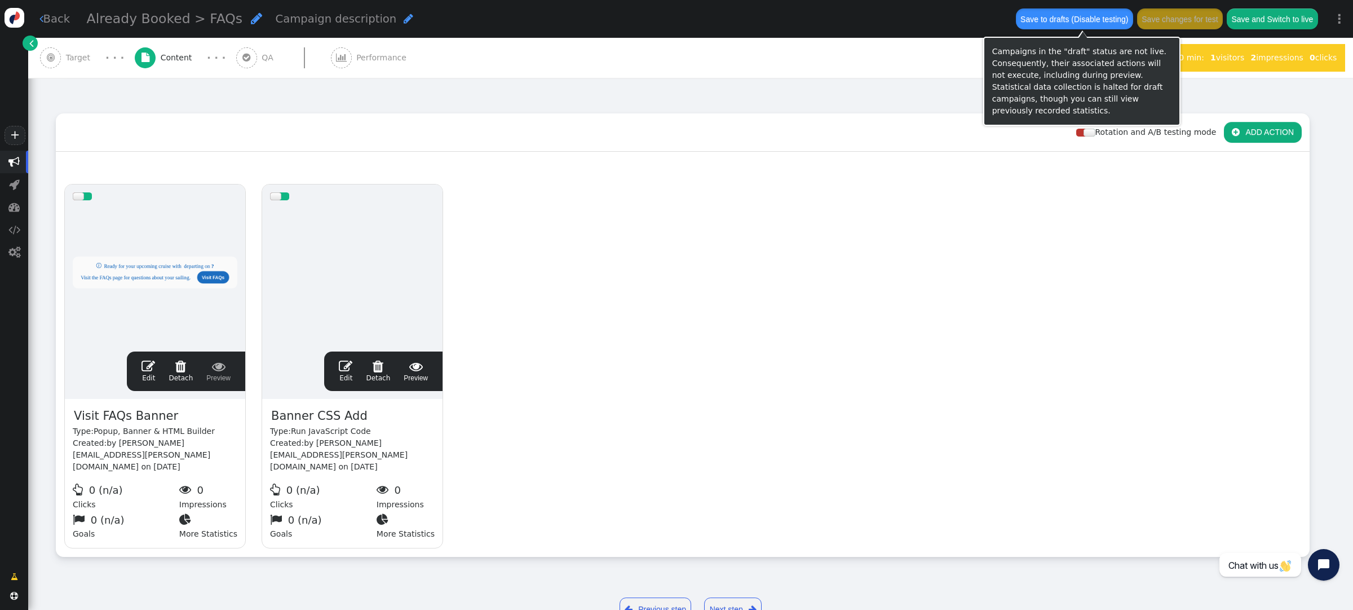
click at [1098, 21] on button "Save to drafts (Disable testing)" at bounding box center [1074, 18] width 117 height 20
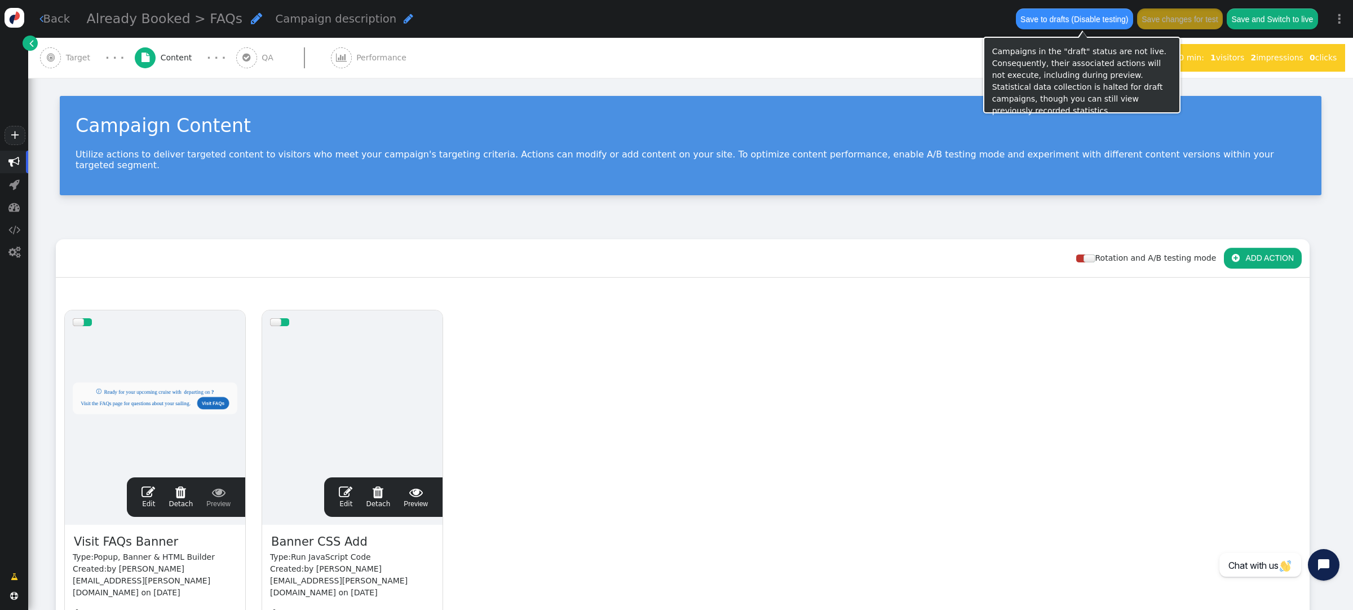
click at [1084, 21] on button "Save to drafts (Disable testing)" at bounding box center [1074, 18] width 117 height 20
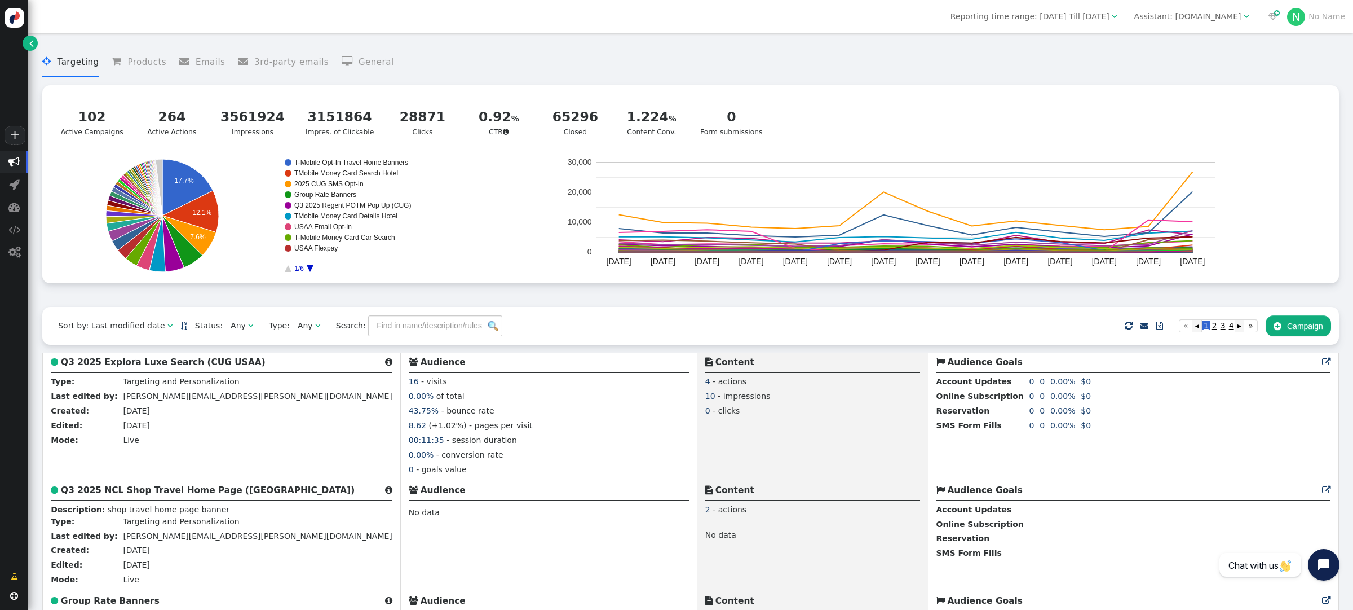
scroll to position [94, 0]
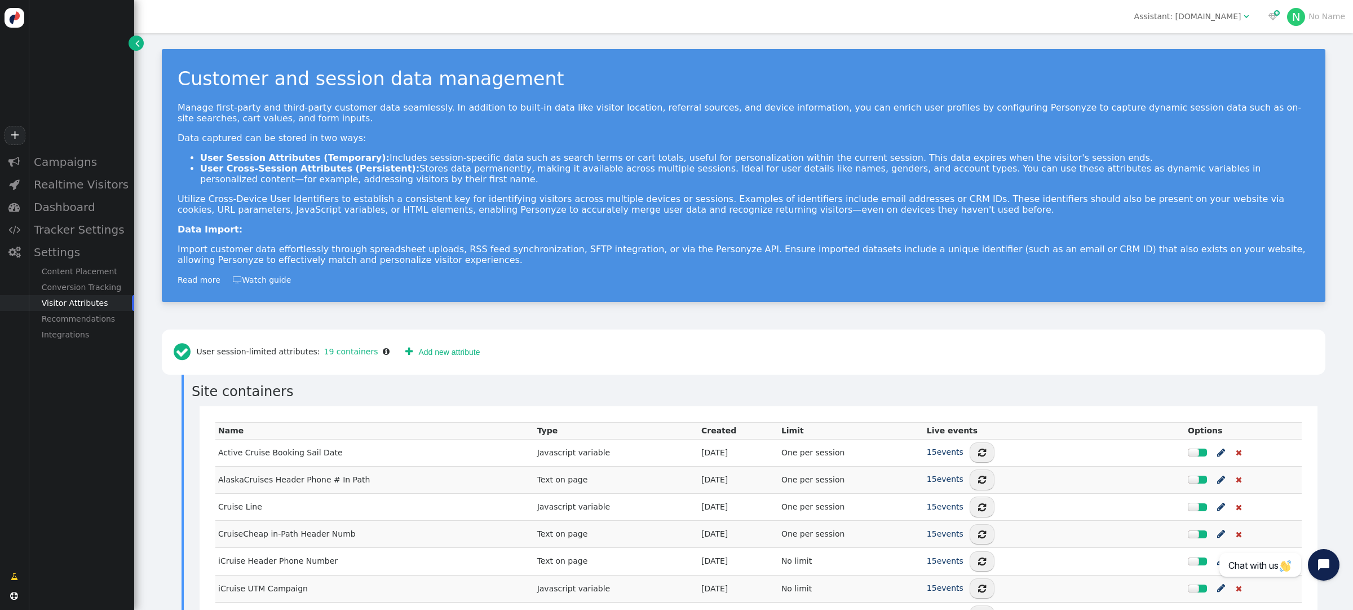
scroll to position [467, 0]
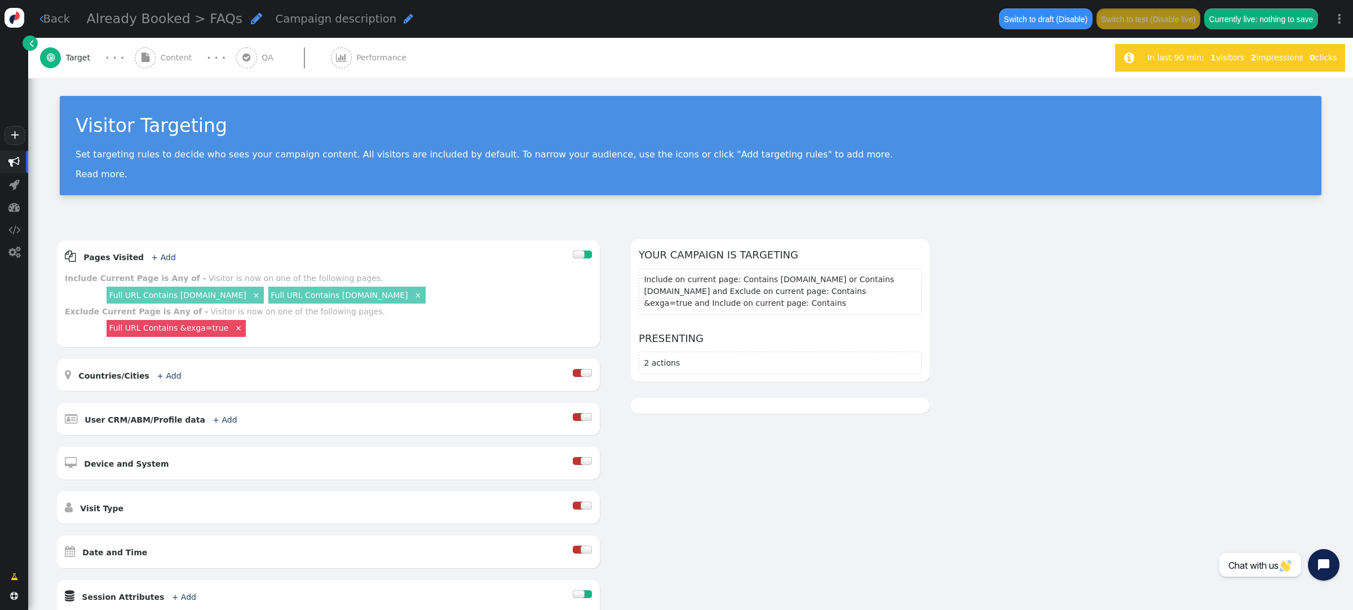
click at [156, 60] on div " Content" at bounding box center [166, 58] width 62 height 40
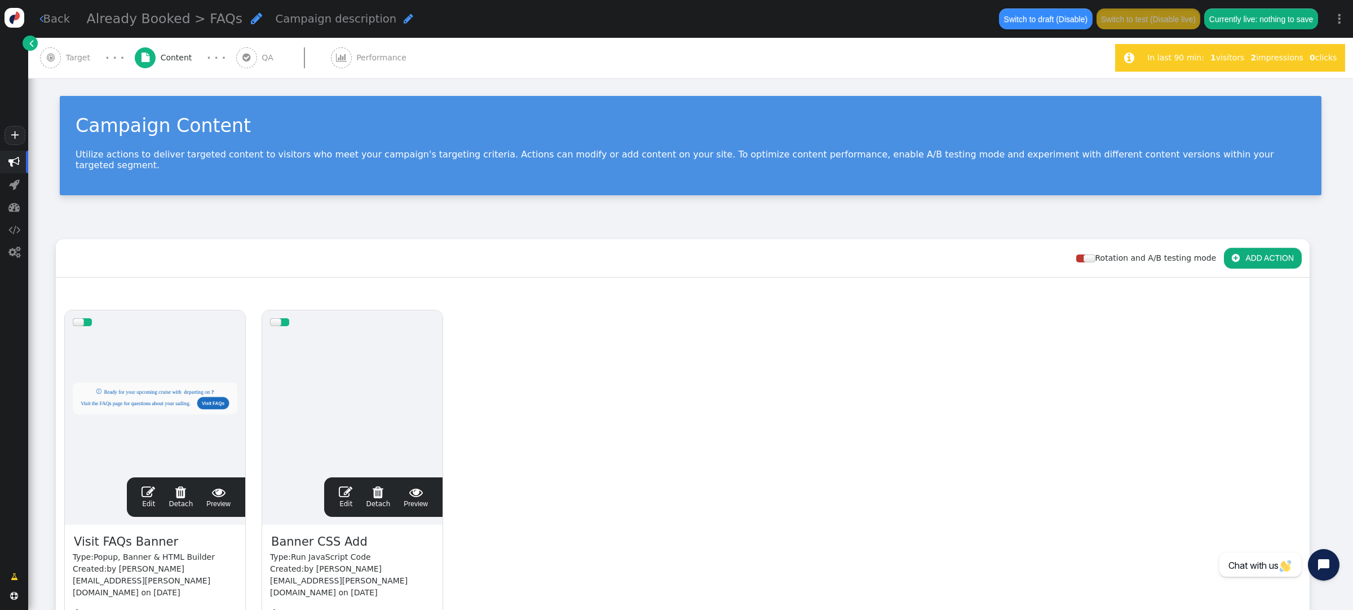
click at [151, 485] on span "" at bounding box center [149, 492] width 14 height 14
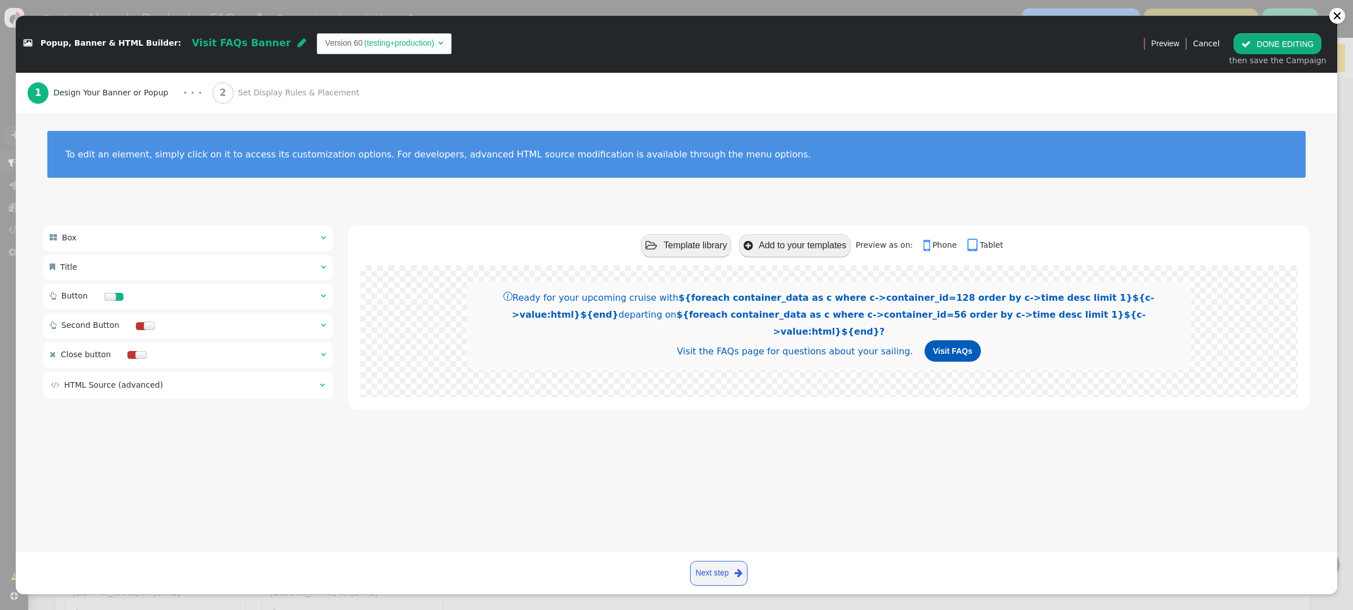
click at [243, 89] on span "Set Display Rules & Placement" at bounding box center [301, 93] width 126 height 12
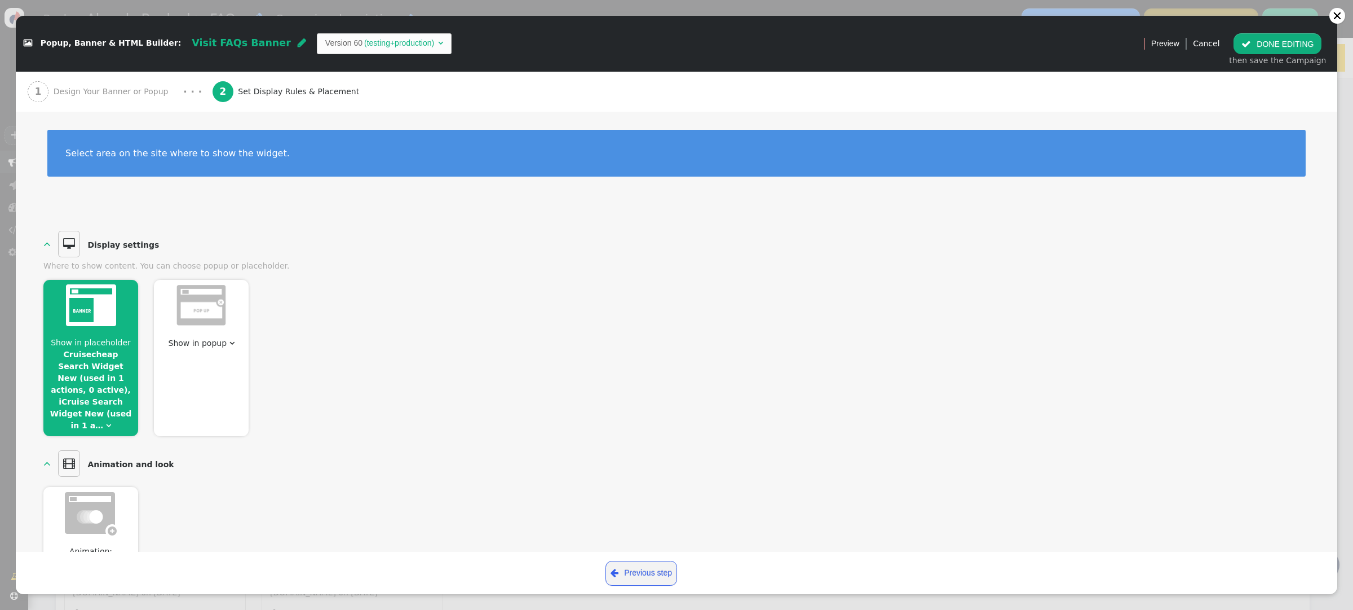
click at [106, 409] on span "Show in placeholder Cruisecheap Search Widget New (used in 1 actions, 0 active)…" at bounding box center [90, 384] width 95 height 95
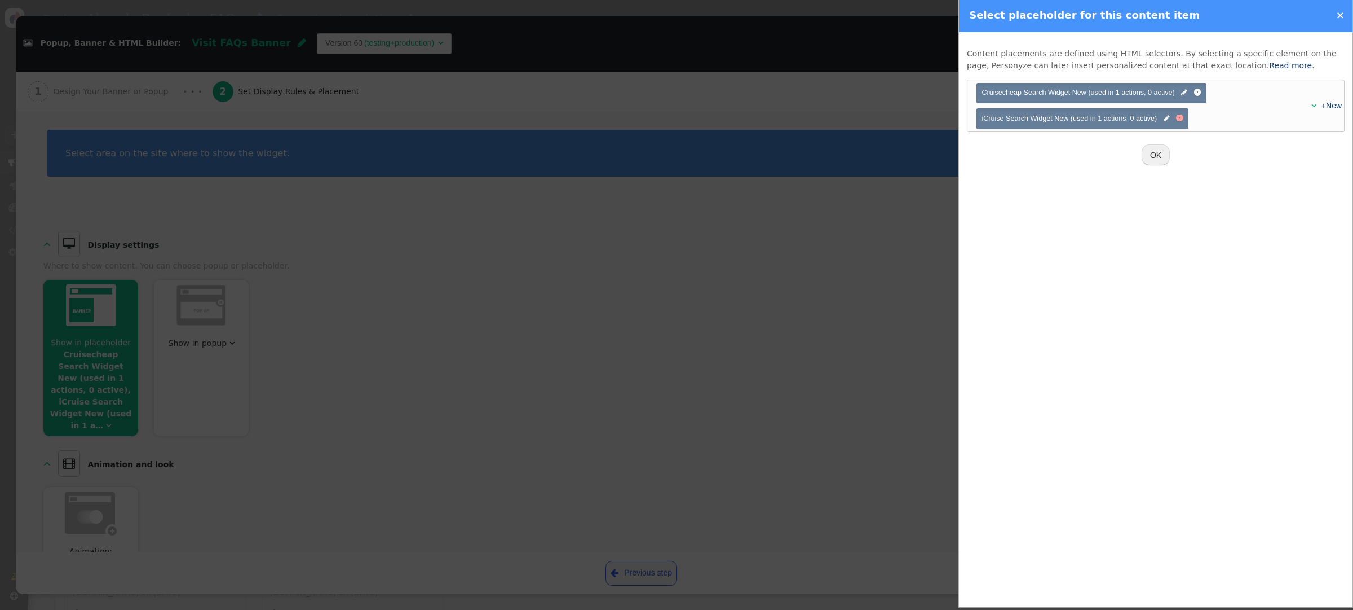
click at [1180, 118] on div at bounding box center [1180, 118] width 3 height 3
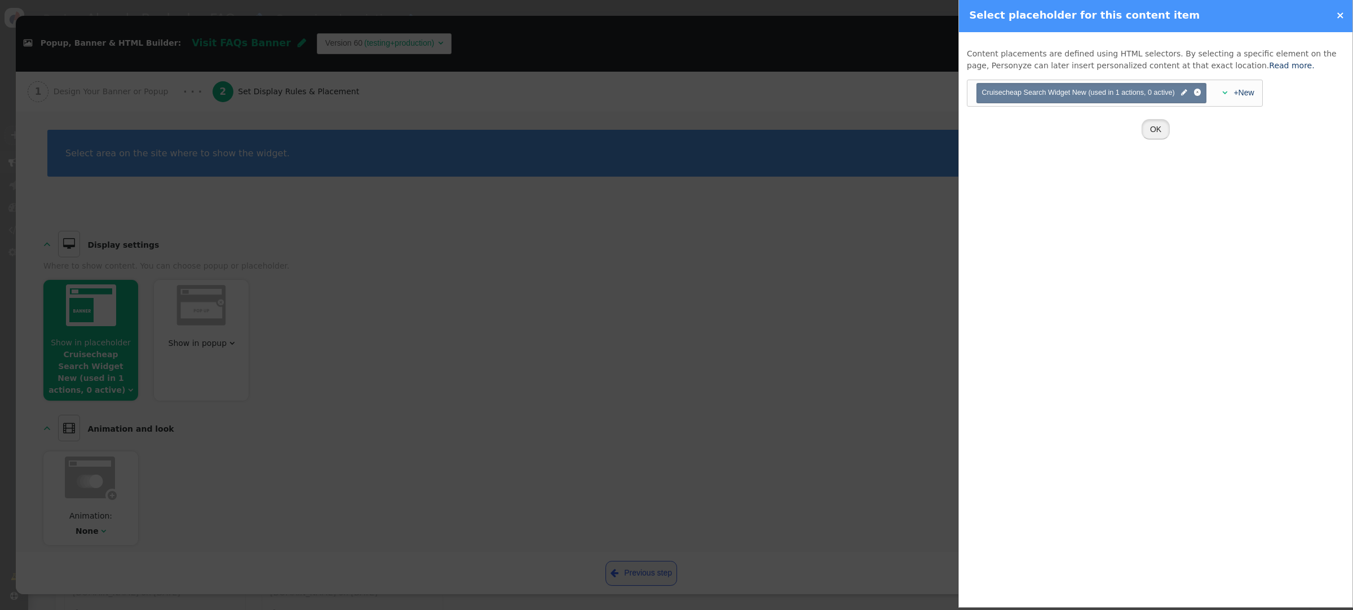
click at [1156, 129] on button "OK" at bounding box center [1156, 129] width 28 height 20
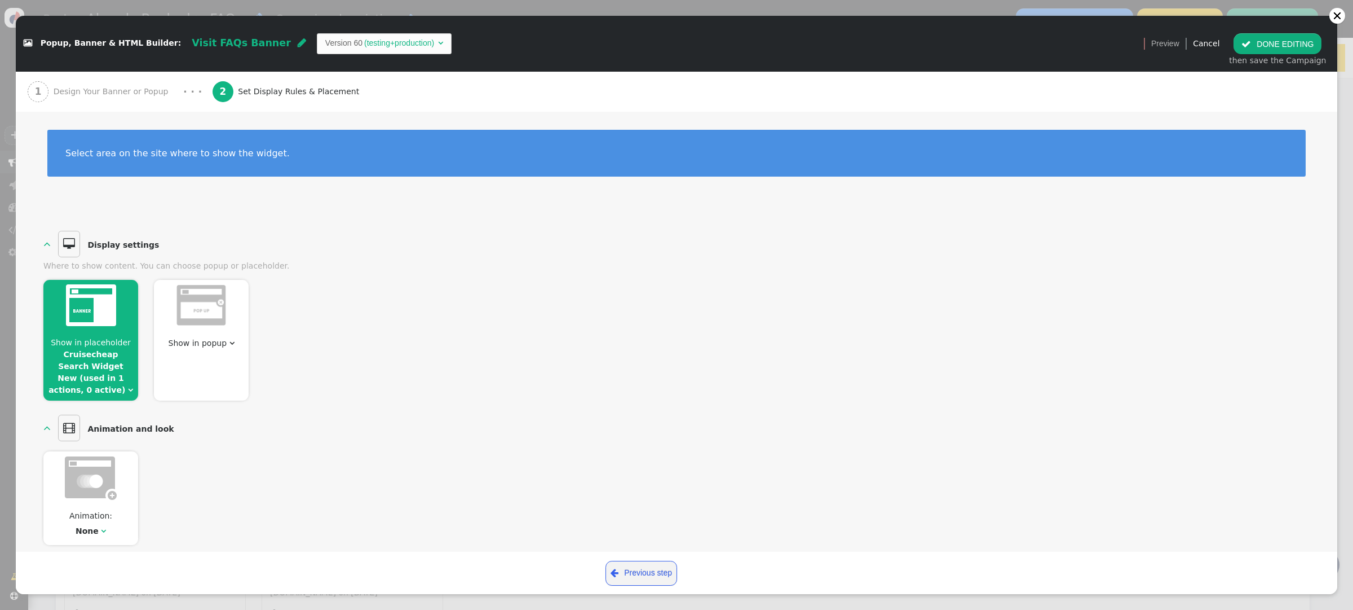
click at [87, 365] on link "Cruisecheap Search Widget New (used in 1 actions, 0 active)" at bounding box center [86, 372] width 77 height 45
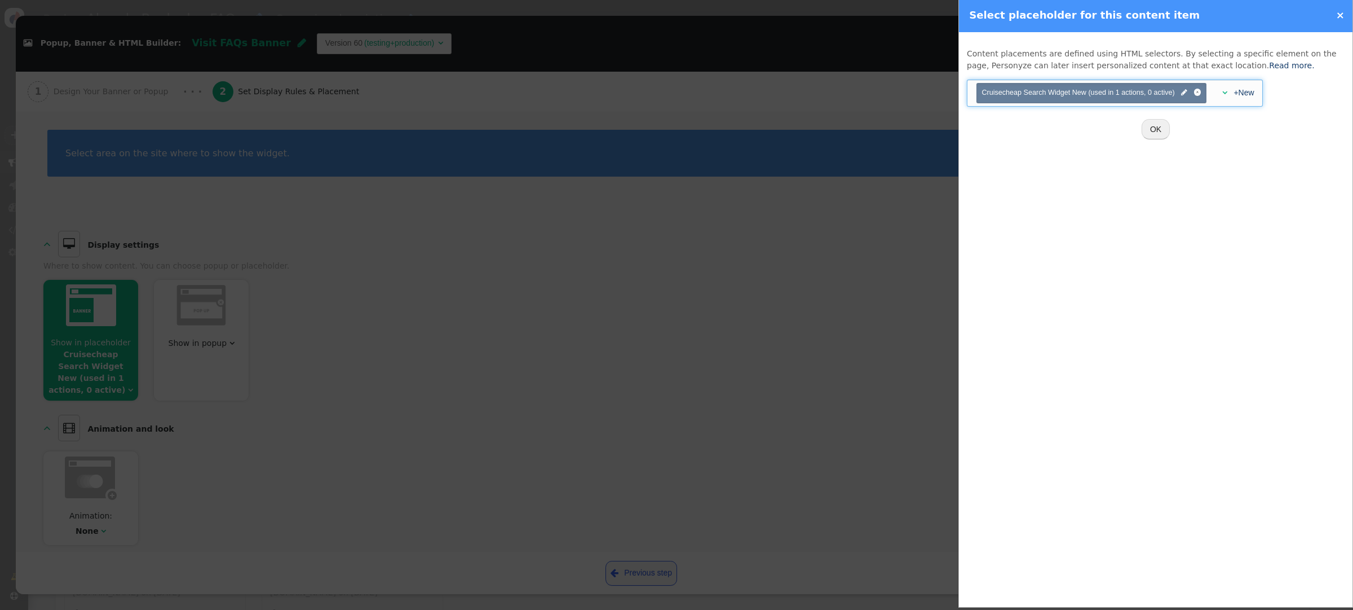
click at [1226, 94] on span "" at bounding box center [1224, 93] width 5 height 8
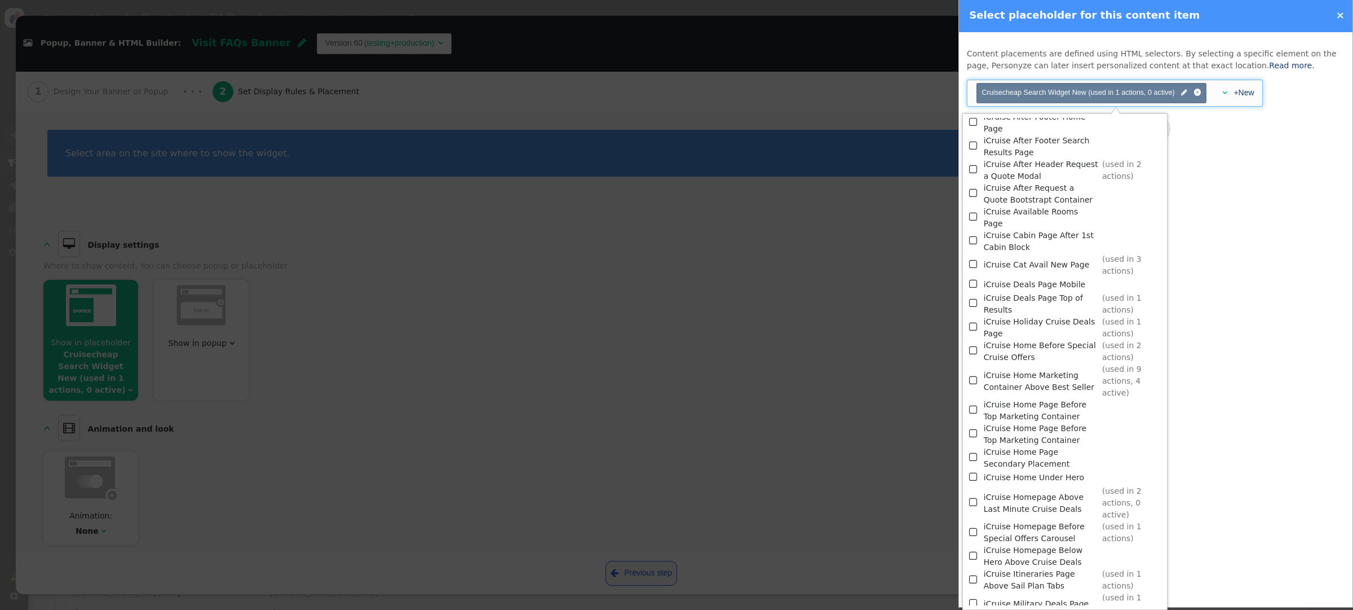
scroll to position [671, 0]
click at [976, 400] on span "" at bounding box center [974, 407] width 10 height 15
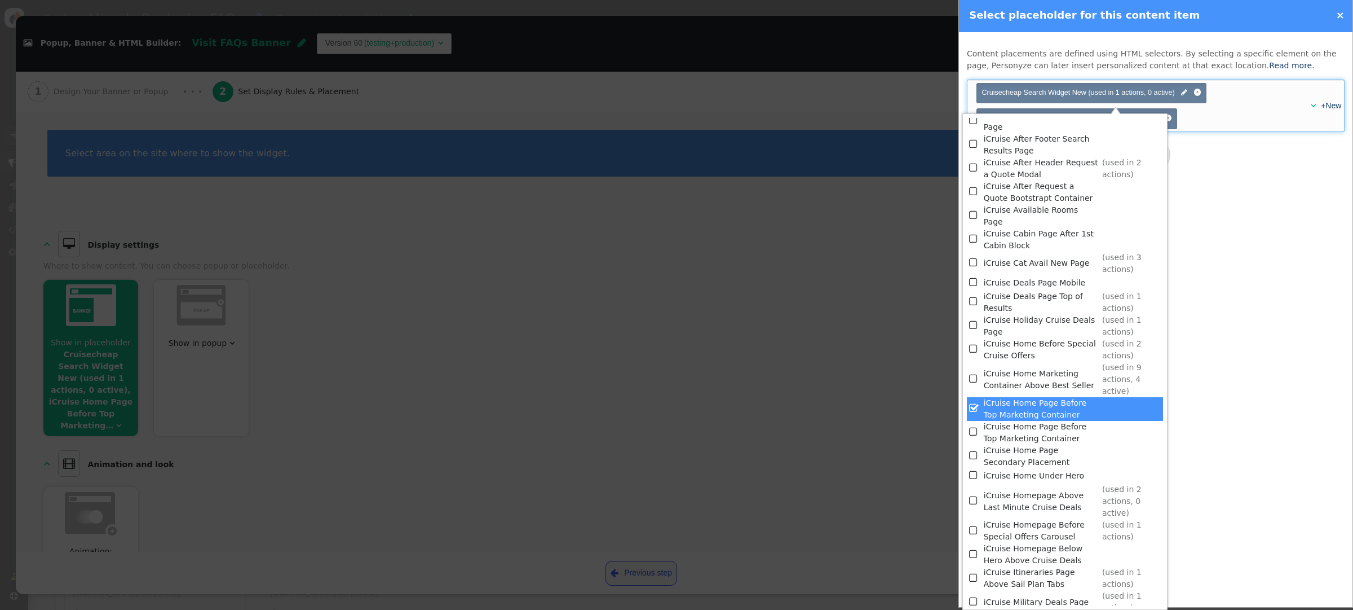
click at [1265, 244] on div "Content placements are defined using HTML selectors. By selecting a specific el…" at bounding box center [1156, 319] width 394 height 575
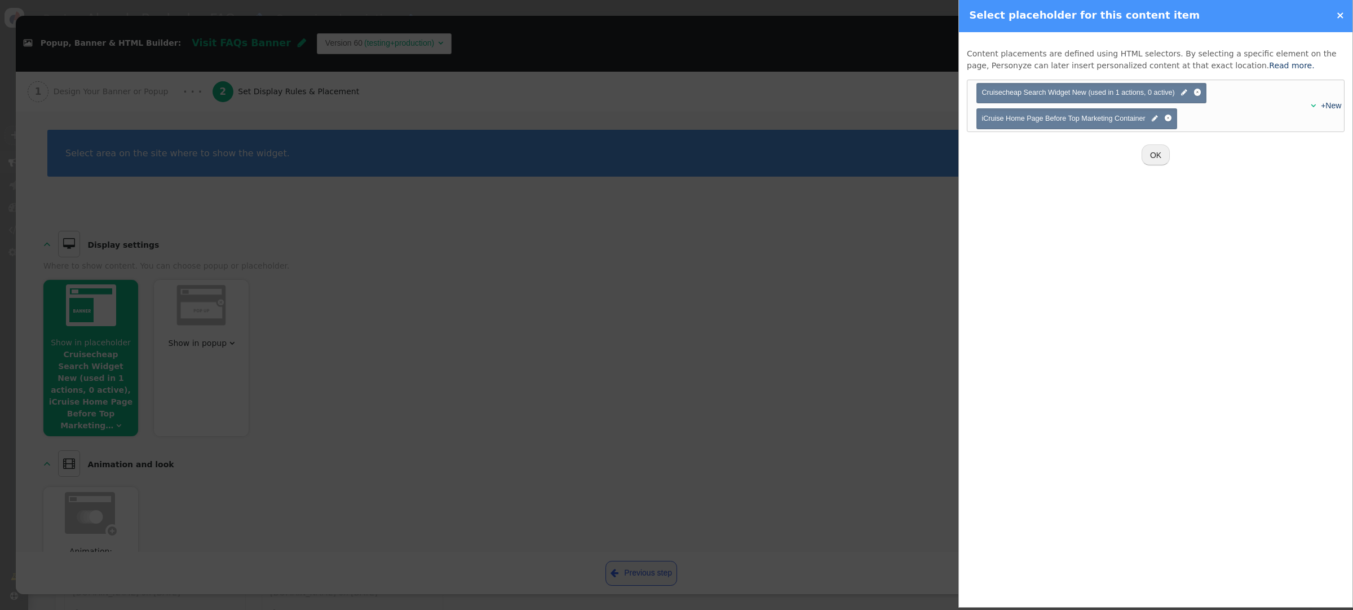
click at [1151, 152] on button "OK" at bounding box center [1156, 154] width 28 height 20
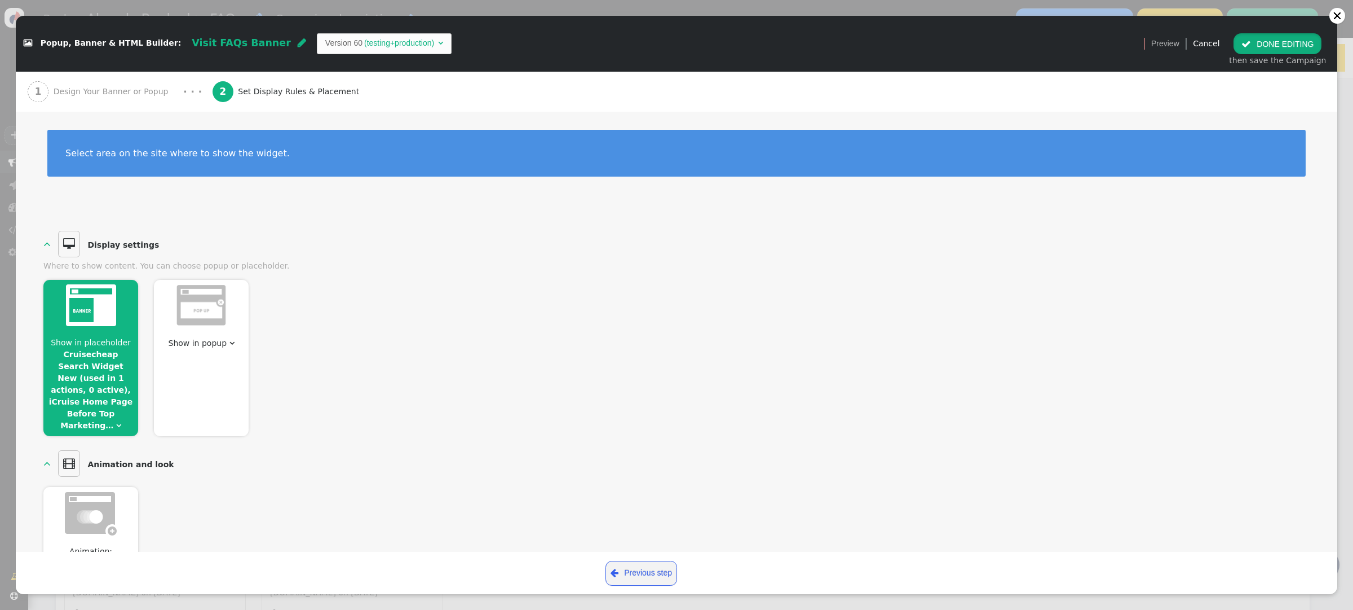
click at [1264, 46] on button " DONE EDITING" at bounding box center [1278, 43] width 88 height 20
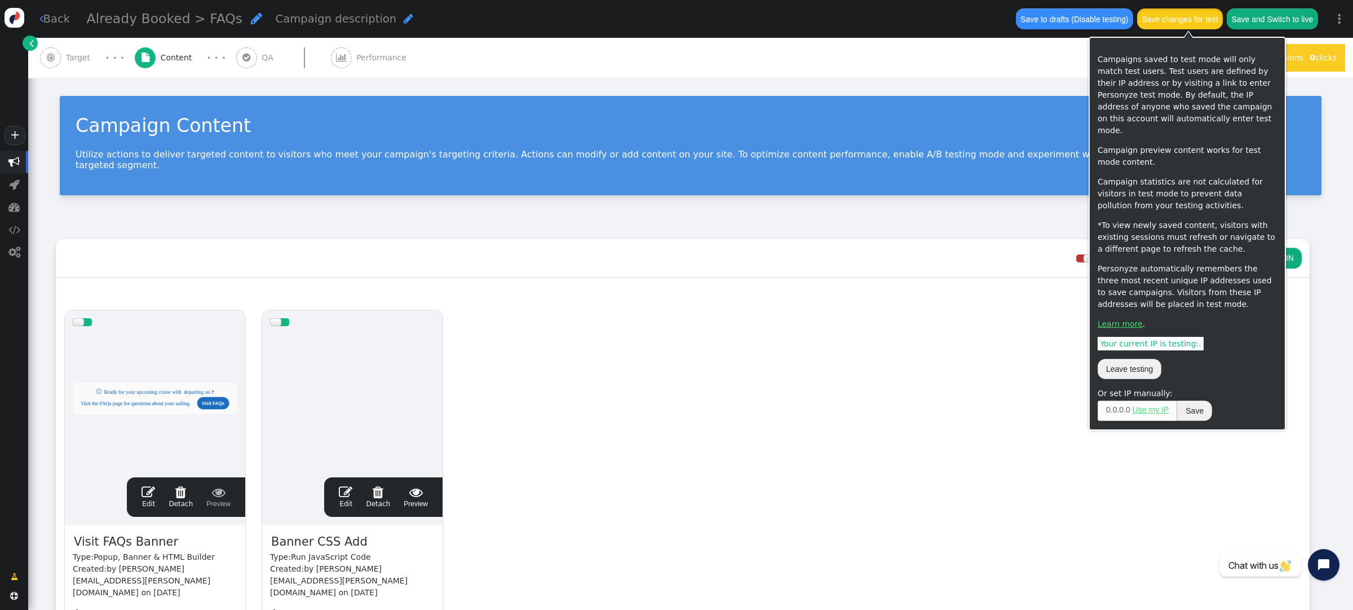
click at [1190, 22] on button "Save changes for test" at bounding box center [1180, 18] width 86 height 20
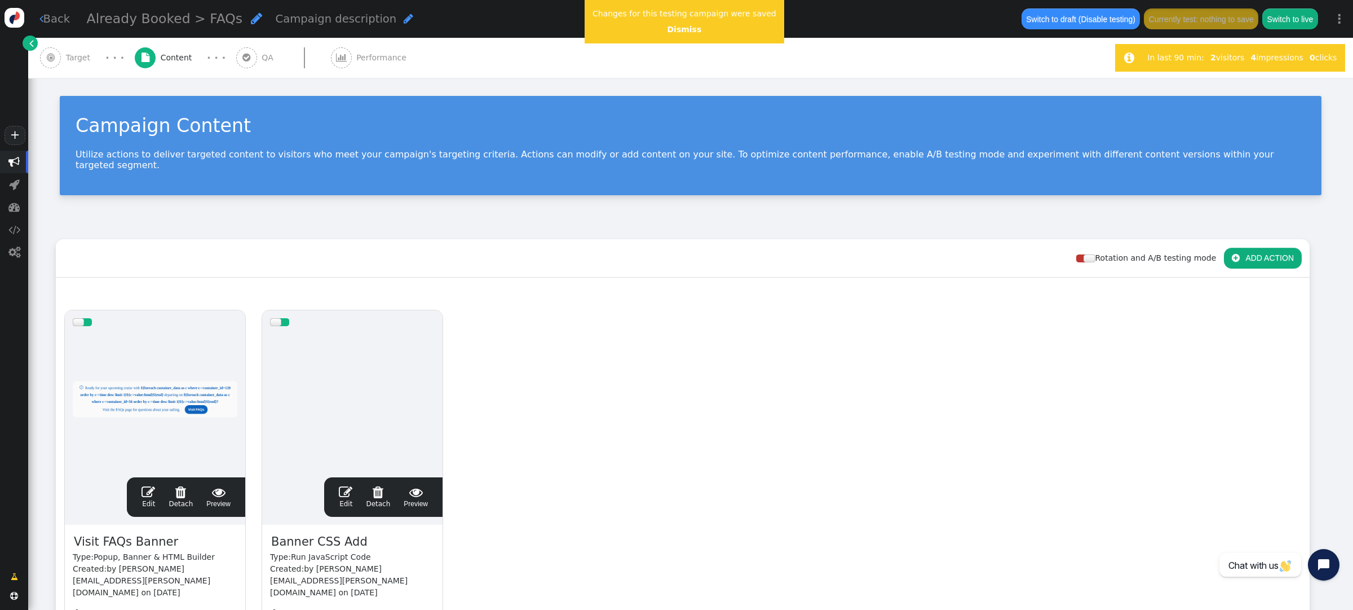
click at [147, 485] on span "" at bounding box center [149, 492] width 14 height 14
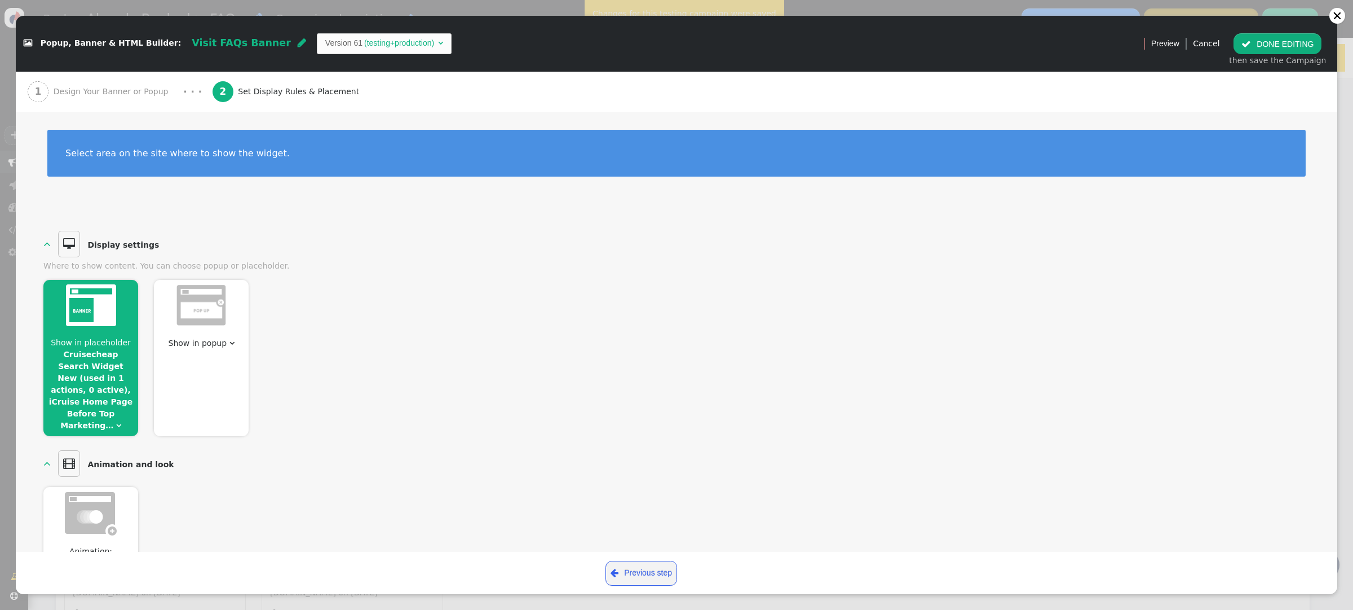
click at [117, 86] on span "Design Your Banner or Popup" at bounding box center [114, 92] width 120 height 12
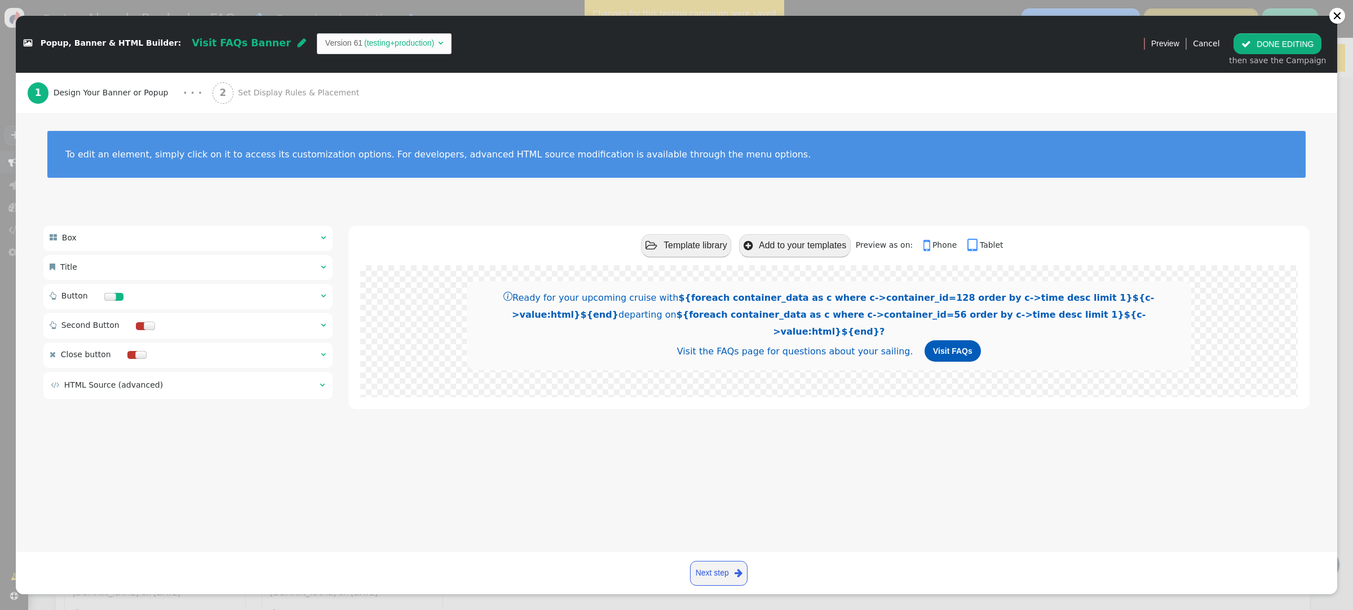
click at [1267, 50] on button " DONE EDITING" at bounding box center [1278, 43] width 88 height 20
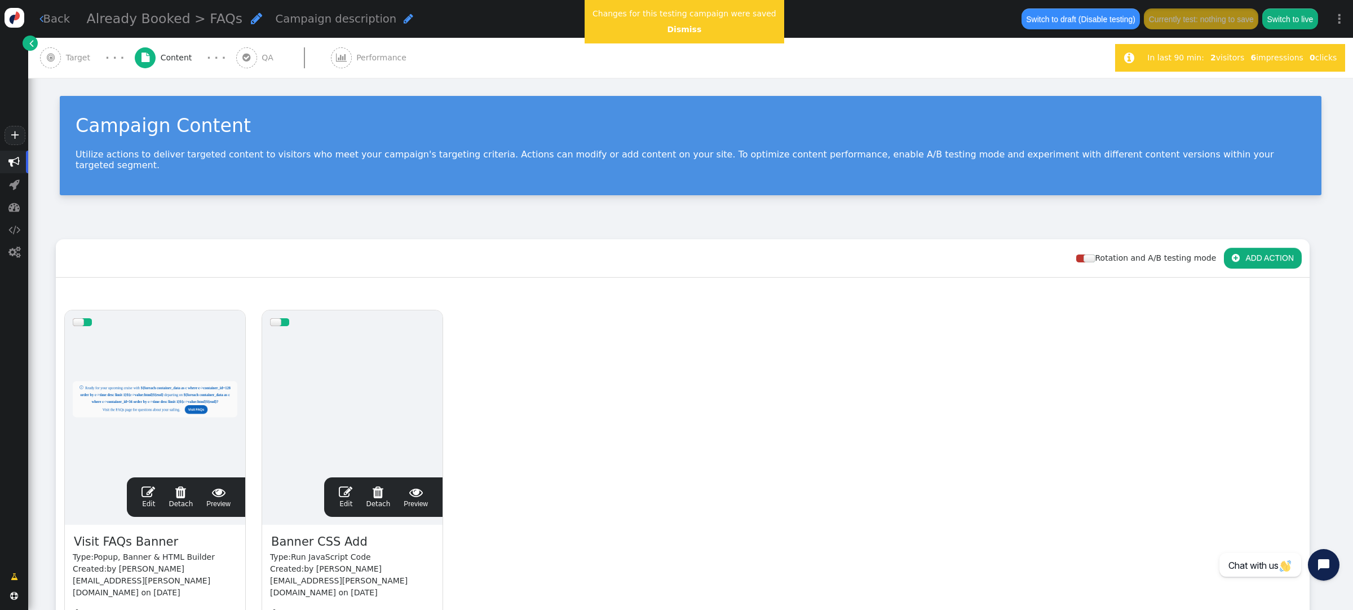
click at [342, 485] on span "" at bounding box center [346, 492] width 14 height 14
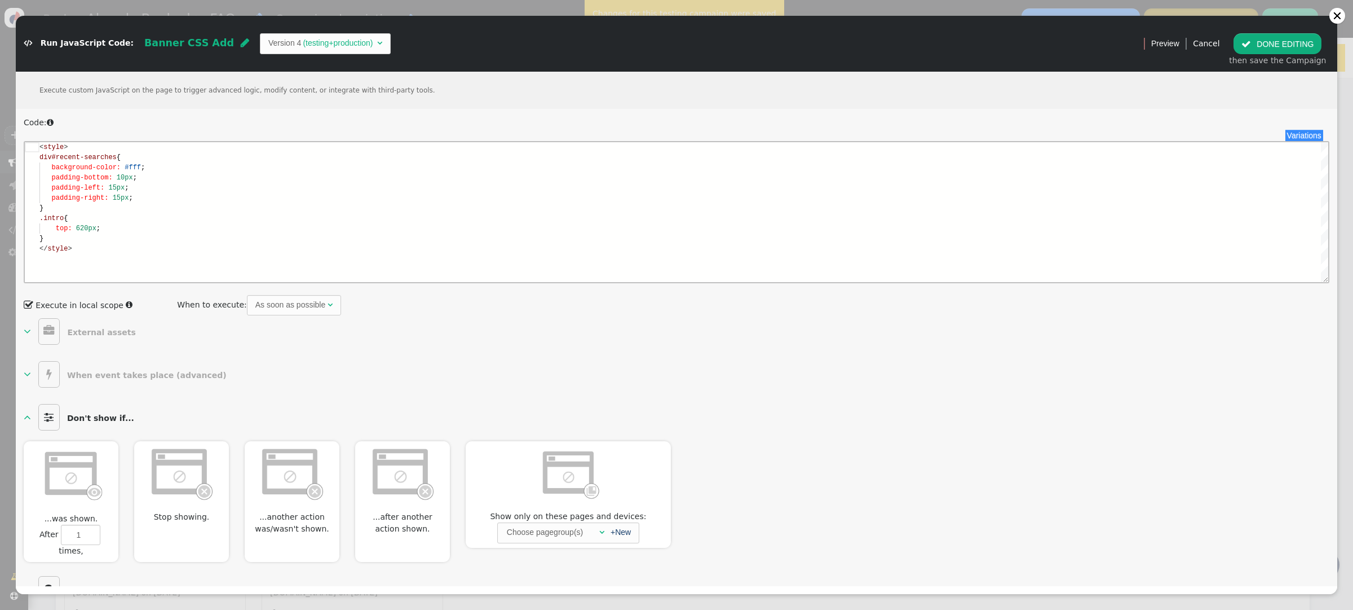
scroll to position [101, 0]
click at [1259, 49] on button " DONE EDITING" at bounding box center [1278, 43] width 88 height 20
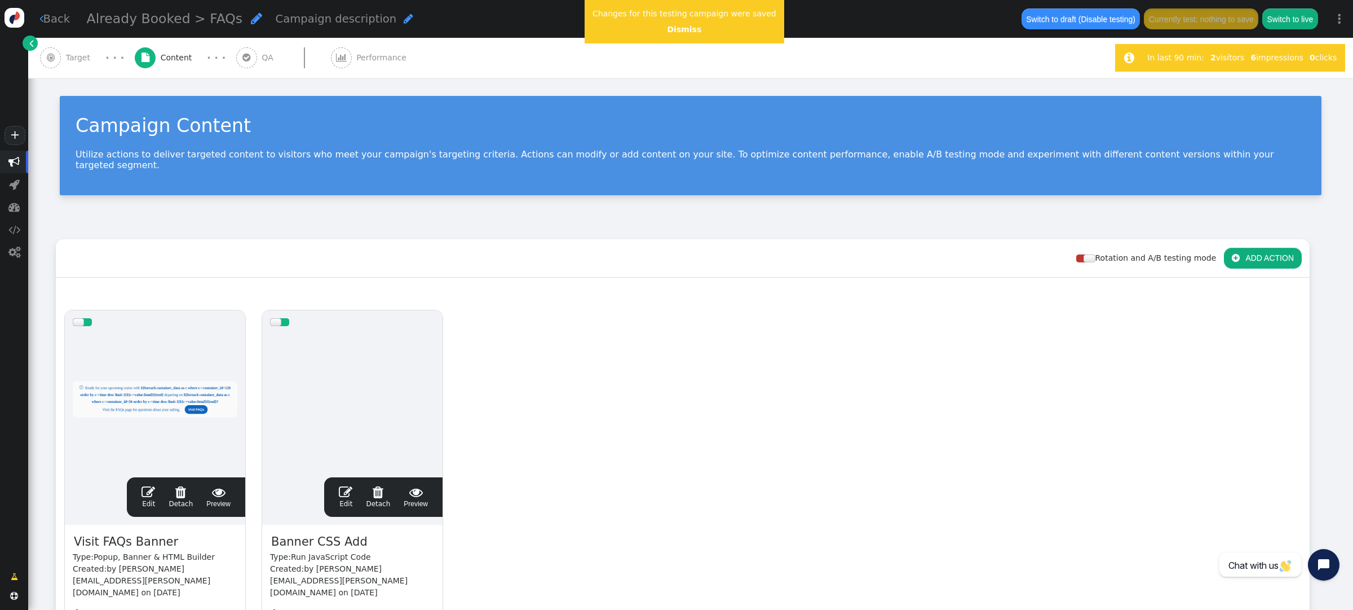
click at [153, 485] on span "" at bounding box center [149, 492] width 14 height 14
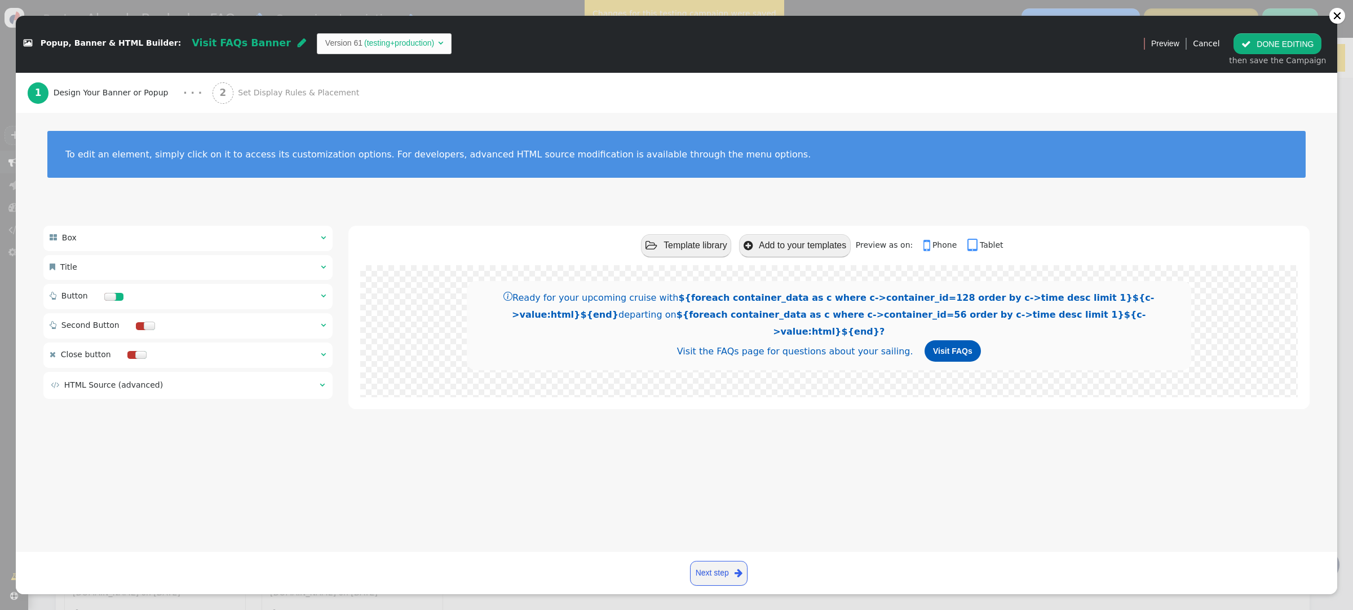
click at [321, 267] on span "" at bounding box center [323, 267] width 5 height 8
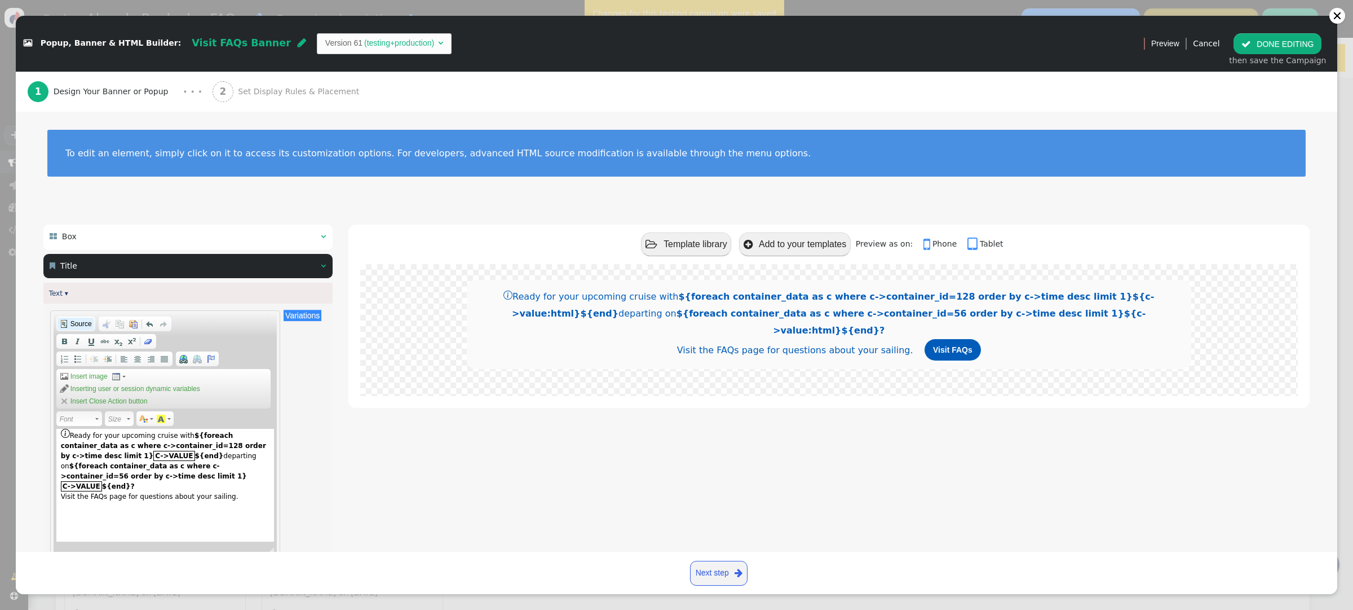
click at [85, 324] on span "Source" at bounding box center [80, 323] width 23 height 9
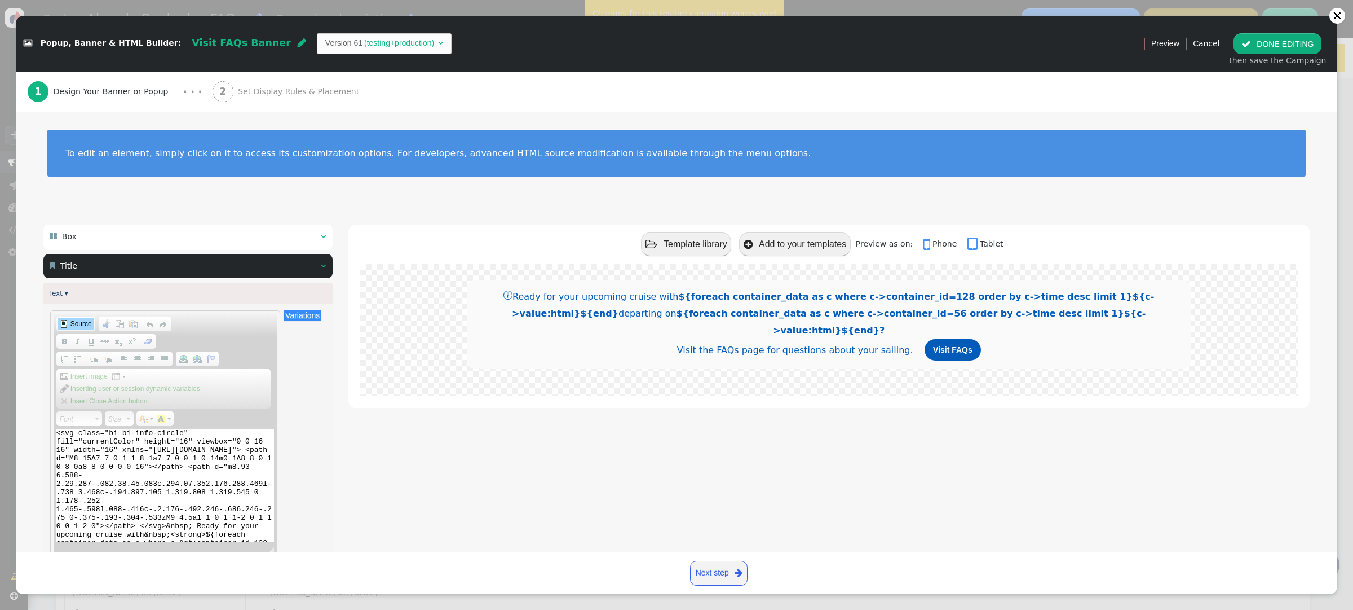
click at [173, 464] on textarea "<svg class="bi bi-info-circle" fill="currentColor" height="16" viewbox="0 0 16 …" at bounding box center [165, 485] width 218 height 113
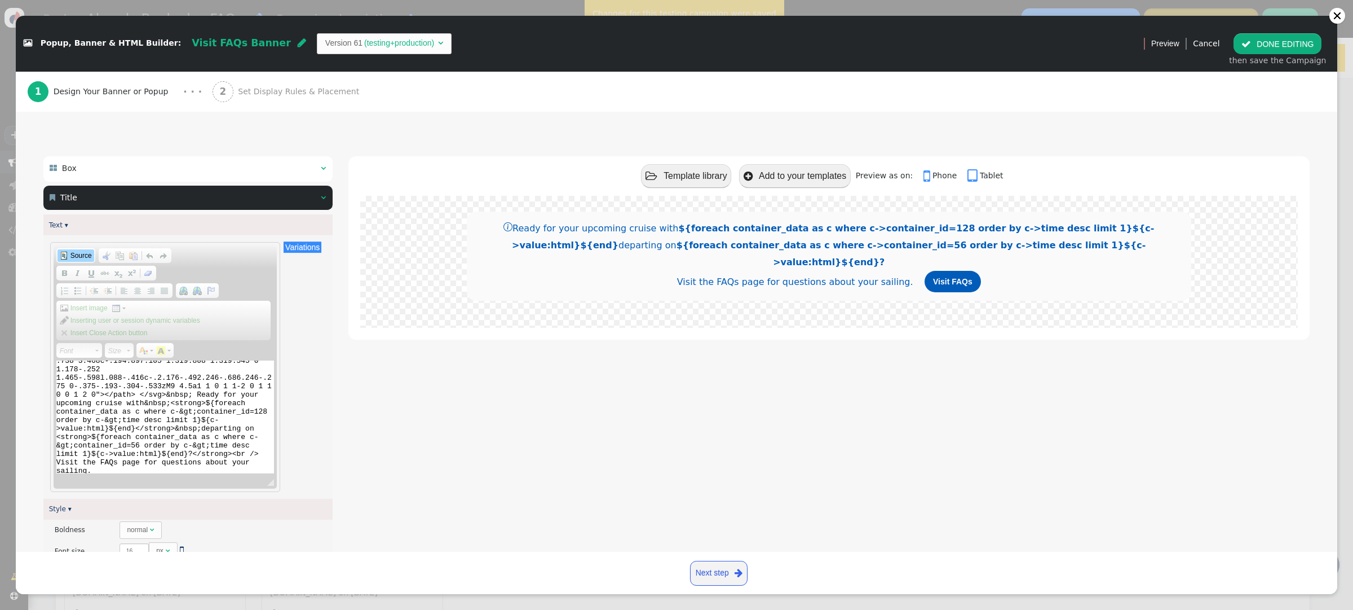
scroll to position [65, 0]
click at [384, 356] on div " Template library  Add to your templates Preview as on:  Phone  Tablet Read…" at bounding box center [828, 517] width 961 height 722
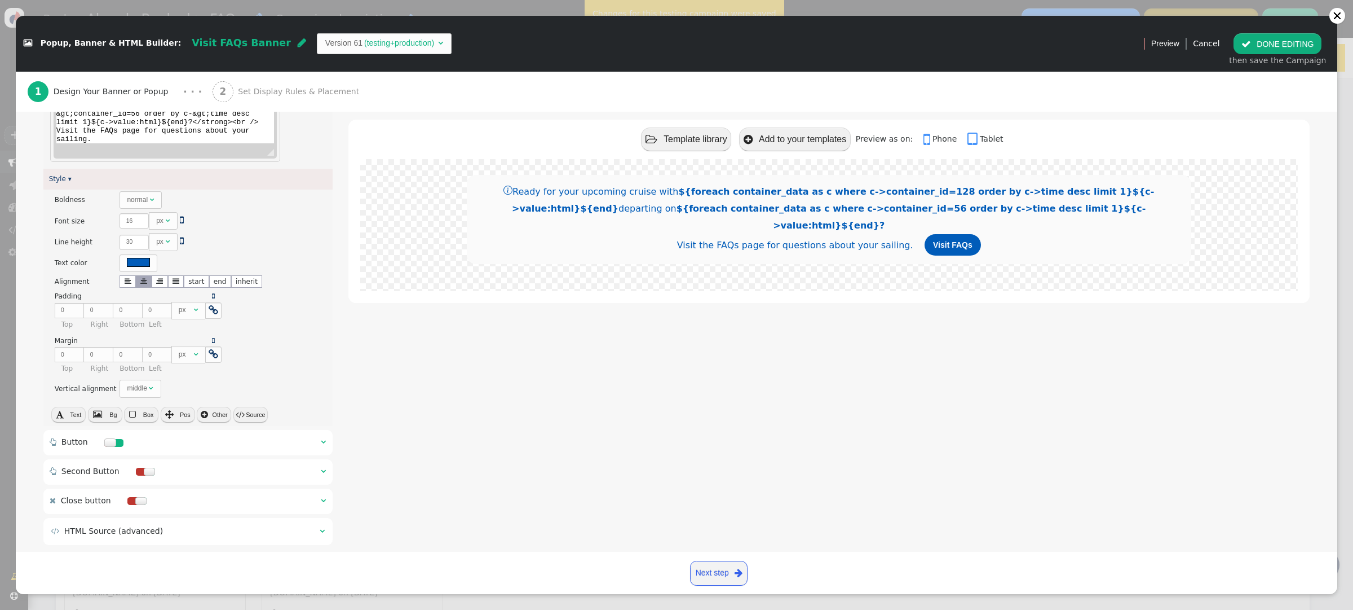
scroll to position [419, 0]
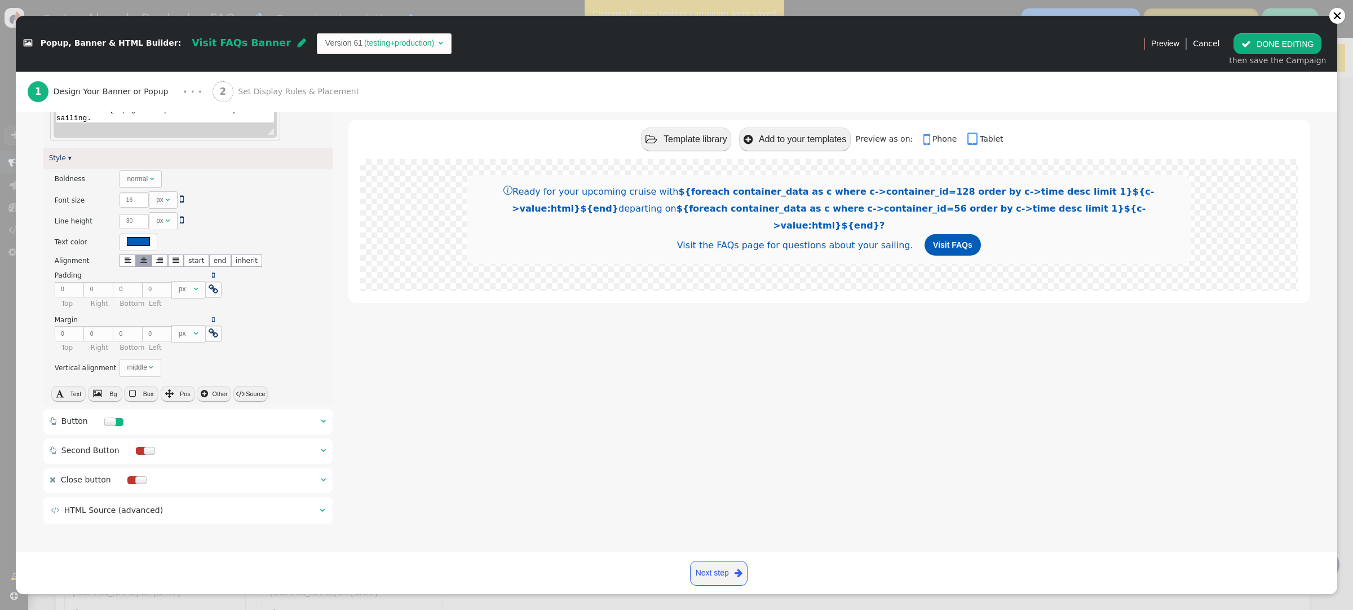
click at [324, 420] on span "" at bounding box center [323, 421] width 5 height 8
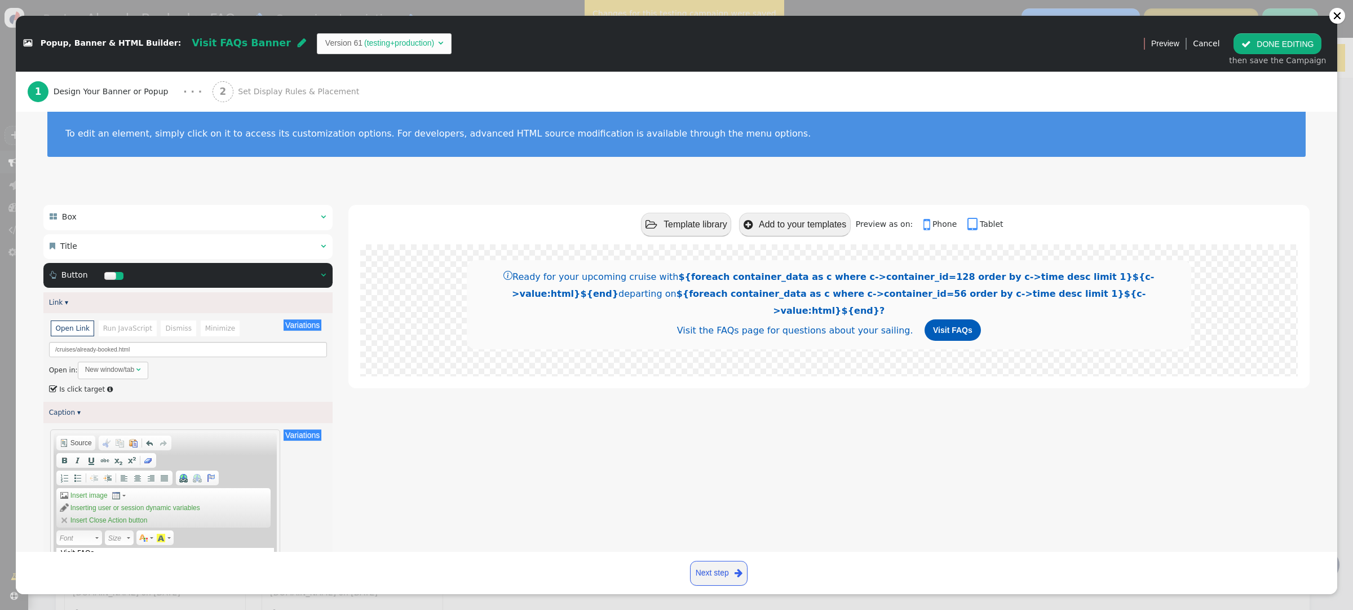
scroll to position [15, 0]
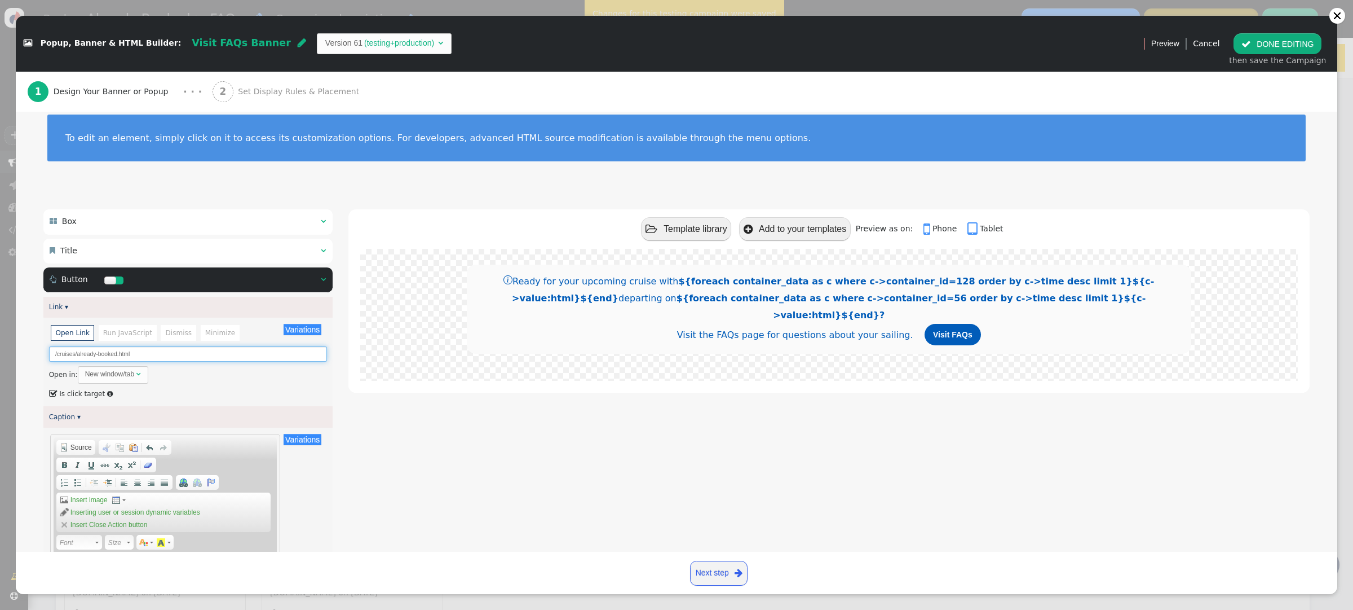
drag, startPoint x: 148, startPoint y: 352, endPoint x: 0, endPoint y: 337, distance: 148.5
click at [0, 337] on div " Popup, Banner & HTML Builder: Visit FAQs Banner  Version 61 (testing+product…" at bounding box center [676, 305] width 1353 height 610
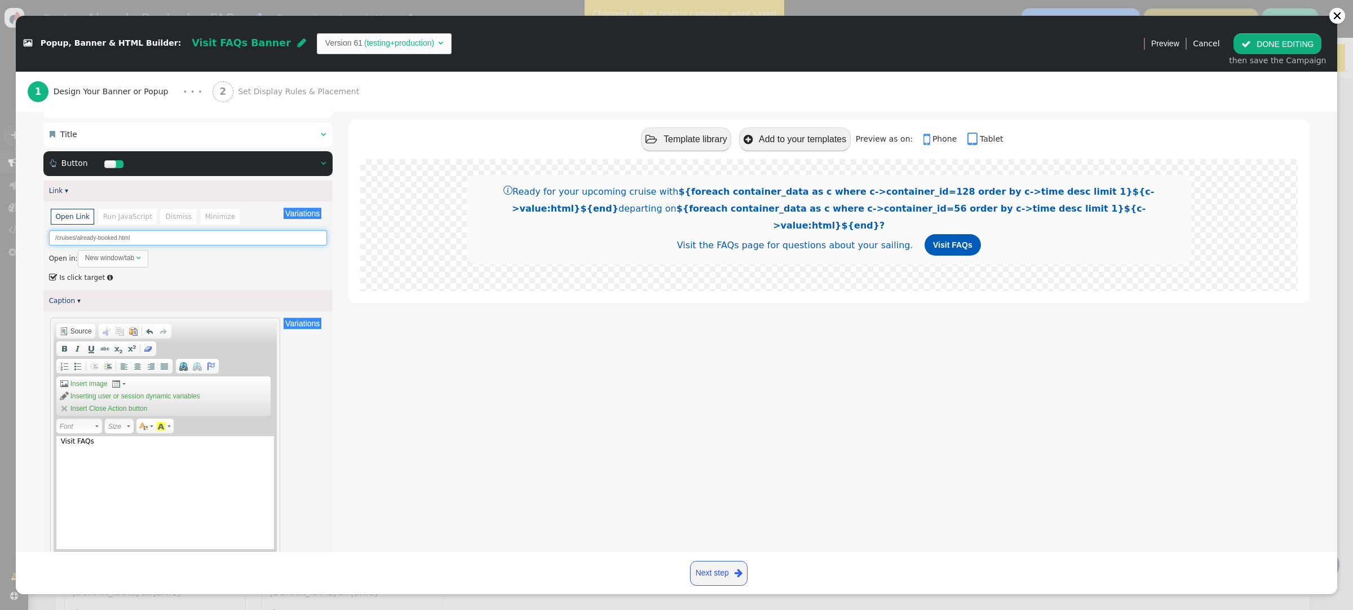
scroll to position [127, 0]
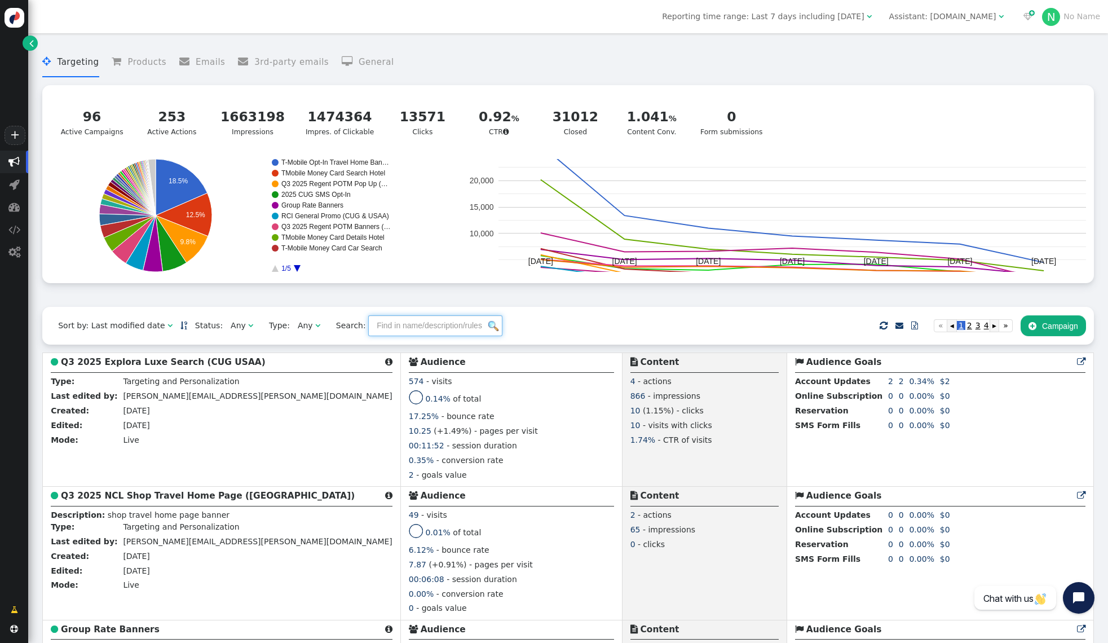
click at [445, 333] on input "text" at bounding box center [435, 325] width 134 height 20
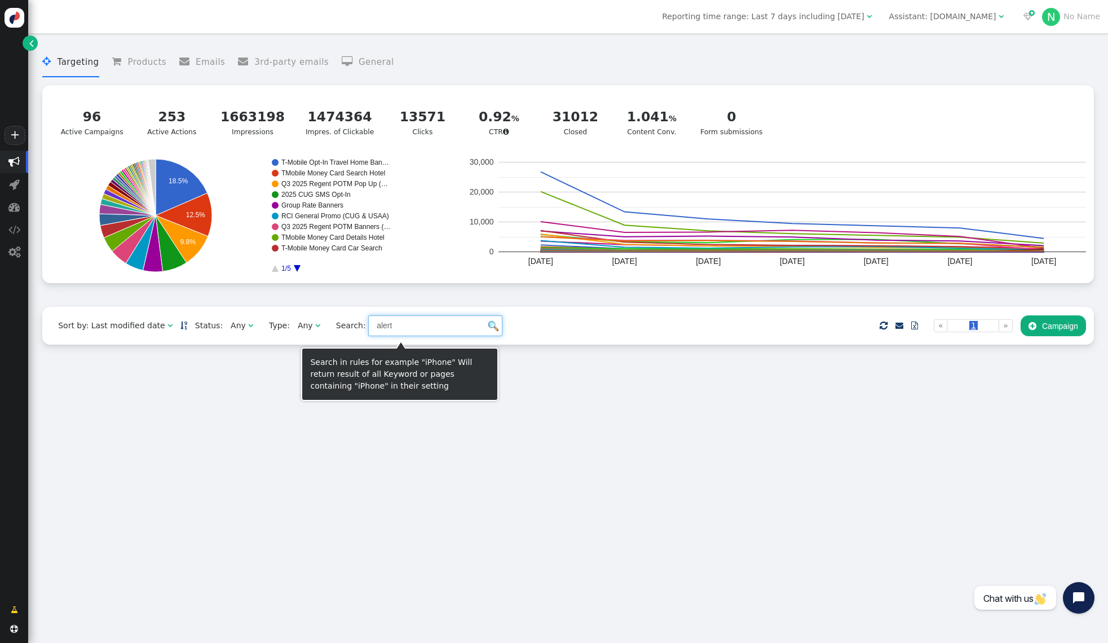
drag, startPoint x: 278, startPoint y: 325, endPoint x: 267, endPoint y: 323, distance: 10.9
click at [268, 324] on div "Sort by: Last modified date   Status: Any  Type: Any  Search: alert    …" at bounding box center [568, 326] width 1052 height 38
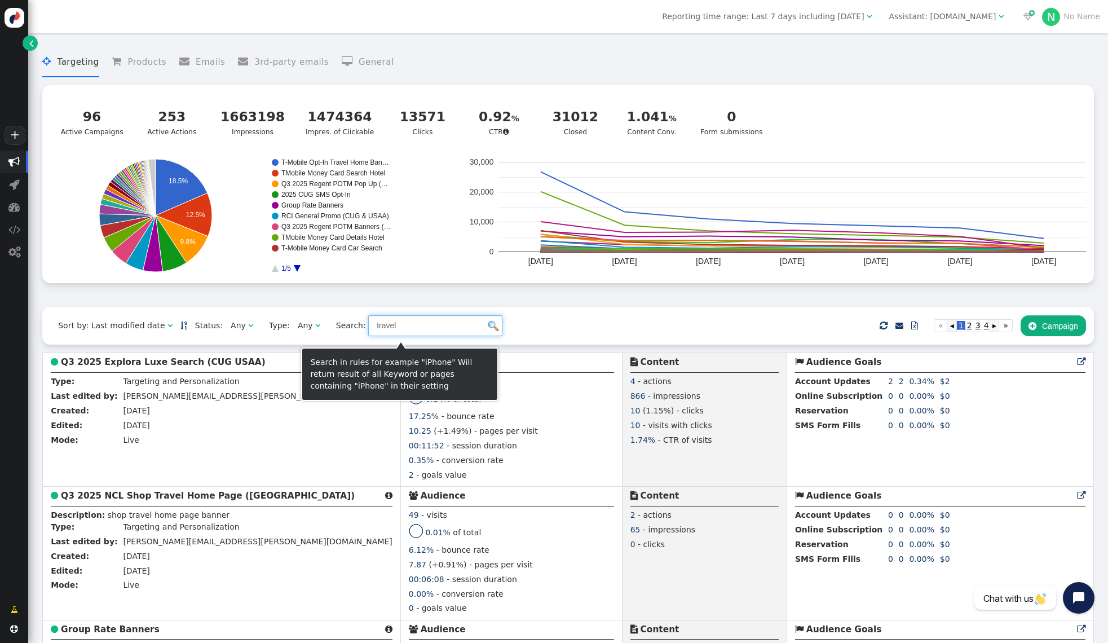
drag, startPoint x: 394, startPoint y: 336, endPoint x: 307, endPoint y: 323, distance: 87.8
click at [307, 323] on div "Sort by: Last modified date   Status: Any  Type: Any  Search: travel    …" at bounding box center [568, 326] width 1052 height 38
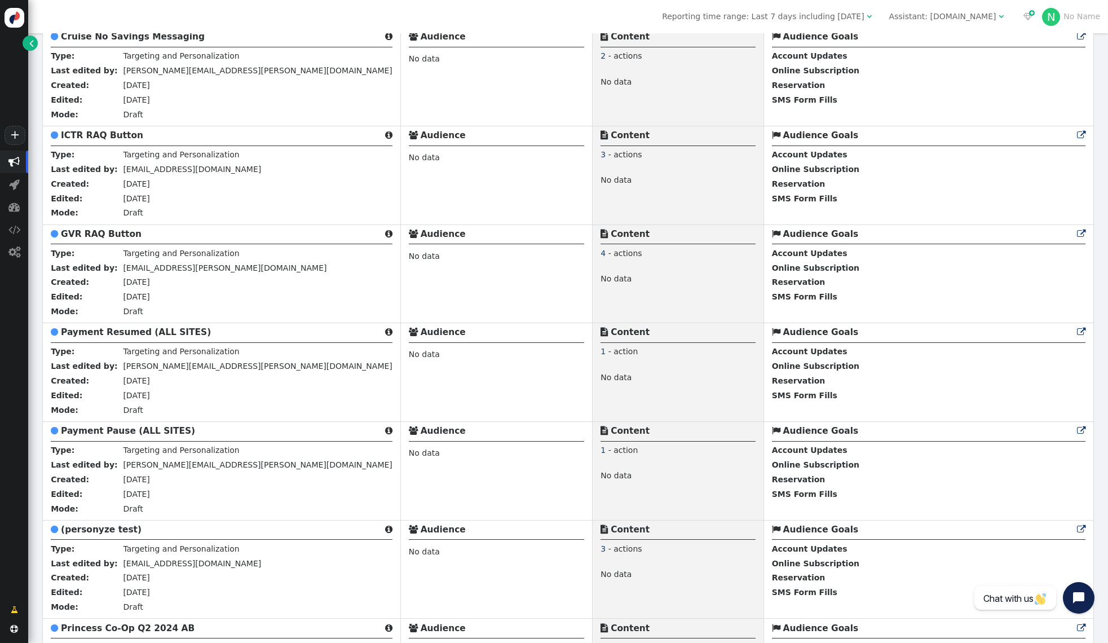
scroll to position [334, 0]
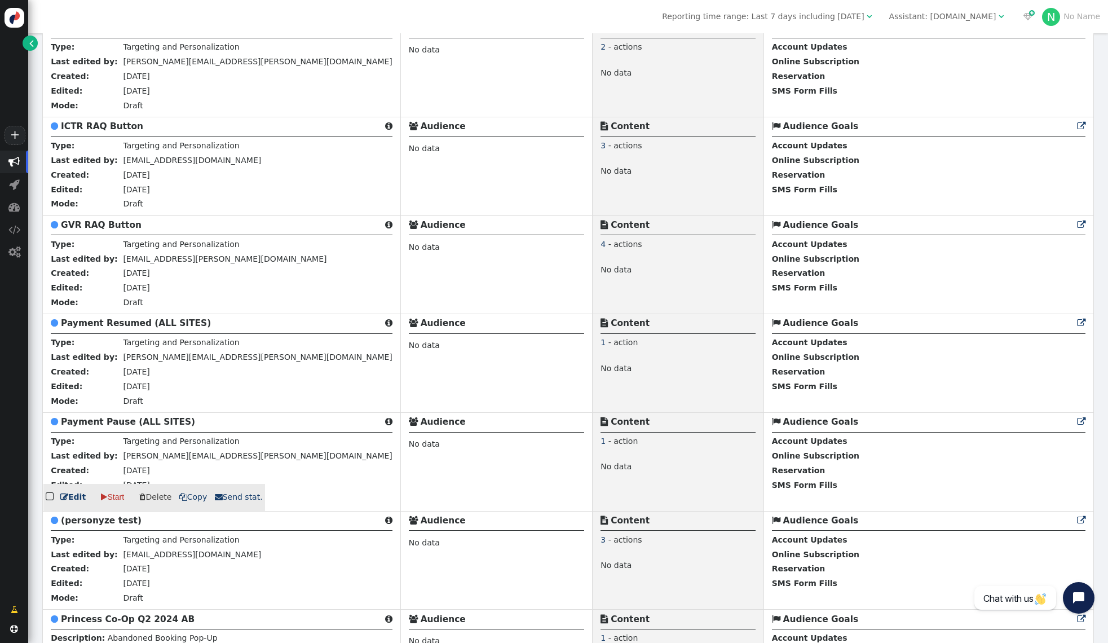
type input "payment"
click at [118, 422] on b "Payment Pause (ALL SITES)" at bounding box center [128, 422] width 134 height 10
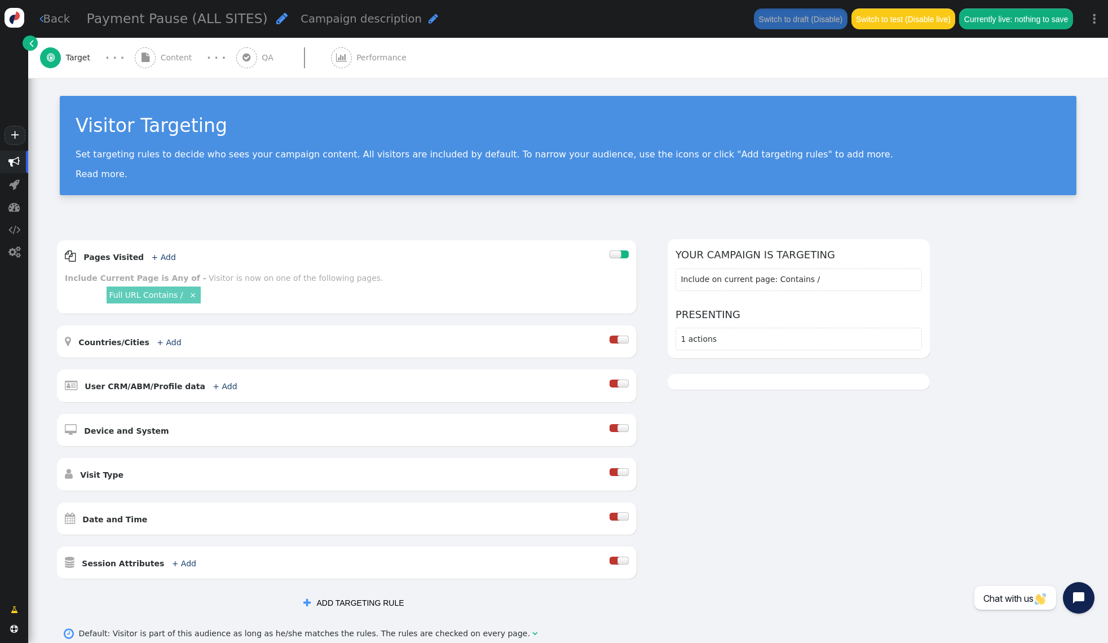
click at [170, 58] on span "Content" at bounding box center [179, 58] width 36 height 12
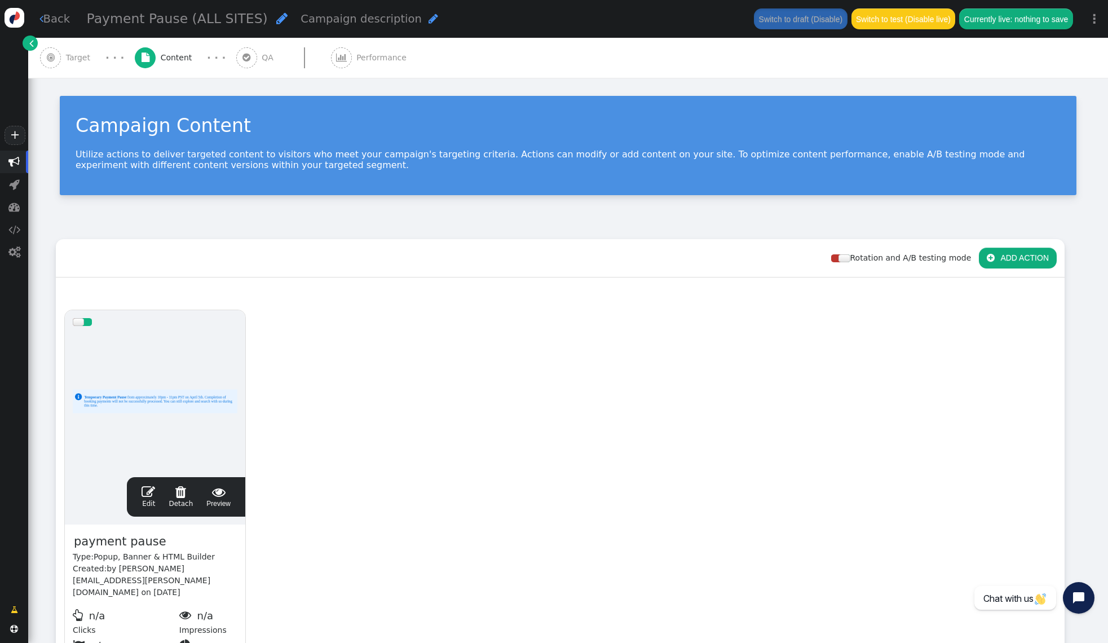
click at [151, 489] on span "" at bounding box center [149, 492] width 14 height 14
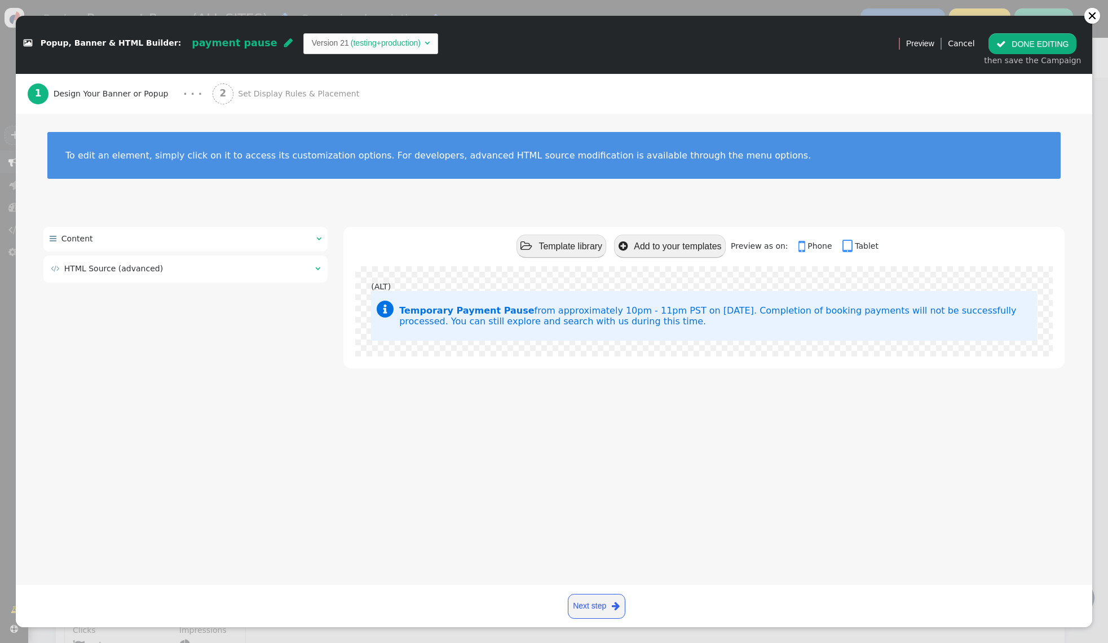
click at [317, 269] on span "" at bounding box center [317, 268] width 5 height 8
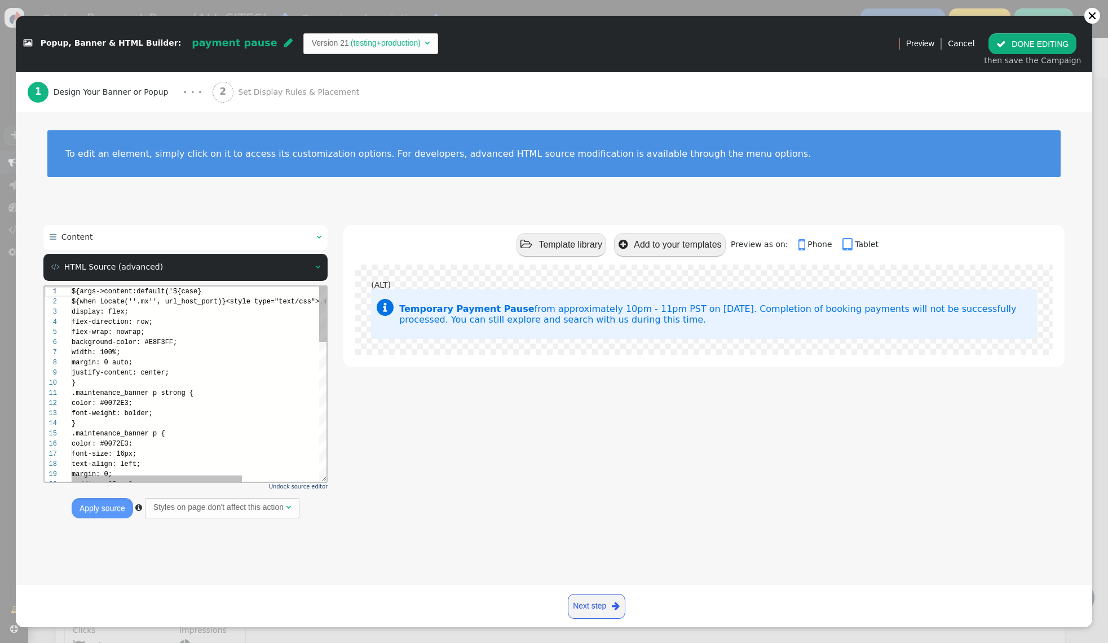
scroll to position [101, 0]
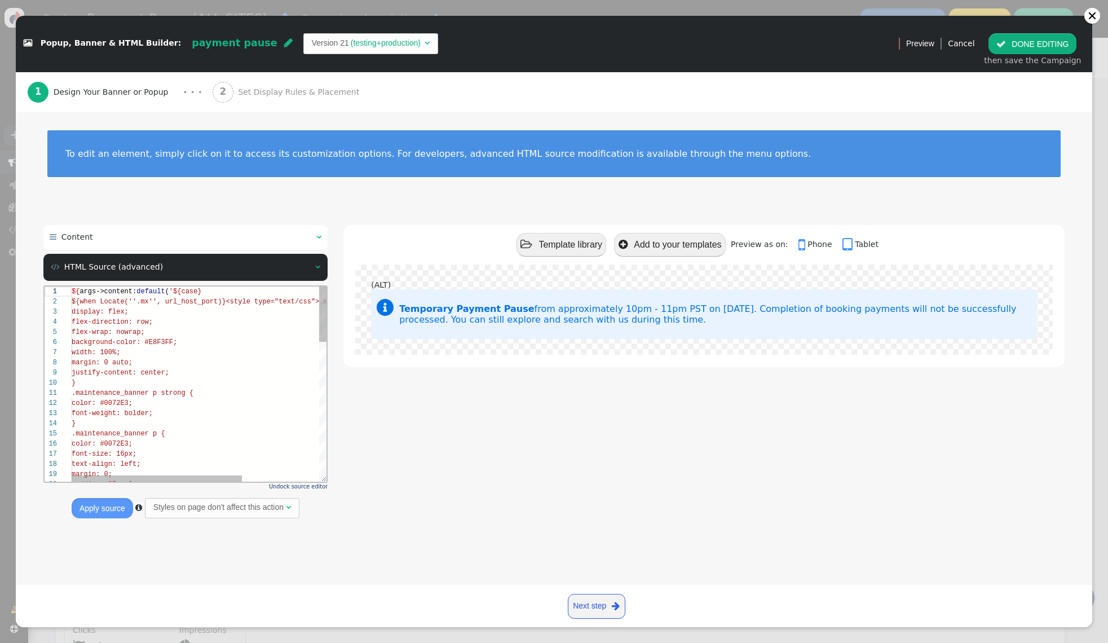
click at [232, 347] on div "width: 100%;" at bounding box center [257, 352] width 370 height 10
type textarea "${args->content:default('${case} ${when Locate(''.mx'', url_host_port)}<style t…"
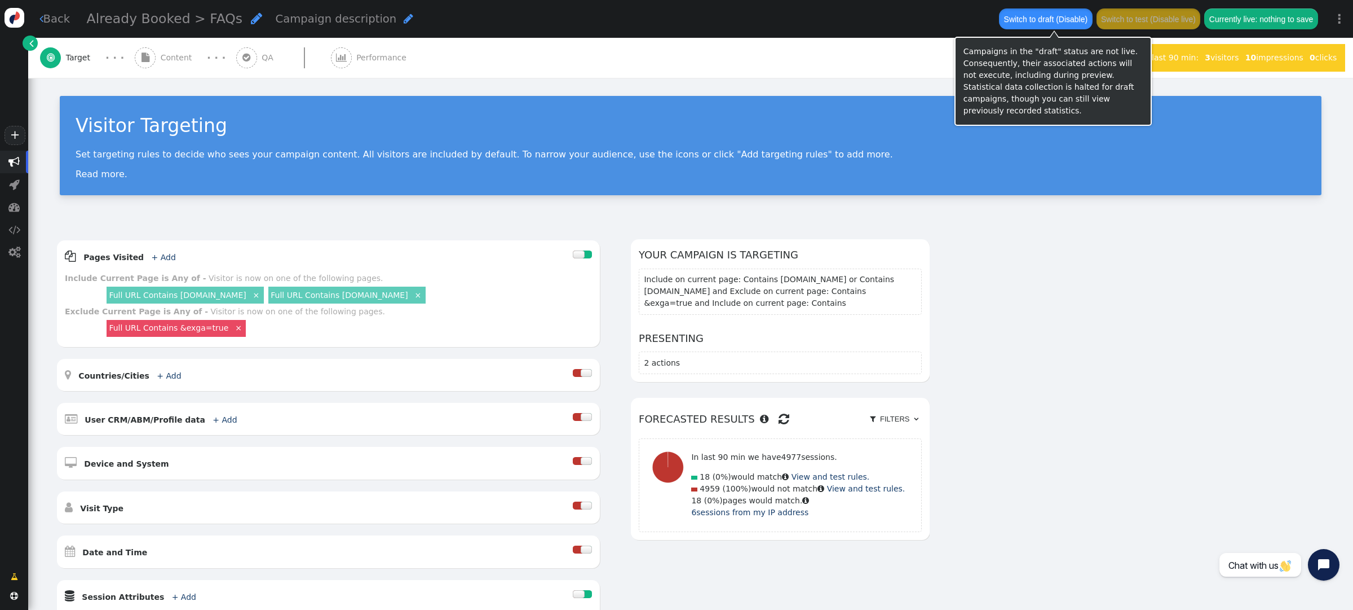
click at [1049, 16] on button "Switch to draft (Disable)" at bounding box center [1045, 18] width 93 height 20
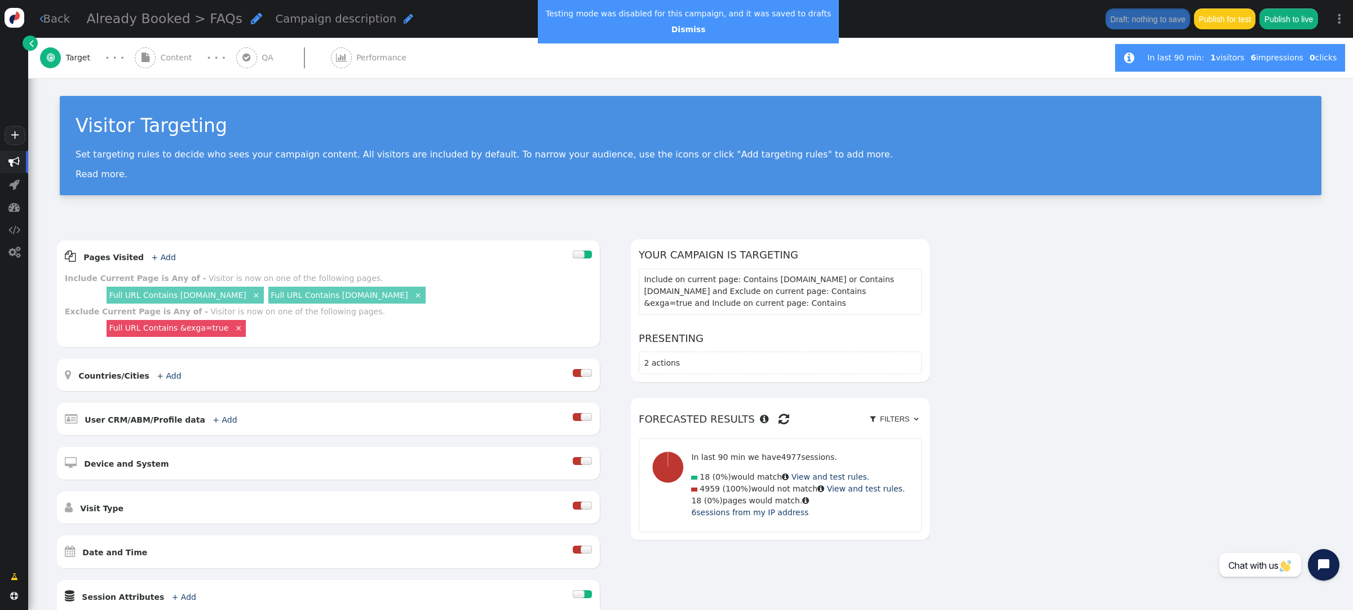
click at [678, 34] on center "Dismiss" at bounding box center [688, 30] width 285 height 12
click at [677, 31] on link "Dismiss" at bounding box center [689, 29] width 34 height 9
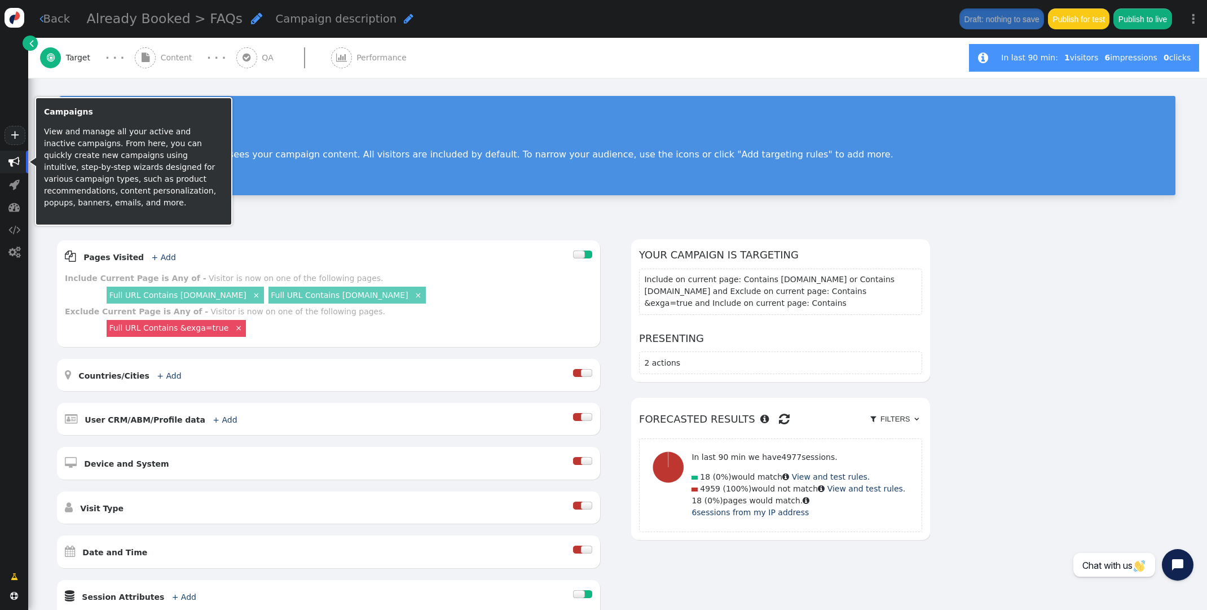
click at [19, 165] on span "" at bounding box center [13, 161] width 11 height 11
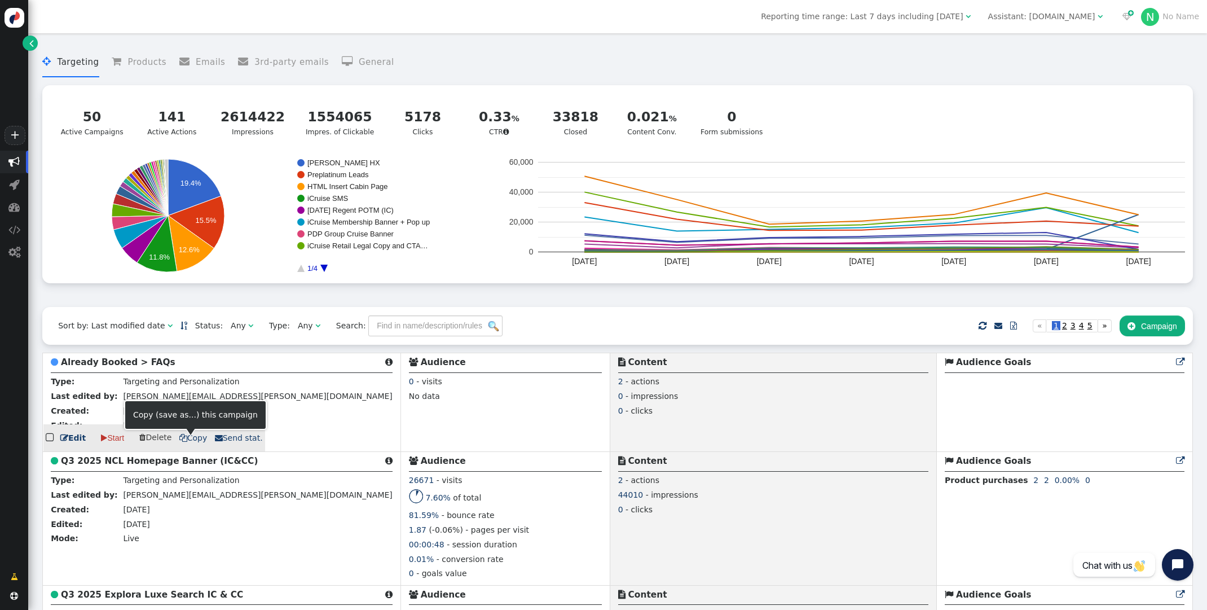
click at [188, 439] on span " Copy" at bounding box center [193, 437] width 28 height 9
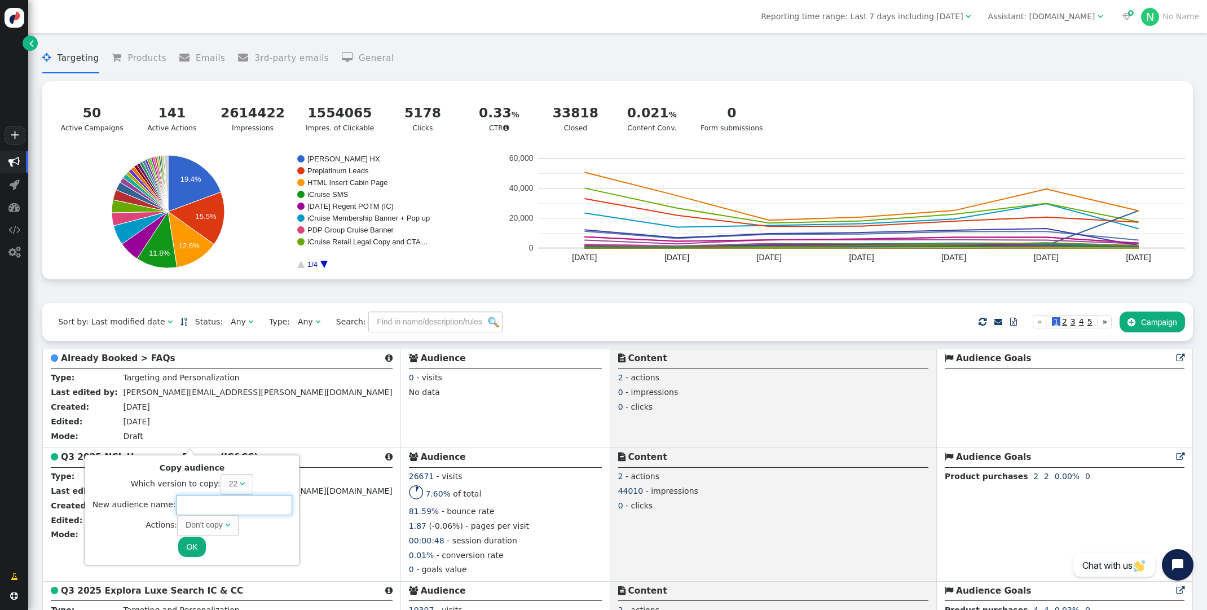
click at [209, 501] on input "text" at bounding box center [234, 505] width 116 height 20
click at [219, 527] on div "Don't copy" at bounding box center [204, 525] width 37 height 12
type input "Already Booked > FAQs Revised"
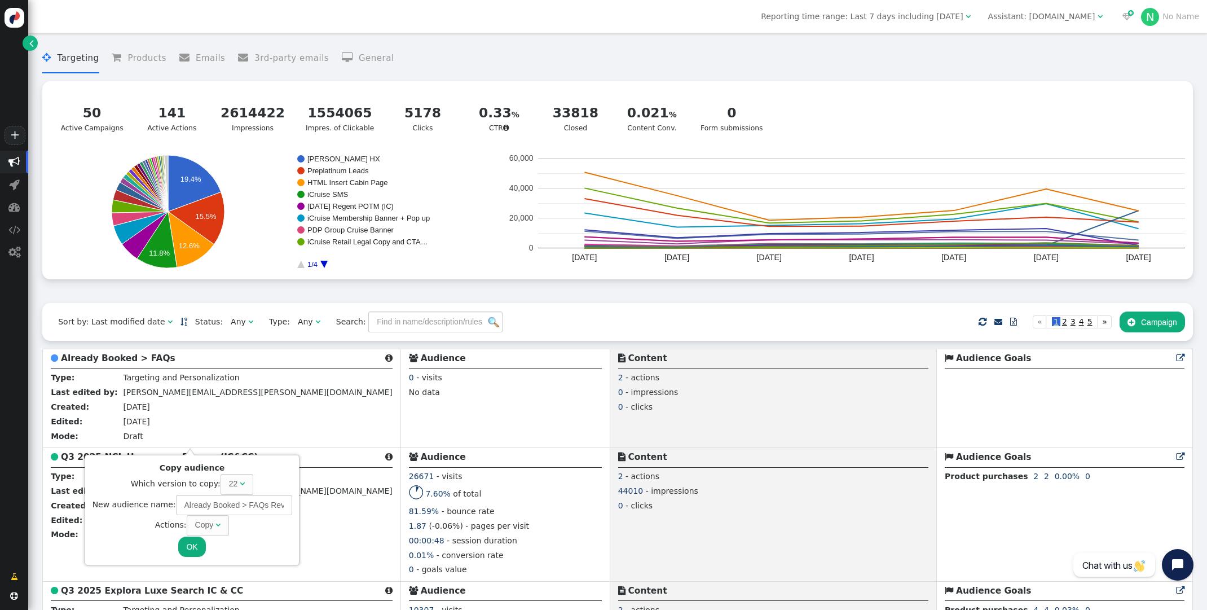
click at [197, 541] on button "OK" at bounding box center [191, 546] width 27 height 20
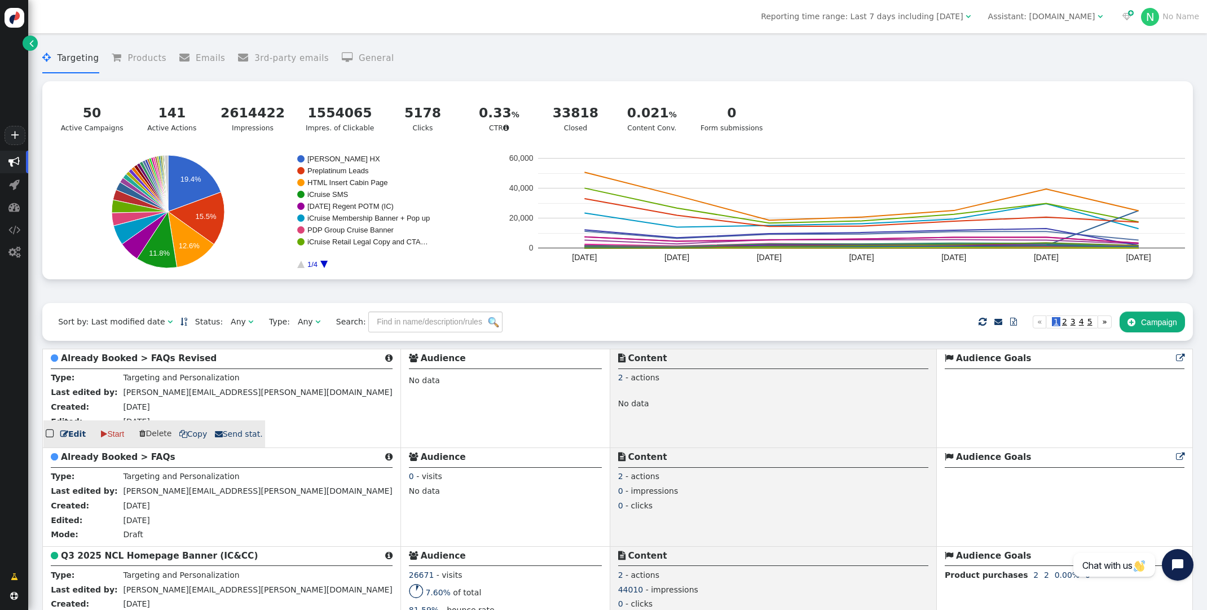
click at [127, 359] on b "Already Booked > FAQs Revised" at bounding box center [139, 358] width 156 height 10
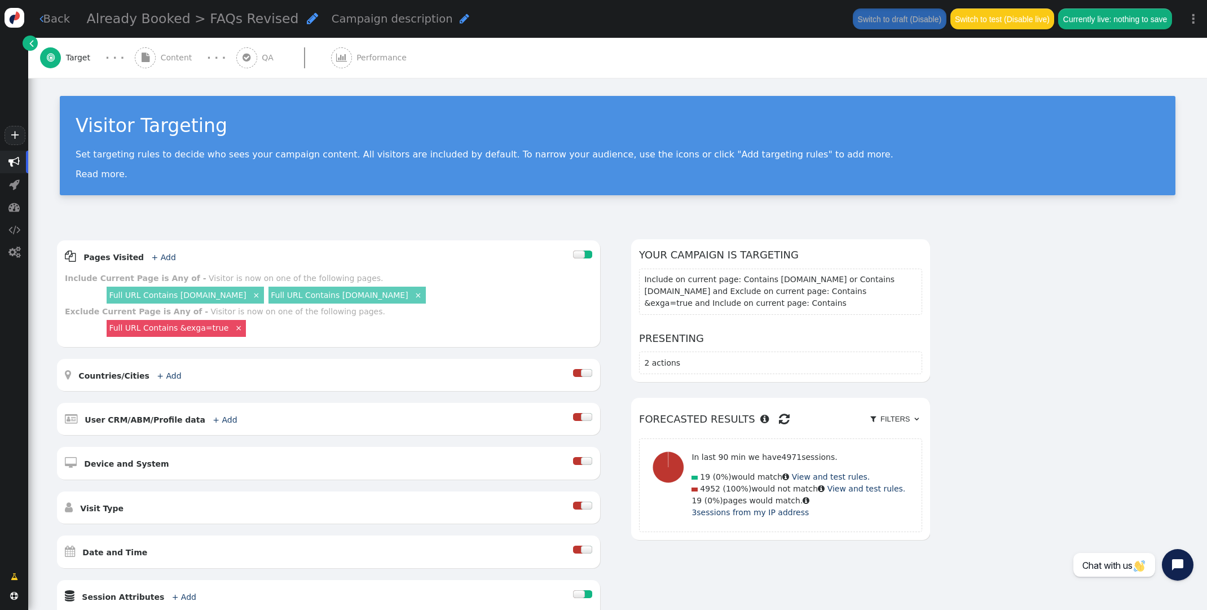
click at [186, 58] on span "Content" at bounding box center [179, 58] width 36 height 12
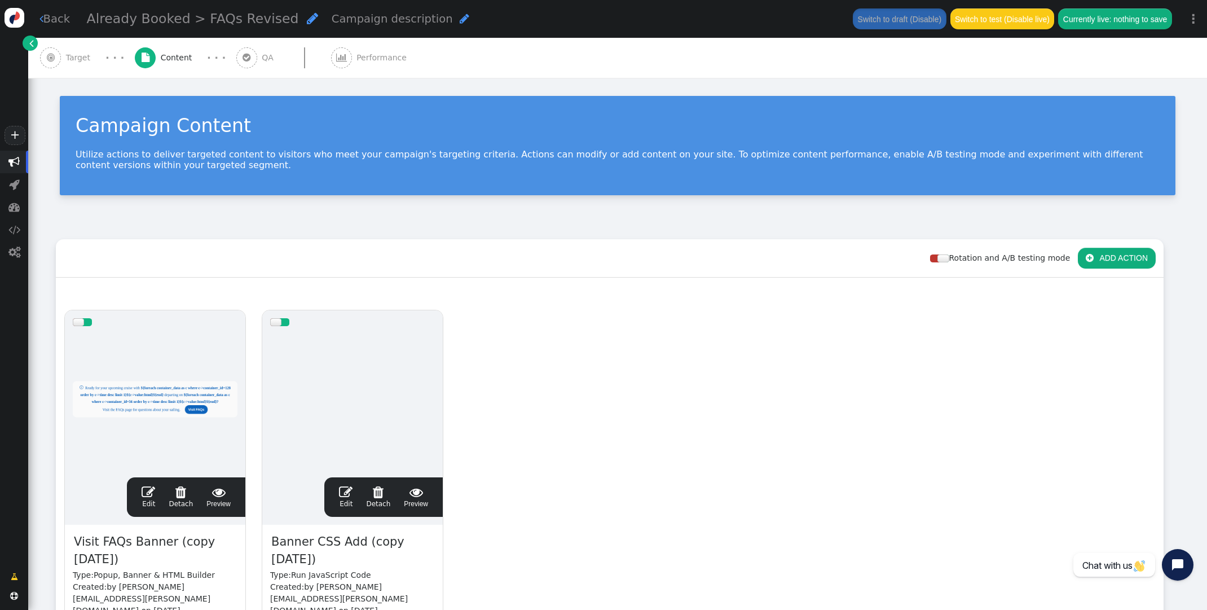
click at [190, 544] on span "Visit FAQs Banner (copy 09/08/25)" at bounding box center [155, 550] width 165 height 37
click at [171, 547] on span "Visit FAQs Banner (copy 09/08/25)" at bounding box center [155, 550] width 165 height 37
drag, startPoint x: 156, startPoint y: 558, endPoint x: 170, endPoint y: 542, distance: 20.8
click at [170, 542] on span "Visit FAQs Banner (copy 09/08/25)" at bounding box center [155, 550] width 165 height 37
click at [343, 560] on span "Banner CSS Add (copy 09/08/25)" at bounding box center [352, 550] width 165 height 37
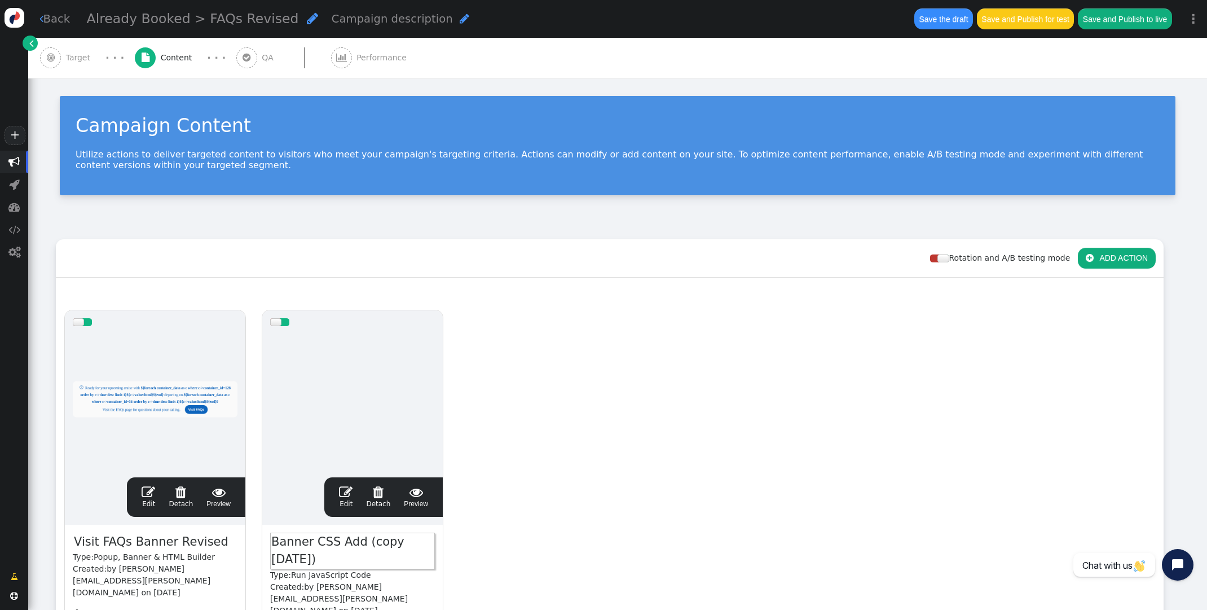
click at [324, 559] on span "Banner CSS Add (copy 09/08/25)" at bounding box center [352, 550] width 165 height 37
drag, startPoint x: 329, startPoint y: 559, endPoint x: 361, endPoint y: 543, distance: 35.3
click at [361, 543] on span "Banner CSS Add (copy 09/08/25)" at bounding box center [352, 550] width 165 height 37
click at [537, 576] on div "drag this  Edit  Detach  Preview Visit FAQs Banner Revised Type: Popup, Bann…" at bounding box center [609, 492] width 1106 height 381
click at [147, 491] on span "" at bounding box center [149, 492] width 14 height 14
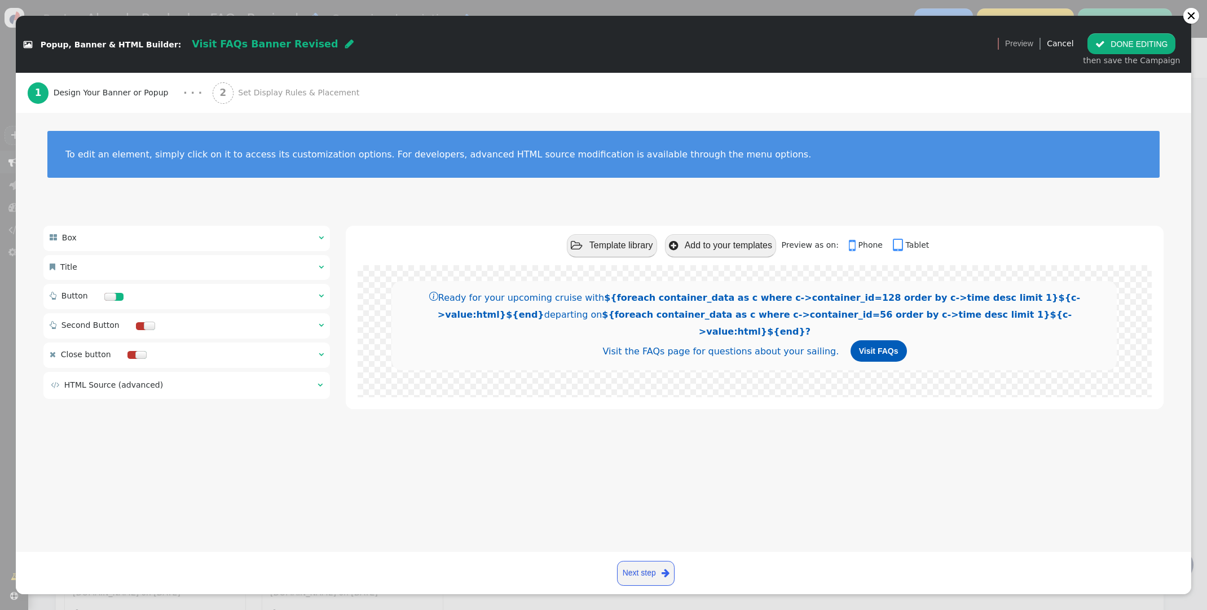
click at [319, 386] on span "" at bounding box center [319, 385] width 5 height 8
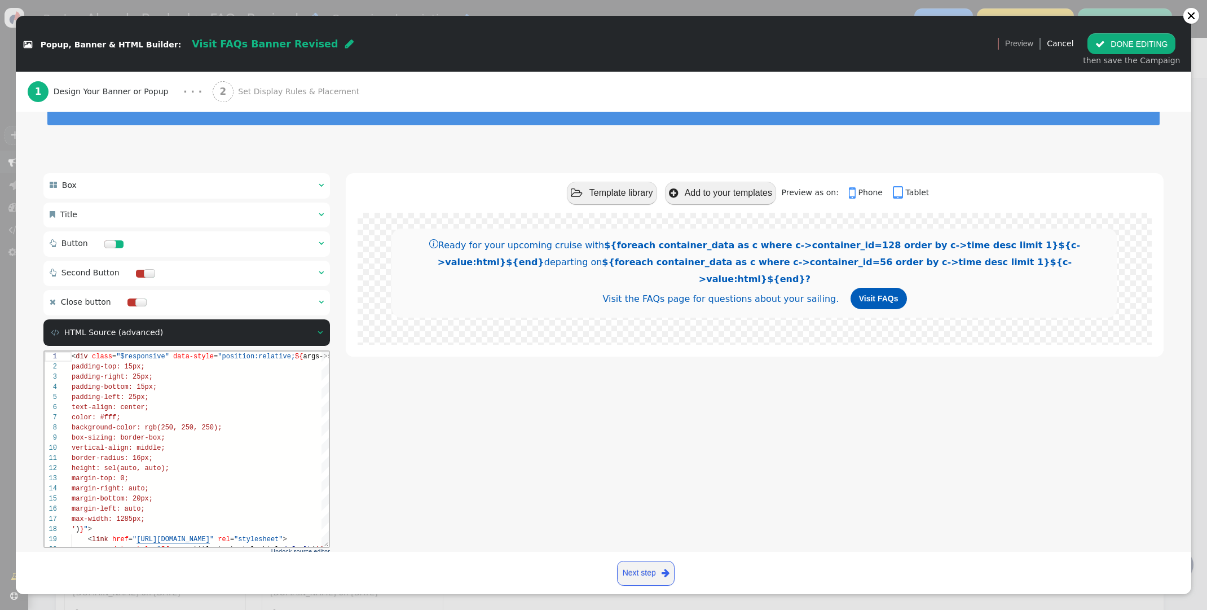
scroll to position [114, 0]
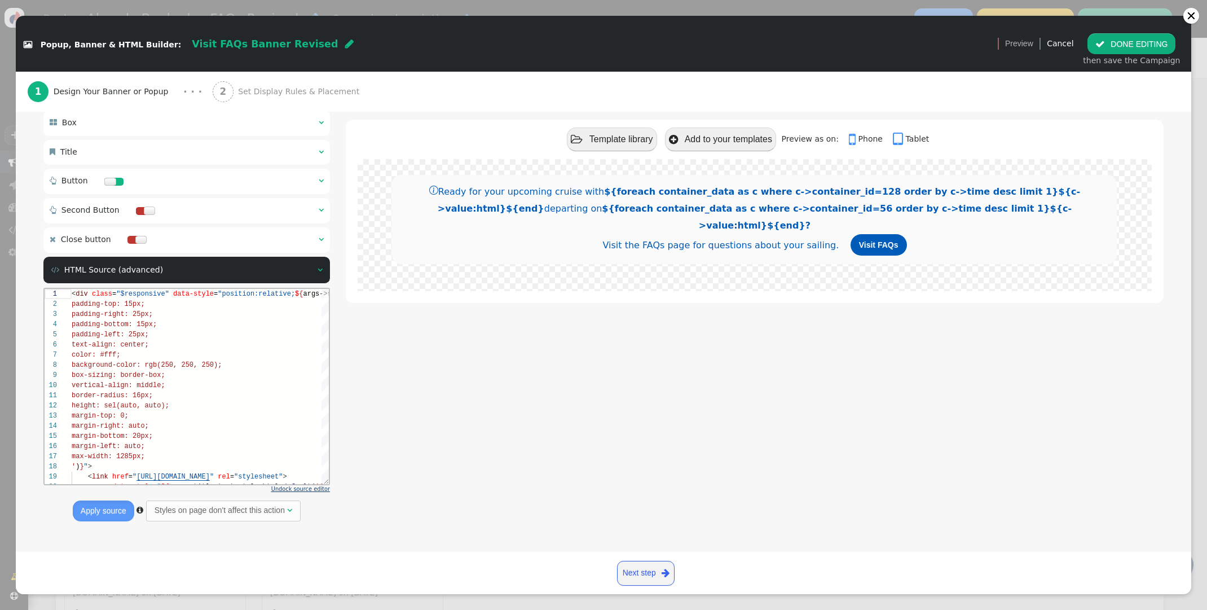
click at [310, 491] on span "Undock source editor" at bounding box center [300, 488] width 59 height 6
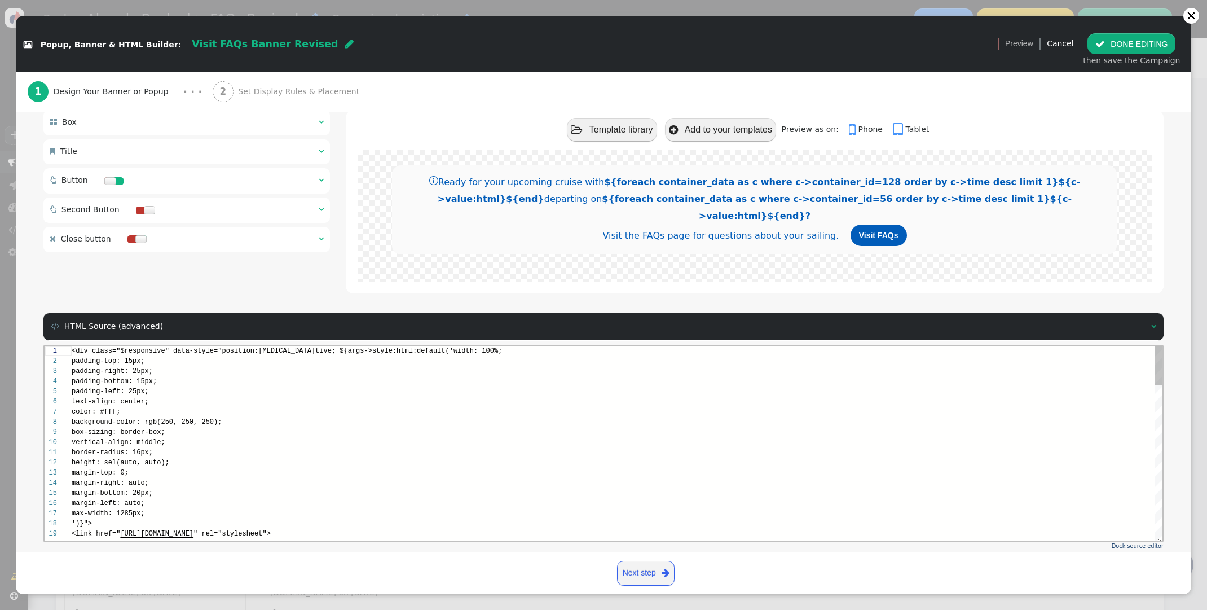
scroll to position [101, 0]
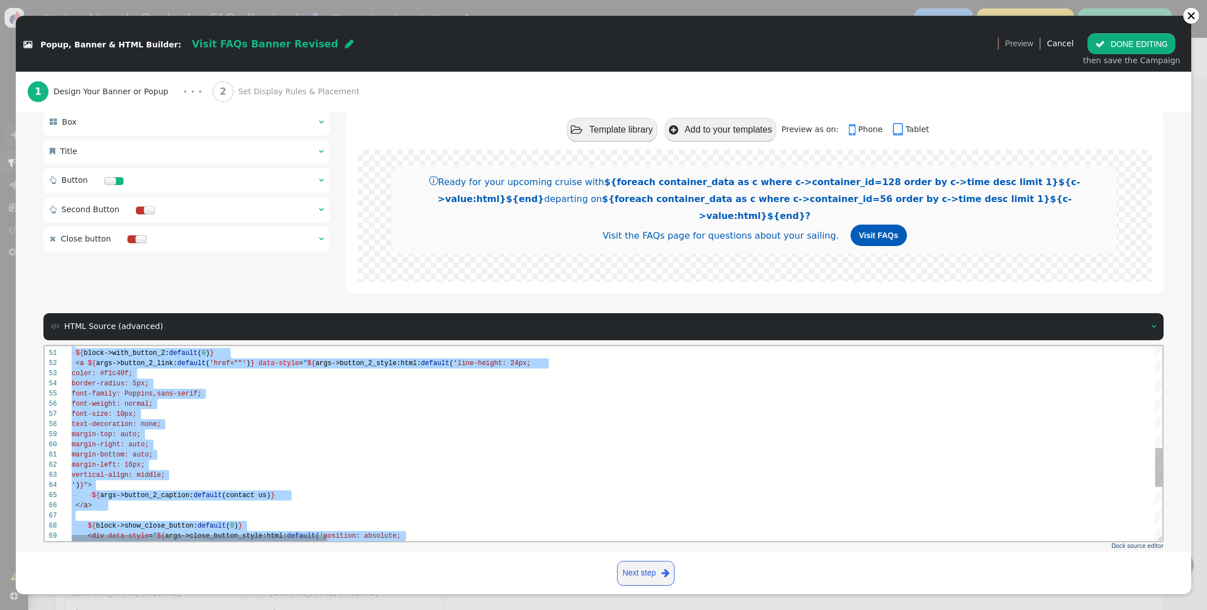
paste textarea "Visit the FAQs page for questions about your sailing.</p><a href="/cruises/alre…"
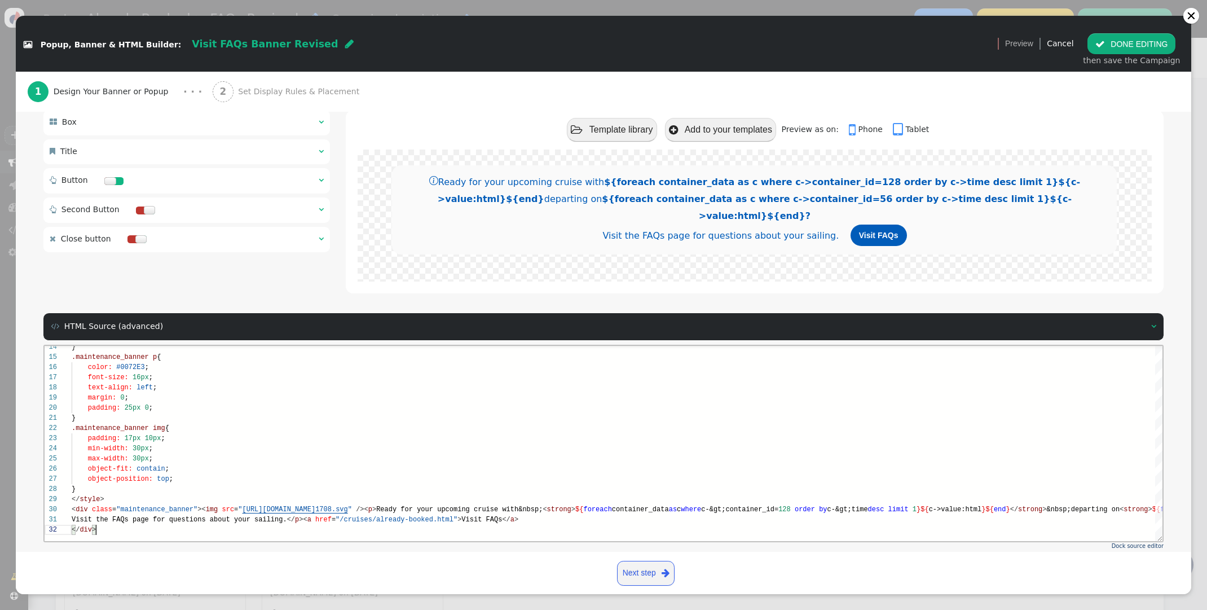
click at [518, 557] on button "Apply source" at bounding box center [519, 567] width 61 height 20
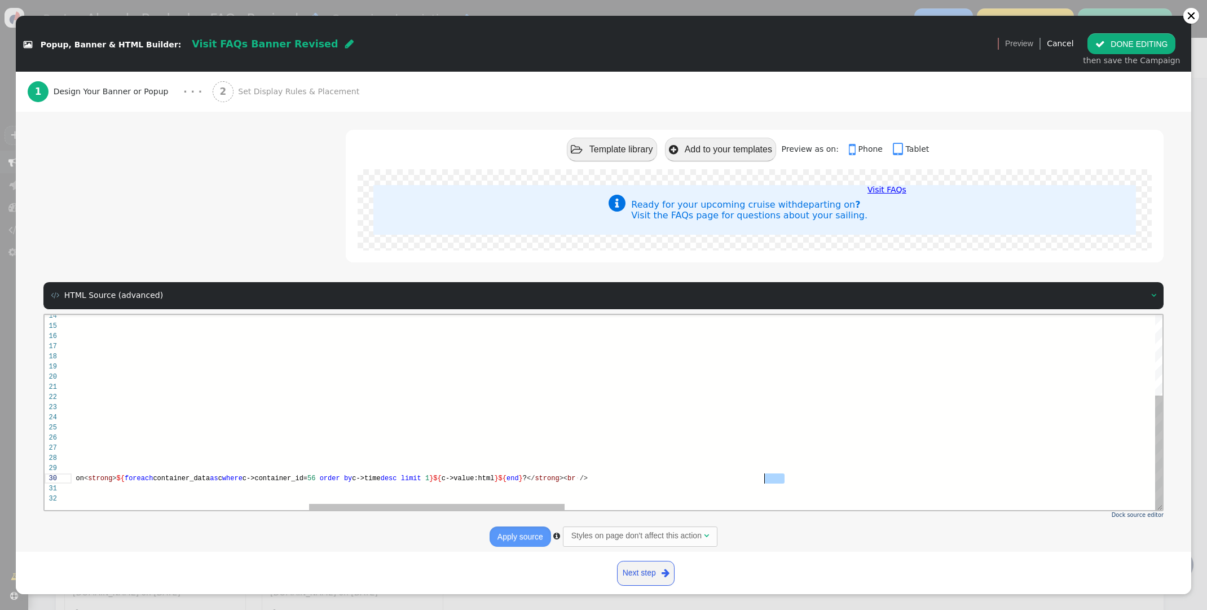
scroll to position [51, 1698]
drag, startPoint x: 824, startPoint y: 478, endPoint x: 798, endPoint y: 471, distance: 26.3
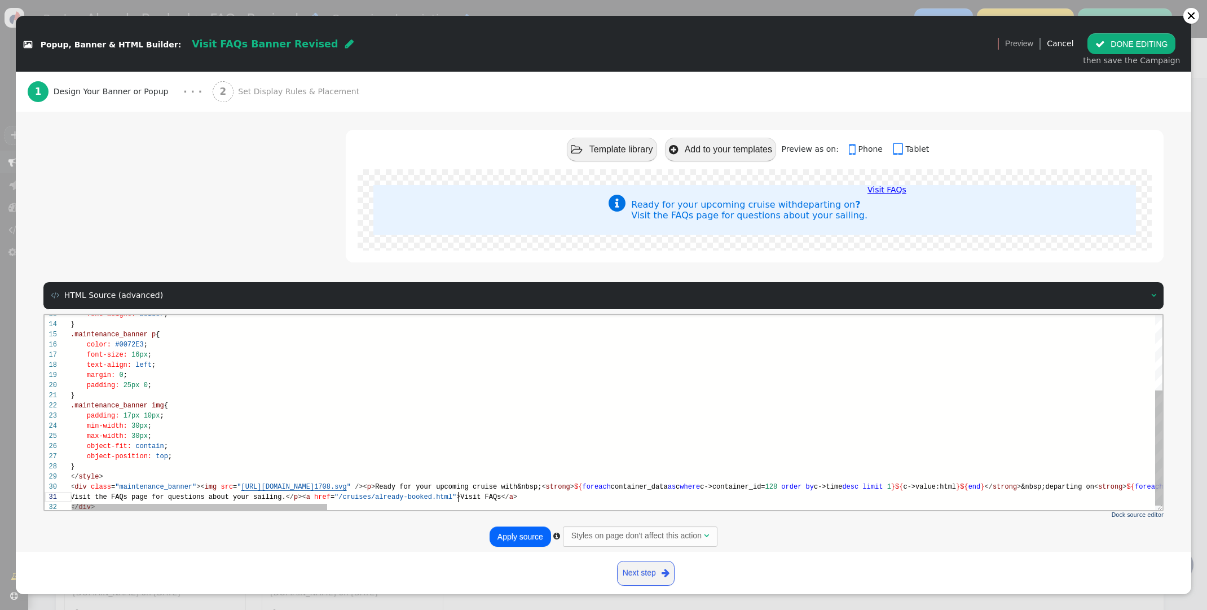
scroll to position [0, 387]
click at [459, 495] on span ">" at bounding box center [458, 496] width 4 height 8
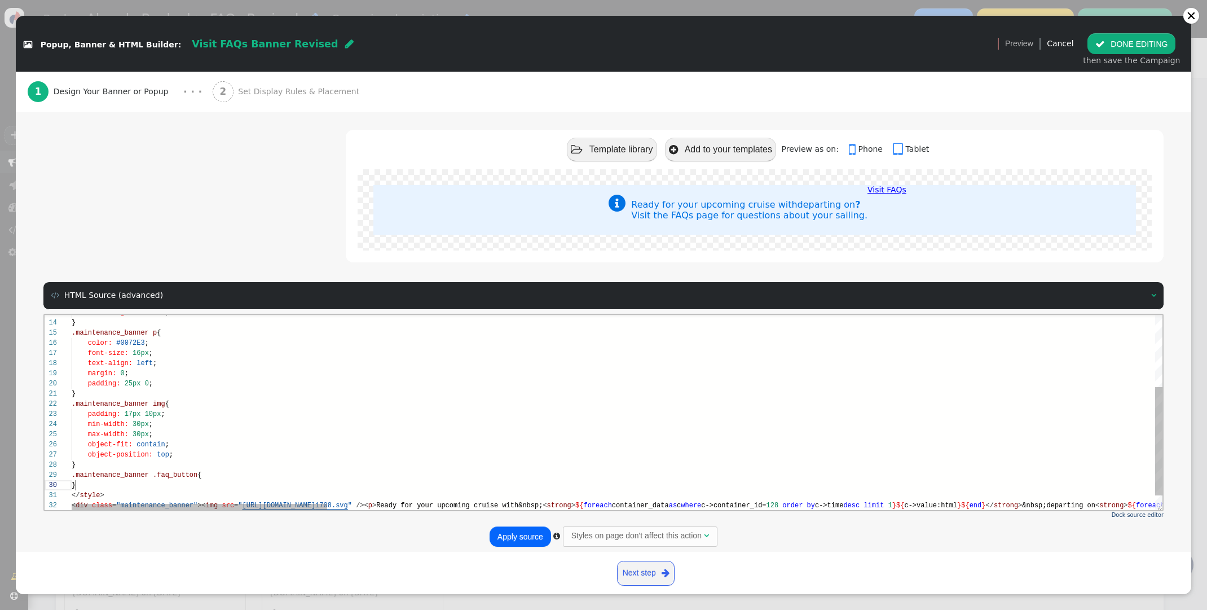
scroll to position [81, 134]
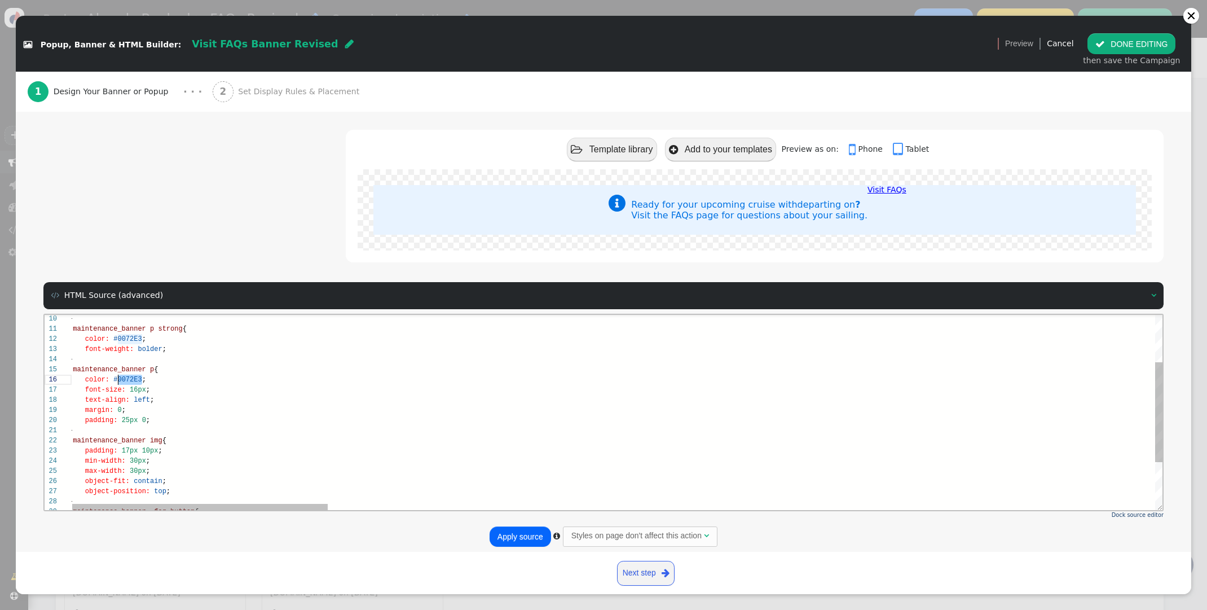
scroll to position [51, 44]
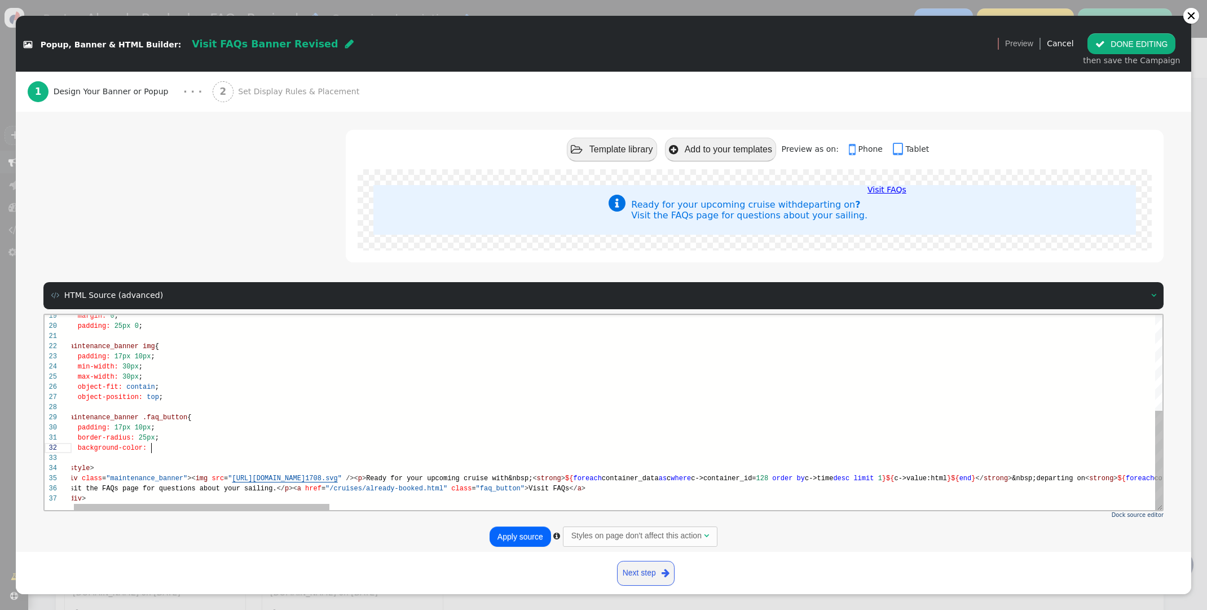
drag, startPoint x: 155, startPoint y: 446, endPoint x: 195, endPoint y: 442, distance: 40.8
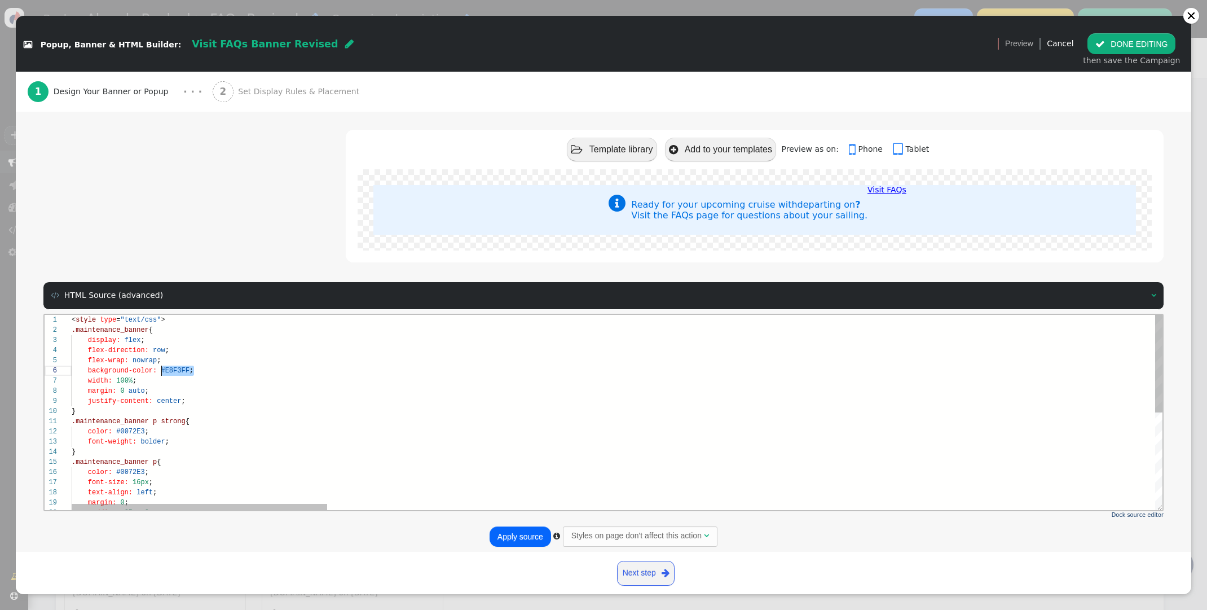
scroll to position [51, 89]
drag, startPoint x: 191, startPoint y: 370, endPoint x: 206, endPoint y: 367, distance: 15.0
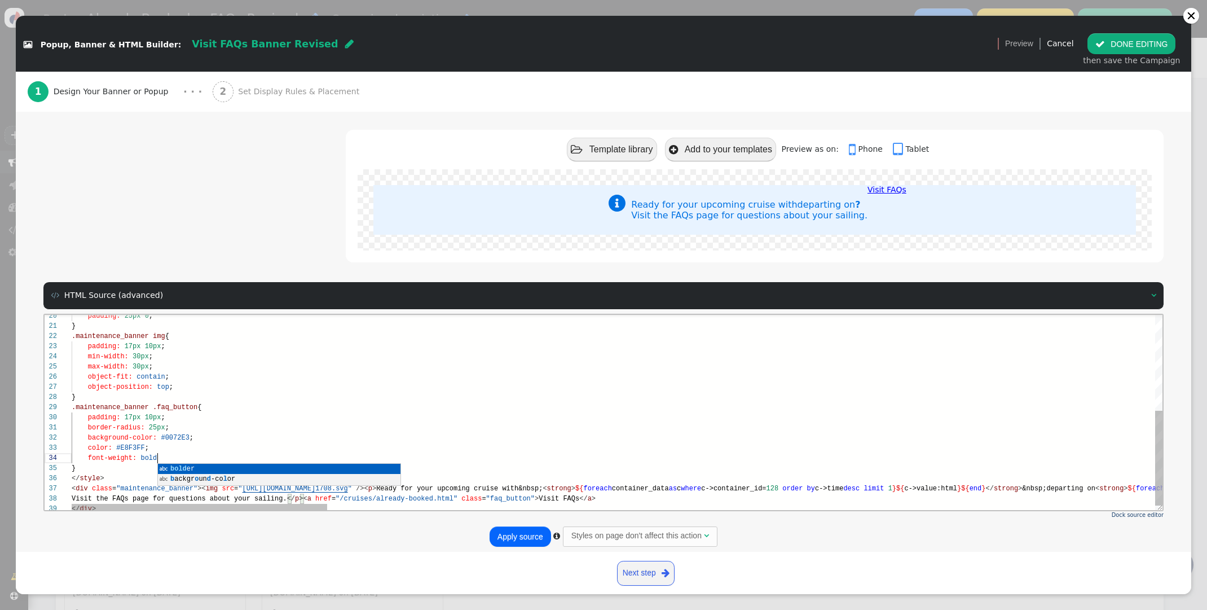
scroll to position [30, 89]
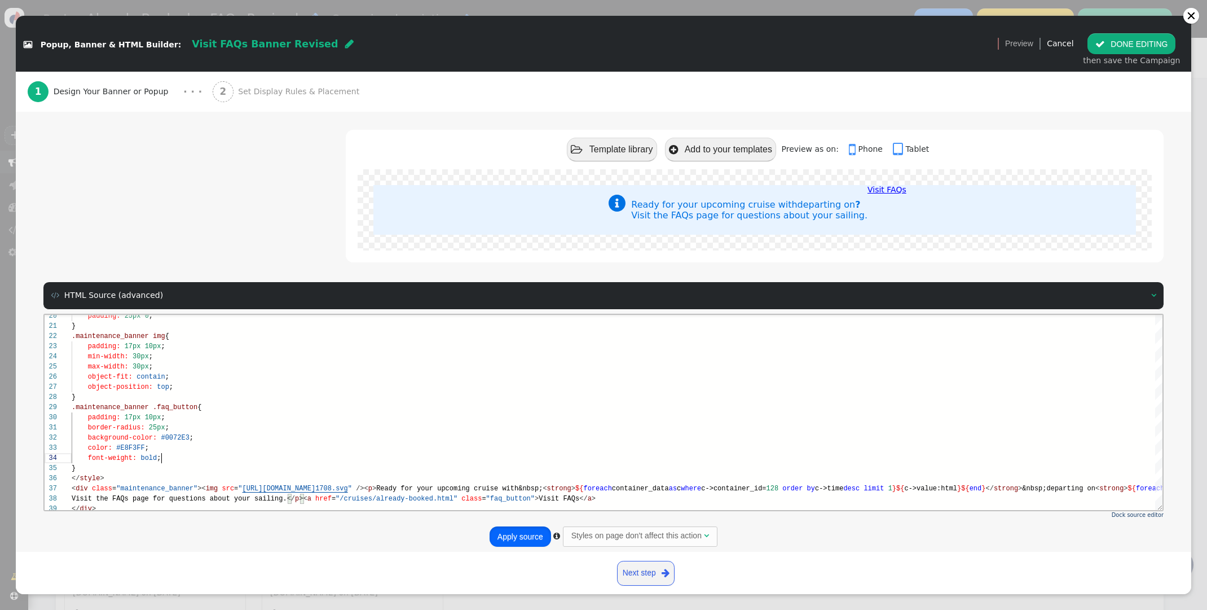
click at [507, 528] on button "Apply source" at bounding box center [519, 536] width 61 height 20
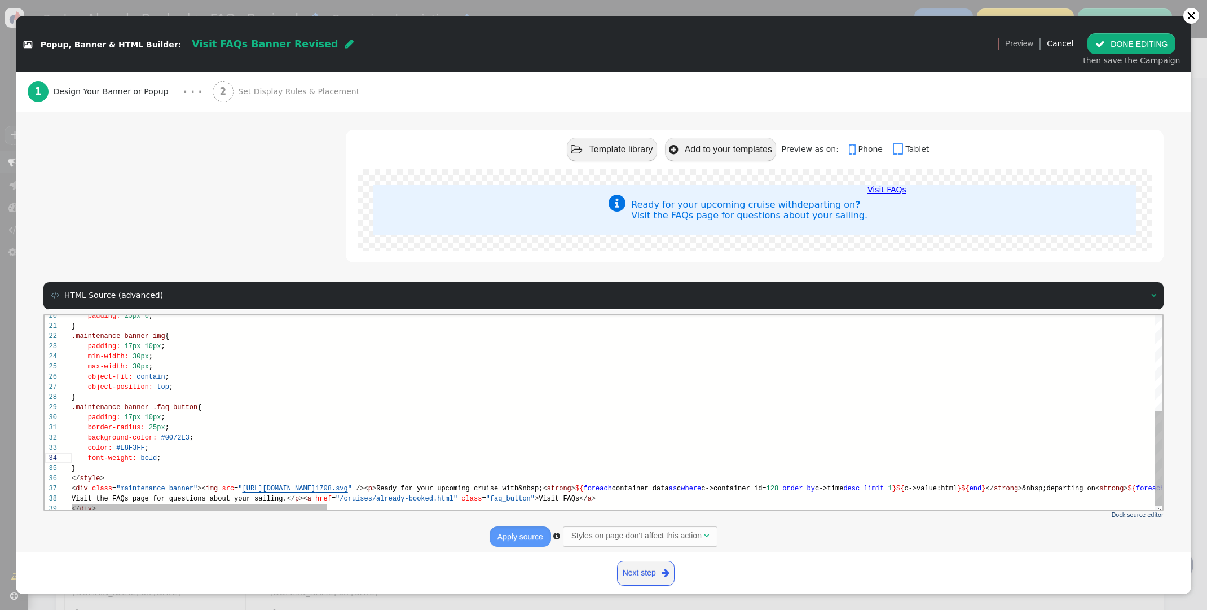
scroll to position [93, 0]
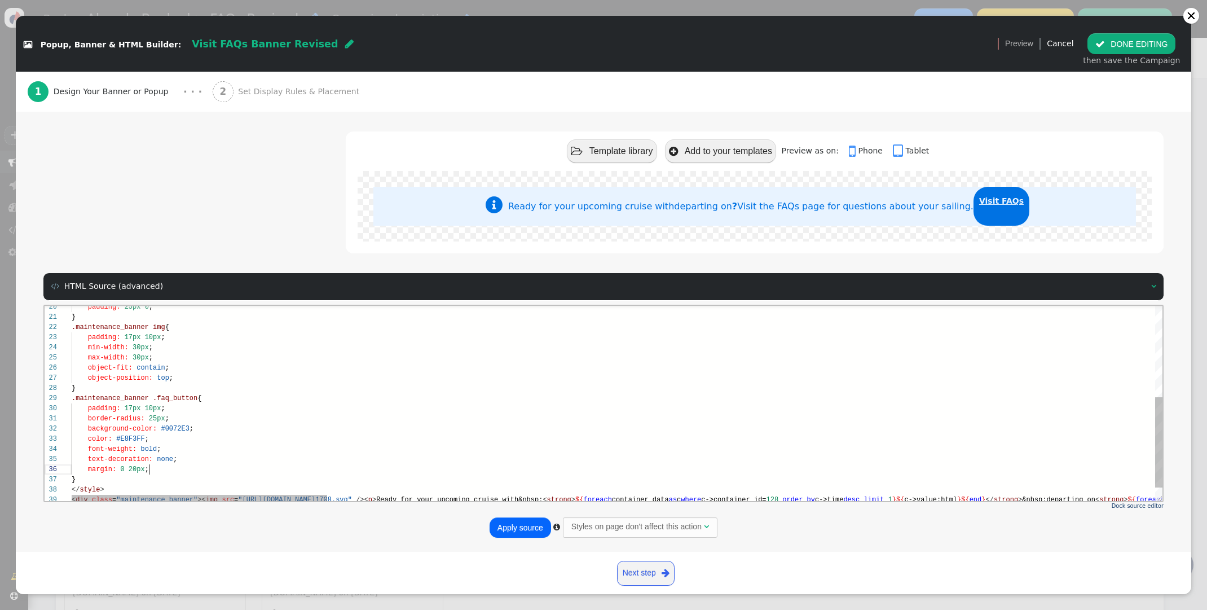
scroll to position [51, 77]
click at [517, 527] on button "Apply source" at bounding box center [519, 527] width 61 height 20
click at [133, 411] on span "17px" at bounding box center [133, 408] width 16 height 8
click at [520, 528] on button "Apply source" at bounding box center [519, 527] width 61 height 20
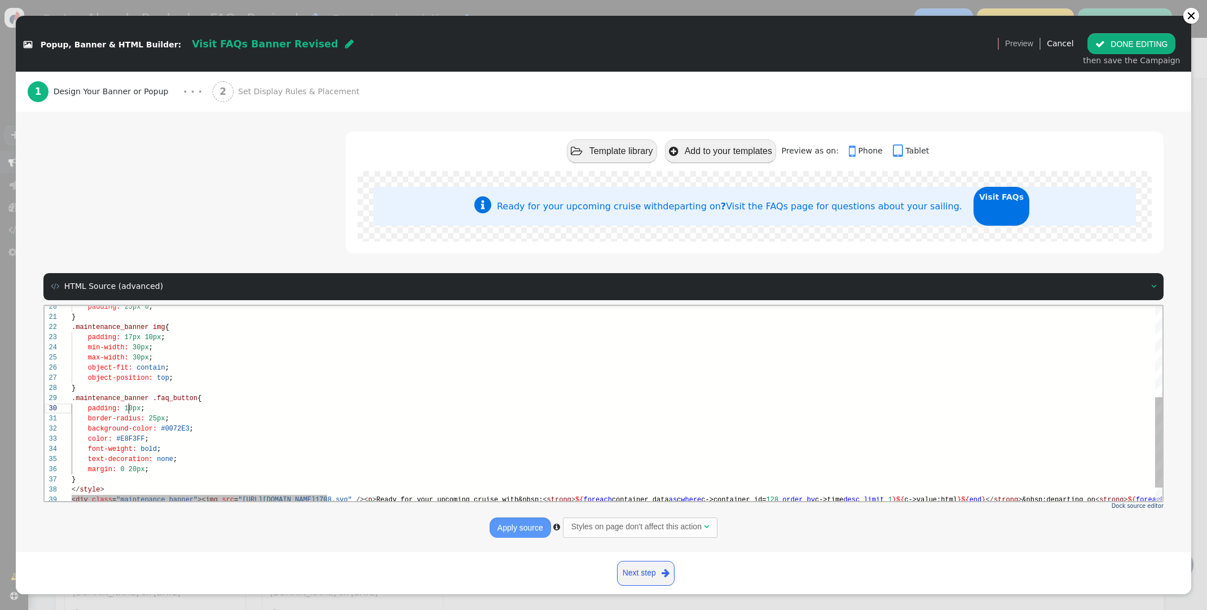
click at [129, 409] on span "10px" at bounding box center [133, 408] width 16 height 8
type textarea "} .maintenance_banner img { padding: 17px 10px; min-width: 30px; max-width: 30p…"
click at [530, 525] on button "Apply source" at bounding box center [519, 527] width 61 height 20
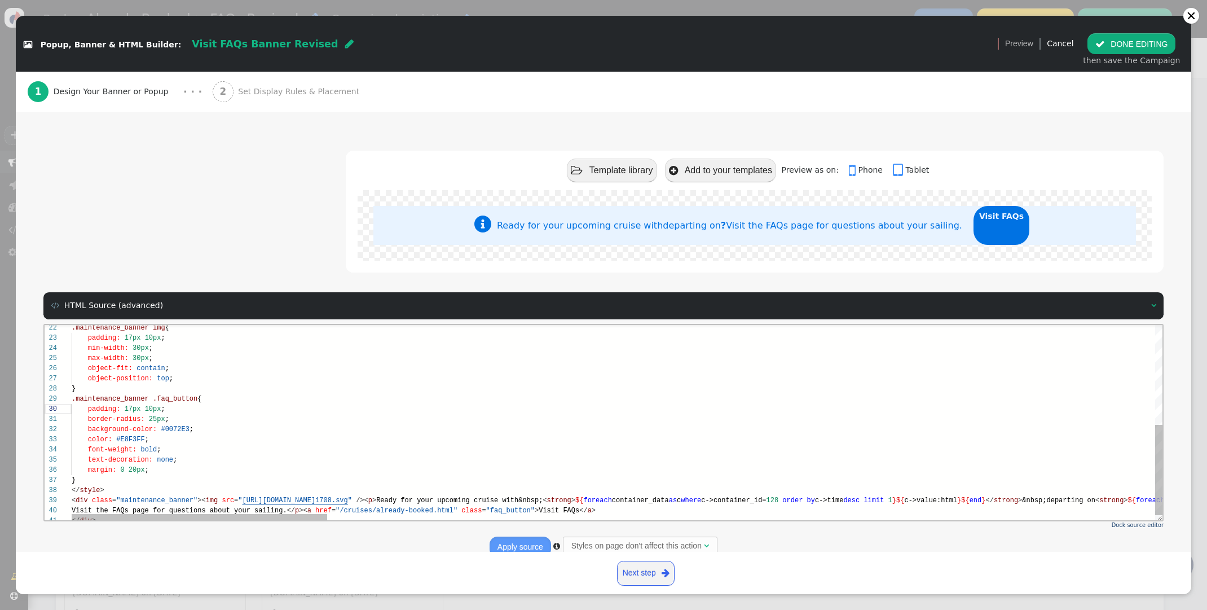
scroll to position [79, 0]
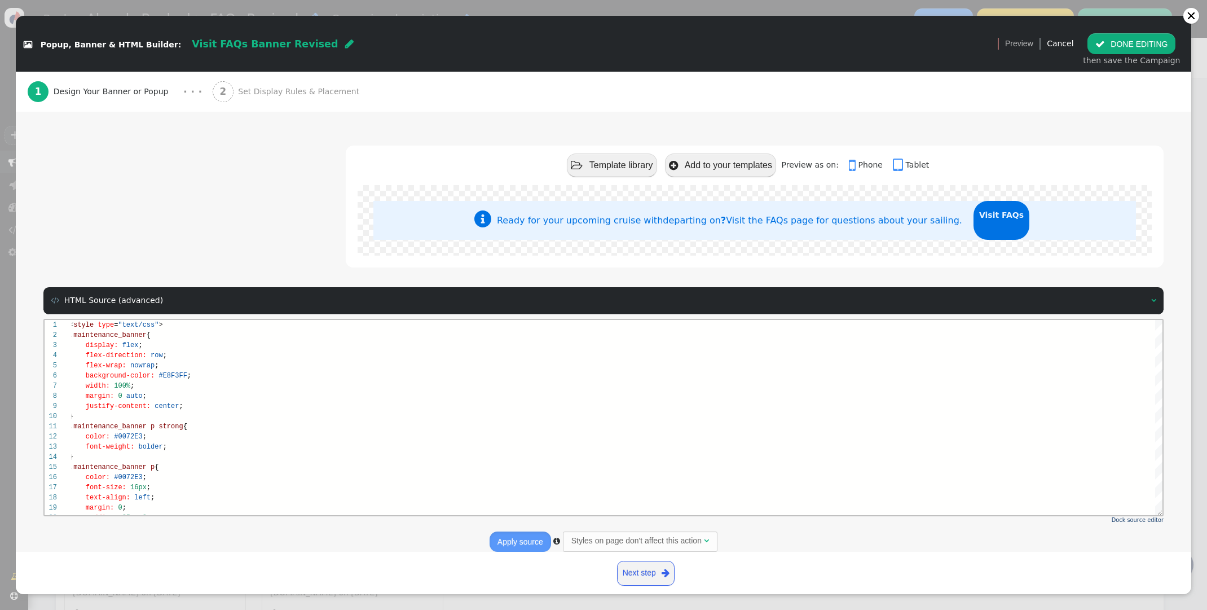
click at [297, 90] on span "Set Display Rules & Placement" at bounding box center [301, 92] width 126 height 12
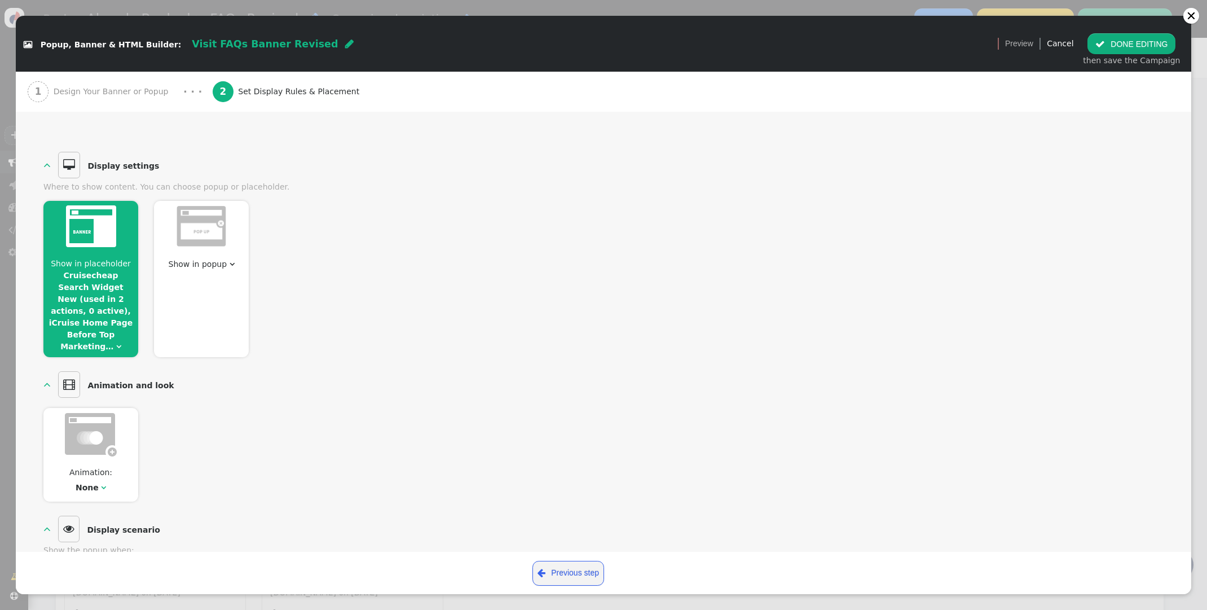
click at [1110, 44] on button " DONE EDITING" at bounding box center [1131, 43] width 88 height 20
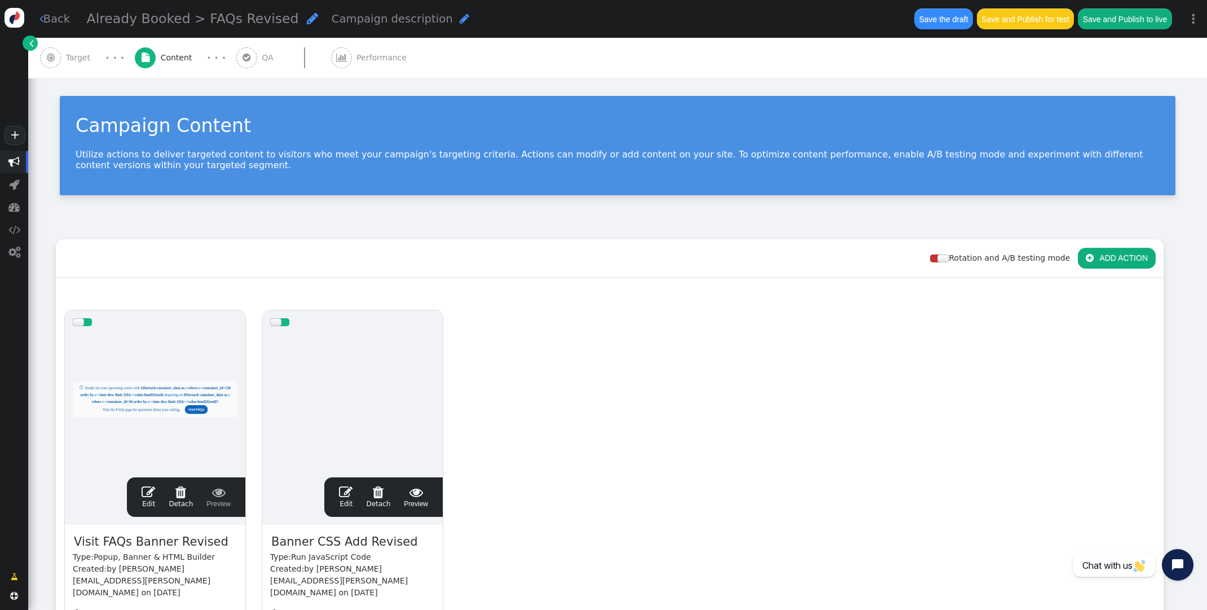
scroll to position [0, 0]
click at [72, 58] on span "Target" at bounding box center [80, 58] width 29 height 12
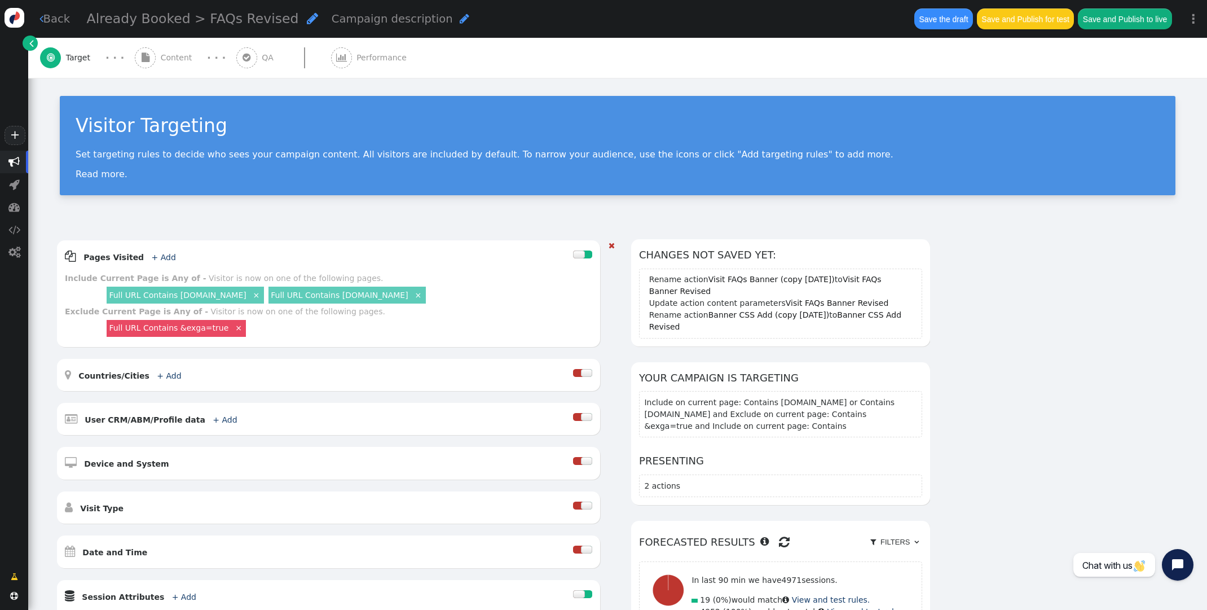
click at [201, 297] on link "Full URL Contains [DOMAIN_NAME]" at bounding box center [177, 294] width 137 height 9
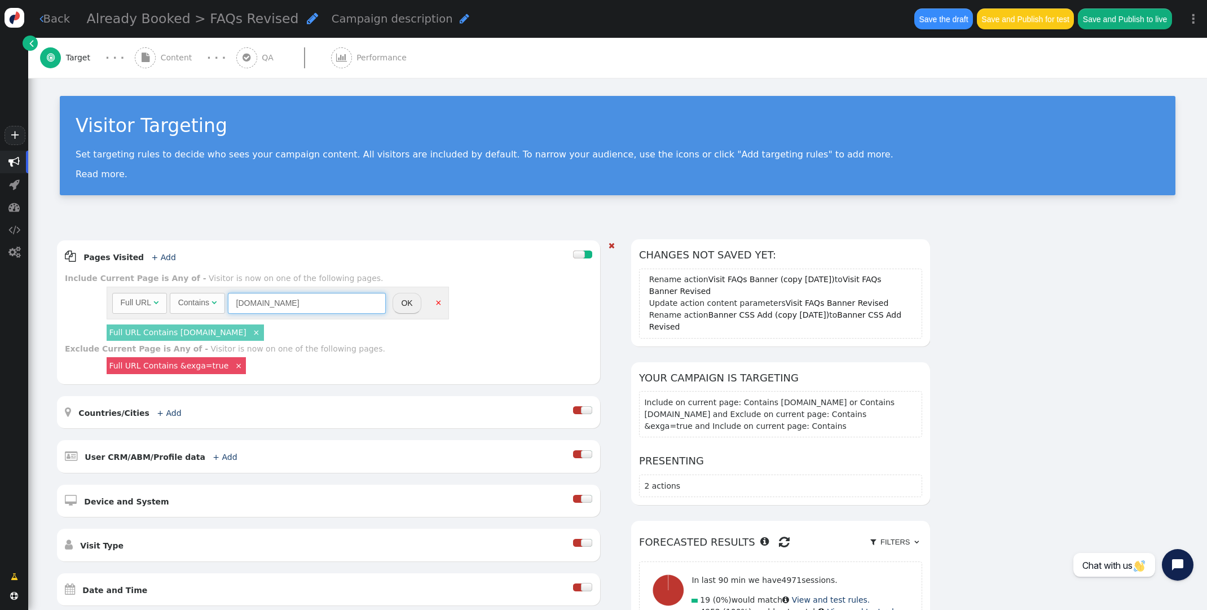
drag, startPoint x: 233, startPoint y: 303, endPoint x: 293, endPoint y: 288, distance: 61.8
click at [236, 300] on input "[DOMAIN_NAME]" at bounding box center [307, 303] width 158 height 20
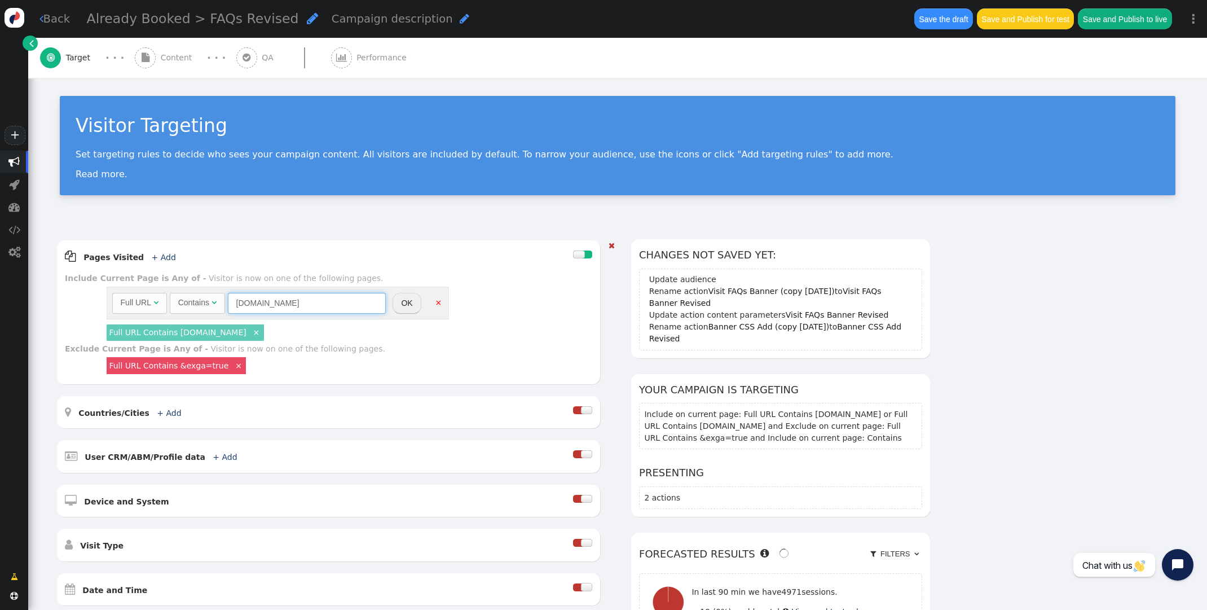
type input "[DOMAIN_NAME]"
click at [411, 307] on button "OK" at bounding box center [406, 303] width 28 height 20
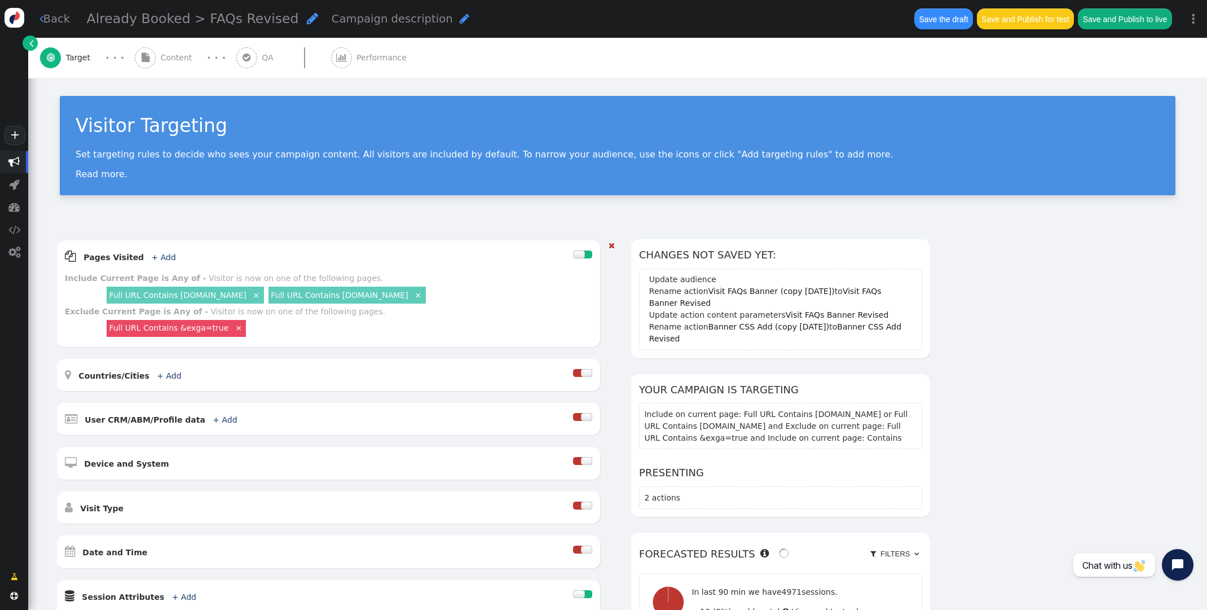
click at [309, 295] on link "Full URL Contains [DOMAIN_NAME]" at bounding box center [339, 294] width 137 height 9
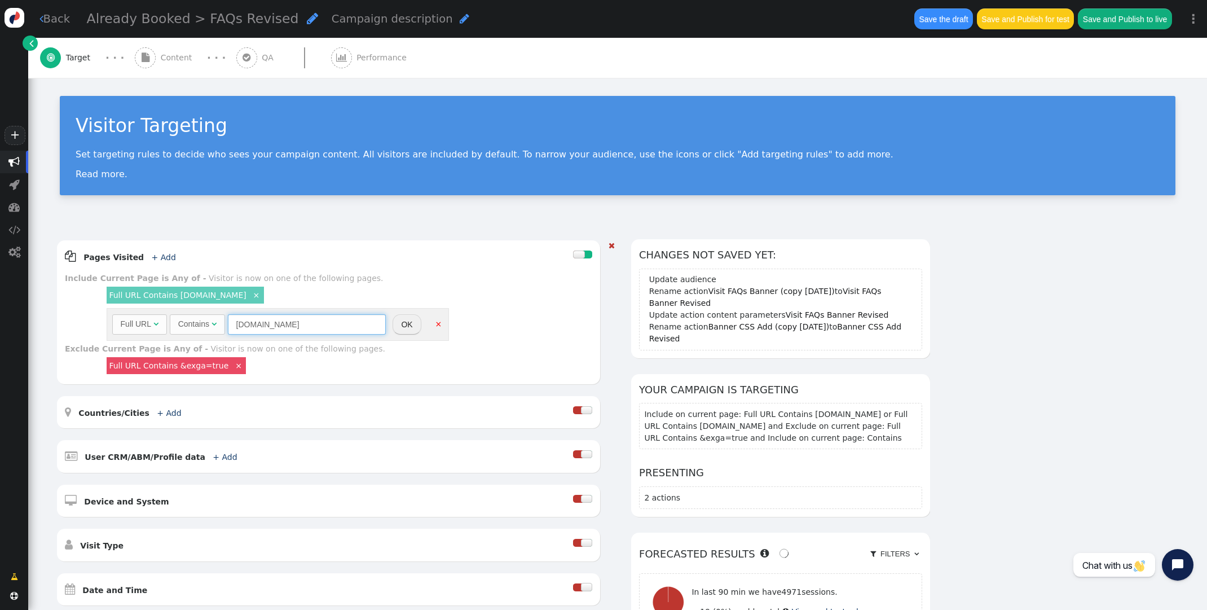
click at [240, 325] on input "[DOMAIN_NAME]" at bounding box center [307, 324] width 158 height 20
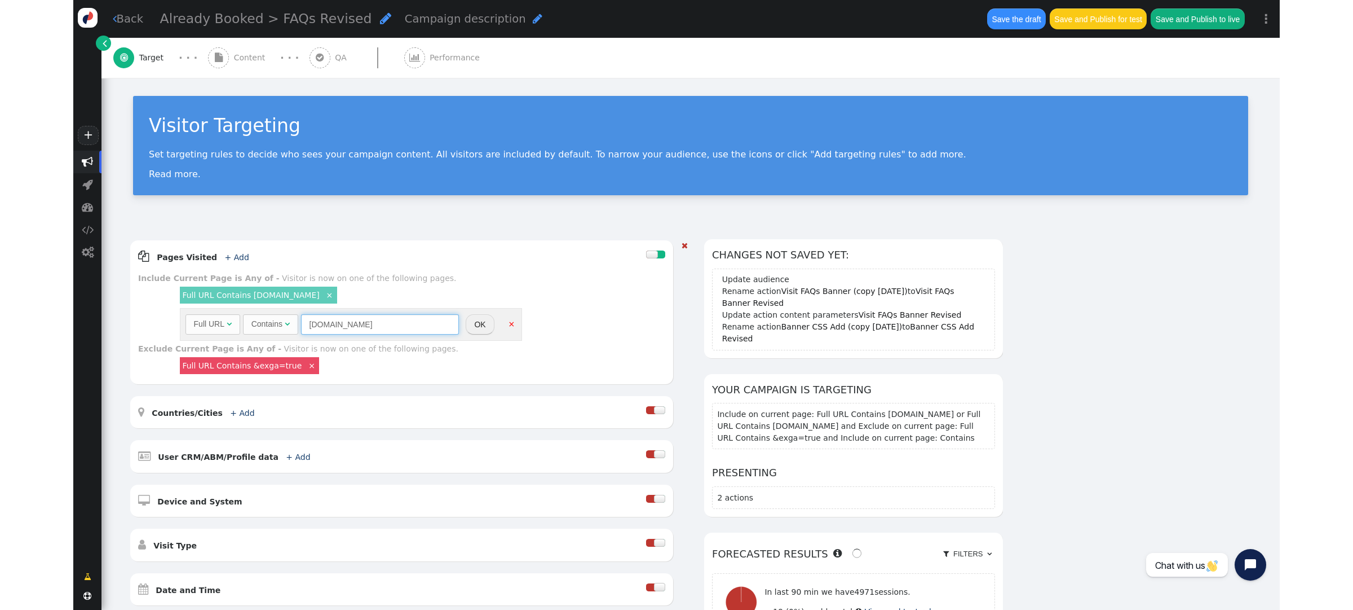
scroll to position [4, 0]
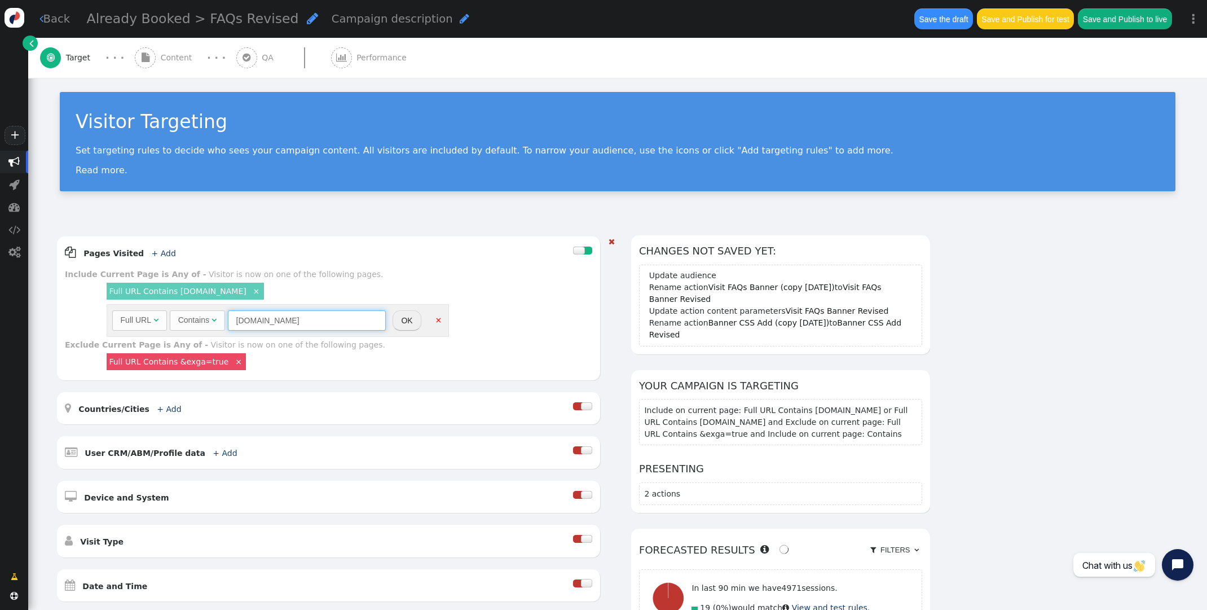
type input "[DOMAIN_NAME]"
click at [404, 320] on button "OK" at bounding box center [406, 320] width 28 height 20
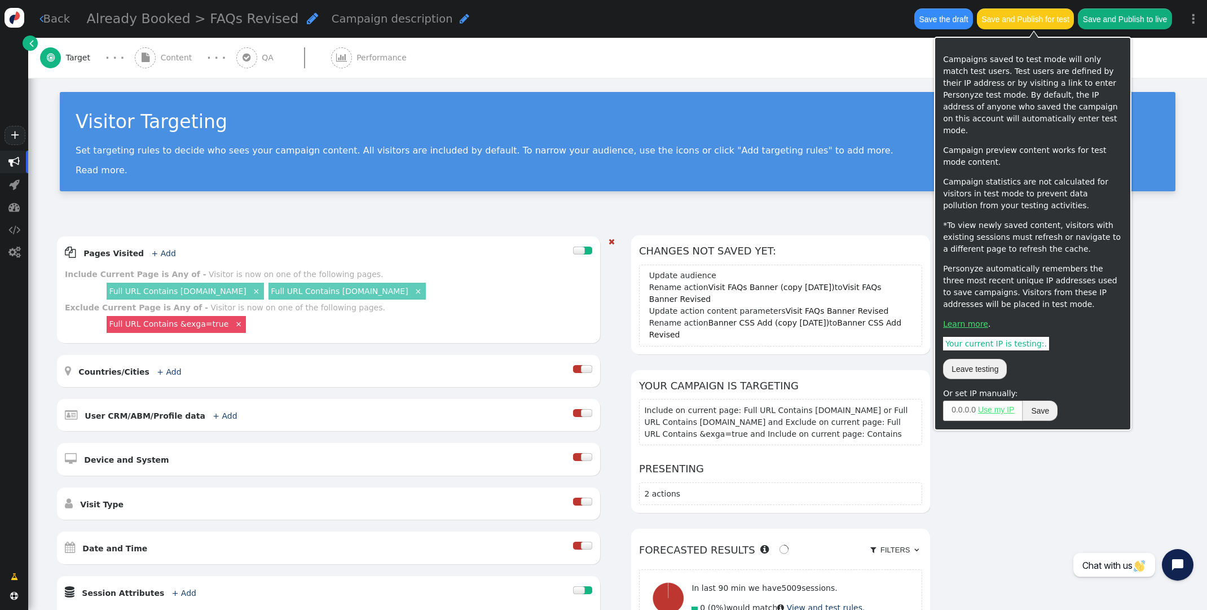
click at [1013, 21] on button "Save and Publish for test" at bounding box center [1025, 18] width 97 height 20
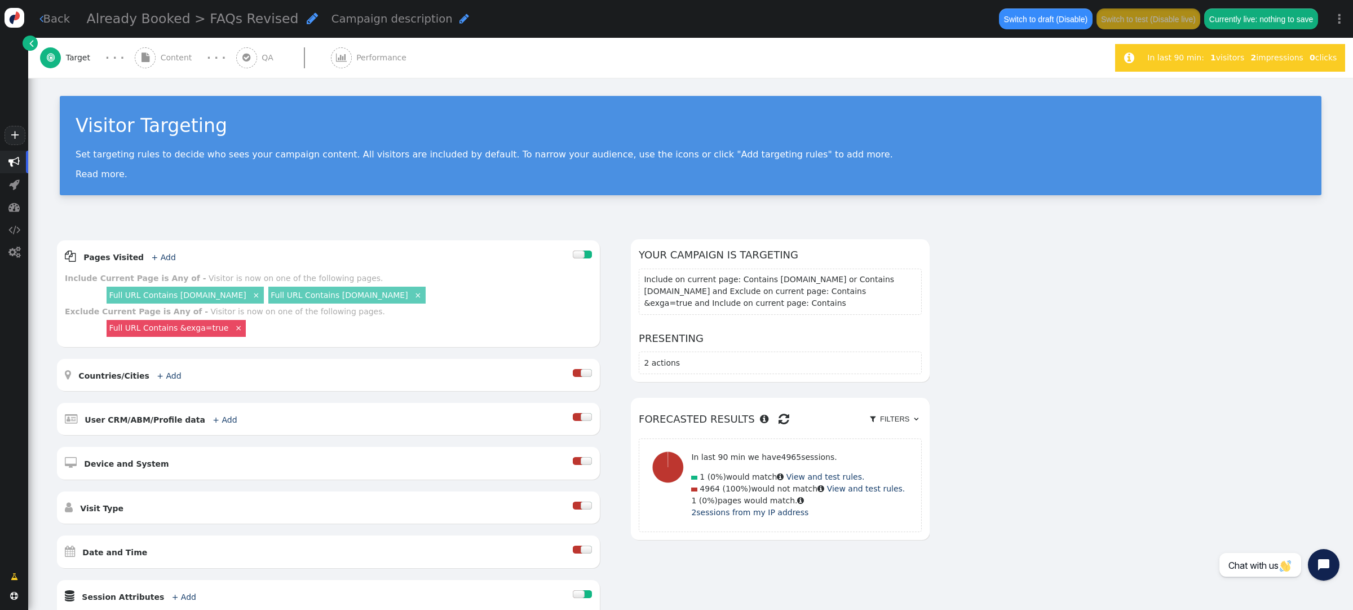
click at [174, 58] on span "Content" at bounding box center [179, 58] width 36 height 12
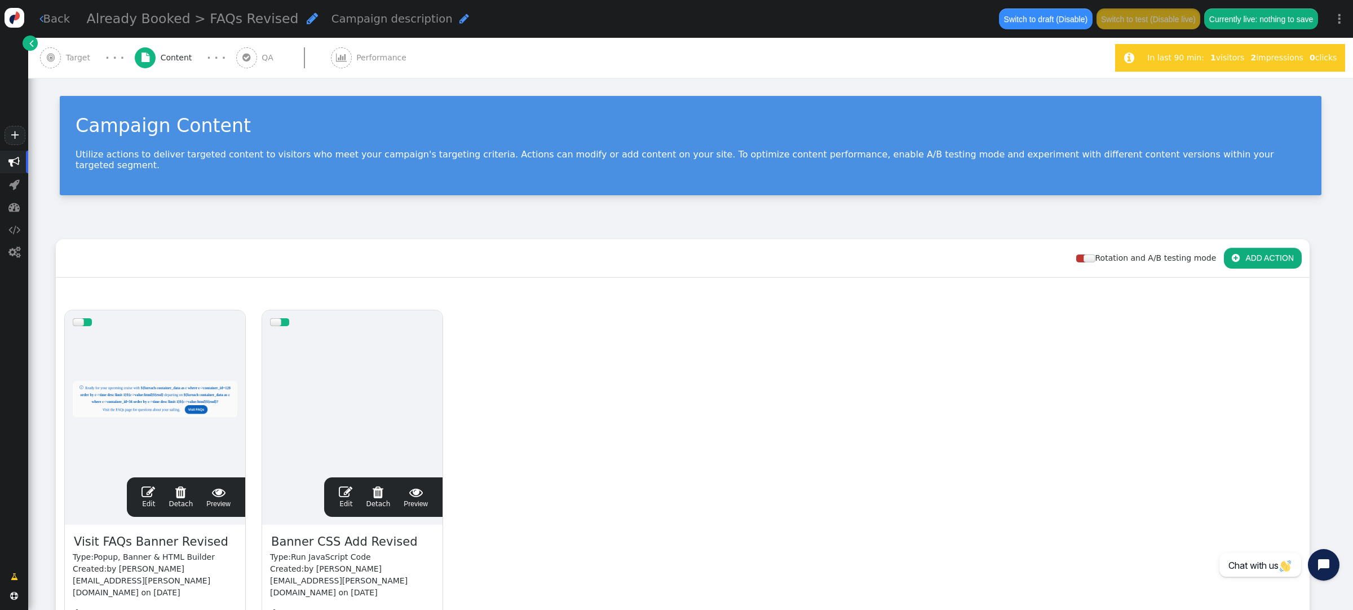
scroll to position [100, 0]
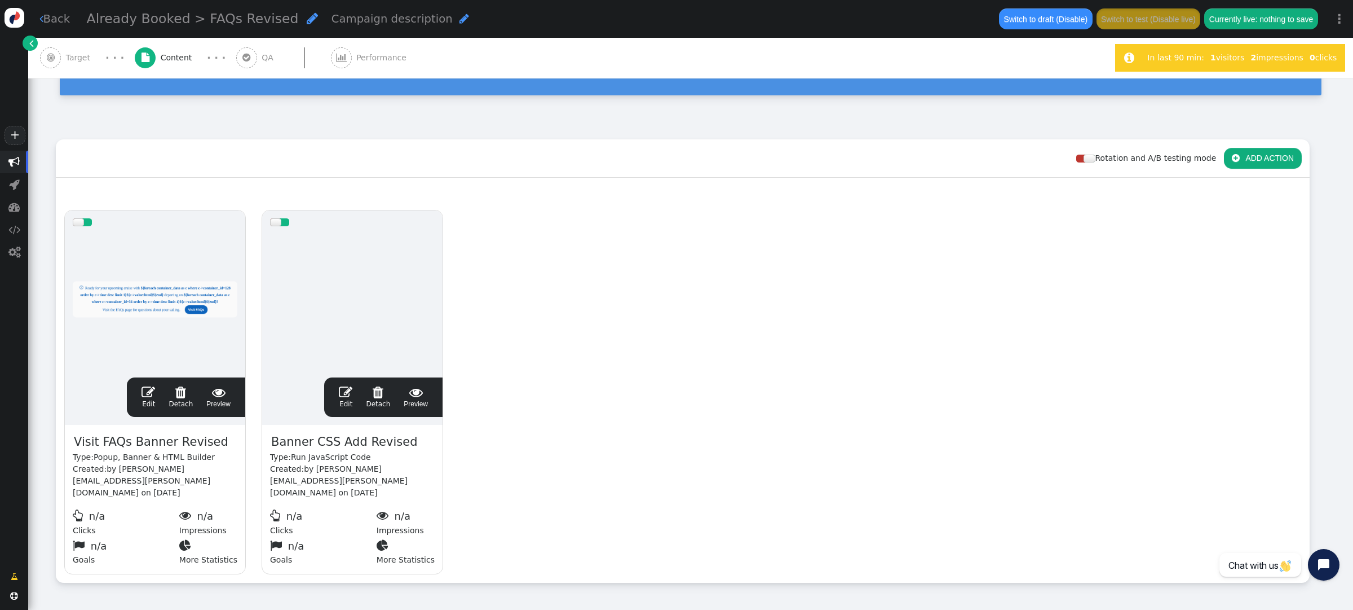
click at [151, 385] on span "" at bounding box center [149, 392] width 14 height 14
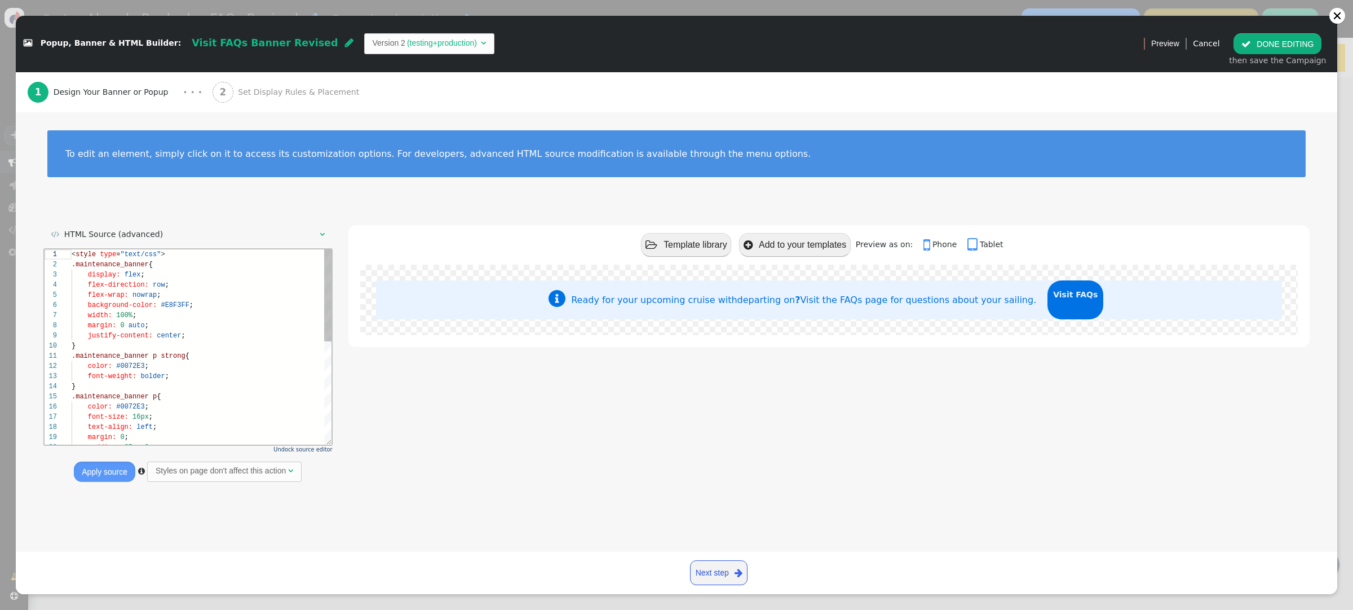
scroll to position [101, 0]
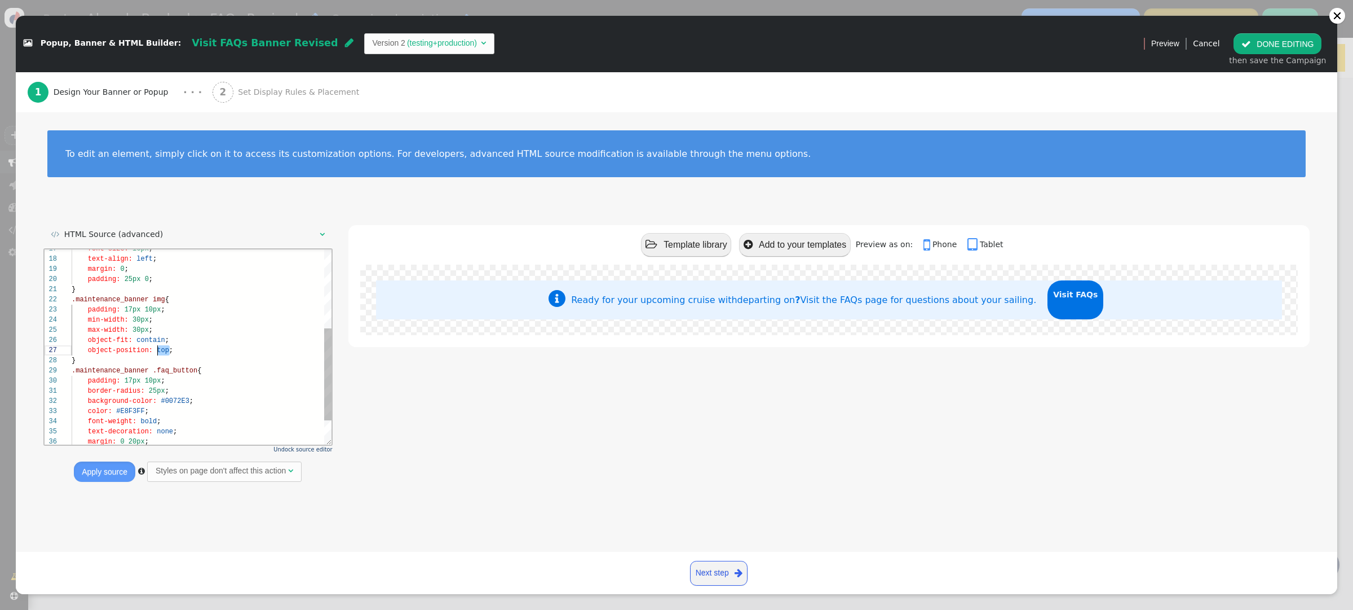
drag, startPoint x: 169, startPoint y: 350, endPoint x: 170, endPoint y: 343, distance: 7.4
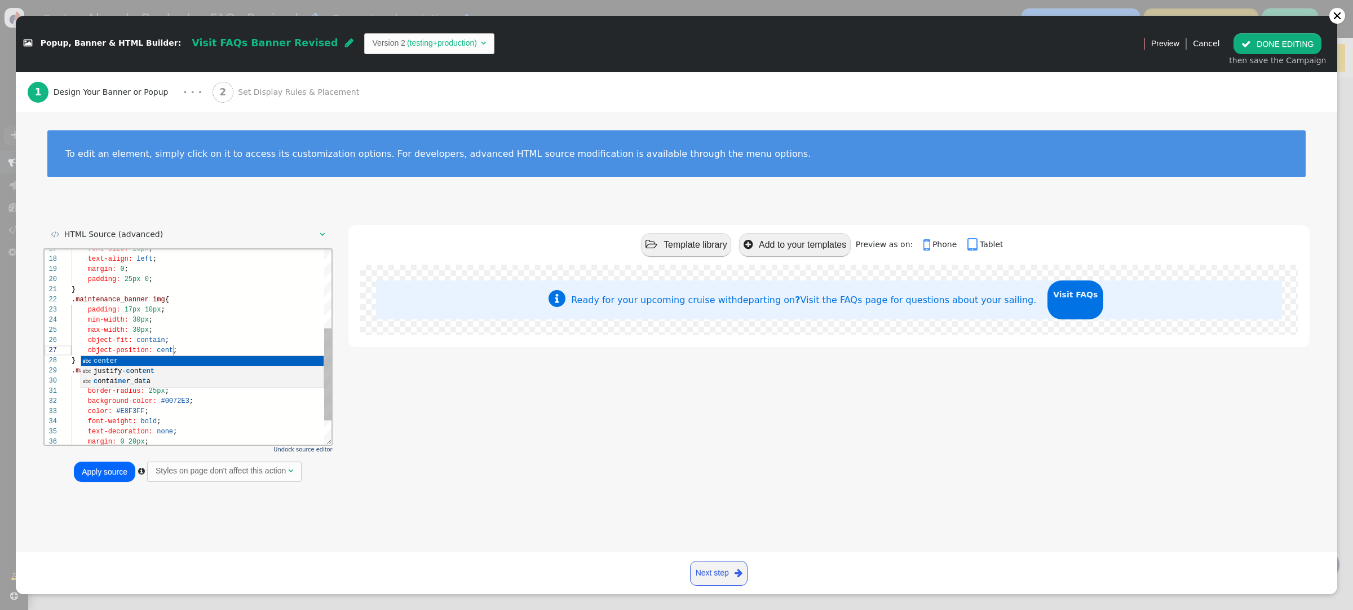
scroll to position [60, 110]
click at [197, 337] on div "object-fit: contain ;" at bounding box center [202, 340] width 261 height 10
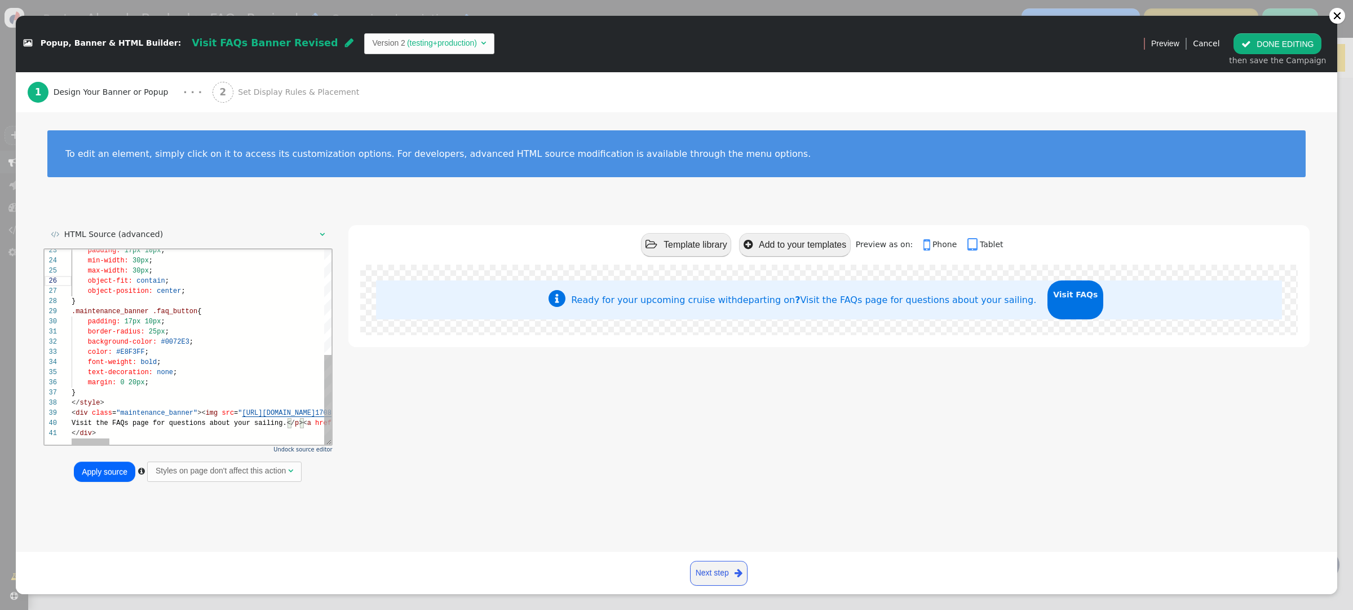
click at [171, 381] on div "margin: 0 20px ;" at bounding box center [931, 382] width 1719 height 10
drag, startPoint x: 127, startPoint y: 381, endPoint x: 164, endPoint y: 371, distance: 38.0
click at [127, 380] on span at bounding box center [127, 382] width 4 height 8
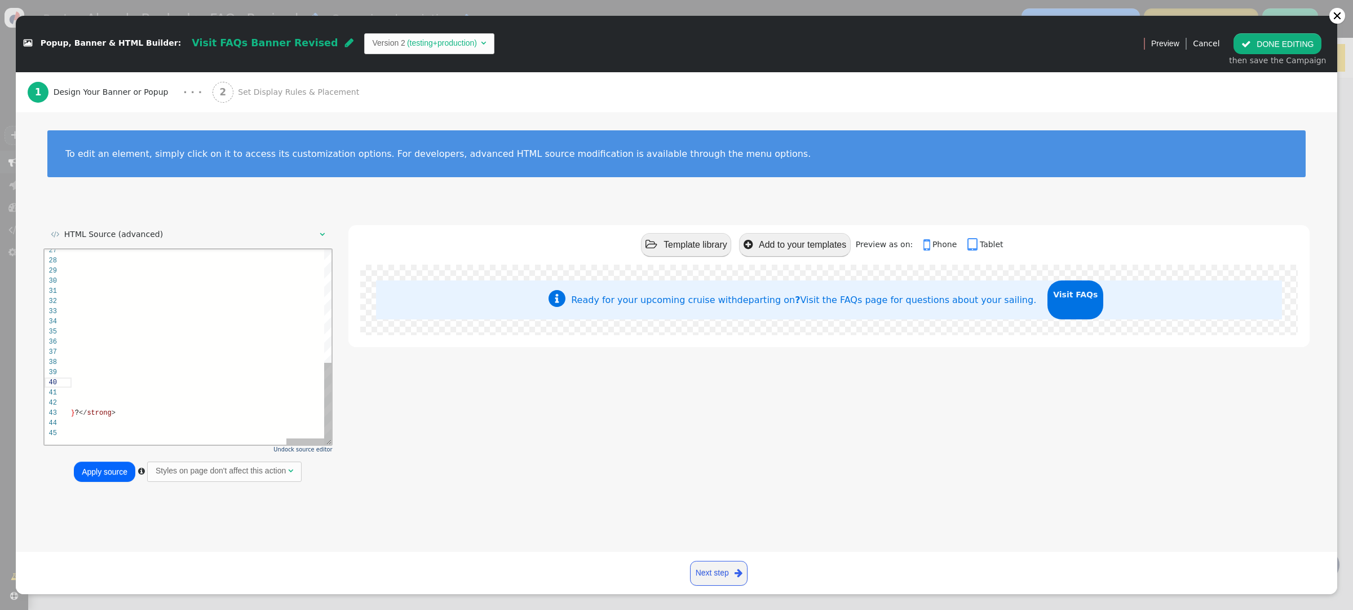
click at [312, 412] on div "27 28 29 30 31 32 33 34 35 36 41 42 37 38 39 40 43 44 45 object-position: cente…" at bounding box center [189, 347] width 288 height 196
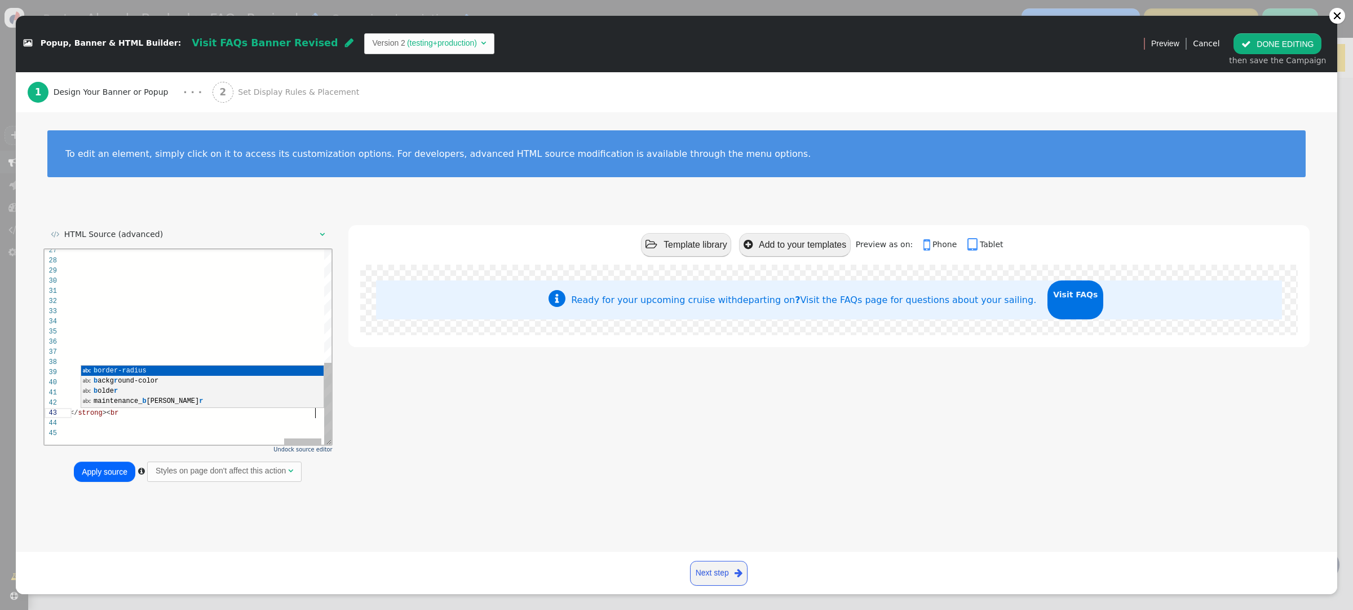
scroll to position [20, 1714]
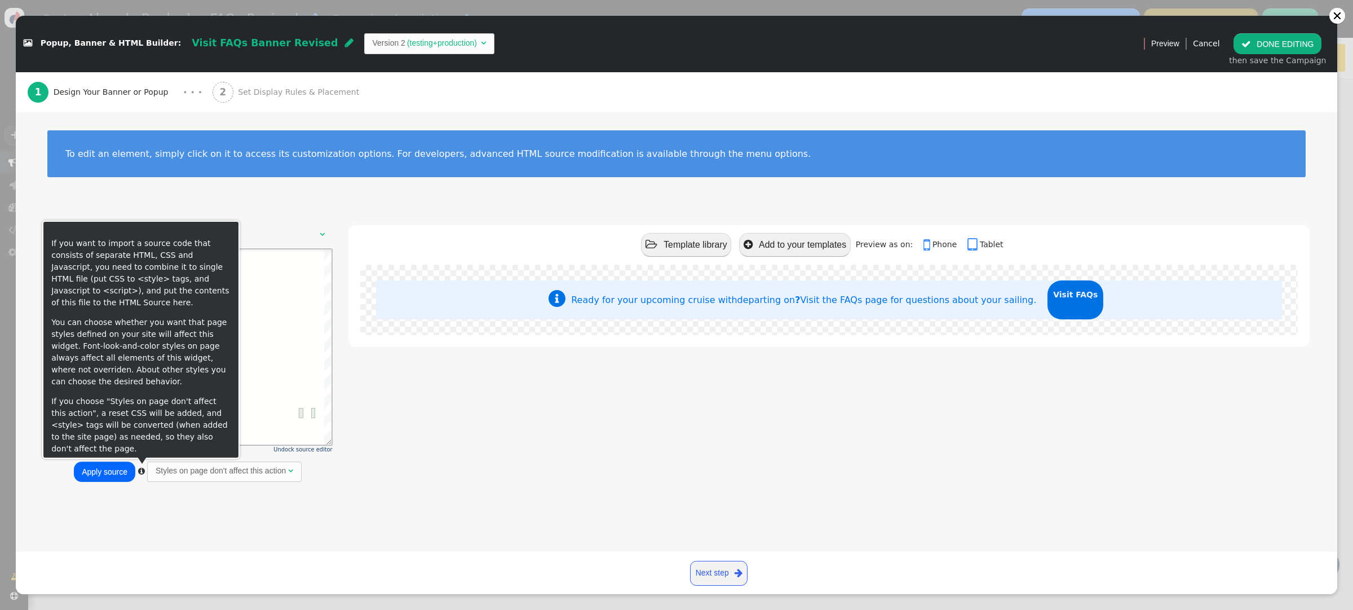
click at [114, 473] on button "Apply source" at bounding box center [104, 471] width 61 height 20
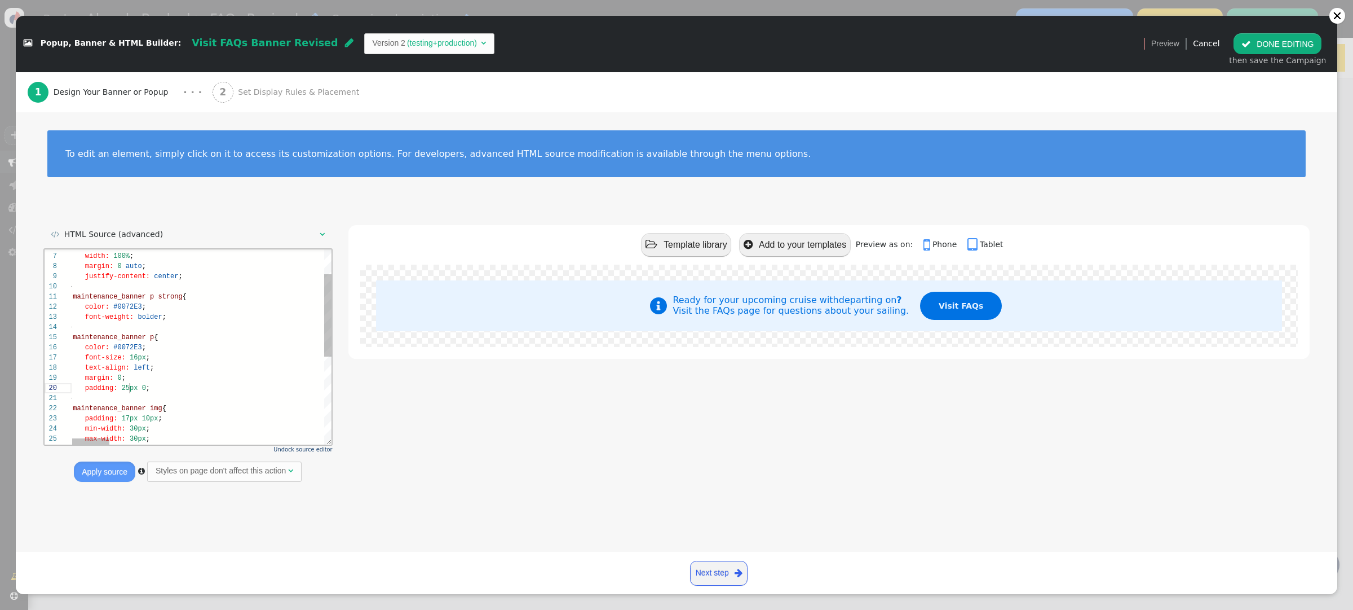
drag, startPoint x: 130, startPoint y: 388, endPoint x: 208, endPoint y: 368, distance: 79.7
click at [131, 387] on span "25px" at bounding box center [130, 388] width 16 height 8
click at [220, 349] on div "color: #0072E3 ;" at bounding box center [945, 347] width 1753 height 10
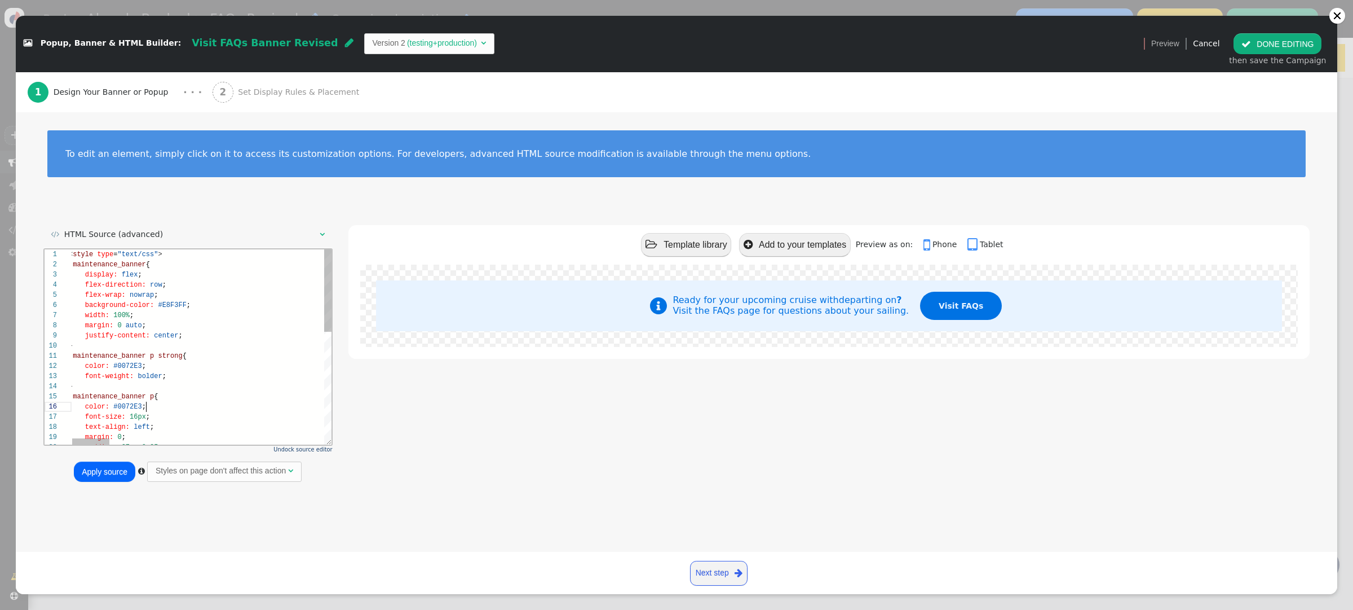
scroll to position [81, 114]
click at [206, 332] on div "justify-content: center ;" at bounding box center [945, 335] width 1753 height 10
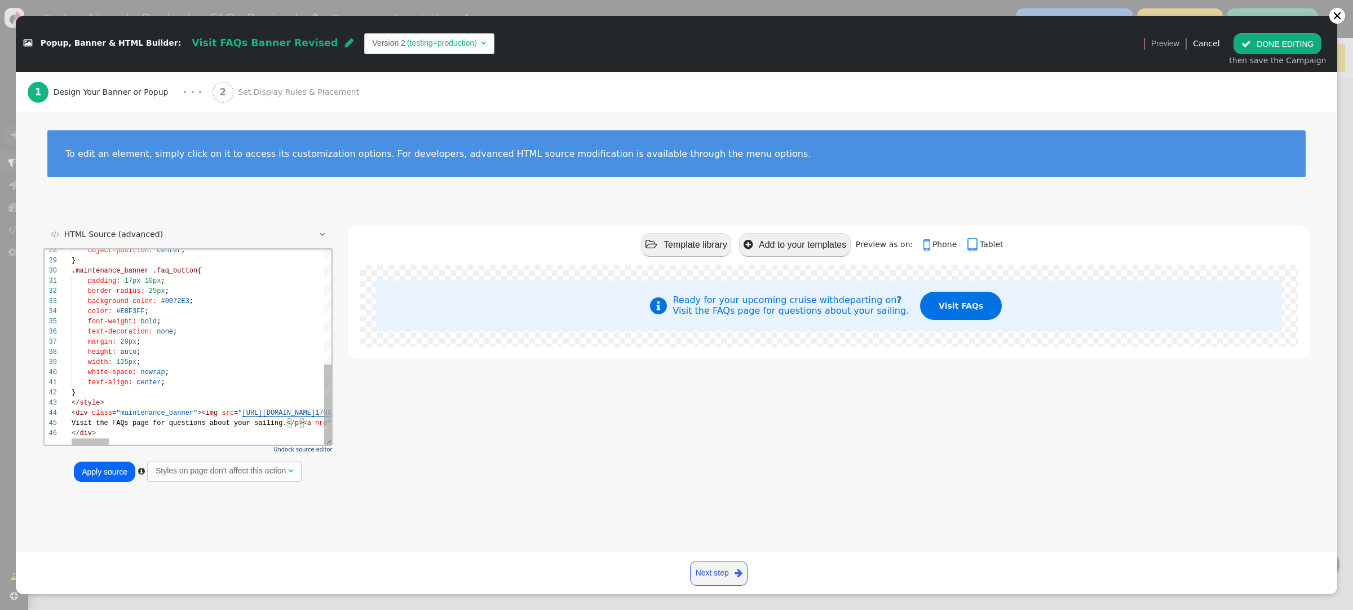
click at [169, 384] on div "text-align: center ;" at bounding box center [948, 382] width 1753 height 10
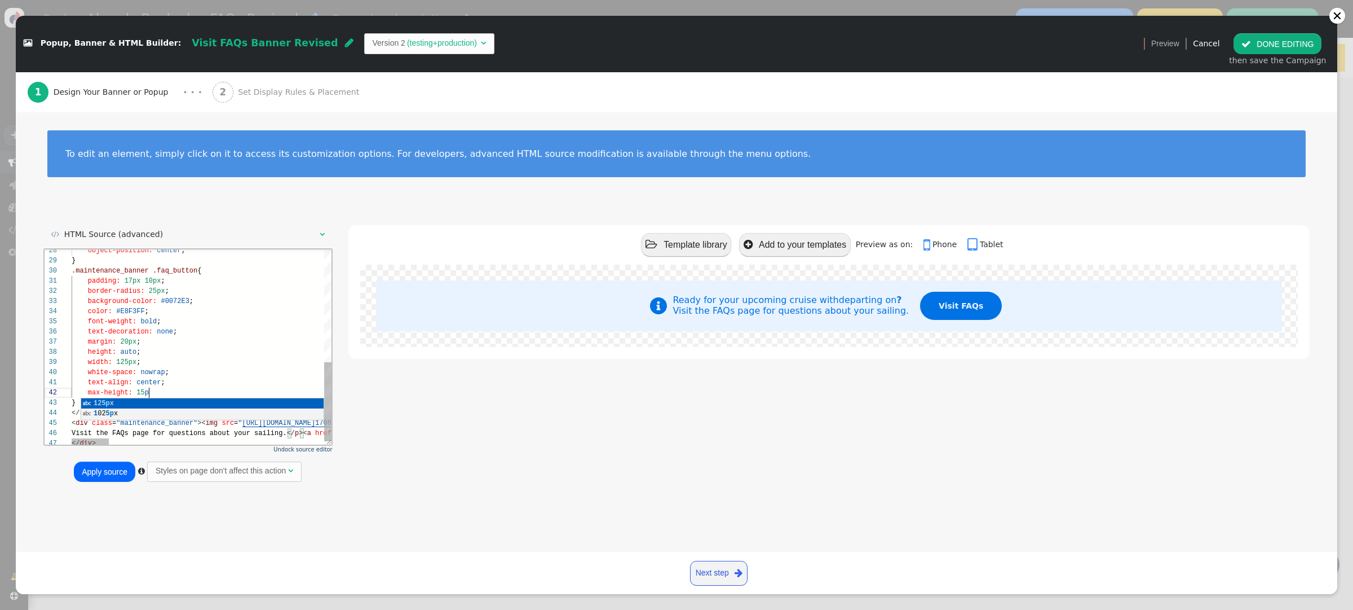
scroll to position [10, 86]
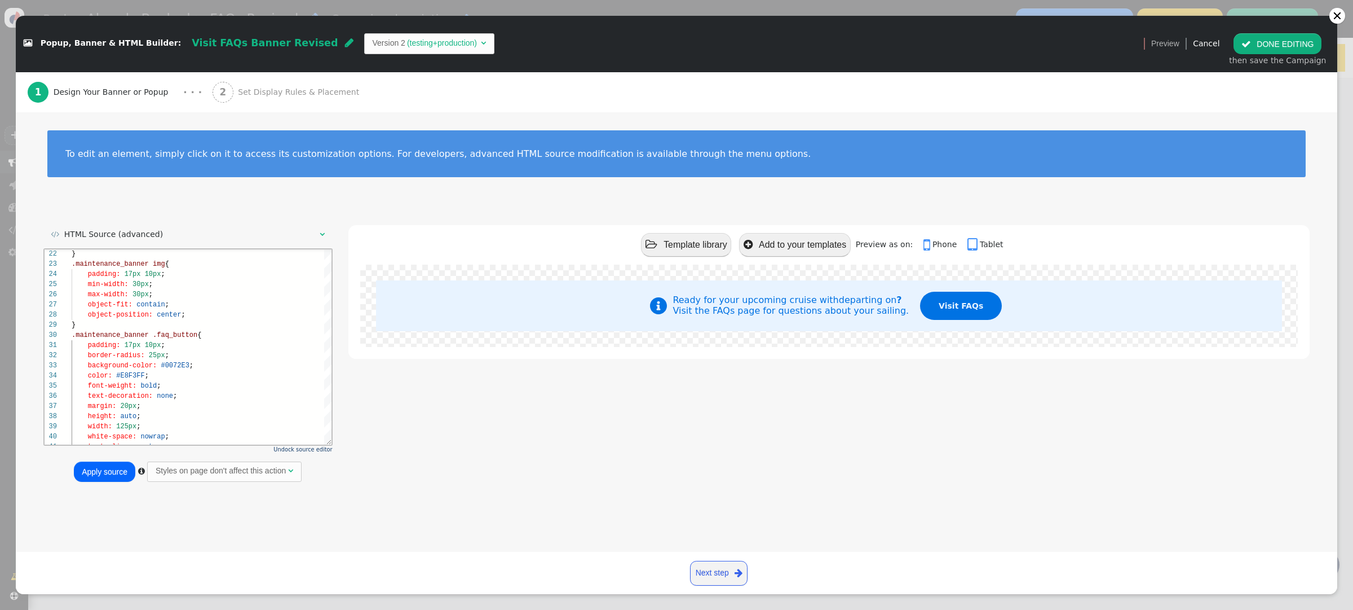
click at [120, 469] on button "Apply source" at bounding box center [104, 471] width 61 height 20
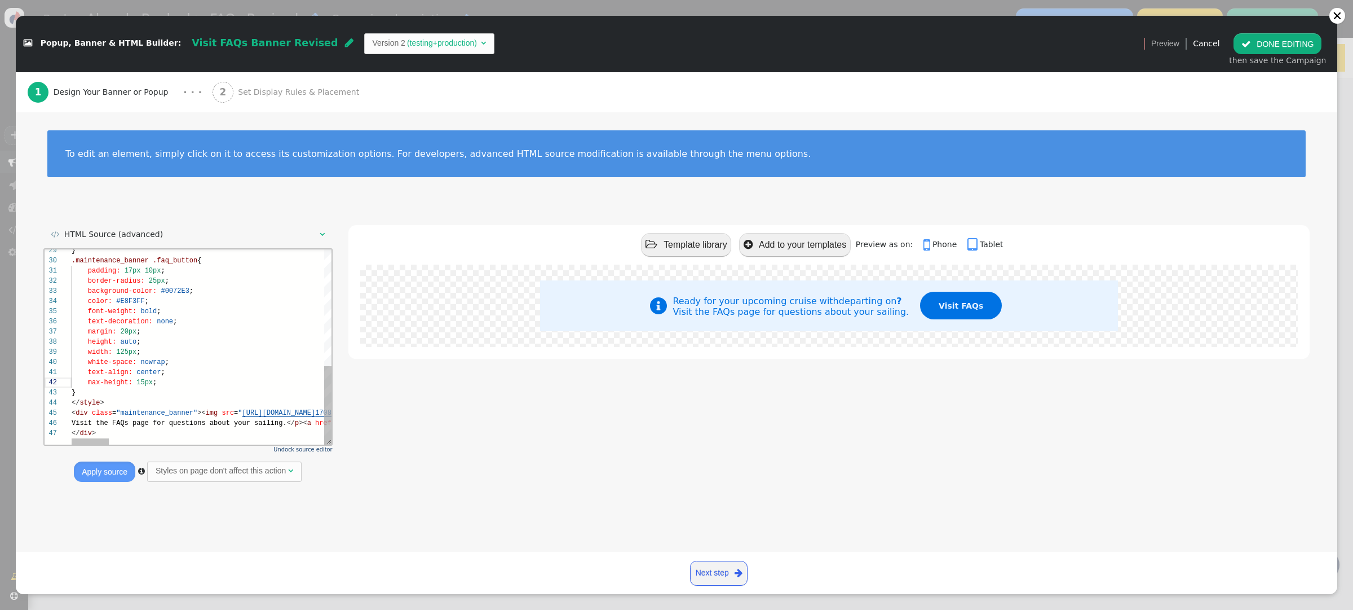
click at [184, 382] on div "max-height: 15px ;" at bounding box center [948, 382] width 1753 height 10
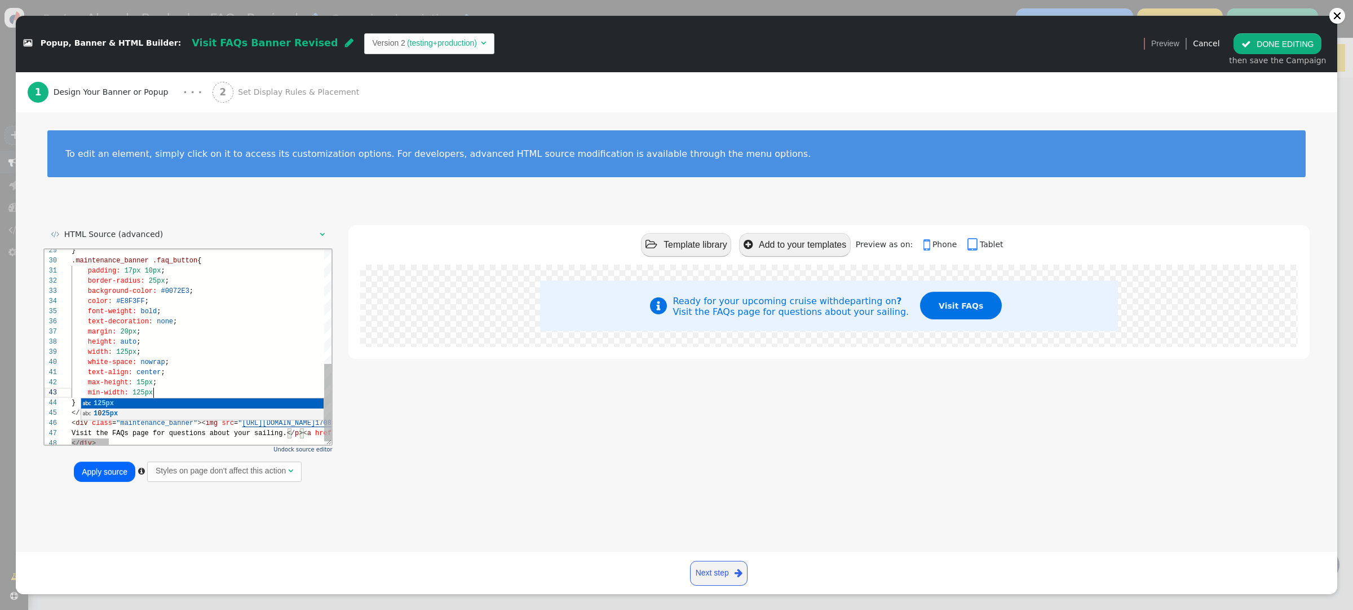
scroll to position [20, 86]
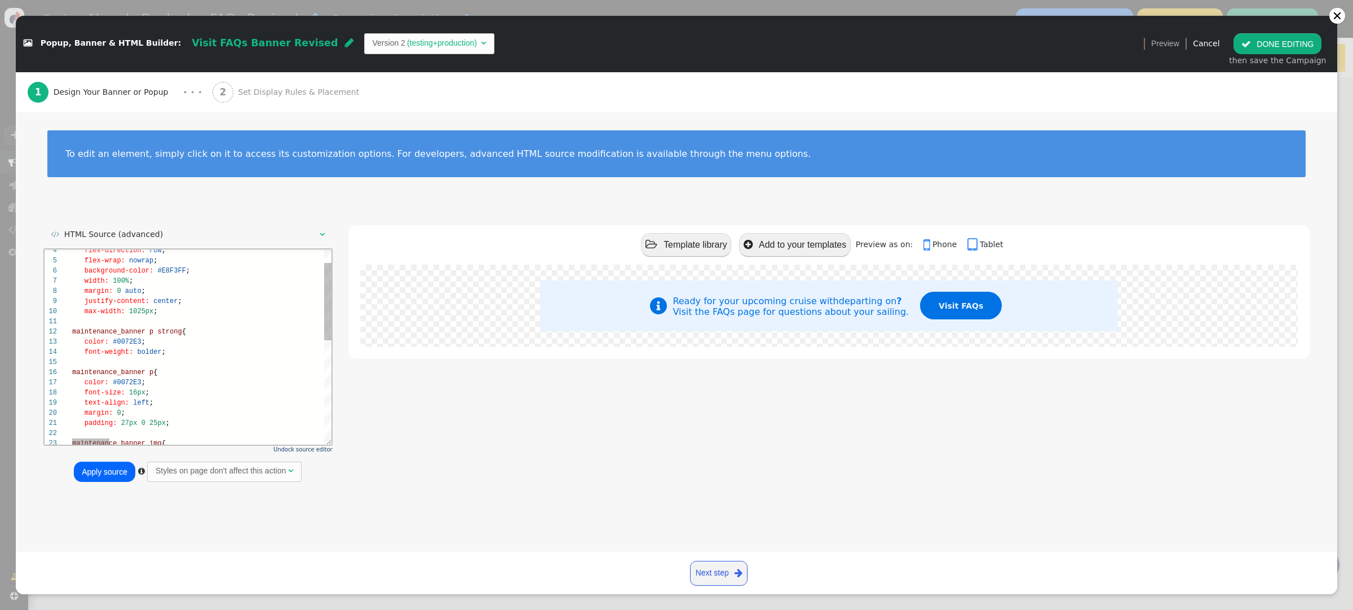
click at [175, 423] on div "padding: 27px 0 25px ;" at bounding box center [944, 423] width 1753 height 10
type textarea "padding: 27px 0 25px; width: 75%: } .maintenance_banner img { padding: 17px 10p…"
click at [120, 475] on button "Apply source" at bounding box center [104, 471] width 61 height 20
click at [1260, 46] on button " DONE EDITING" at bounding box center [1278, 43] width 88 height 20
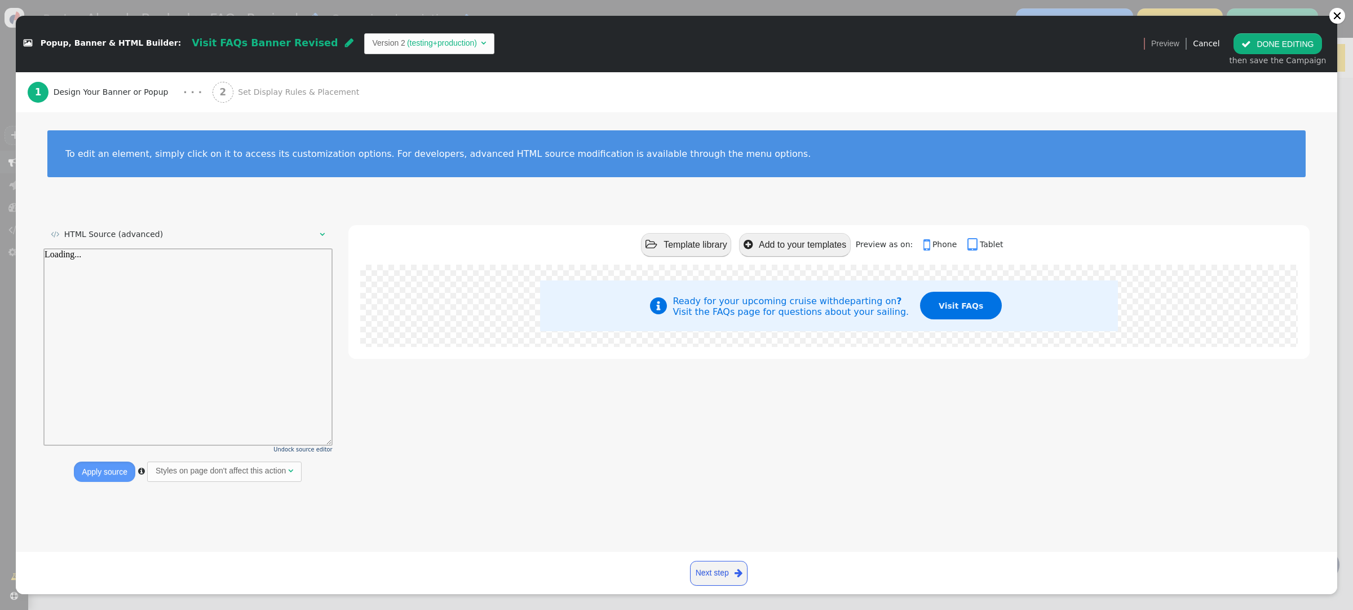
scroll to position [0, 0]
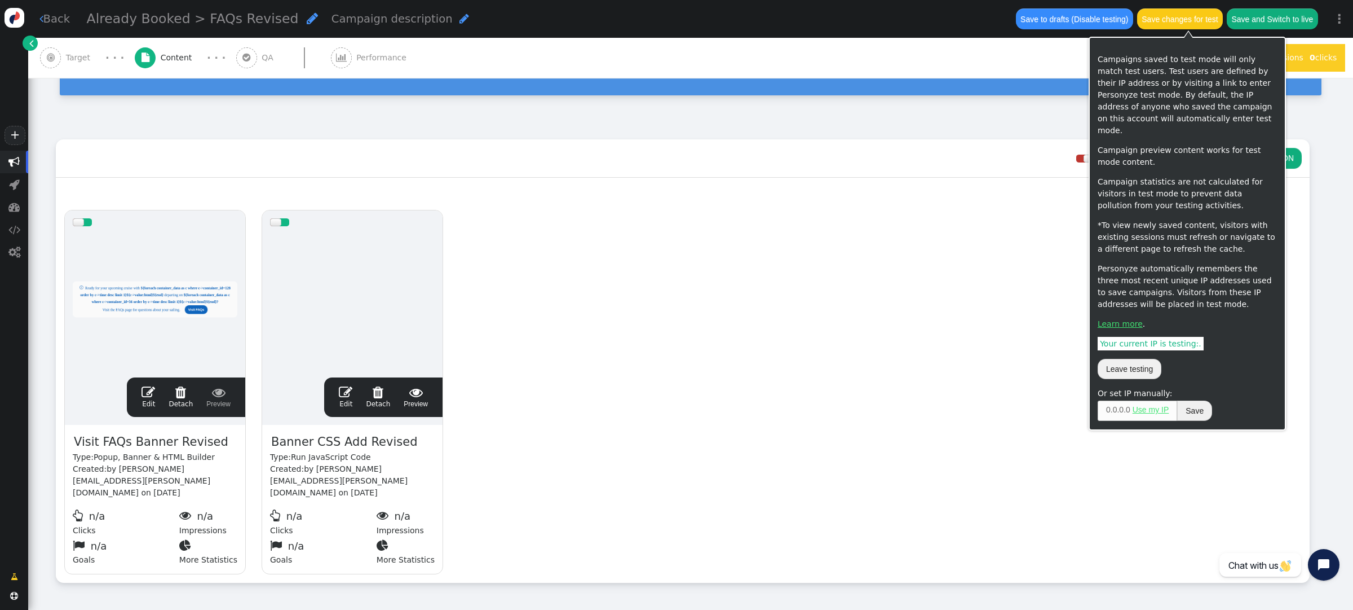
click at [1180, 21] on button "Save changes for test" at bounding box center [1180, 18] width 86 height 20
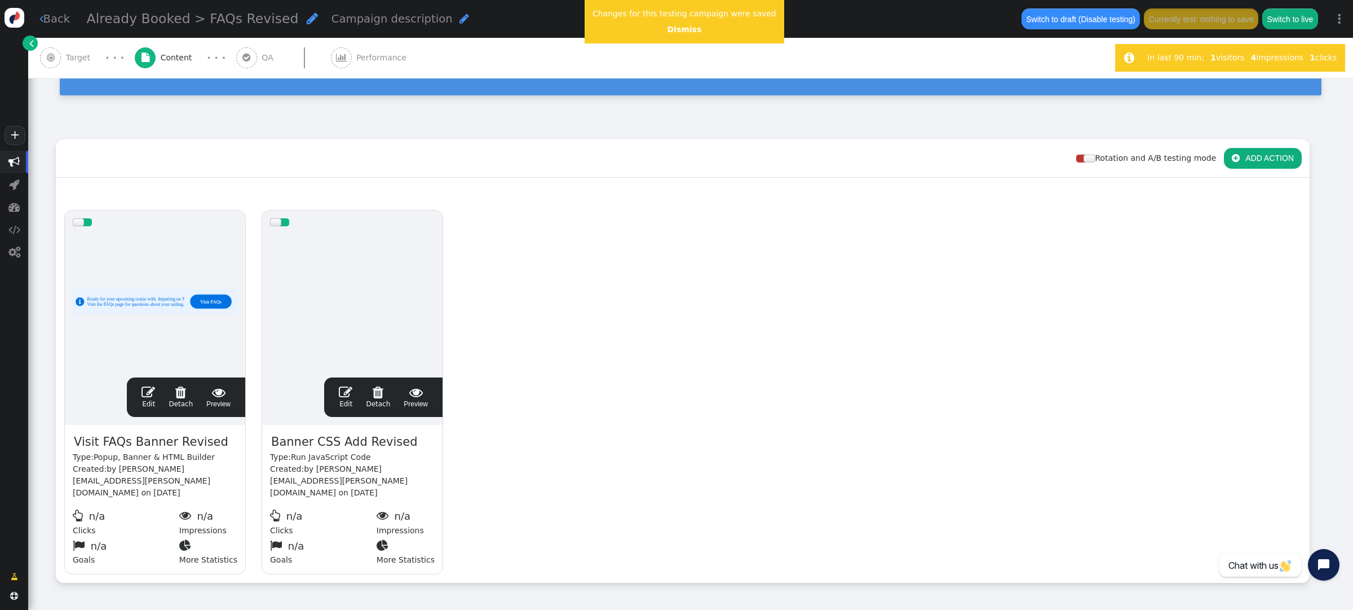
click at [146, 385] on span "" at bounding box center [149, 392] width 14 height 14
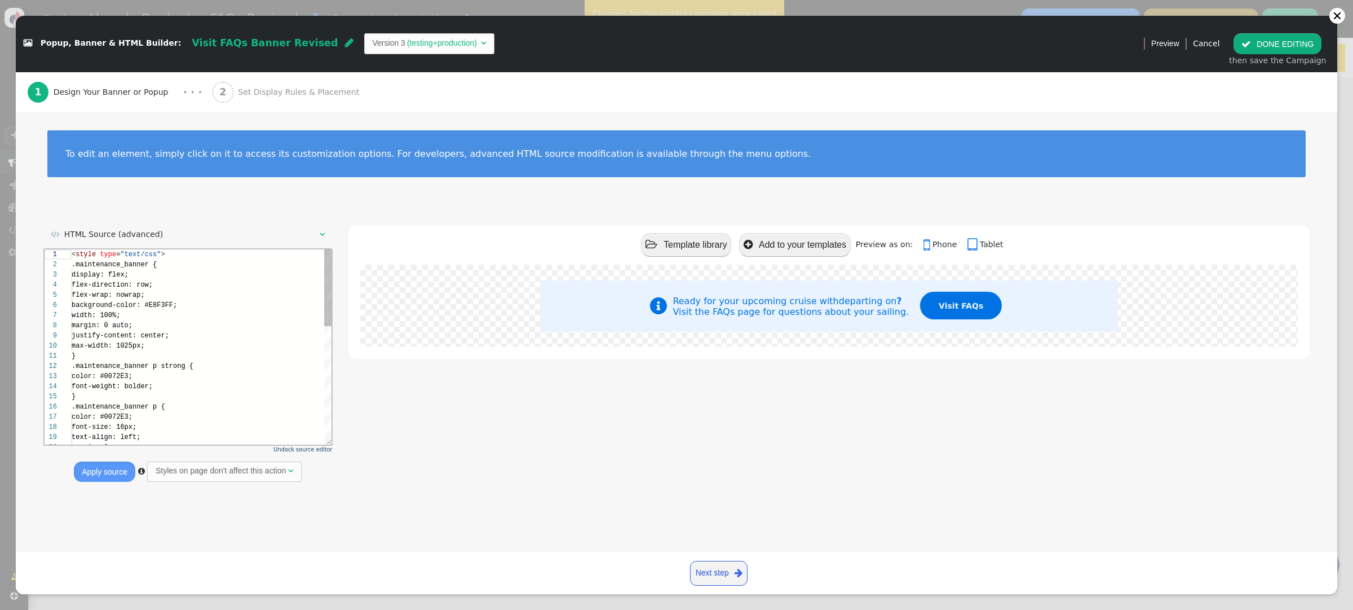
scroll to position [101, 0]
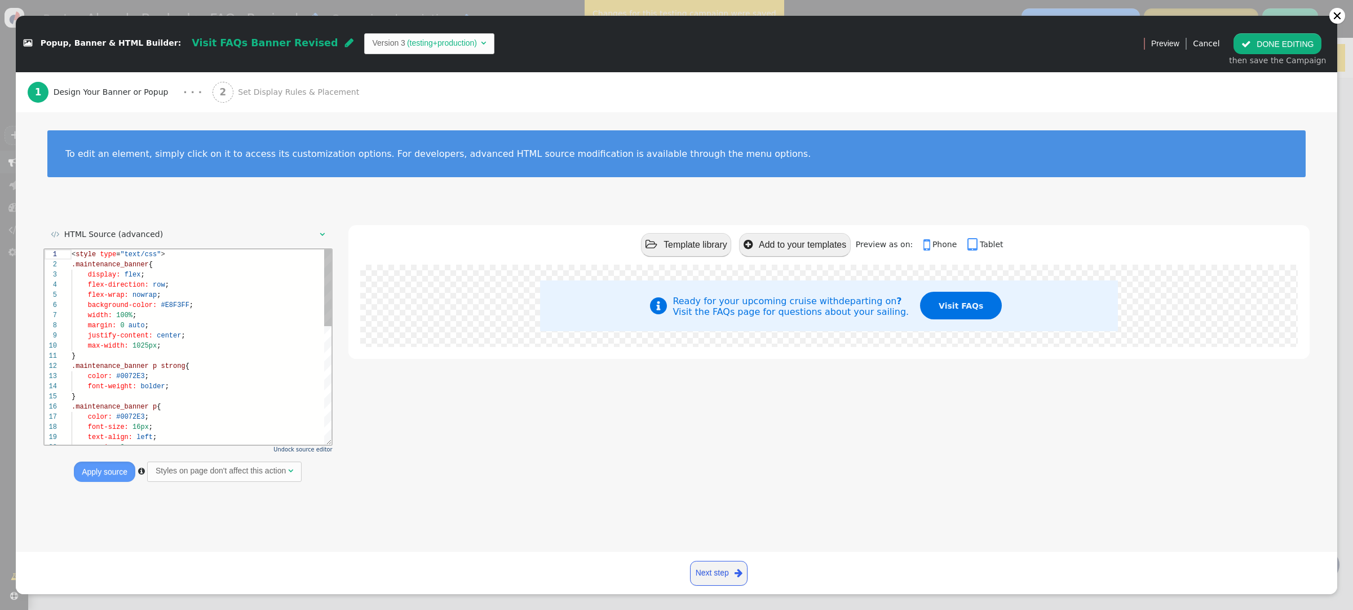
click at [192, 344] on div "max-width: 1025px ;" at bounding box center [202, 346] width 261 height 10
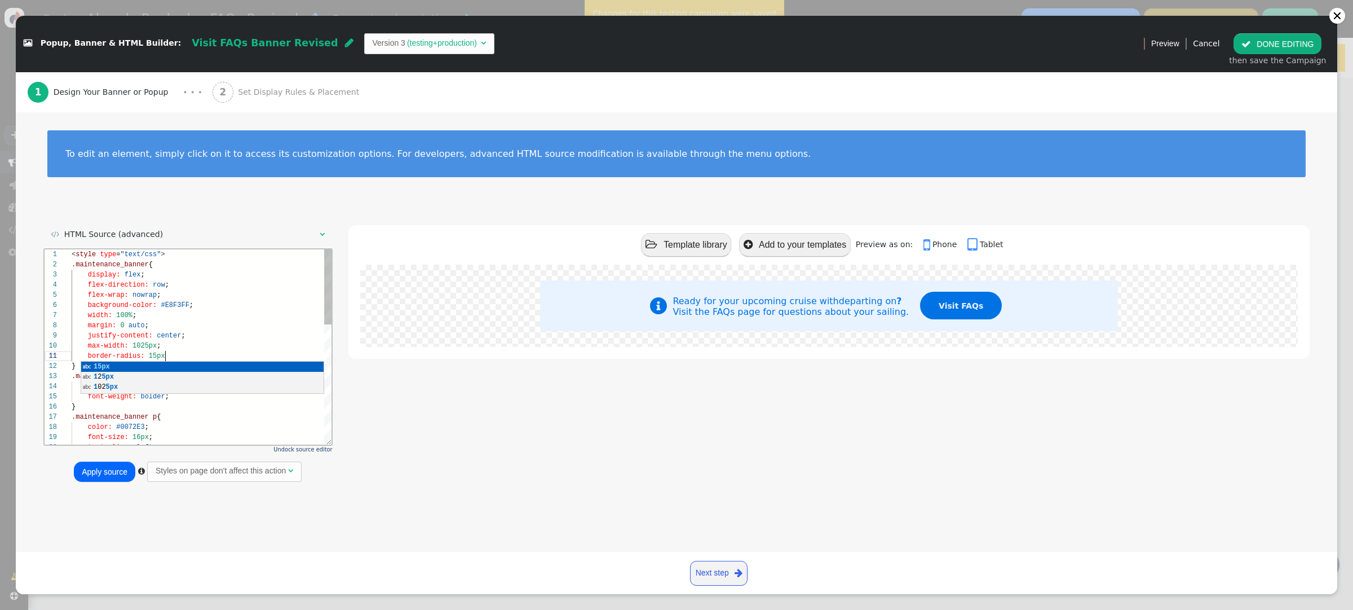
scroll to position [0, 97]
type textarea "border-radius: 15px; } .maintenance_banner p strong { color: #0072E3; font-weig…"
click at [101, 473] on button "Apply source" at bounding box center [104, 471] width 61 height 20
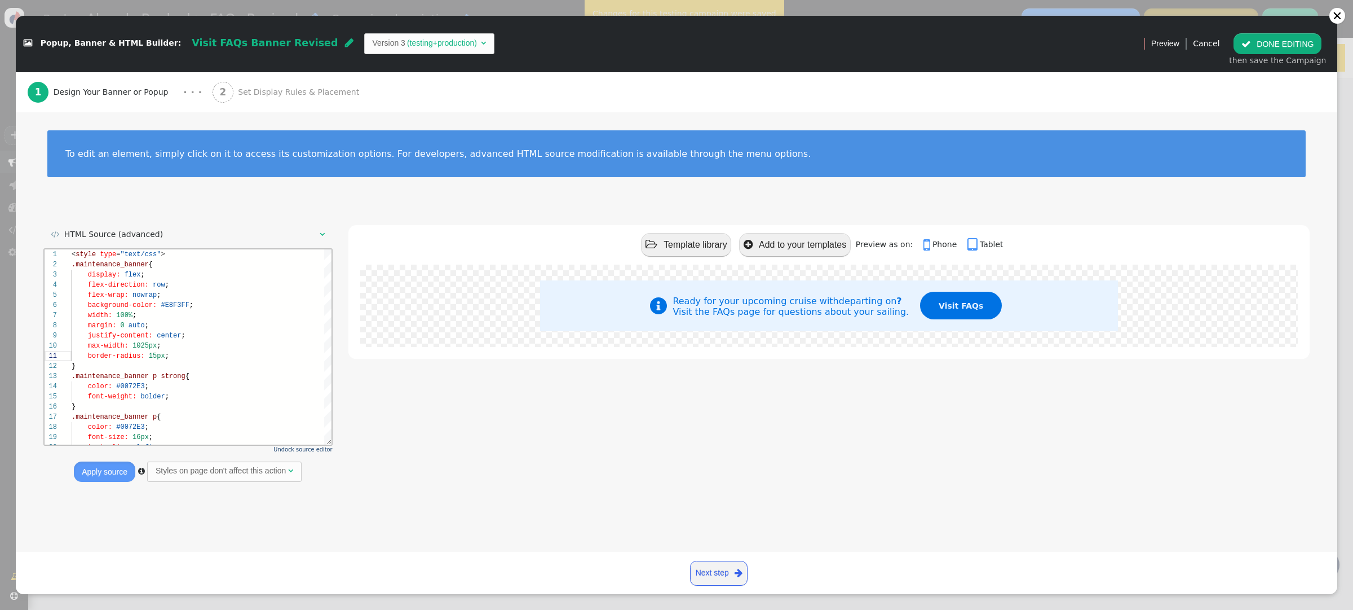
click at [1275, 47] on button " DONE EDITING" at bounding box center [1278, 43] width 88 height 20
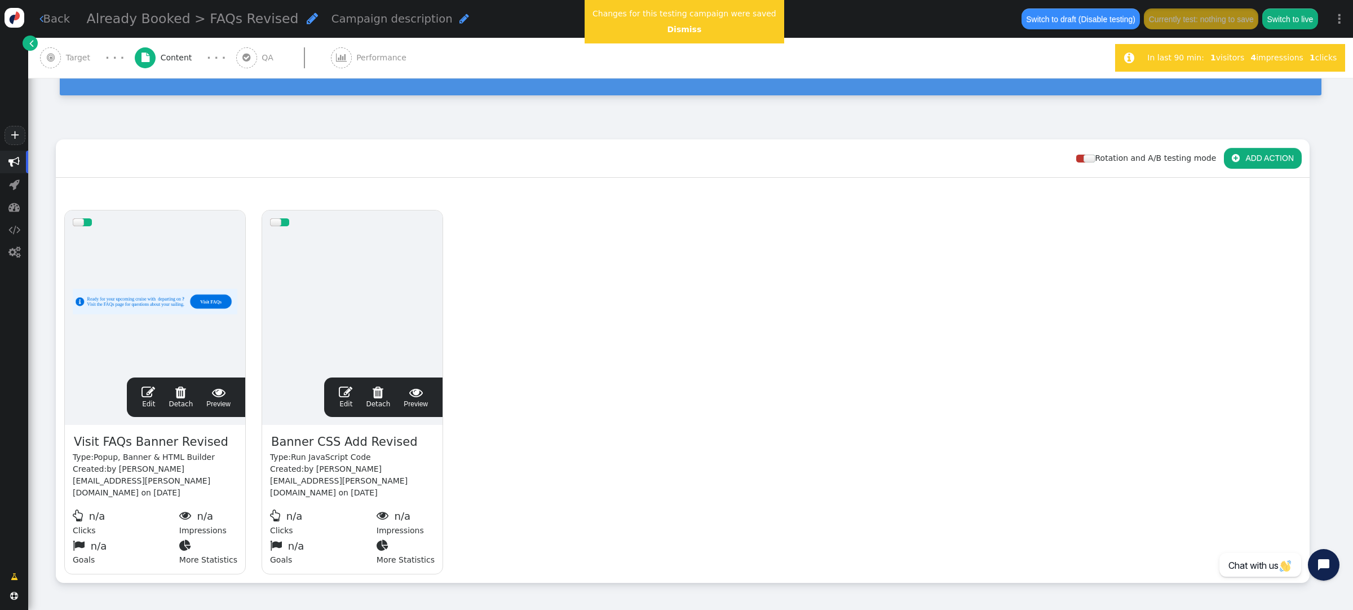
scroll to position [101, 0]
click at [148, 385] on span "" at bounding box center [149, 392] width 14 height 14
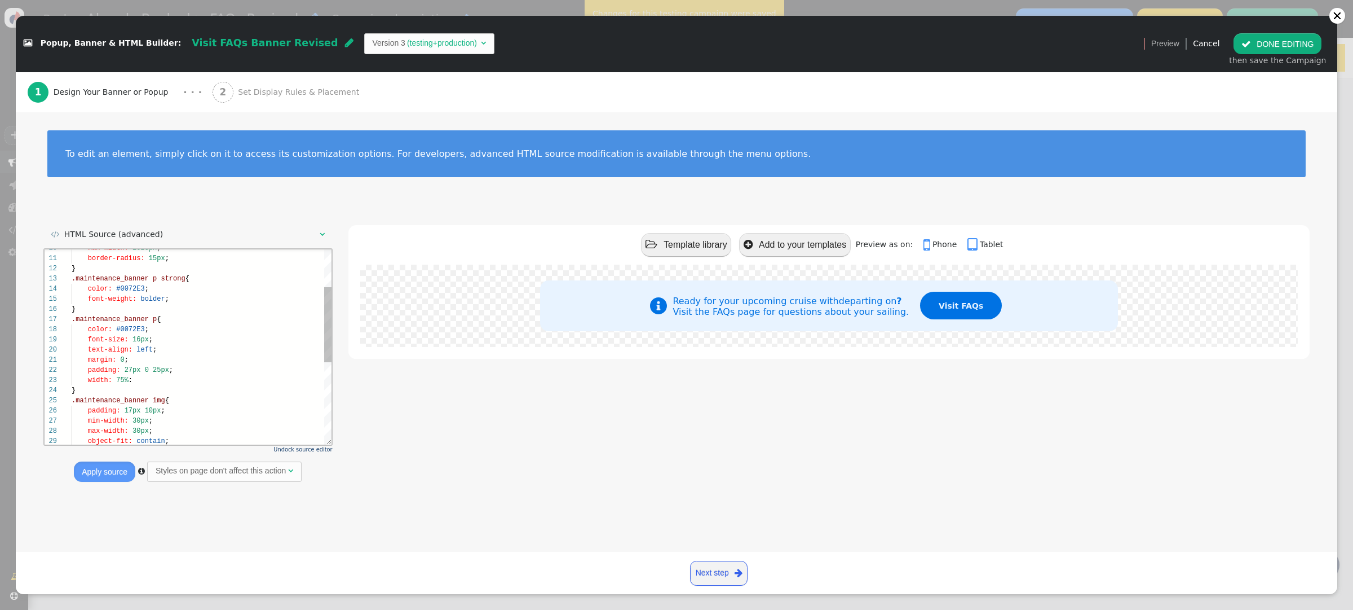
click at [134, 379] on div "width: 75% :" at bounding box center [202, 380] width 261 height 10
type textarea "margin: 0; padding: 27px 0 25px; width: 75%; } .maintenance_banner img { paddin…"
drag, startPoint x: 113, startPoint y: 468, endPoint x: 126, endPoint y: 464, distance: 13.7
click at [113, 466] on button "Apply source" at bounding box center [104, 471] width 61 height 20
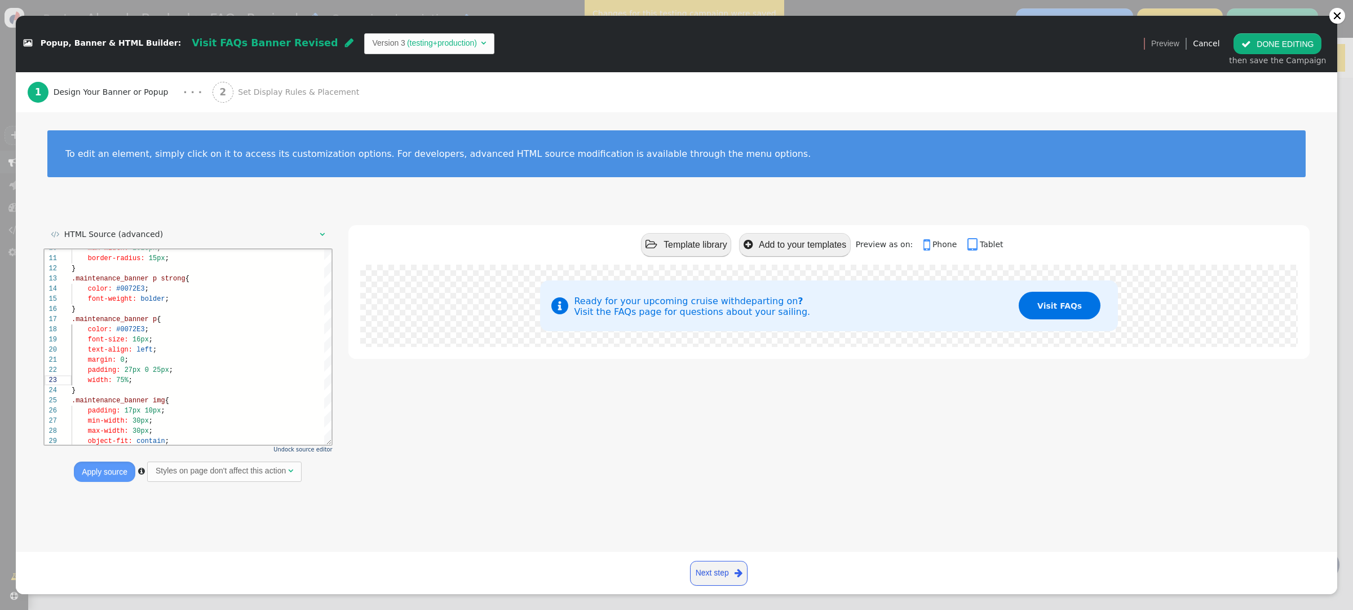
click at [1270, 43] on button " DONE EDITING" at bounding box center [1278, 43] width 88 height 20
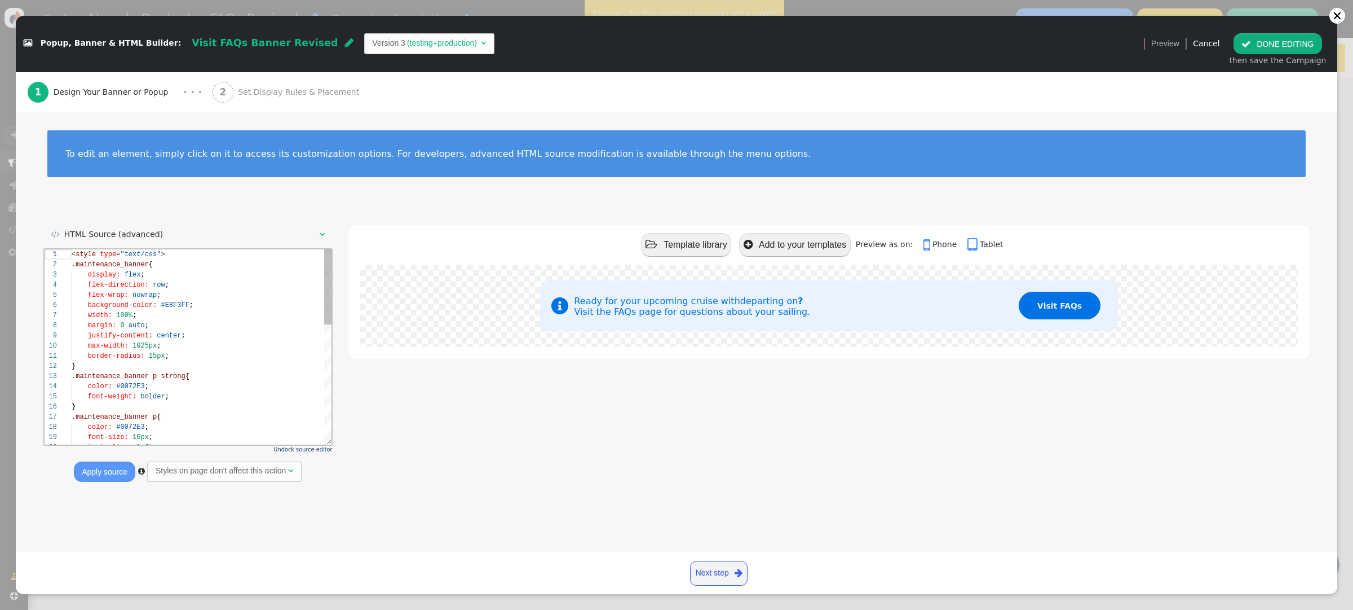
scroll to position [101, 0]
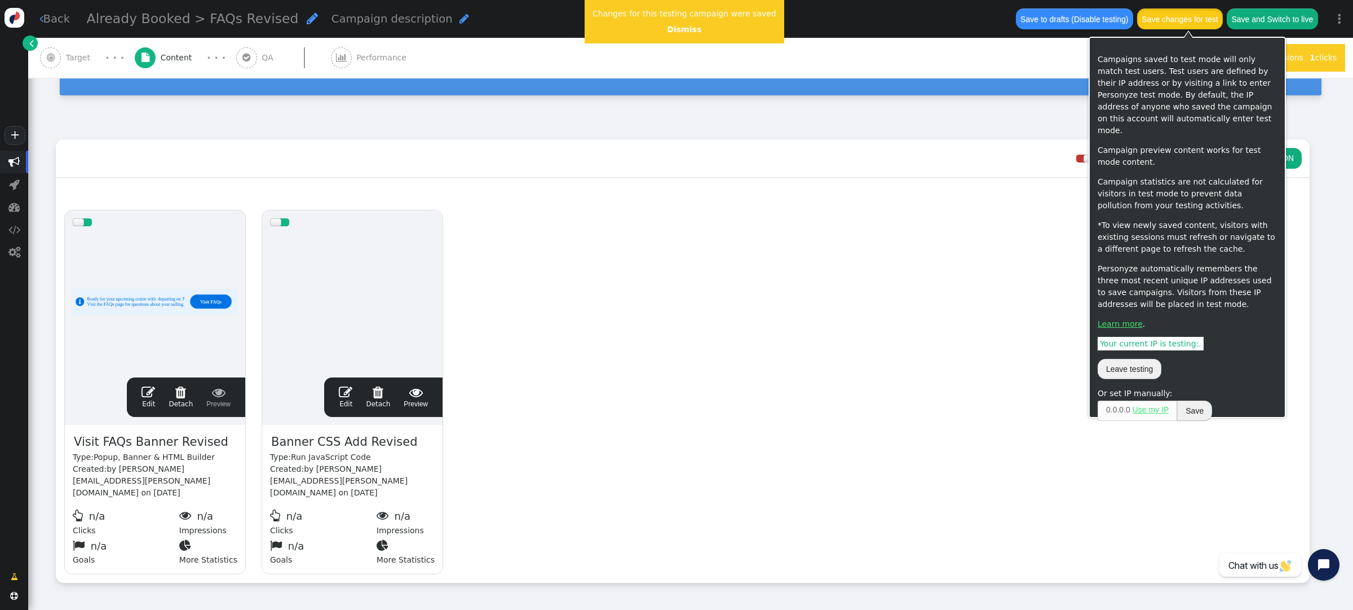
click at [1186, 21] on button "Save changes for test" at bounding box center [1180, 18] width 86 height 20
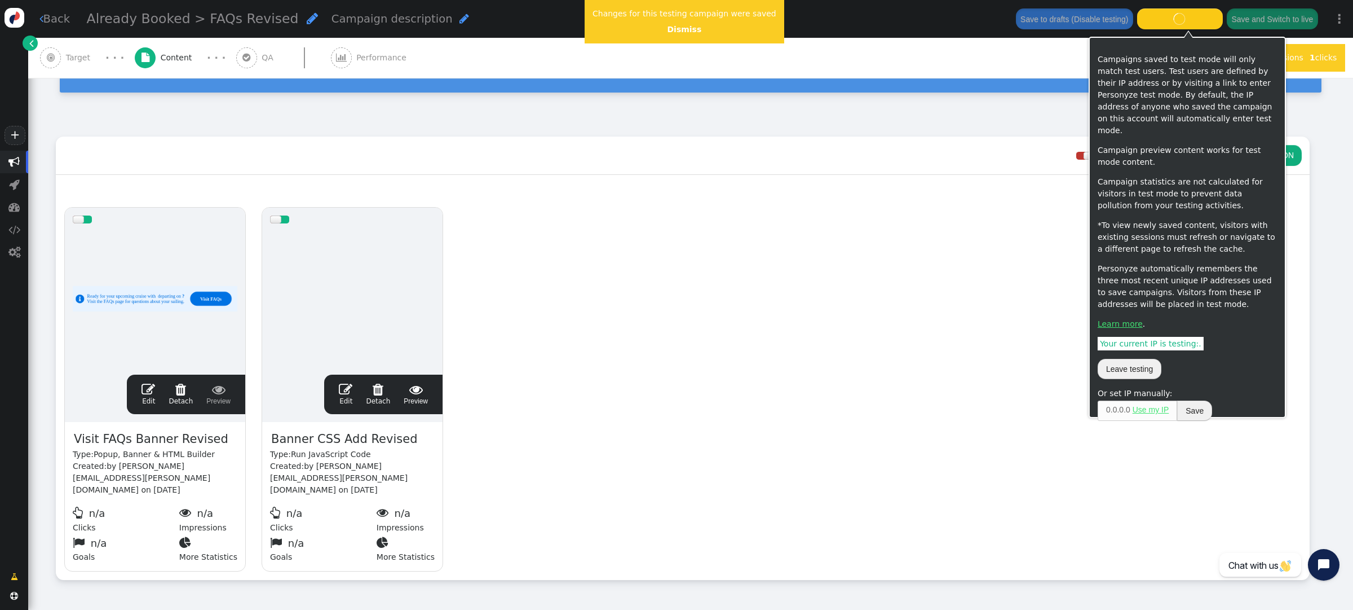
scroll to position [98, 0]
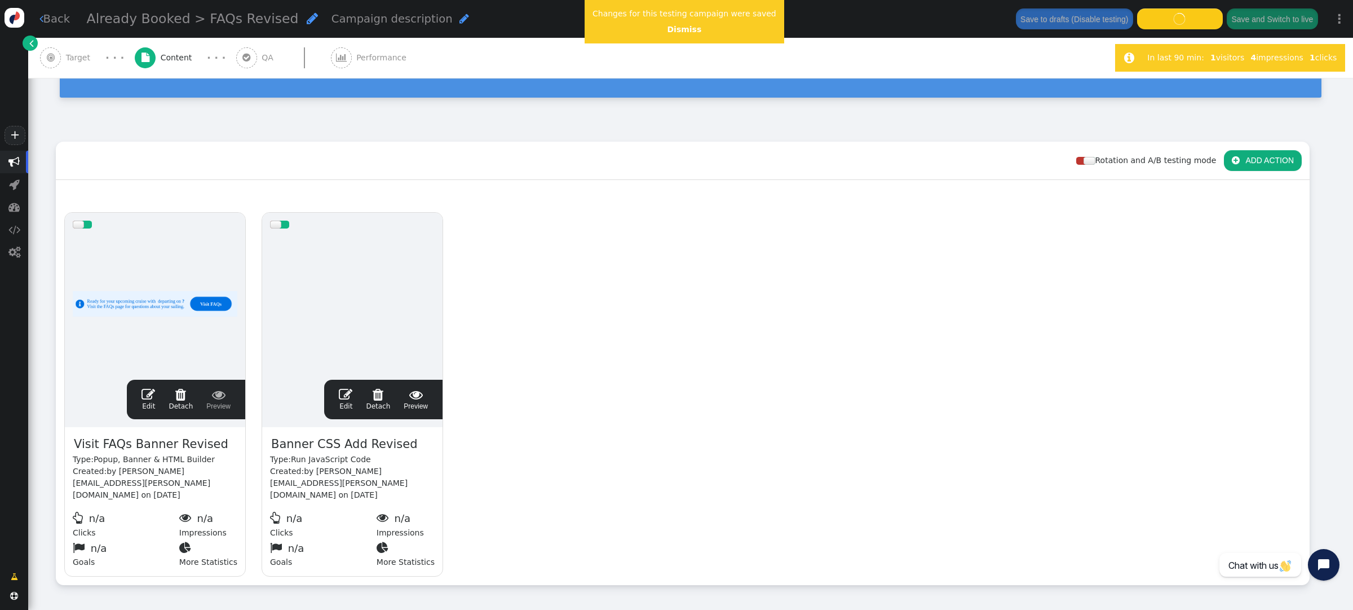
click at [144, 387] on span "" at bounding box center [149, 394] width 14 height 14
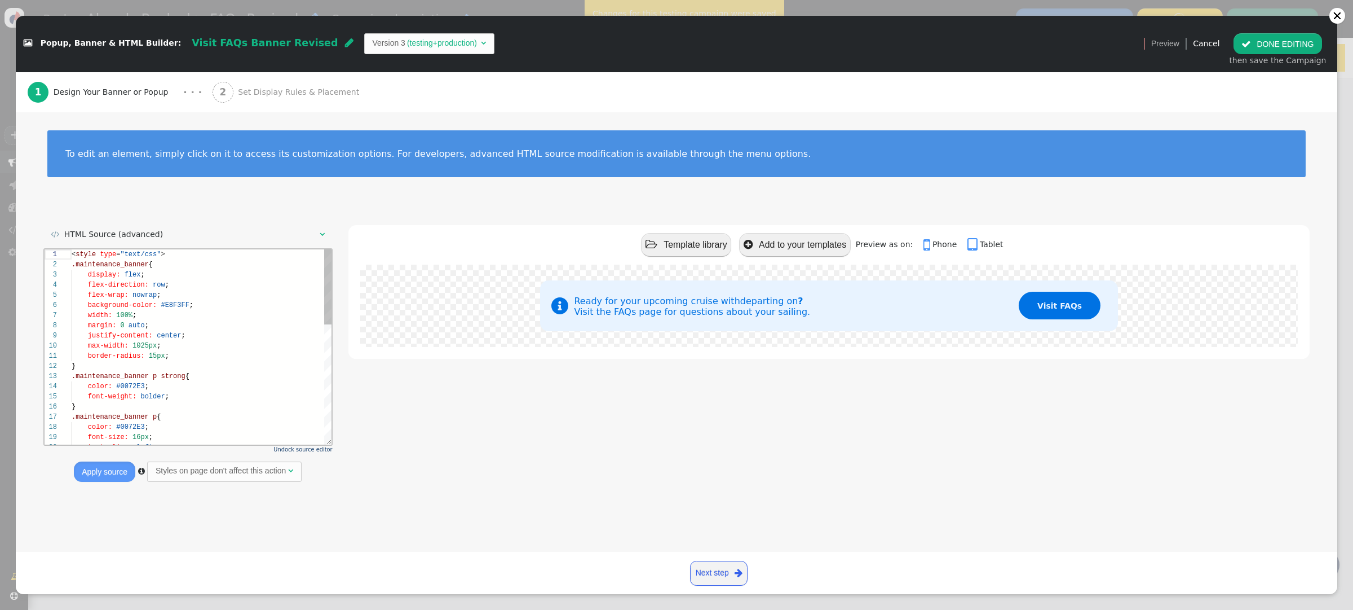
scroll to position [0, 0]
type textarea "border-radius: 15px; } .maintenance_banner p strong { color: #0072E3; font-weig…"
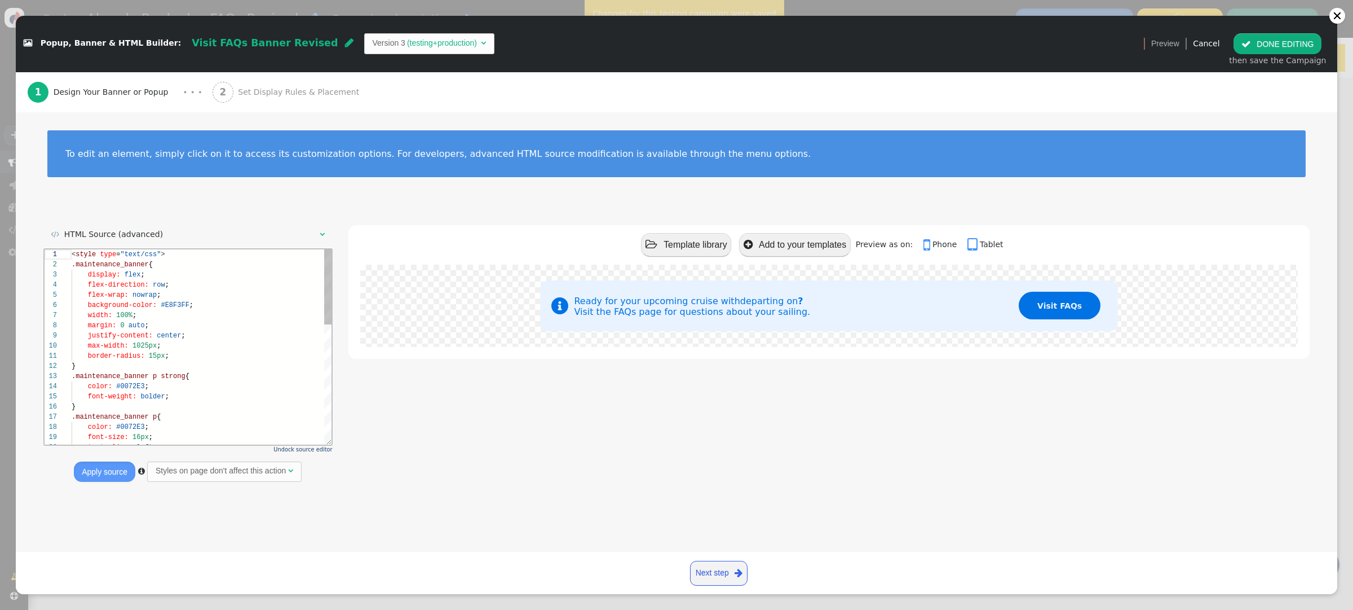
click at [144, 295] on div "1 2 3 4 5 6 7 8 9 10 11 12 13 14 15 16 17 18 19 20 < style type = "text/css" > …" at bounding box center [189, 347] width 288 height 196
type textarea "<style type="text/css"> .maintenance_banner { display: flex; flex-direction: ro…"
click at [103, 469] on button "Apply source" at bounding box center [104, 471] width 61 height 20
click at [1257, 48] on button " DONE EDITING" at bounding box center [1278, 43] width 88 height 20
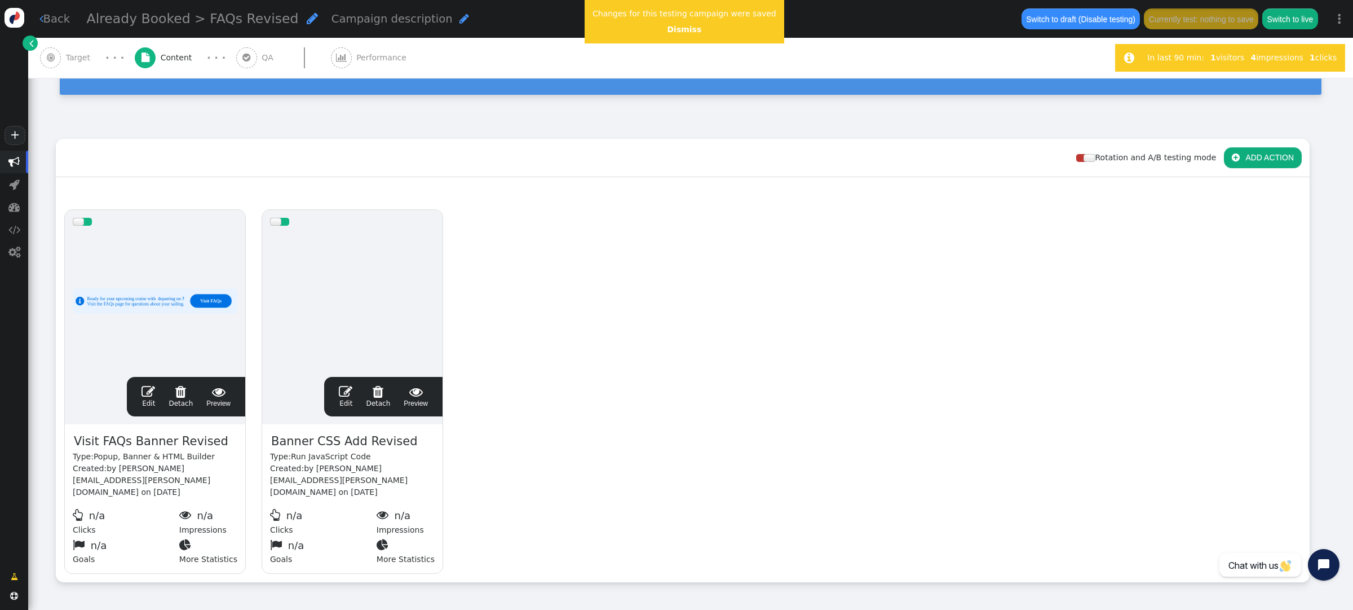
scroll to position [102, 0]
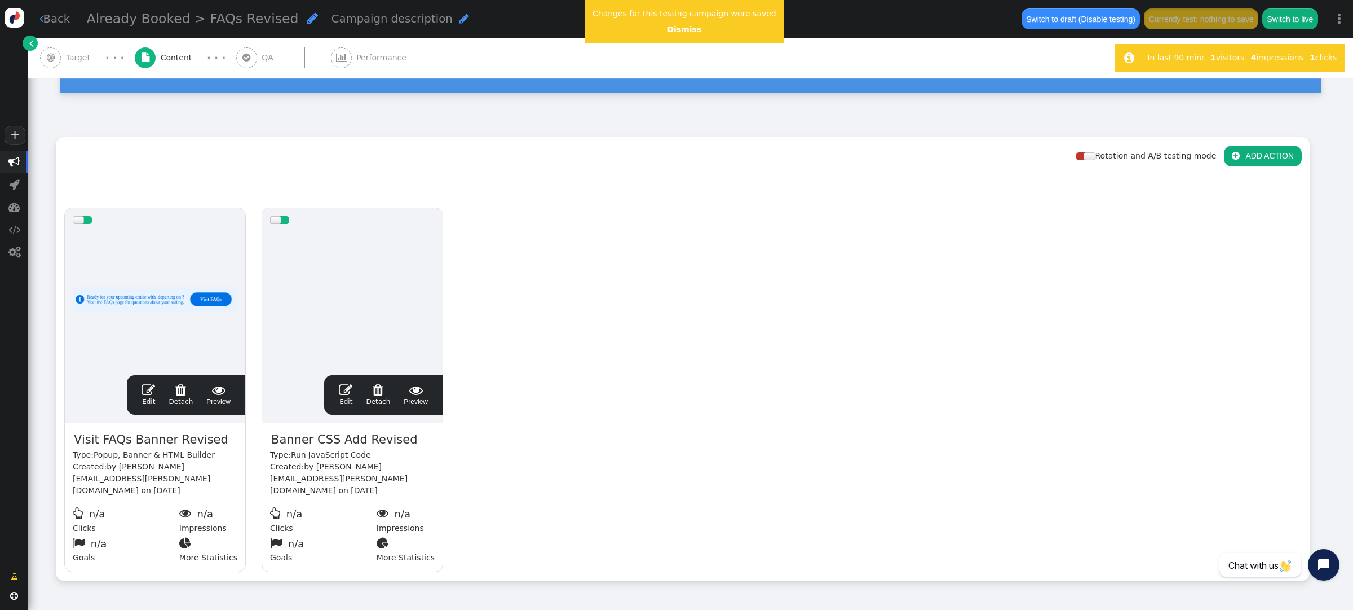
click at [667, 28] on link "Dismiss" at bounding box center [684, 29] width 34 height 9
click at [149, 383] on span "" at bounding box center [149, 390] width 14 height 14
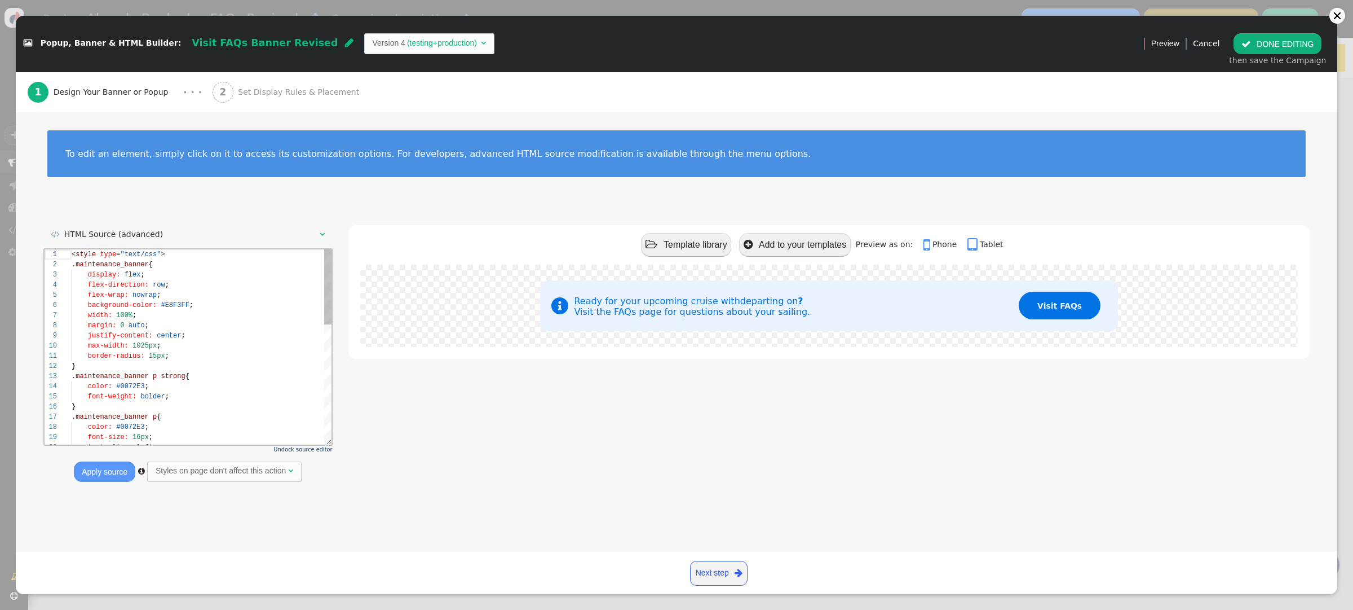
scroll to position [101, 0]
click at [1292, 49] on button " DONE EDITING" at bounding box center [1278, 43] width 88 height 20
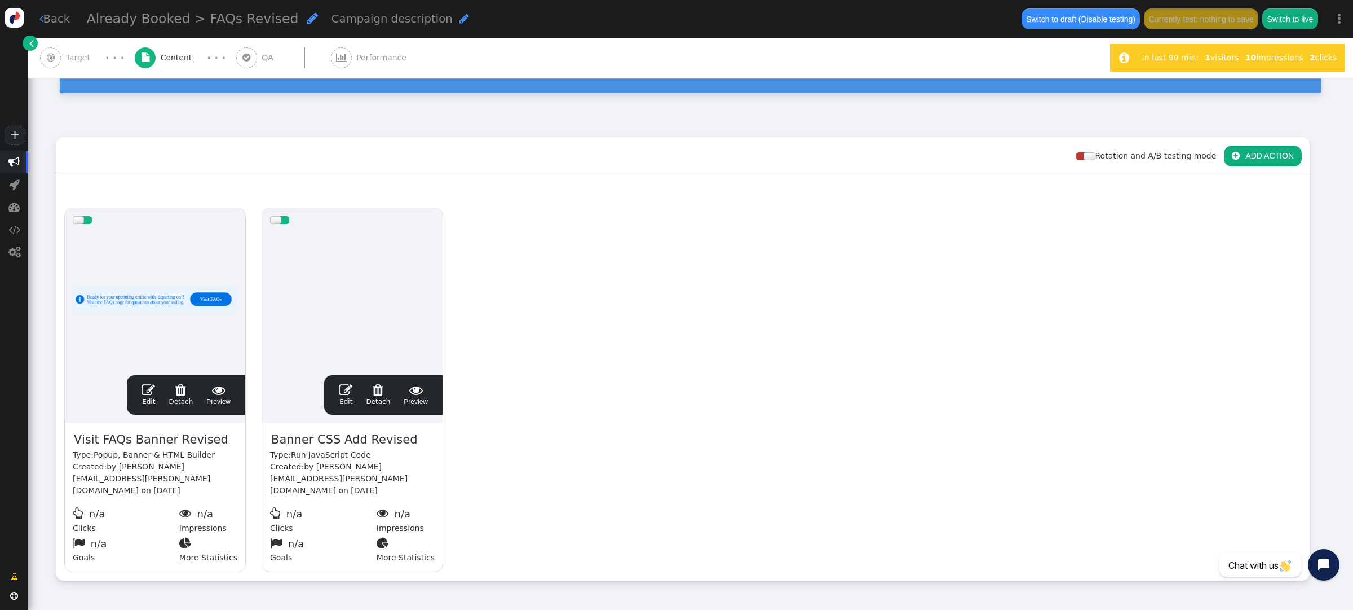
click at [153, 383] on span "" at bounding box center [149, 390] width 14 height 14
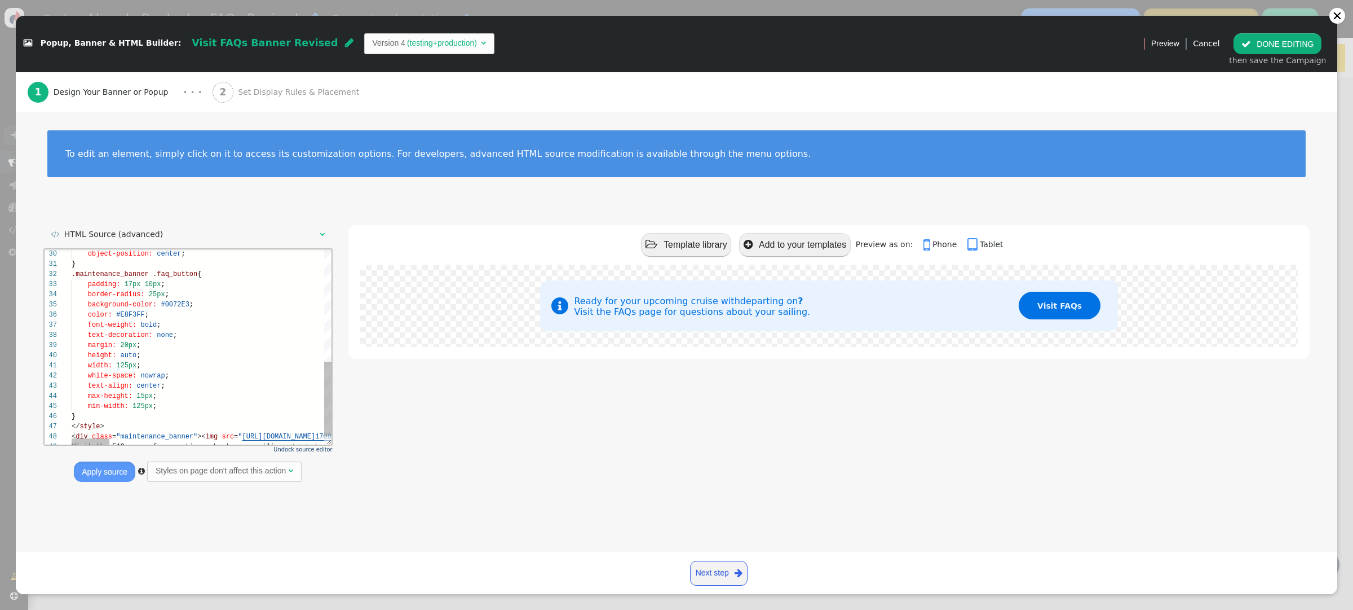
scroll to position [20, 60]
drag, startPoint x: 134, startPoint y: 285, endPoint x: 161, endPoint y: 271, distance: 30.0
click at [135, 284] on span "17px" at bounding box center [133, 284] width 16 height 8
type textarea "} .maintenance_banner .faq_button { padding: 15px 10px 17px; border-radius: 25p…"
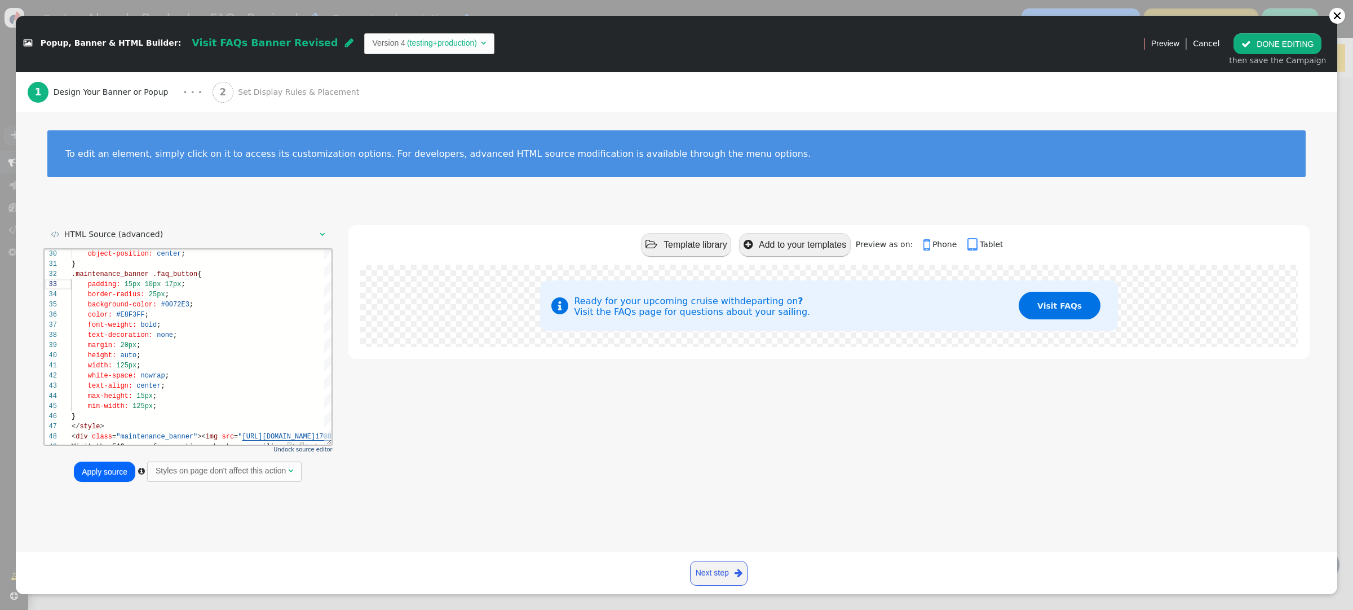
click at [94, 473] on button "Apply source" at bounding box center [104, 471] width 61 height 20
click at [1268, 46] on button " DONE EDITING" at bounding box center [1278, 43] width 88 height 20
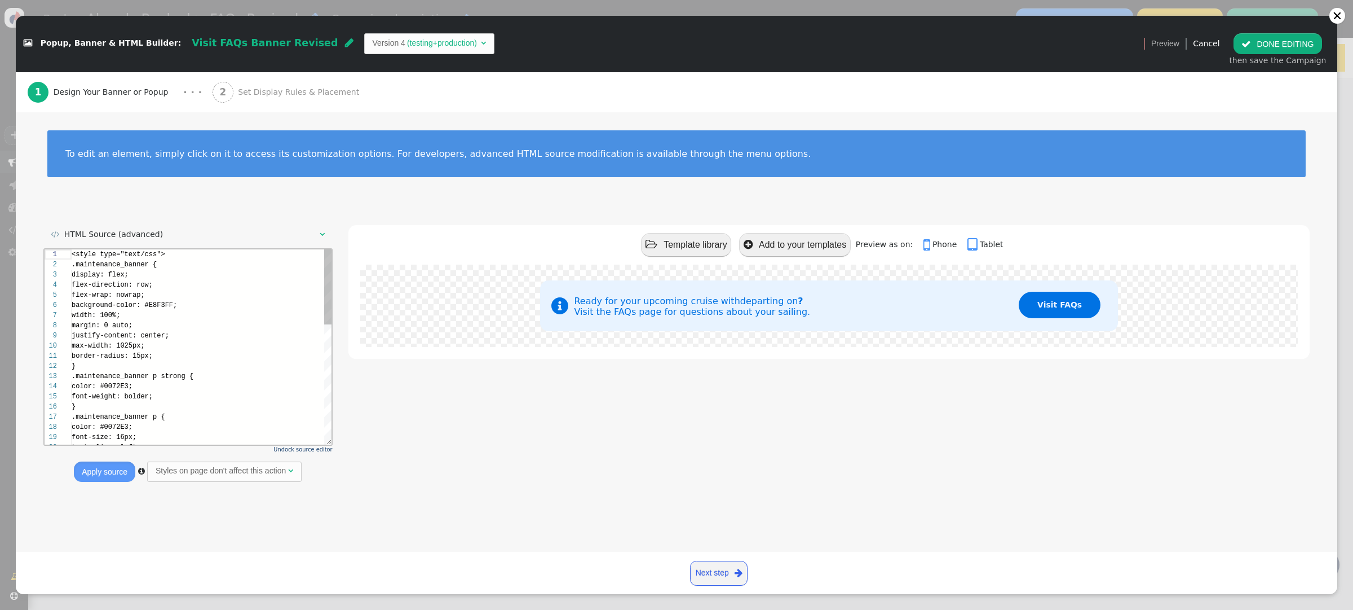
scroll to position [101, 0]
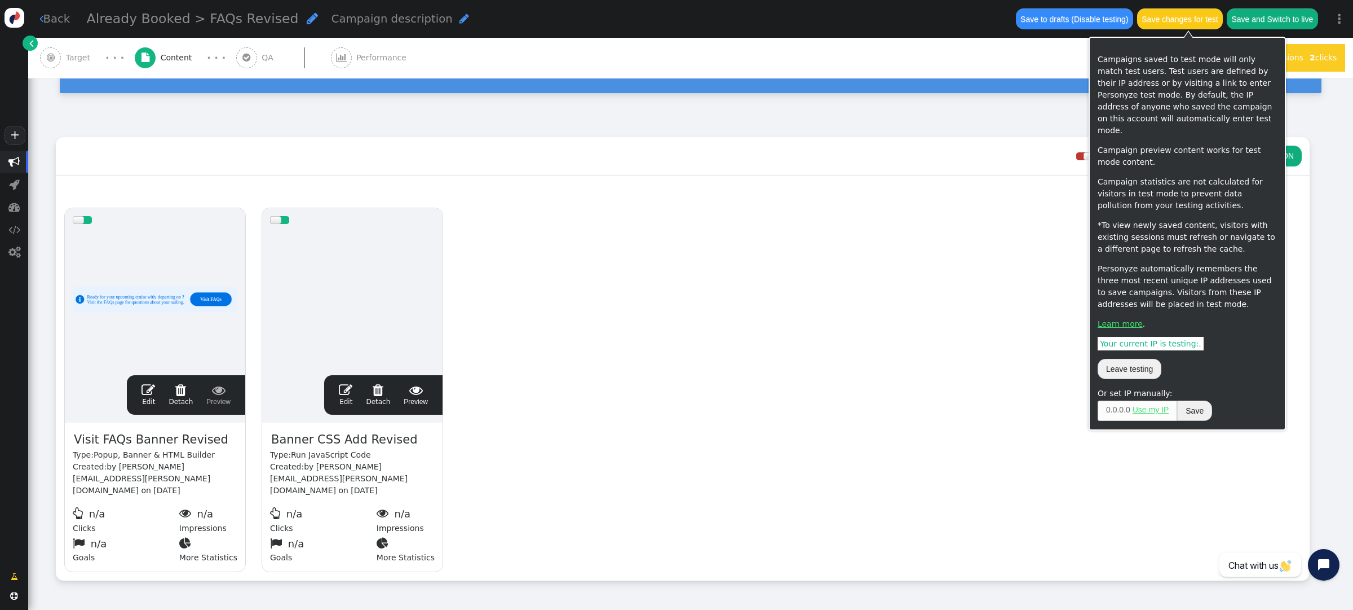
click at [1186, 25] on button "Save changes for test" at bounding box center [1180, 18] width 86 height 20
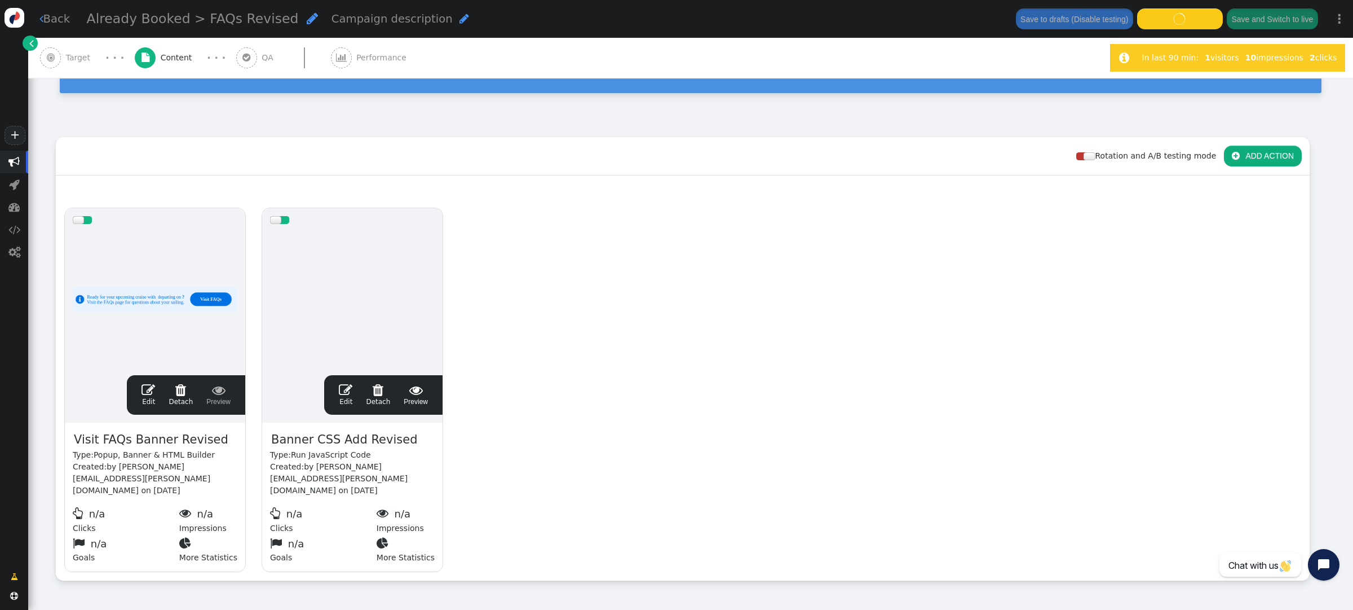
click at [93, 56] on span "Target" at bounding box center [80, 58] width 29 height 12
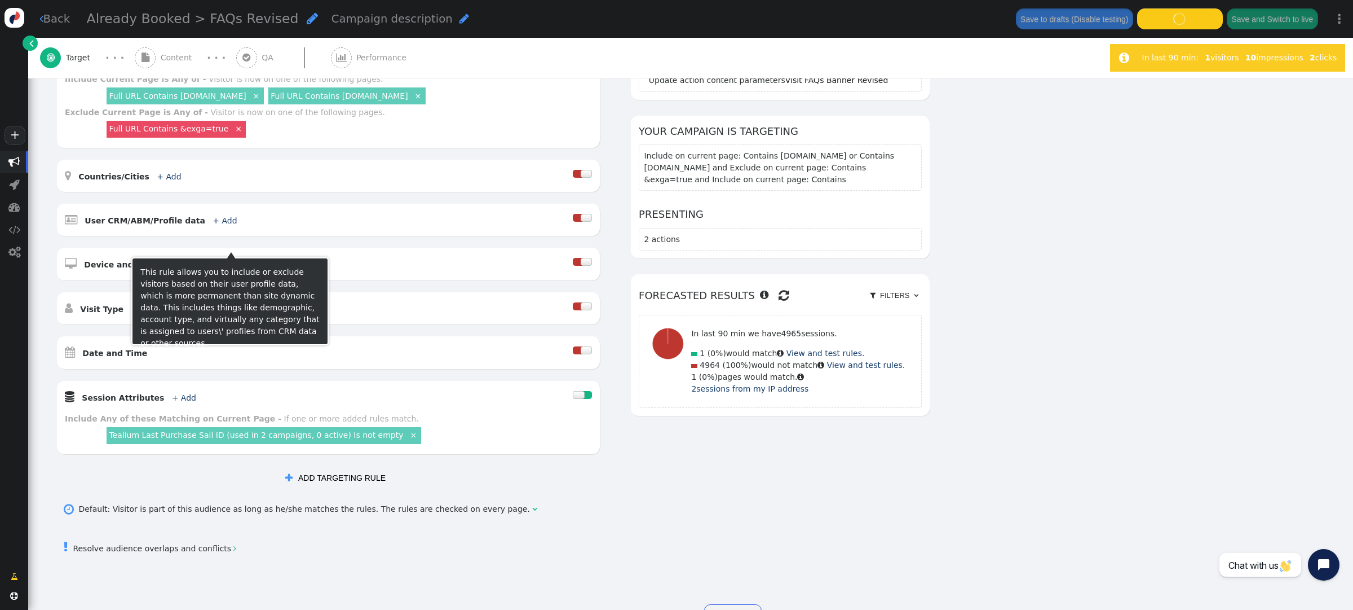
scroll to position [243, 0]
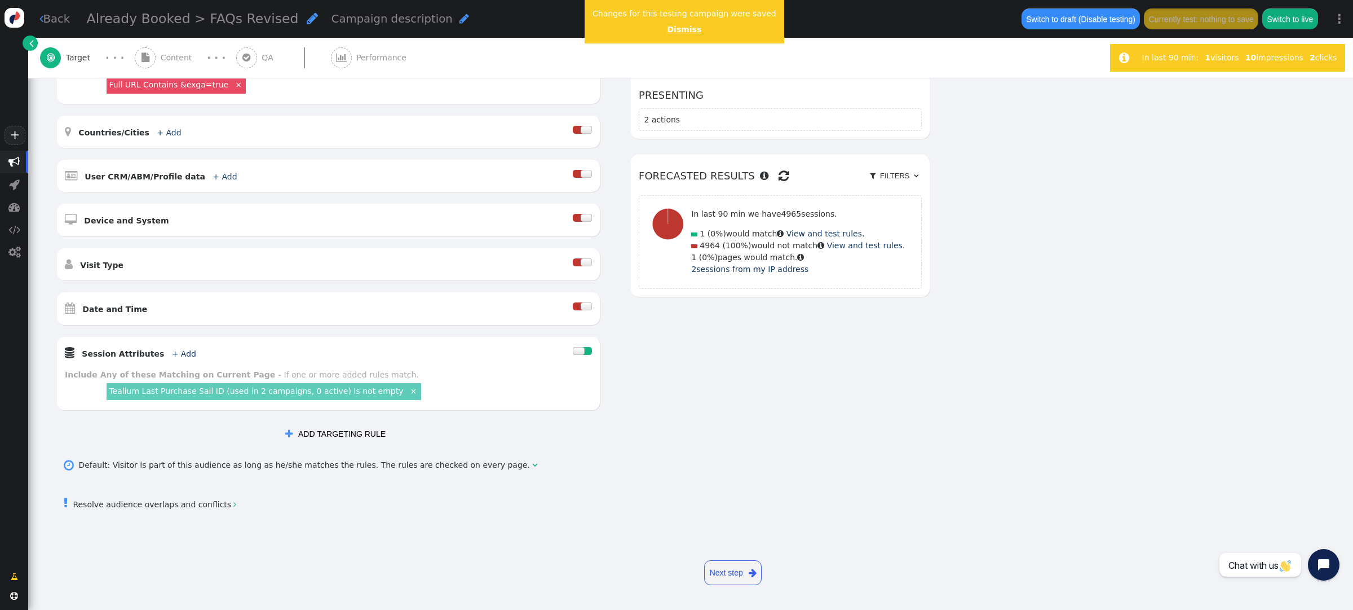
click at [669, 24] on div "Changes for this testing campaign were saved Dismiss" at bounding box center [685, 21] width 200 height 43
click at [670, 26] on link "Dismiss" at bounding box center [684, 29] width 34 height 9
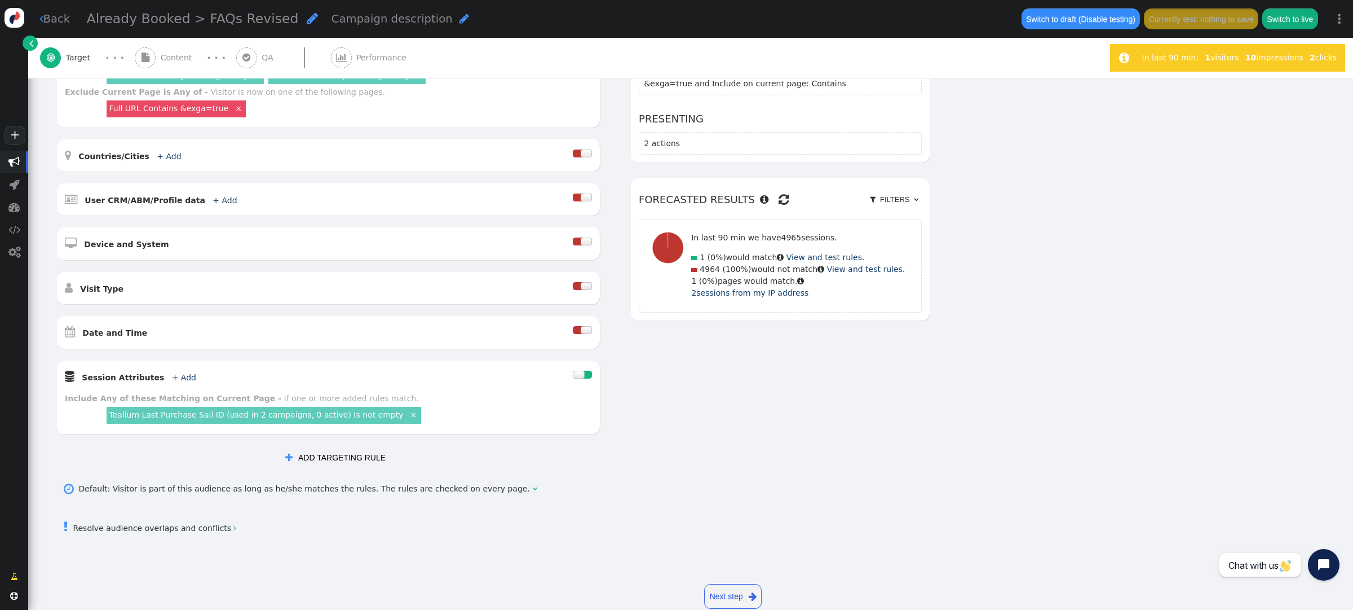
click at [408, 409] on link "×" at bounding box center [413, 414] width 10 height 10
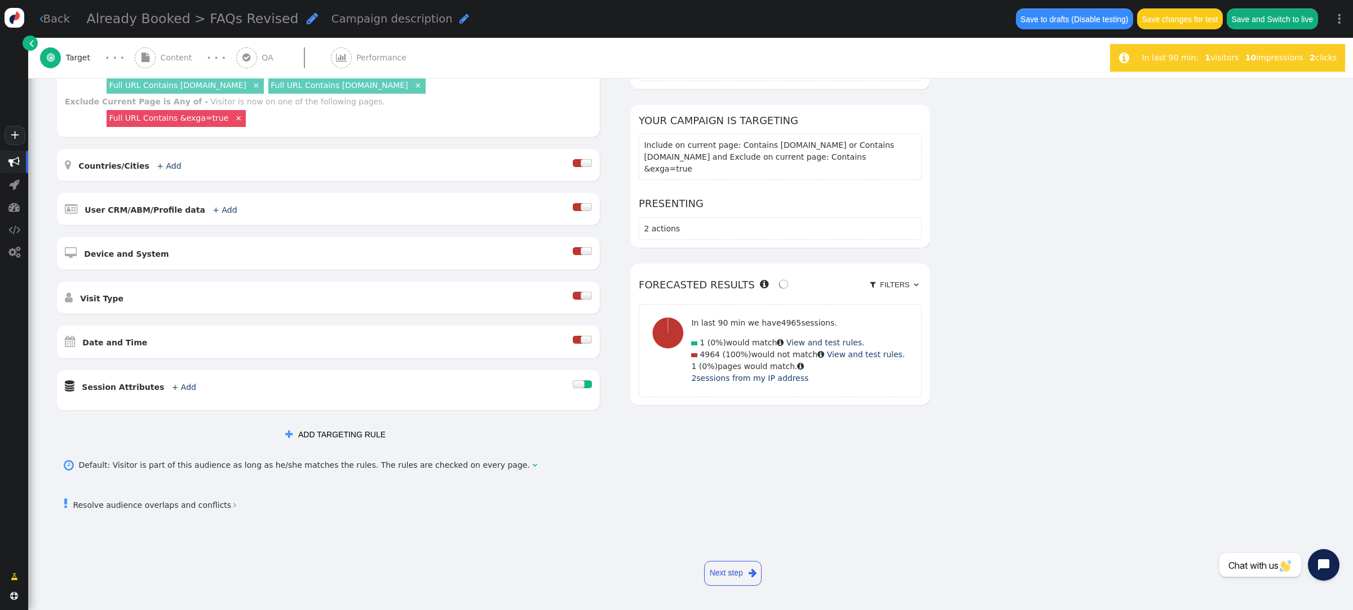
scroll to position [209, 0]
click at [356, 435] on button " ADD TARGETING RULE" at bounding box center [335, 436] width 116 height 20
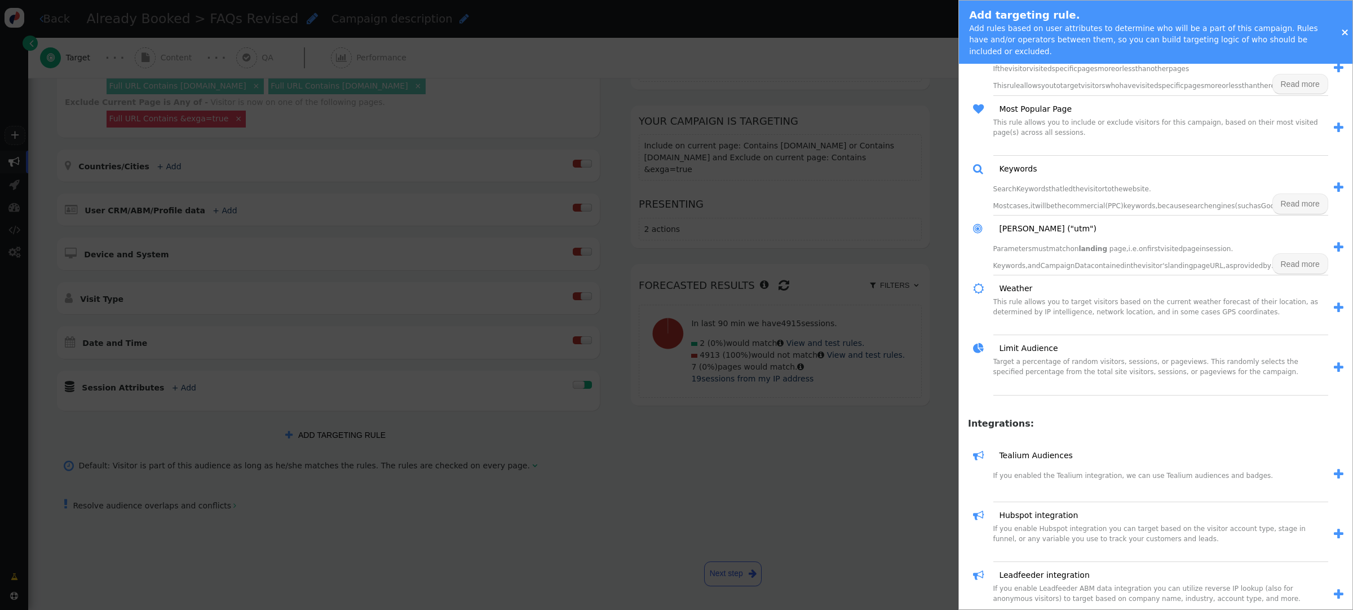
scroll to position [1349, 0]
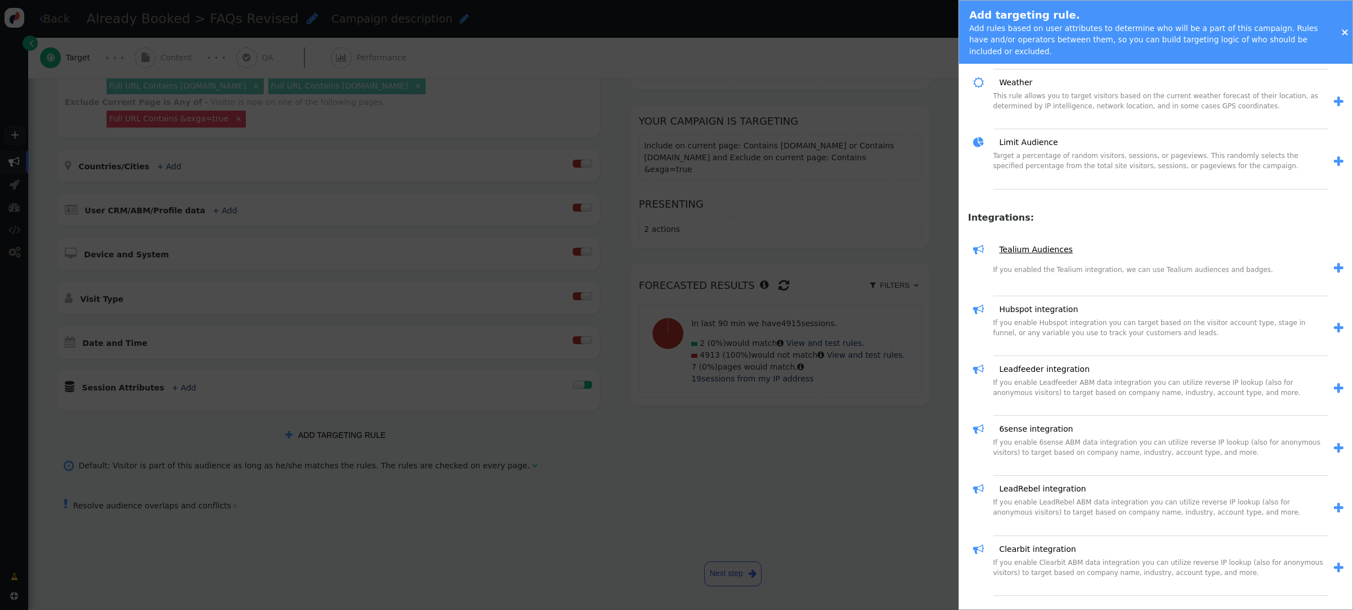
click at [1048, 245] on link "Tealium Audiences" at bounding box center [1031, 250] width 81 height 12
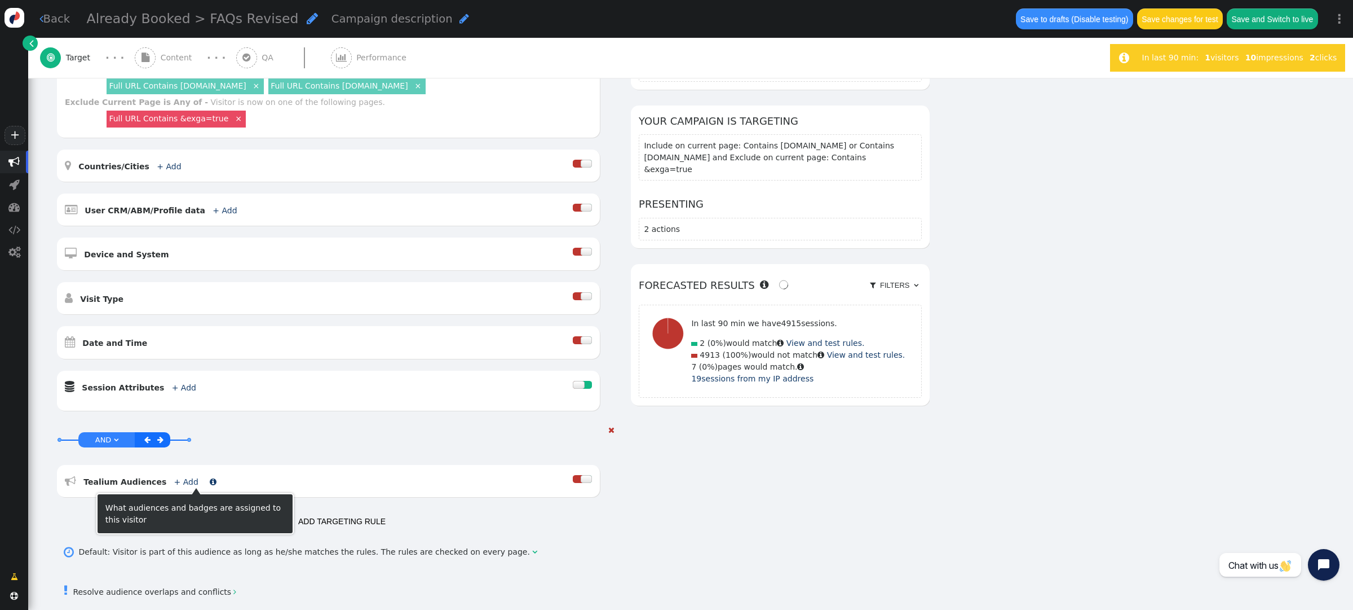
click at [175, 482] on link "+ Add" at bounding box center [186, 481] width 24 height 9
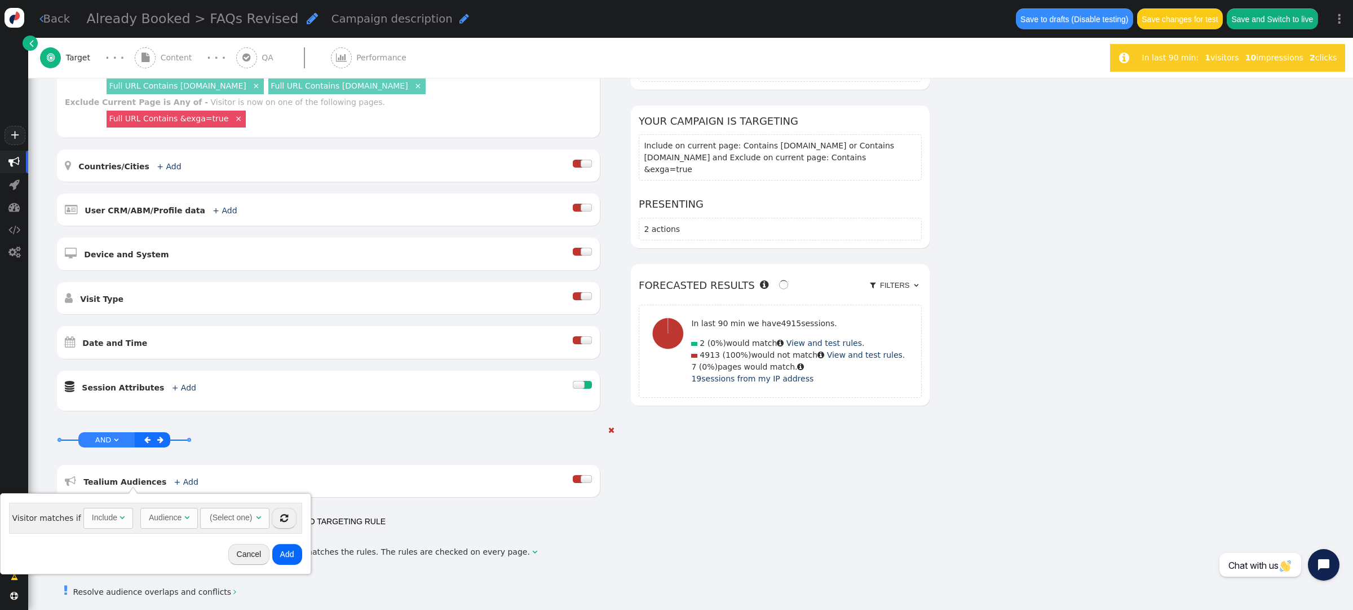
scroll to position [297, 0]
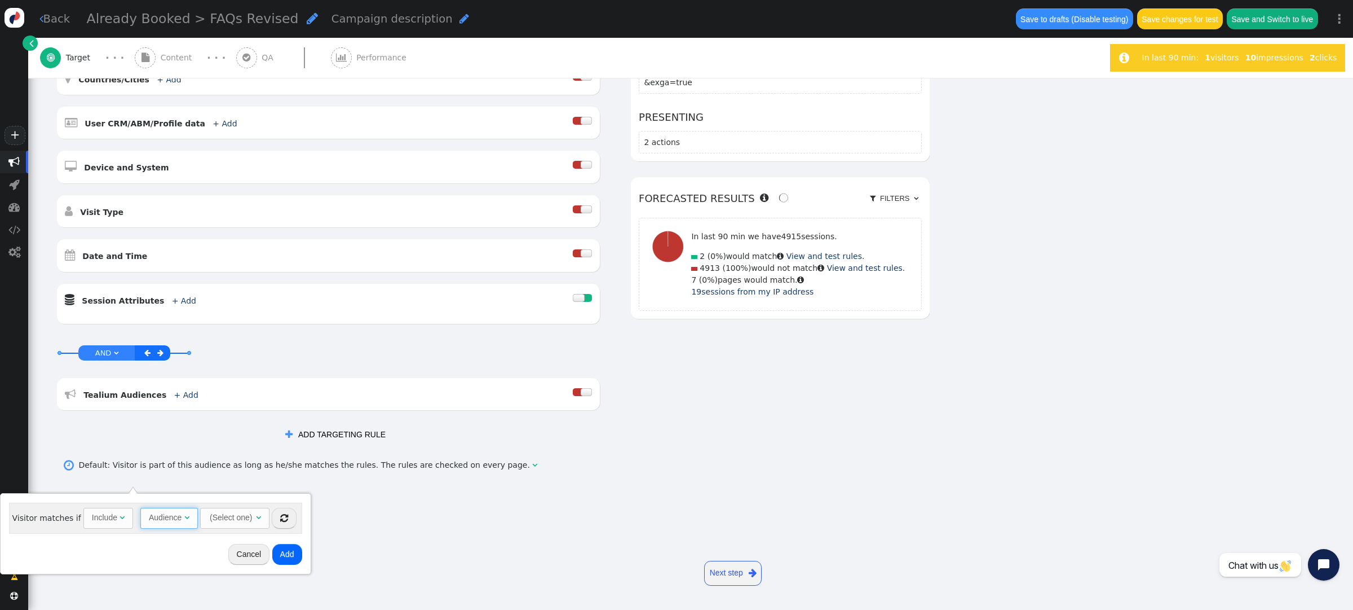
click at [186, 515] on span "Audience " at bounding box center [169, 517] width 58 height 20
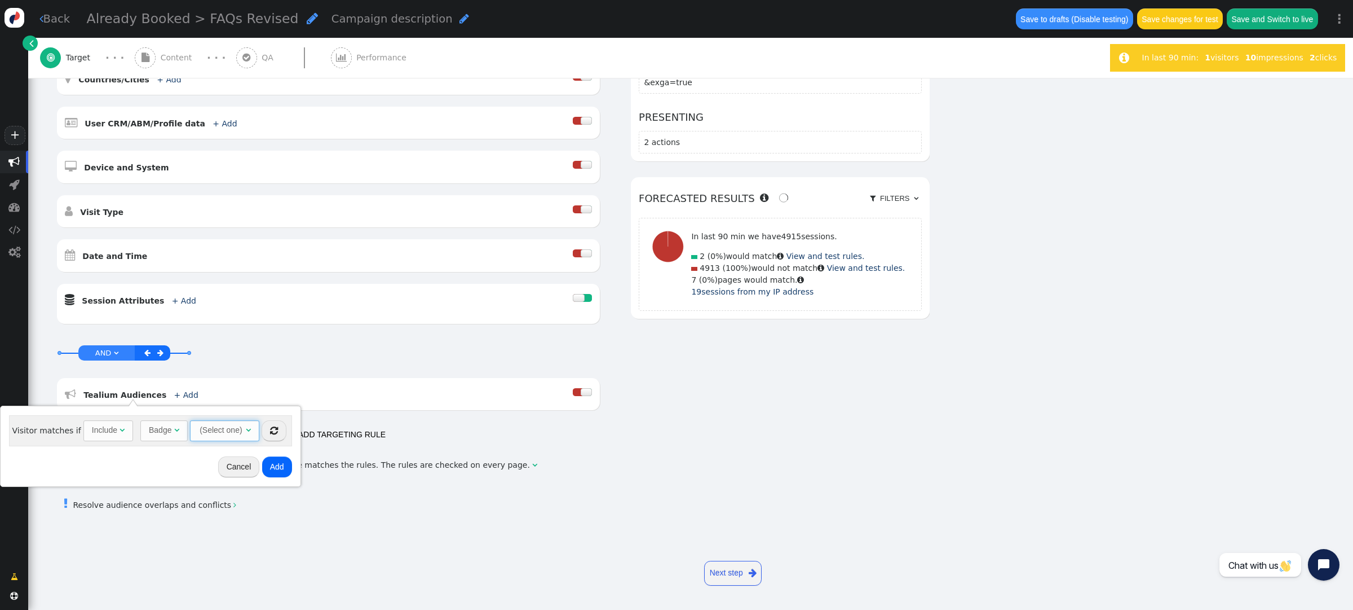
click at [246, 430] on span "" at bounding box center [248, 430] width 5 height 8
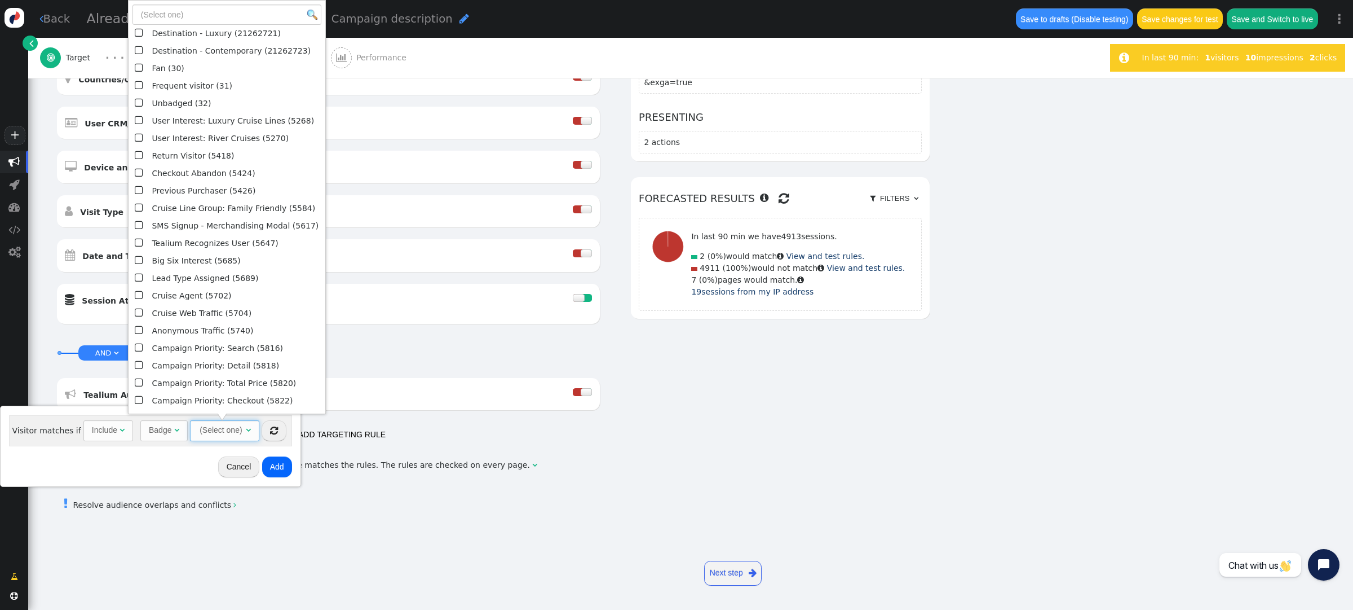
scroll to position [17, 0]
click at [208, 396] on td "Active Cruise Booking (5869)" at bounding box center [235, 400] width 173 height 17
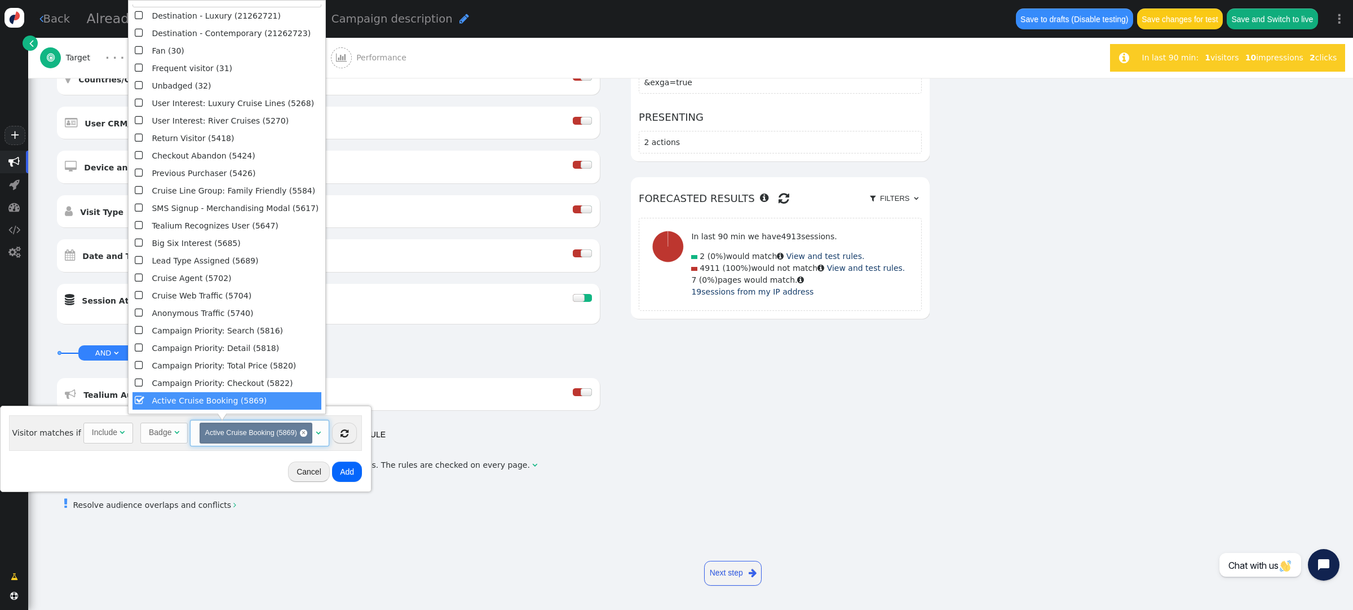
click at [352, 469] on button "Add" at bounding box center [347, 471] width 30 height 20
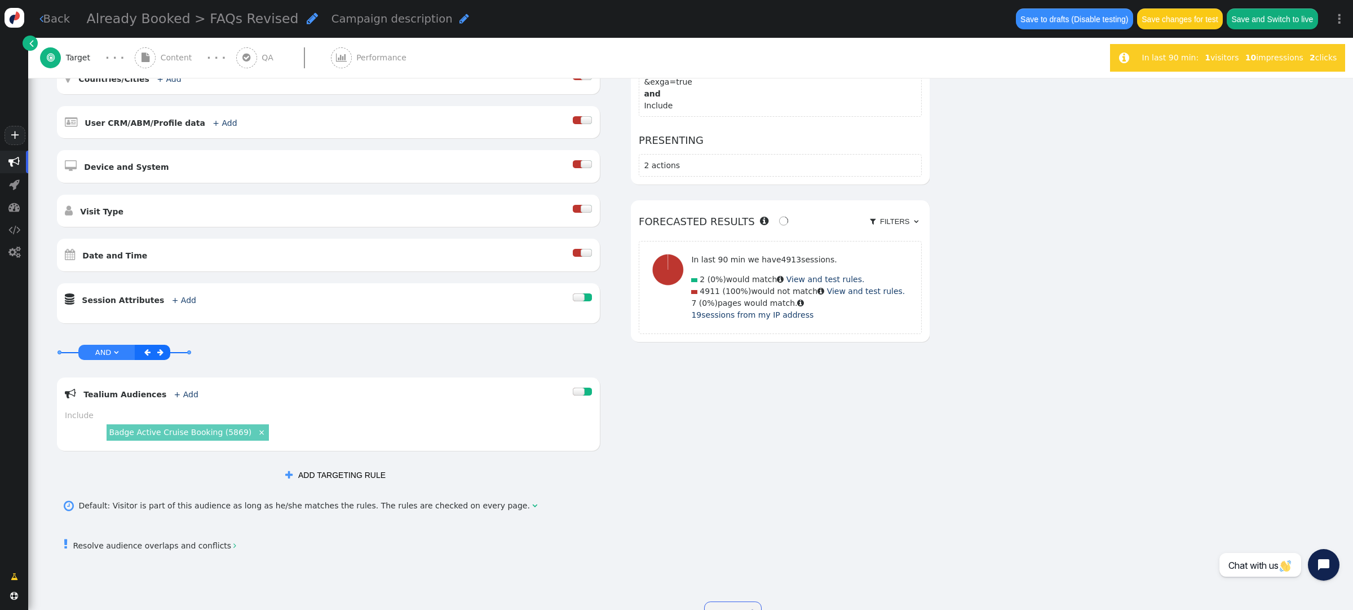
click at [1186, 26] on button "Save changes for test" at bounding box center [1180, 18] width 86 height 20
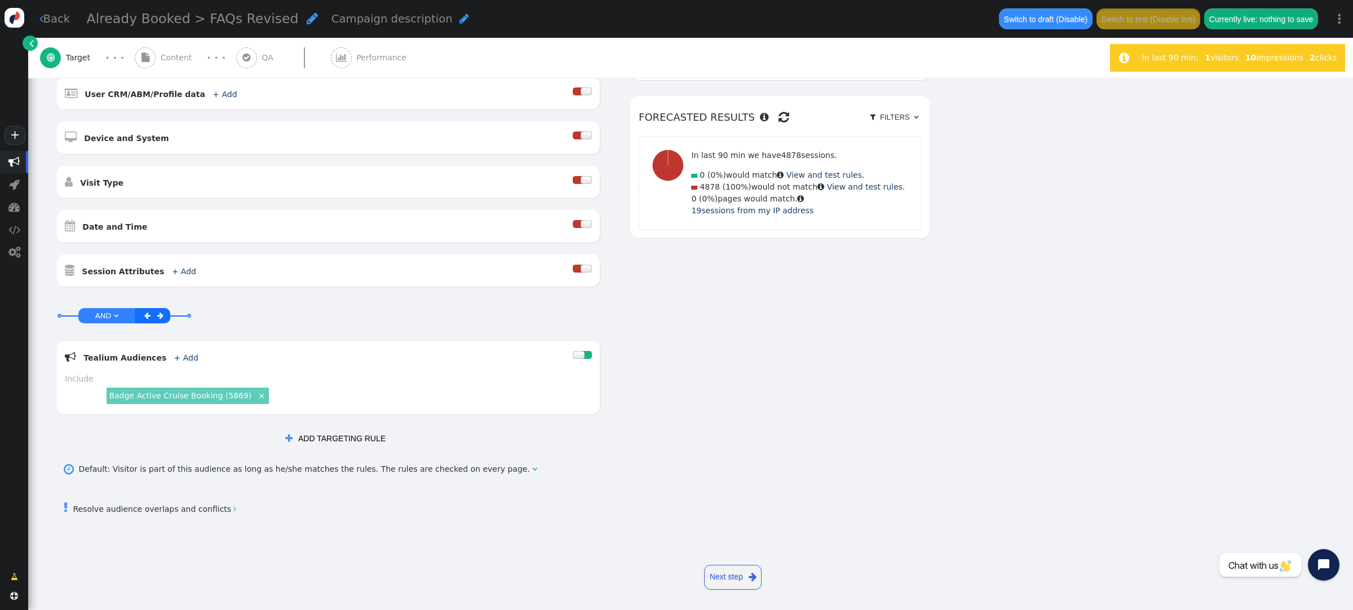
scroll to position [330, 0]
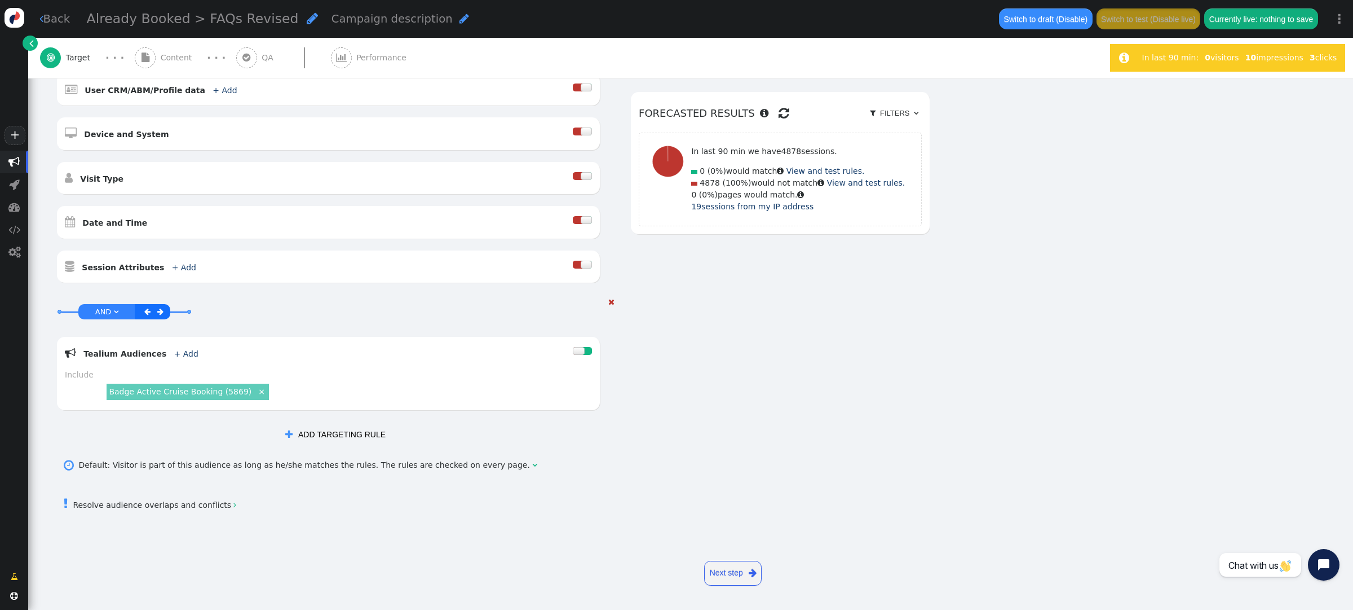
click at [518, 344] on div " Tealium Audiences + Add  Include Badge Active Cruise Booking (5869) × Exclude" at bounding box center [328, 373] width 543 height 73
click at [611, 300] on span "" at bounding box center [611, 302] width 6 height 8
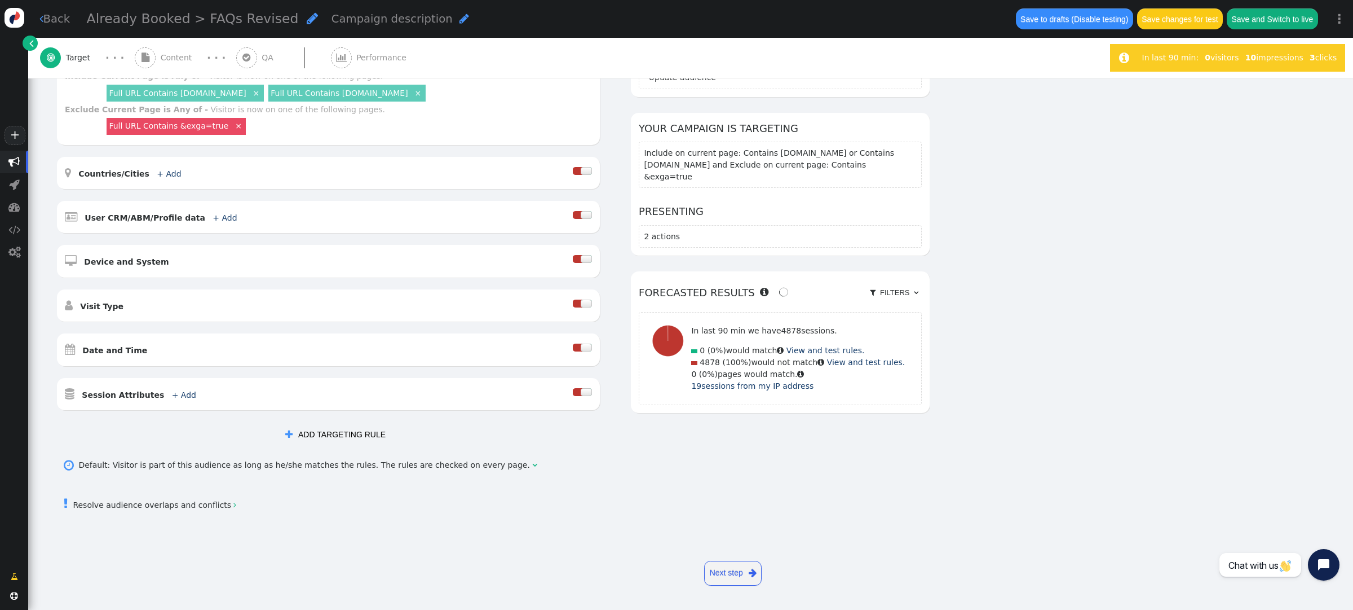
scroll to position [202, 0]
click at [172, 395] on link "+ Add" at bounding box center [184, 394] width 24 height 9
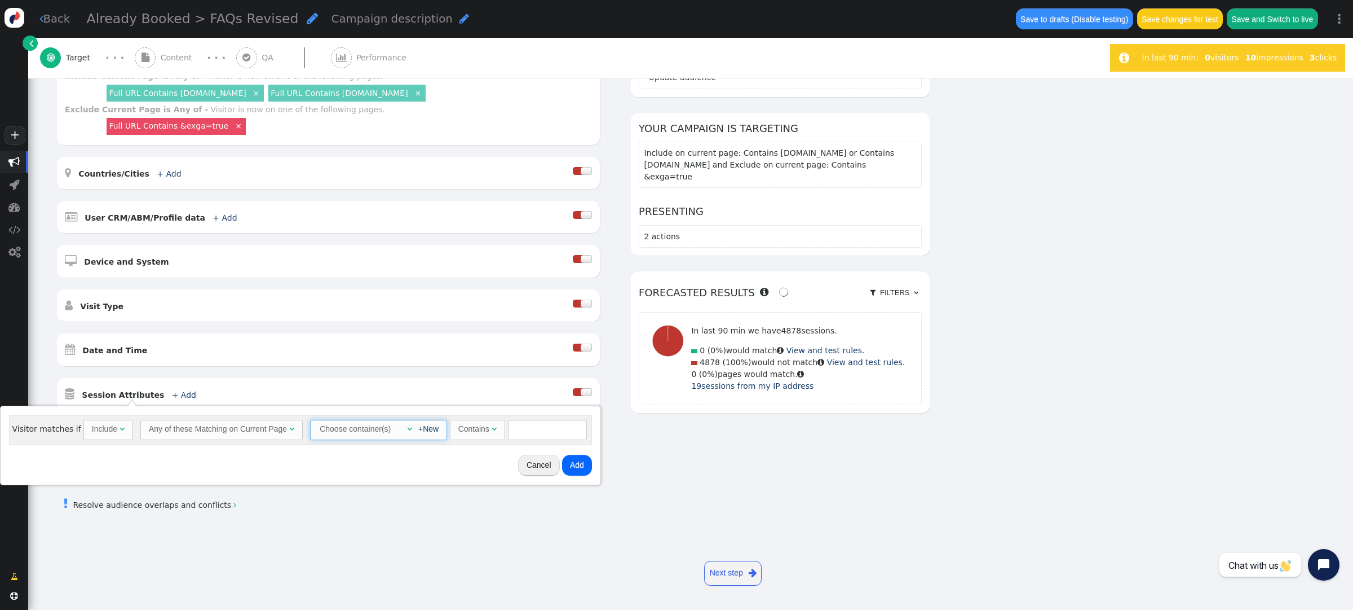
click at [412, 427] on div "+New" at bounding box center [425, 429] width 27 height 12
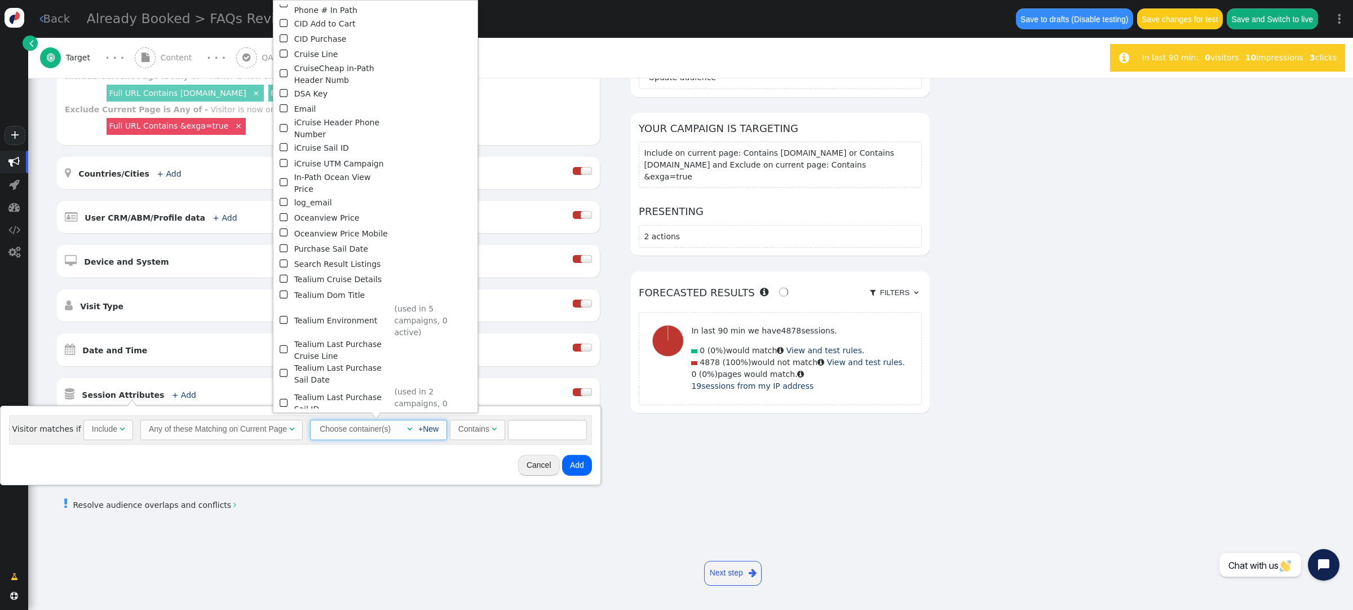
scroll to position [130, 0]
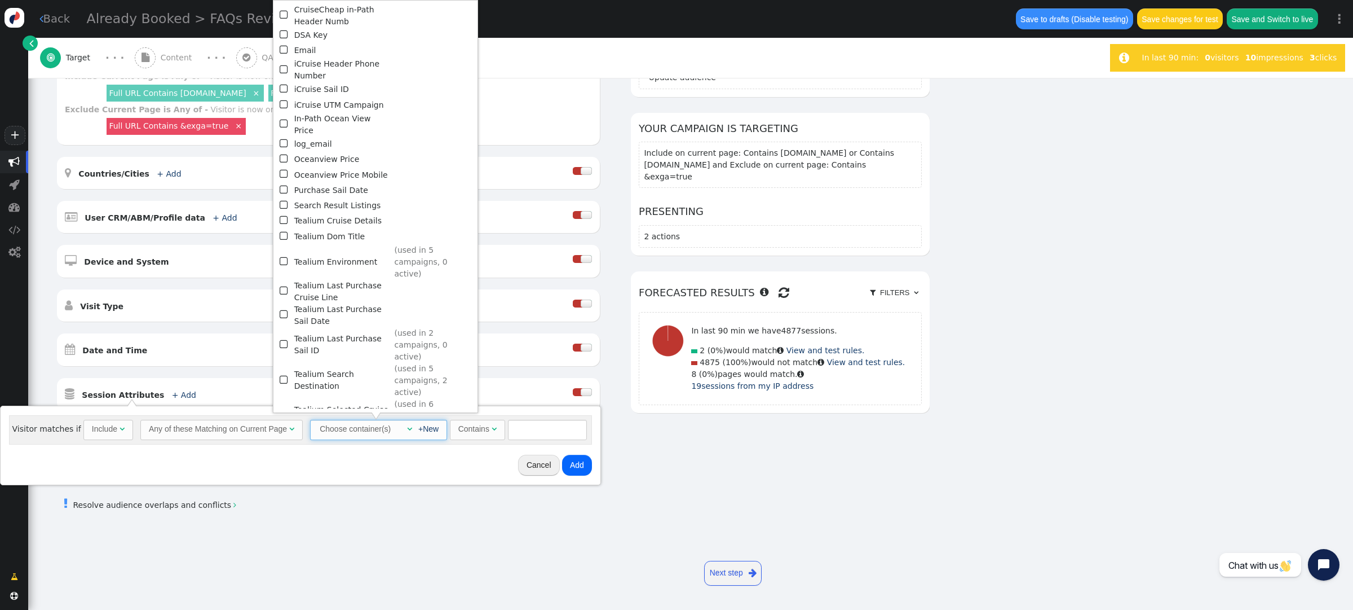
click at [283, 337] on span "" at bounding box center [285, 344] width 10 height 15
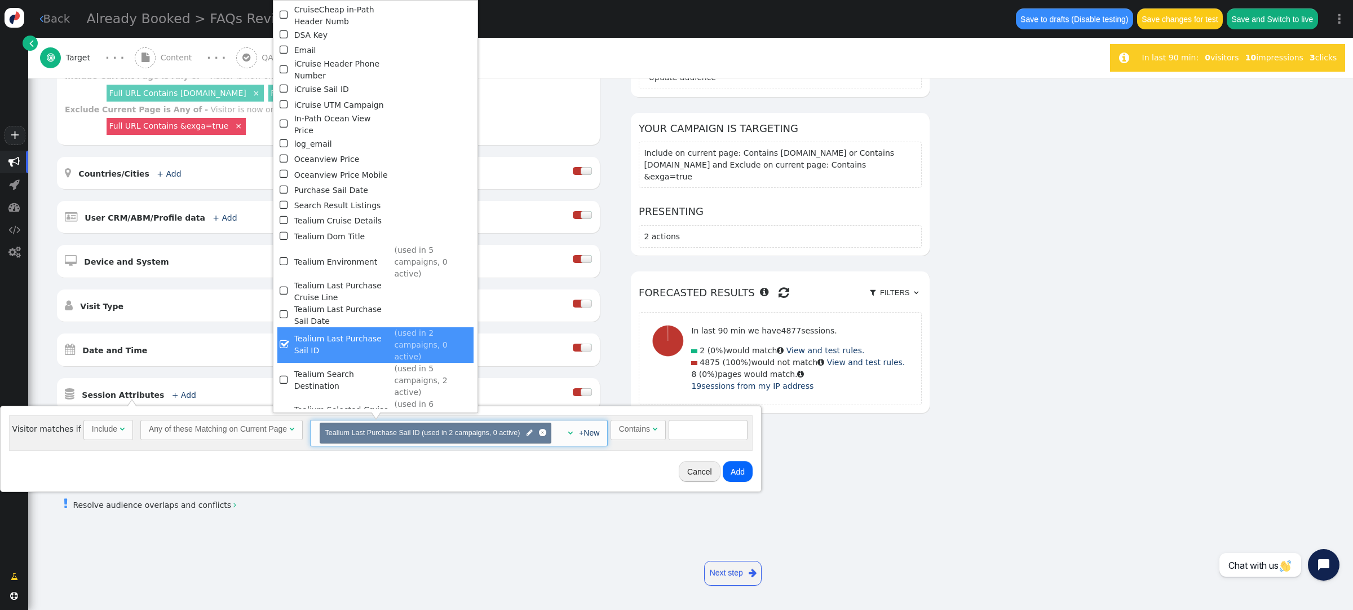
click at [641, 429] on div "Contains" at bounding box center [634, 429] width 31 height 12
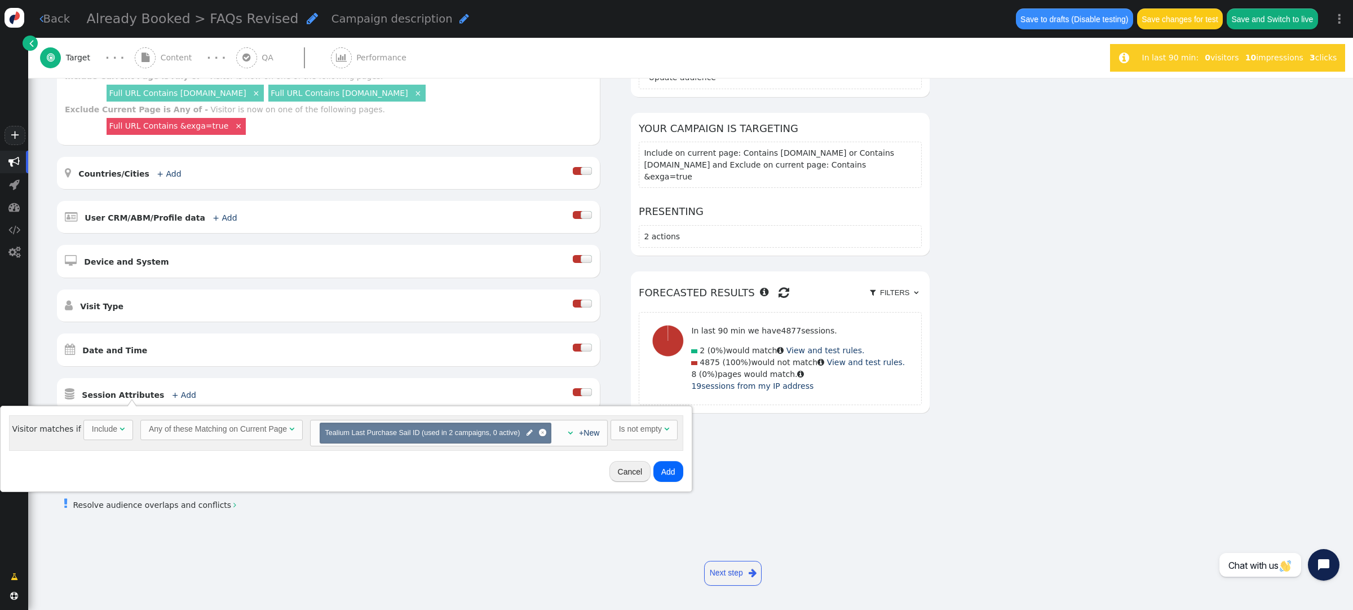
click at [667, 471] on button "Add" at bounding box center [669, 471] width 30 height 20
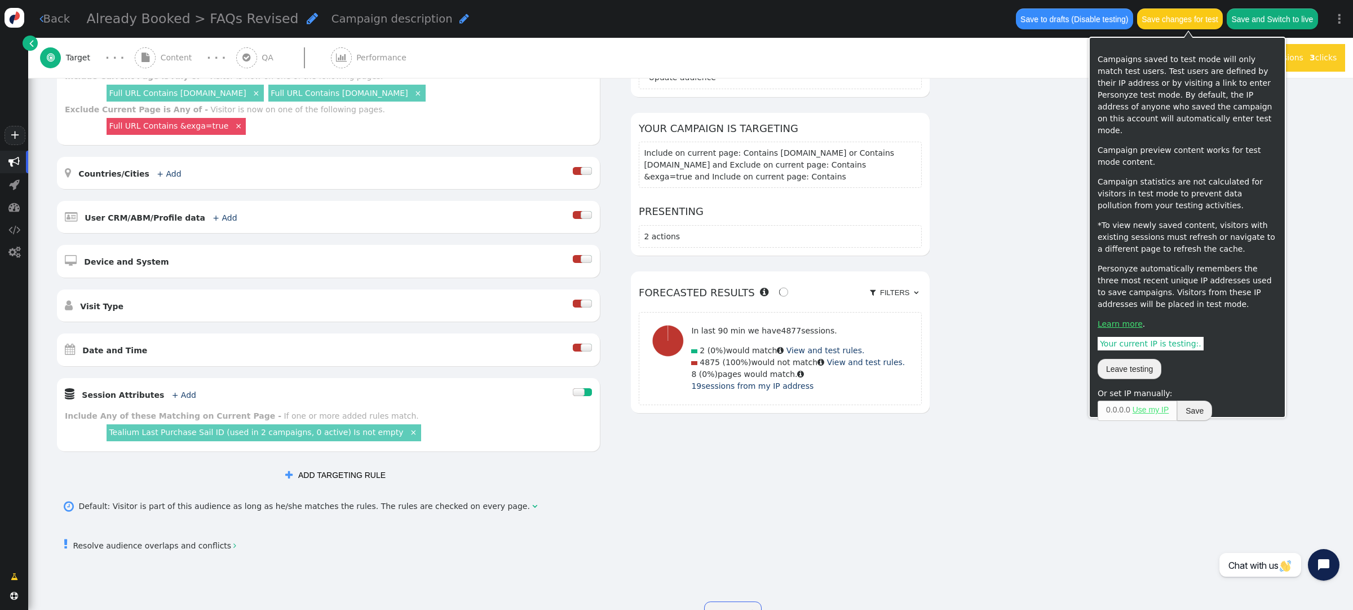
click at [1169, 19] on button "Save changes for test" at bounding box center [1180, 18] width 86 height 20
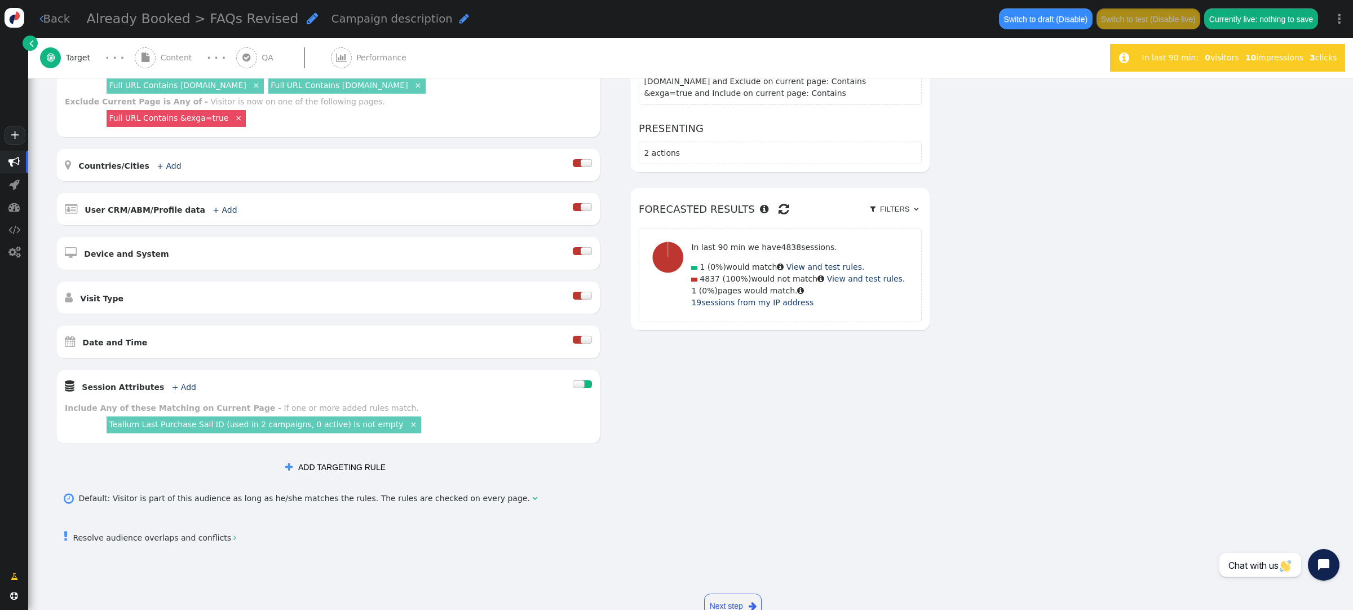
scroll to position [243, 0]
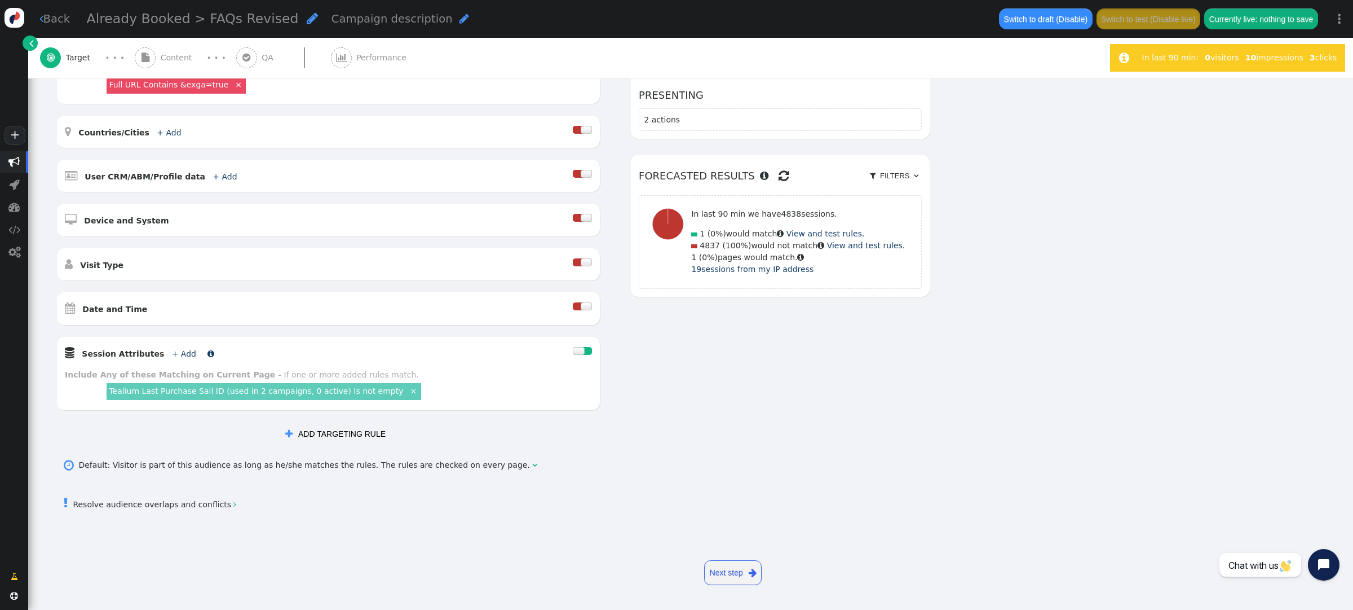
click at [173, 351] on link "+ Add" at bounding box center [184, 353] width 24 height 9
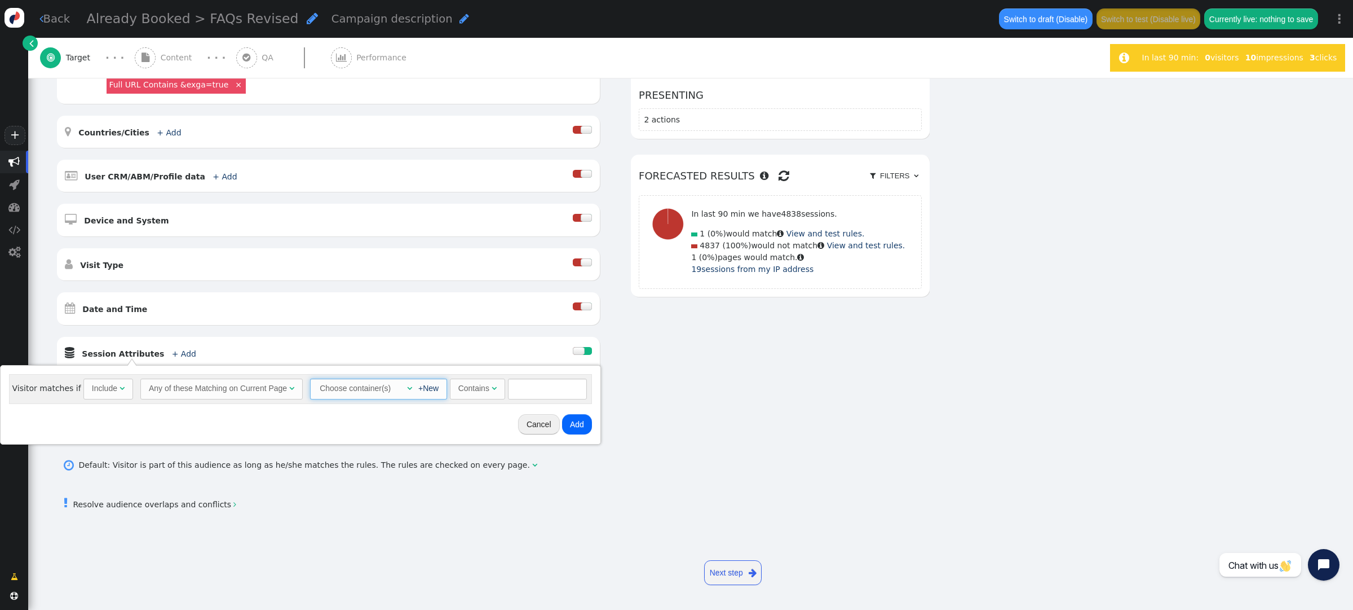
click at [401, 387] on div "" at bounding box center [406, 388] width 11 height 12
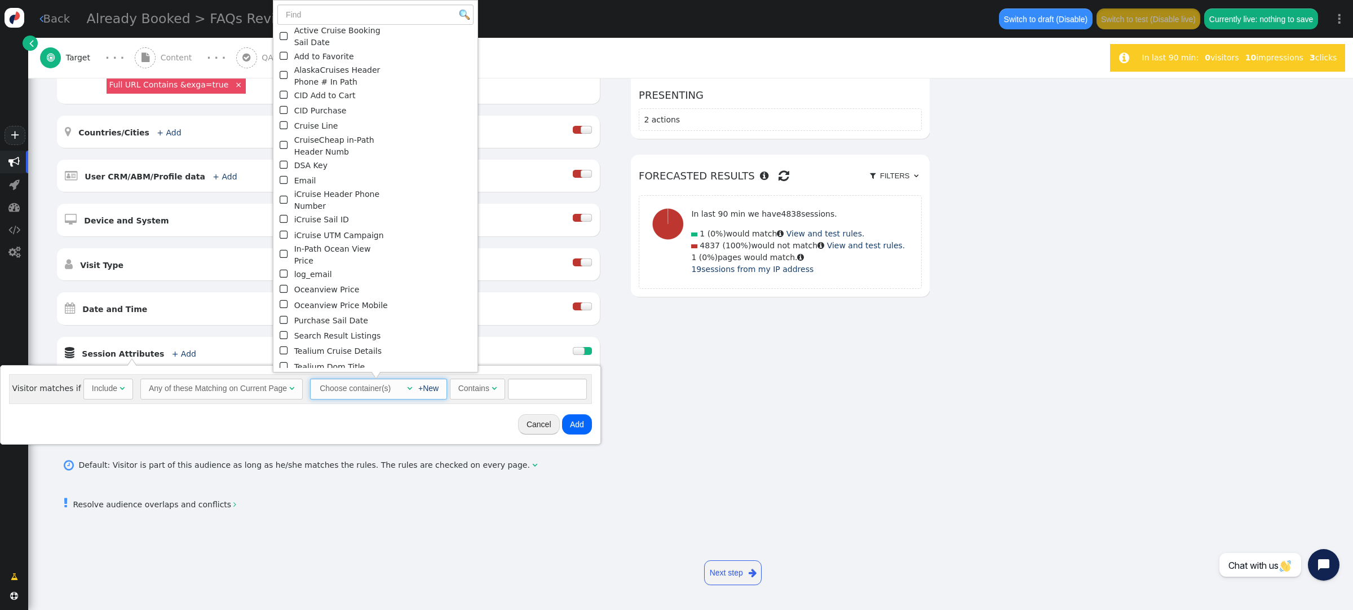
scroll to position [171, 0]
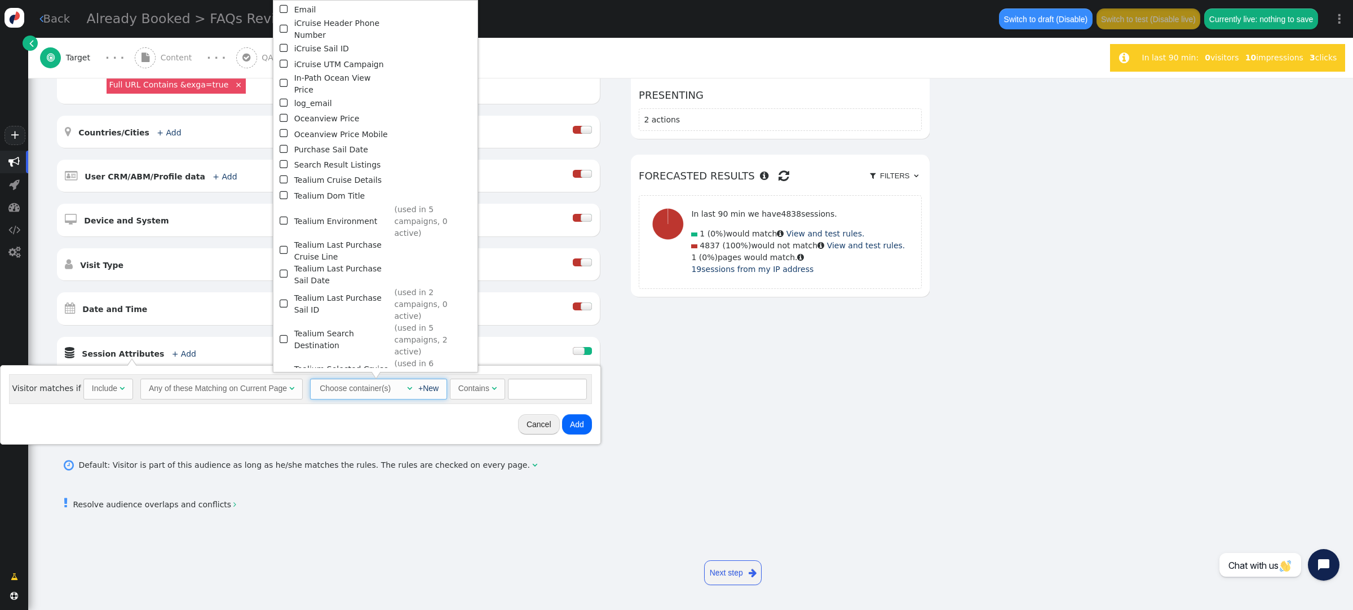
click at [284, 296] on span "" at bounding box center [285, 303] width 10 height 15
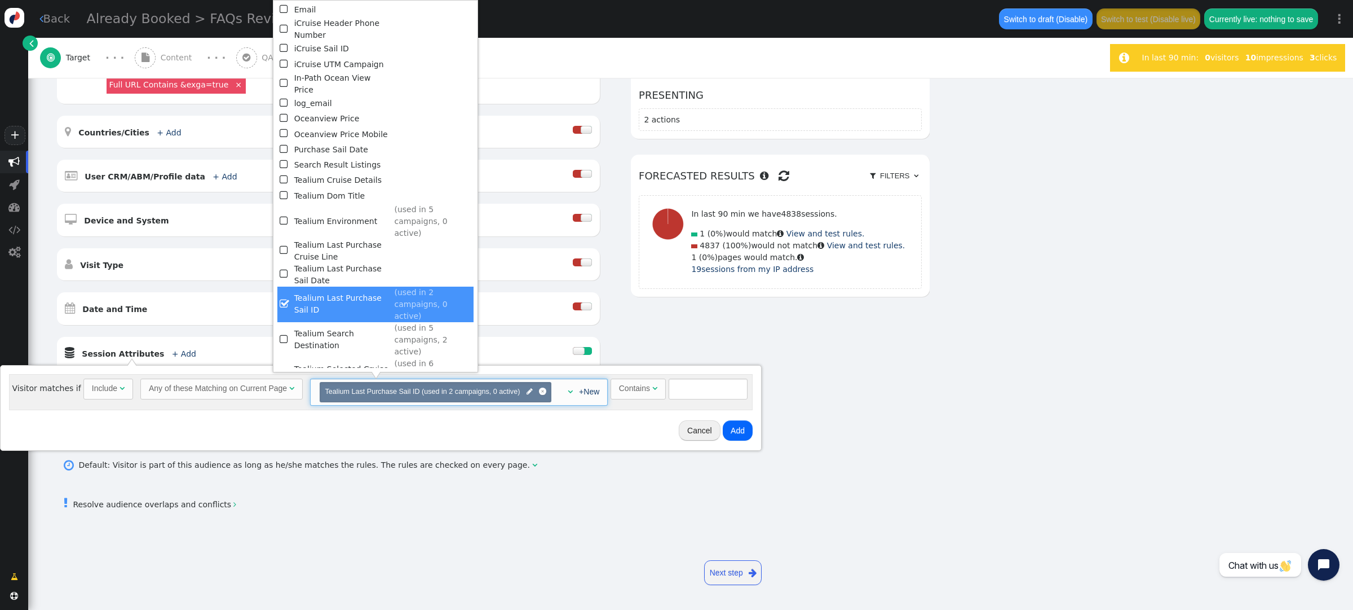
click at [637, 390] on div "Contains" at bounding box center [634, 388] width 31 height 12
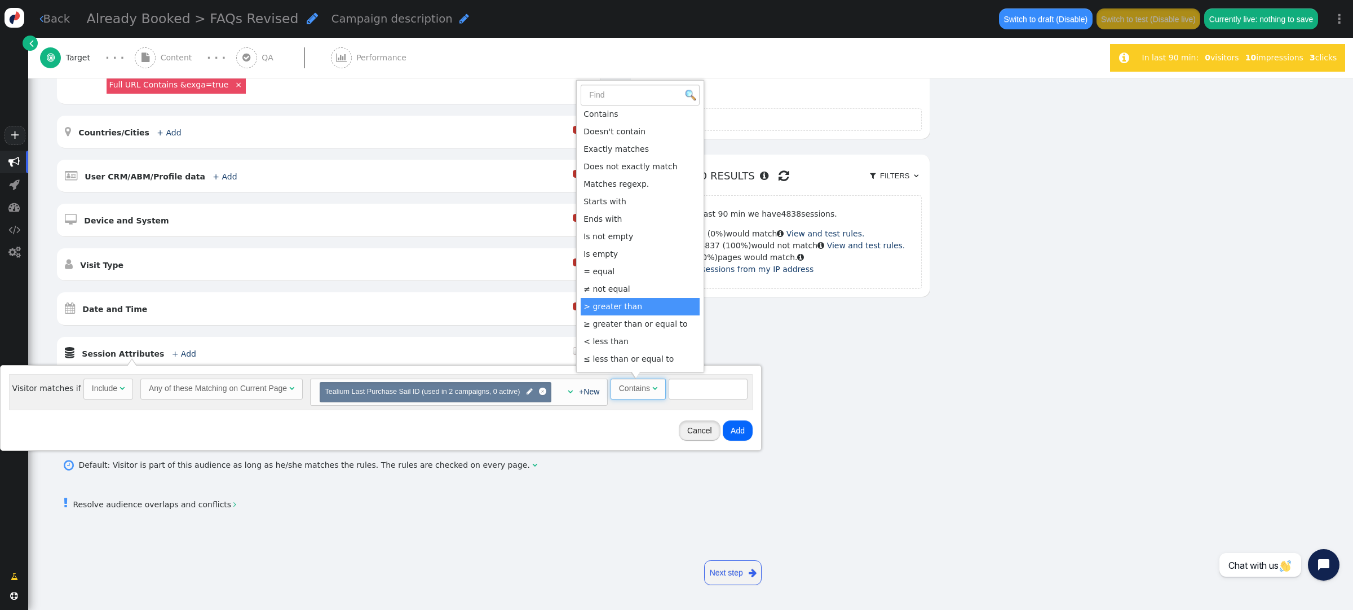
click at [700, 430] on button "Cancel" at bounding box center [700, 430] width 42 height 20
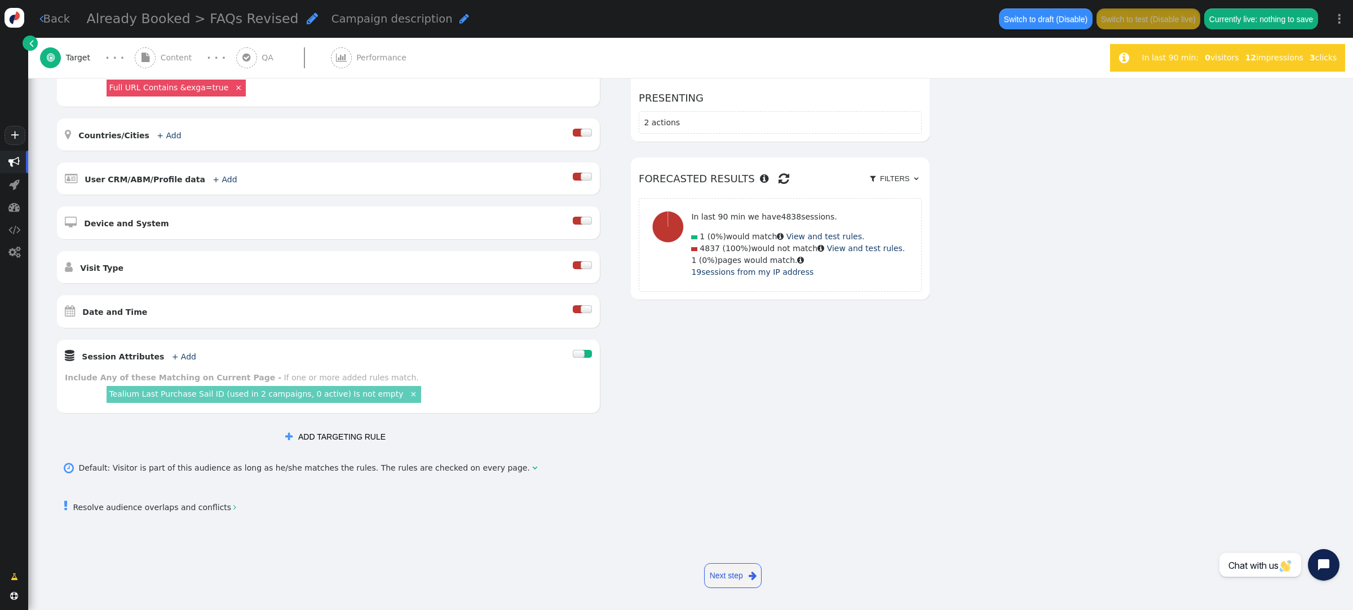
scroll to position [241, 0]
click at [321, 430] on button " ADD TARGETING RULE" at bounding box center [335, 436] width 116 height 20
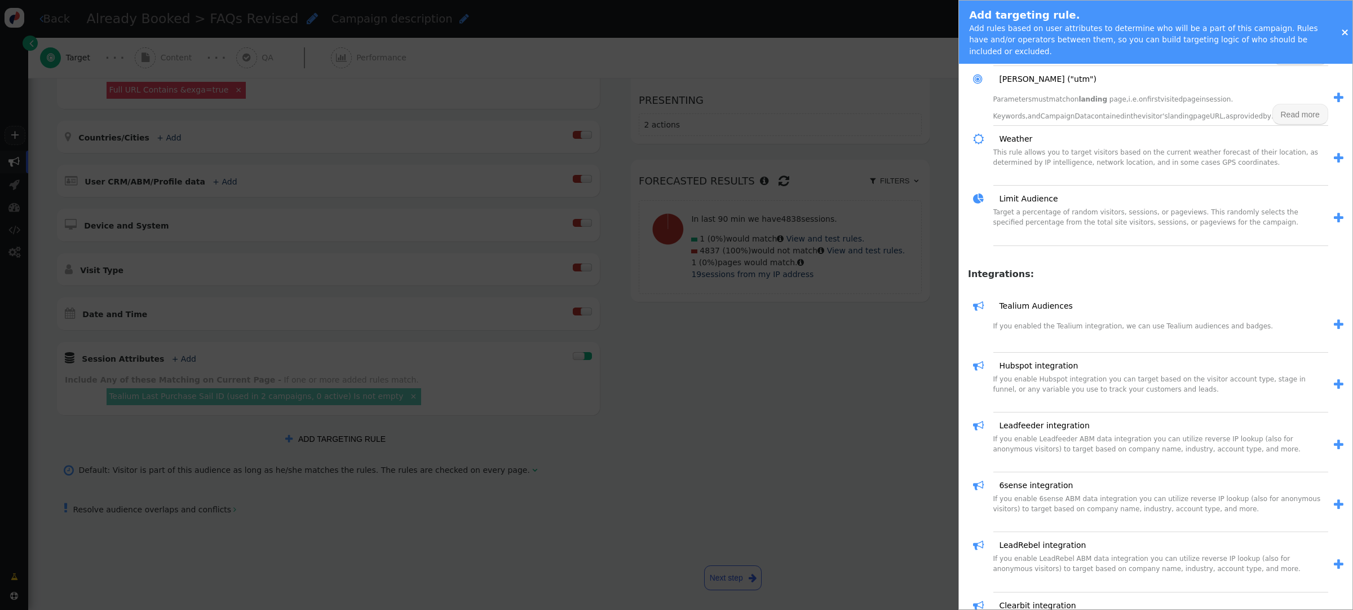
scroll to position [1309, 0]
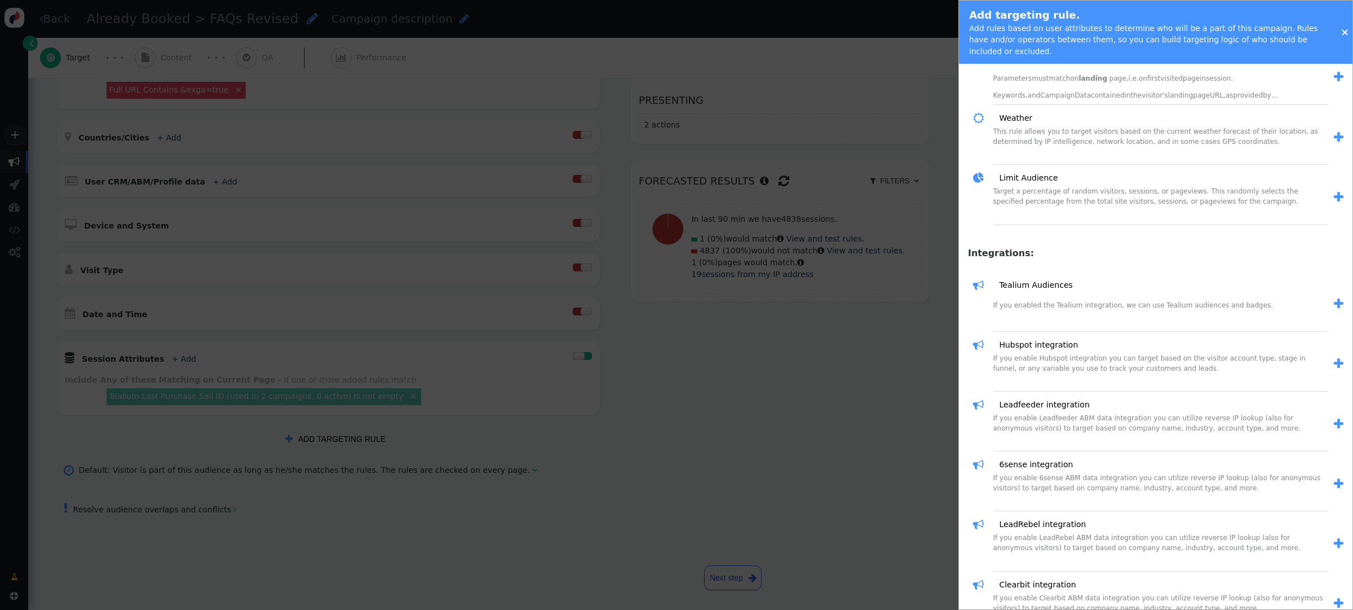
click at [1025, 293] on div " Tealium Audiences" at bounding box center [1150, 285] width 355 height 16
click at [1025, 291] on link "Tealium Audiences" at bounding box center [1031, 285] width 81 height 12
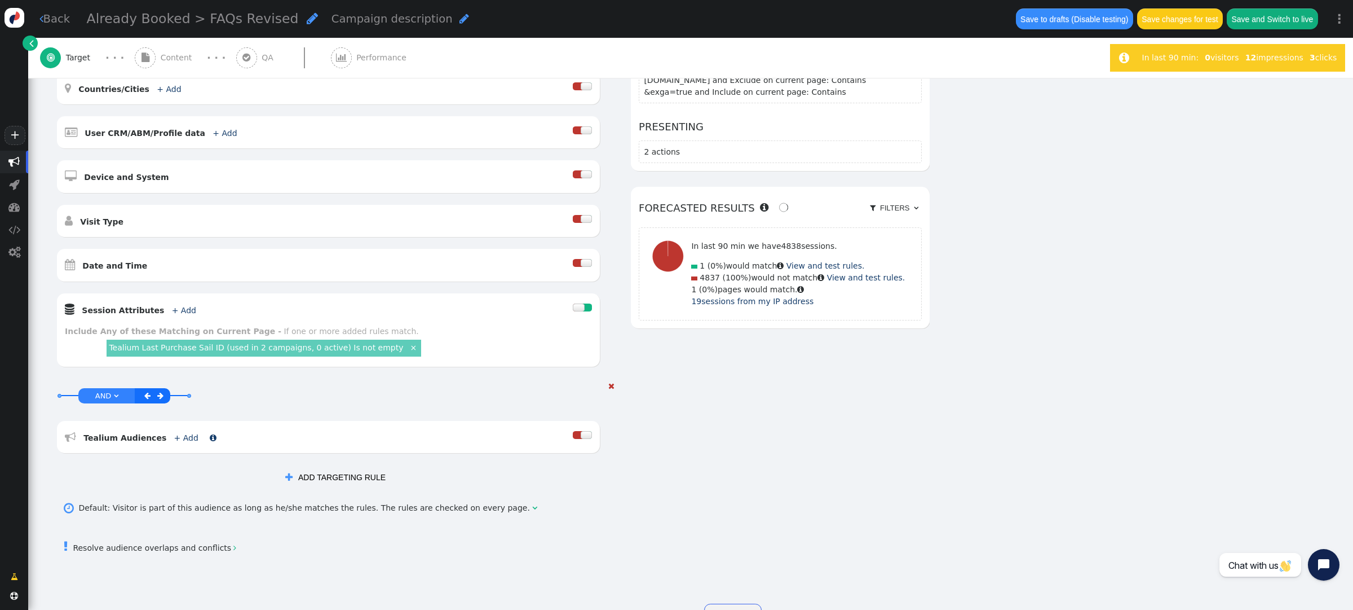
scroll to position [330, 0]
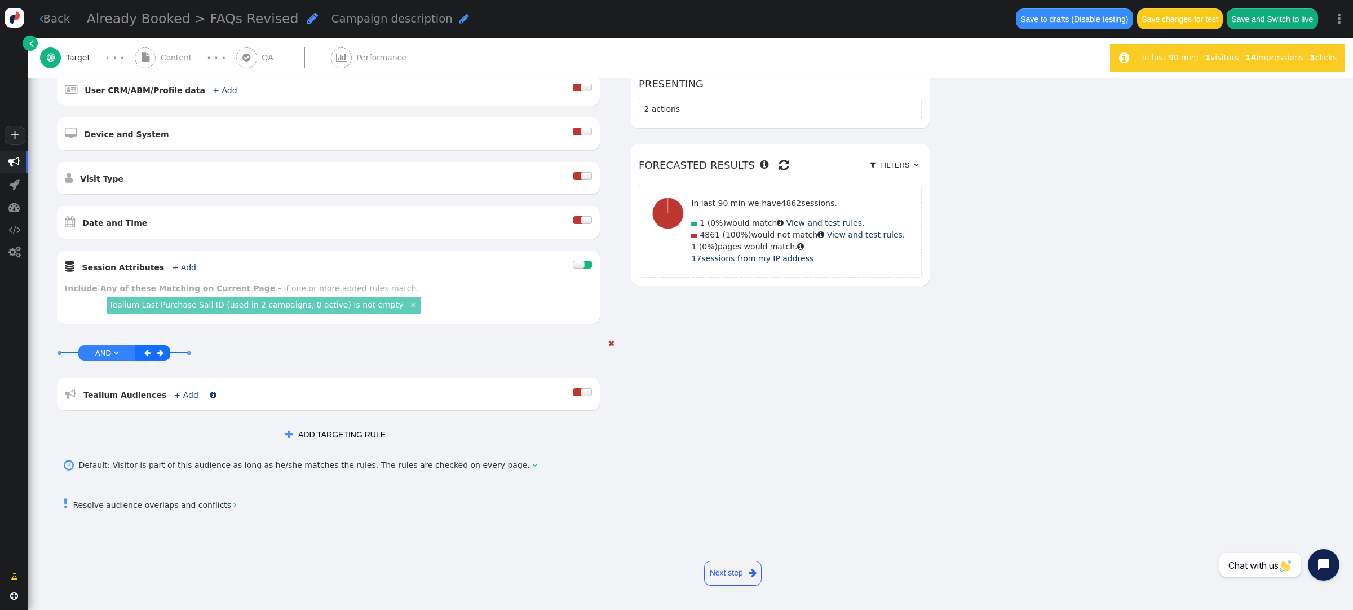
click at [176, 393] on link "+ Add" at bounding box center [186, 394] width 24 height 9
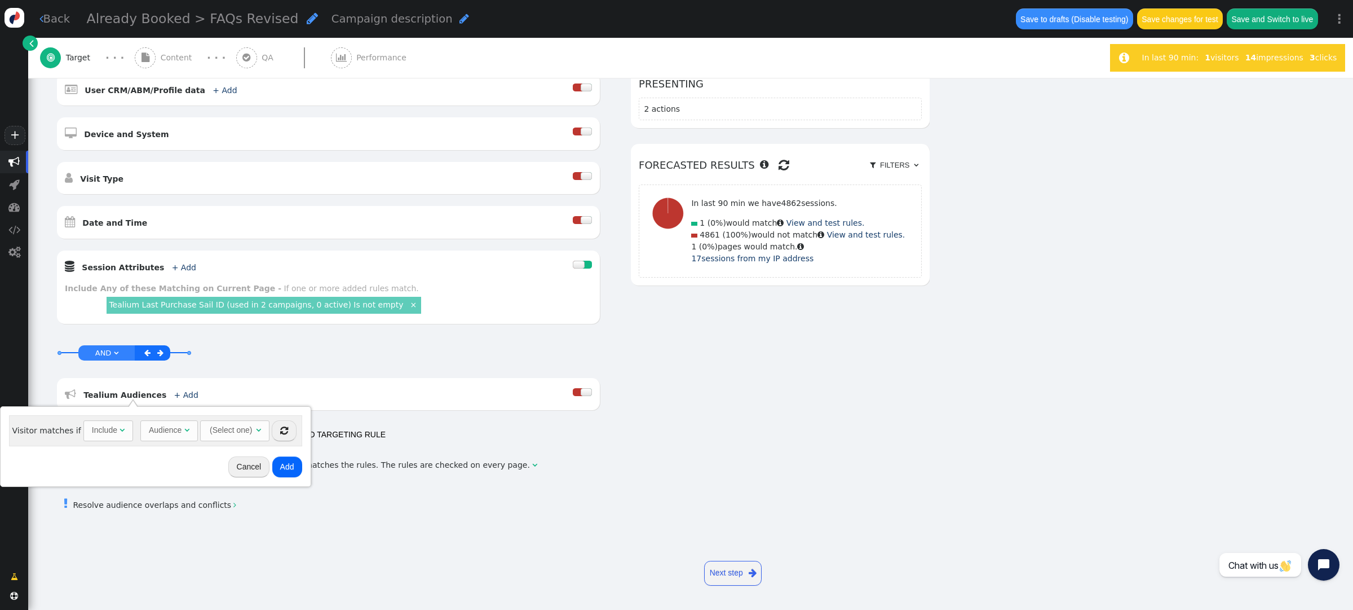
click at [175, 431] on div "Audience" at bounding box center [165, 430] width 33 height 12
drag, startPoint x: 152, startPoint y: 472, endPoint x: 189, endPoint y: 462, distance: 38.0
click at [246, 431] on span "" at bounding box center [248, 430] width 5 height 8
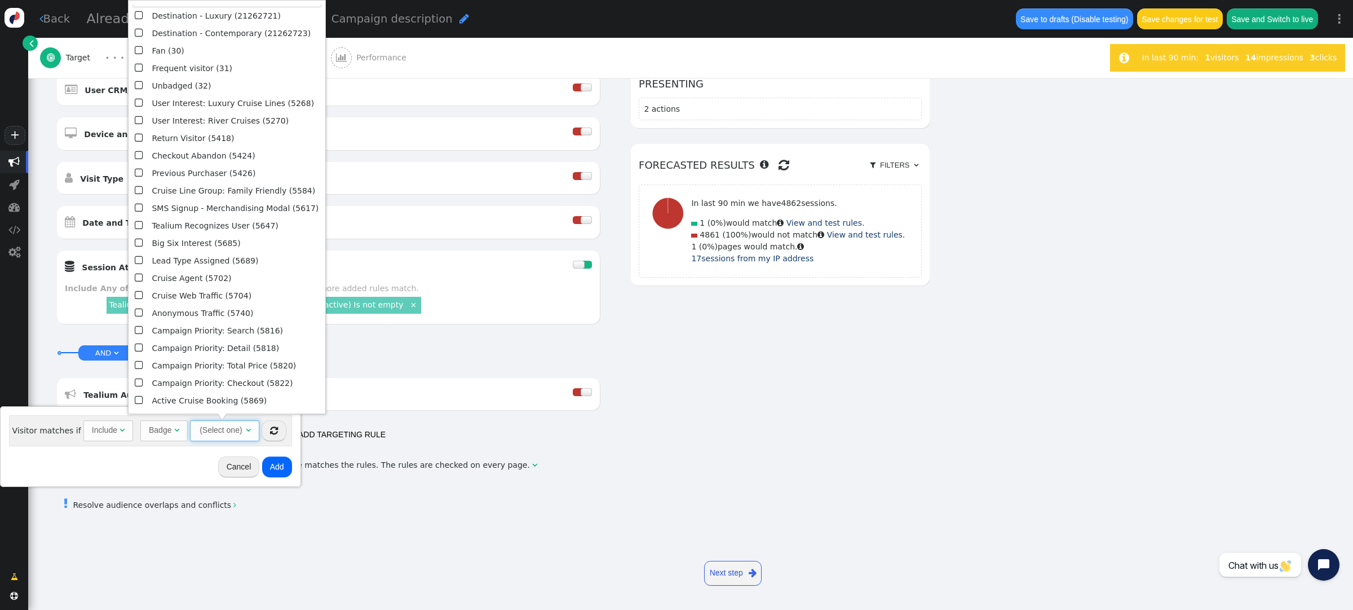
scroll to position [15, 0]
click at [139, 399] on span "" at bounding box center [140, 402] width 10 height 15
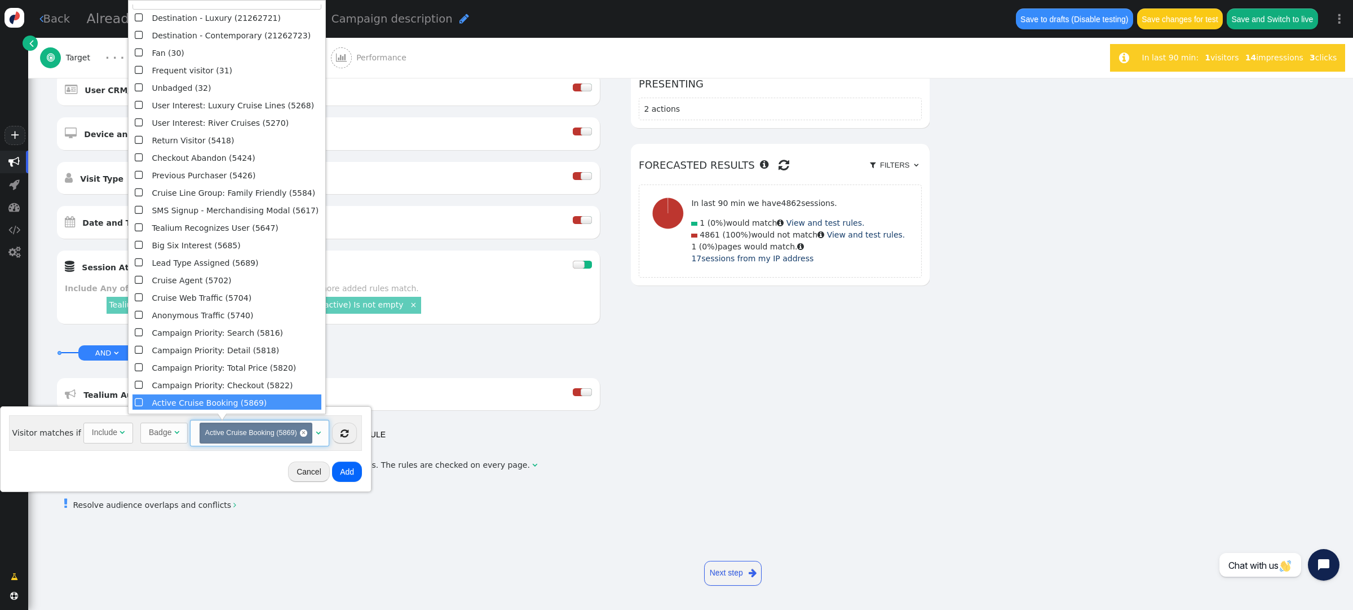
click at [344, 467] on button "Add" at bounding box center [347, 471] width 30 height 20
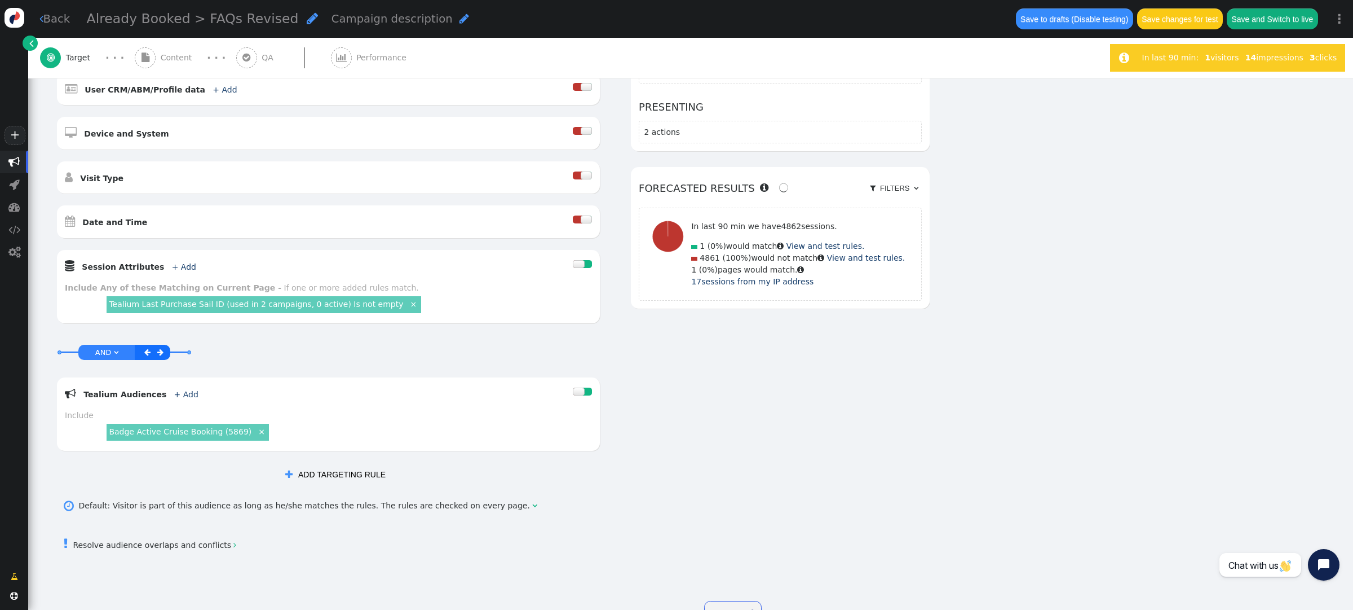
click at [1173, 13] on button "Save changes for test" at bounding box center [1180, 18] width 86 height 20
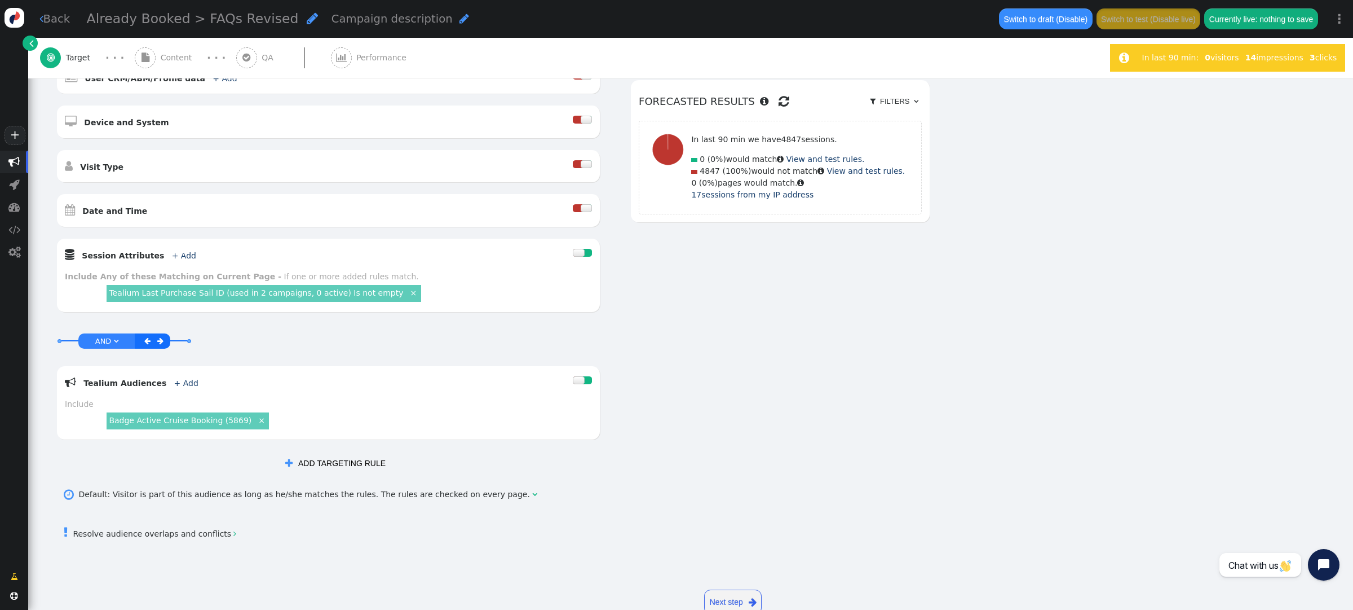
scroll to position [371, 0]
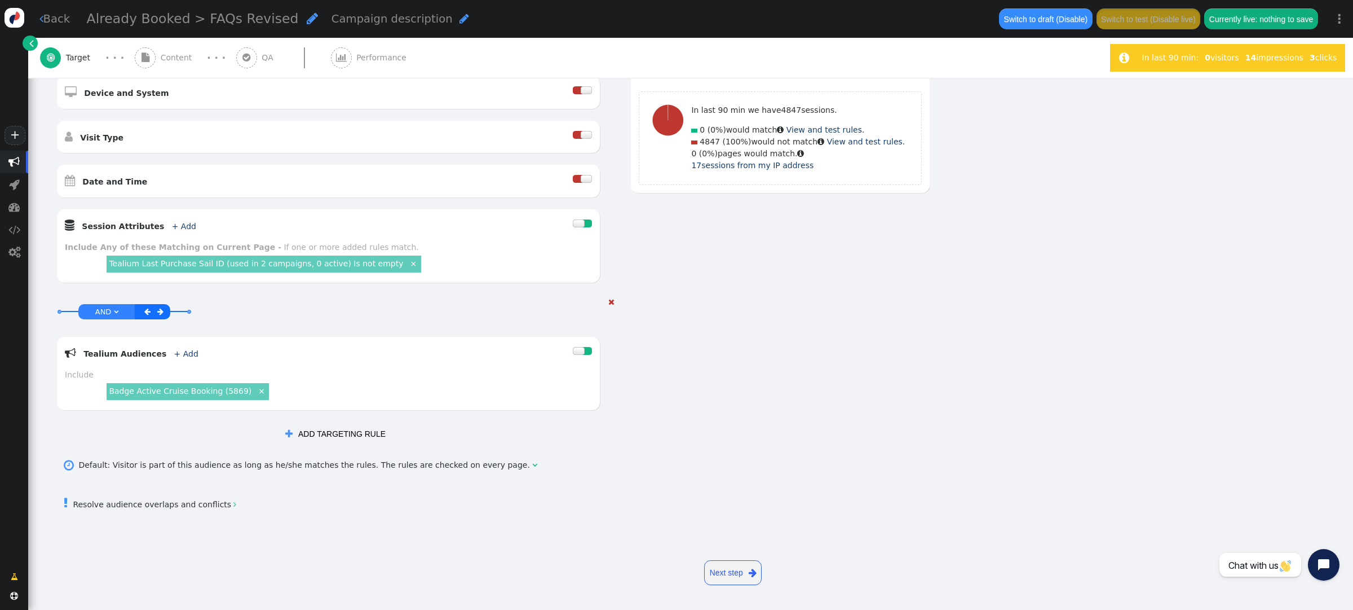
click at [204, 392] on link "Badge Active Cruise Booking (5869)" at bounding box center [180, 390] width 143 height 9
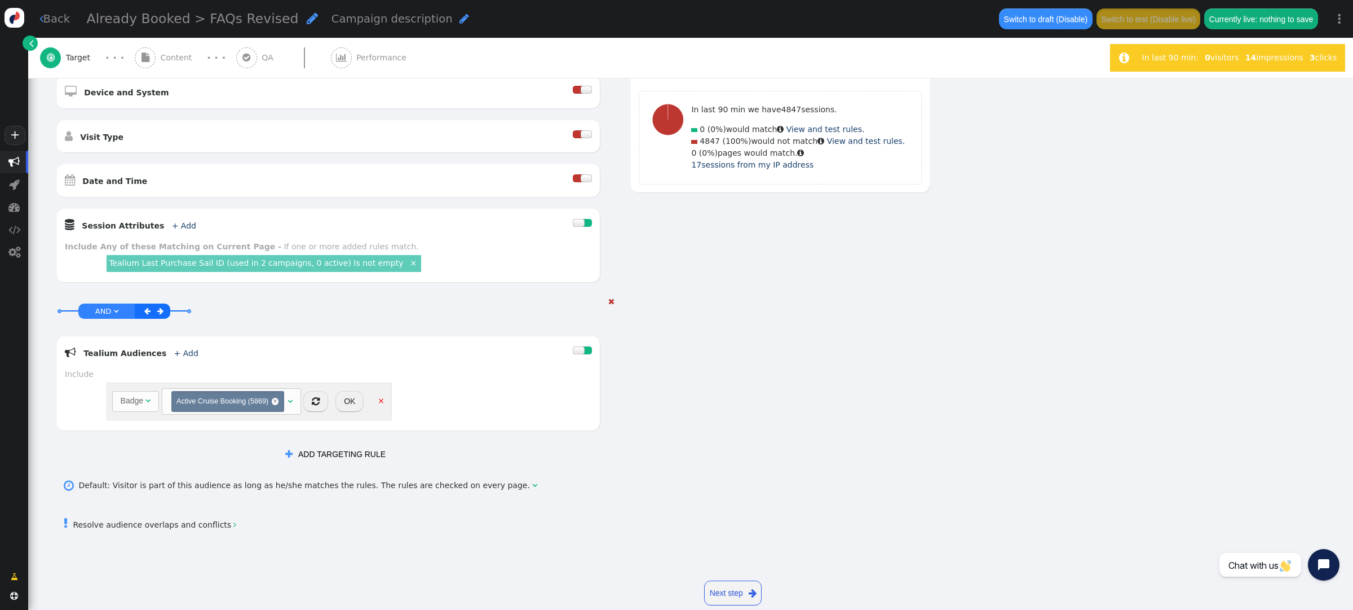
click at [348, 400] on button "OK" at bounding box center [350, 401] width 28 height 20
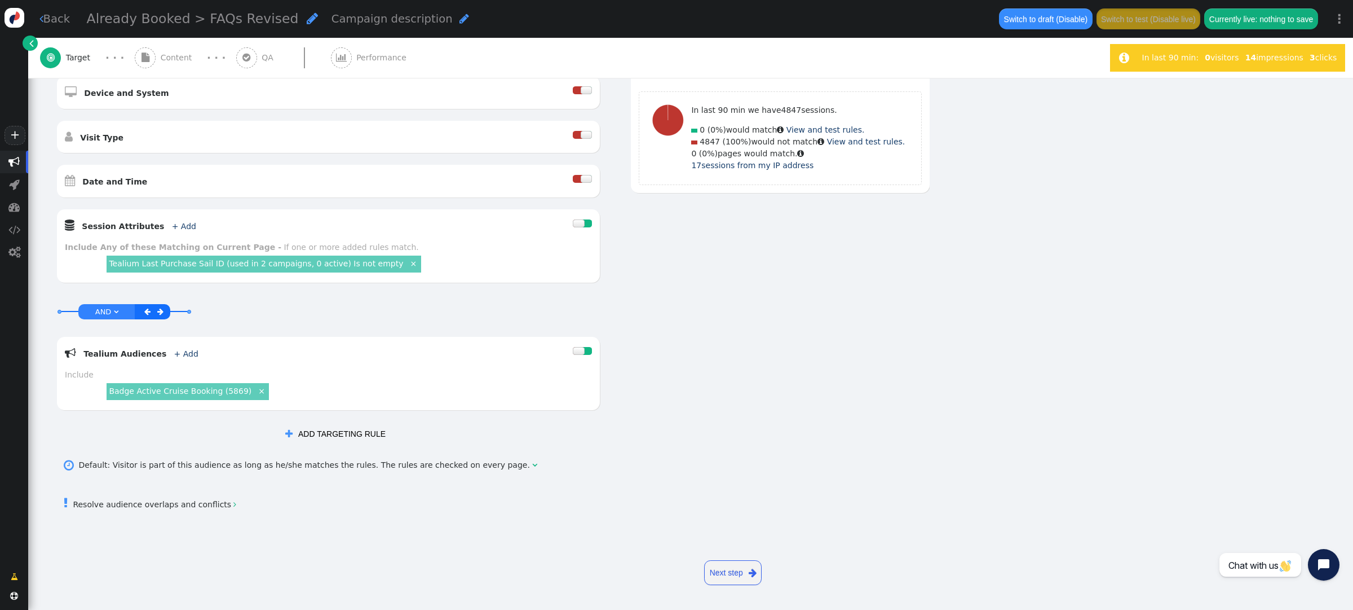
click at [586, 223] on div at bounding box center [587, 223] width 10 height 8
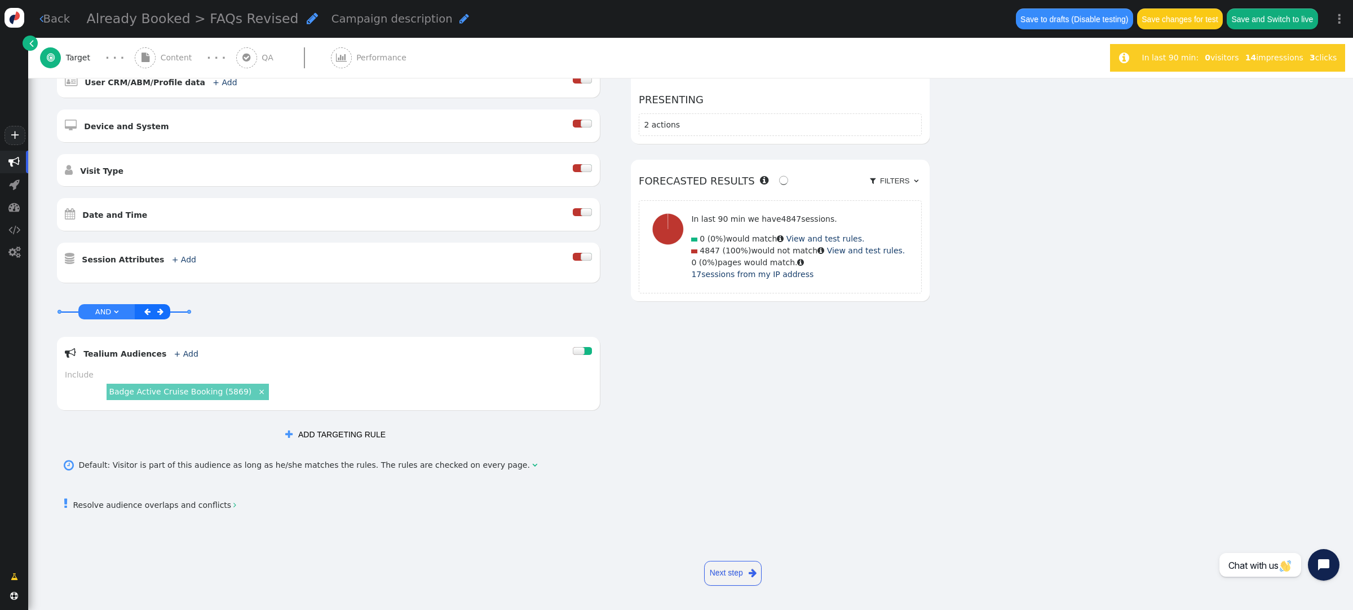
scroll to position [330, 0]
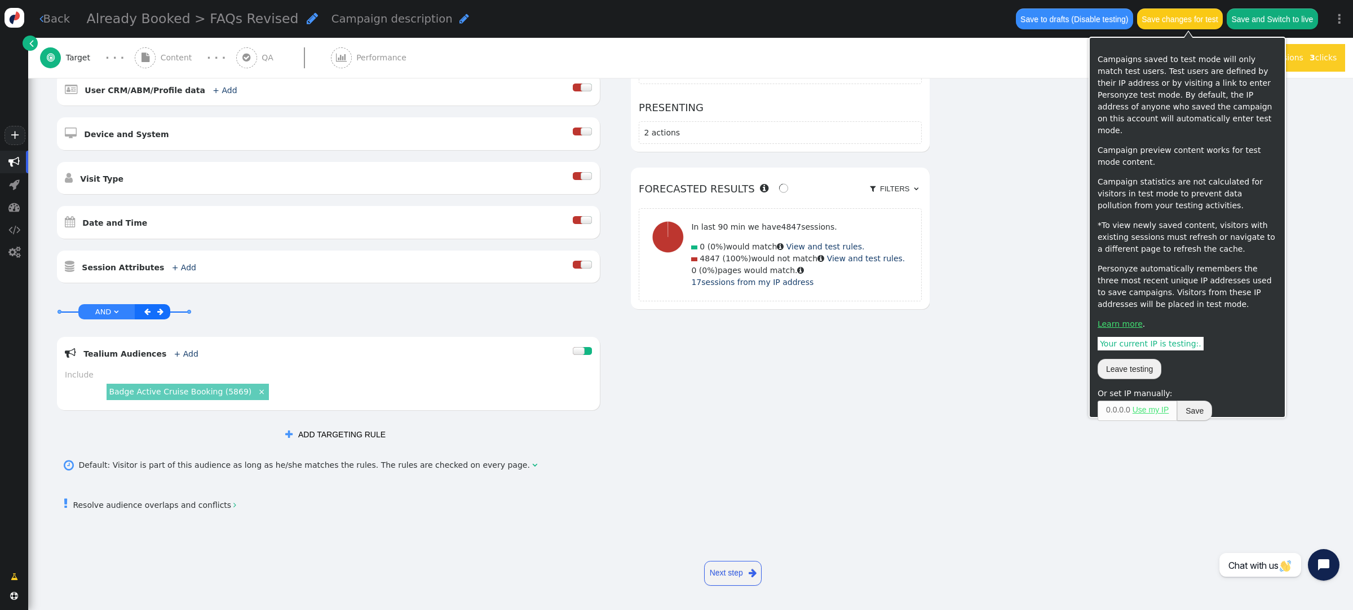
click at [1189, 21] on button "Save changes for test" at bounding box center [1180, 18] width 86 height 20
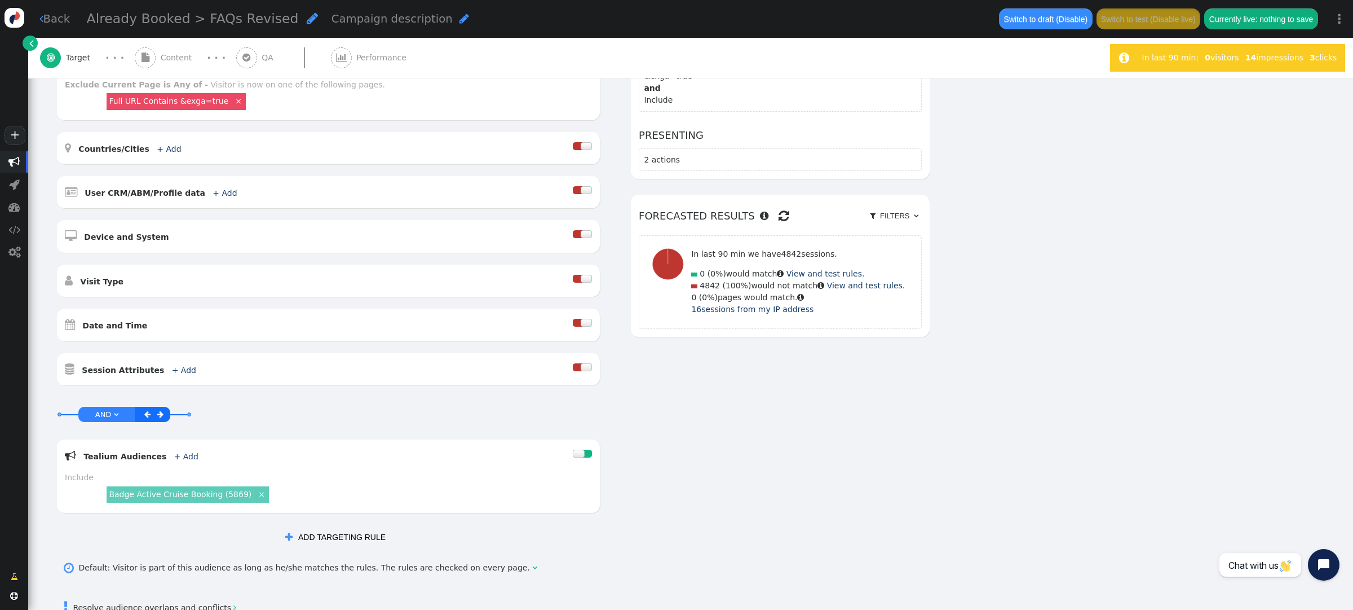
scroll to position [330, 0]
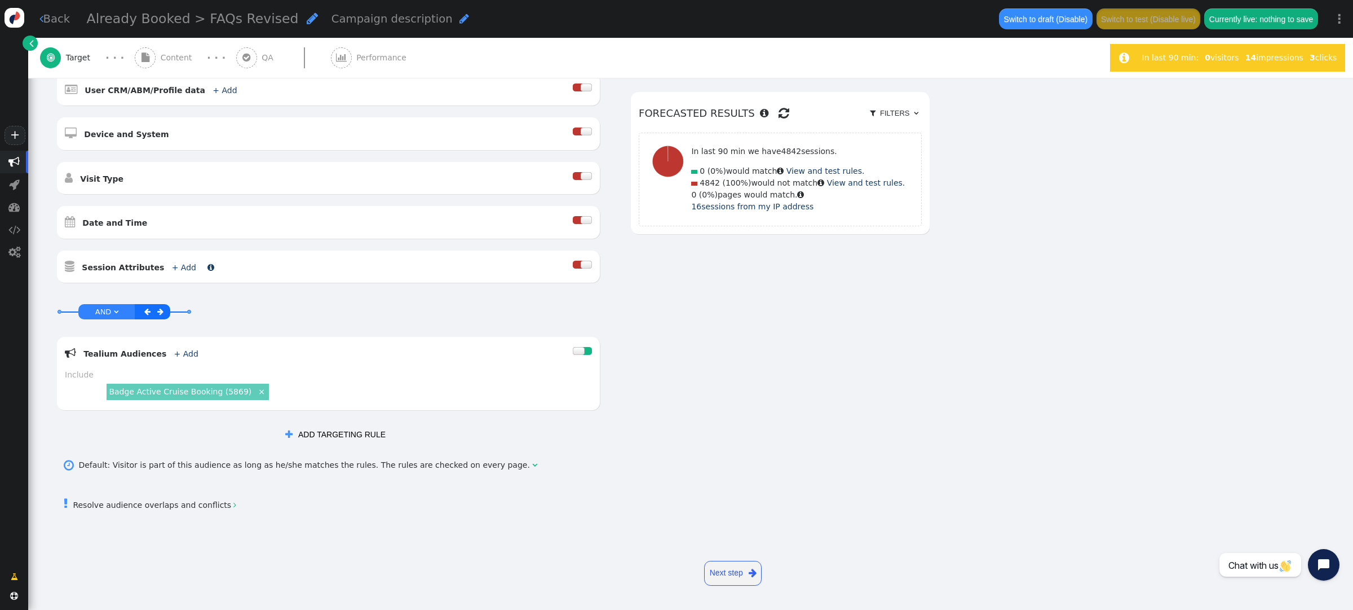
click at [172, 267] on link "+ Add" at bounding box center [184, 267] width 24 height 9
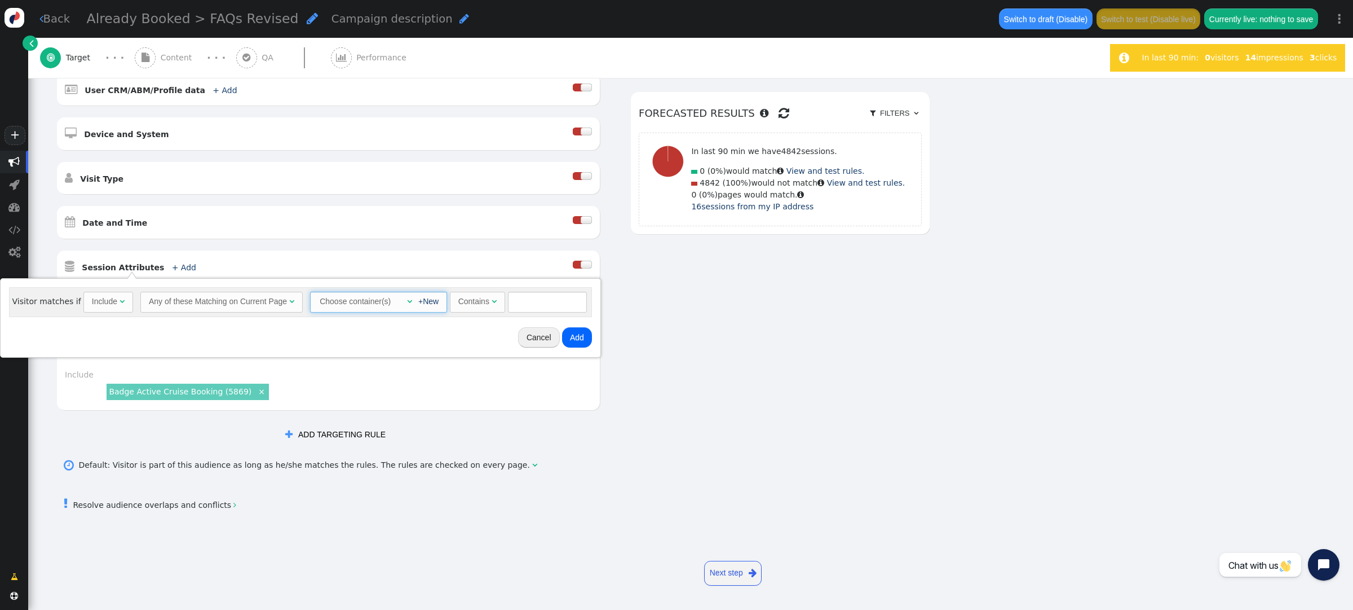
click at [401, 302] on div "" at bounding box center [406, 301] width 11 height 12
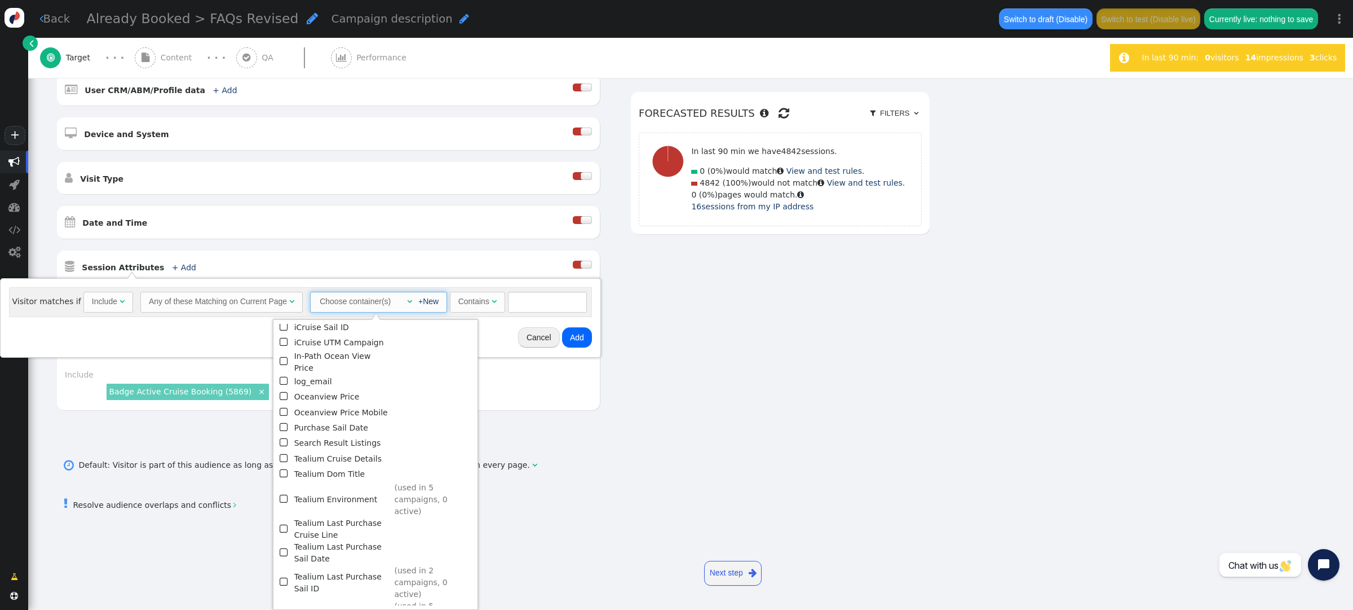
scroll to position [253, 0]
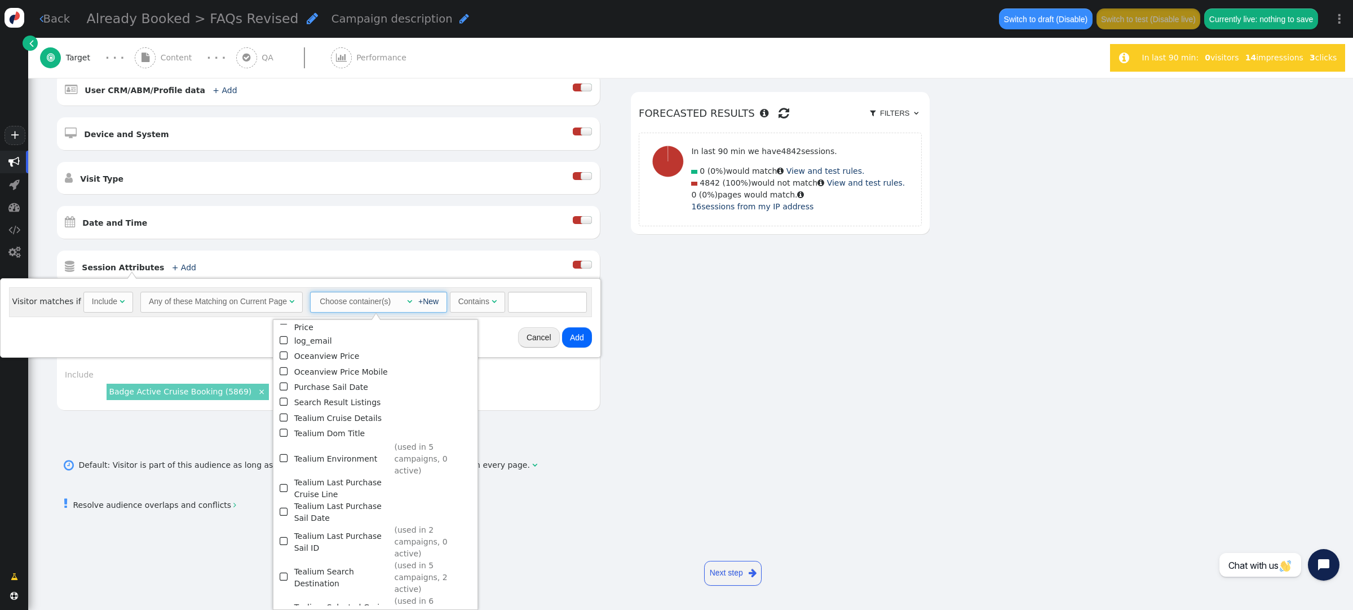
click at [286, 533] on span "" at bounding box center [285, 540] width 10 height 15
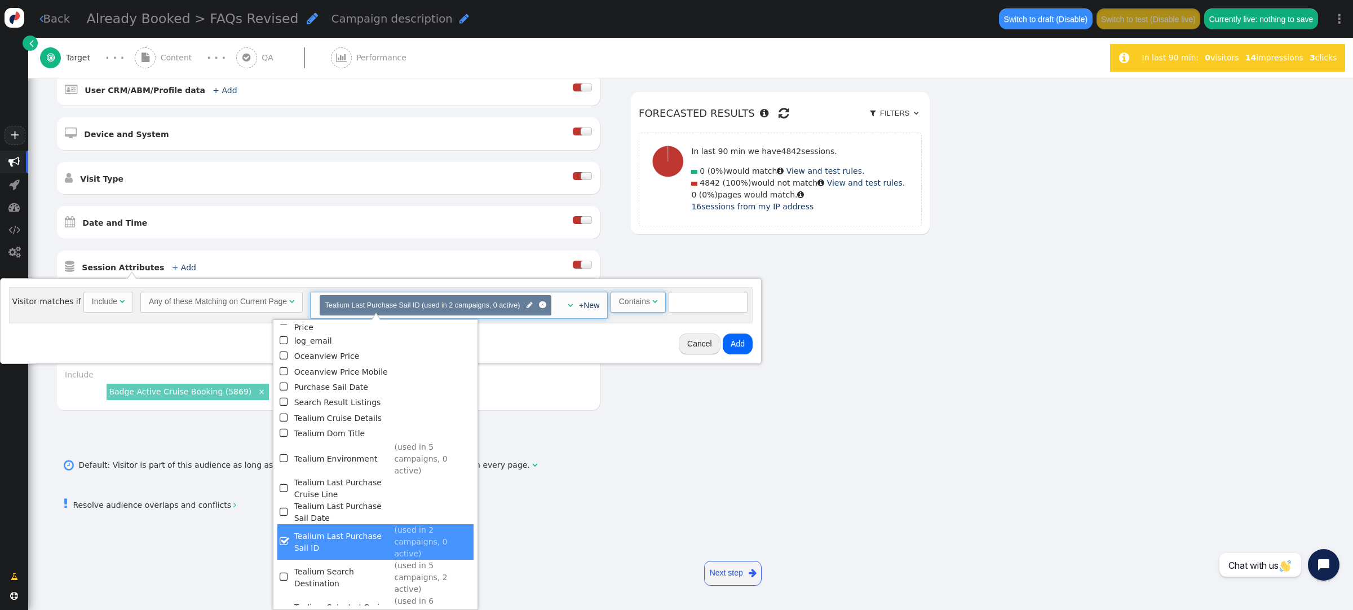
click at [652, 302] on span "" at bounding box center [654, 301] width 5 height 8
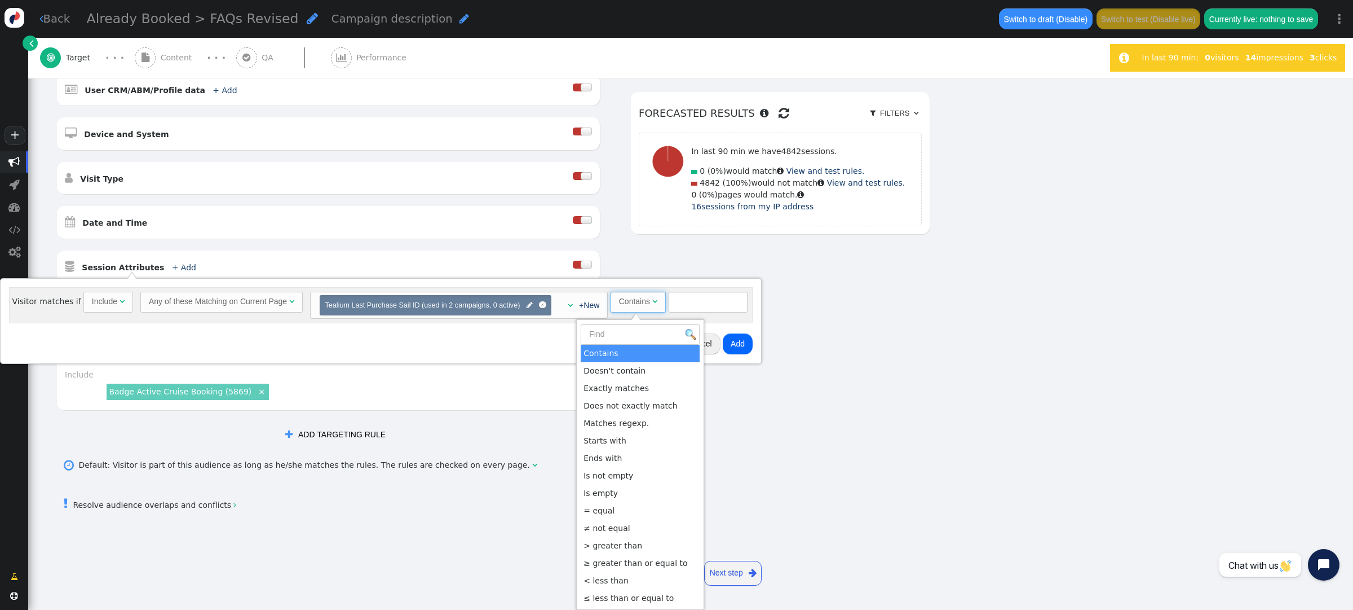
click at [522, 304] on span "Tealium Last Purchase Sail ID (used in 2 campaigns, 0 active) " at bounding box center [435, 305] width 221 height 11
click at [527, 304] on span "" at bounding box center [530, 305] width 6 height 11
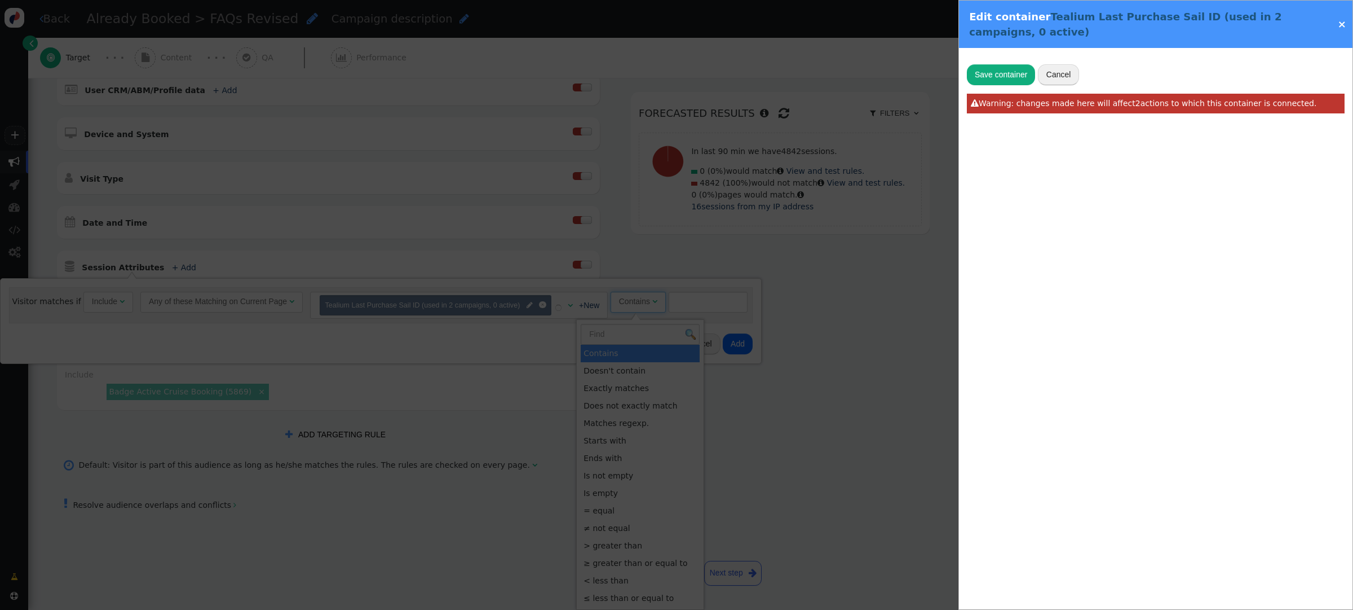
type input "Tealium Last Purchase Sail ID"
radio input "false"
radio input "true"
type input "utag.data['va.properties.5460']"
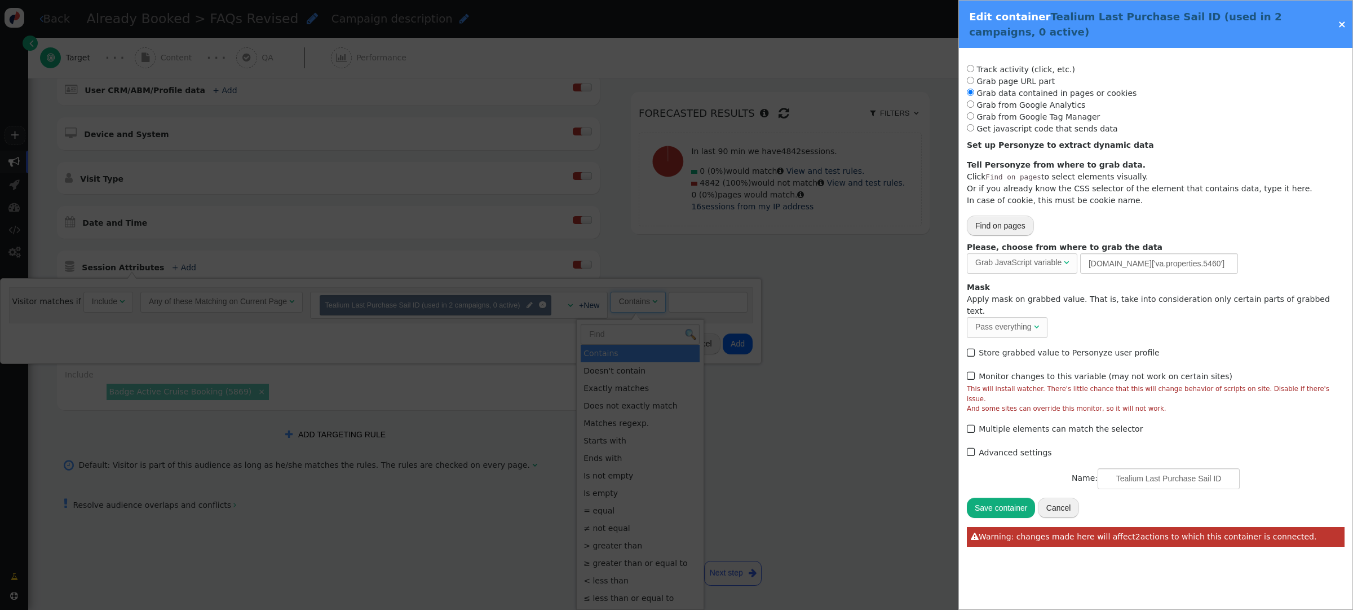
click at [1344, 23] on link "×" at bounding box center [1342, 24] width 8 height 12
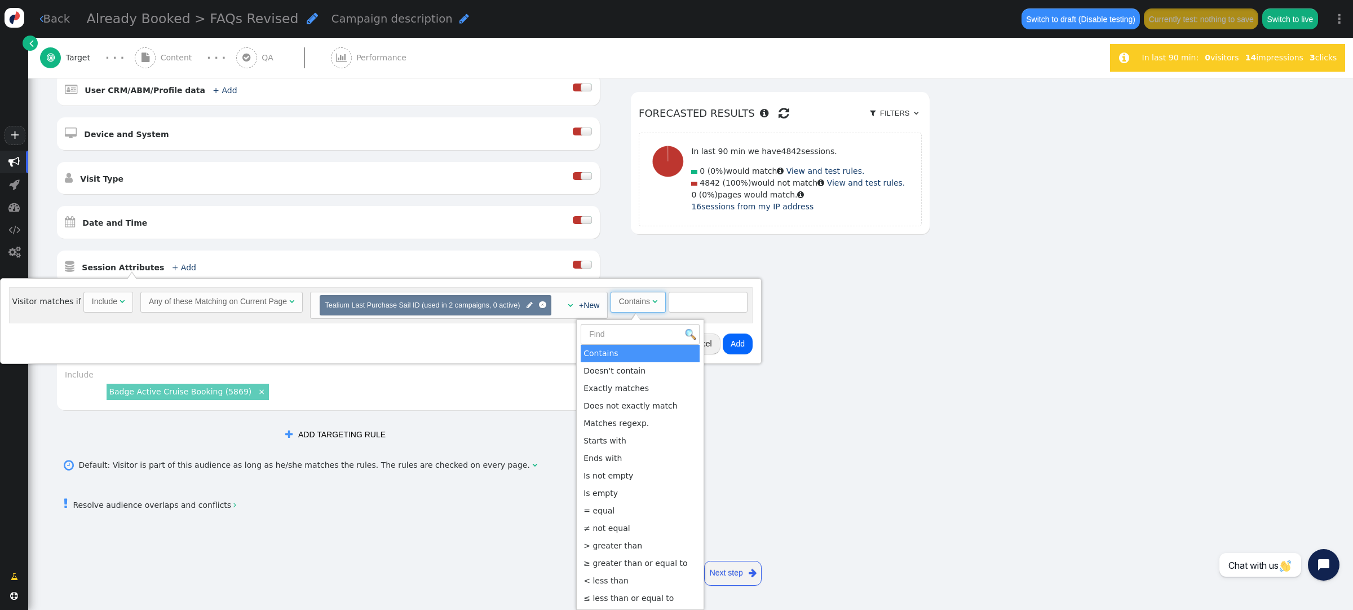
click at [913, 282] on div "AND OR XOR AND     Pages Visited + Add  Include Current Page is Any of - V…" at bounding box center [493, 177] width 874 height 535
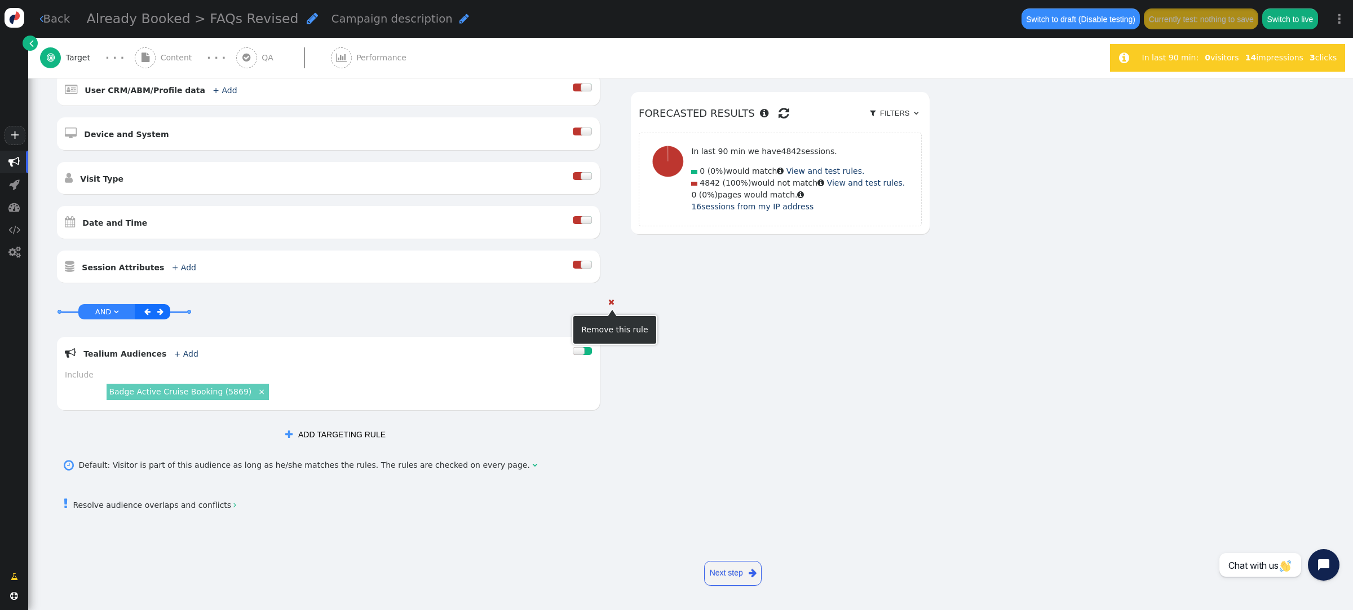
click at [611, 303] on span "" at bounding box center [611, 302] width 6 height 8
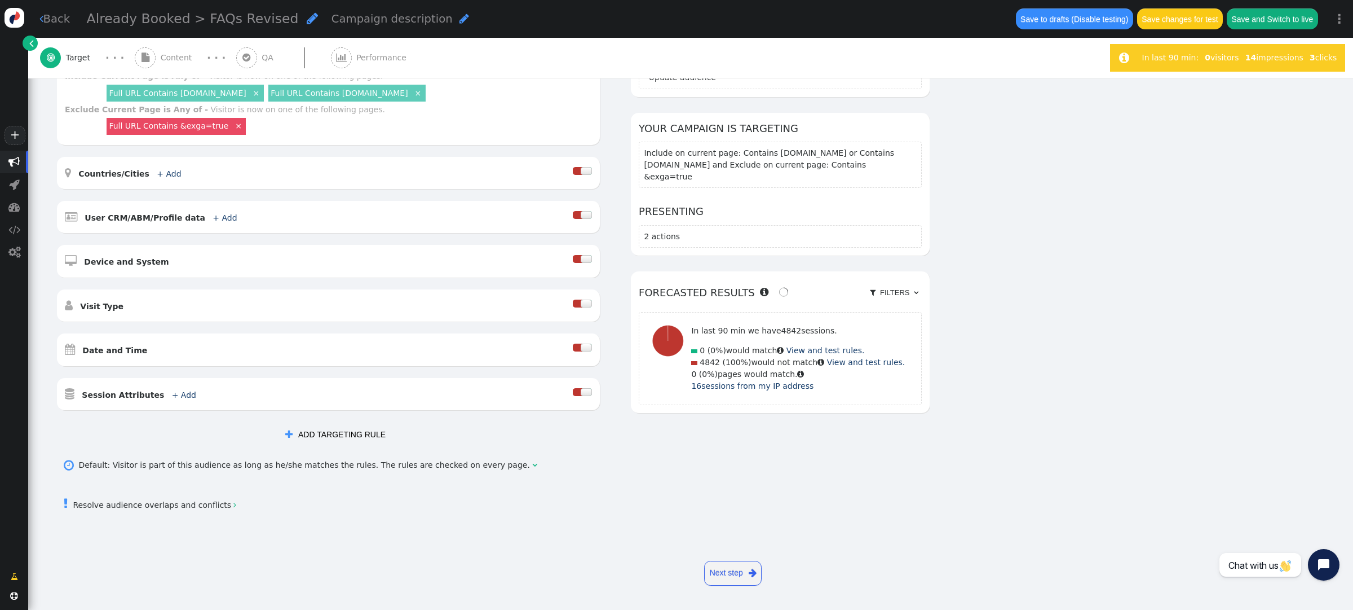
click at [584, 386] on div at bounding box center [582, 394] width 19 height 16
click at [581, 389] on div at bounding box center [586, 392] width 11 height 8
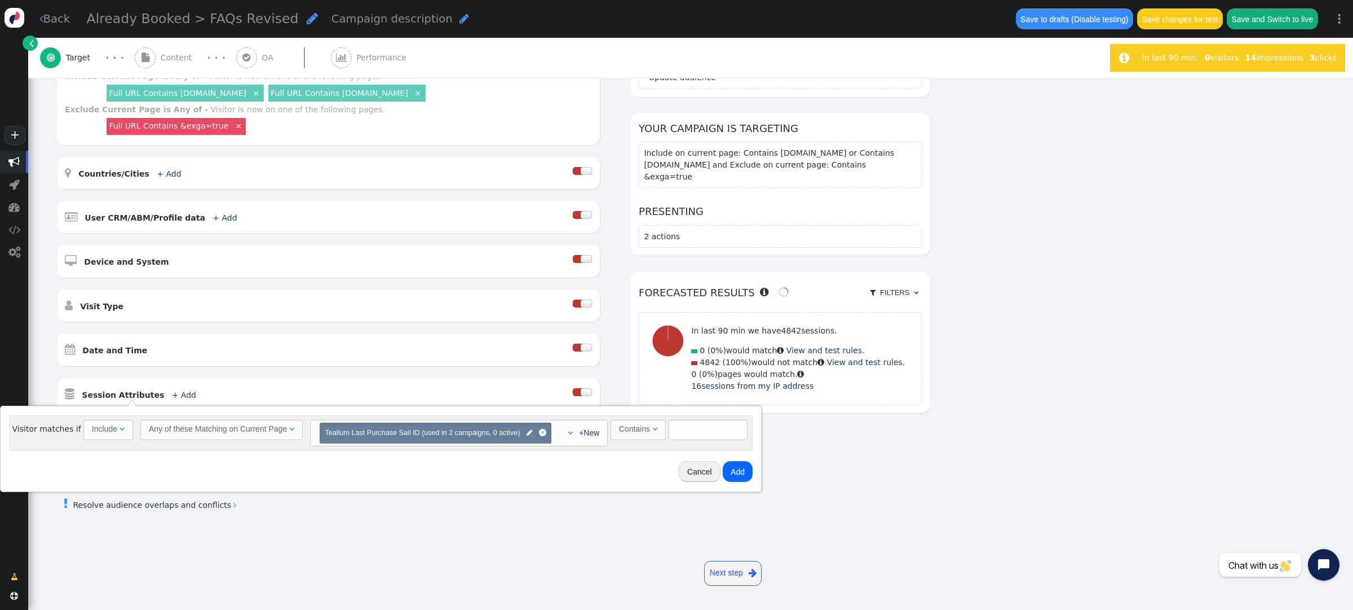
click at [635, 427] on div "Contains" at bounding box center [634, 429] width 31 height 12
click at [661, 475] on button "Add" at bounding box center [669, 471] width 30 height 20
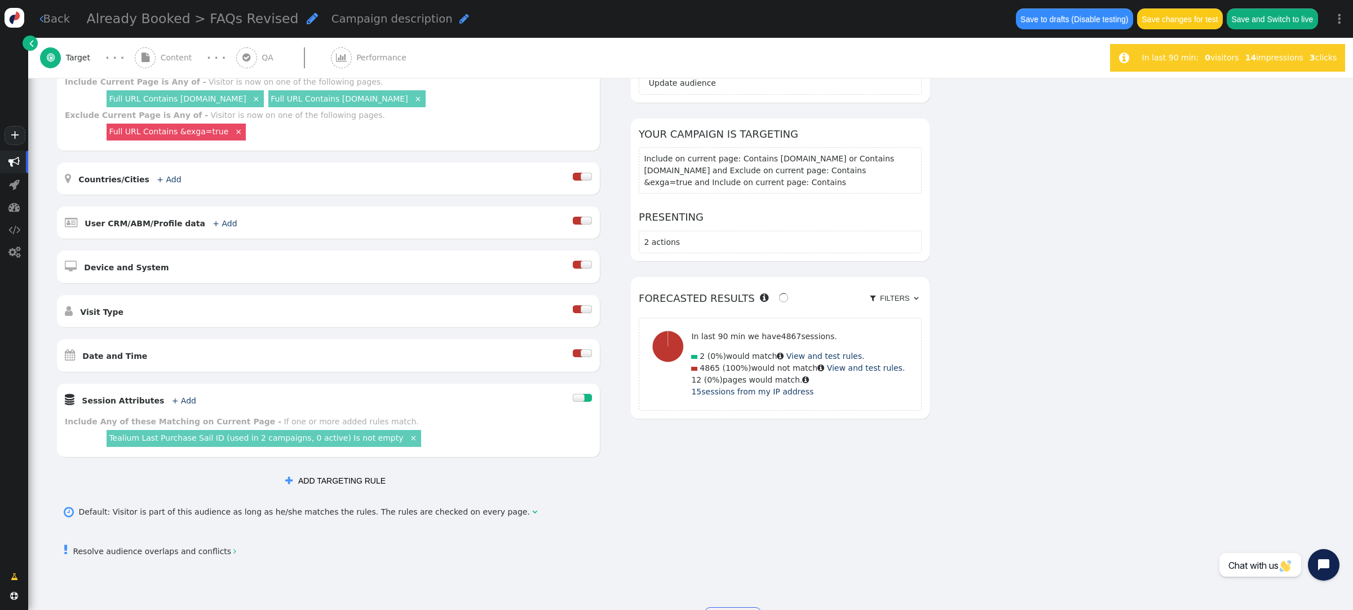
scroll to position [104, 0]
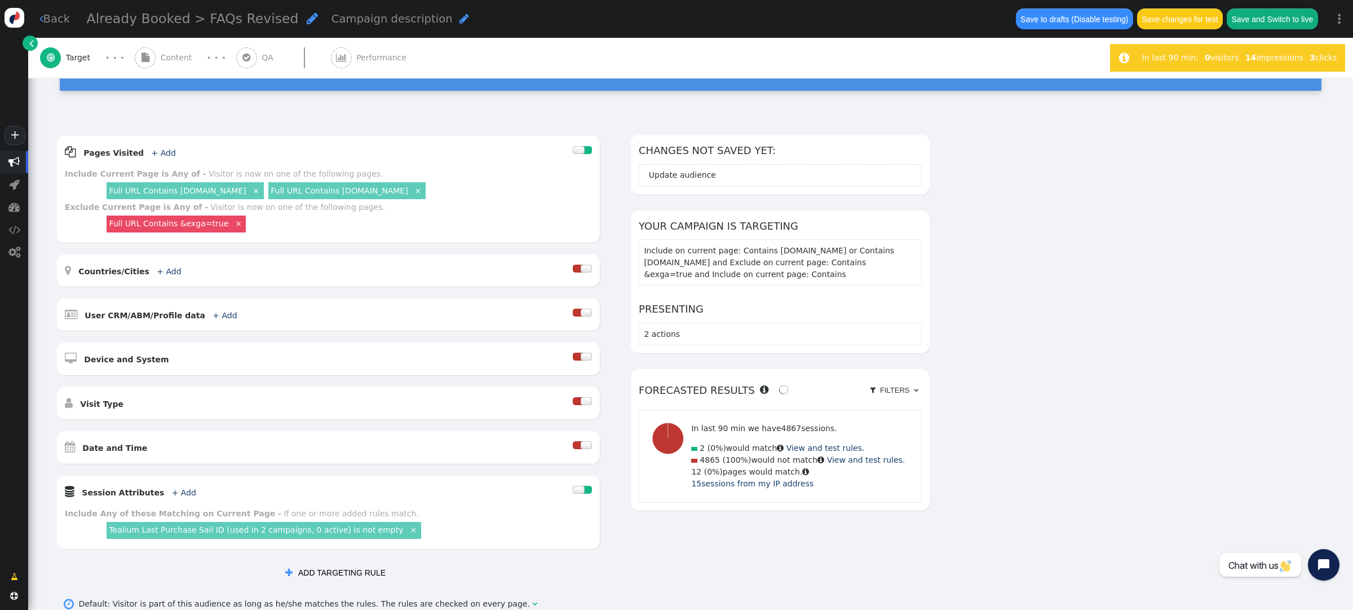
click at [1167, 23] on button "Save changes for test" at bounding box center [1180, 18] width 86 height 20
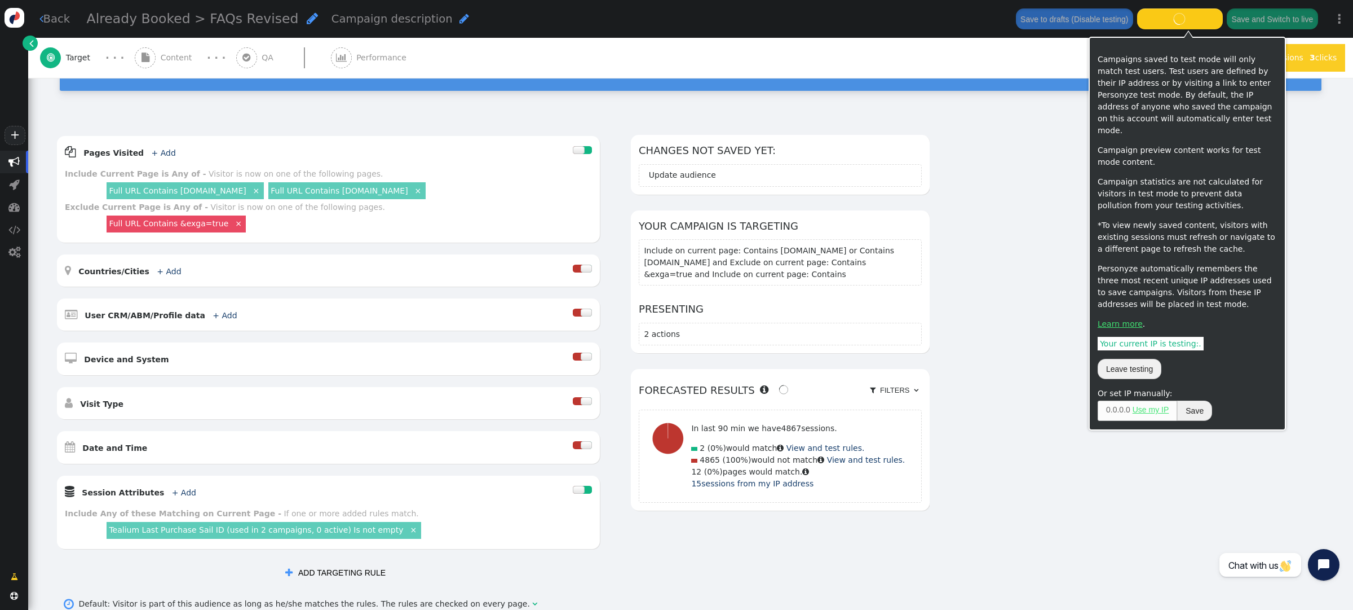
scroll to position [96, 0]
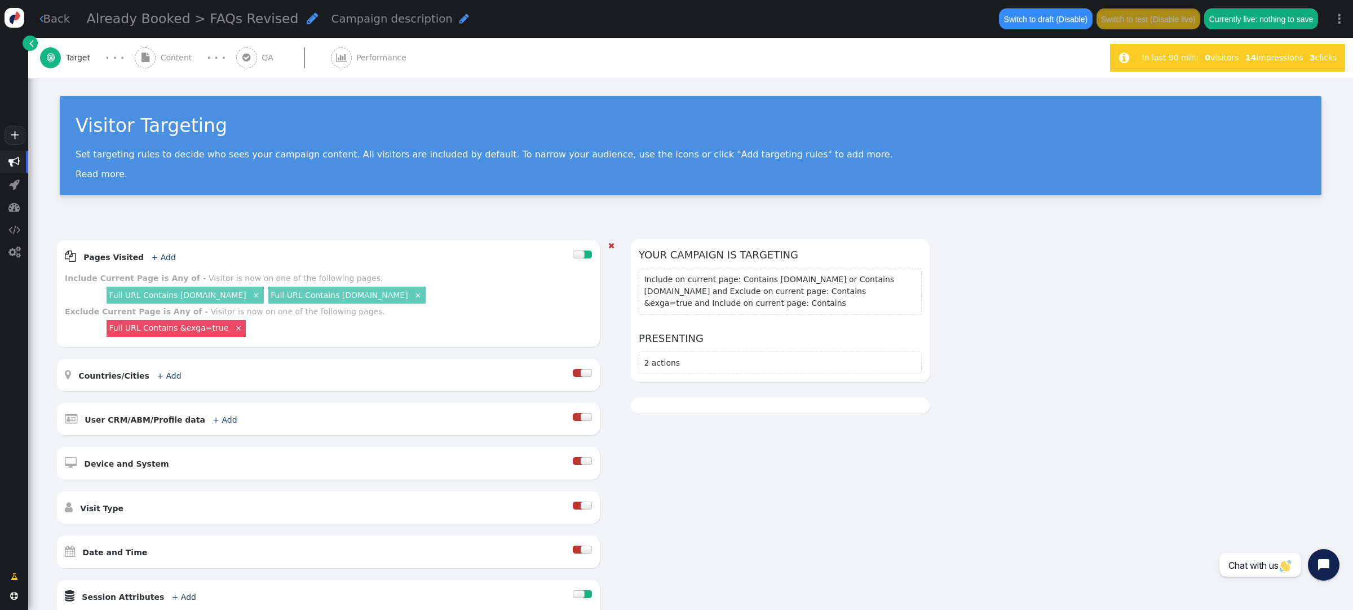
click at [336, 297] on link "Full URL Contains [DOMAIN_NAME]" at bounding box center [339, 294] width 137 height 9
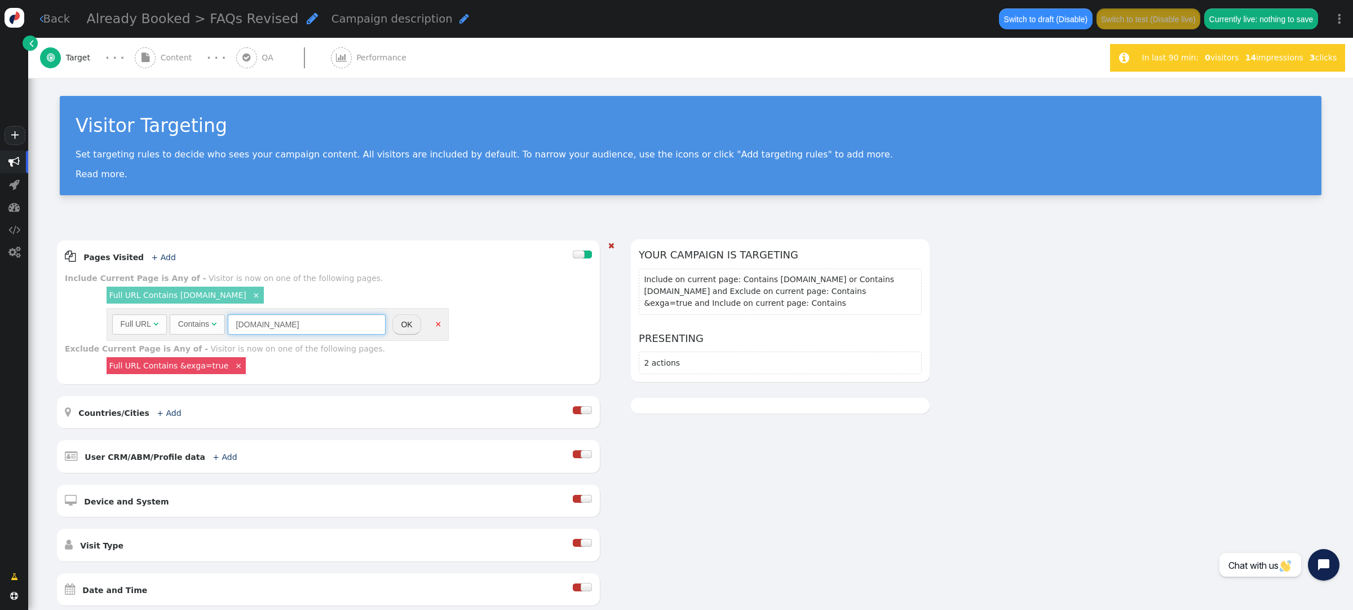
drag, startPoint x: 250, startPoint y: 324, endPoint x: 168, endPoint y: 311, distance: 82.8
click at [170, 315] on div "Full URL  Contains  uat.cruisecheap.com = (Empty) *.  Desktop & Tablet " at bounding box center [248, 324] width 273 height 20
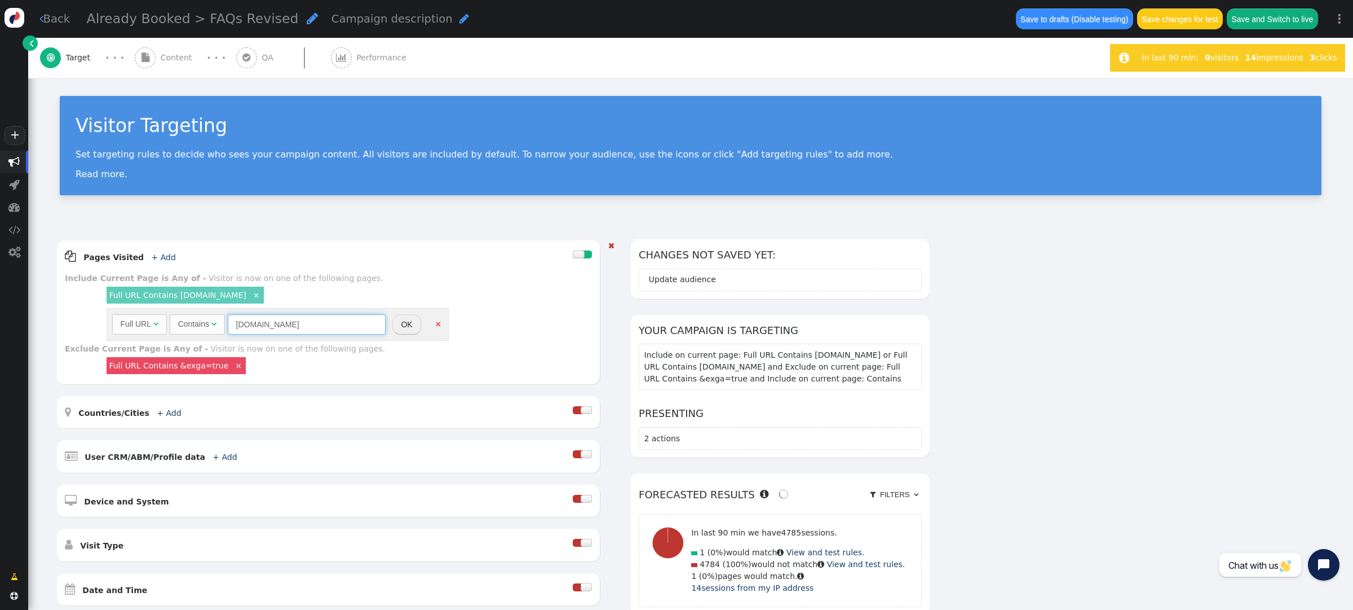
type input "[DOMAIN_NAME]"
click at [413, 325] on button "OK" at bounding box center [406, 324] width 28 height 20
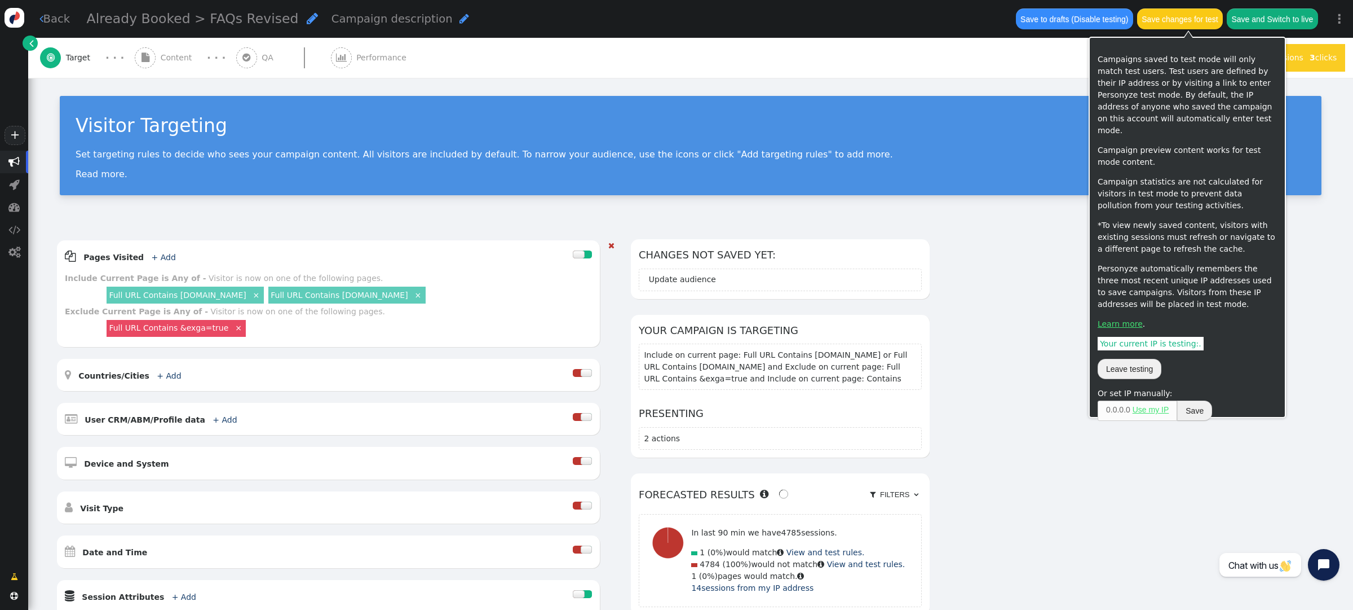
click at [1182, 17] on button "Save changes for test" at bounding box center [1180, 18] width 86 height 20
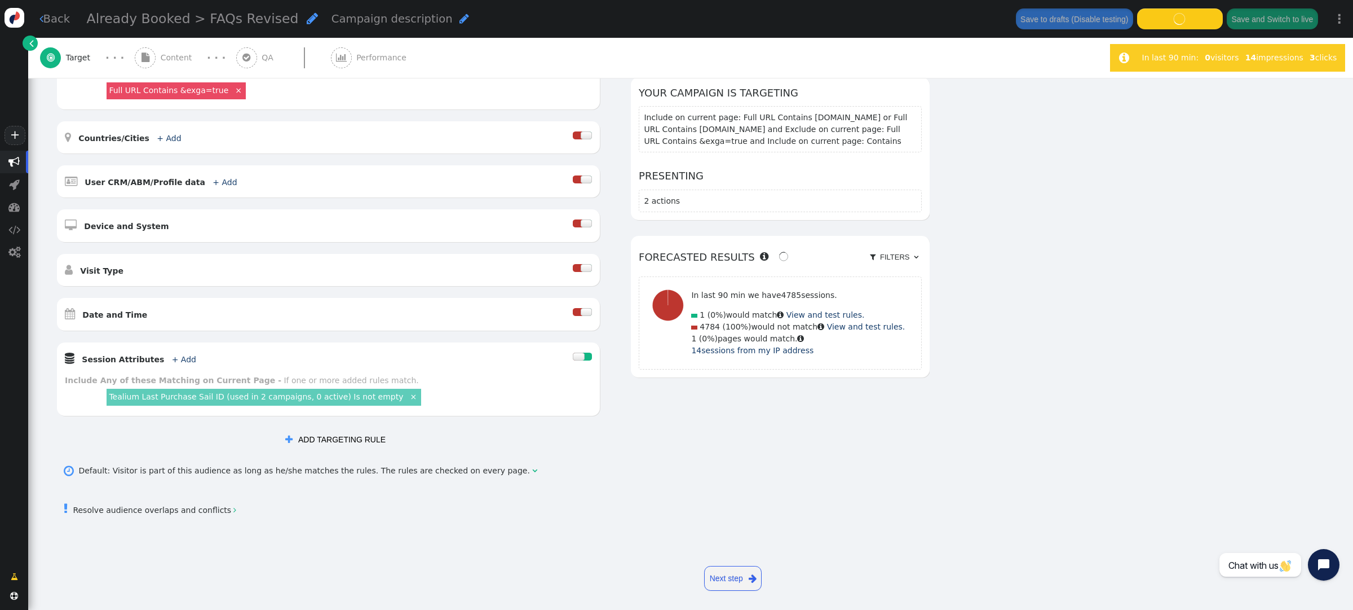
scroll to position [243, 0]
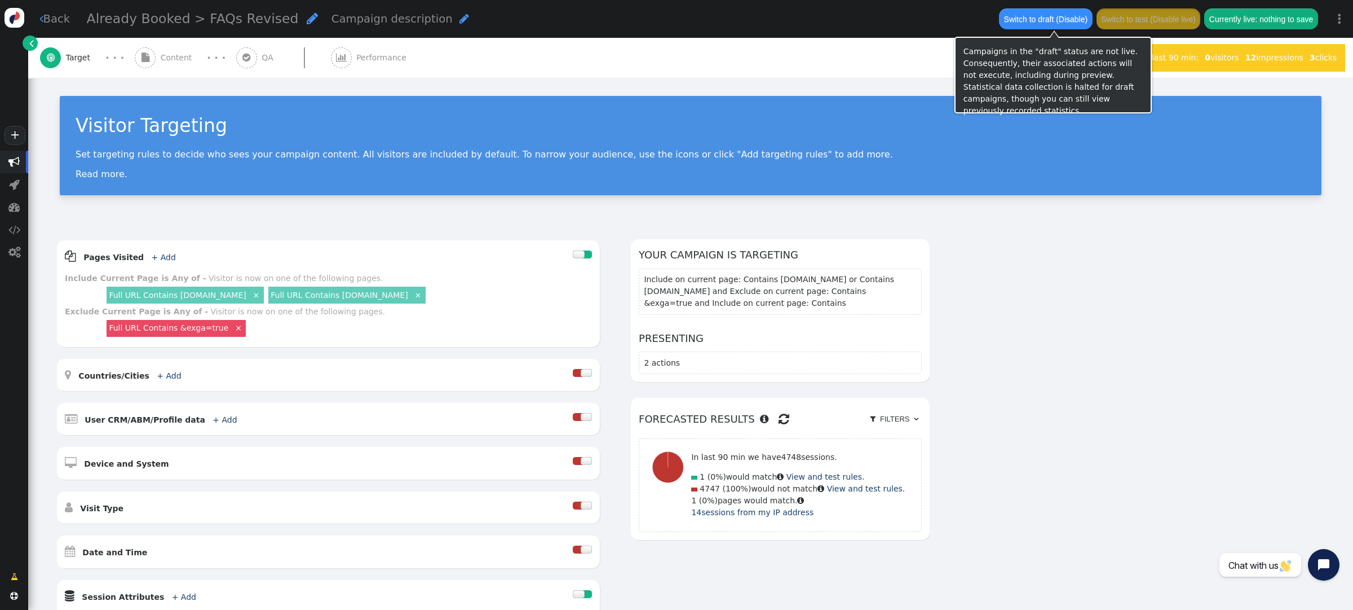
click at [1060, 17] on button "Switch to draft (Disable)" at bounding box center [1045, 18] width 93 height 20
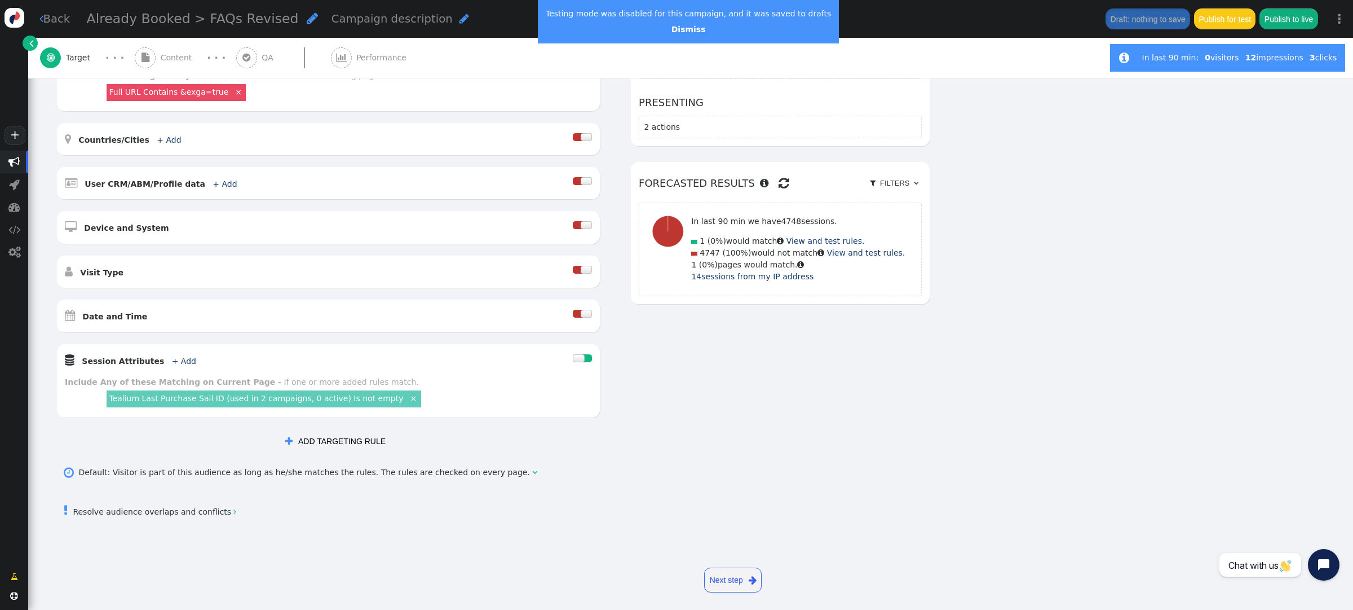
scroll to position [240, 0]
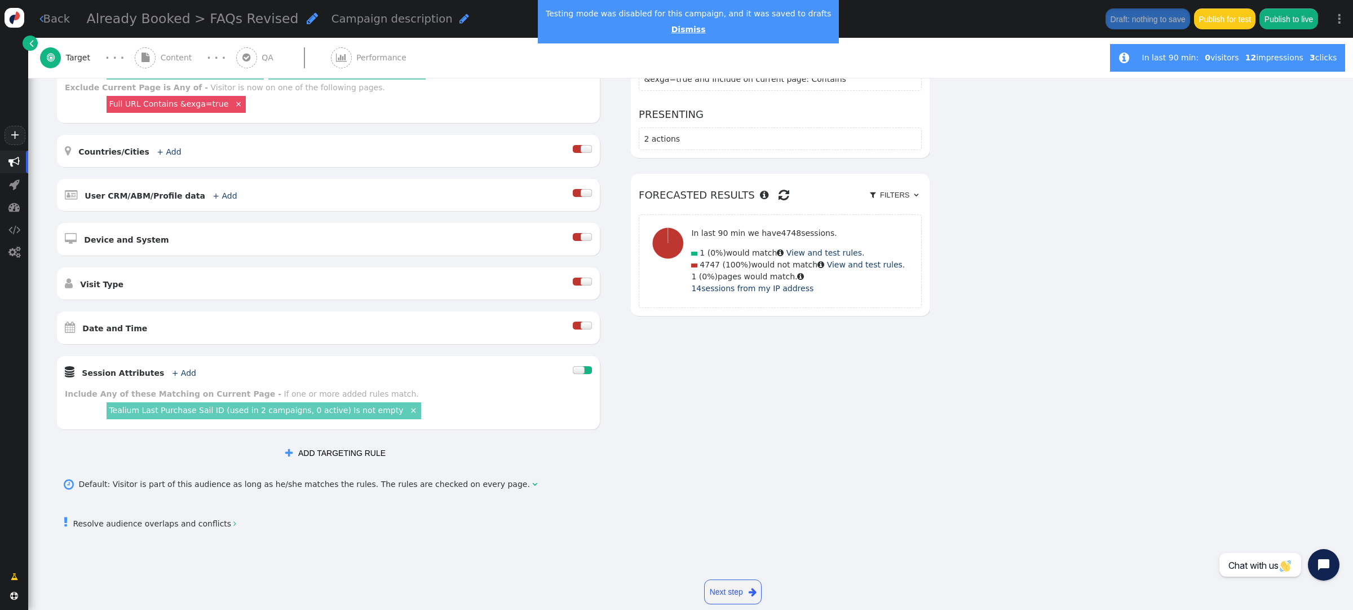
click at [678, 30] on link "Dismiss" at bounding box center [689, 29] width 34 height 9
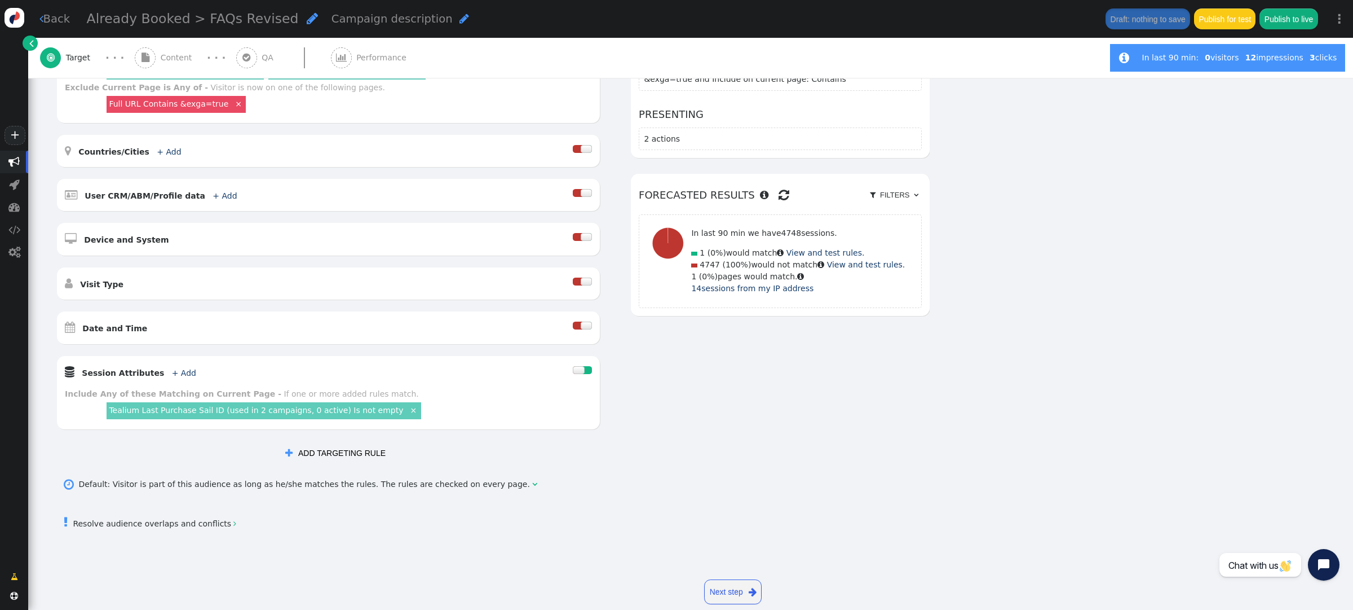
scroll to position [226, 0]
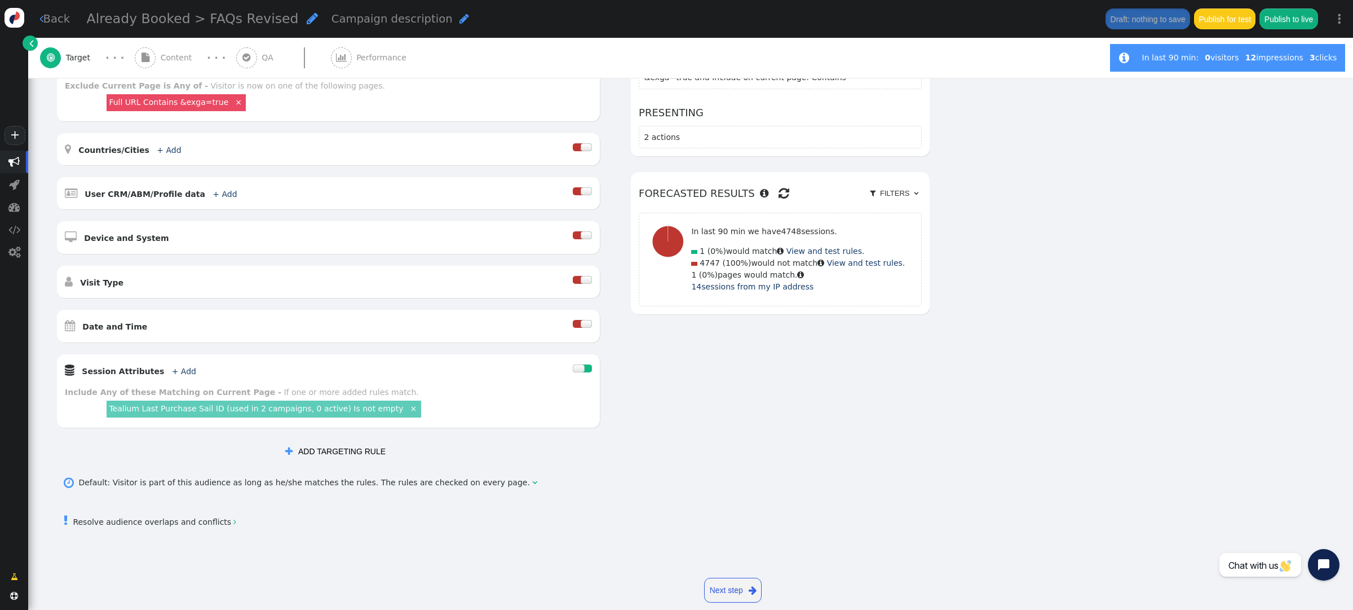
click at [18, 160] on span "" at bounding box center [13, 161] width 11 height 11
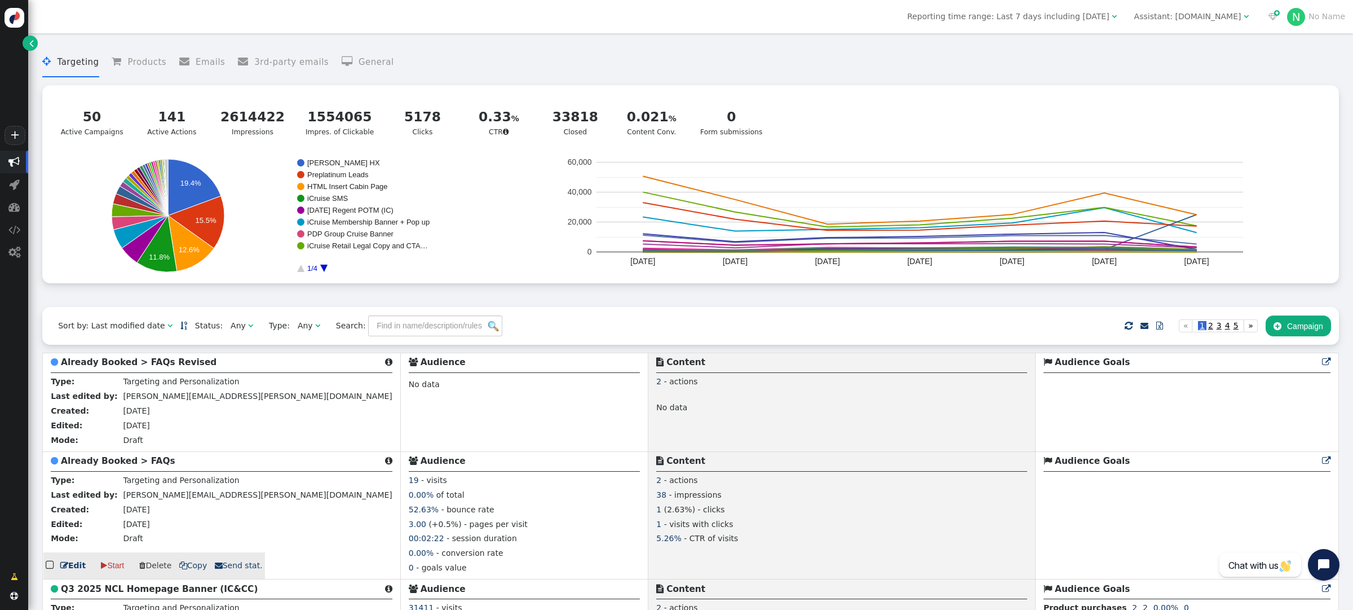
click at [135, 462] on b "Already Booked > FAQs" at bounding box center [118, 461] width 114 height 10
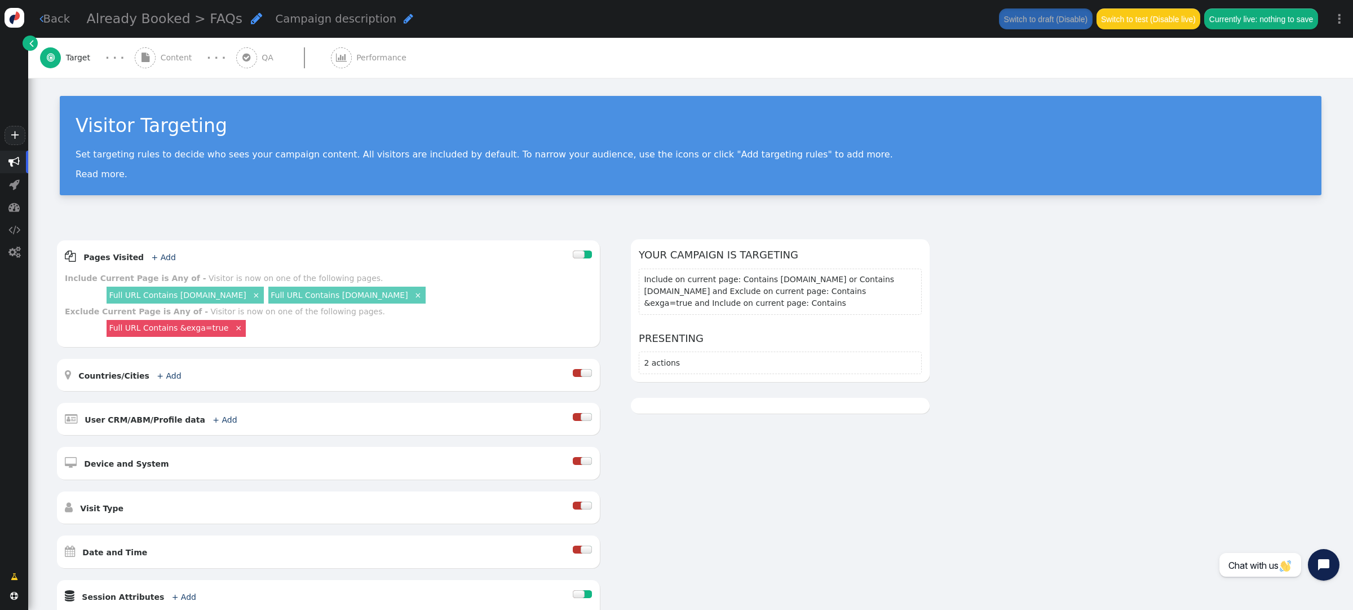
click at [173, 59] on span "Content" at bounding box center [179, 58] width 36 height 12
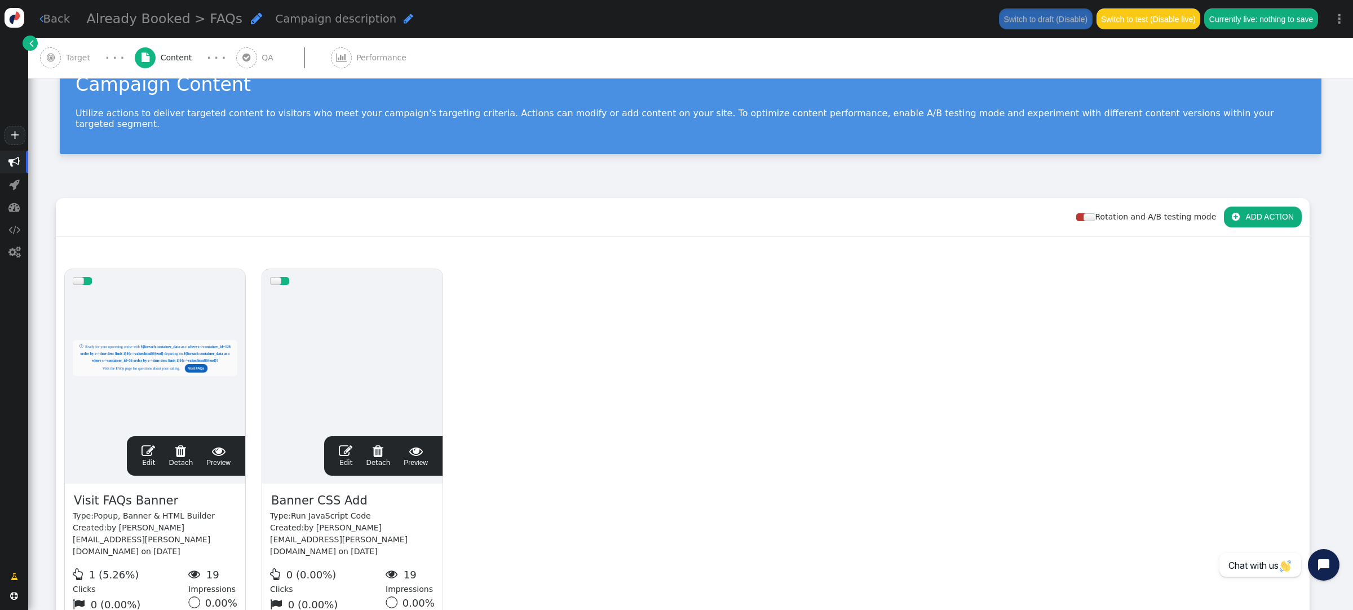
scroll to position [83, 0]
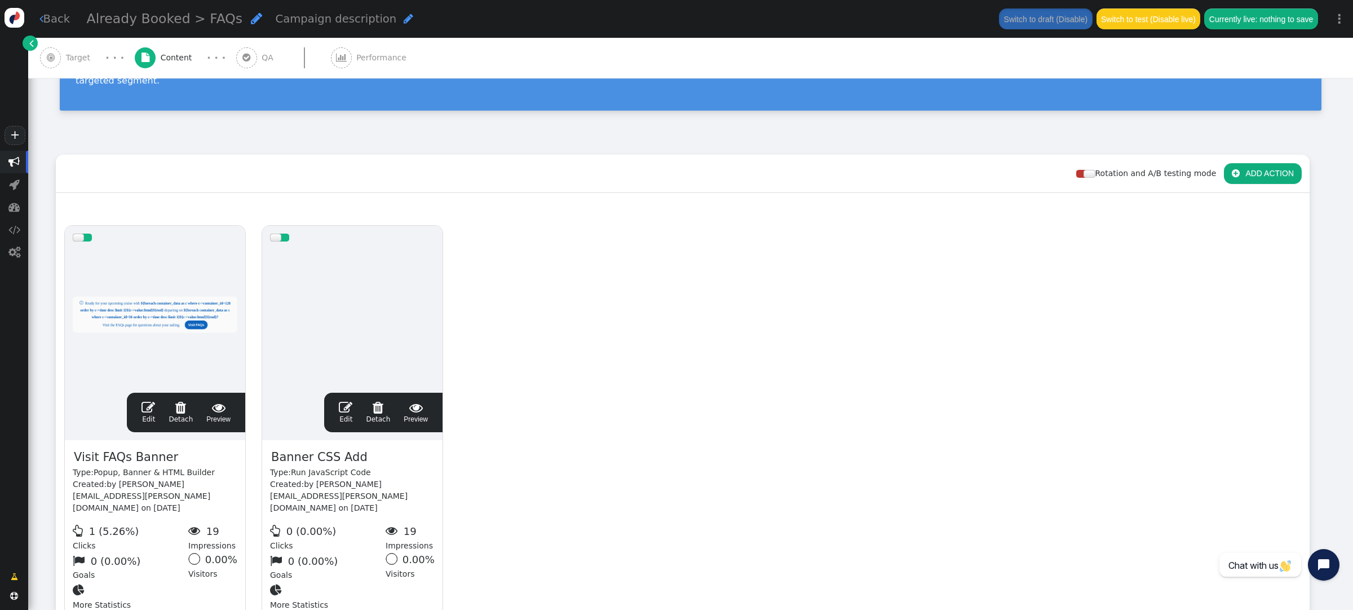
click at [1265, 166] on button " ADD ACTION" at bounding box center [1263, 173] width 78 height 20
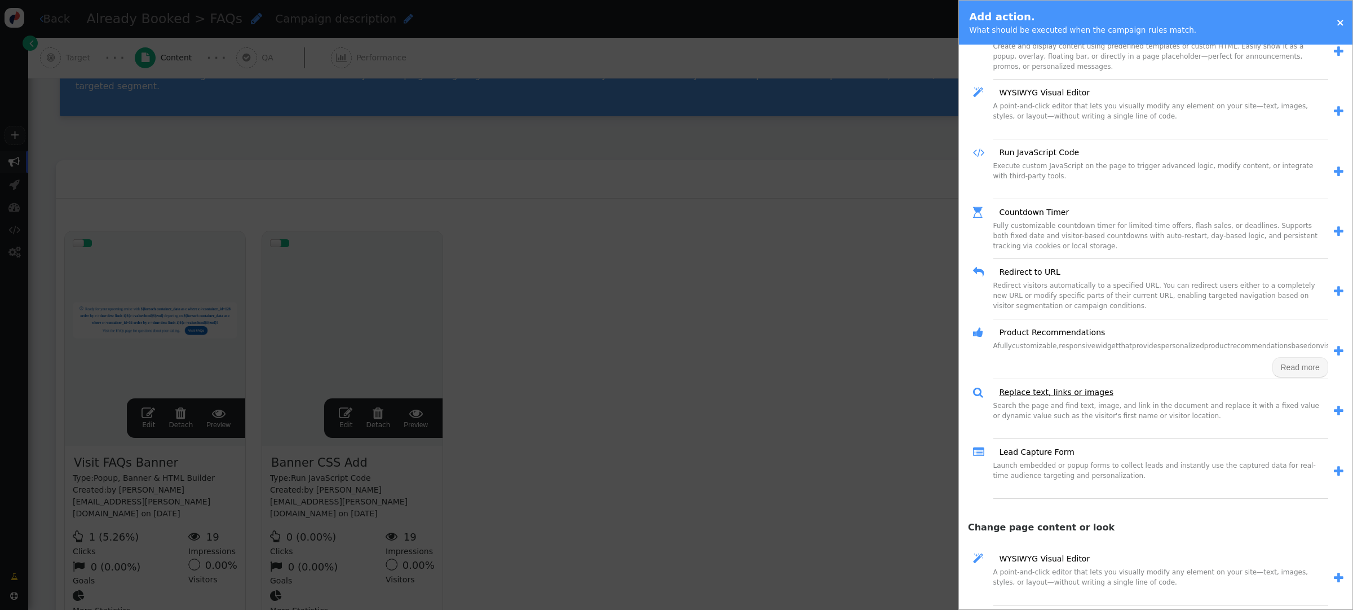
scroll to position [49, 0]
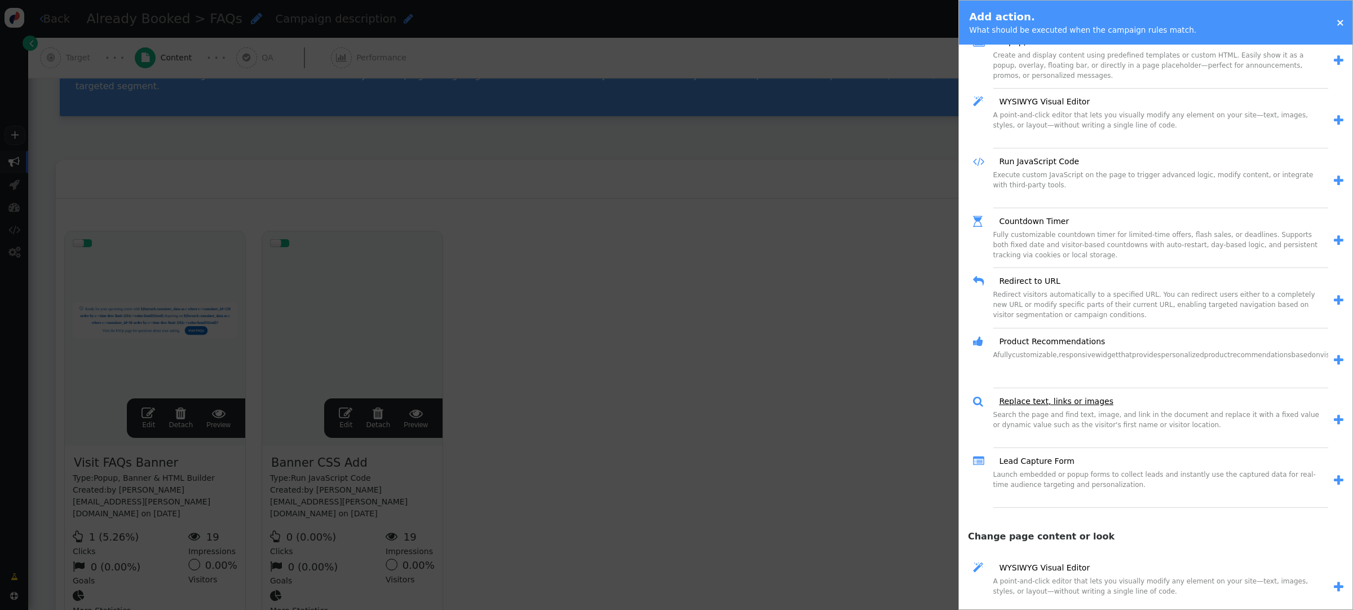
click at [1082, 399] on link "Replace text, links or images" at bounding box center [1052, 401] width 122 height 12
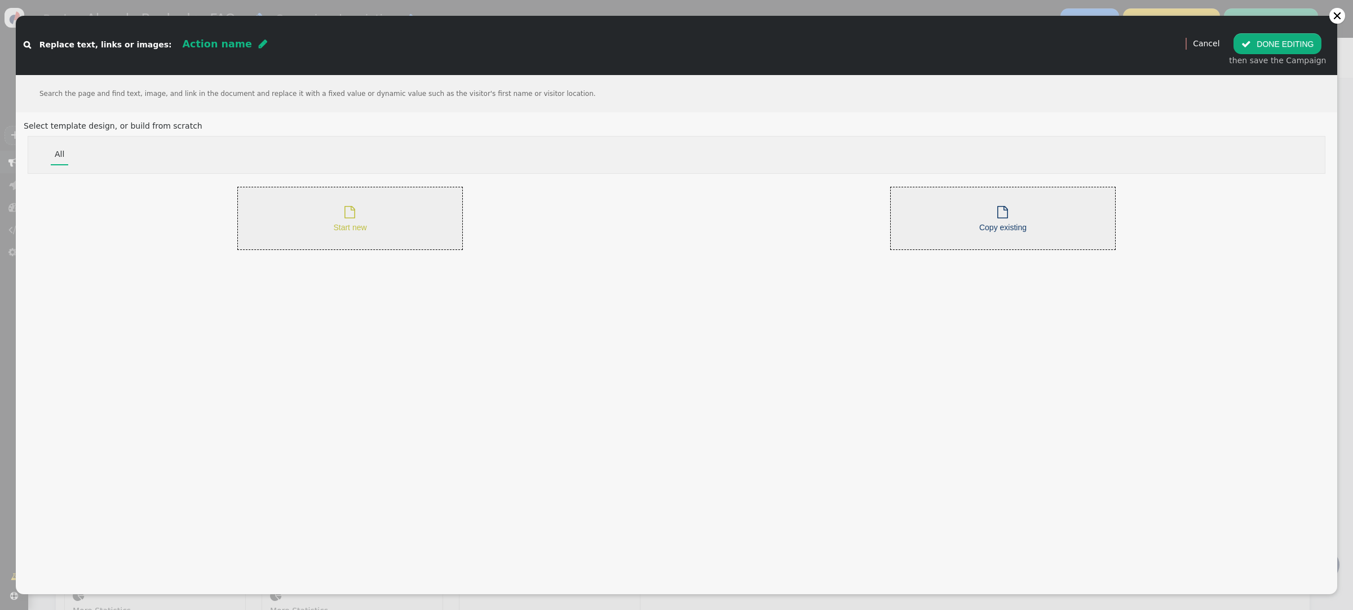
click at [347, 213] on span "" at bounding box center [350, 212] width 11 height 12
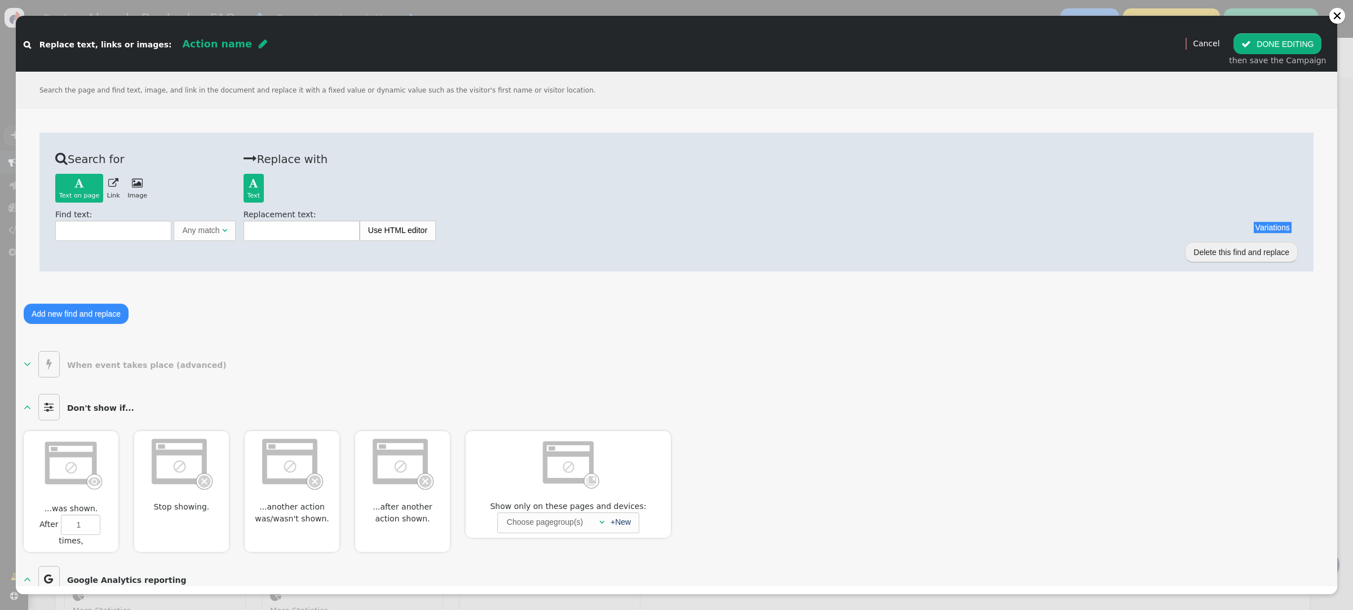
click at [135, 184] on span "" at bounding box center [137, 183] width 11 height 10
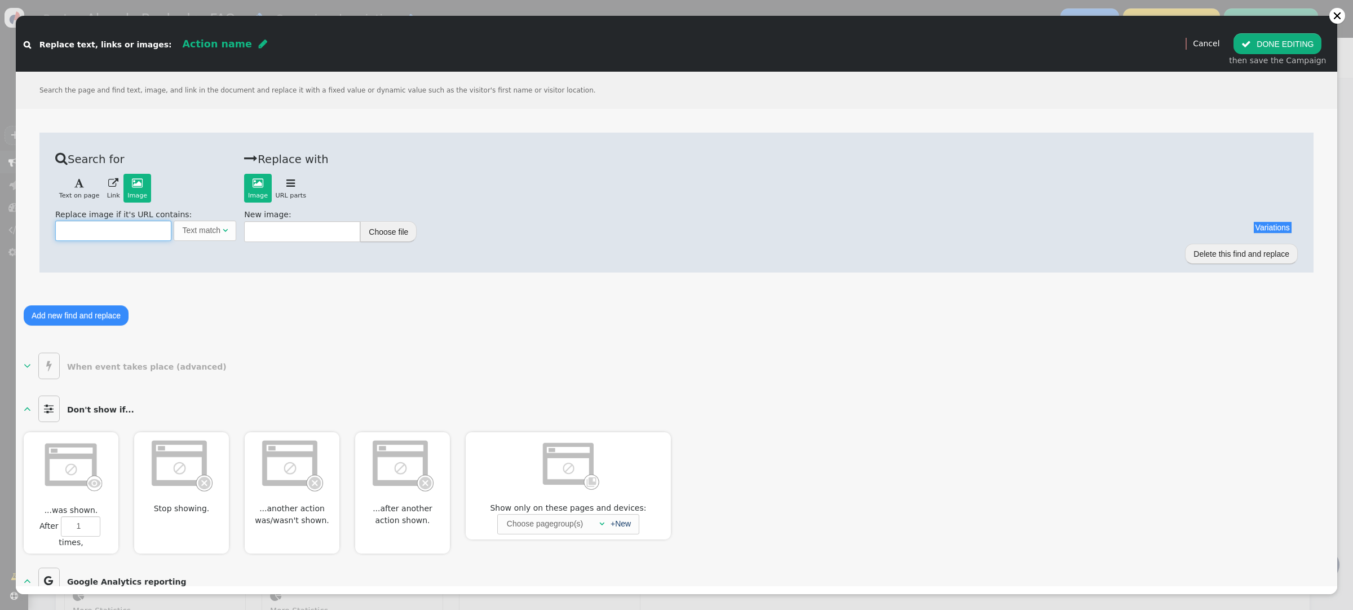
click at [106, 228] on input "text" at bounding box center [113, 230] width 116 height 20
paste input "[URL][DOMAIN_NAME]"
click at [186, 231] on div "Text match" at bounding box center [201, 230] width 38 height 12
type input "[URL][DOMAIN_NAME]"
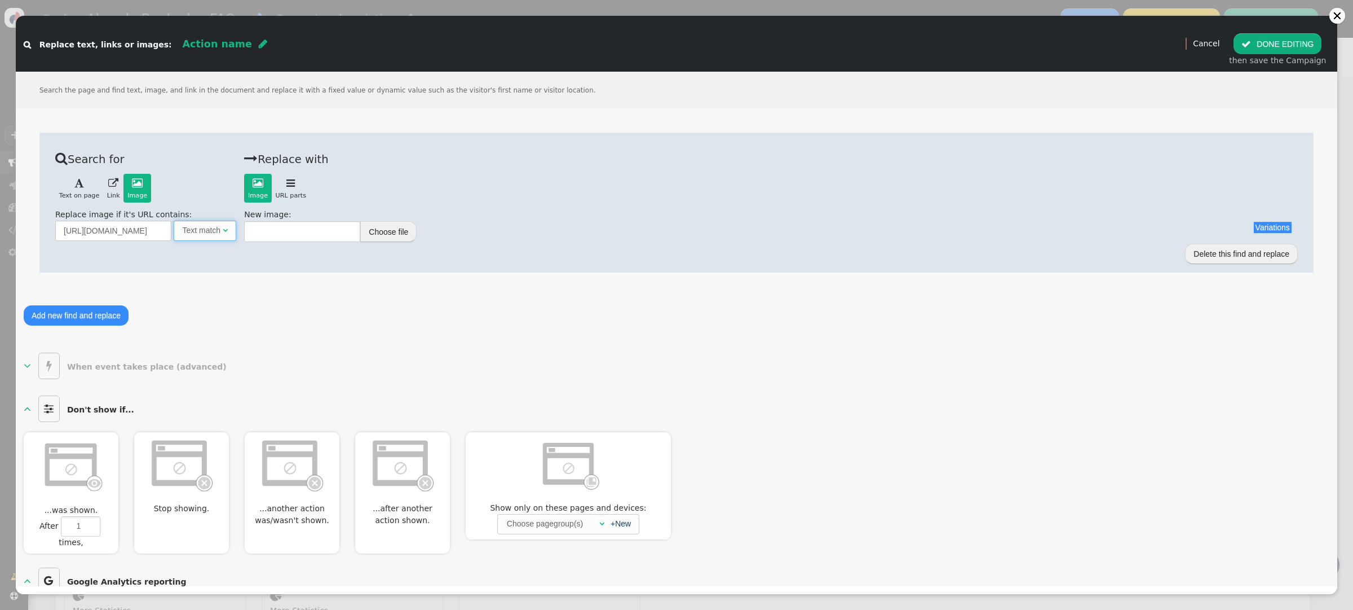
scroll to position [0, 0]
click at [193, 209] on div "Replace image if it's URL contains: https://d23n7ahjfnjotp.cloudfront.net/imgs/…" at bounding box center [145, 225] width 181 height 32
click at [201, 46] on span "Action name" at bounding box center [217, 43] width 69 height 11
type input "g"
type input "Remove Hero Text"
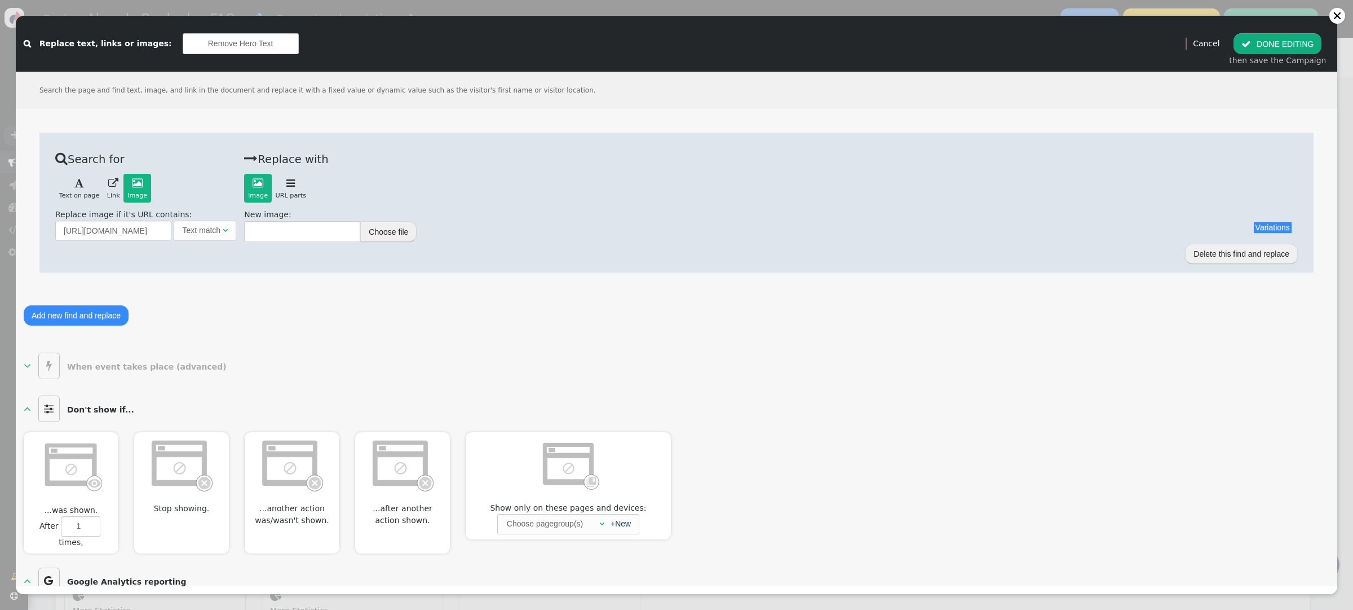
click at [1291, 53] on button " DONE EDITING" at bounding box center [1278, 43] width 88 height 20
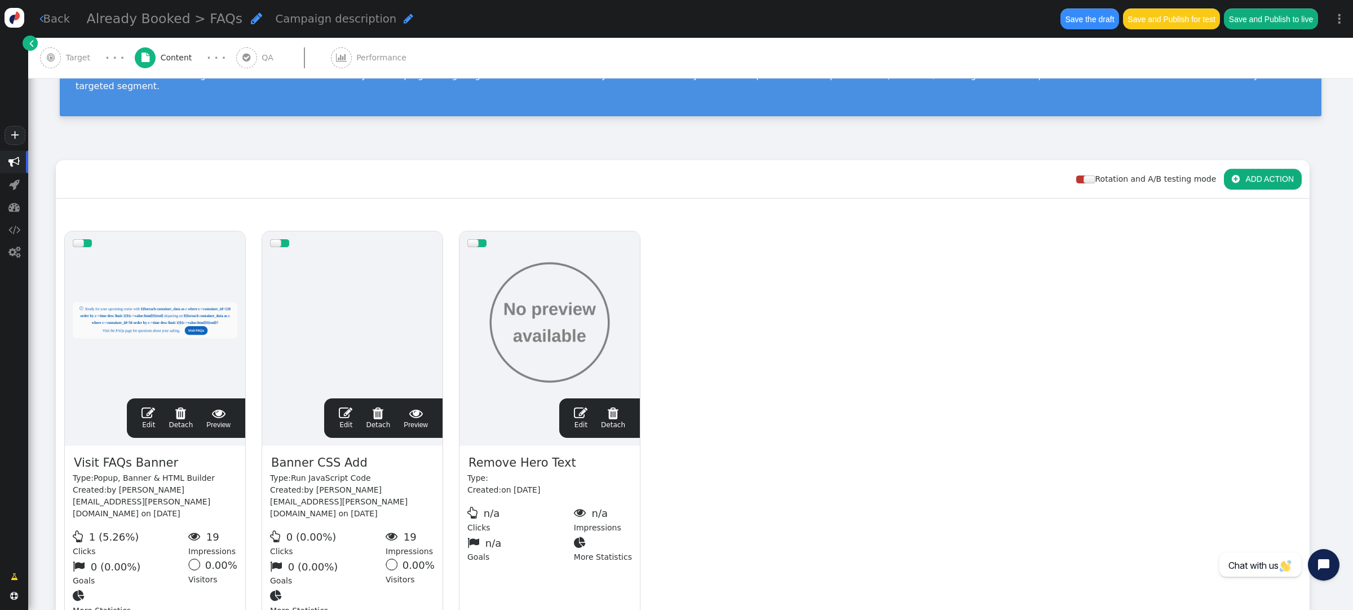
click at [149, 406] on span "" at bounding box center [149, 413] width 14 height 14
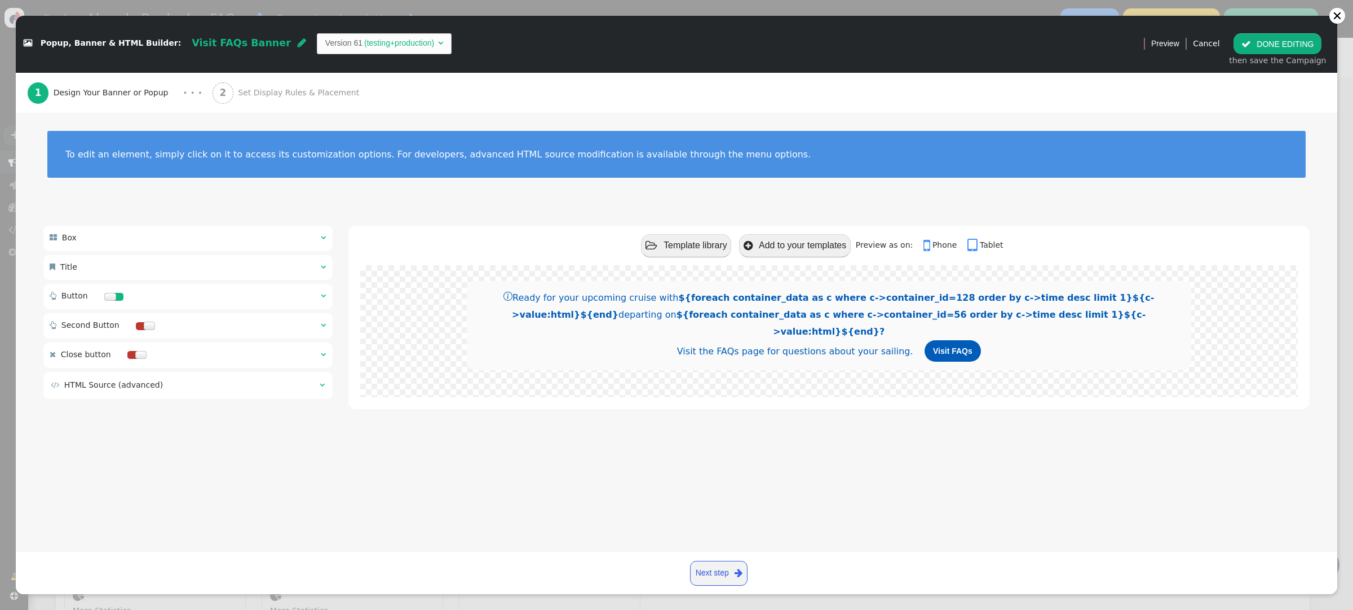
click at [270, 96] on span "Set Display Rules & Placement" at bounding box center [301, 93] width 126 height 12
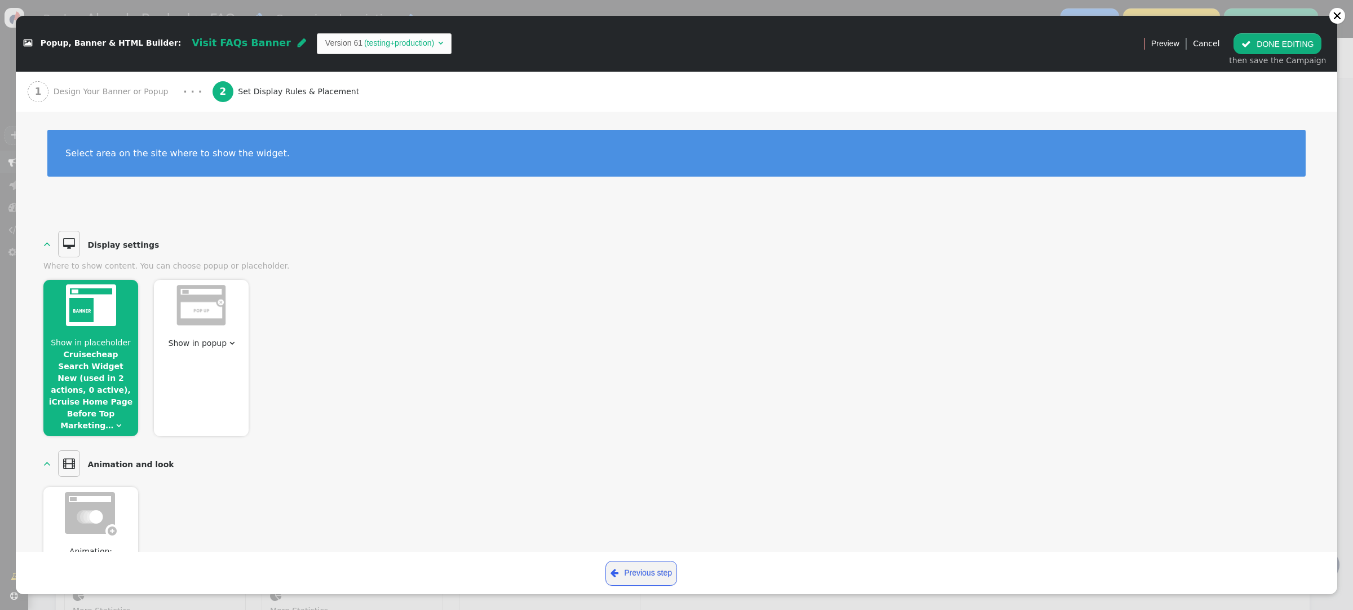
click at [109, 410] on link "Cruisecheap Search Widget New (used in 2 actions, 0 active), iCruise Home Page …" at bounding box center [91, 390] width 84 height 80
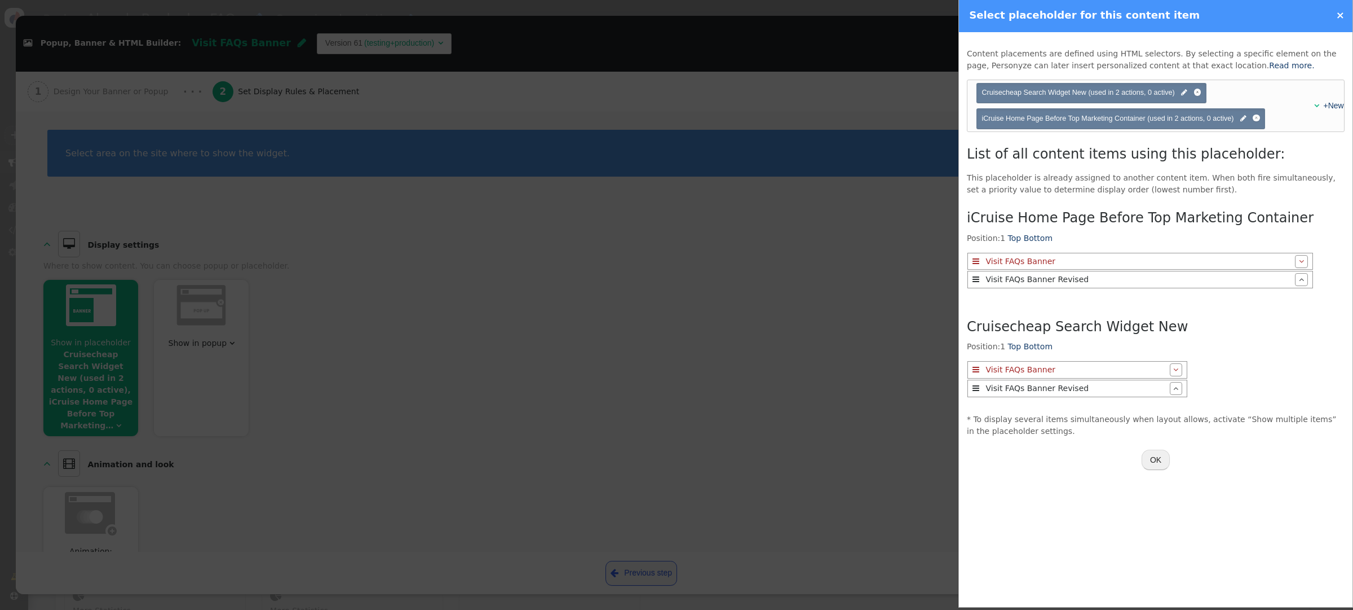
click at [1155, 469] on button "OK" at bounding box center [1156, 459] width 28 height 20
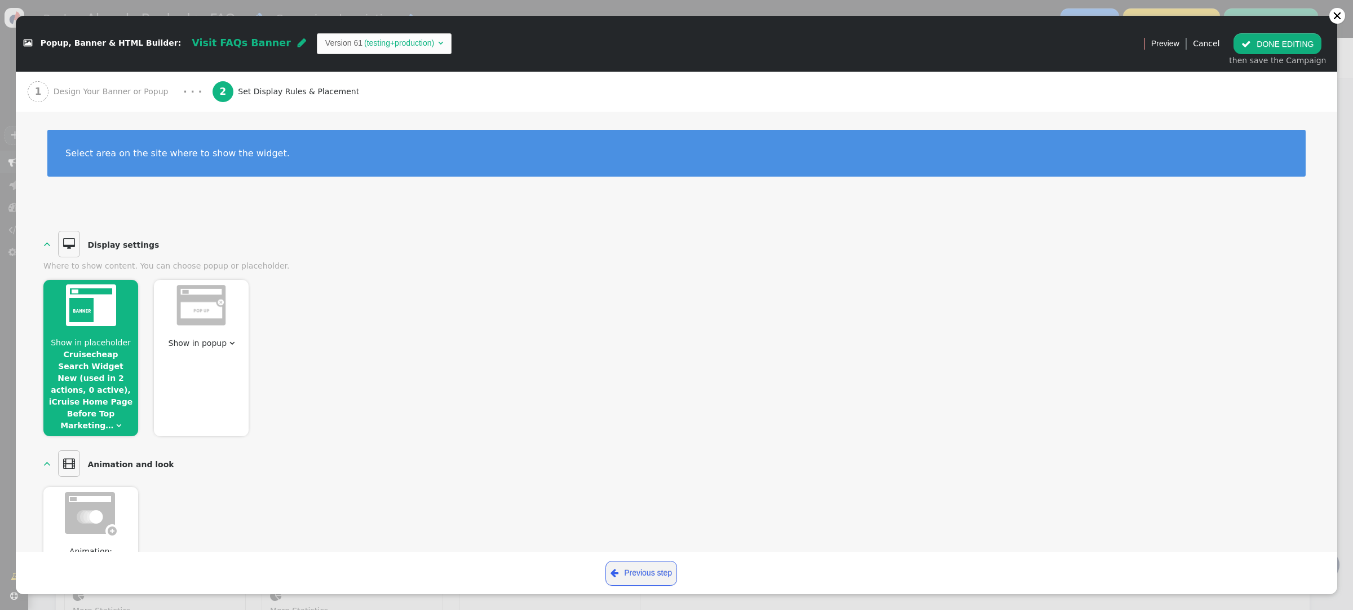
click at [116, 421] on span "" at bounding box center [118, 425] width 5 height 8
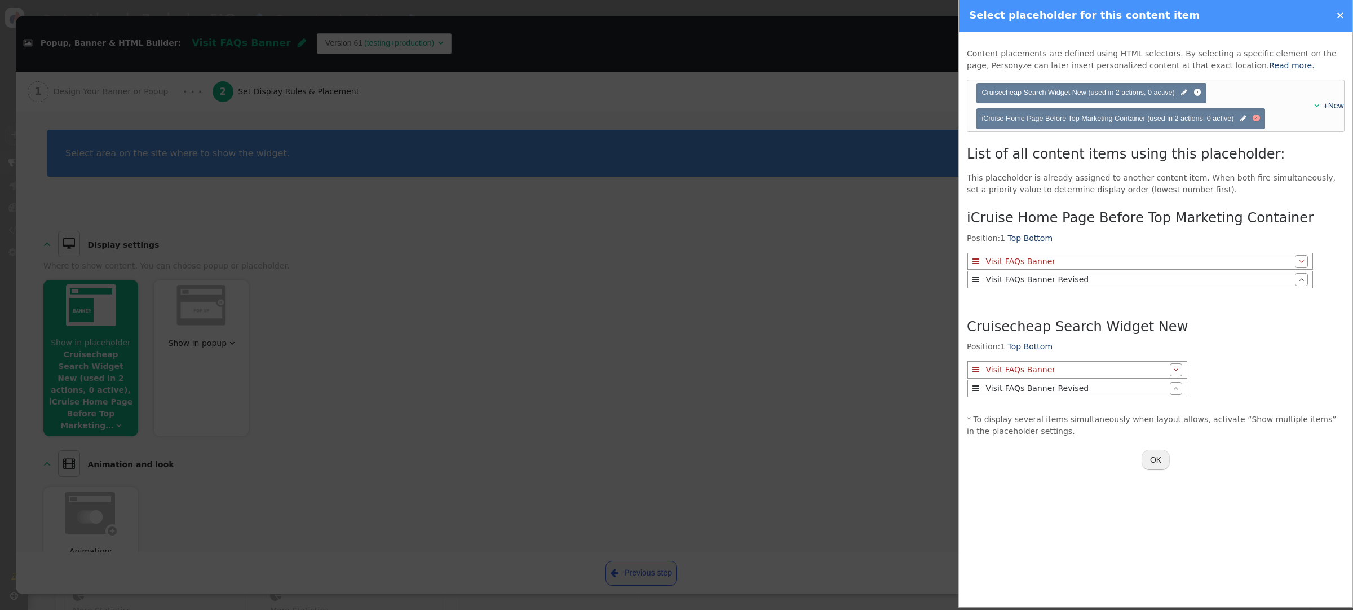
click at [1260, 117] on div at bounding box center [1256, 117] width 7 height 7
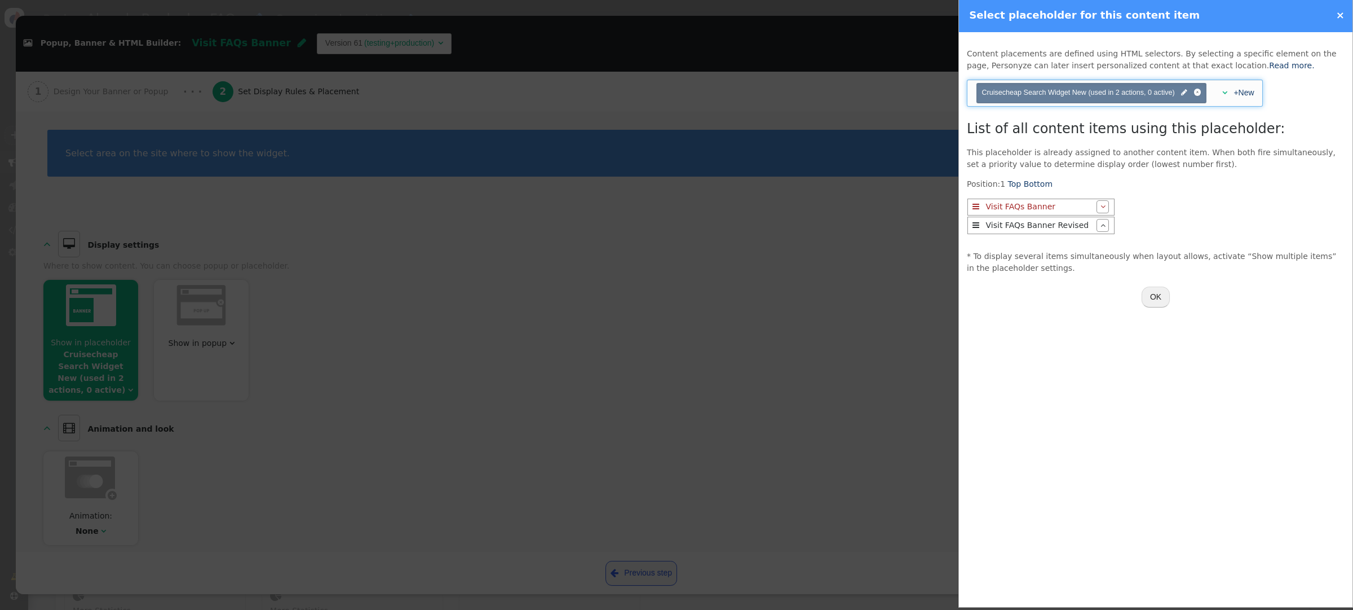
click at [1225, 94] on span "" at bounding box center [1224, 93] width 5 height 8
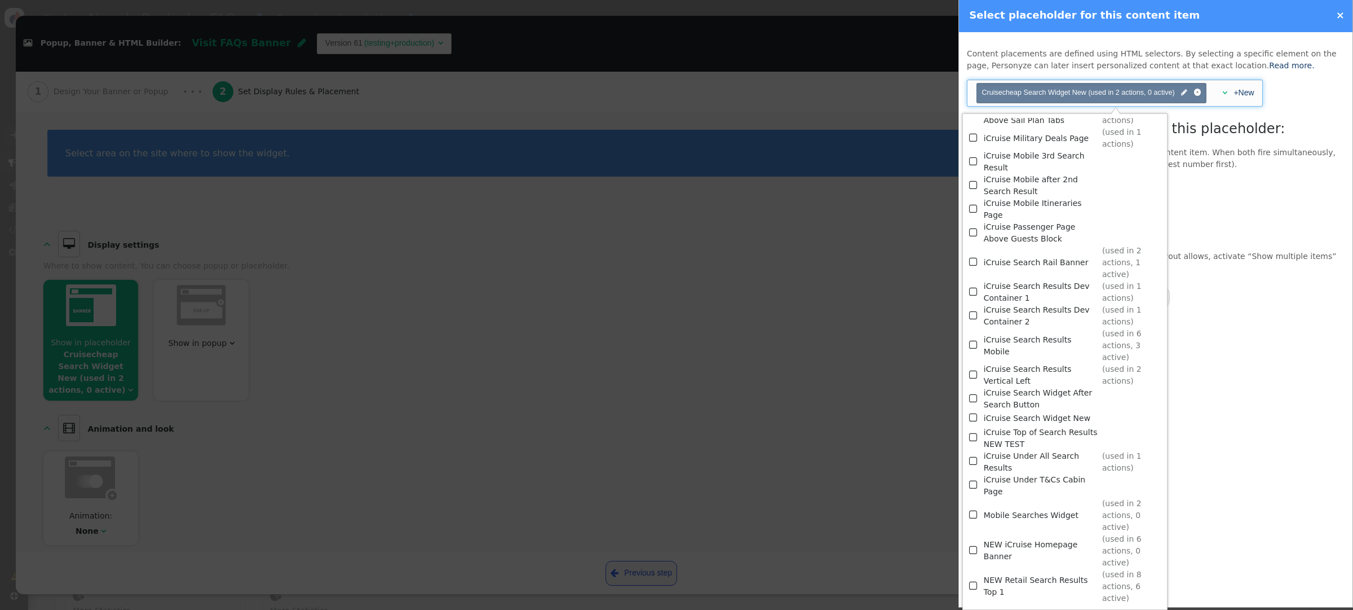
scroll to position [1146, 0]
click at [974, 411] on span "" at bounding box center [974, 418] width 10 height 15
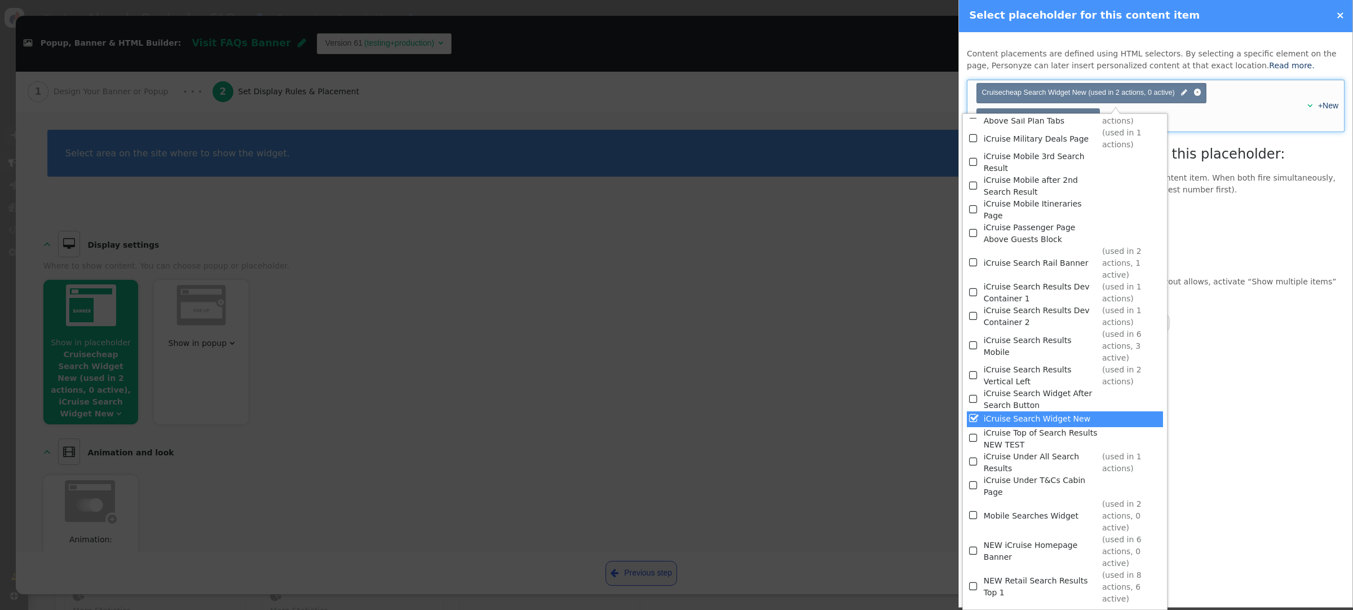
click at [1215, 235] on div "iCruise Home Page Before Top Marketing Container Position: 1 Top Bottom  Visit…" at bounding box center [1156, 236] width 378 height 64
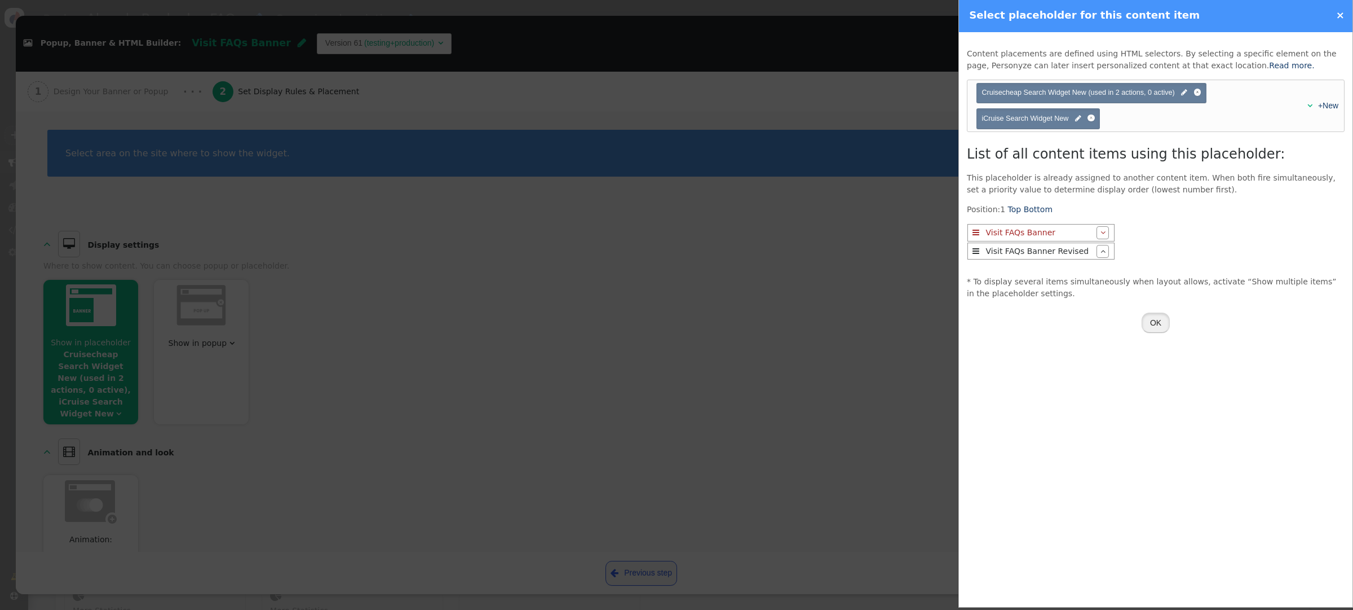
click at [1151, 325] on button "OK" at bounding box center [1156, 322] width 28 height 20
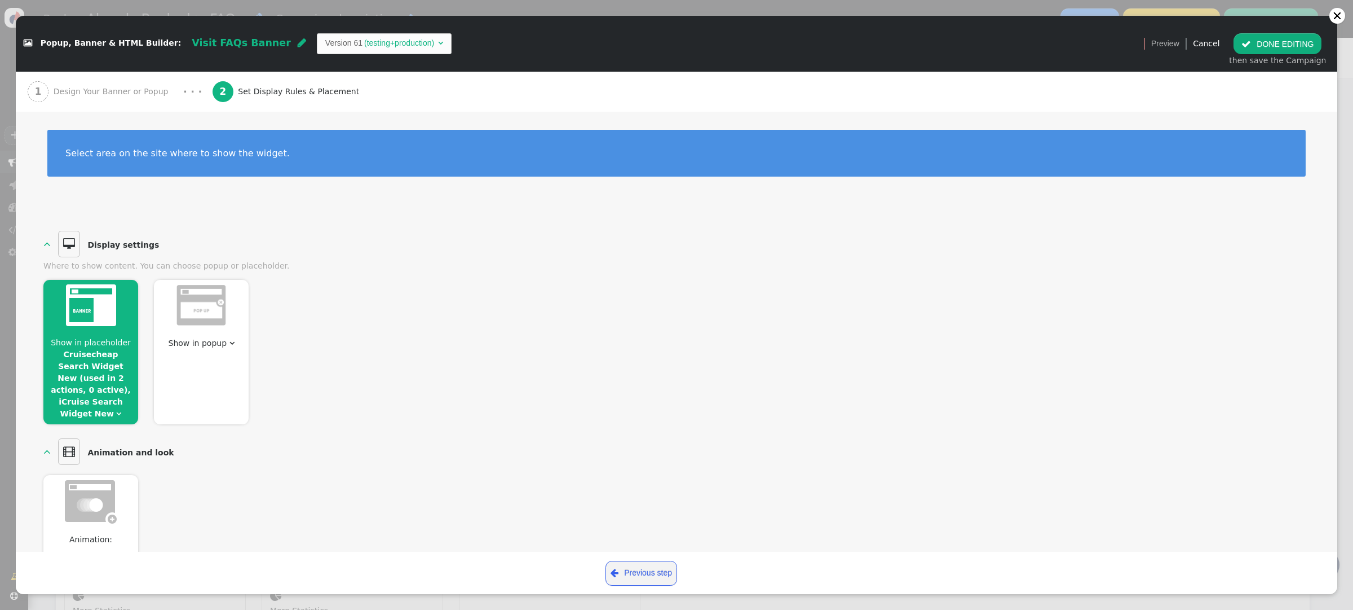
click at [1285, 42] on button " DONE EDITING" at bounding box center [1278, 43] width 88 height 20
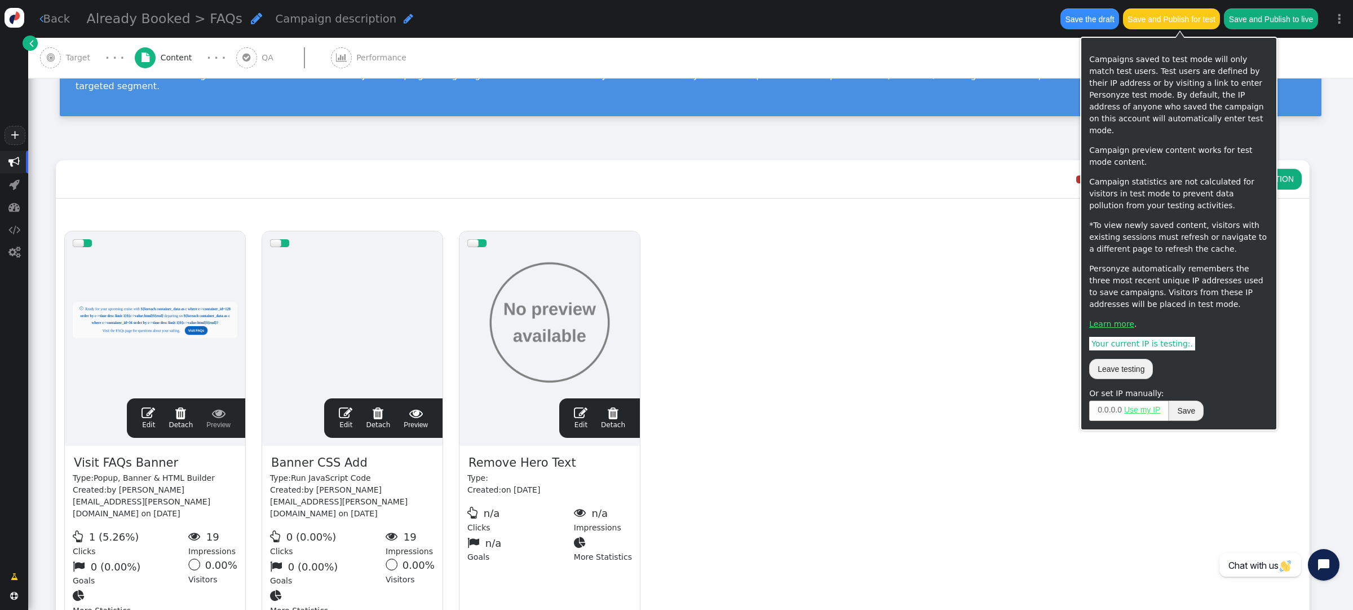
click at [1166, 21] on button "Save and Publish for test" at bounding box center [1171, 18] width 97 height 20
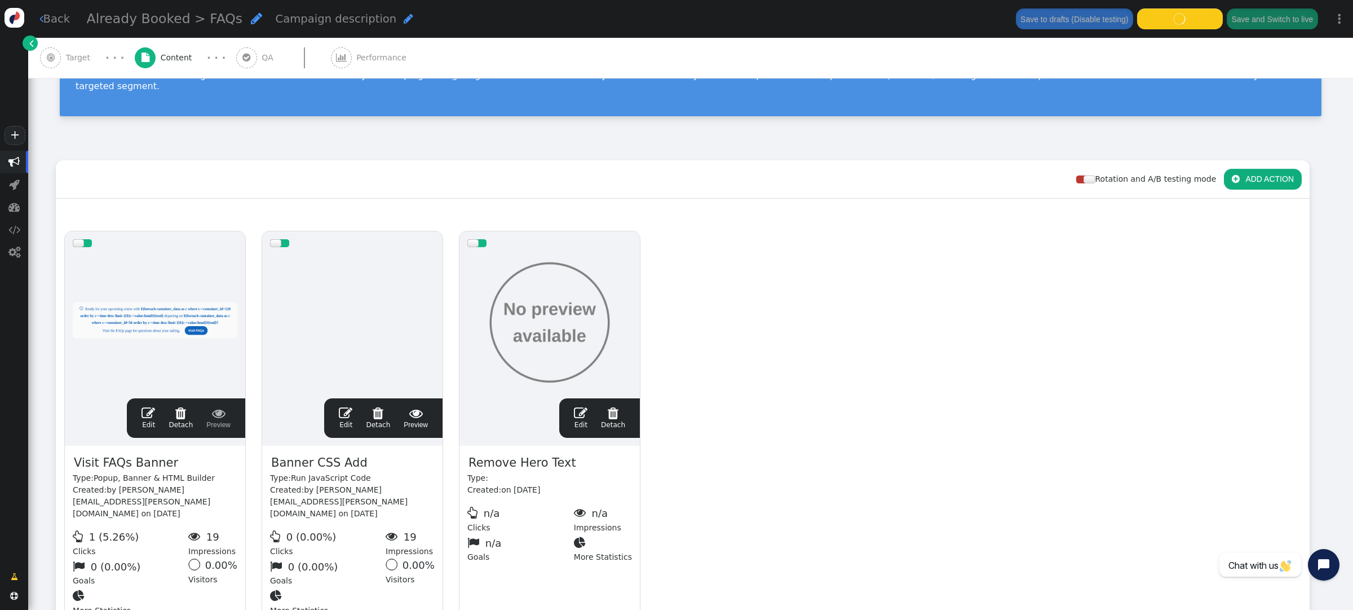
click at [80, 60] on span "Target" at bounding box center [80, 58] width 29 height 12
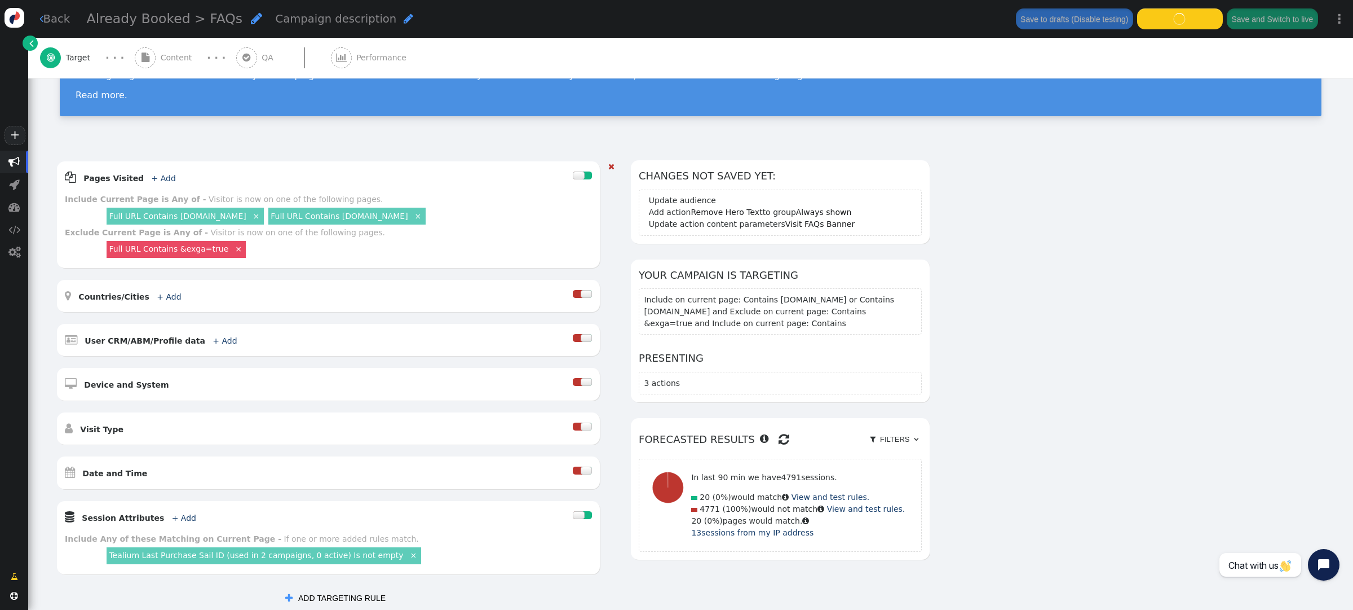
click at [180, 217] on link "Full URL Contains [DOMAIN_NAME]" at bounding box center [177, 215] width 137 height 9
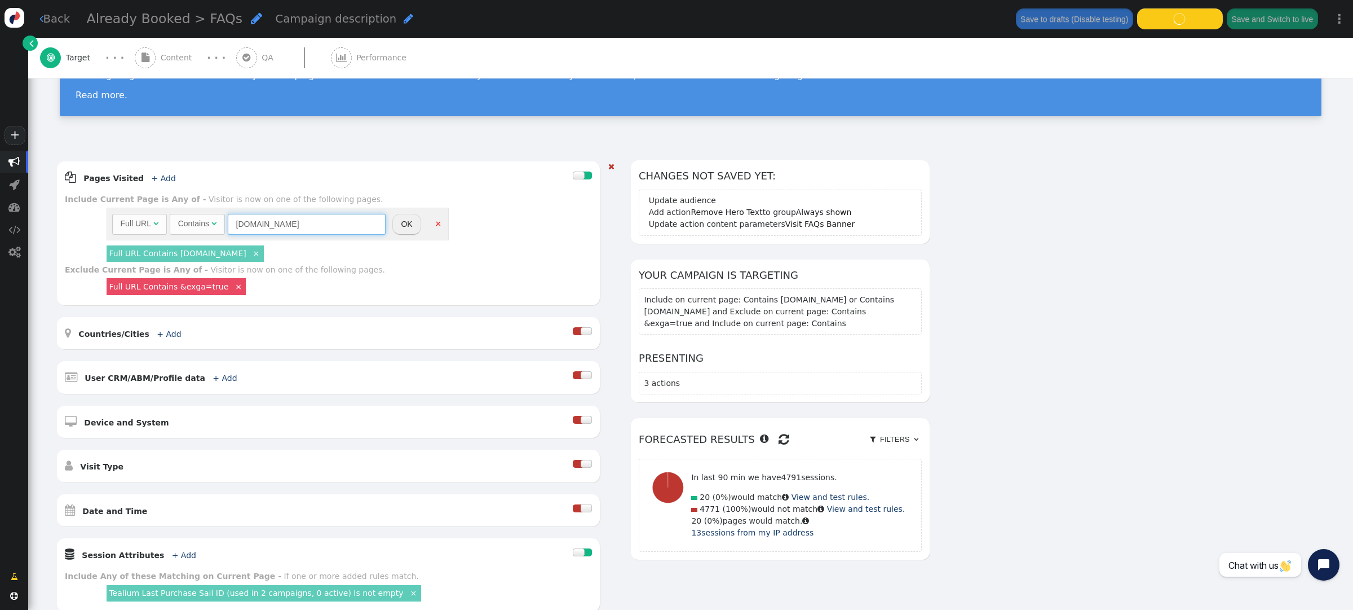
click at [236, 224] on input "[DOMAIN_NAME]" at bounding box center [307, 224] width 158 height 20
type input "[DOMAIN_NAME]"
click at [415, 229] on button "OK" at bounding box center [406, 224] width 28 height 20
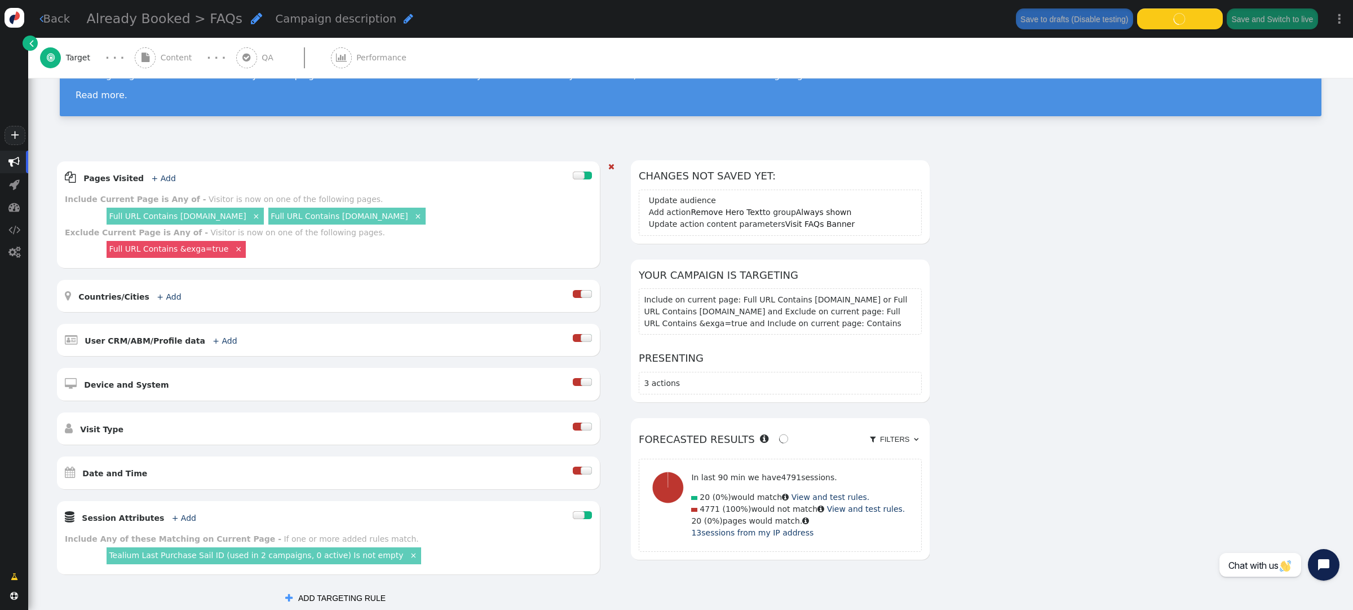
click at [309, 220] on div "Full URL Contains cruisecheap.com ×" at bounding box center [346, 216] width 157 height 16
click at [323, 218] on link "Full URL Contains [DOMAIN_NAME]" at bounding box center [339, 215] width 137 height 9
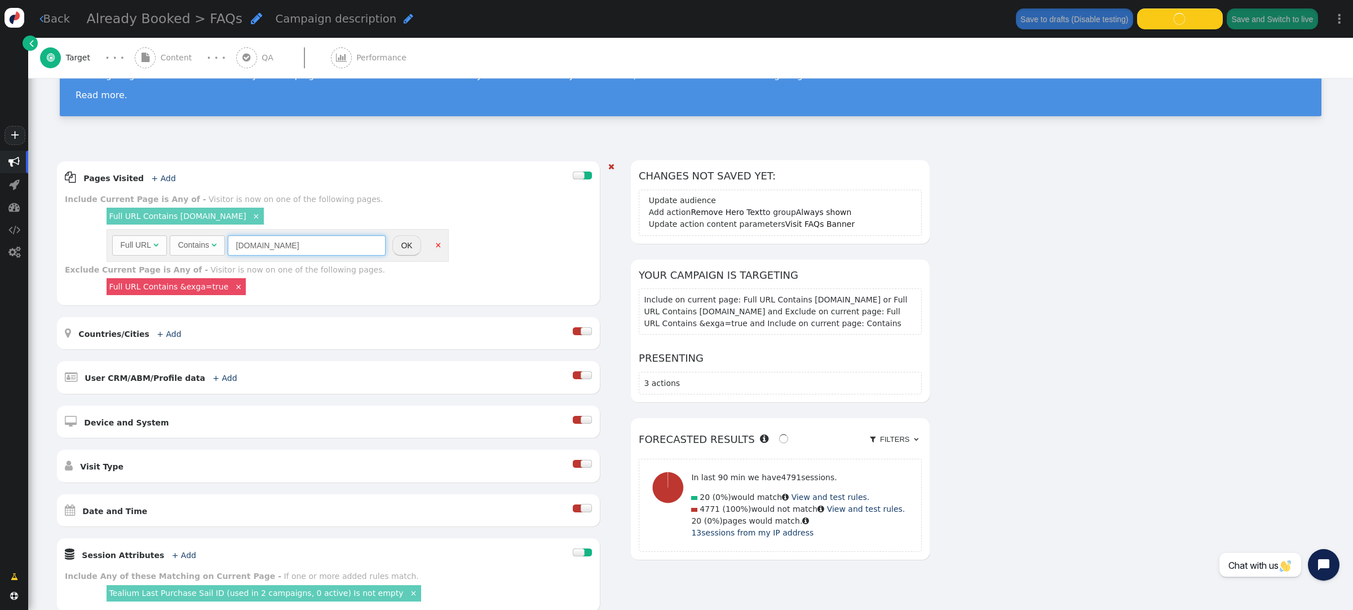
drag, startPoint x: 236, startPoint y: 247, endPoint x: 263, endPoint y: 241, distance: 27.1
click at [237, 246] on input "[DOMAIN_NAME]" at bounding box center [307, 245] width 158 height 20
type input "[DOMAIN_NAME]"
click at [411, 247] on button "OK" at bounding box center [406, 245] width 28 height 20
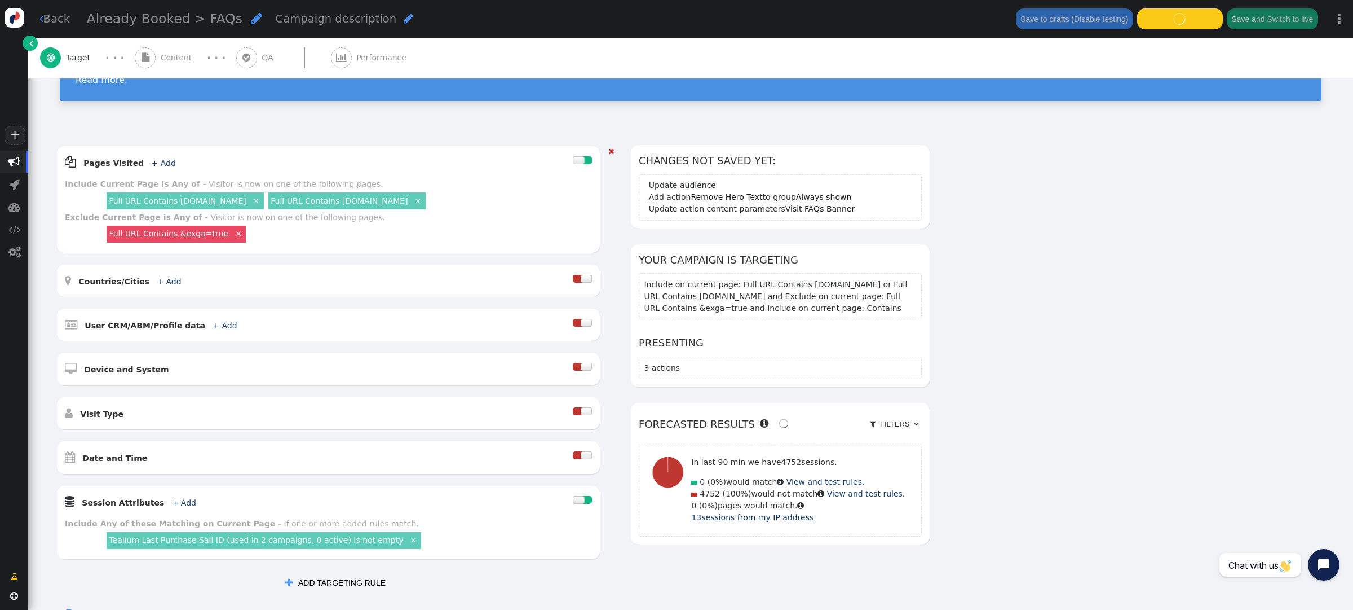
scroll to position [82, 0]
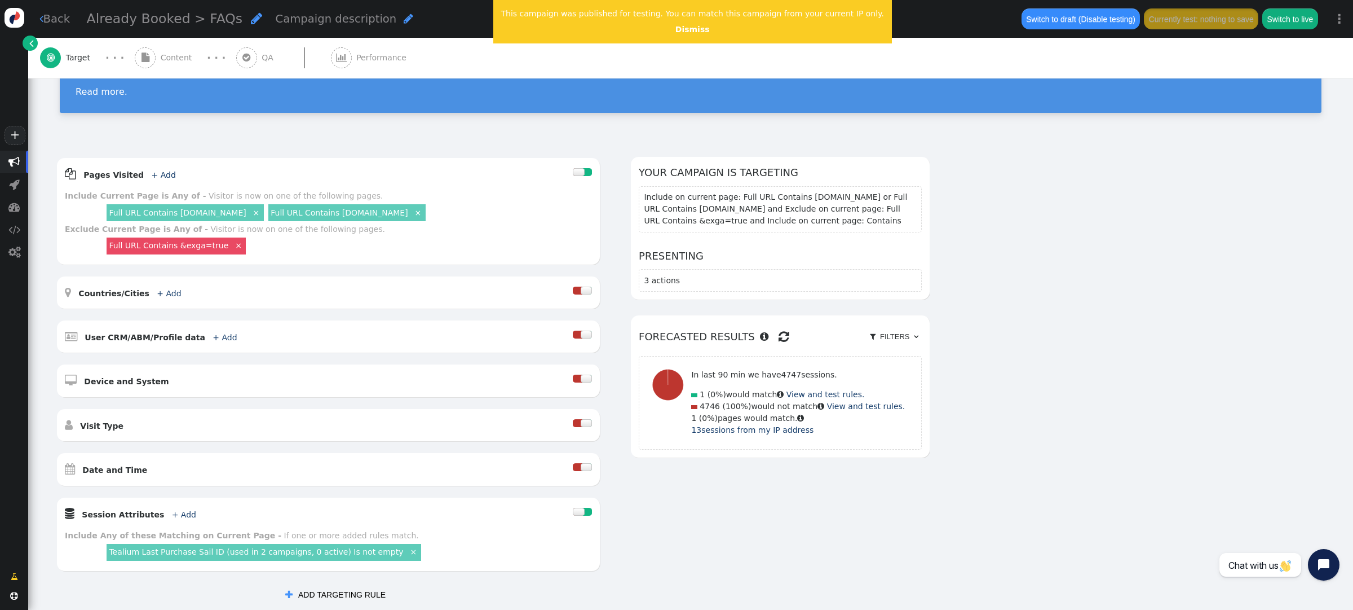
click at [1167, 134] on div "Visitor Targeting Set targeting rules to decide who sees your campaign content.…" at bounding box center [690, 67] width 1325 height 145
click at [676, 29] on link "Dismiss" at bounding box center [693, 29] width 34 height 9
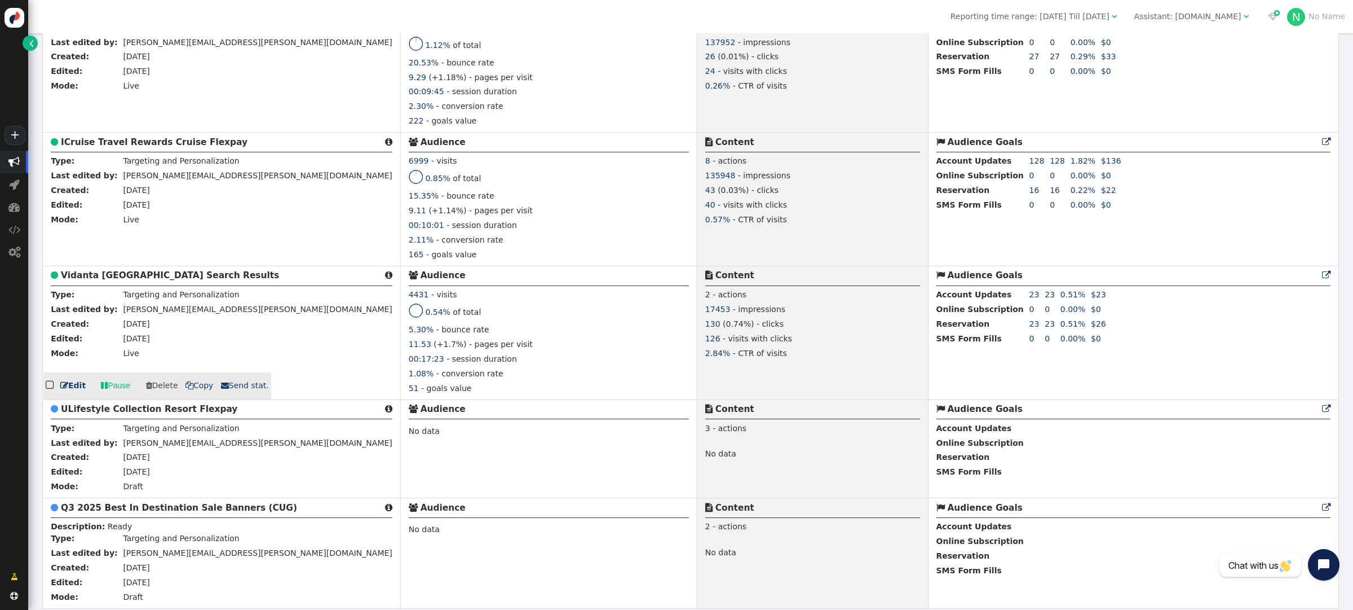
scroll to position [4971, 0]
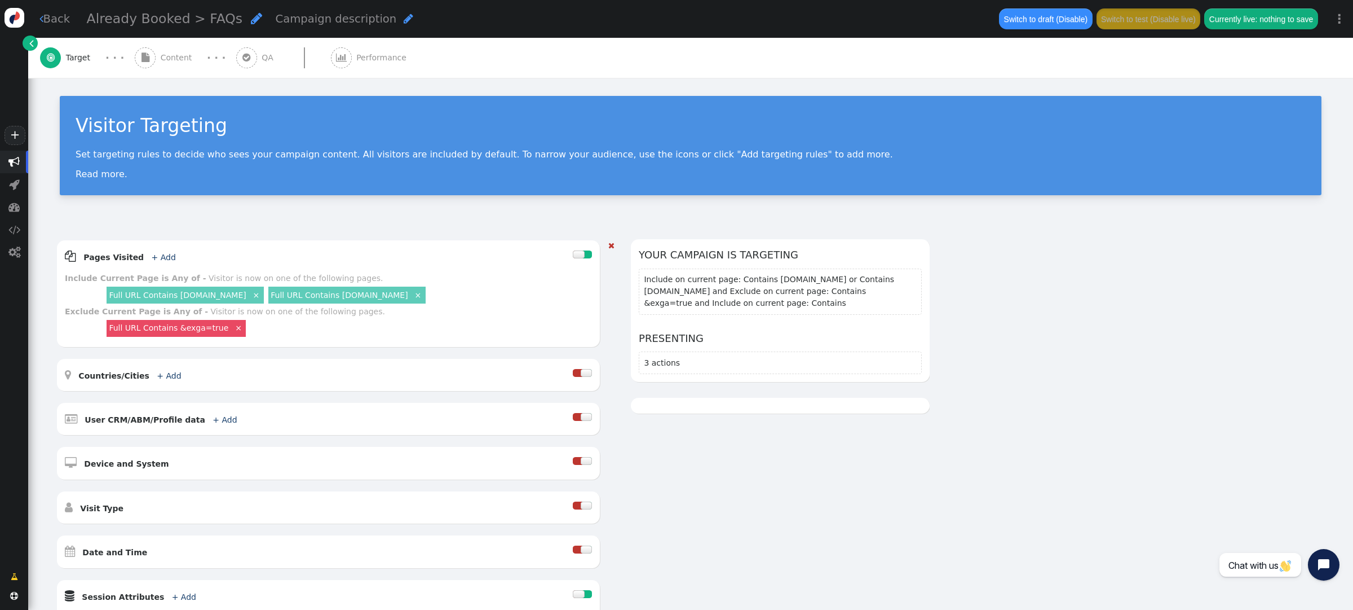
click at [198, 294] on link "Full URL Contains [DOMAIN_NAME]" at bounding box center [177, 294] width 137 height 9
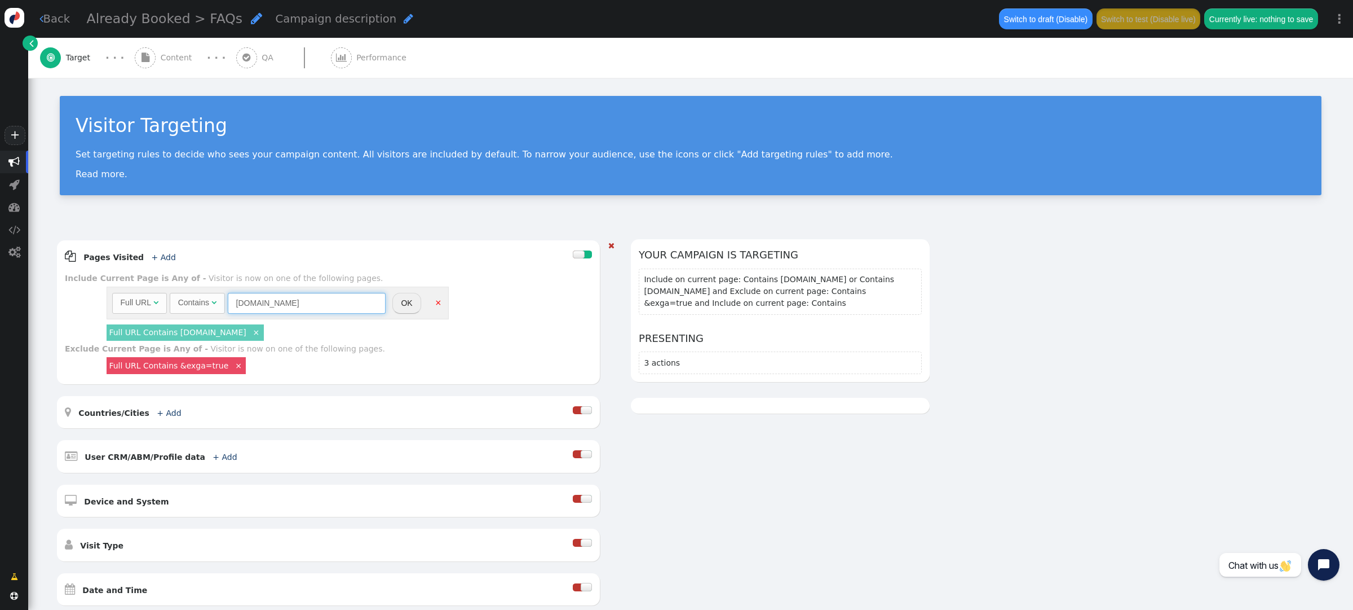
click at [236, 303] on input "[DOMAIN_NAME]" at bounding box center [307, 303] width 158 height 20
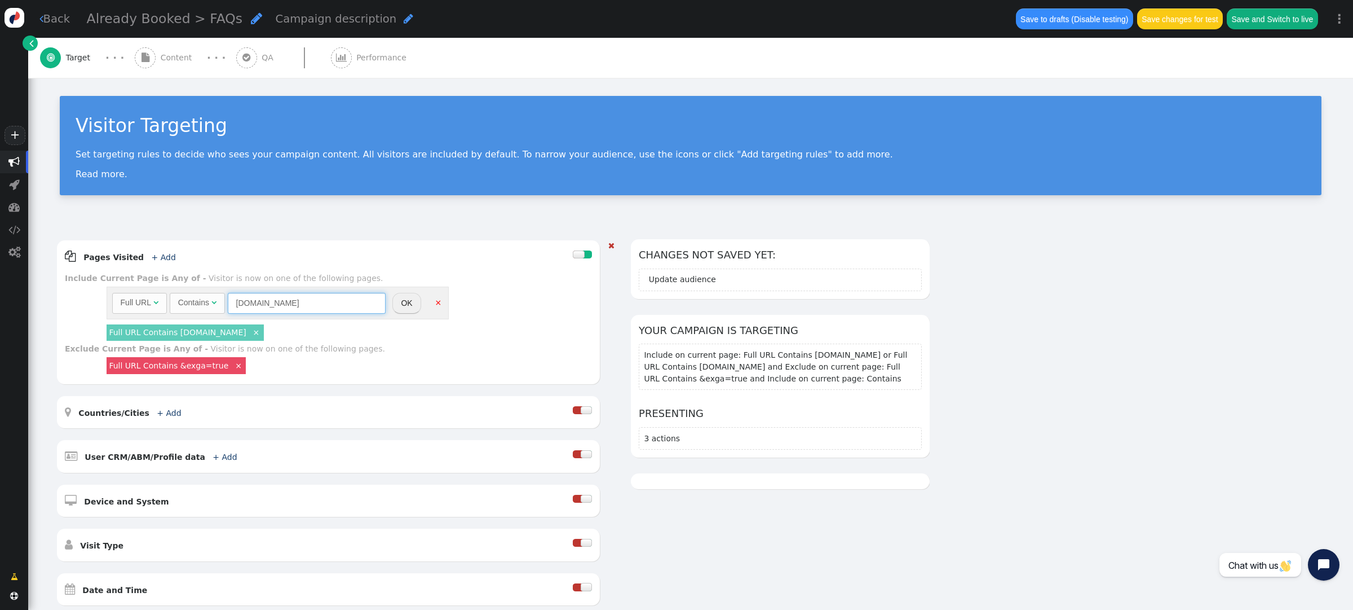
type input "[DOMAIN_NAME]"
click at [403, 307] on button "OK" at bounding box center [406, 303] width 28 height 20
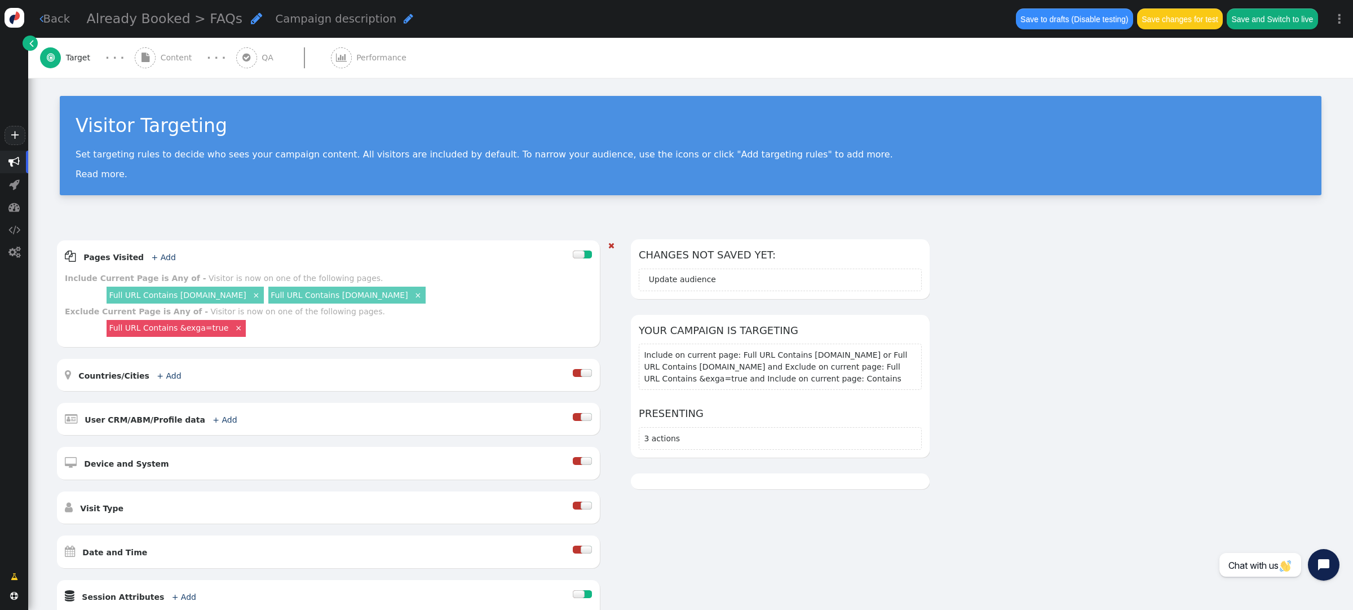
click at [331, 295] on link "Full URL Contains [DOMAIN_NAME]" at bounding box center [339, 294] width 137 height 9
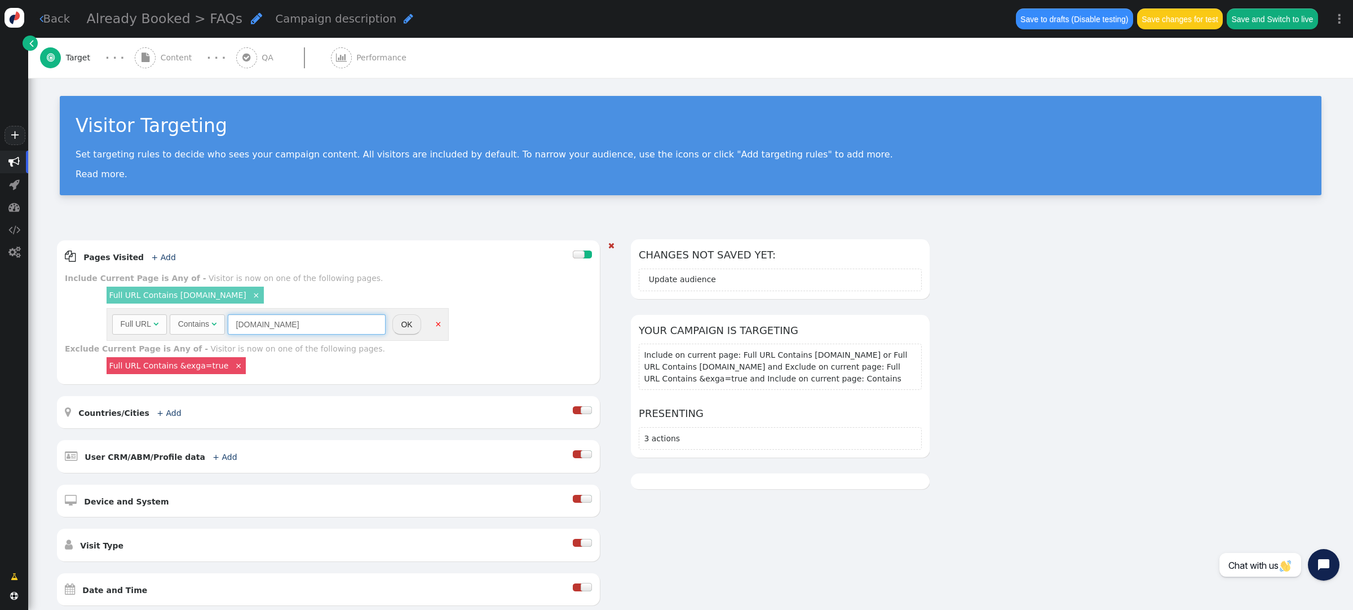
drag, startPoint x: 236, startPoint y: 324, endPoint x: 281, endPoint y: 305, distance: 49.0
click at [238, 322] on input "[DOMAIN_NAME]" at bounding box center [307, 324] width 158 height 20
type input "[DOMAIN_NAME]"
click at [403, 326] on button "OK" at bounding box center [406, 324] width 28 height 20
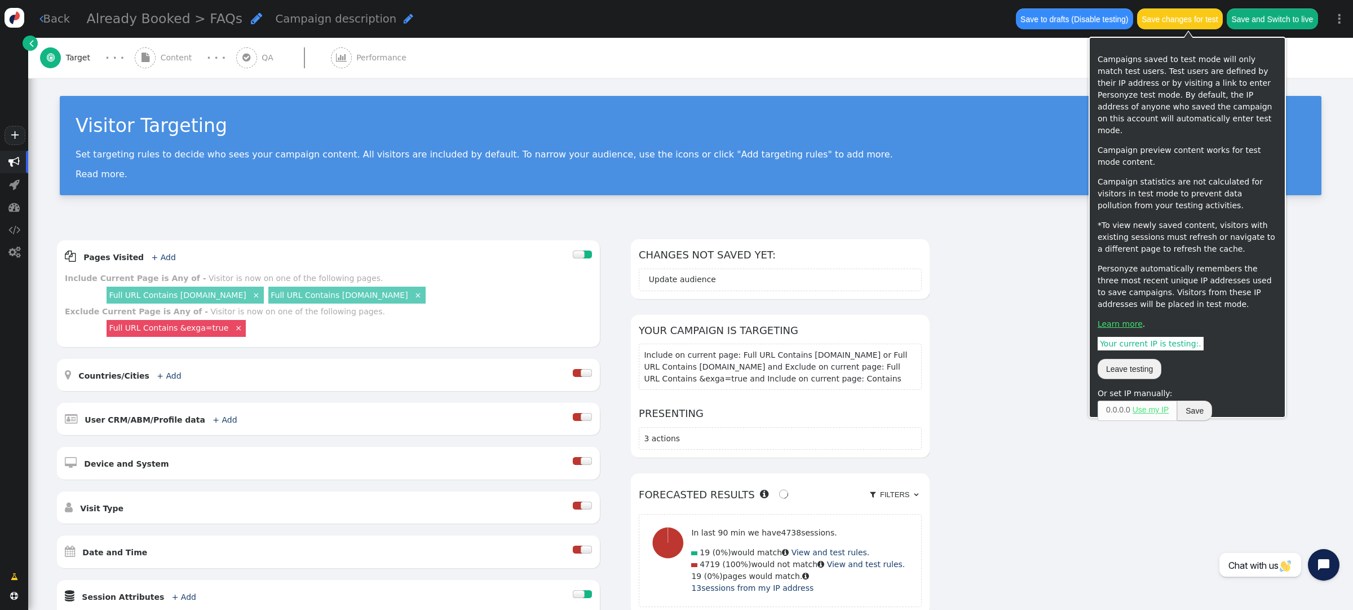
click at [1177, 24] on button "Save changes for test" at bounding box center [1180, 18] width 86 height 20
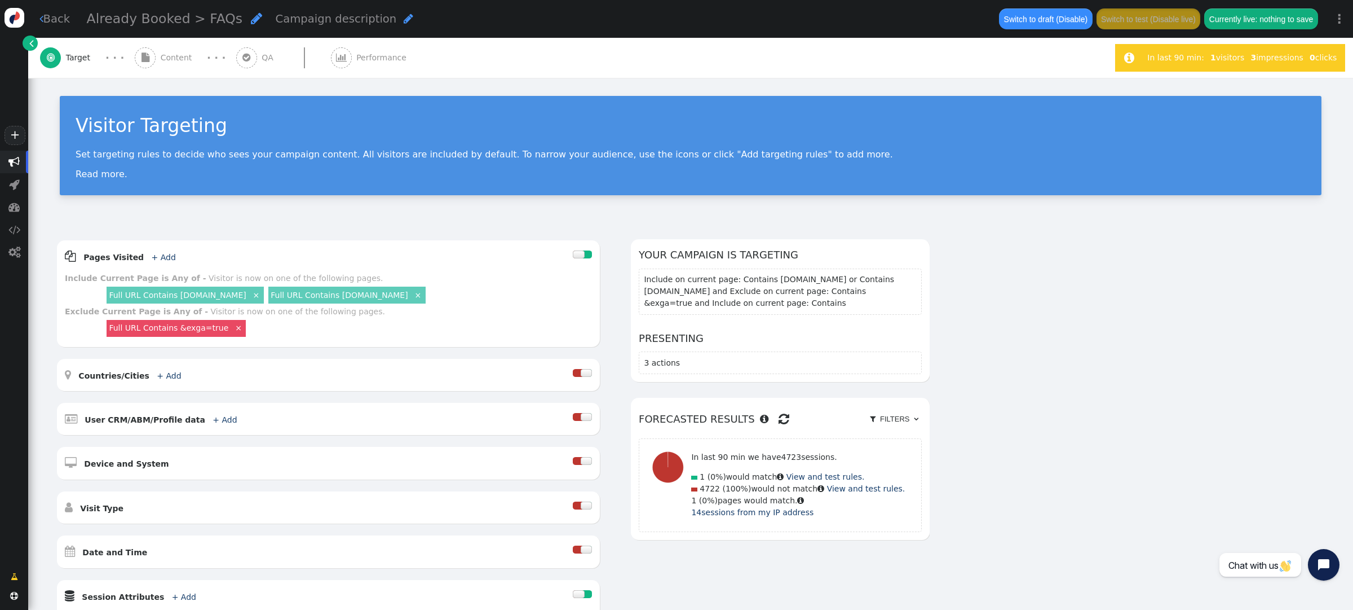
click at [174, 58] on span "Content" at bounding box center [179, 58] width 36 height 12
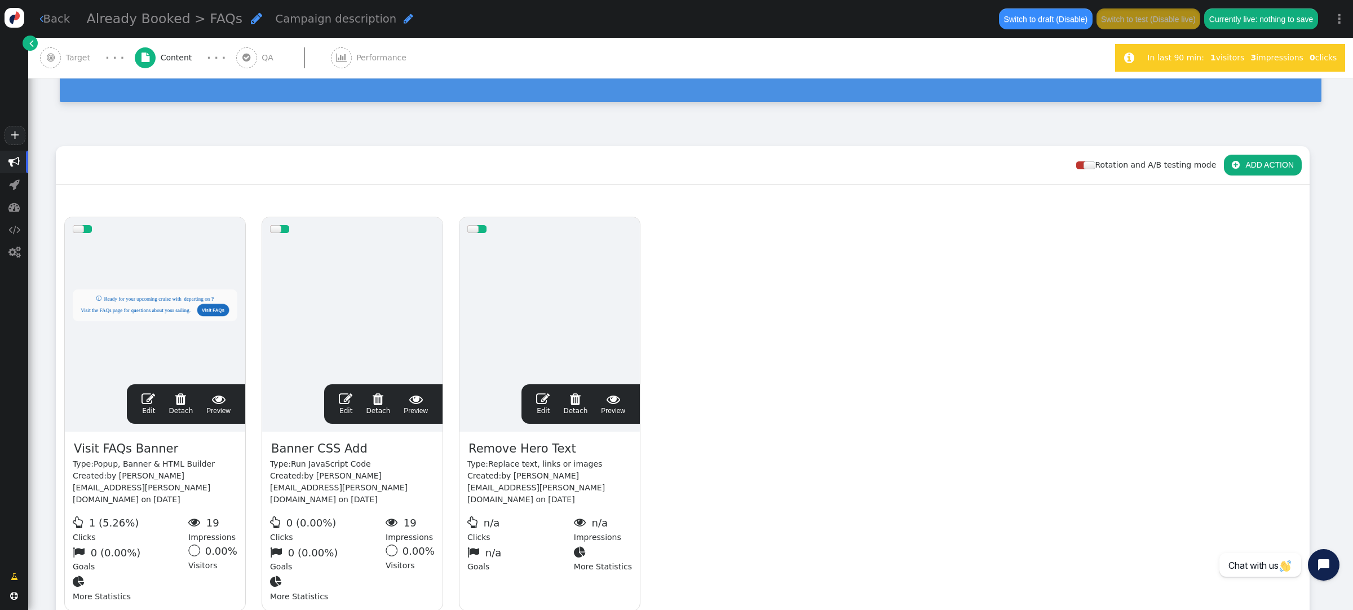
scroll to position [98, 0]
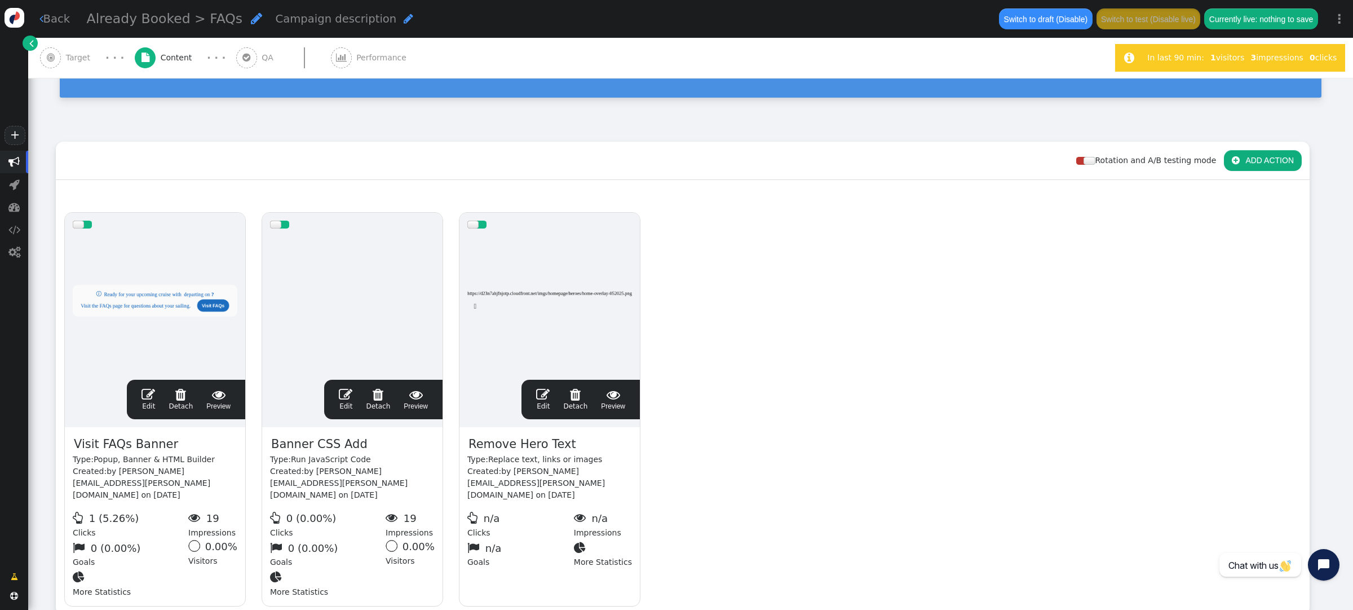
click at [545, 387] on span "" at bounding box center [543, 394] width 14 height 14
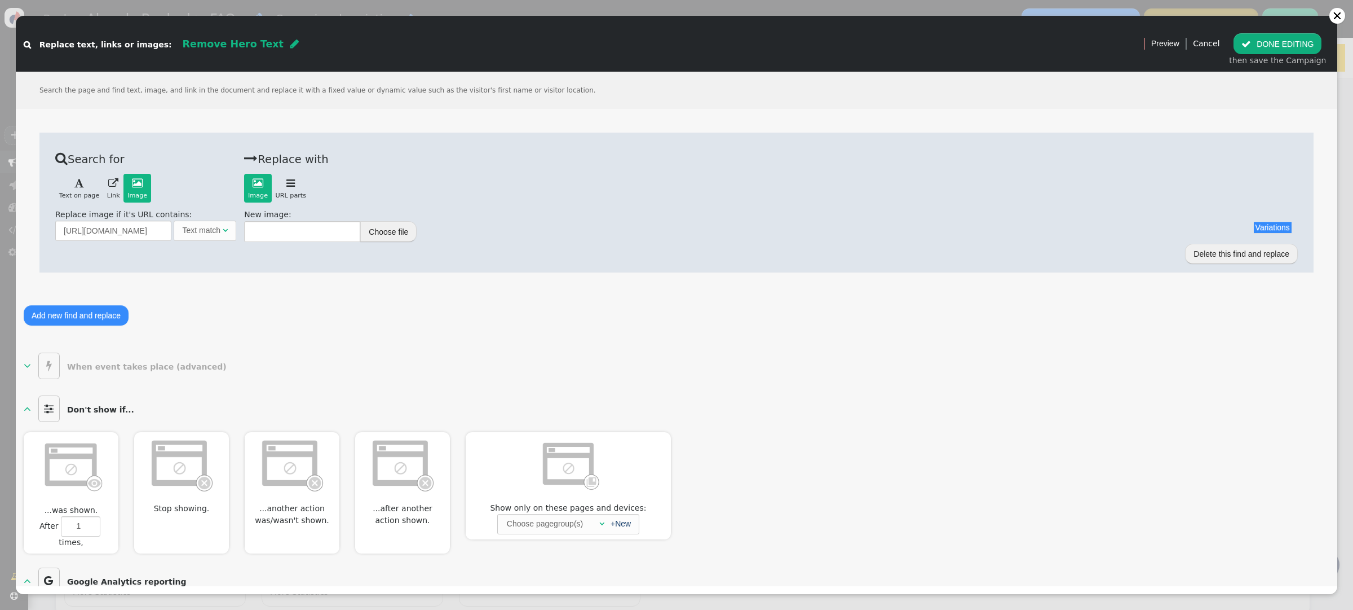
click at [289, 182] on span "" at bounding box center [290, 183] width 8 height 10
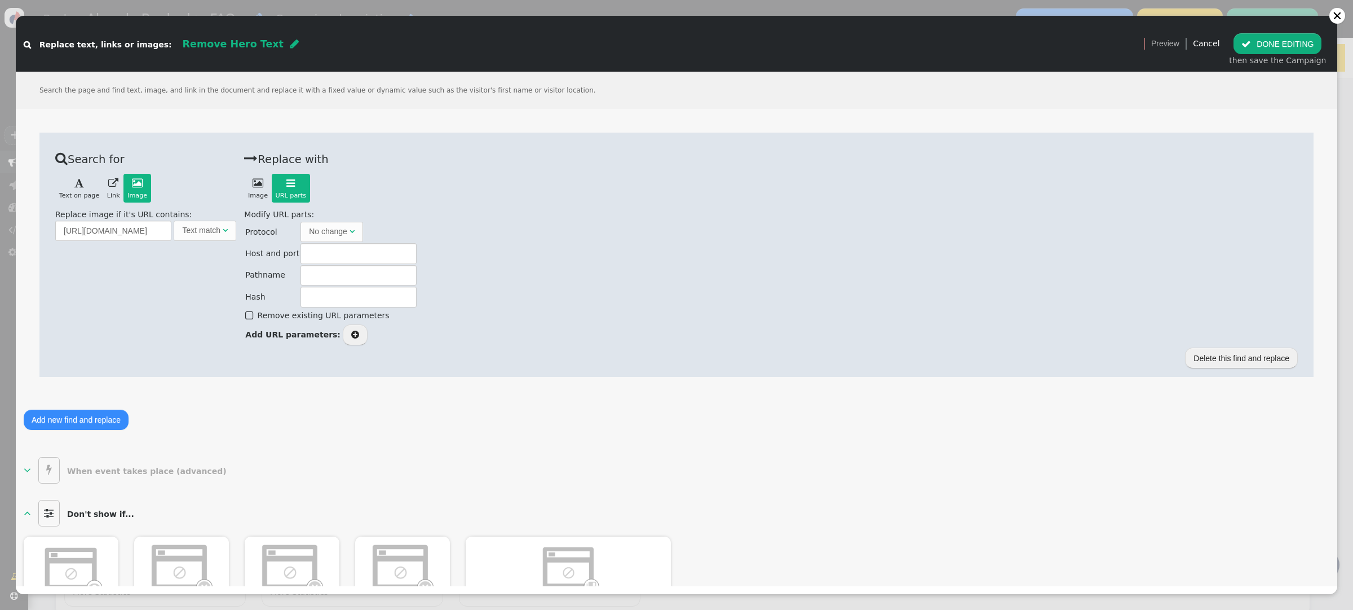
click at [253, 183] on span "" at bounding box center [258, 183] width 11 height 10
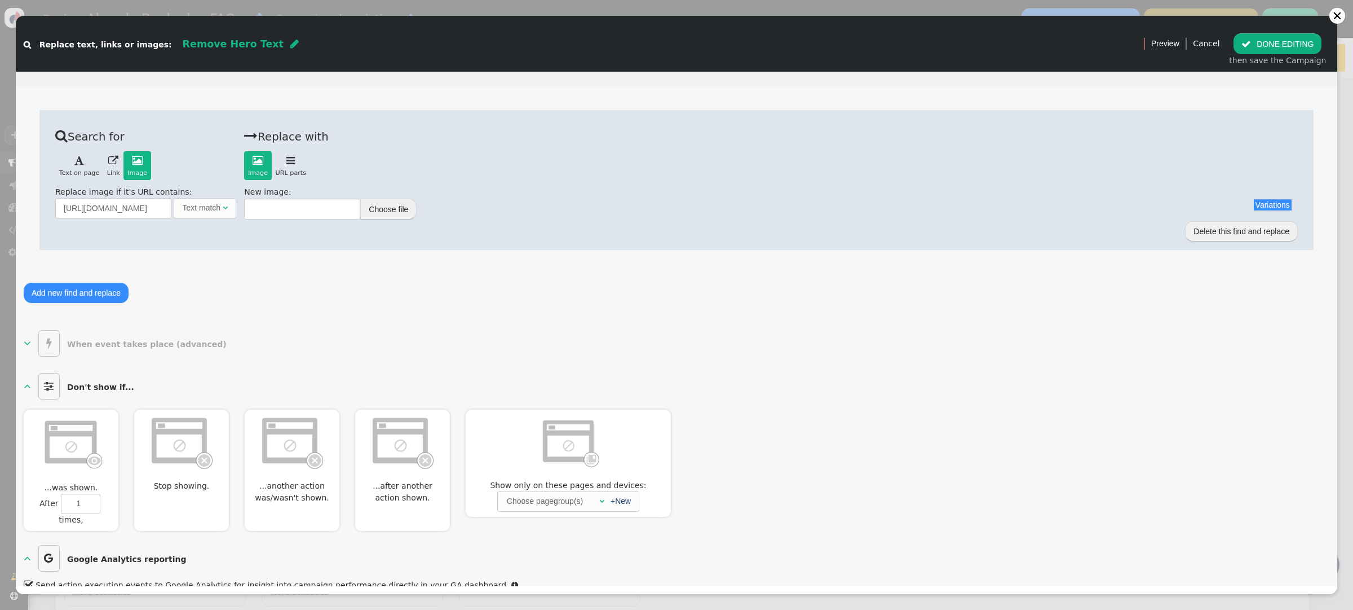
scroll to position [0, 0]
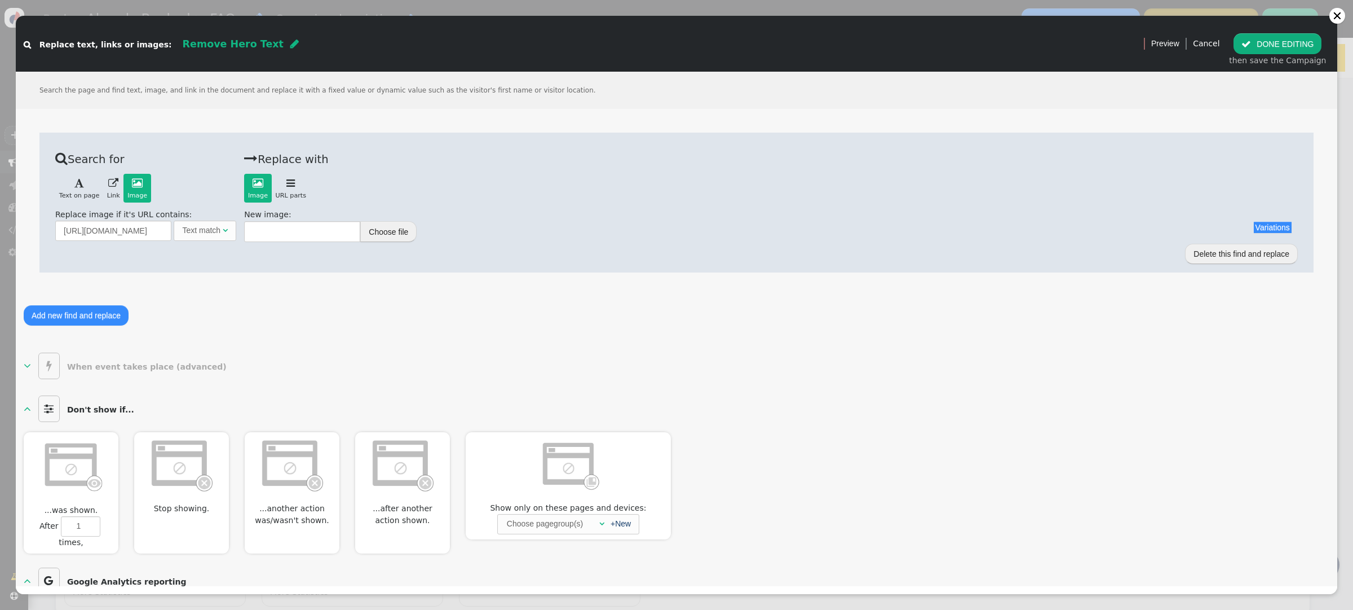
click at [1301, 46] on button " DONE EDITING" at bounding box center [1278, 43] width 88 height 20
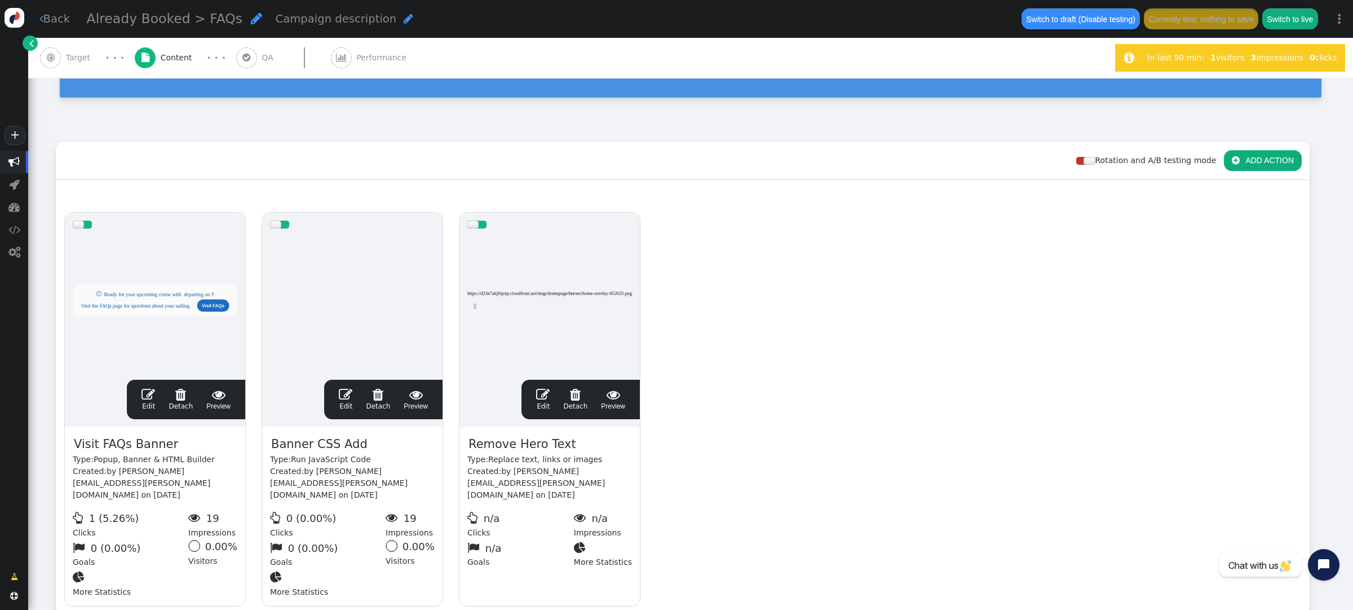
click at [577, 387] on span "" at bounding box center [575, 394] width 24 height 14
drag, startPoint x: 771, startPoint y: 357, endPoint x: 602, endPoint y: 279, distance: 187.0
click at [771, 356] on div "drag this  Edit  Detach  Preview Visit FAQs Banner Type: Popup, Banner & HTM…" at bounding box center [682, 409] width 1253 height 410
click at [477, 220] on div at bounding box center [472, 224] width 11 height 8
click at [1268, 150] on button " ADD ACTION" at bounding box center [1263, 160] width 78 height 20
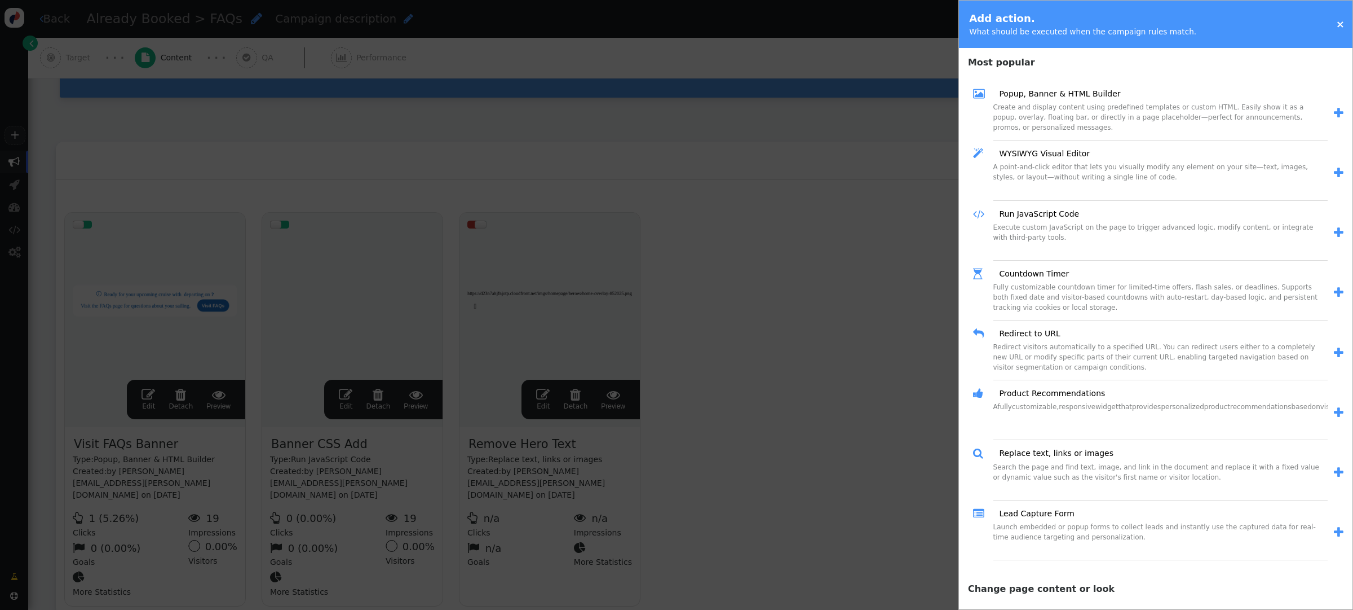
scroll to position [1, 0]
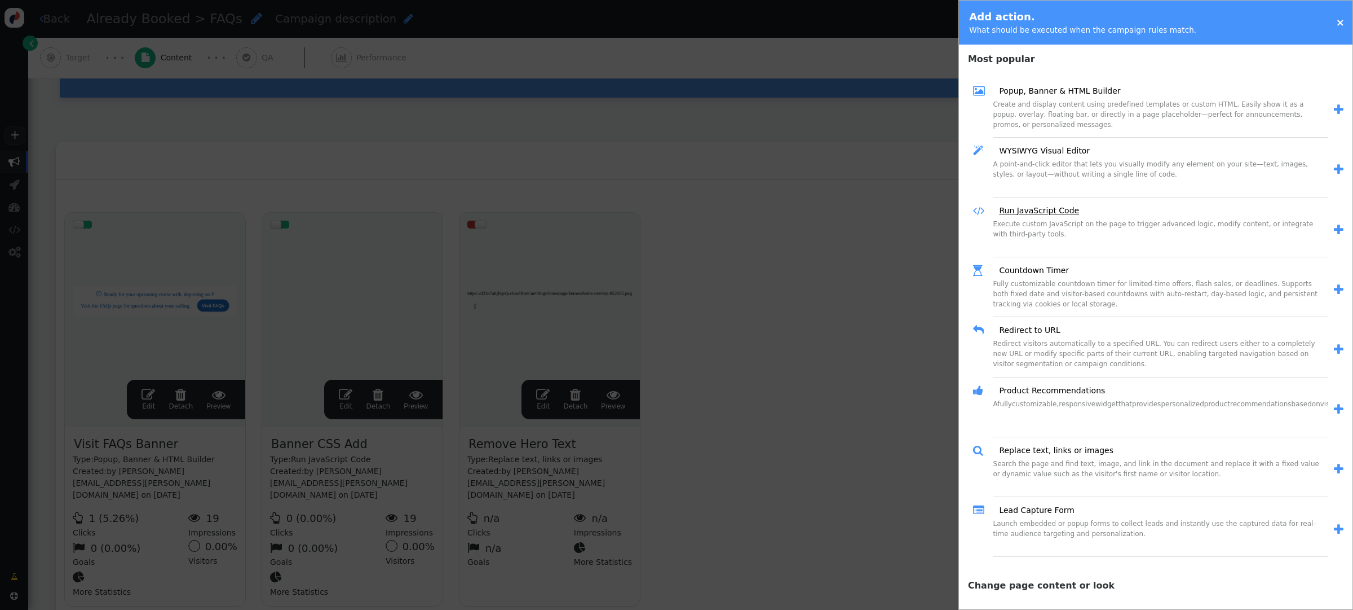
click at [1031, 209] on link "Run JavaScript Code" at bounding box center [1035, 211] width 88 height 12
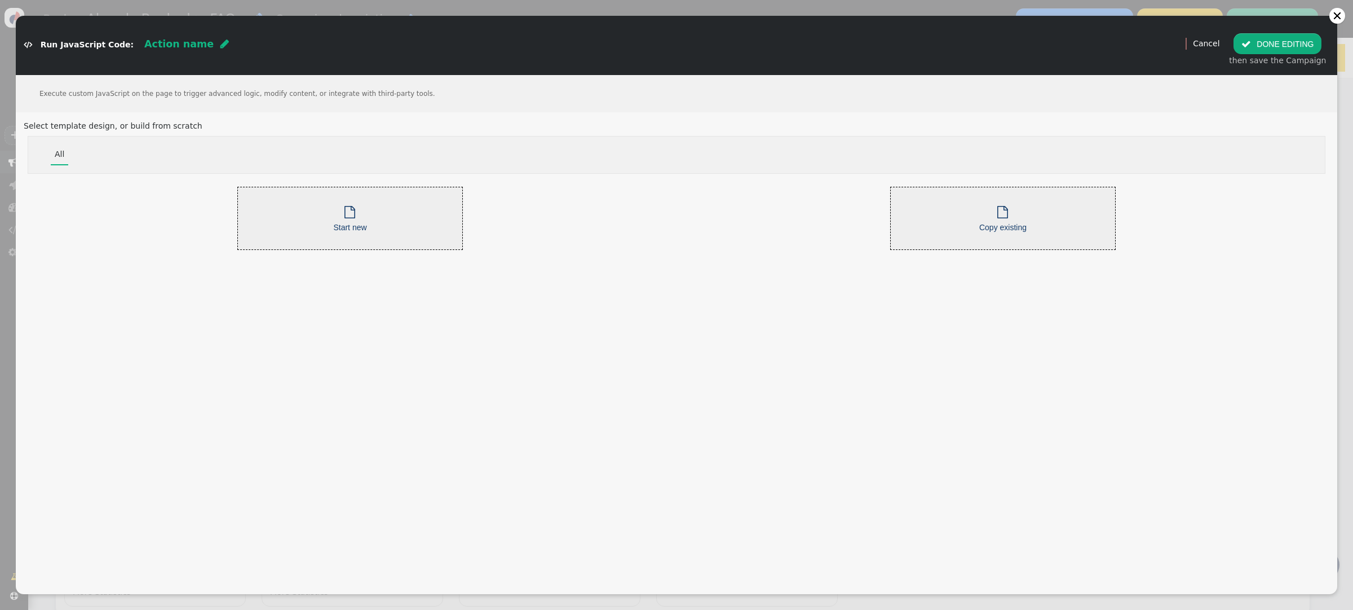
click at [191, 45] on div "Action name " at bounding box center [186, 44] width 85 height 15
type input "Remove Img in Hero"
click at [340, 200] on div " Start new" at bounding box center [350, 219] width 226 height 64
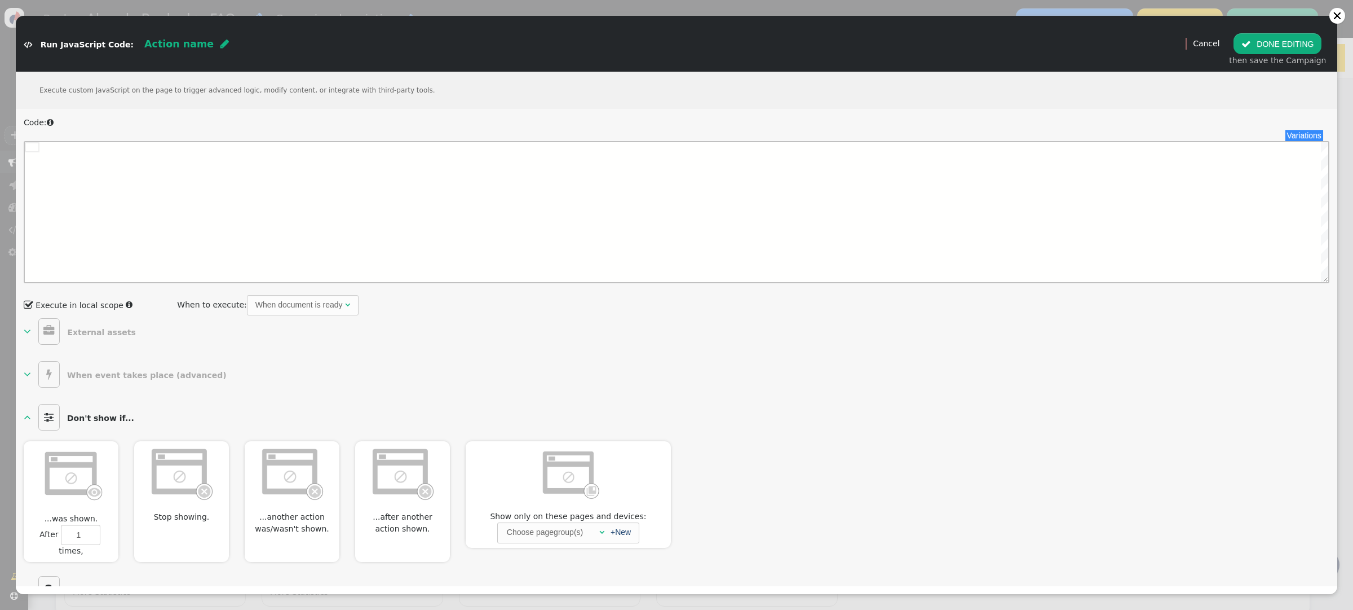
scroll to position [0, 0]
click at [94, 166] on div at bounding box center [684, 212] width 1290 height 141
paste textarea "const element = document.querySelector('.your-class'); if (element) { element.r…"
drag, startPoint x: 248, startPoint y: 148, endPoint x: 206, endPoint y: 148, distance: 41.2
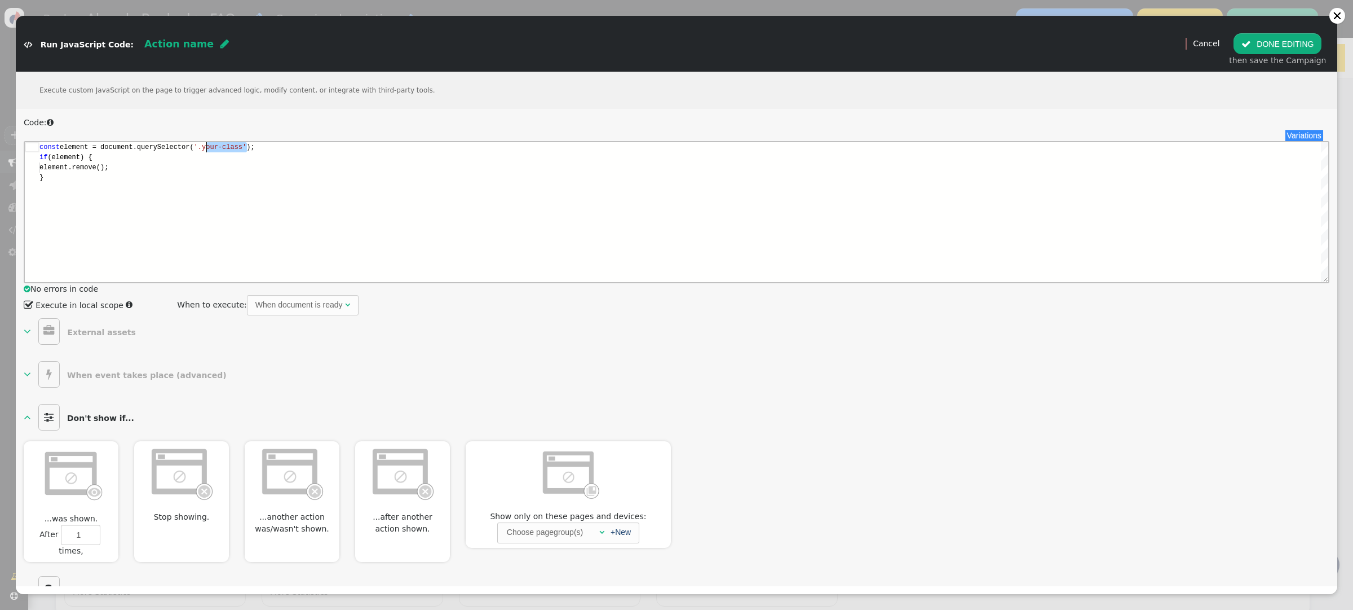
paste textarea "hero_img_text"
type textarea "const element = document.querySelector('.hero_img_text'); if (element) { elemen…"
click at [1299, 46] on button " DONE EDITING" at bounding box center [1278, 43] width 88 height 20
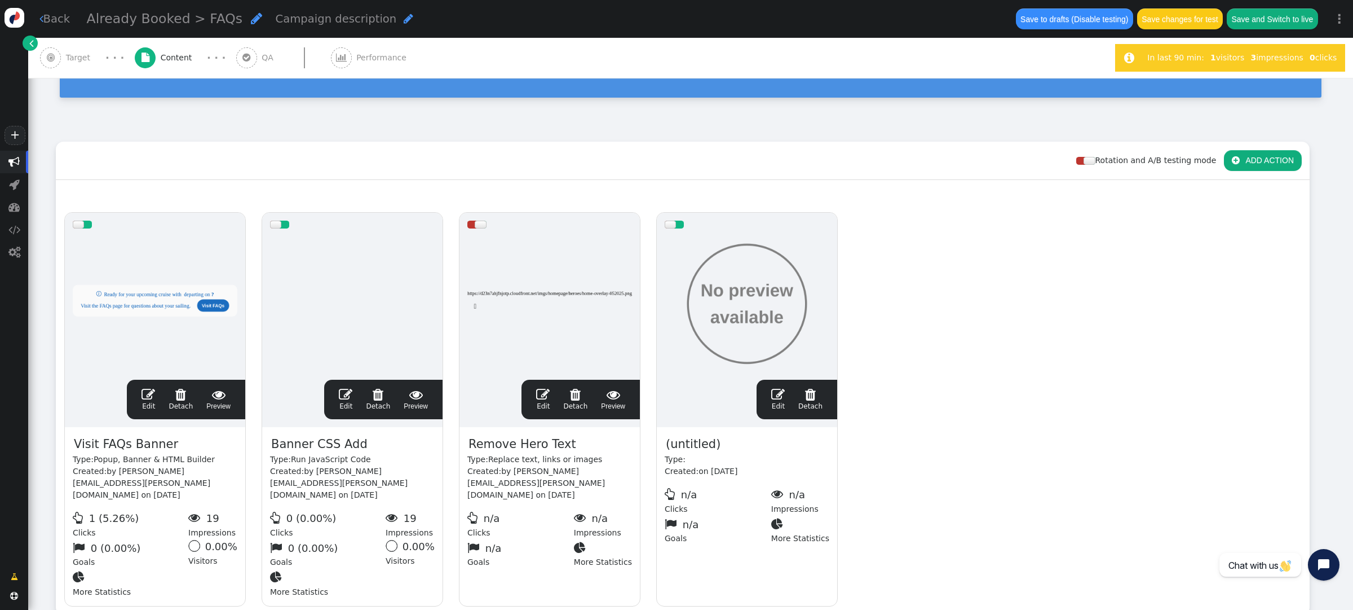
scroll to position [30, 0]
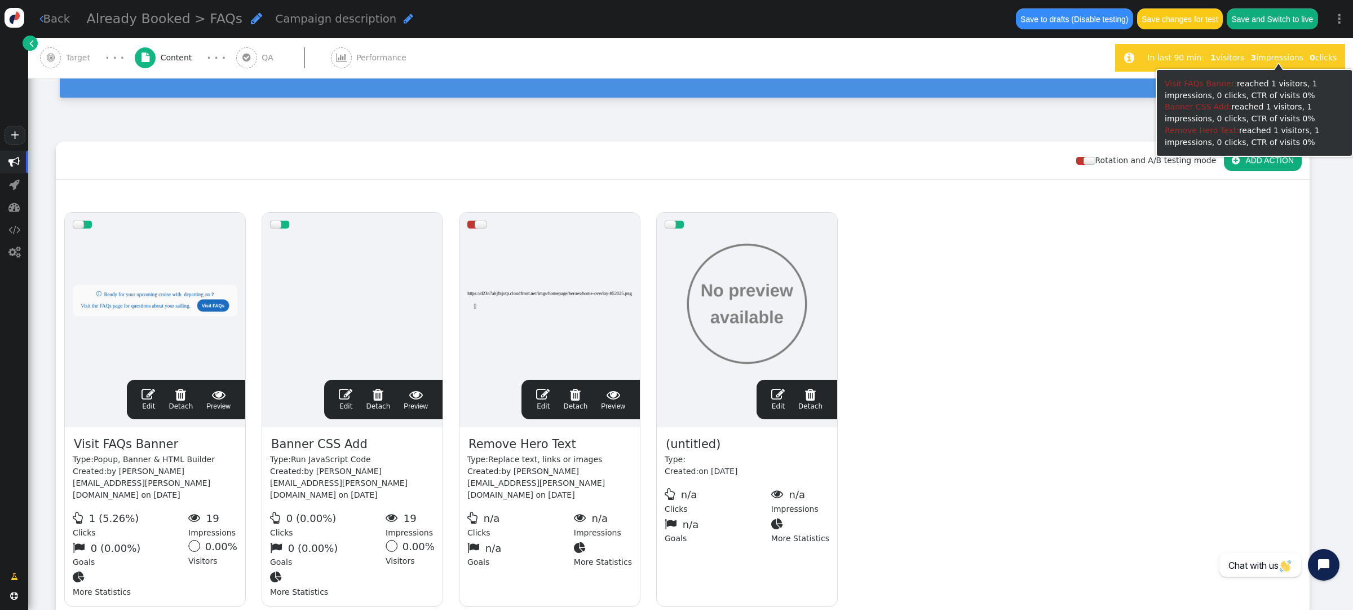
click at [1189, 18] on button "Save changes for test" at bounding box center [1180, 18] width 86 height 20
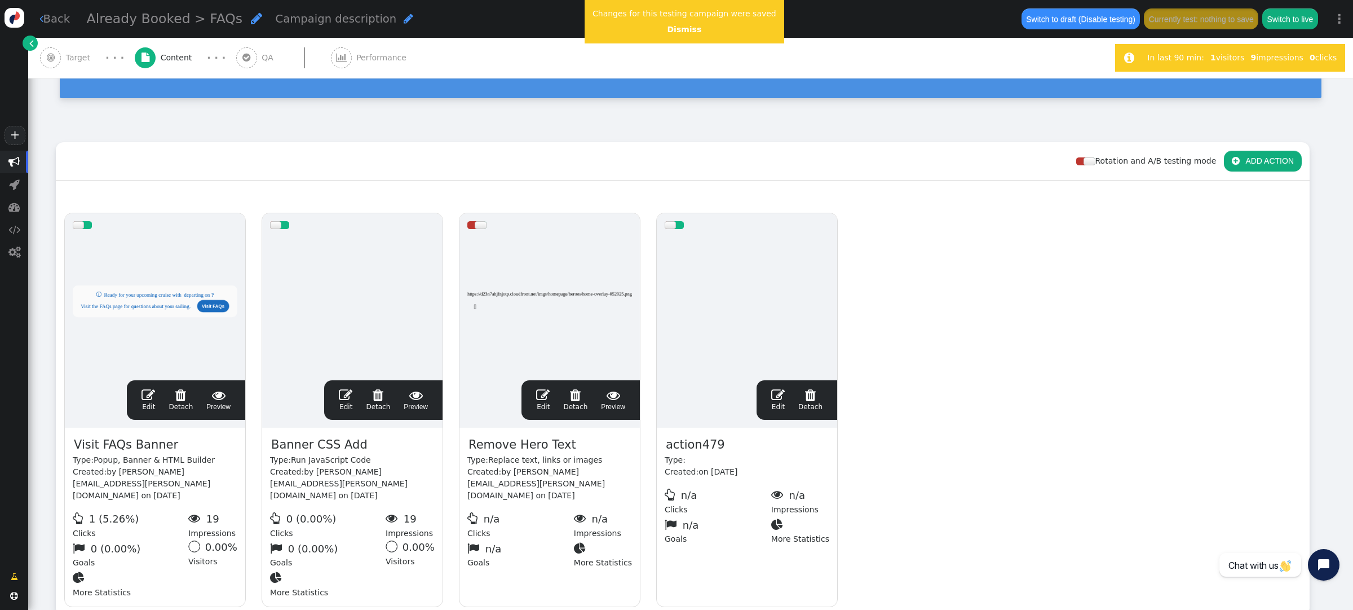
scroll to position [98, 0]
click at [978, 208] on div "drag this  Edit  Detach  Preview Visit FAQs Banner Type: Popup, Banner & HTM…" at bounding box center [682, 409] width 1253 height 410
click at [695, 435] on span "action479" at bounding box center [695, 444] width 61 height 19
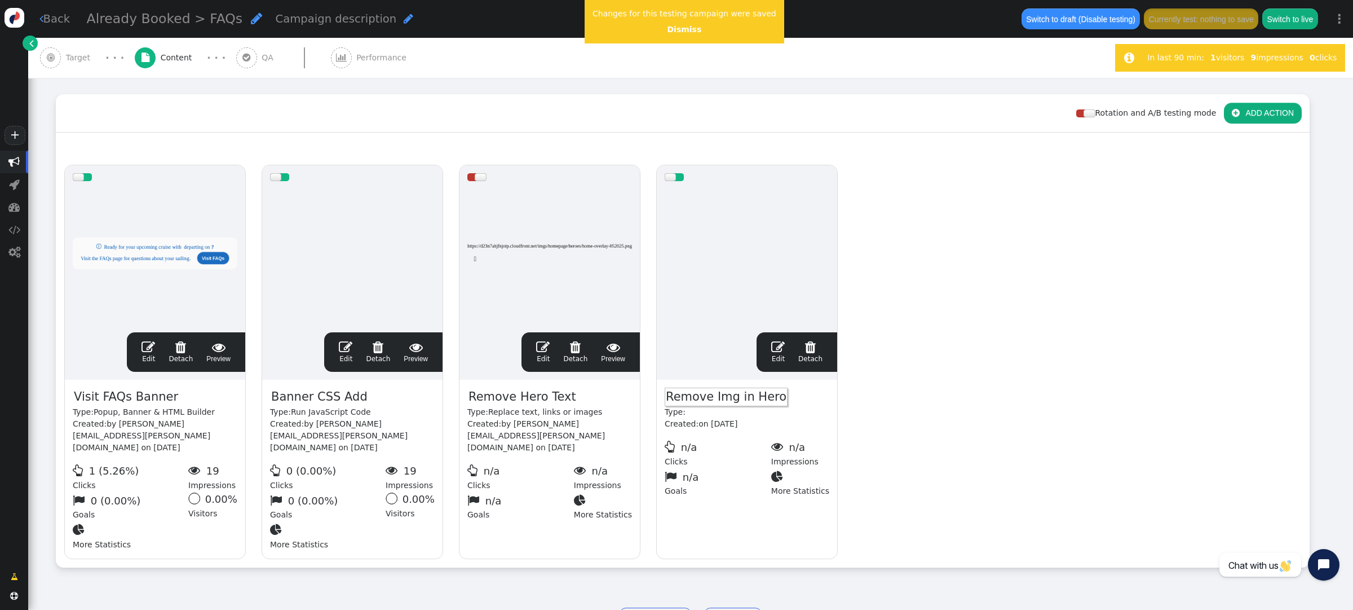
scroll to position [170, 0]
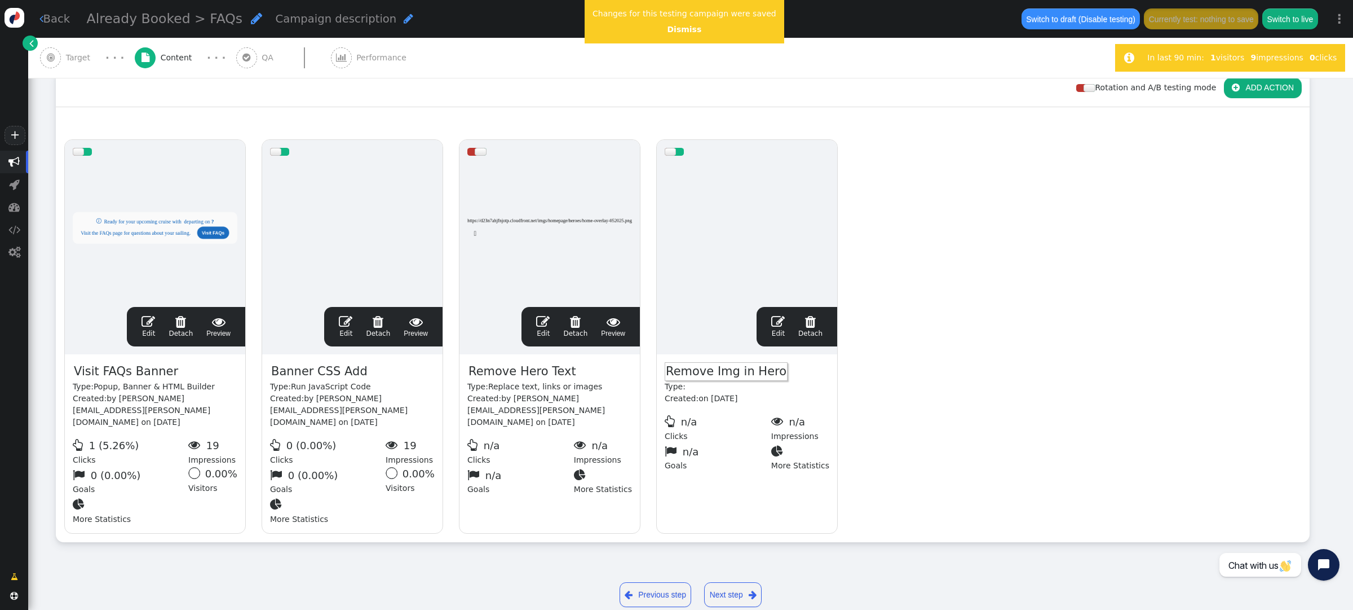
click at [928, 372] on div "drag this  Edit  Detach  Preview Visit FAQs Banner Type: Popup, Banner & HTM…" at bounding box center [682, 336] width 1253 height 410
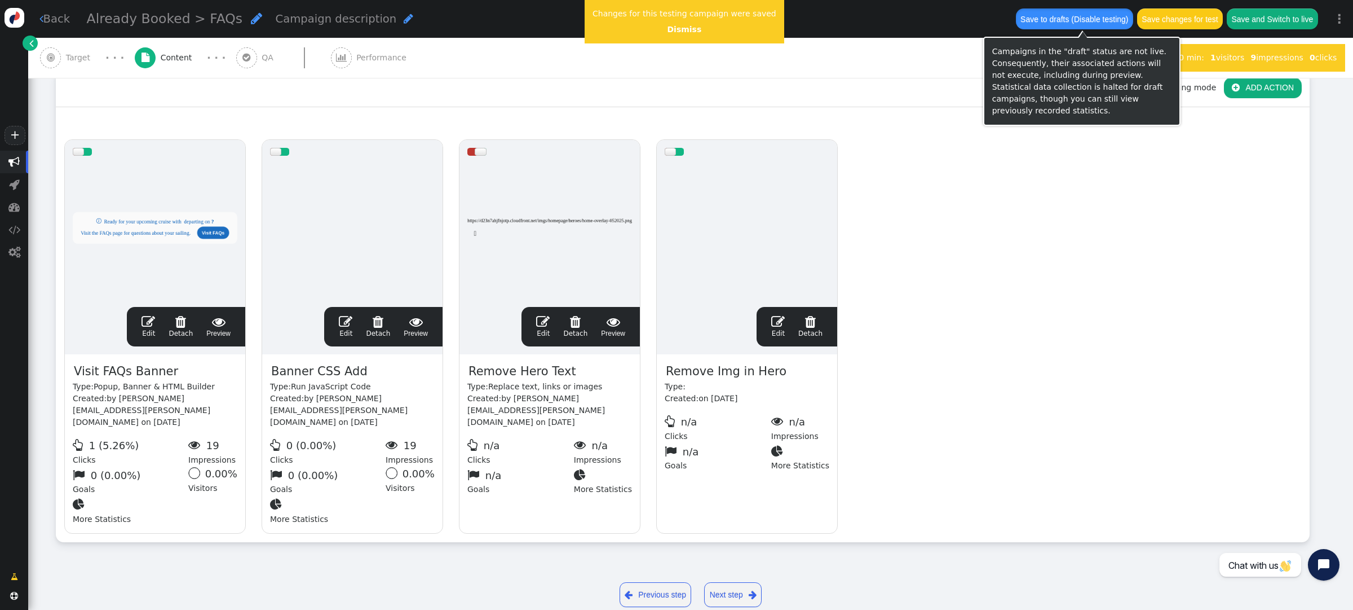
click at [1115, 21] on button "Save to drafts (Disable testing)" at bounding box center [1074, 18] width 117 height 20
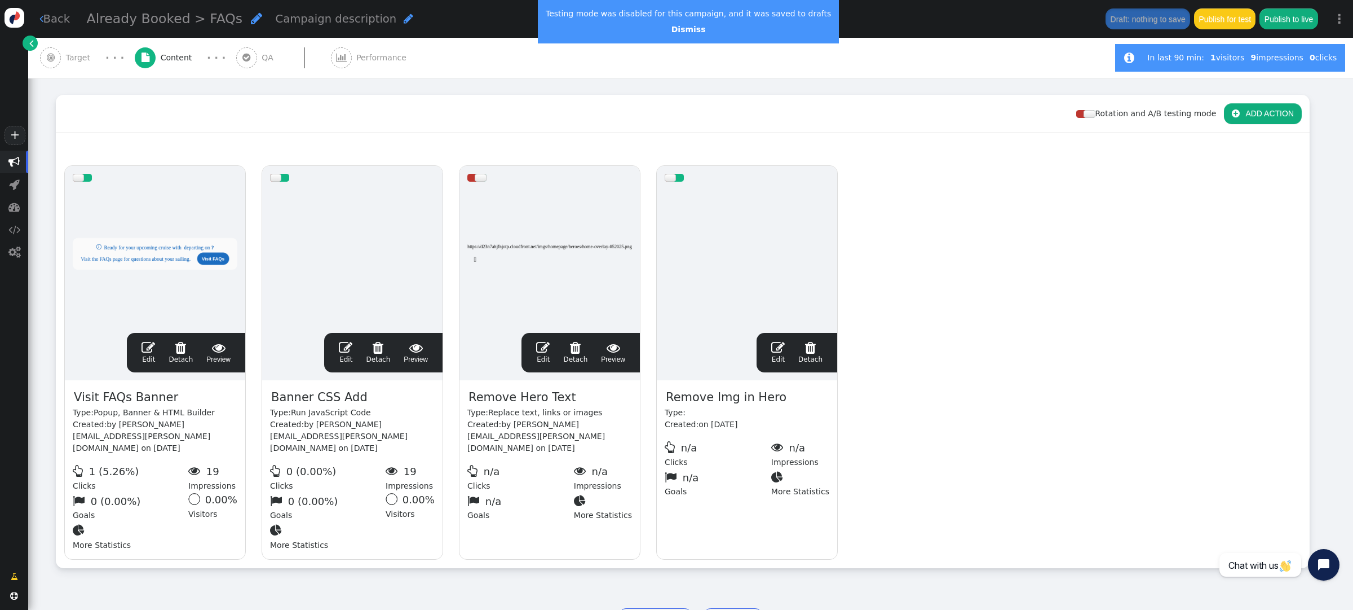
scroll to position [151, 0]
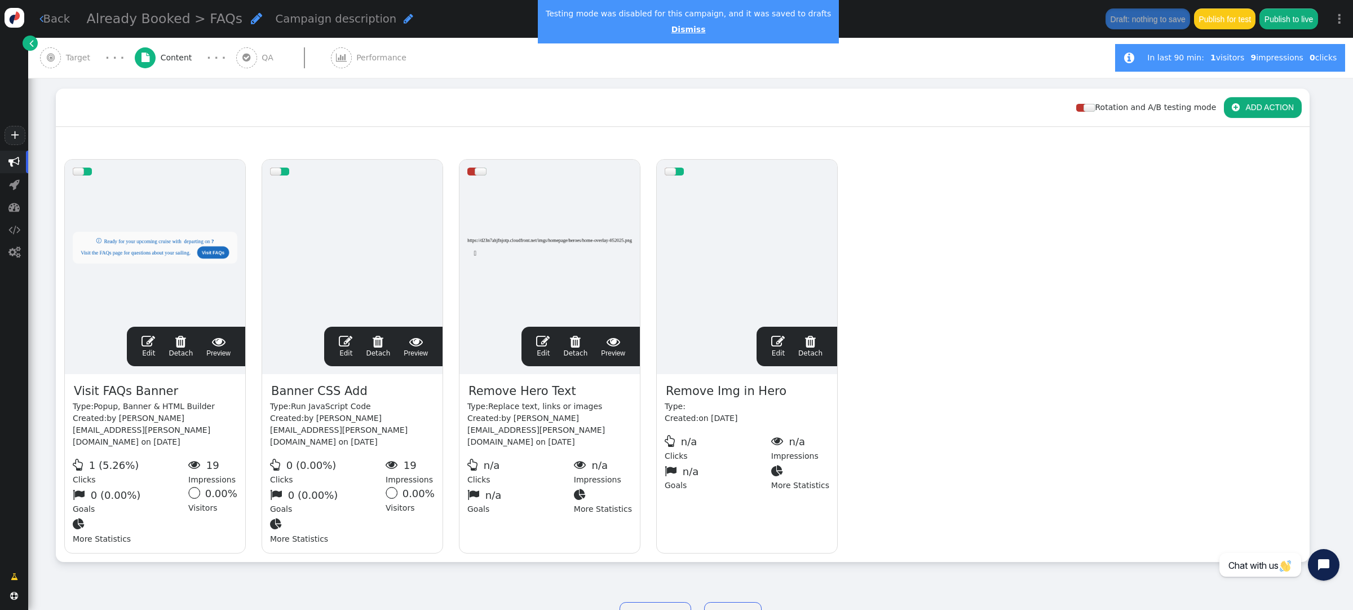
click at [672, 29] on link "Dismiss" at bounding box center [689, 29] width 34 height 9
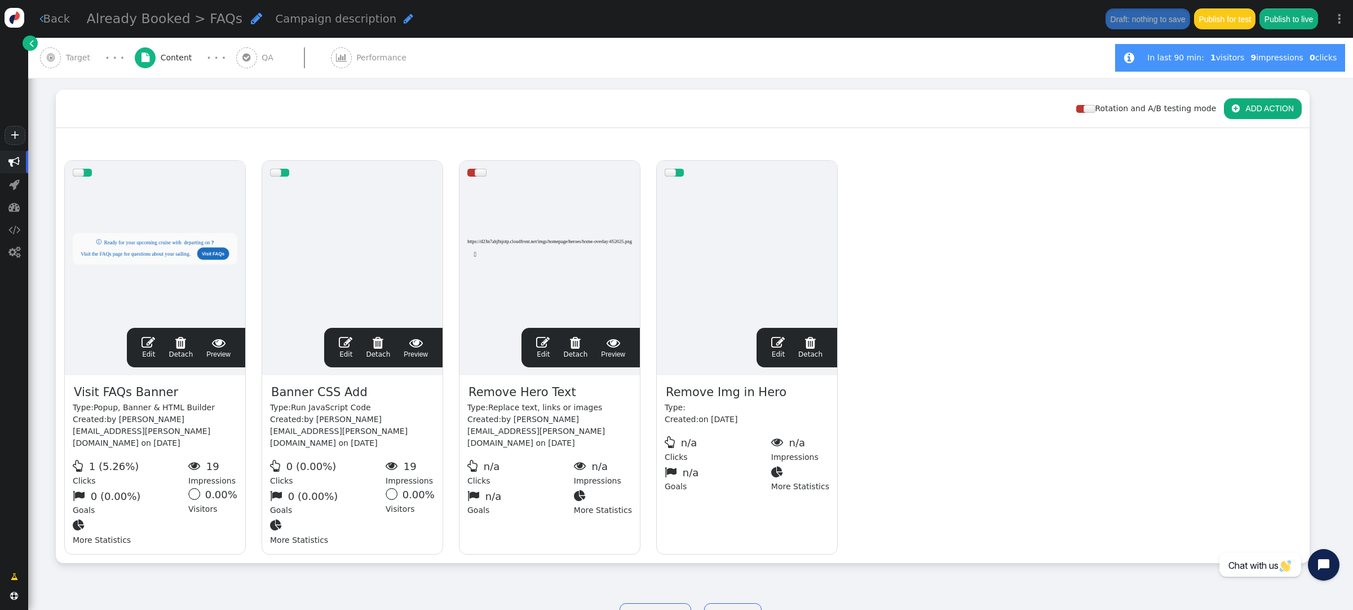
click at [152, 336] on span "" at bounding box center [149, 343] width 14 height 14
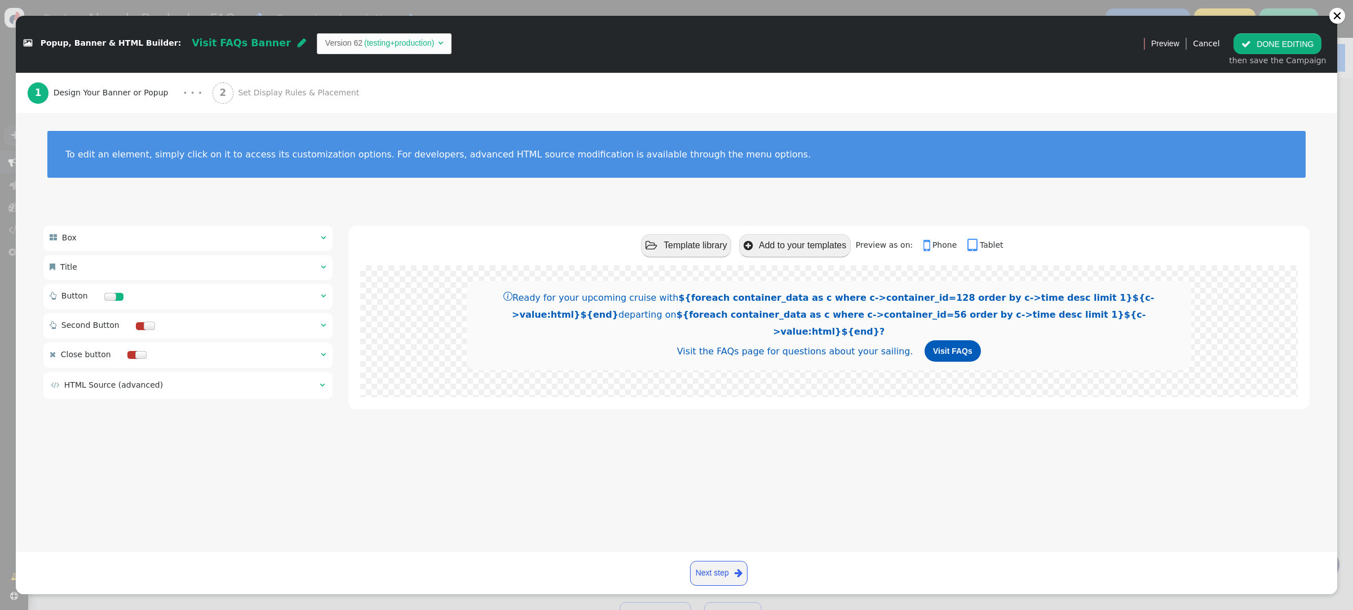
click at [136, 359] on div at bounding box center [140, 355] width 11 height 8
click at [238, 95] on span "Set Display Rules & Placement" at bounding box center [301, 93] width 126 height 12
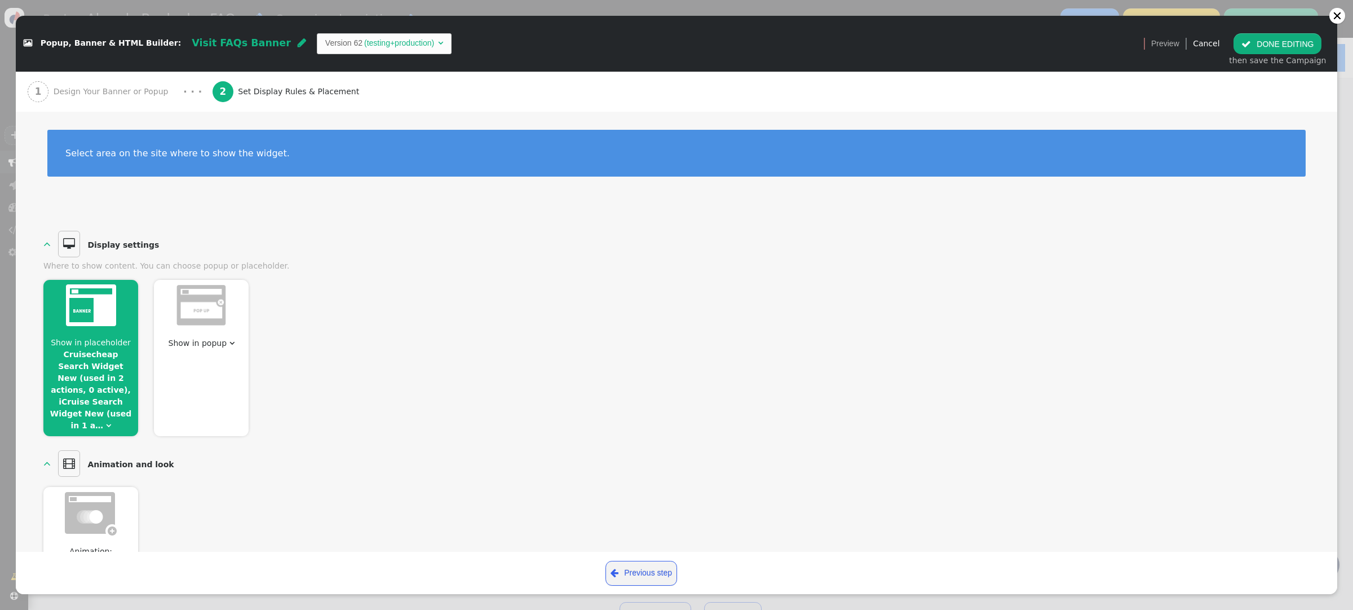
click at [206, 318] on img at bounding box center [201, 305] width 51 height 42
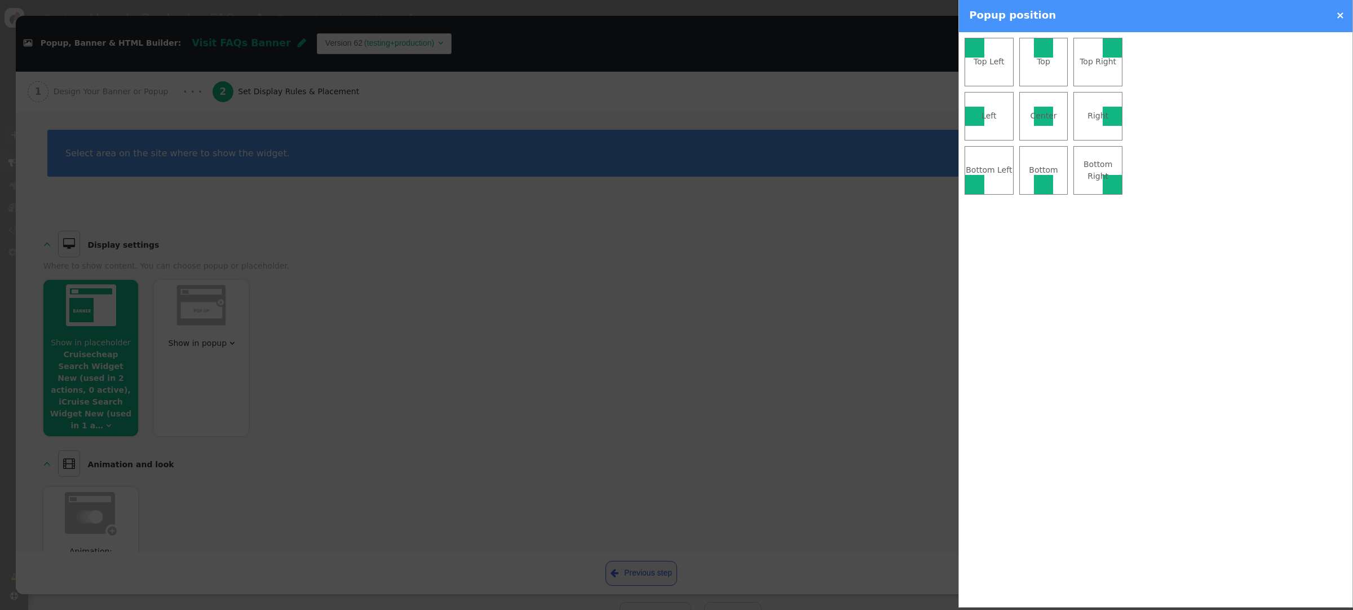
click at [1039, 50] on div at bounding box center [1043, 47] width 19 height 19
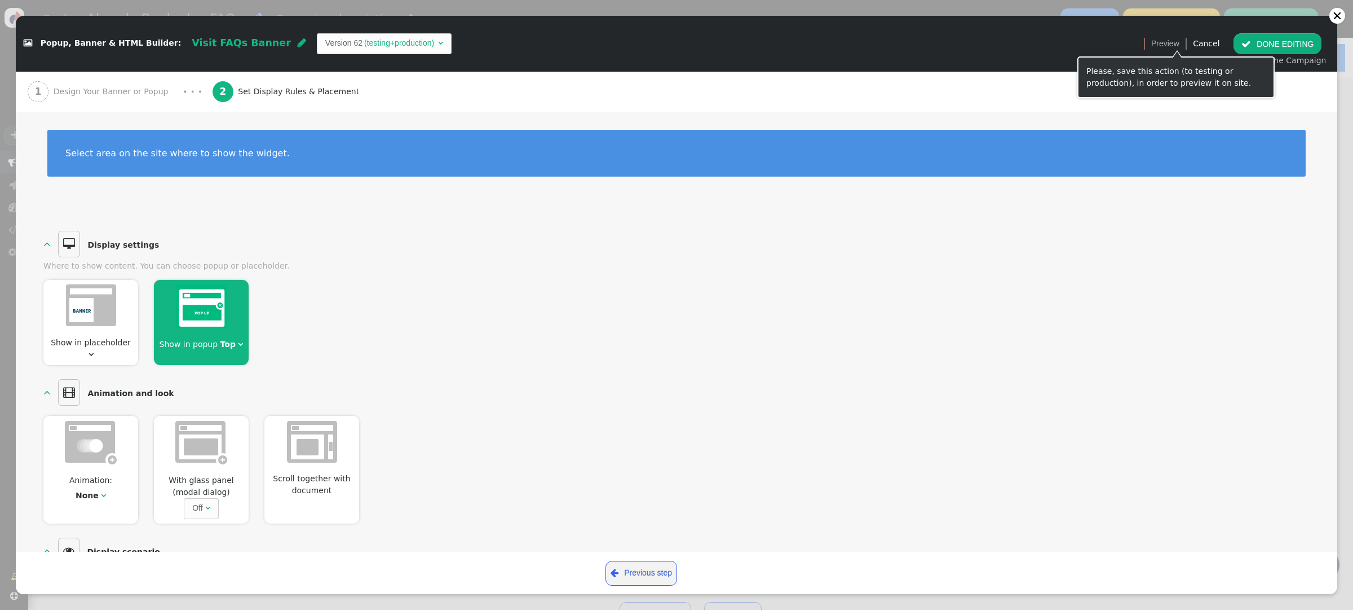
click at [1261, 43] on button " DONE EDITING" at bounding box center [1278, 43] width 88 height 20
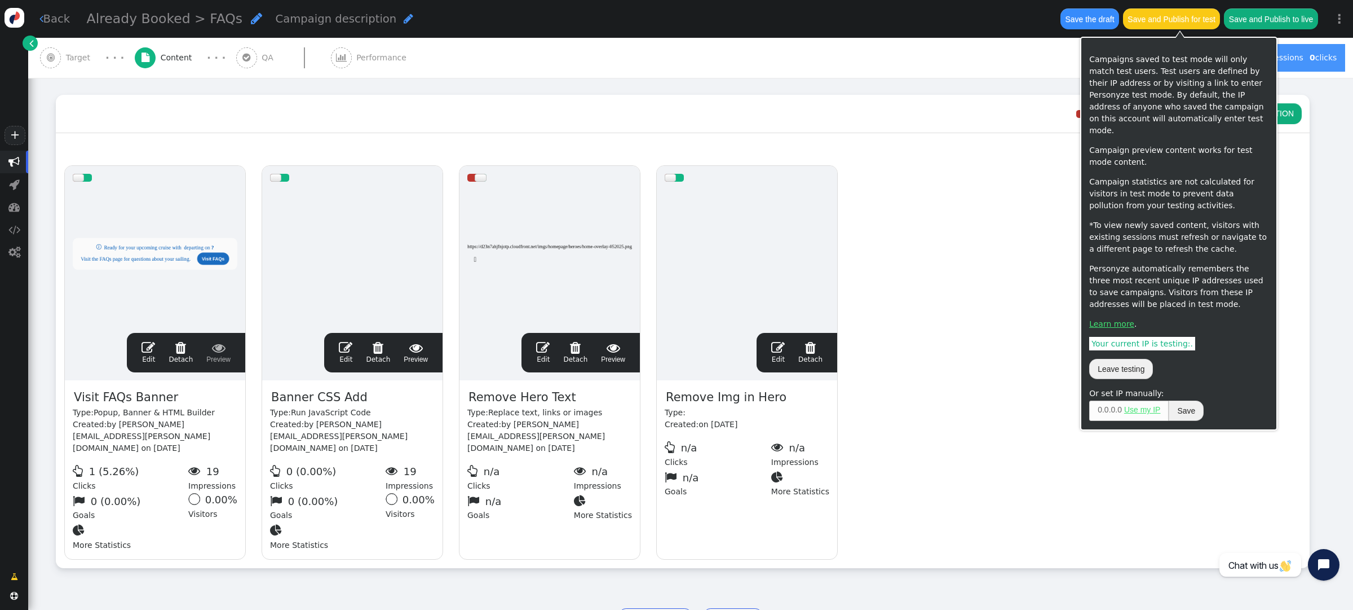
scroll to position [143, 0]
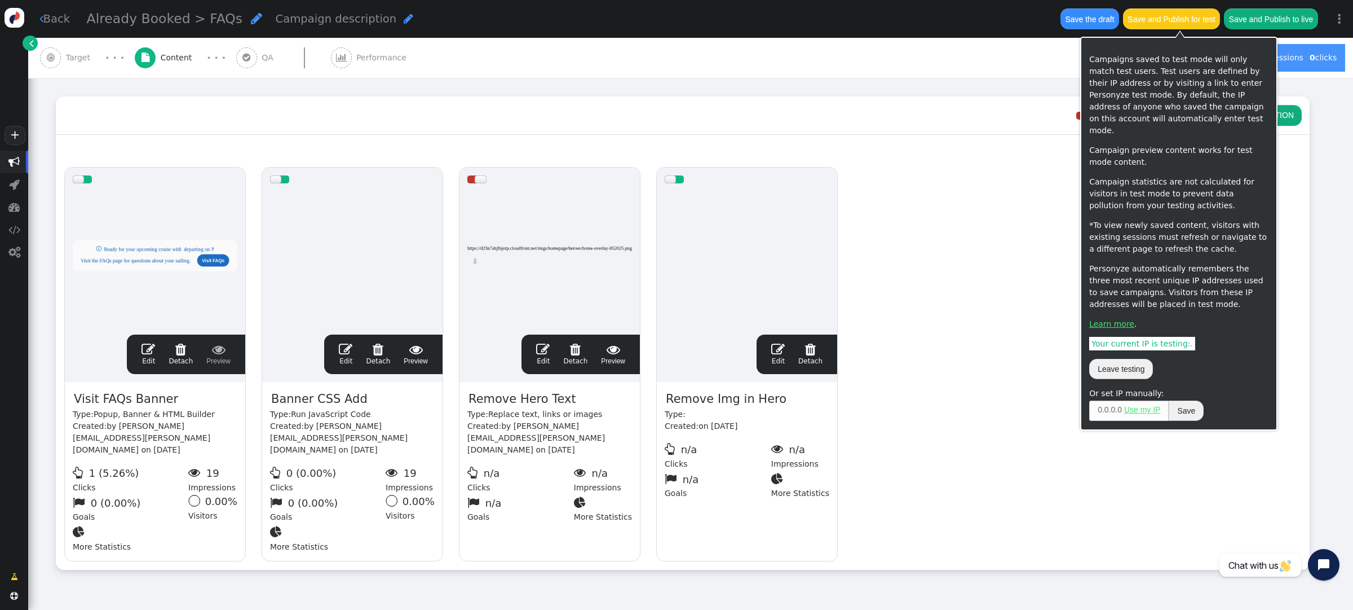
click at [1155, 23] on button "Save and Publish for test" at bounding box center [1171, 18] width 97 height 20
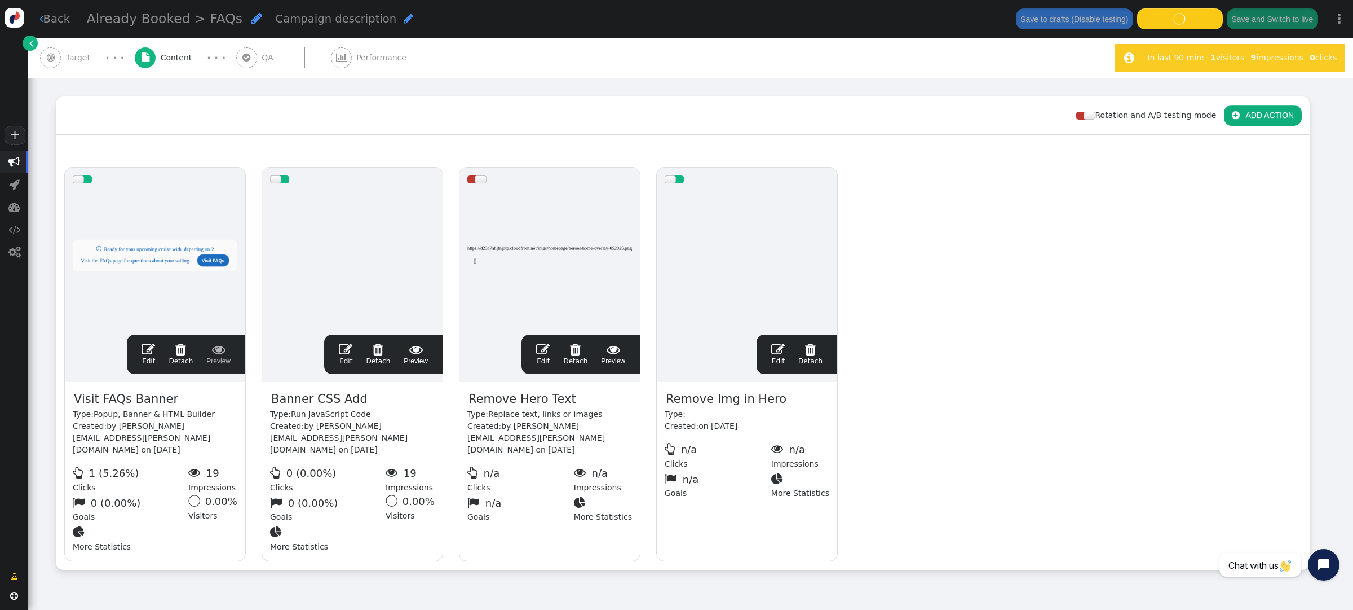
click at [74, 58] on span "Target" at bounding box center [80, 58] width 29 height 12
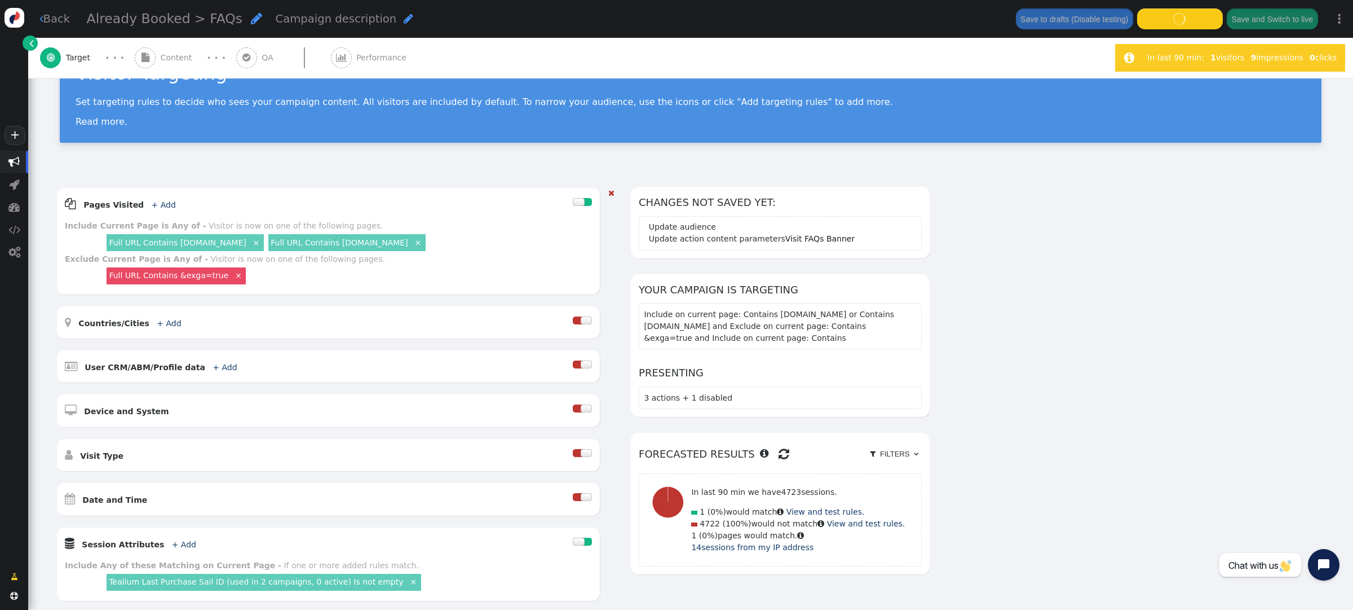
scroll to position [52, 0]
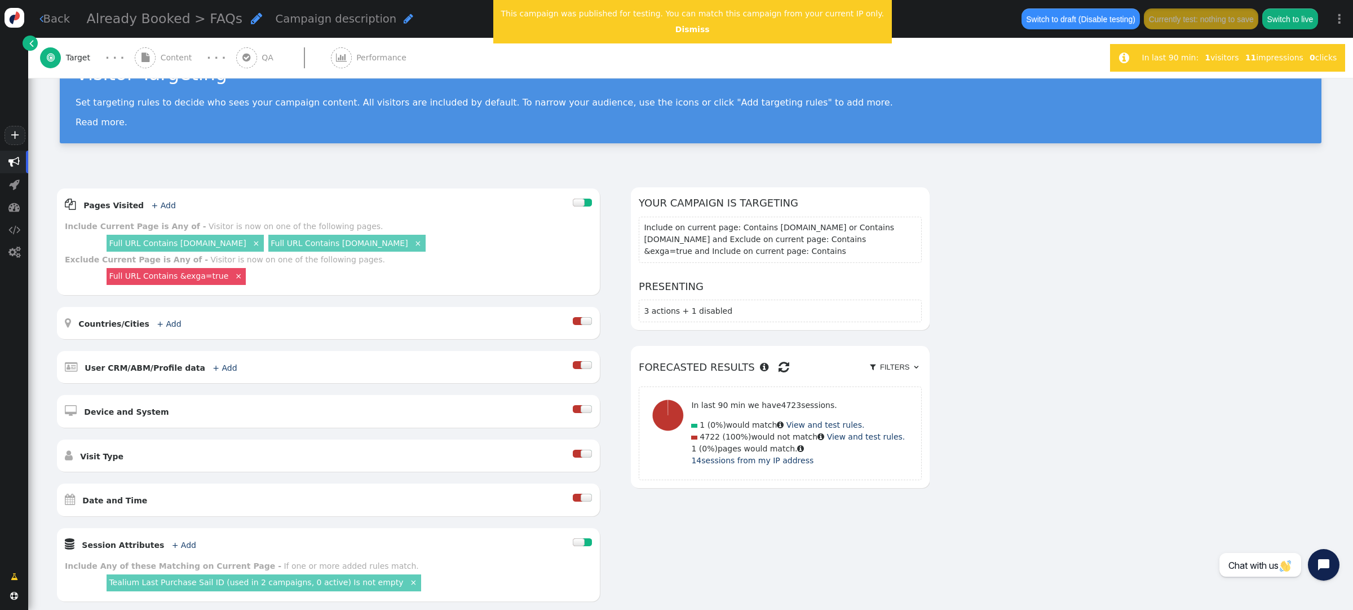
click at [169, 58] on span "Content" at bounding box center [179, 58] width 36 height 12
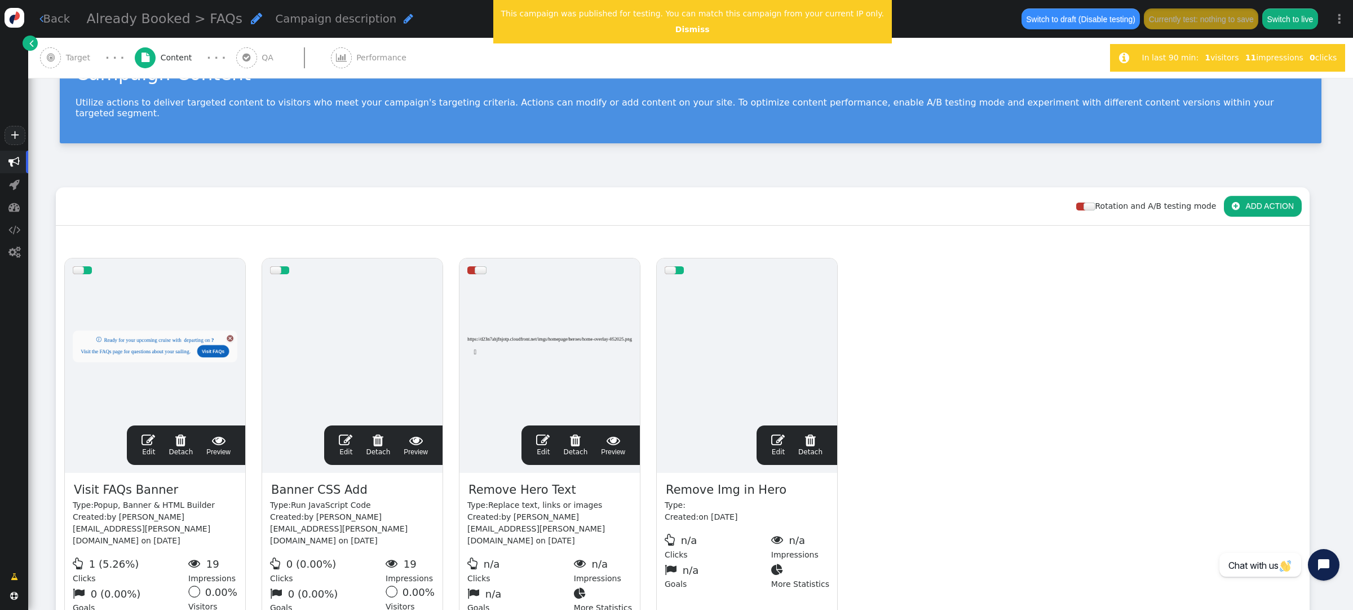
click at [668, 266] on div at bounding box center [670, 270] width 11 height 8
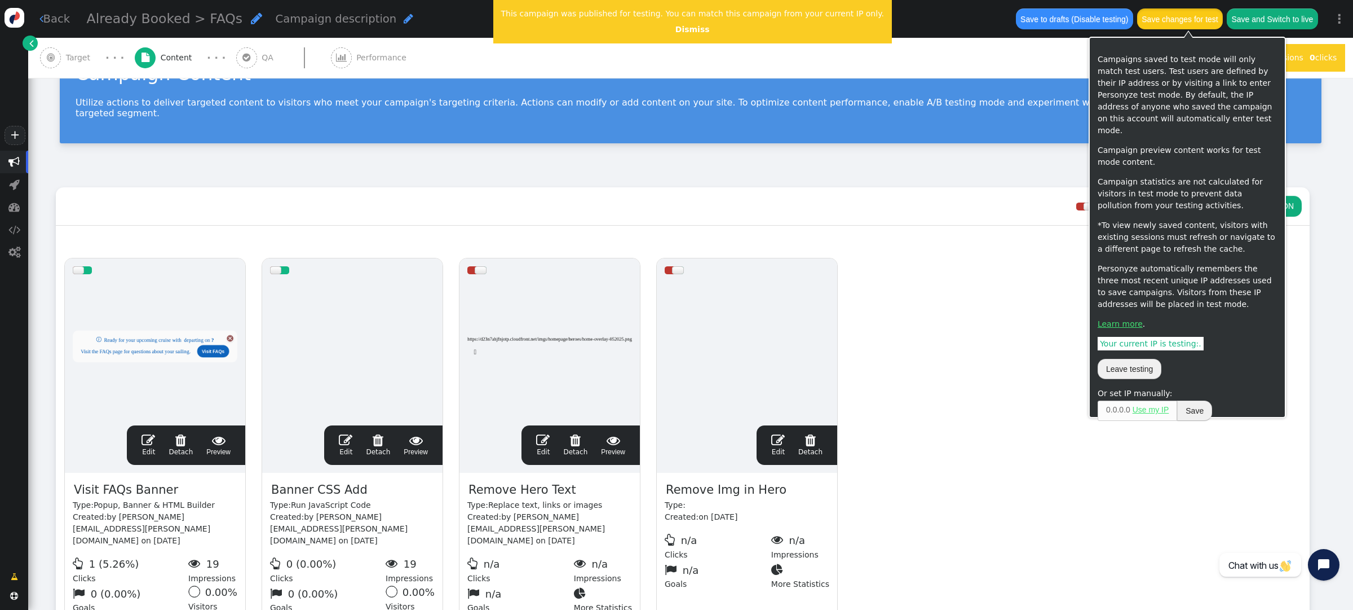
click at [1175, 25] on button "Save changes for test" at bounding box center [1180, 18] width 86 height 20
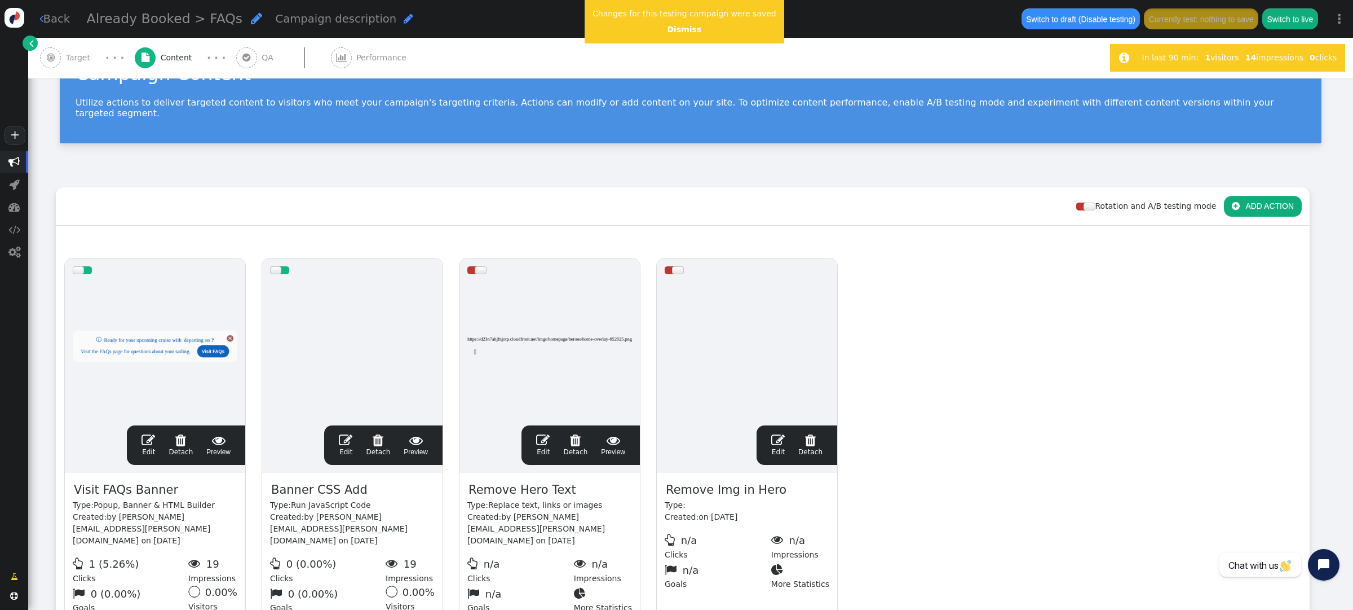
scroll to position [46, 0]
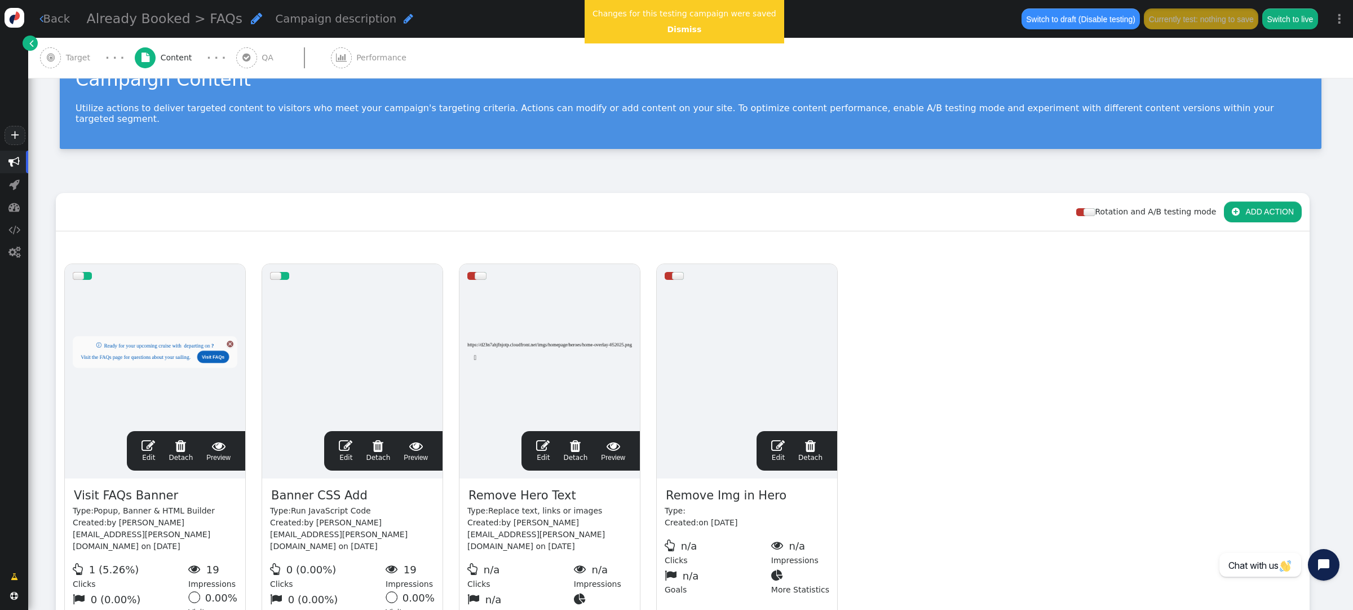
click at [150, 439] on span "" at bounding box center [149, 446] width 14 height 14
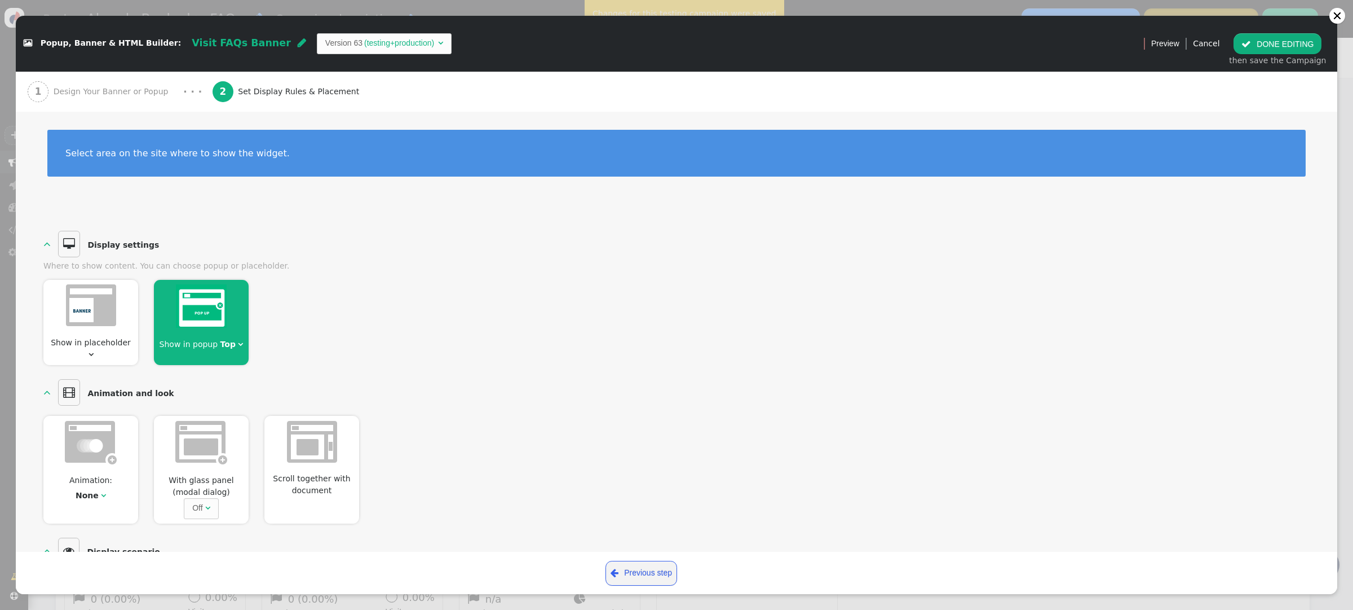
click at [99, 92] on span "Design Your Banner or Popup" at bounding box center [114, 92] width 120 height 12
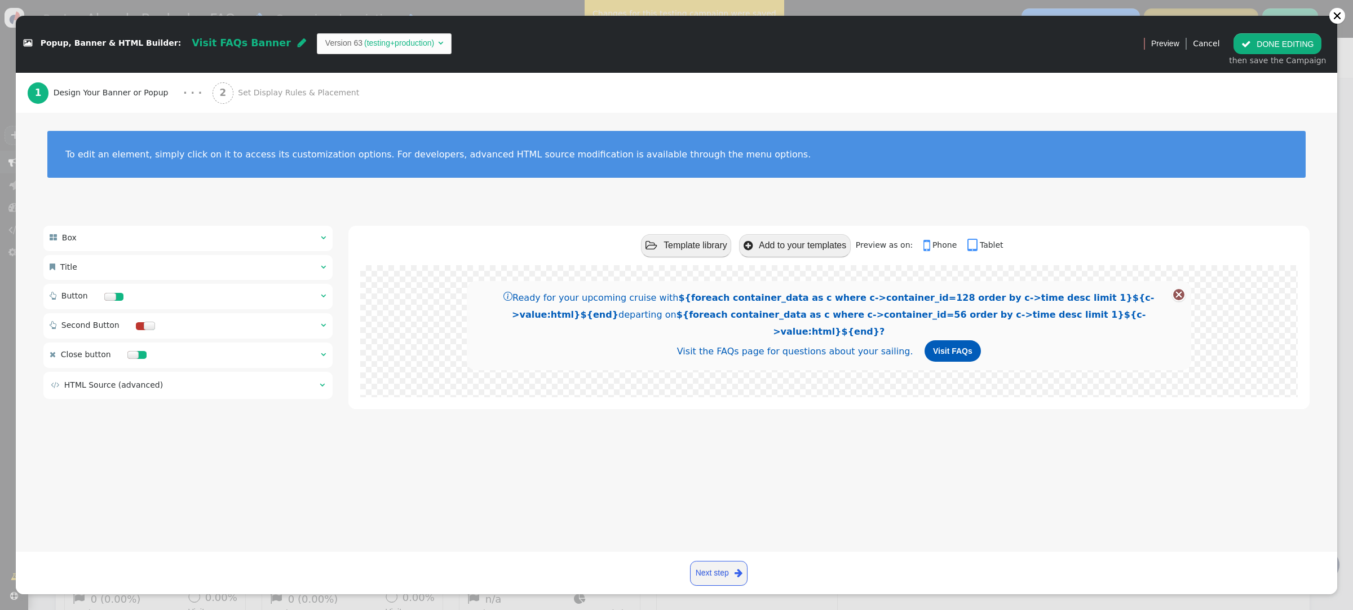
click at [218, 354] on div " Close button  " at bounding box center [187, 354] width 289 height 25
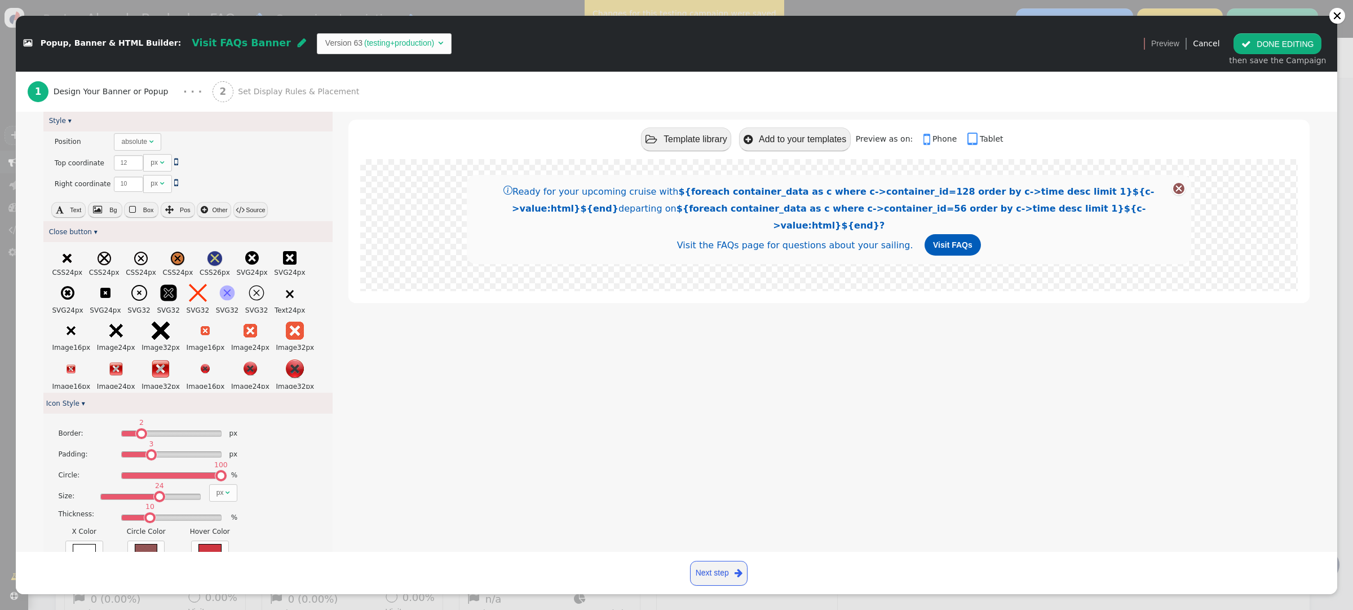
scroll to position [265, 0]
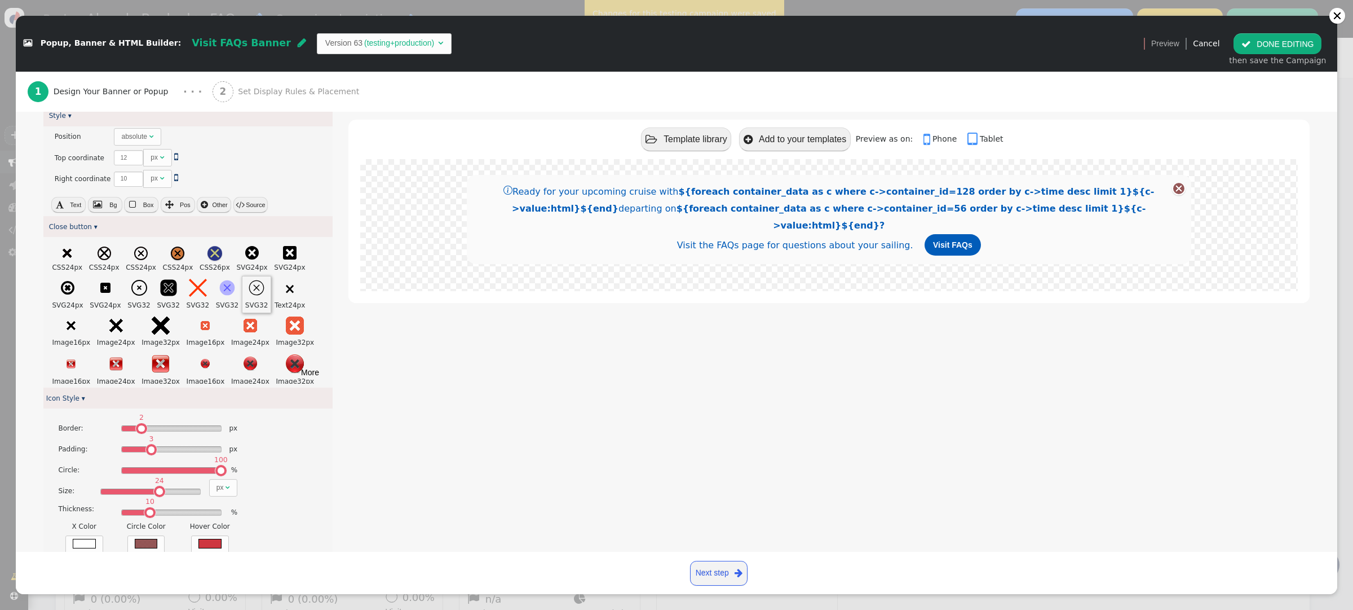
click at [262, 291] on icon at bounding box center [256, 287] width 15 height 15
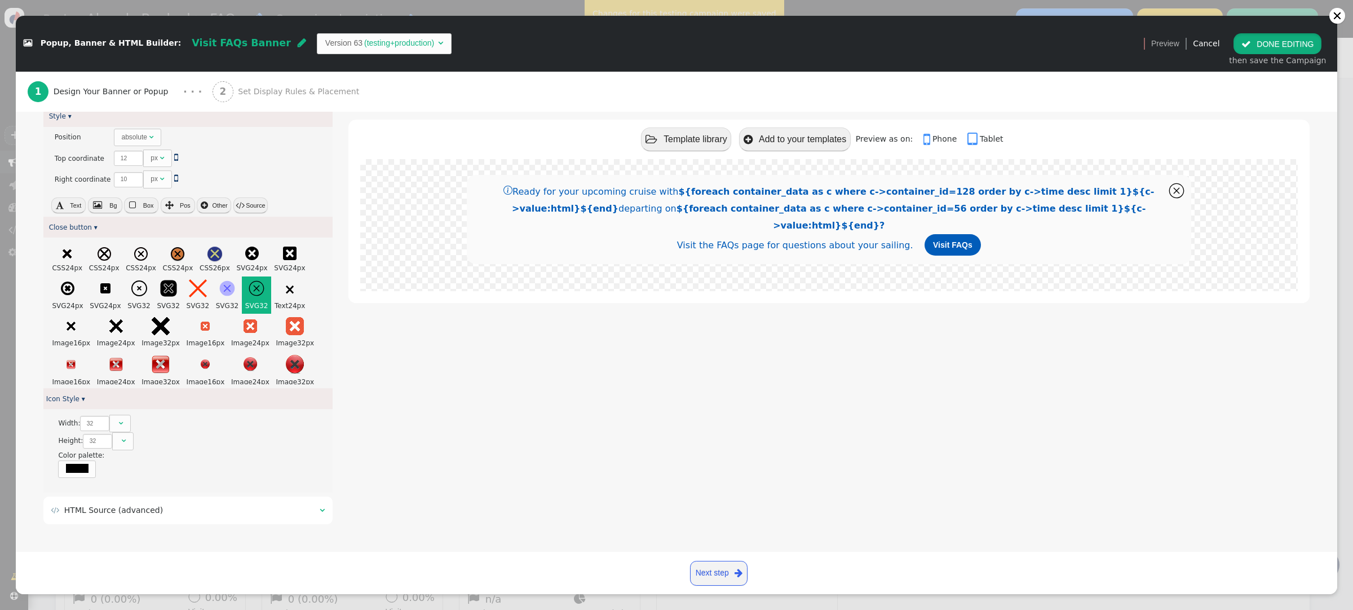
click at [1277, 43] on button " DONE EDITING" at bounding box center [1278, 43] width 88 height 20
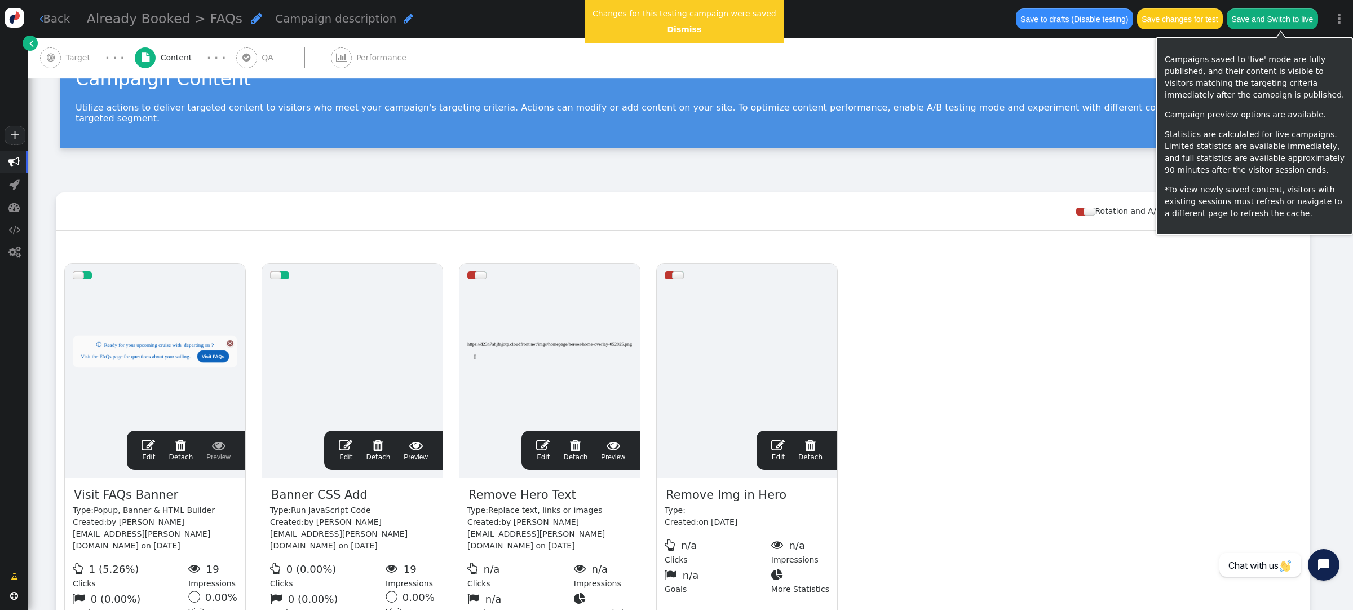
click at [1213, 27] on button "Save changes for test" at bounding box center [1180, 18] width 86 height 20
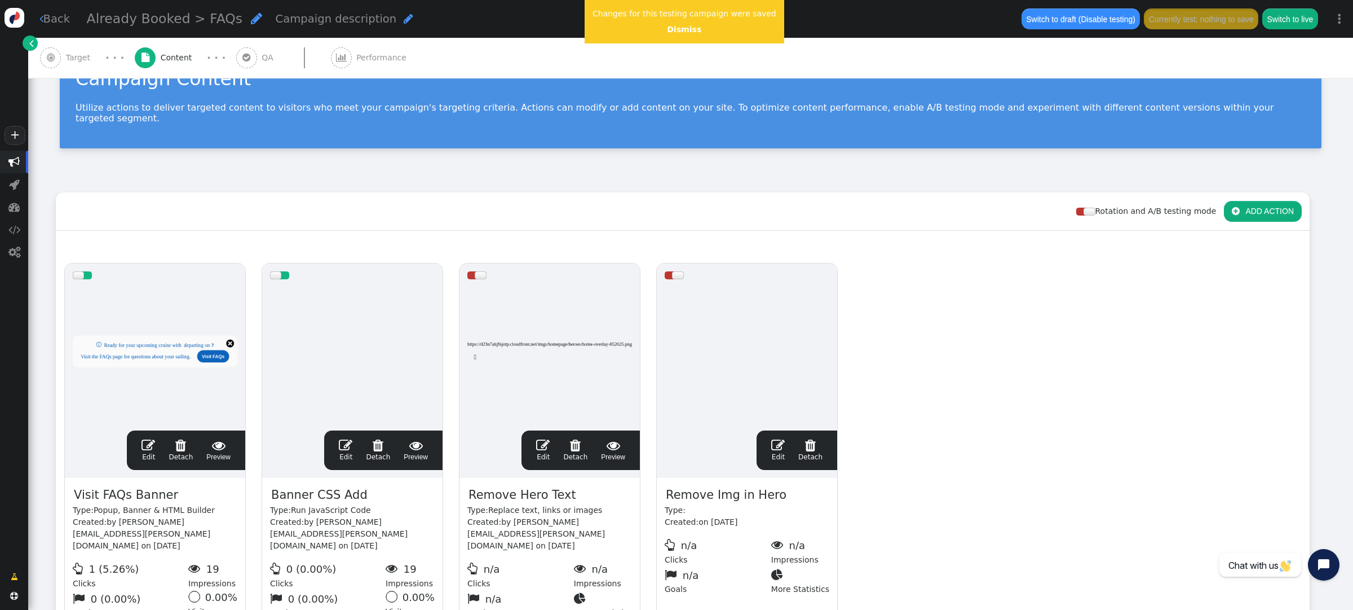
click at [145, 438] on span "" at bounding box center [149, 445] width 14 height 14
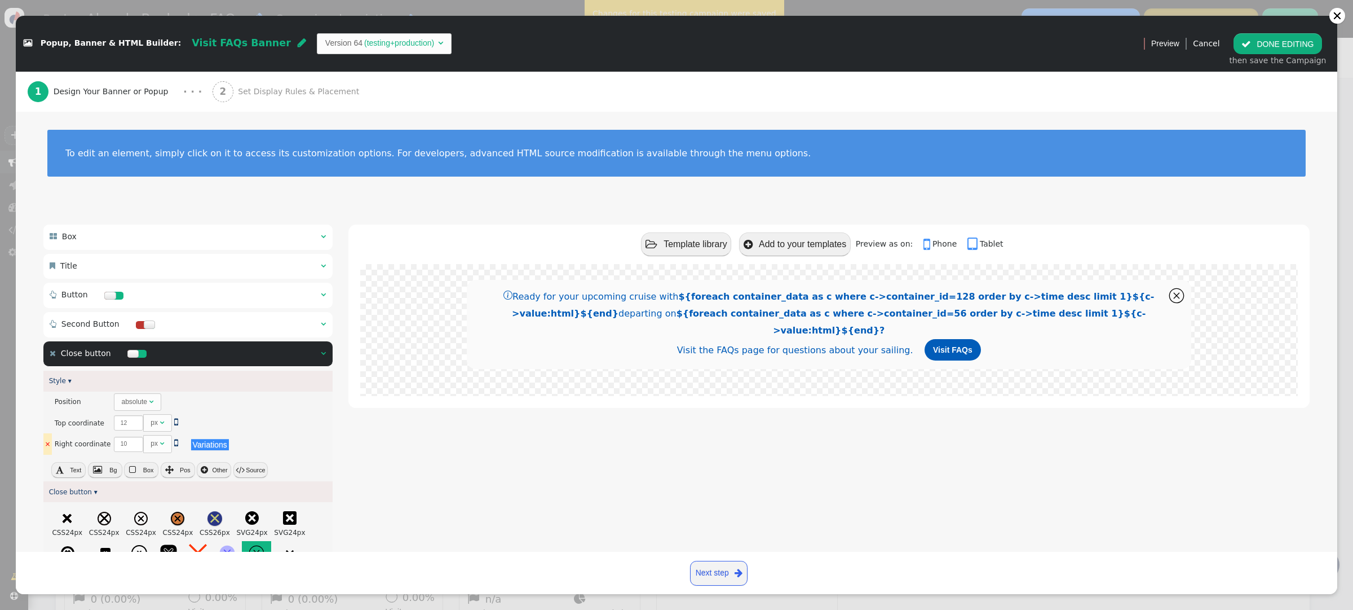
click at [148, 435] on td "There are alternatives. Default value:  10 px  " at bounding box center [150, 443] width 78 height 21
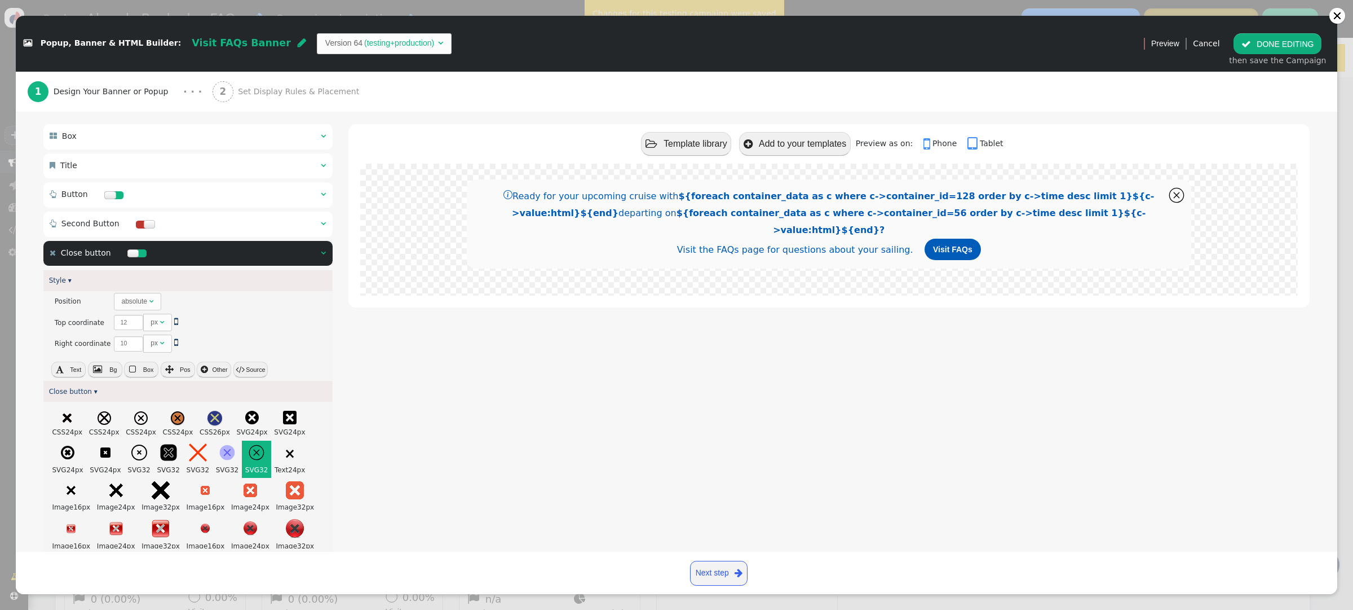
scroll to position [103, 0]
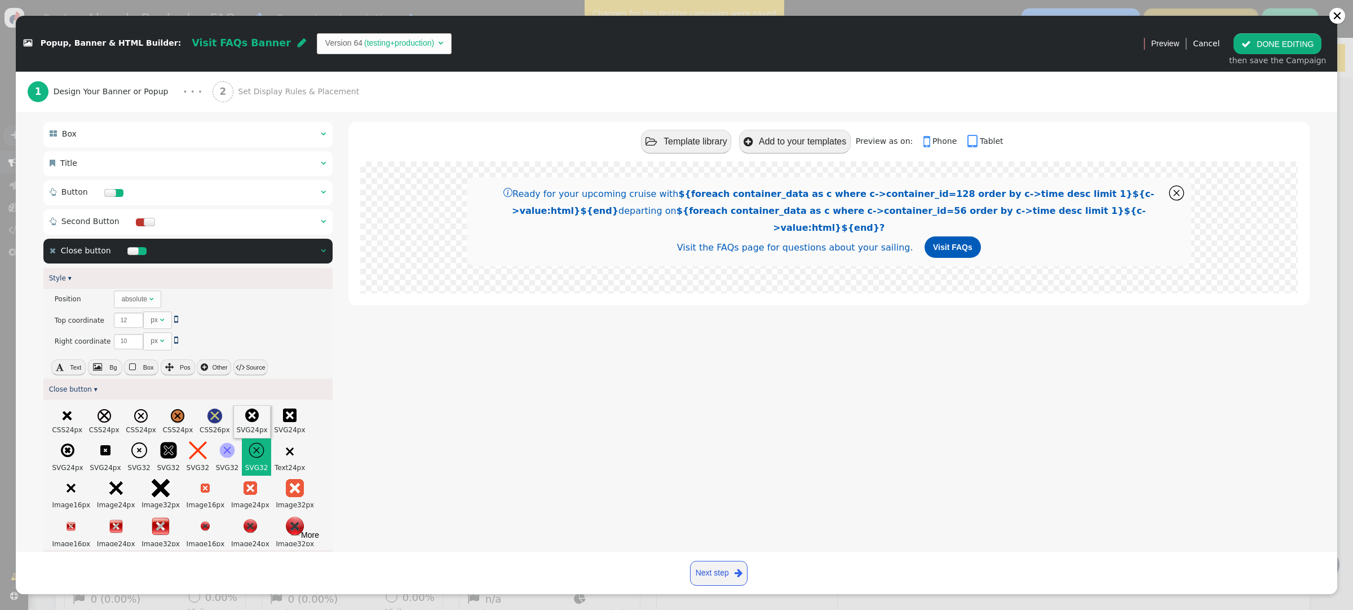
click at [259, 414] on icon at bounding box center [252, 415] width 14 height 14
type input "24"
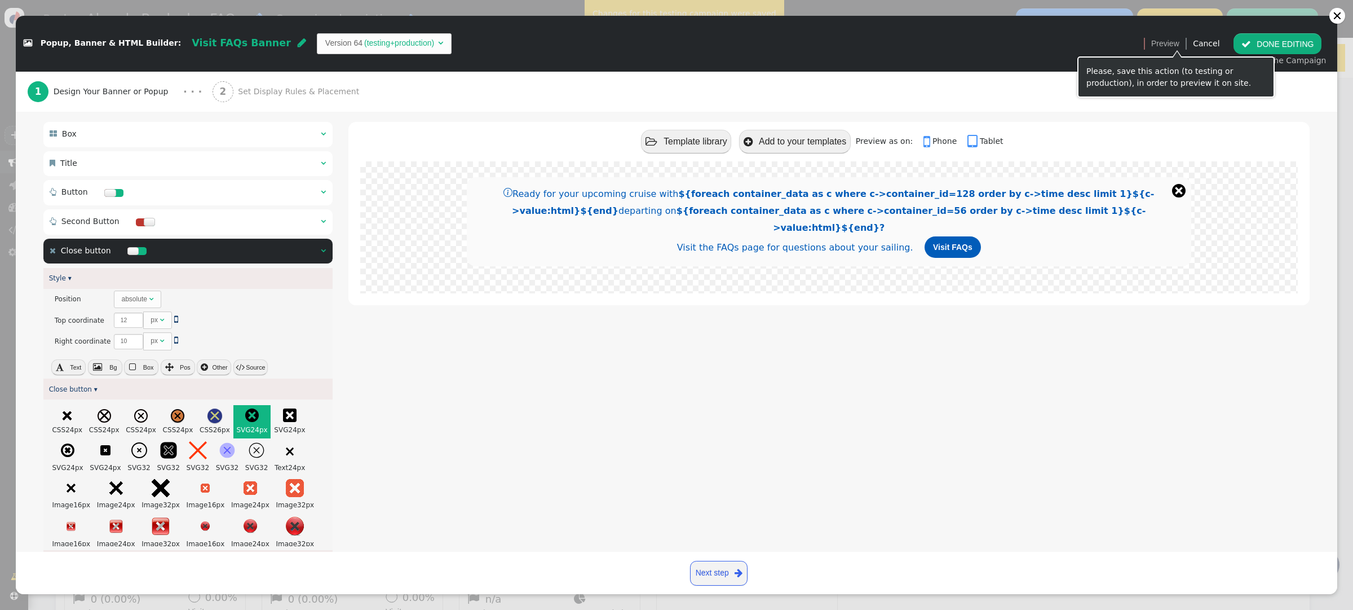
click at [1270, 45] on button " DONE EDITING" at bounding box center [1278, 43] width 88 height 20
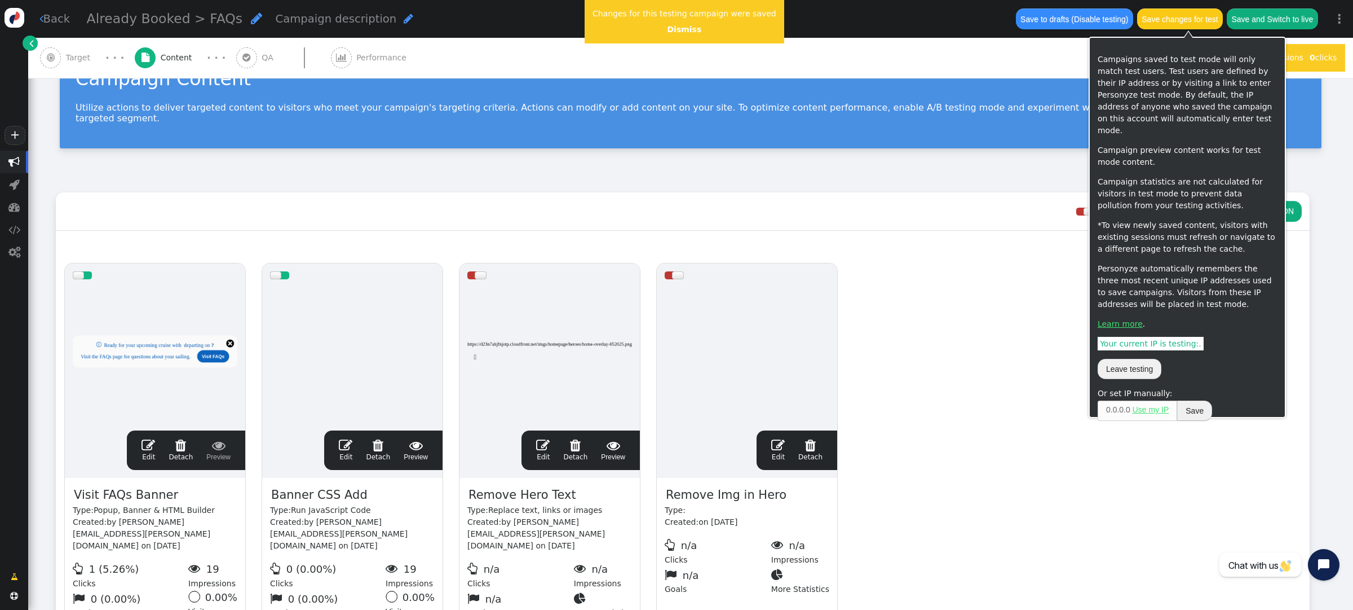
click at [1191, 19] on button "Save changes for test" at bounding box center [1180, 18] width 86 height 20
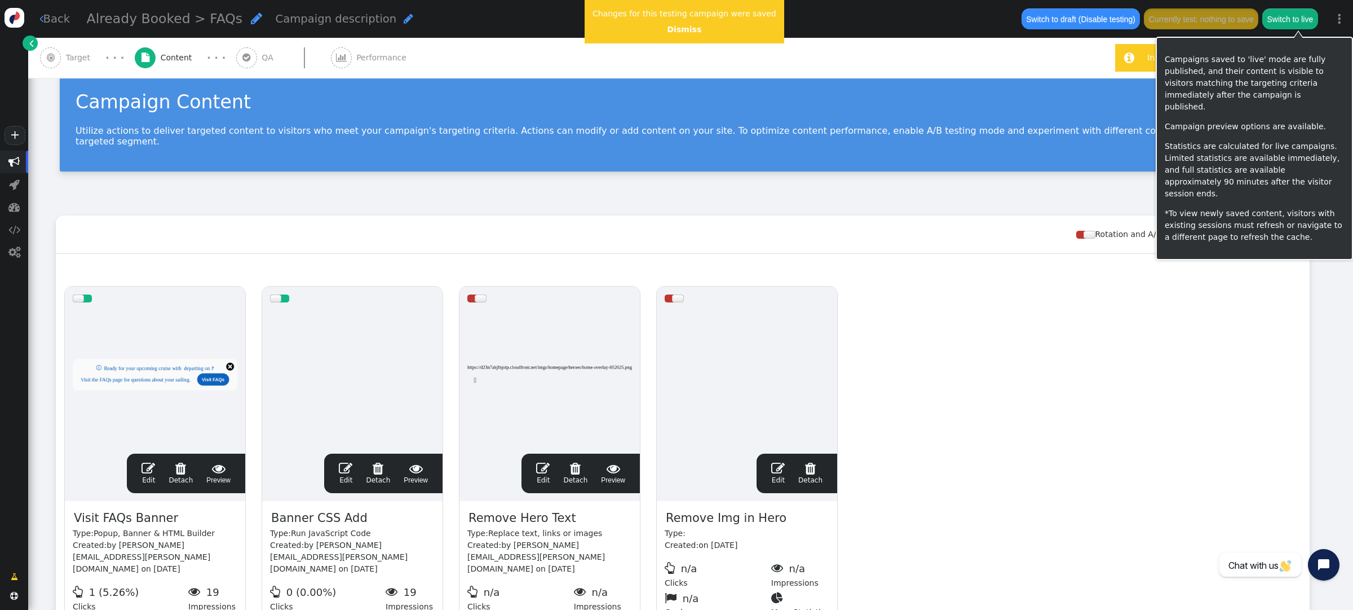
scroll to position [24, 0]
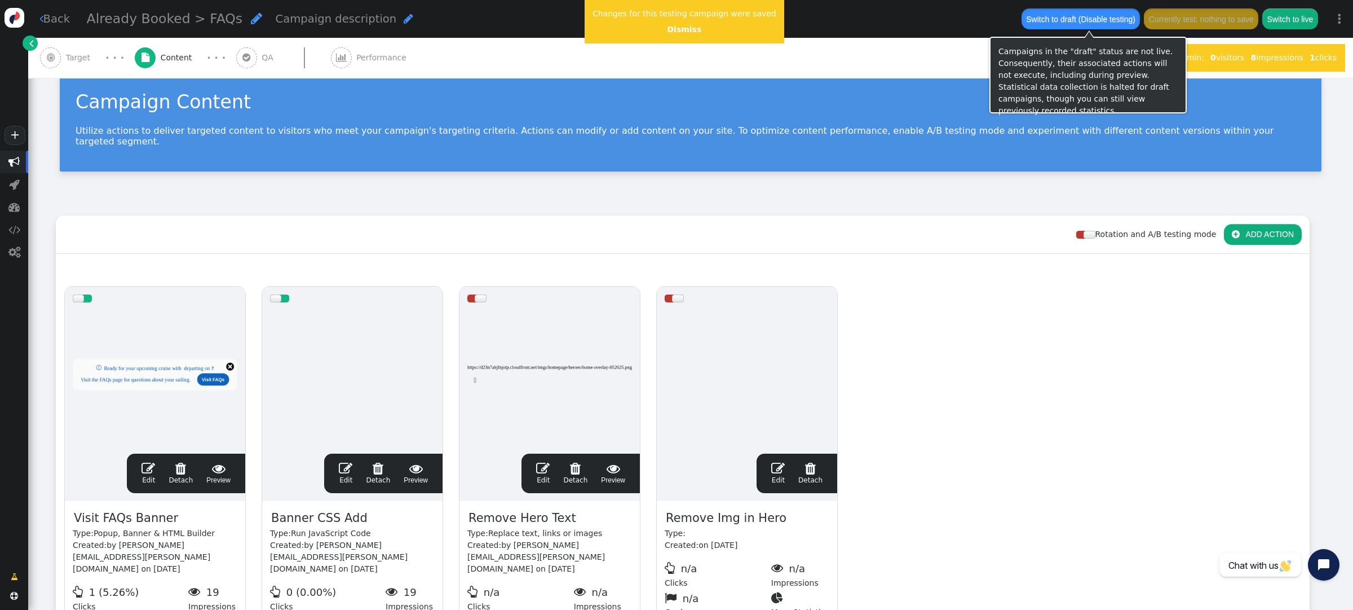
click at [1071, 19] on button "Switch to draft (Disable testing)" at bounding box center [1081, 18] width 119 height 20
